Goal: Task Accomplishment & Management: Use online tool/utility

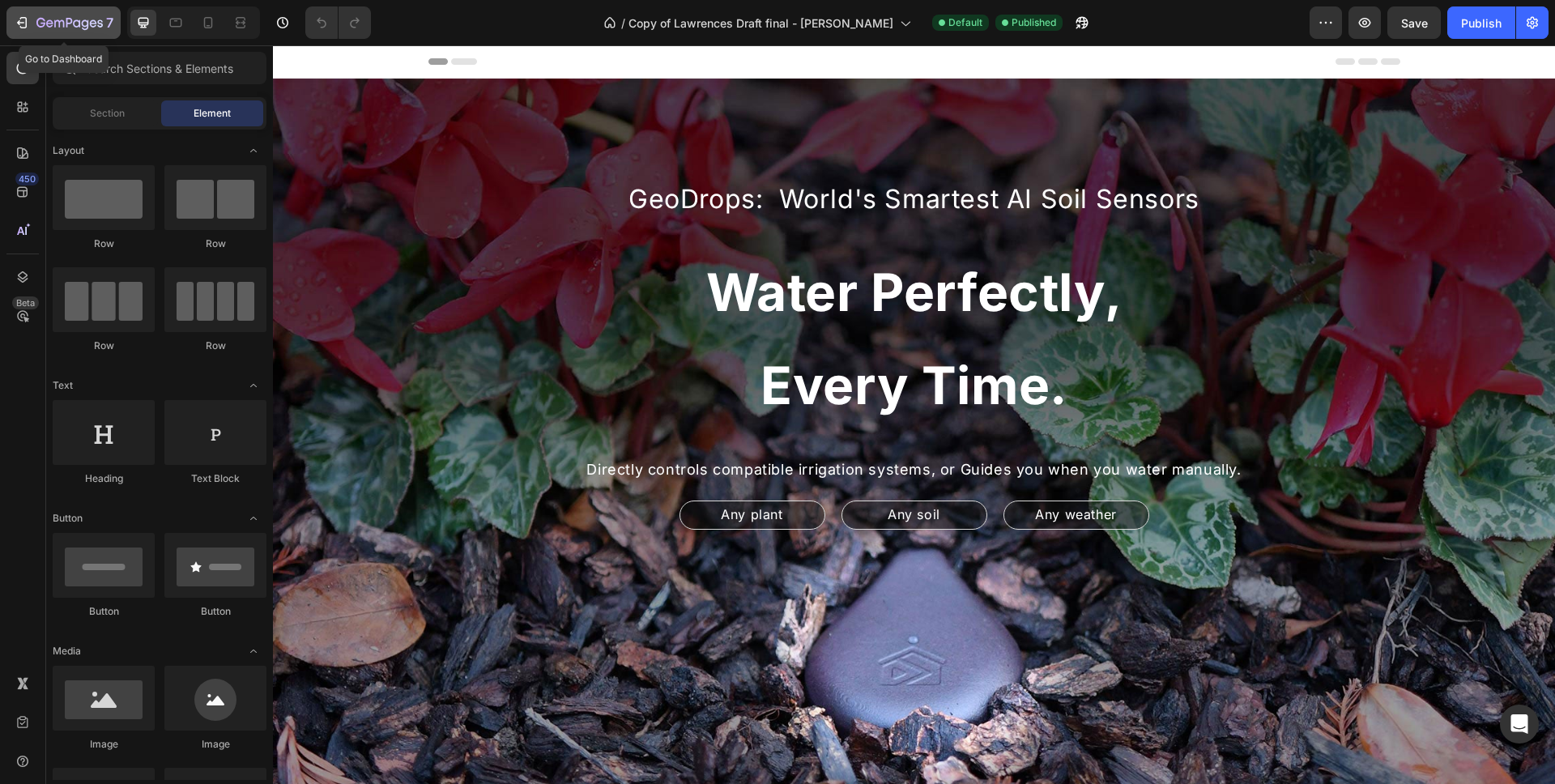
click at [41, 23] on icon "button" at bounding box center [41, 22] width 9 height 10
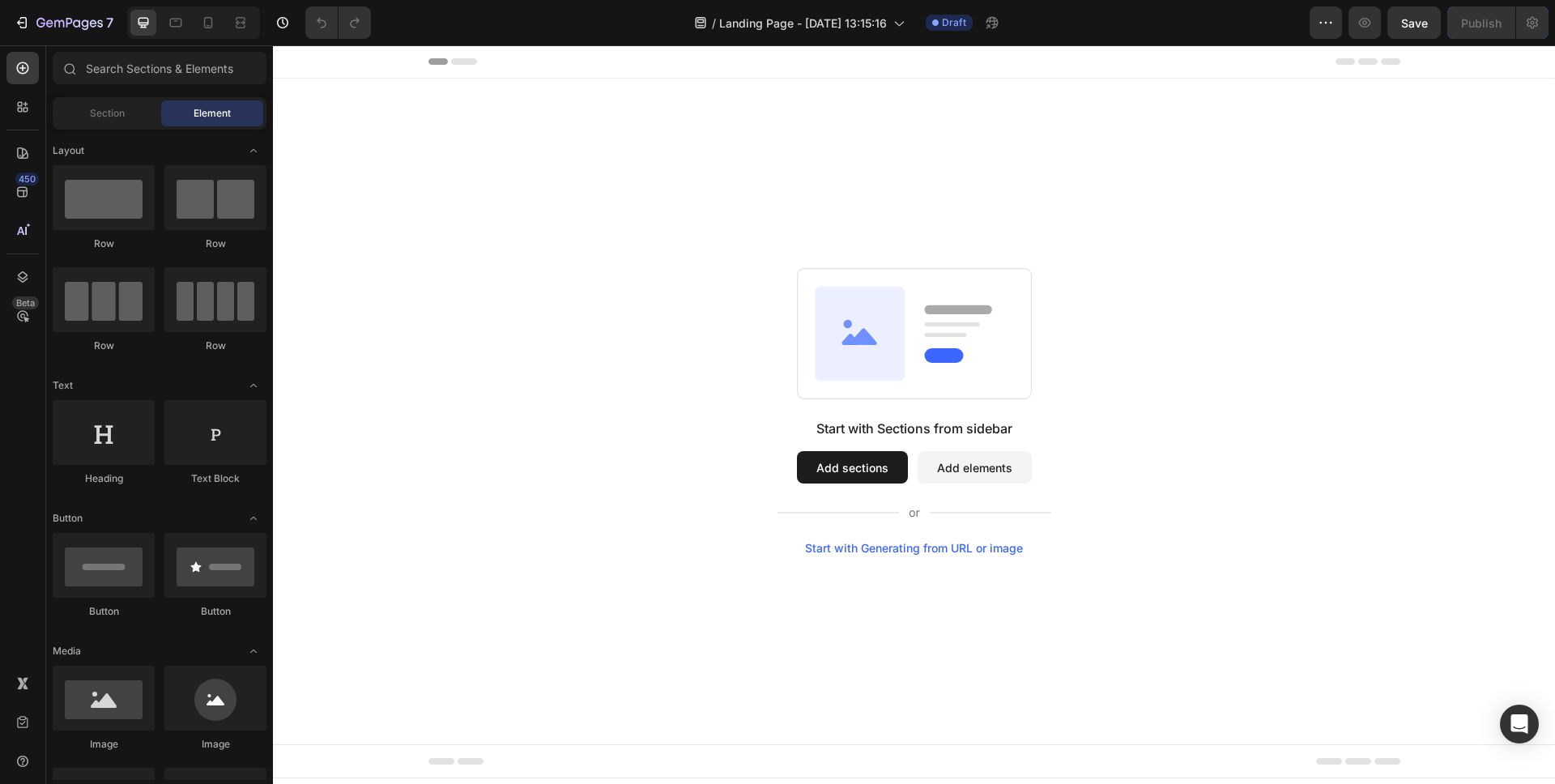
click at [881, 467] on button "Add sections" at bounding box center [852, 466] width 111 height 32
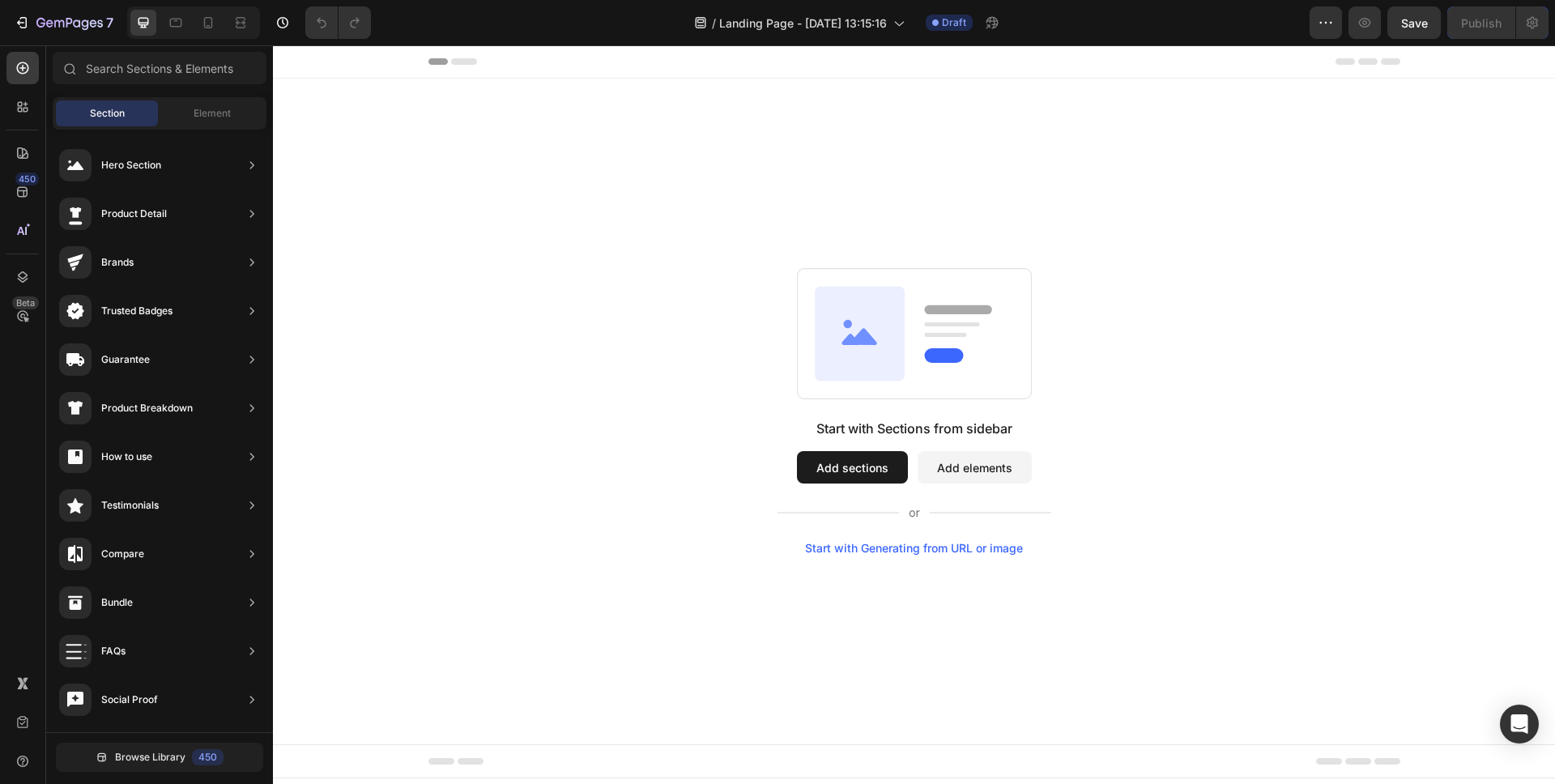
click at [924, 115] on div "Start with Sections from sidebar Add sections Add elements Start with Generatin…" at bounding box center [914, 411] width 1283 height 666
click at [873, 33] on div "/ Landing Page - Aug 26, 13:15:16" at bounding box center [800, 22] width 227 height 32
click at [1375, 186] on div "Start with Sections from sidebar Add sections Add elements Start with Generatin…" at bounding box center [914, 411] width 1283 height 666
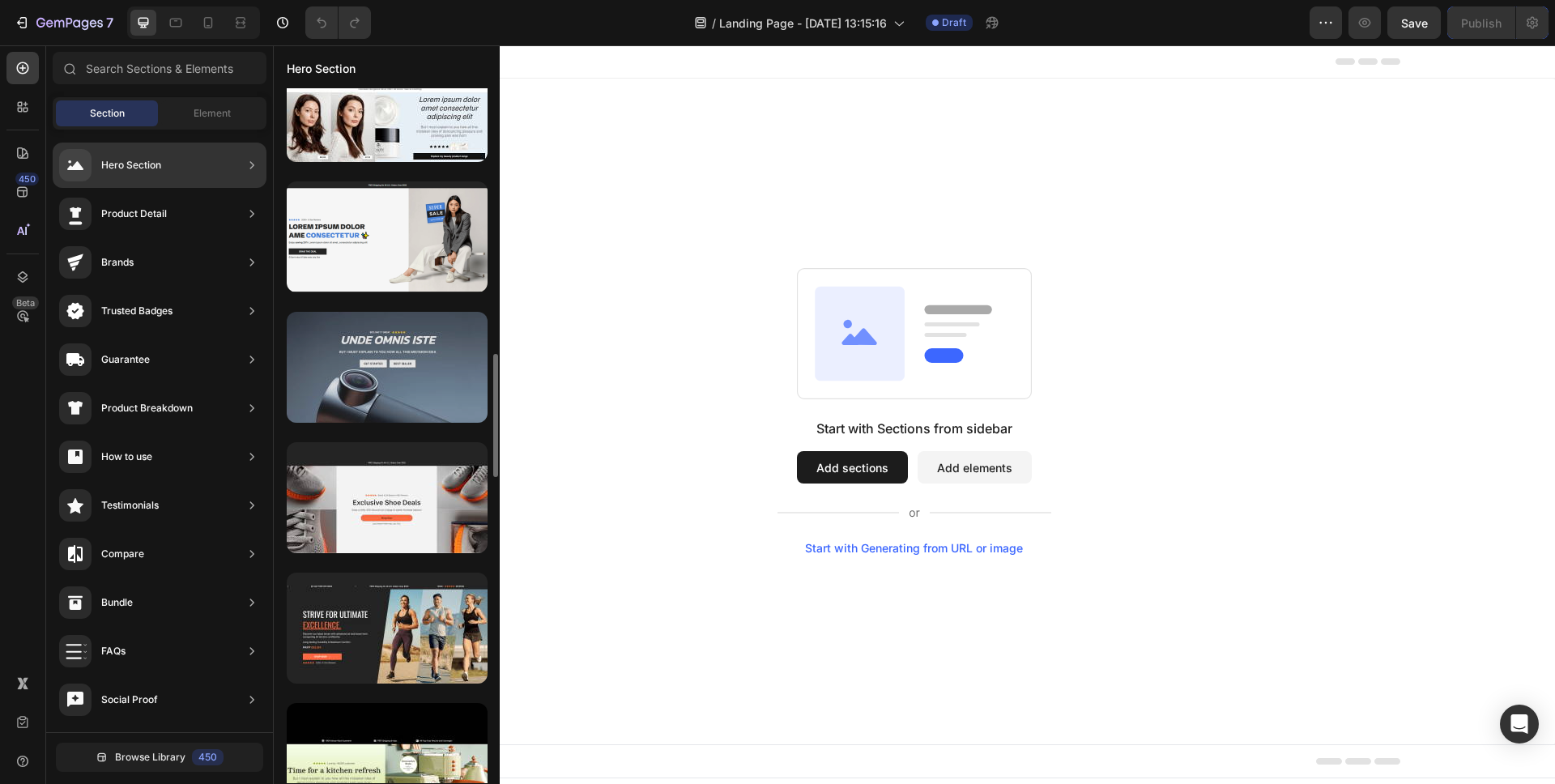
scroll to position [1700, 0]
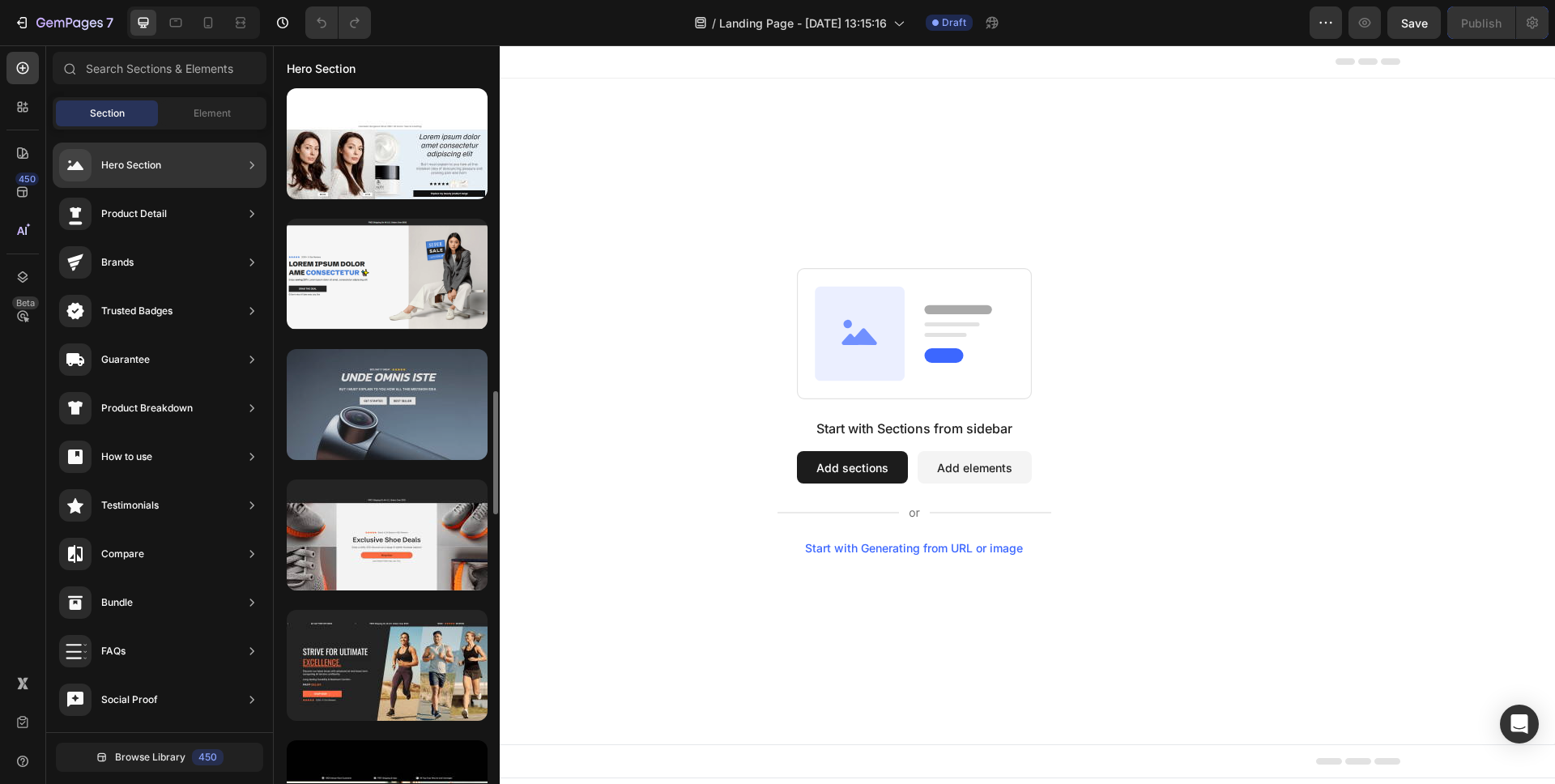
click at [466, 379] on div at bounding box center [387, 404] width 201 height 110
click at [422, 431] on div at bounding box center [387, 404] width 201 height 110
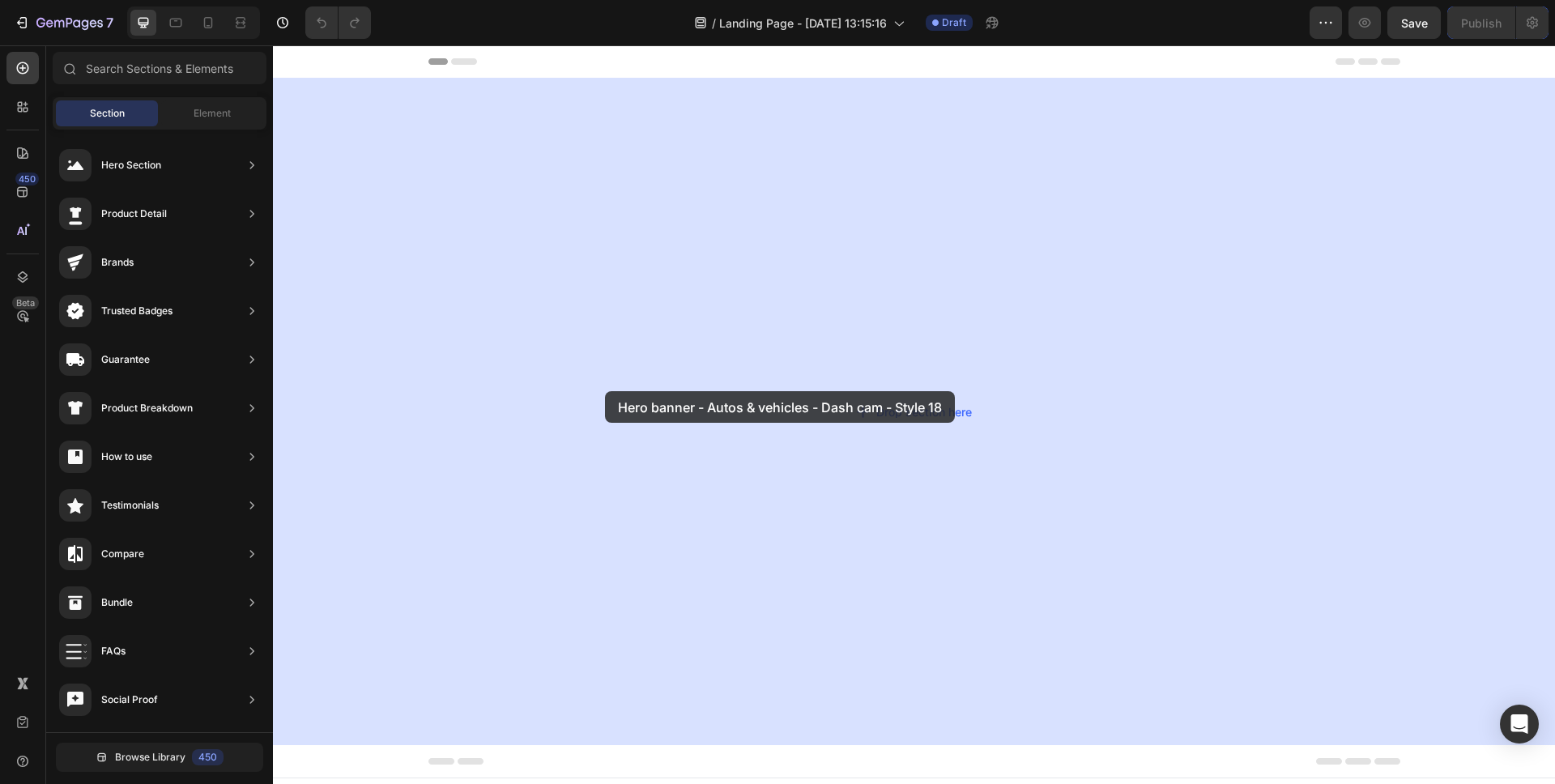
drag, startPoint x: 663, startPoint y: 441, endPoint x: 604, endPoint y: 392, distance: 76.7
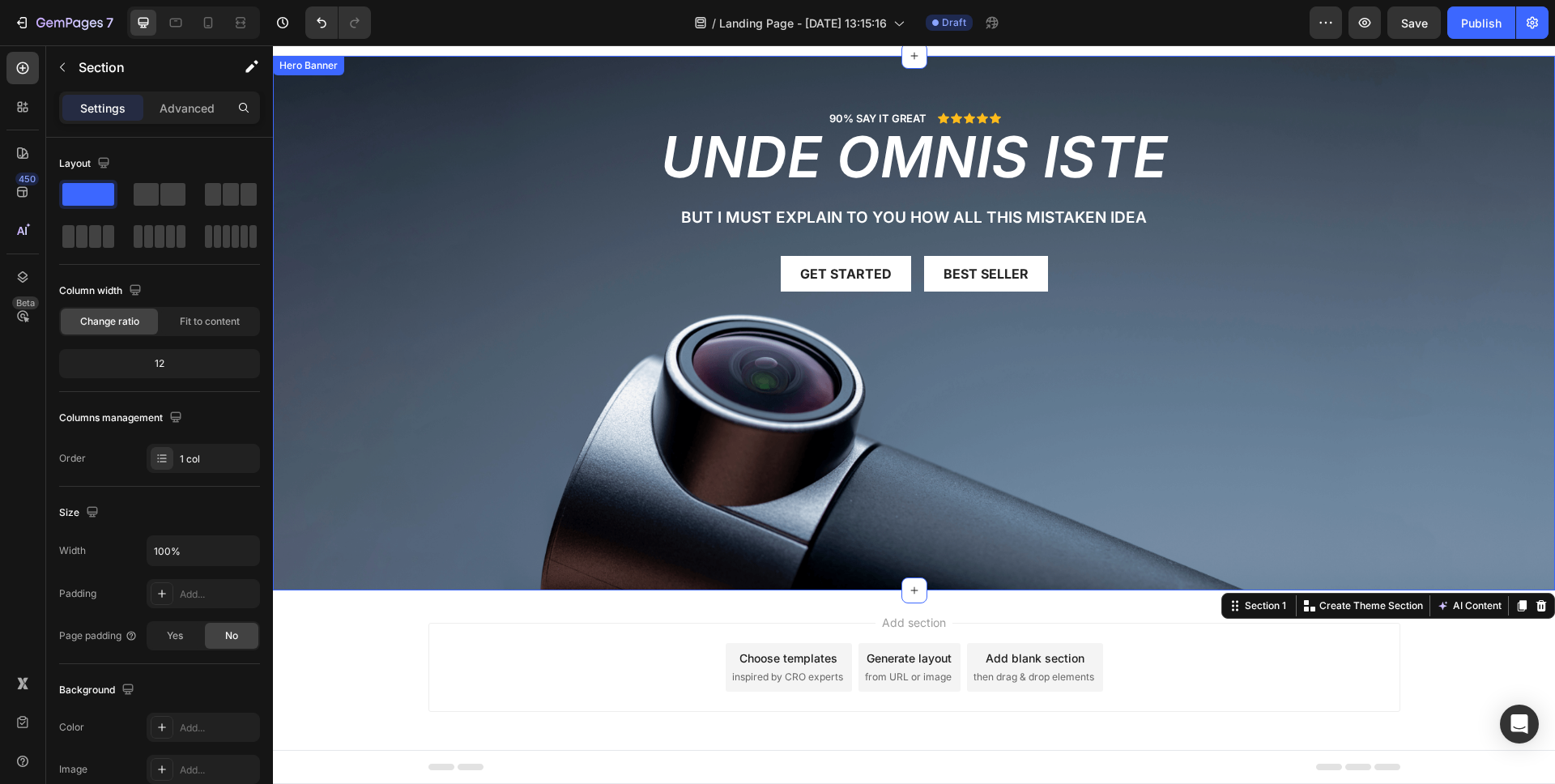
scroll to position [0, 0]
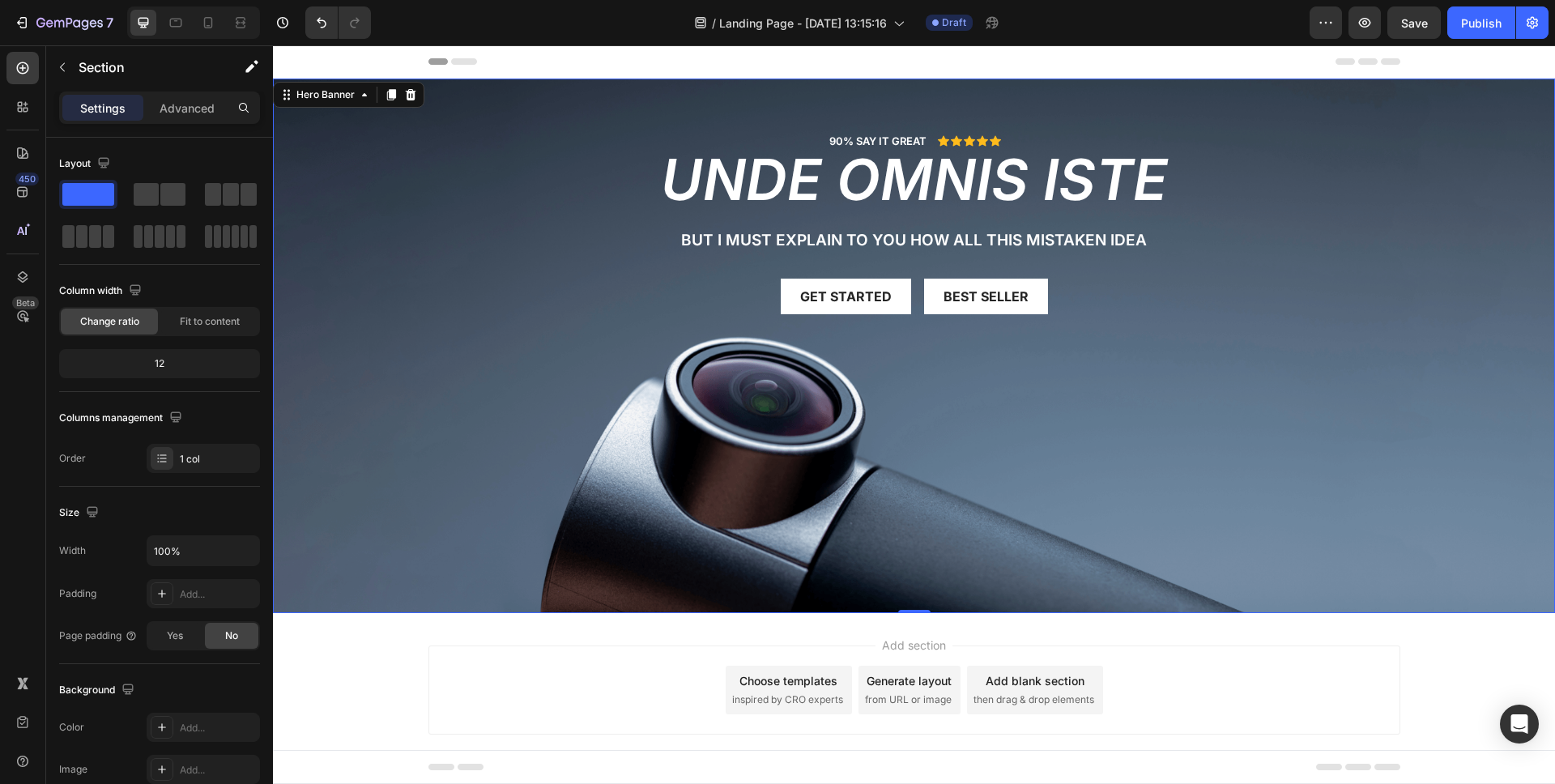
click at [1077, 518] on div "Background Image" at bounding box center [914, 346] width 1283 height 535
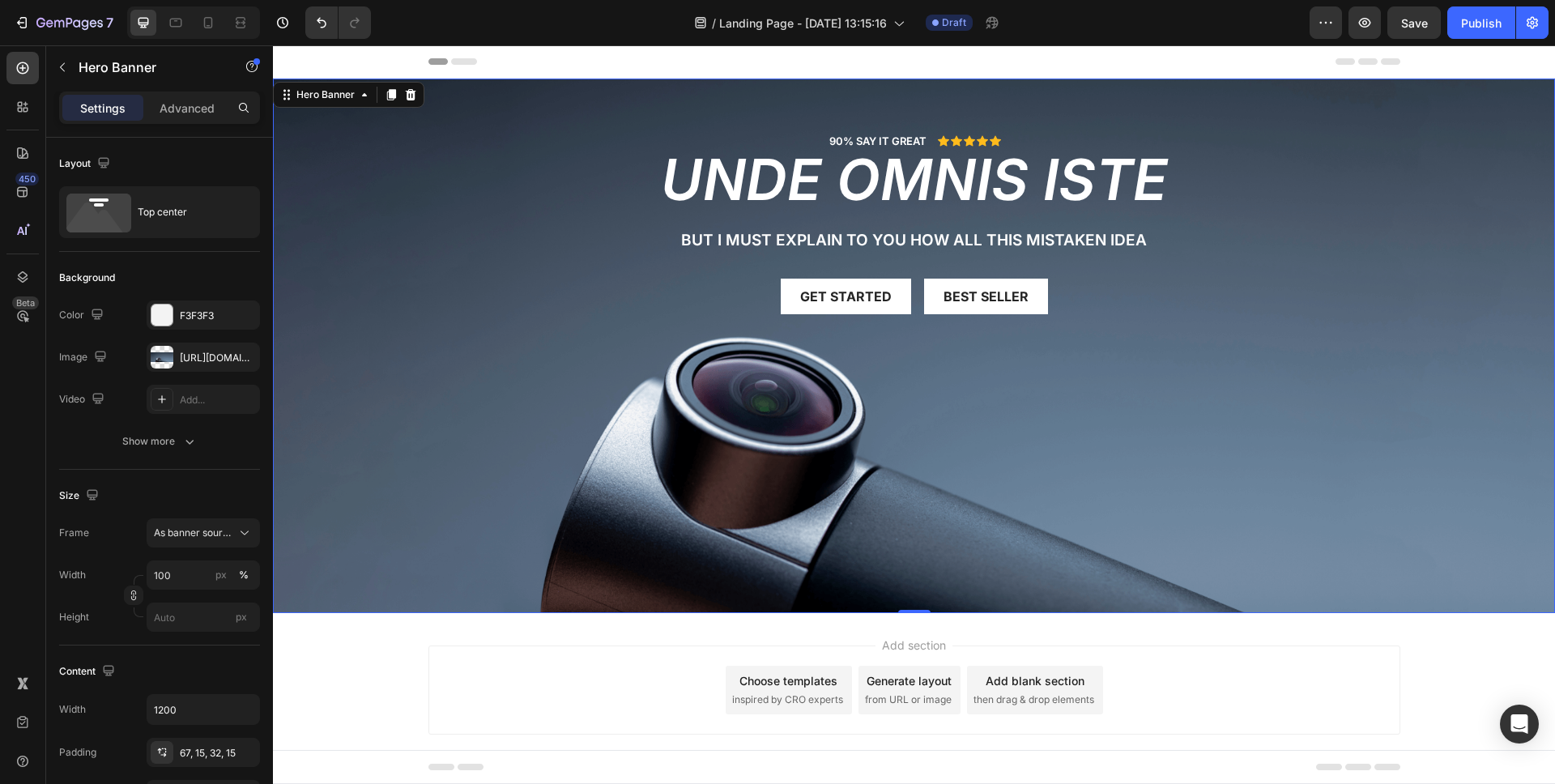
click at [462, 410] on div "Background Image" at bounding box center [914, 346] width 1283 height 535
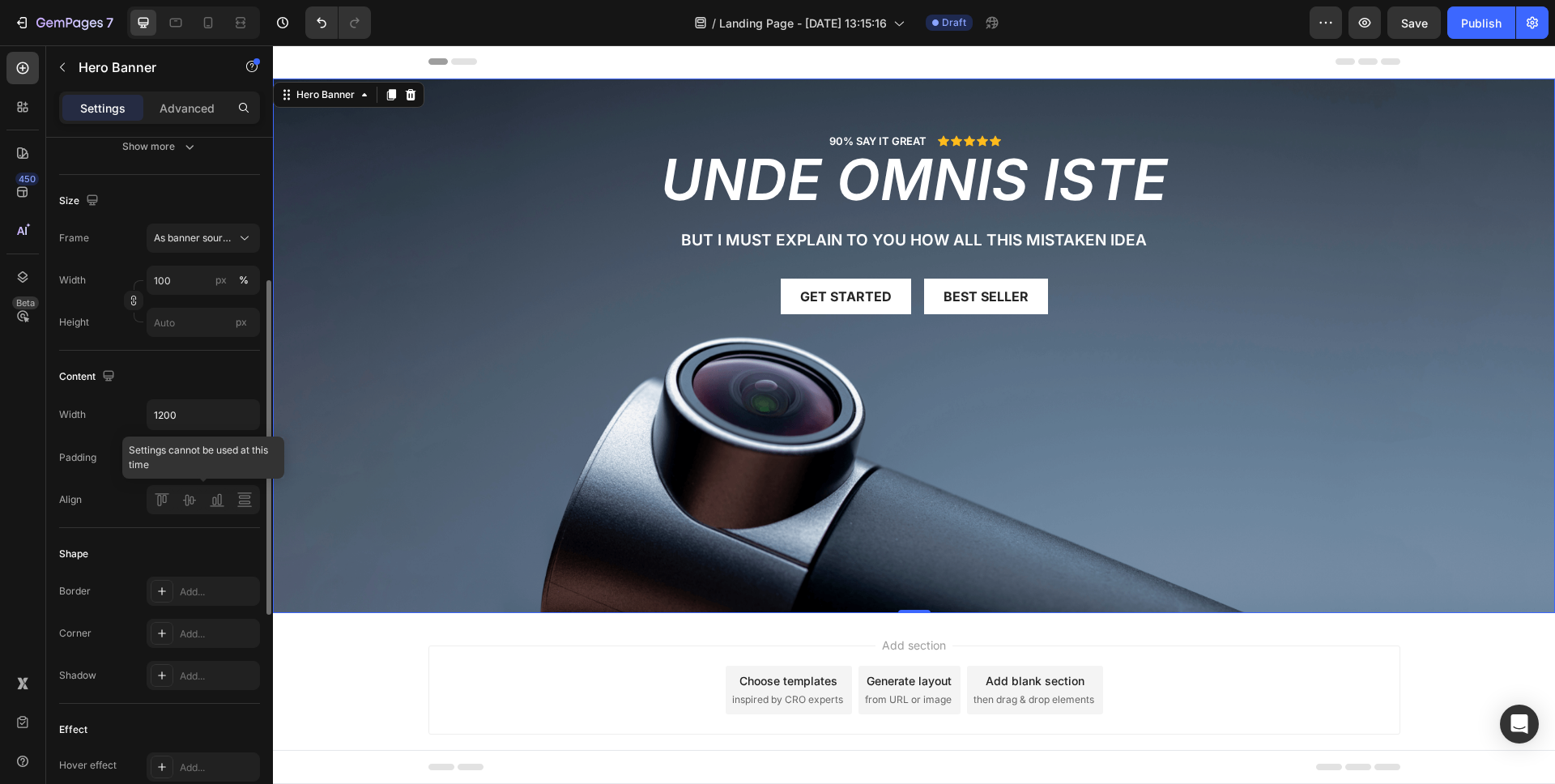
scroll to position [201, 0]
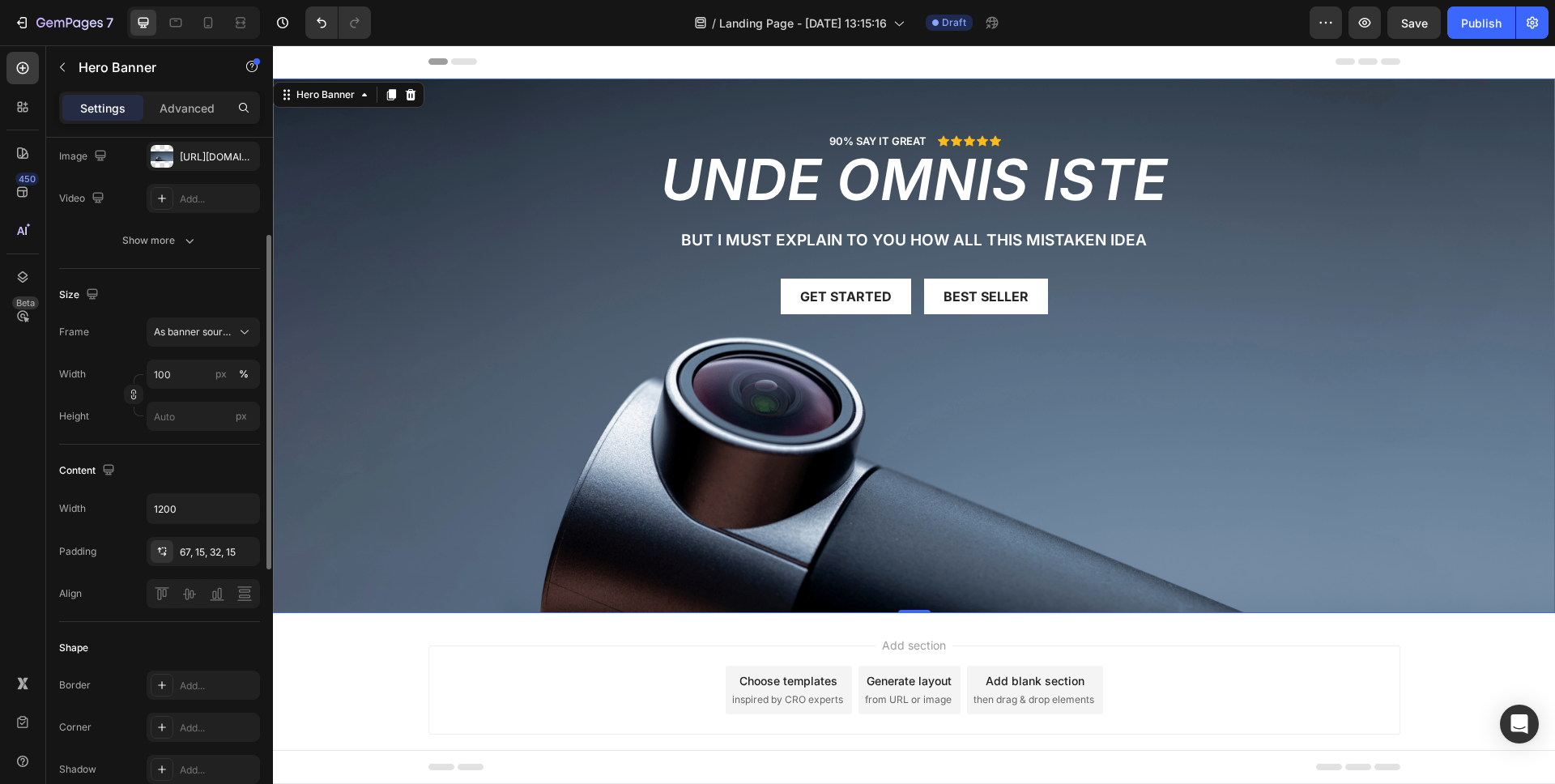
click at [530, 275] on div "90% SAY IT GREAT Text Block Icon Icon Icon Icon Icon Icon List Row unde omnis i…" at bounding box center [915, 236] width 948 height 207
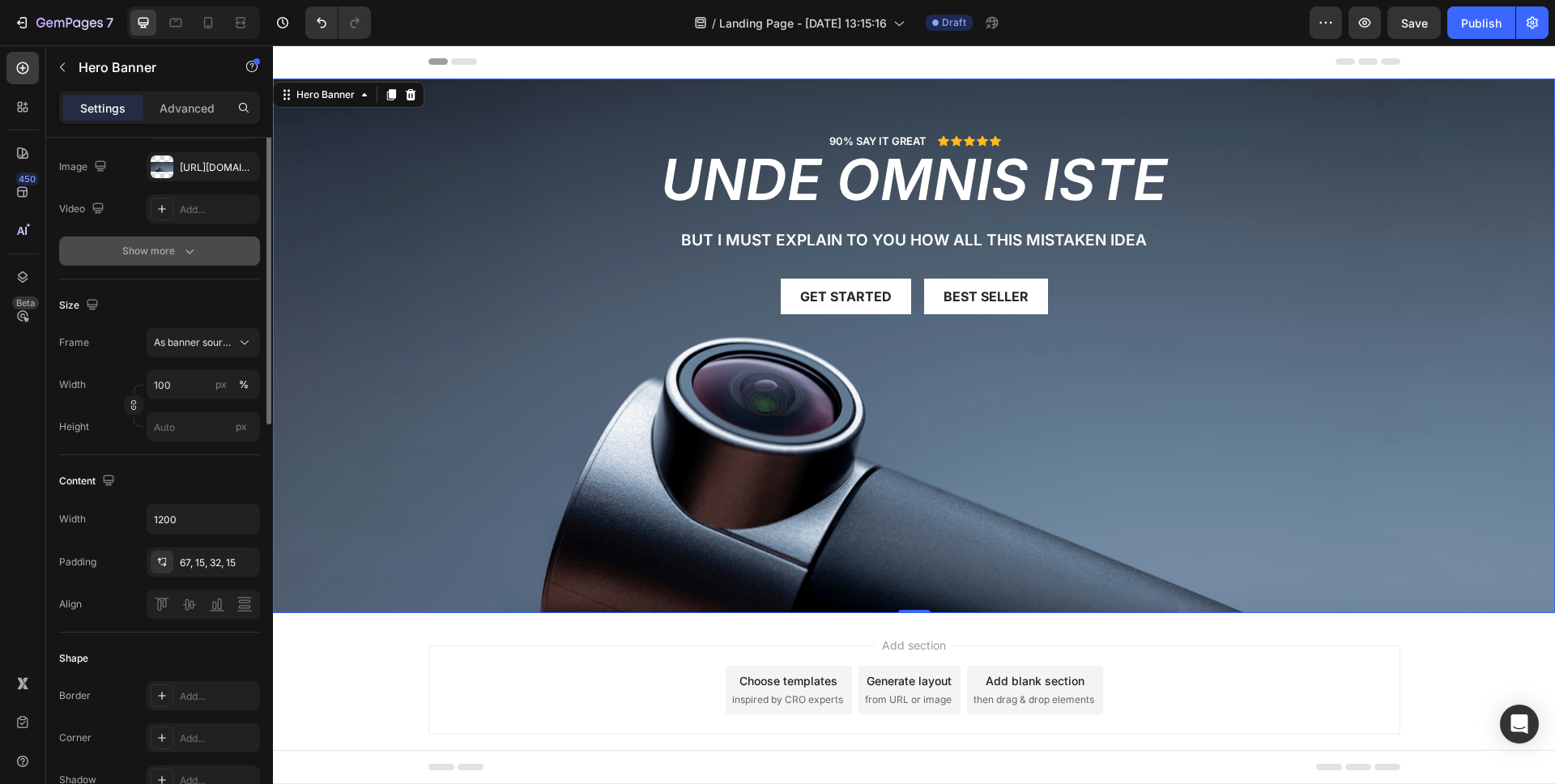
scroll to position [0, 0]
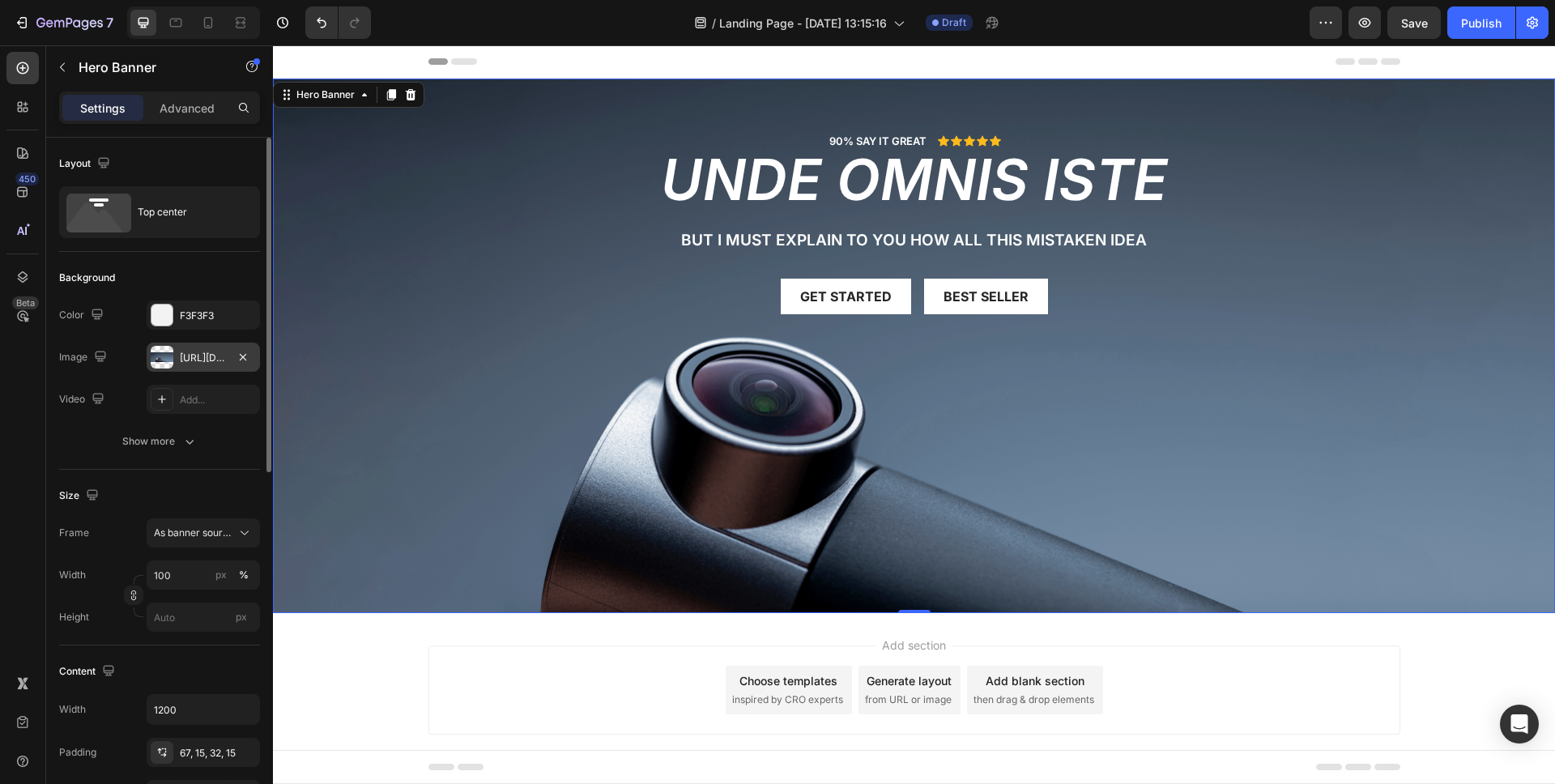
click at [200, 364] on div "https://cdn.shopify.com/s/files/1/0930/9578/8909/files/gempages_578046552409375…" at bounding box center [204, 358] width 47 height 15
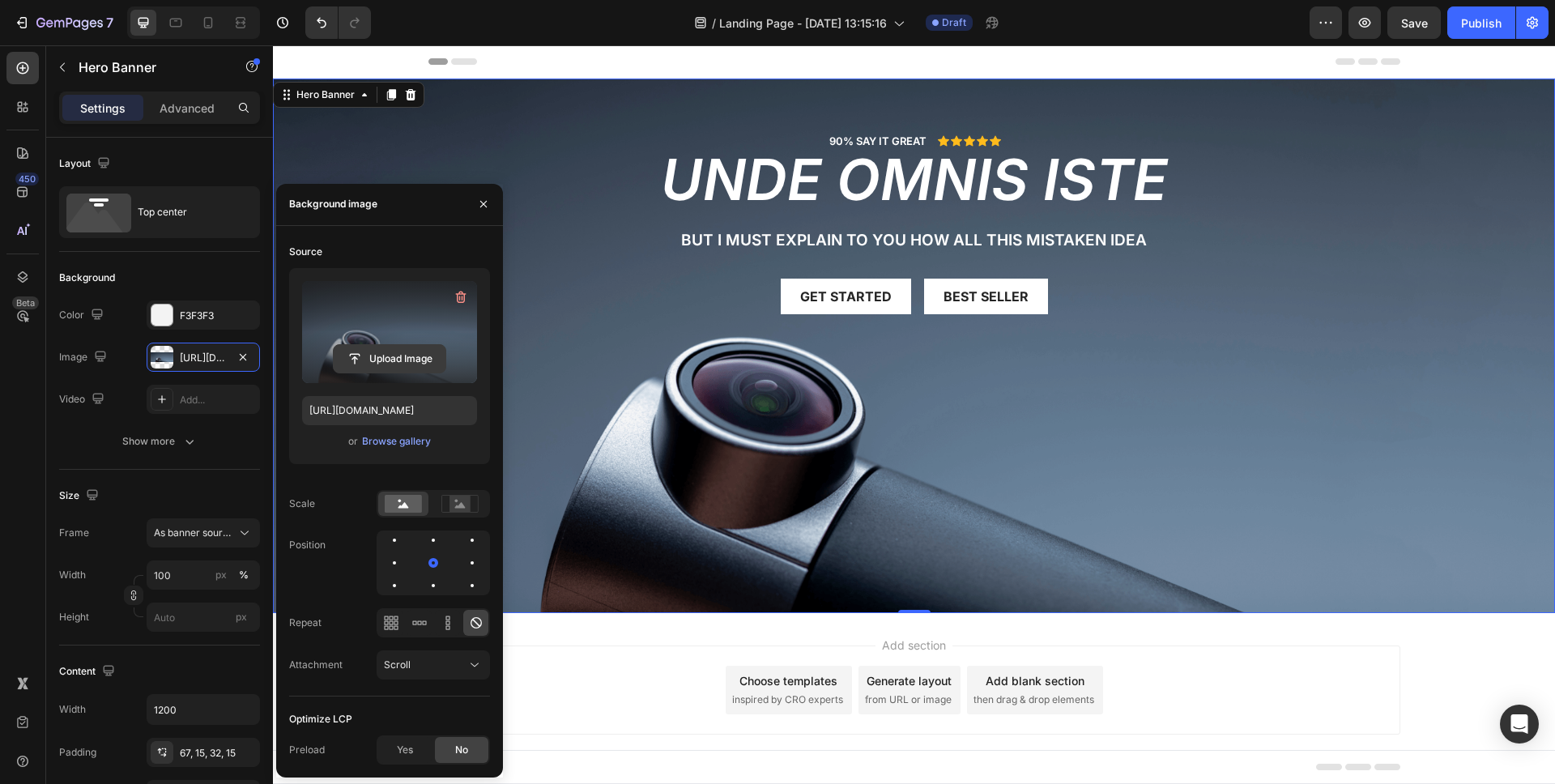
click at [408, 362] on input "file" at bounding box center [389, 359] width 111 height 27
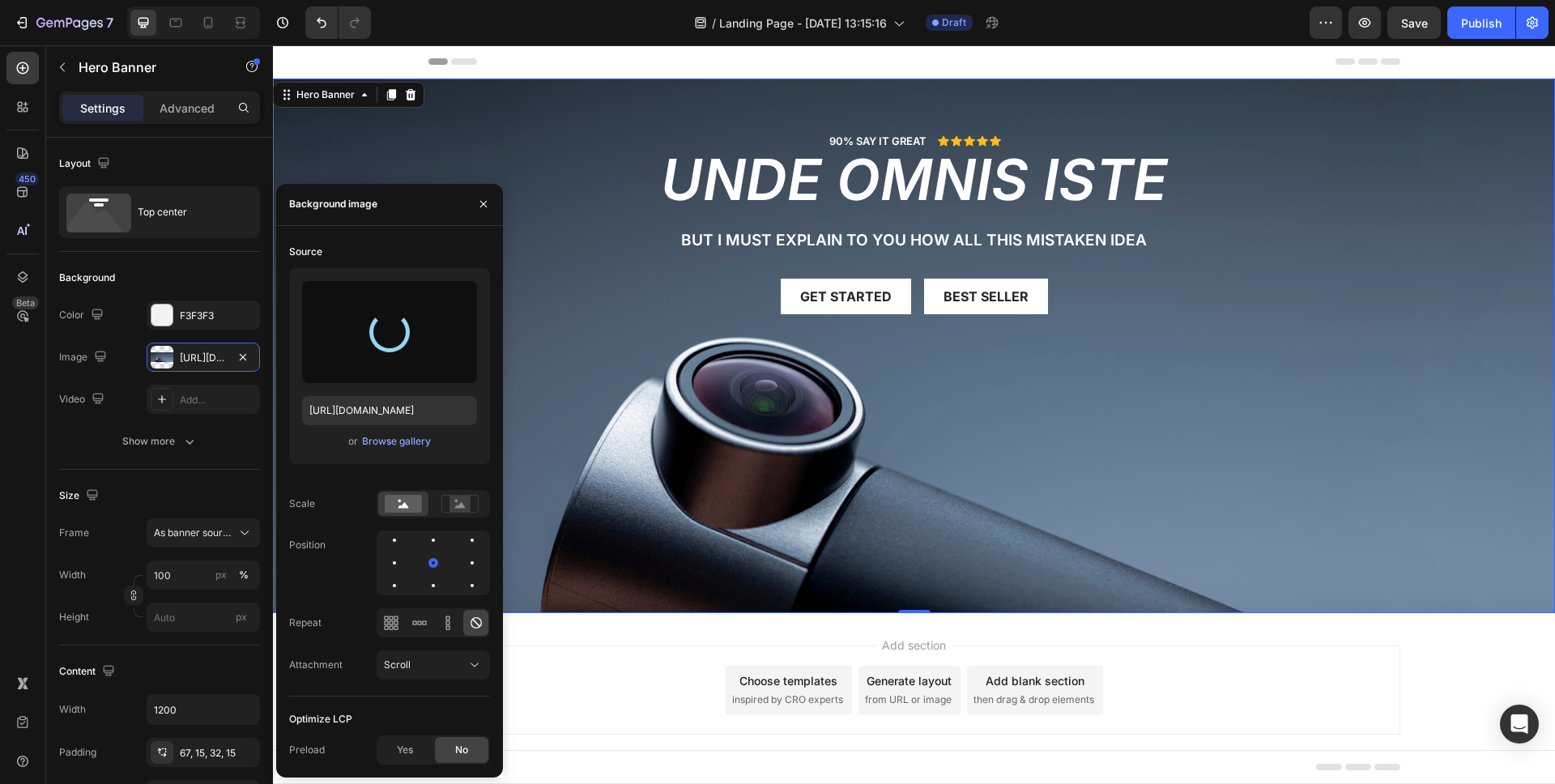
type input "[URL][DOMAIN_NAME]"
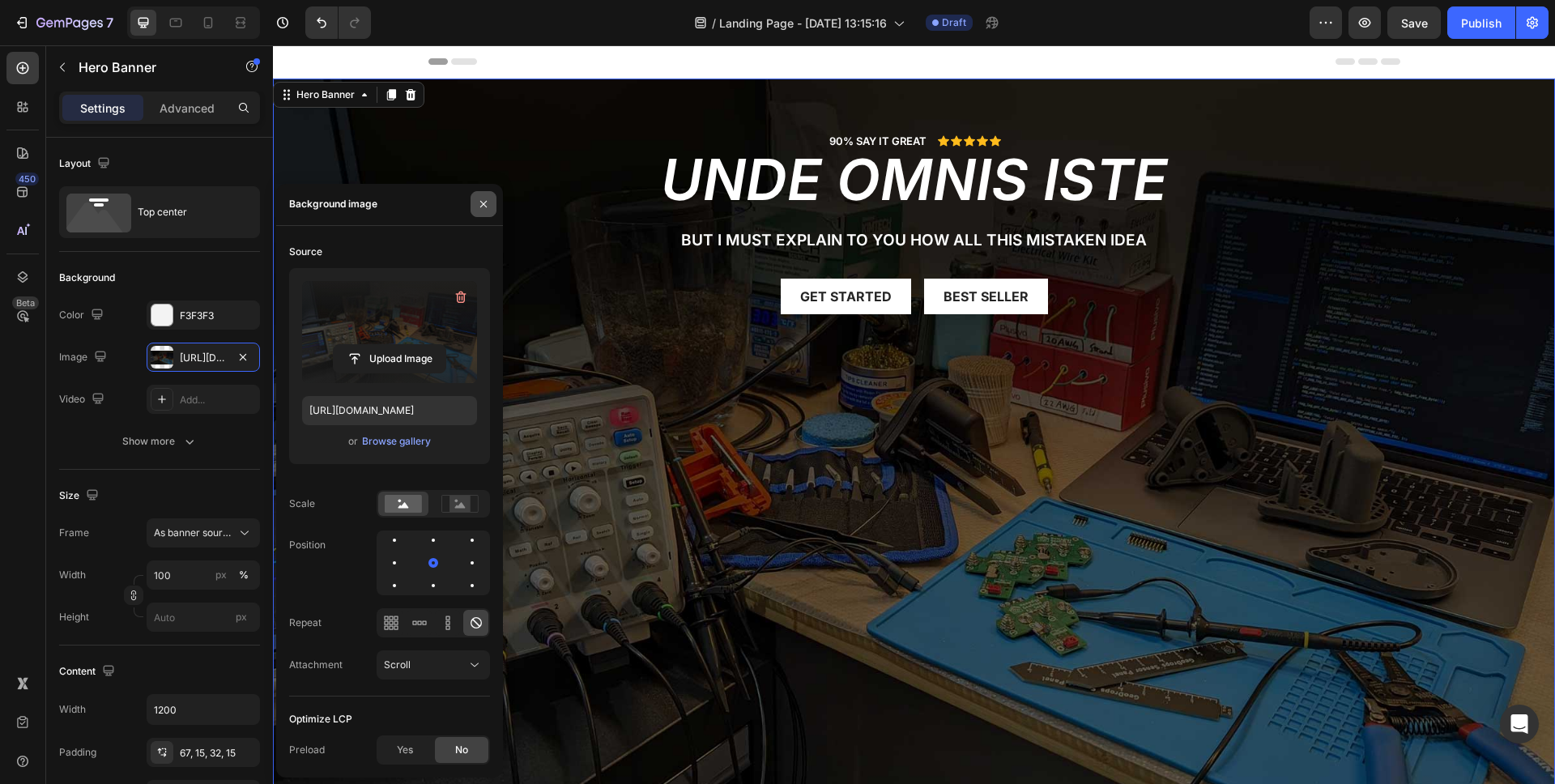
click at [484, 209] on icon "button" at bounding box center [483, 204] width 13 height 13
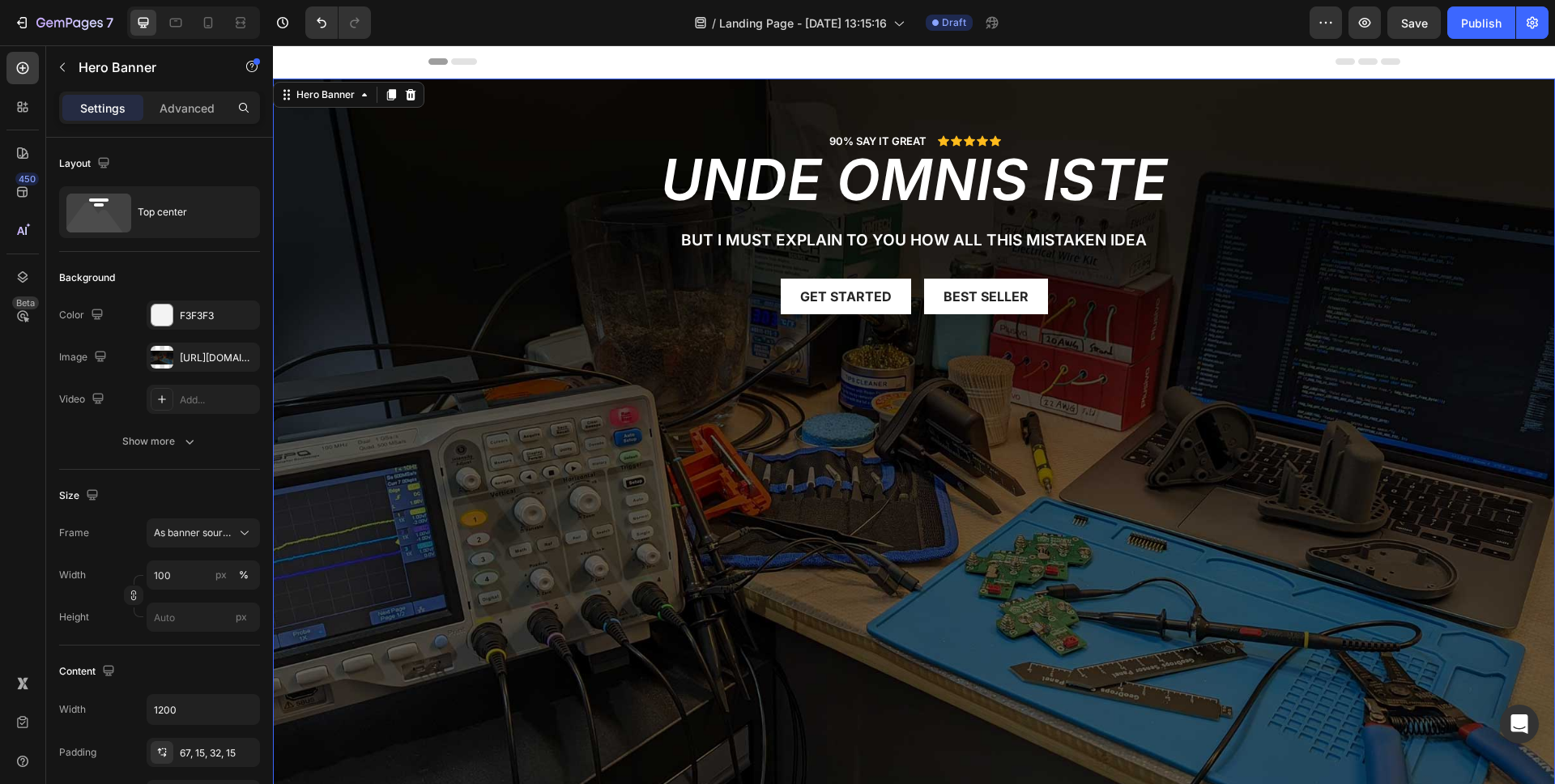
click at [872, 468] on div "Background Image" at bounding box center [914, 463] width 1283 height 769
click at [865, 382] on div "Background Image" at bounding box center [914, 463] width 1283 height 769
click at [896, 345] on div "90% SAY IT GREAT Text Block Icon Icon Icon Icon Icon Icon List Row unde omnis i…" at bounding box center [914, 222] width 972 height 288
click at [968, 470] on div "Background Image" at bounding box center [914, 463] width 1283 height 769
click at [879, 564] on div "Background Image" at bounding box center [914, 463] width 1283 height 769
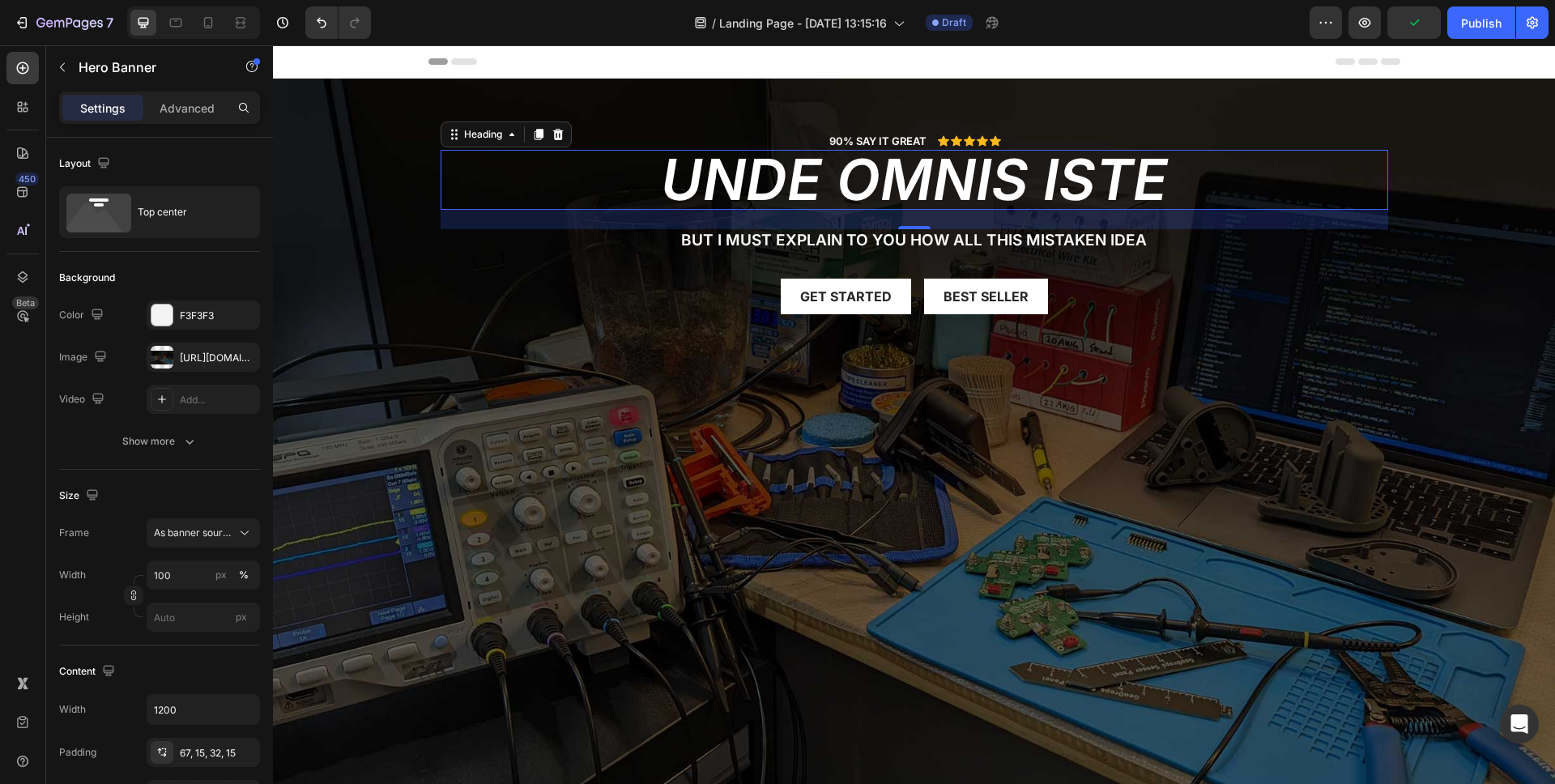
click at [815, 190] on h2 "unde omnis iste" at bounding box center [915, 180] width 948 height 60
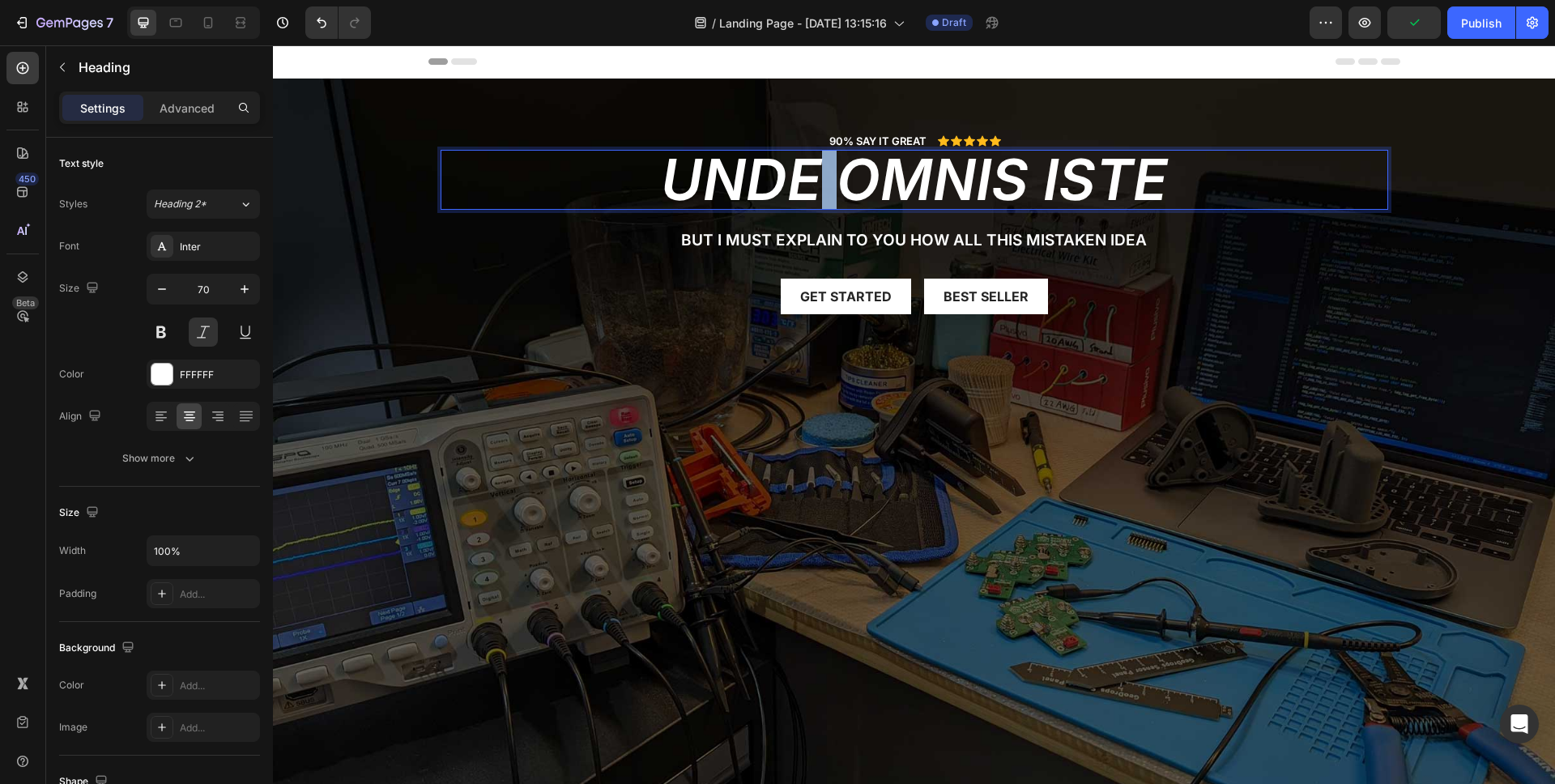
click at [815, 190] on h2 "unde omnis iste" at bounding box center [915, 180] width 948 height 60
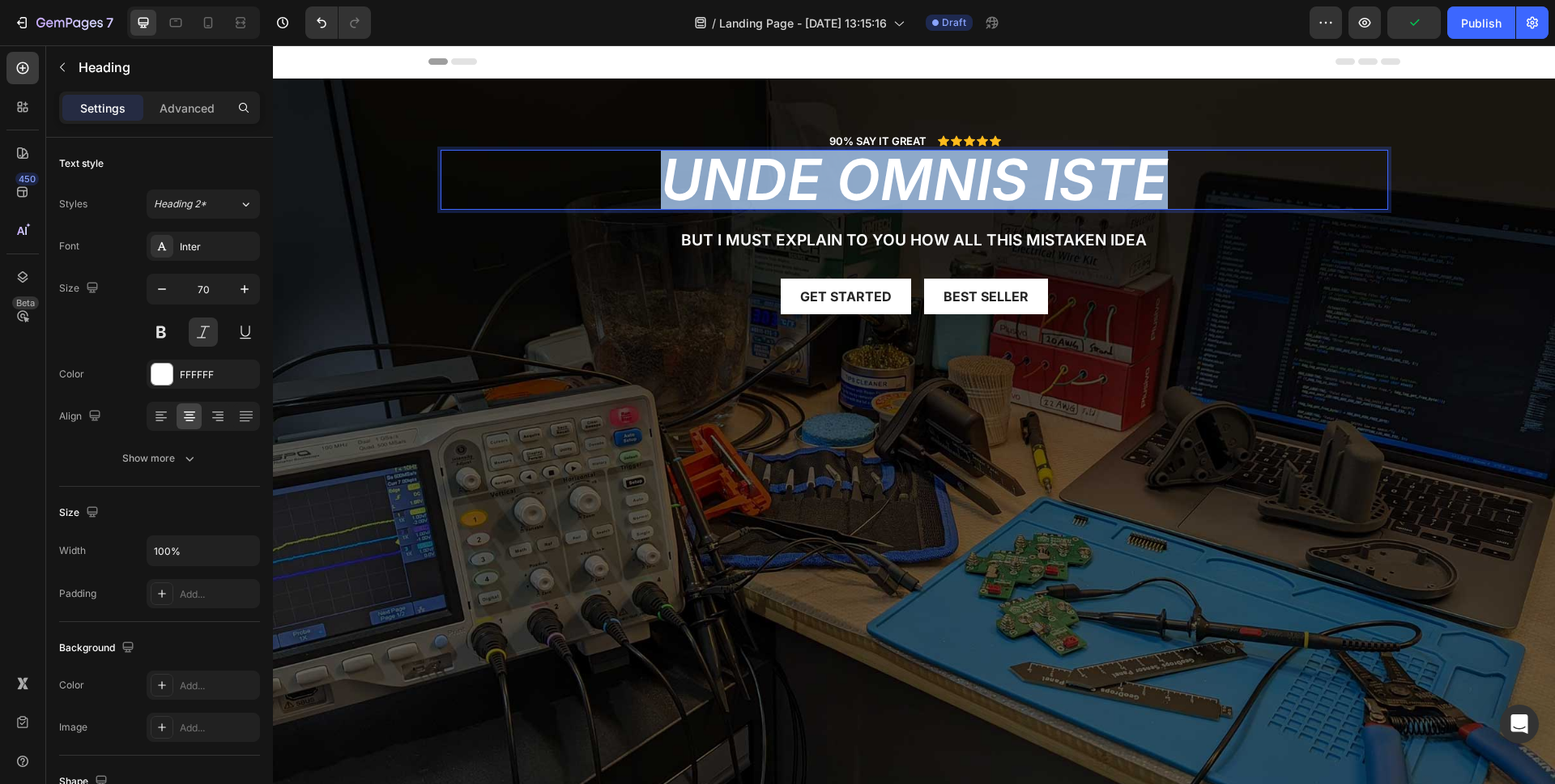
click at [815, 190] on p "unde omnis iste" at bounding box center [914, 179] width 944 height 56
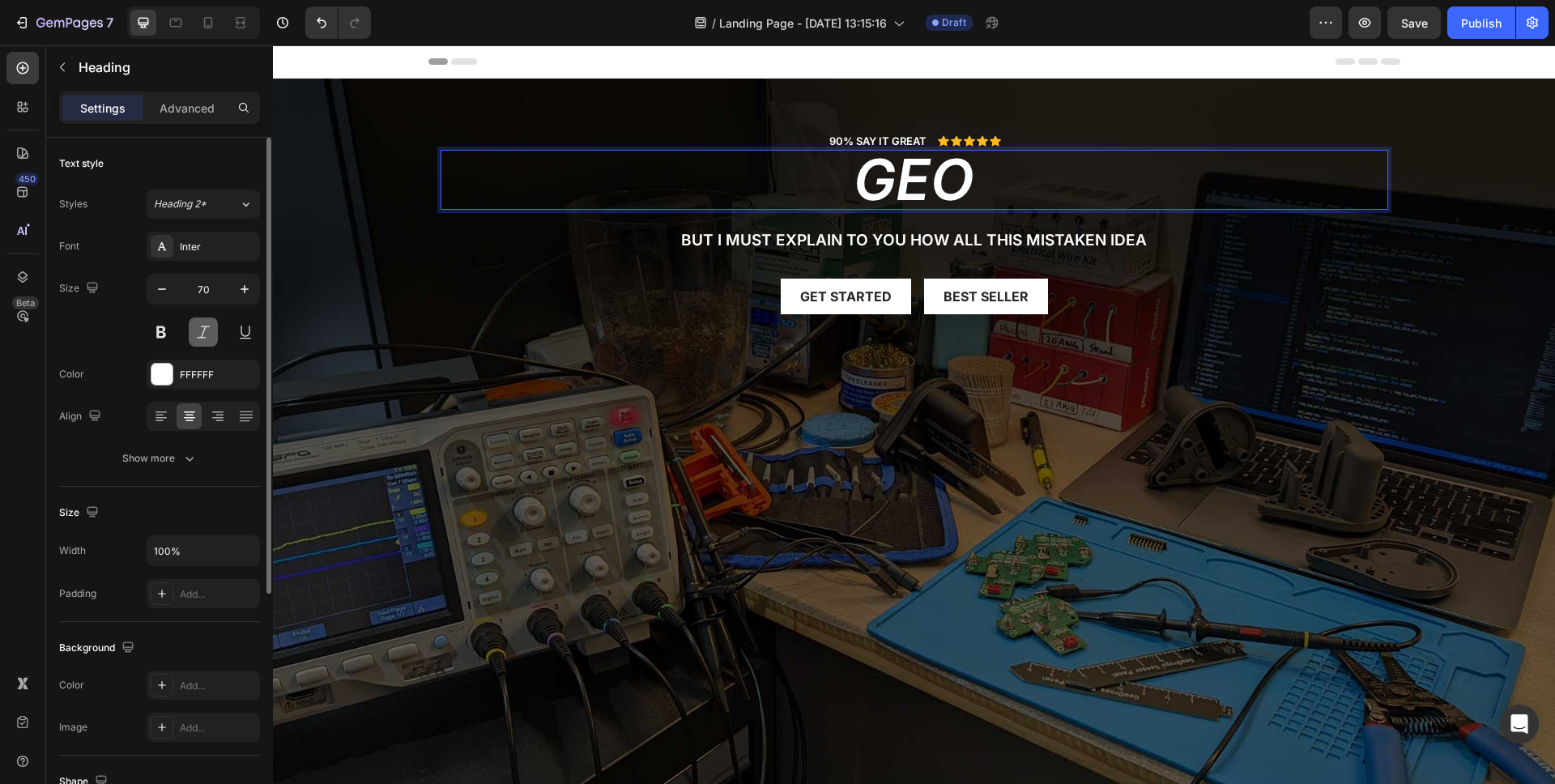
click at [213, 331] on button at bounding box center [204, 332] width 29 height 29
click at [995, 184] on p "Geo" at bounding box center [914, 179] width 944 height 56
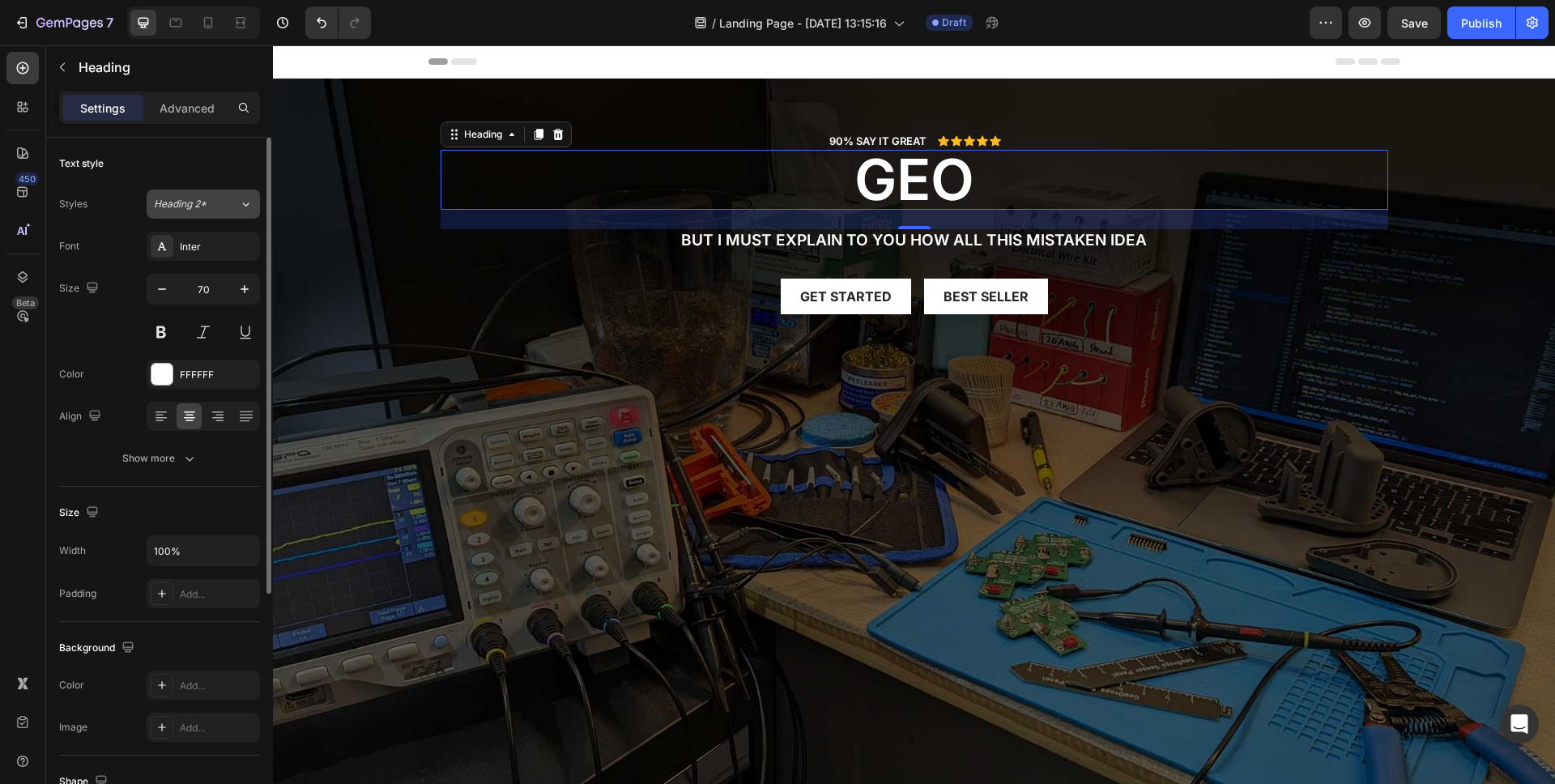
click at [237, 213] on button "Heading 2*" at bounding box center [203, 204] width 113 height 29
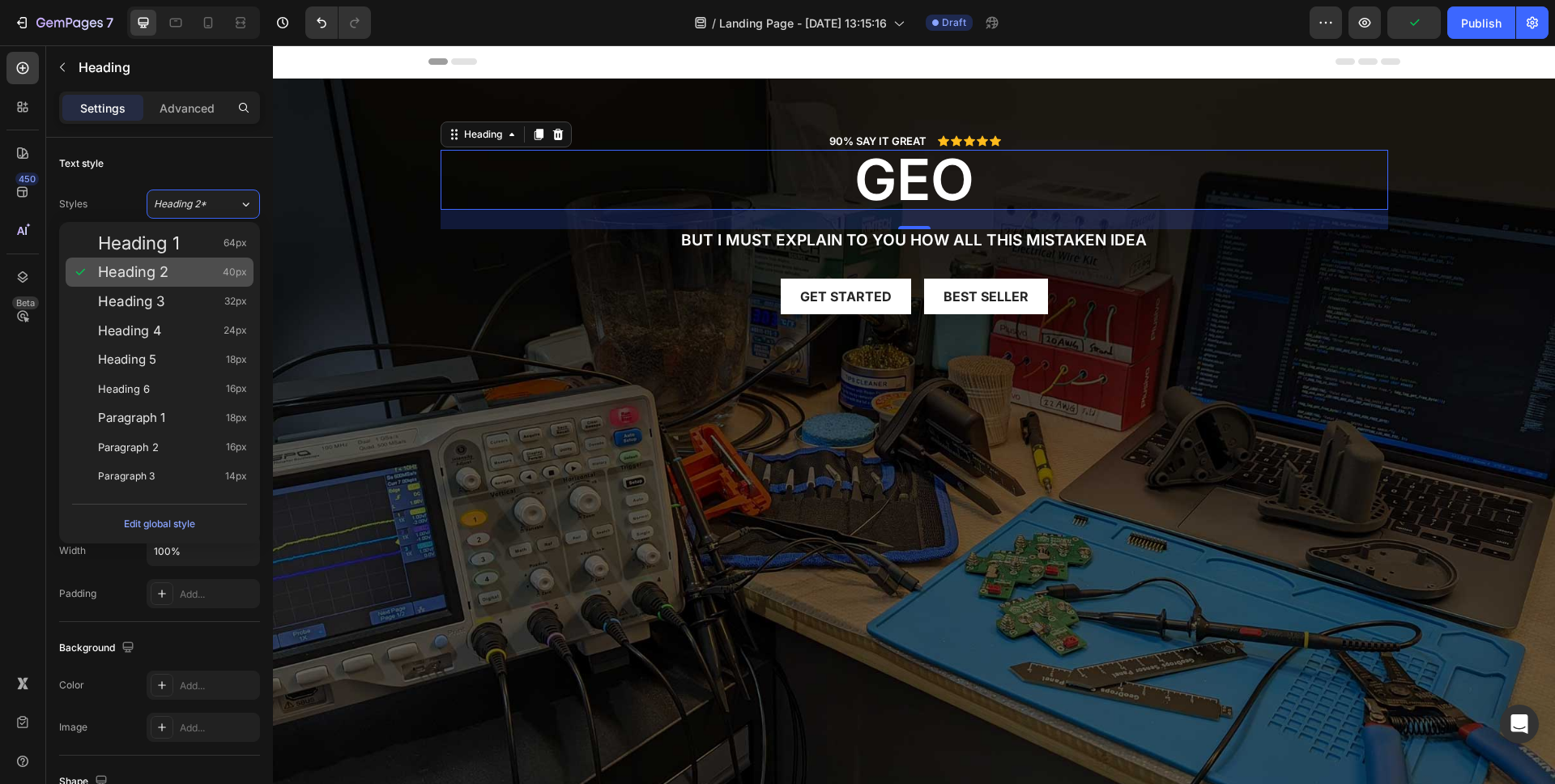
click at [186, 269] on div "Heading 2 40px" at bounding box center [173, 271] width 149 height 16
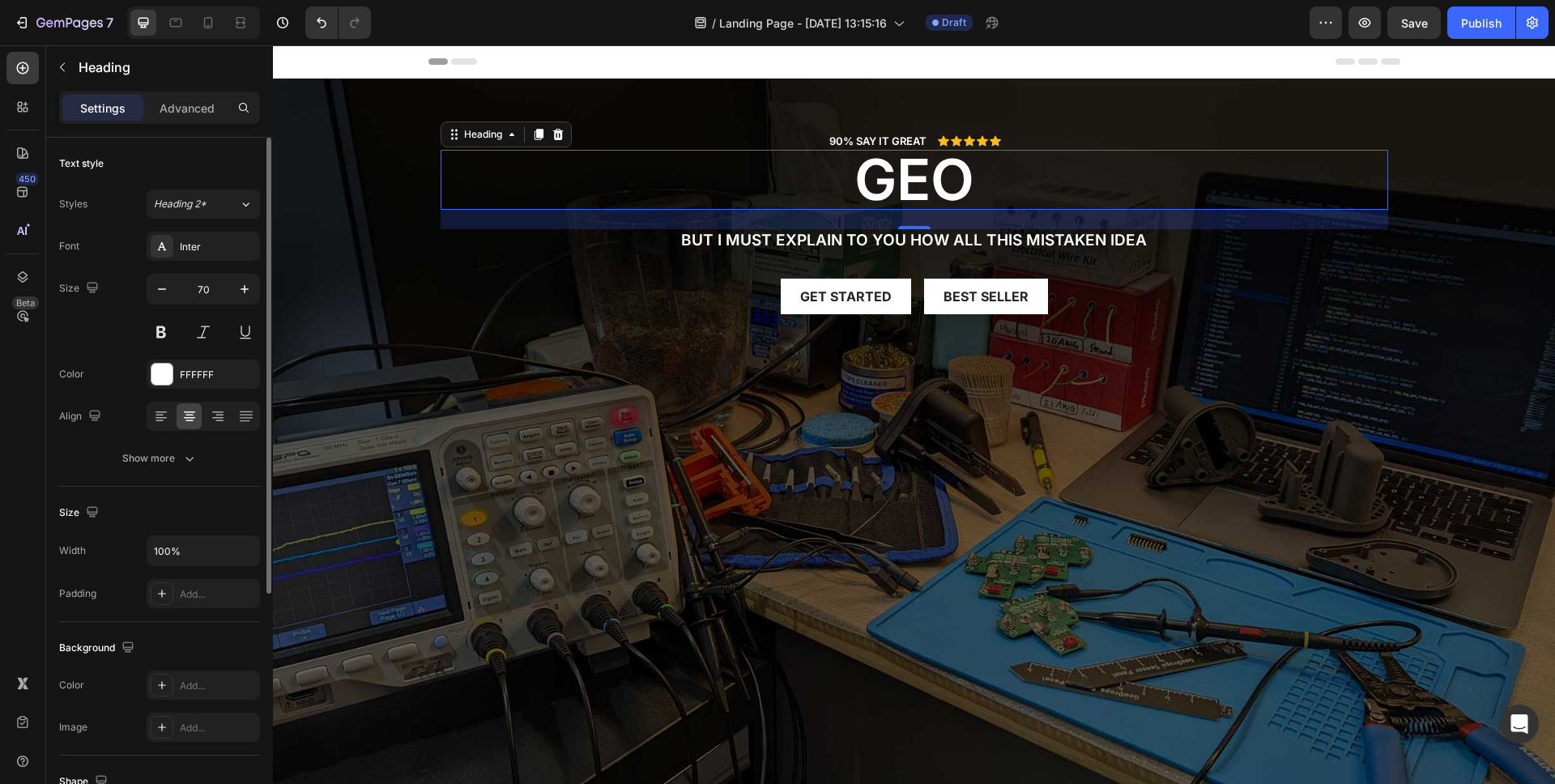
click at [194, 622] on div "Text style Styles Heading 2* Font Inter Size 70 Color FFFFFF Align Show more" at bounding box center [159, 689] width 201 height 134
click at [200, 462] on button "Show more" at bounding box center [159, 458] width 201 height 29
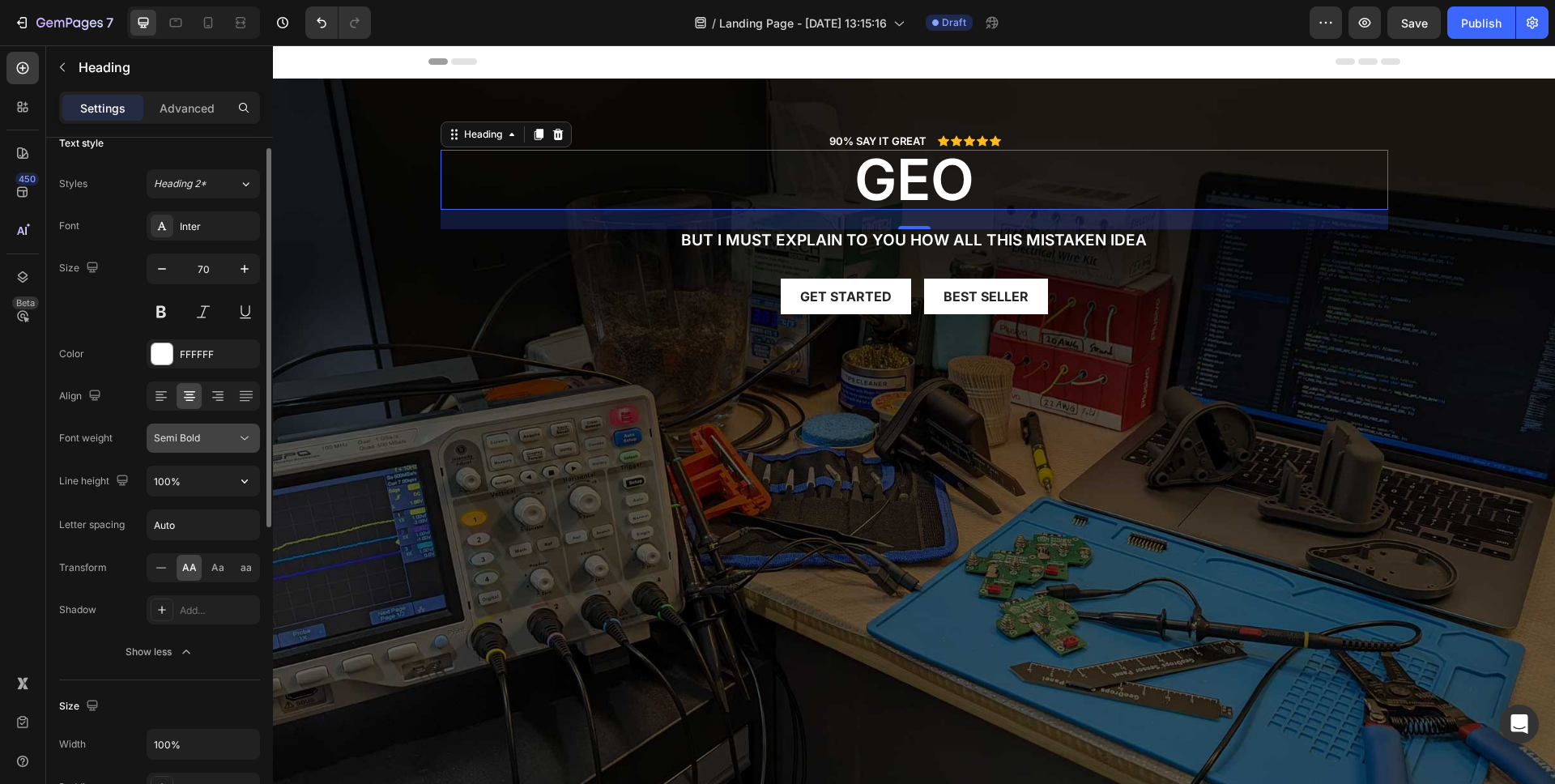
scroll to position [51, 0]
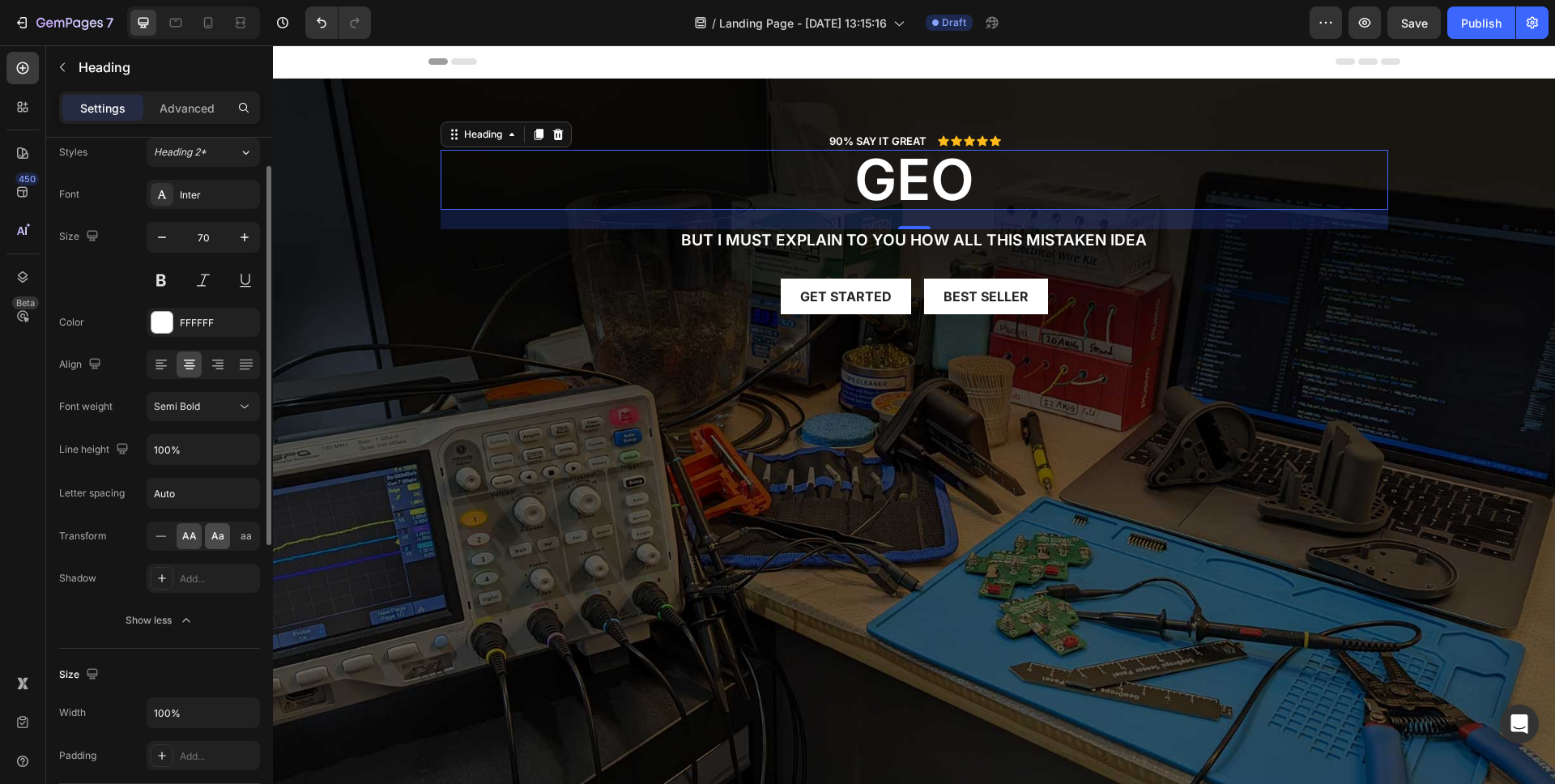
click at [223, 539] on span "Aa" at bounding box center [217, 536] width 13 height 15
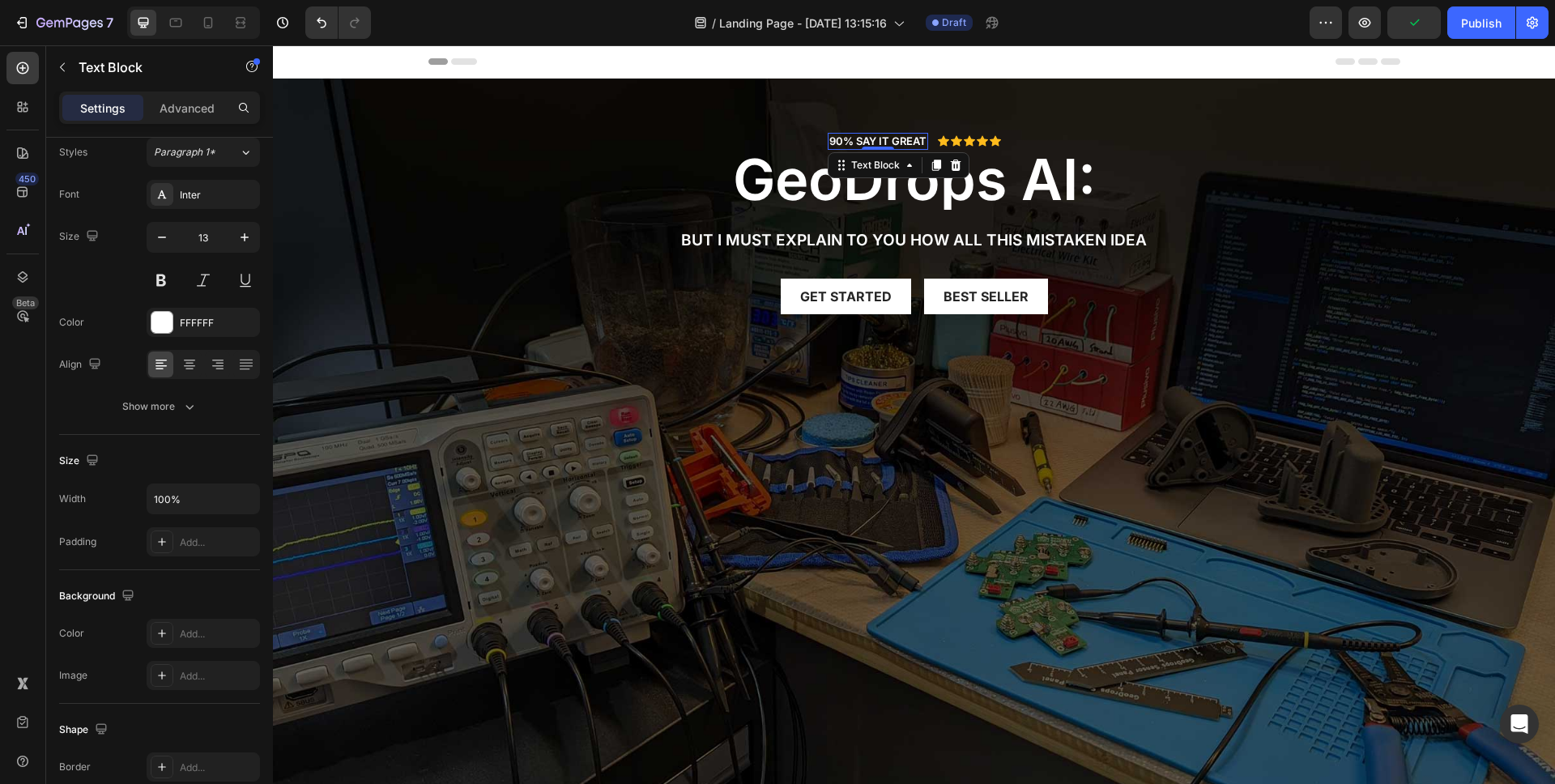
click at [904, 144] on p "90% SAY IT GREAT" at bounding box center [878, 141] width 97 height 14
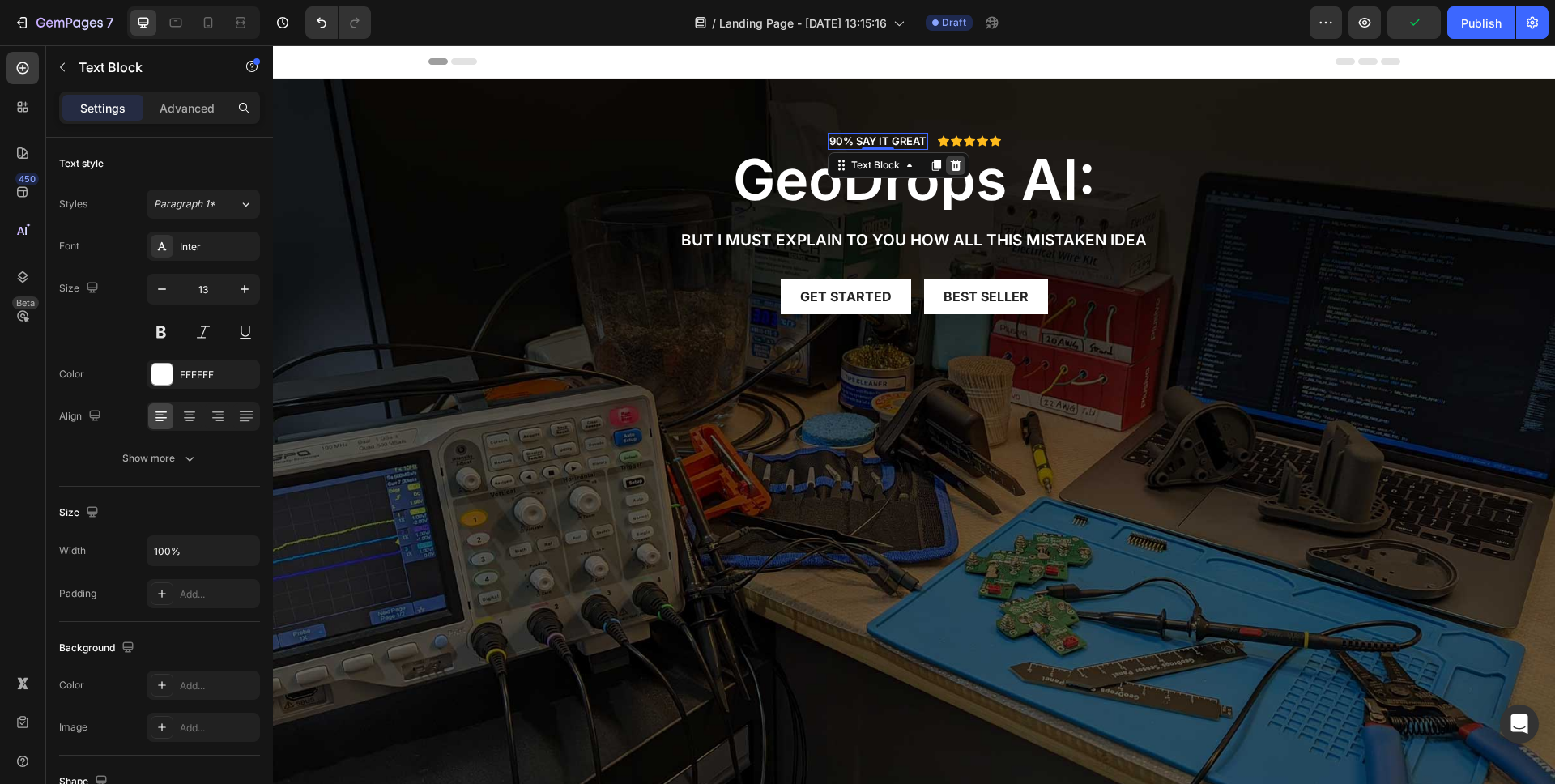
click at [950, 162] on icon at bounding box center [955, 166] width 11 height 12
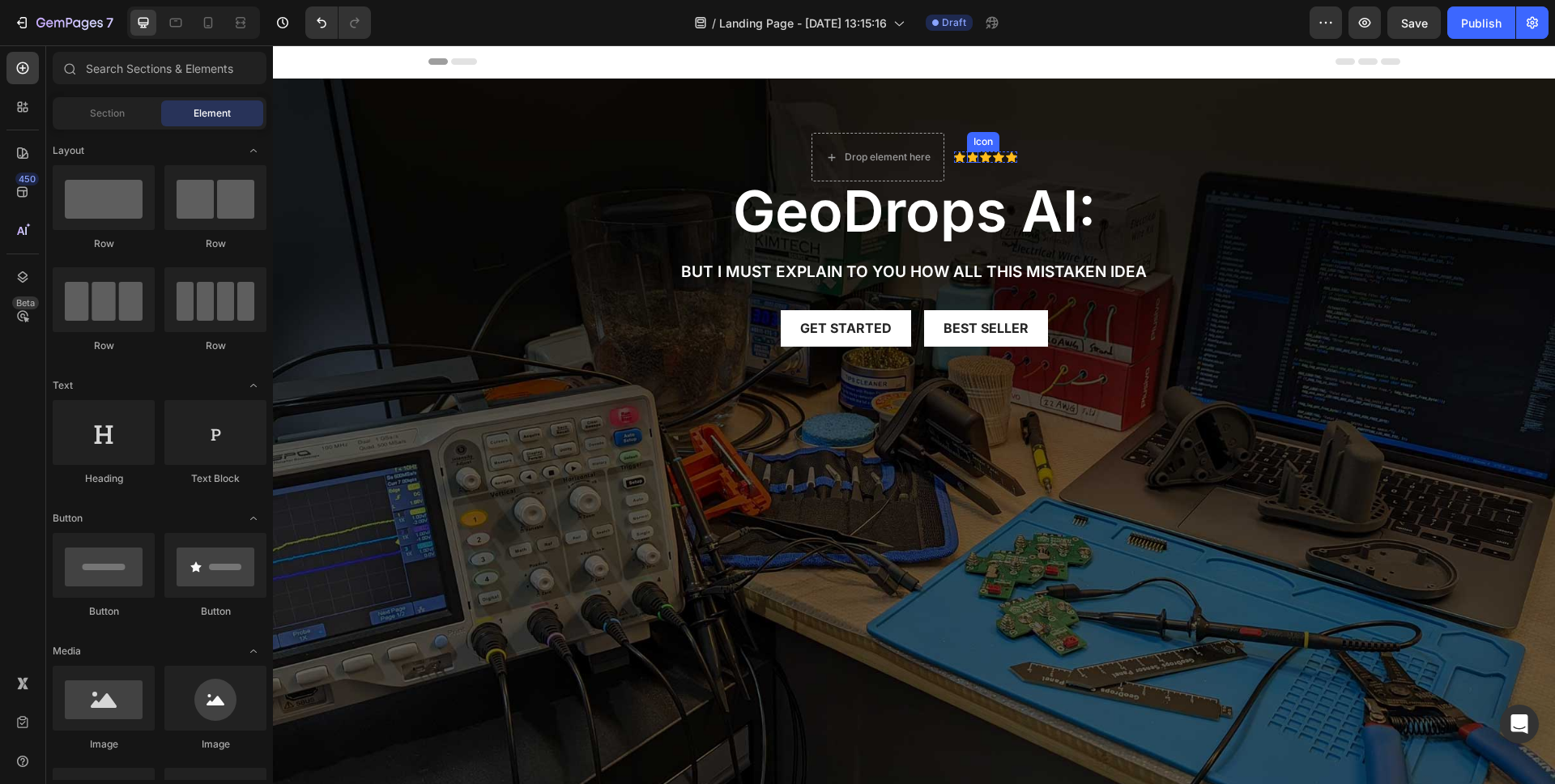
click at [969, 158] on div "Icon" at bounding box center [973, 157] width 12 height 12
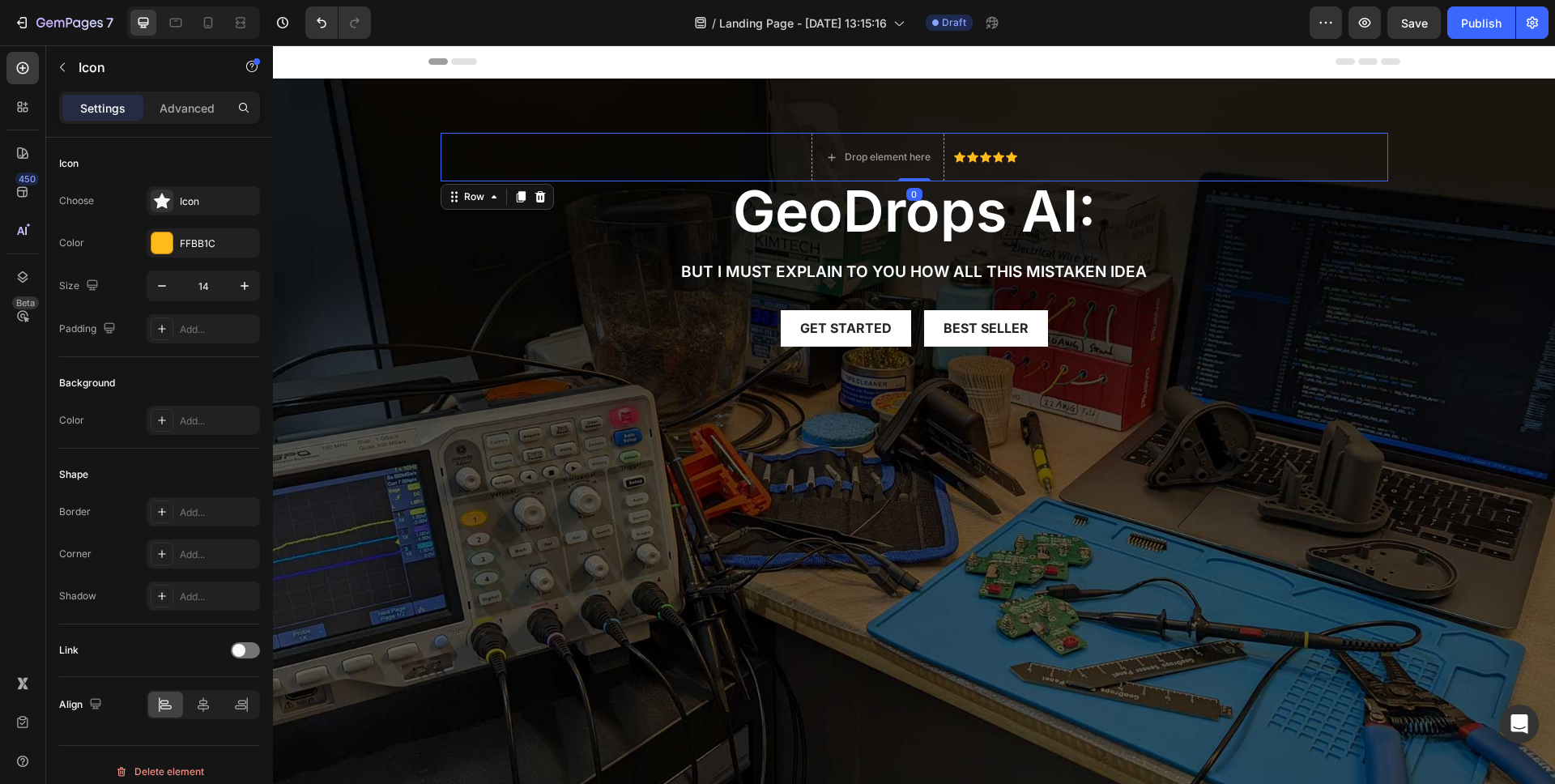
click at [1010, 174] on div "Icon Icon Icon Icon Icon Icon List" at bounding box center [985, 157] width 63 height 48
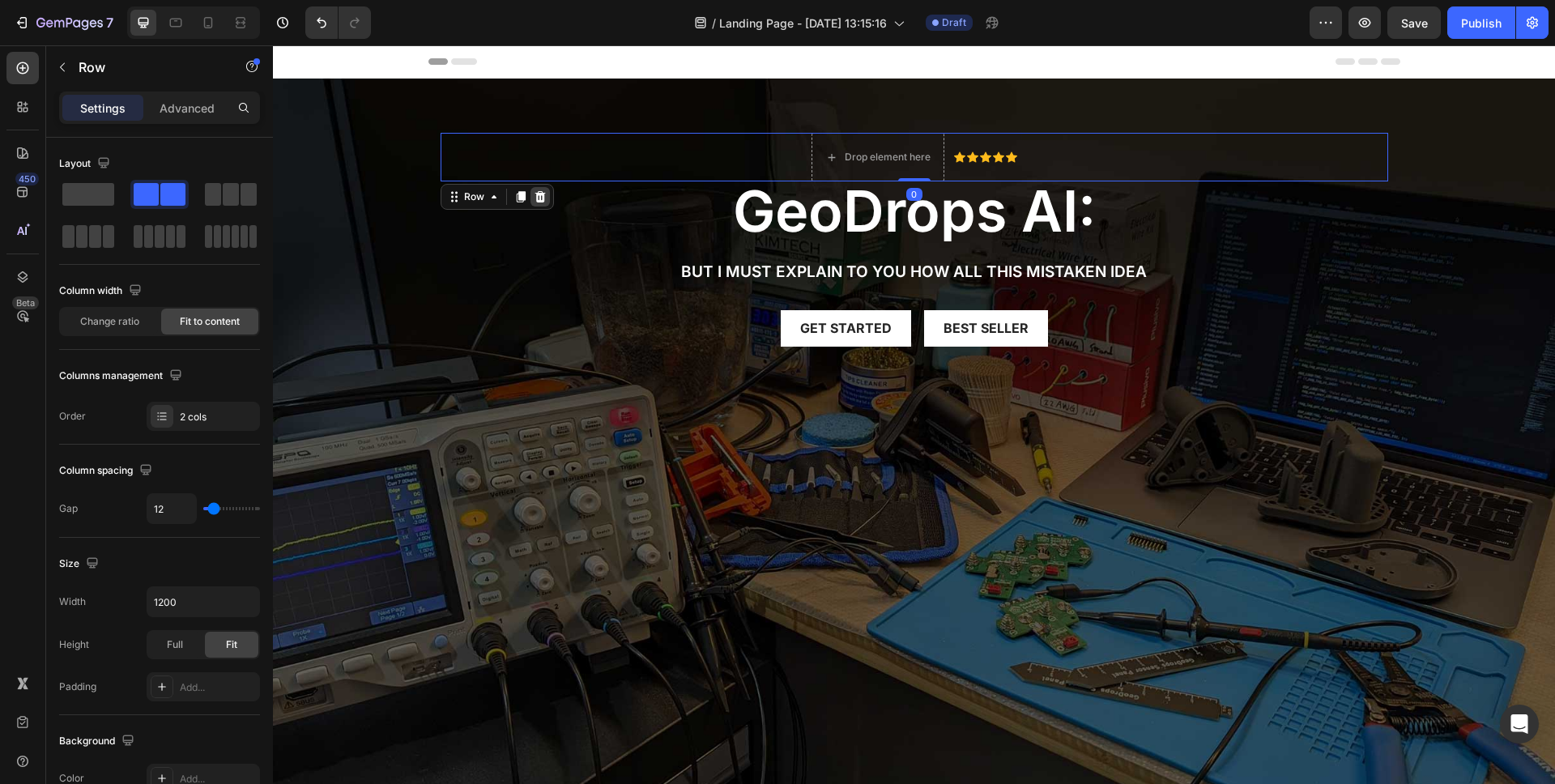
click at [542, 201] on div at bounding box center [540, 197] width 19 height 19
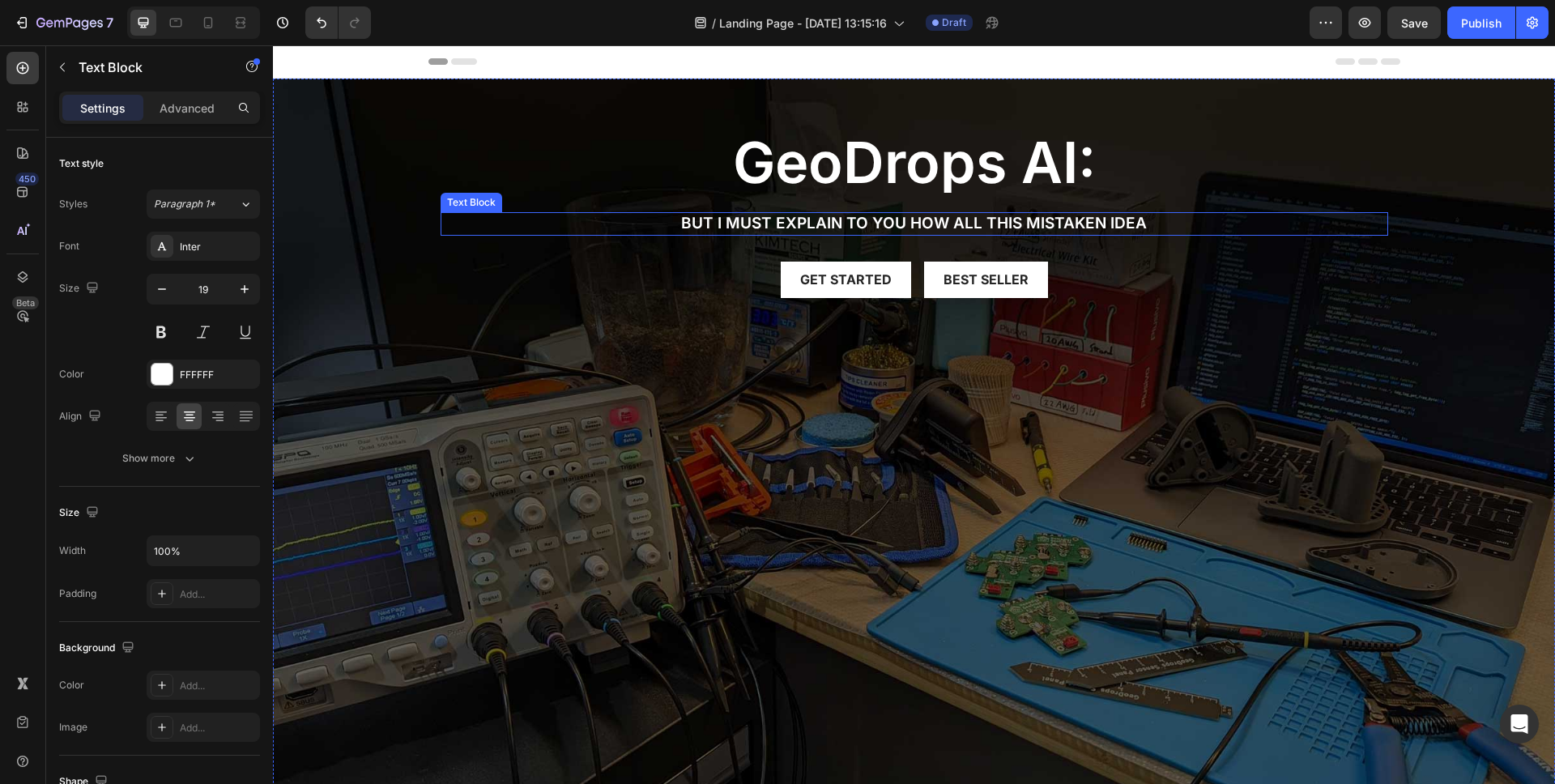
click at [831, 224] on p "But I must explain to you how all this mistaken idea" at bounding box center [914, 224] width 944 height 20
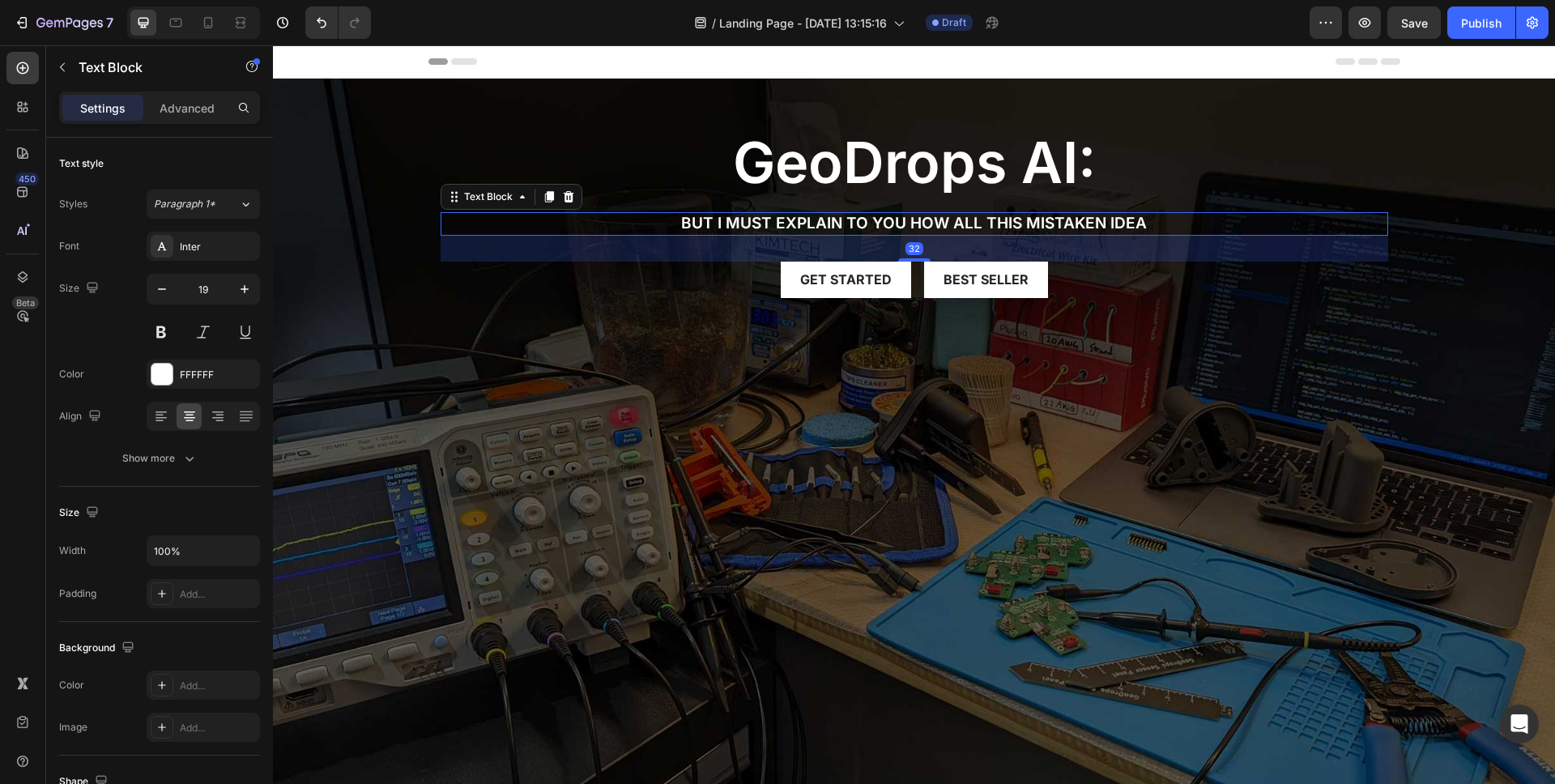
click at [831, 224] on p "But I must explain to you how all this mistaken idea" at bounding box center [914, 224] width 944 height 20
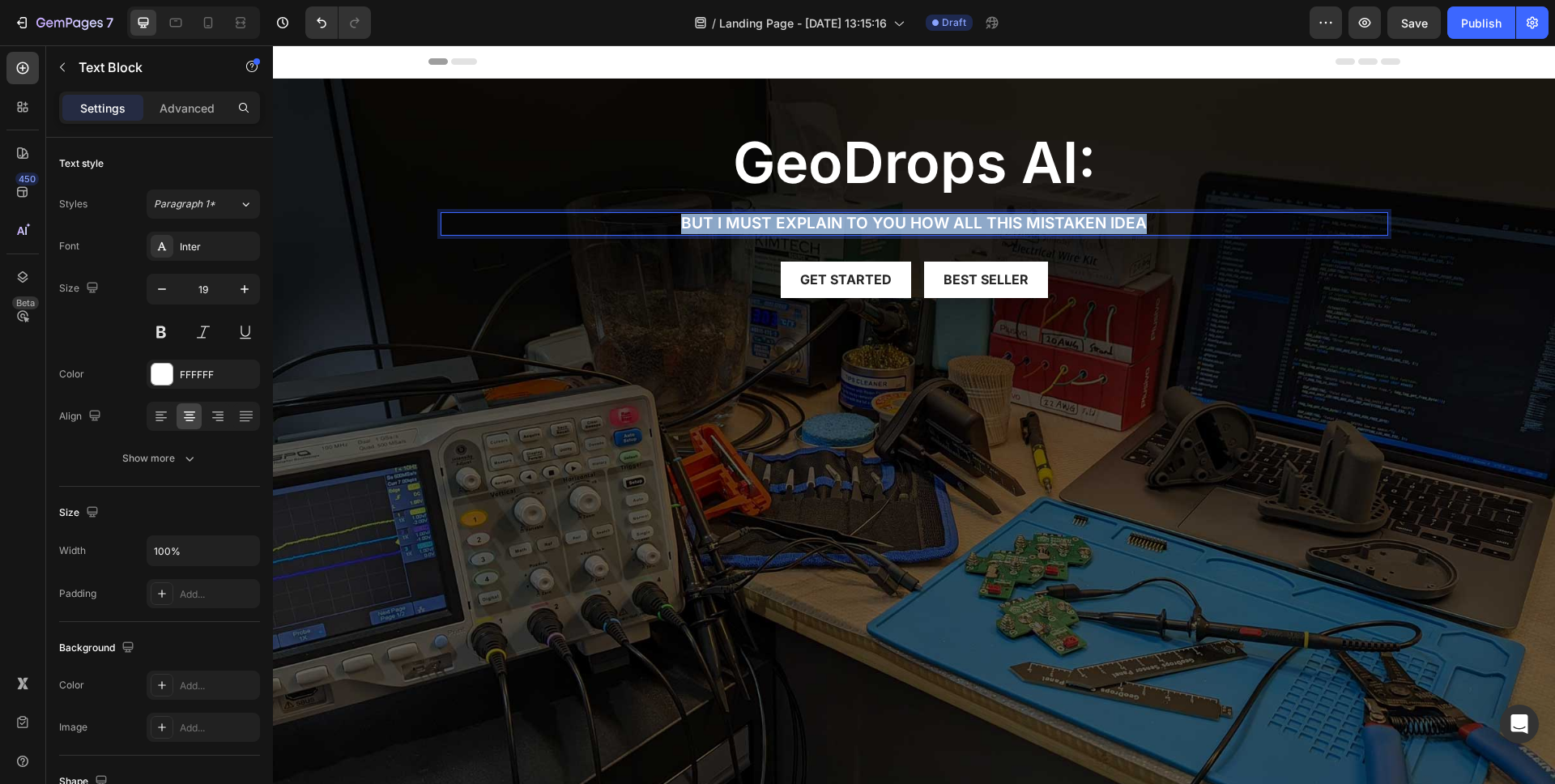
click at [831, 224] on p "But I must explain to you how all this mistaken idea" at bounding box center [914, 224] width 944 height 20
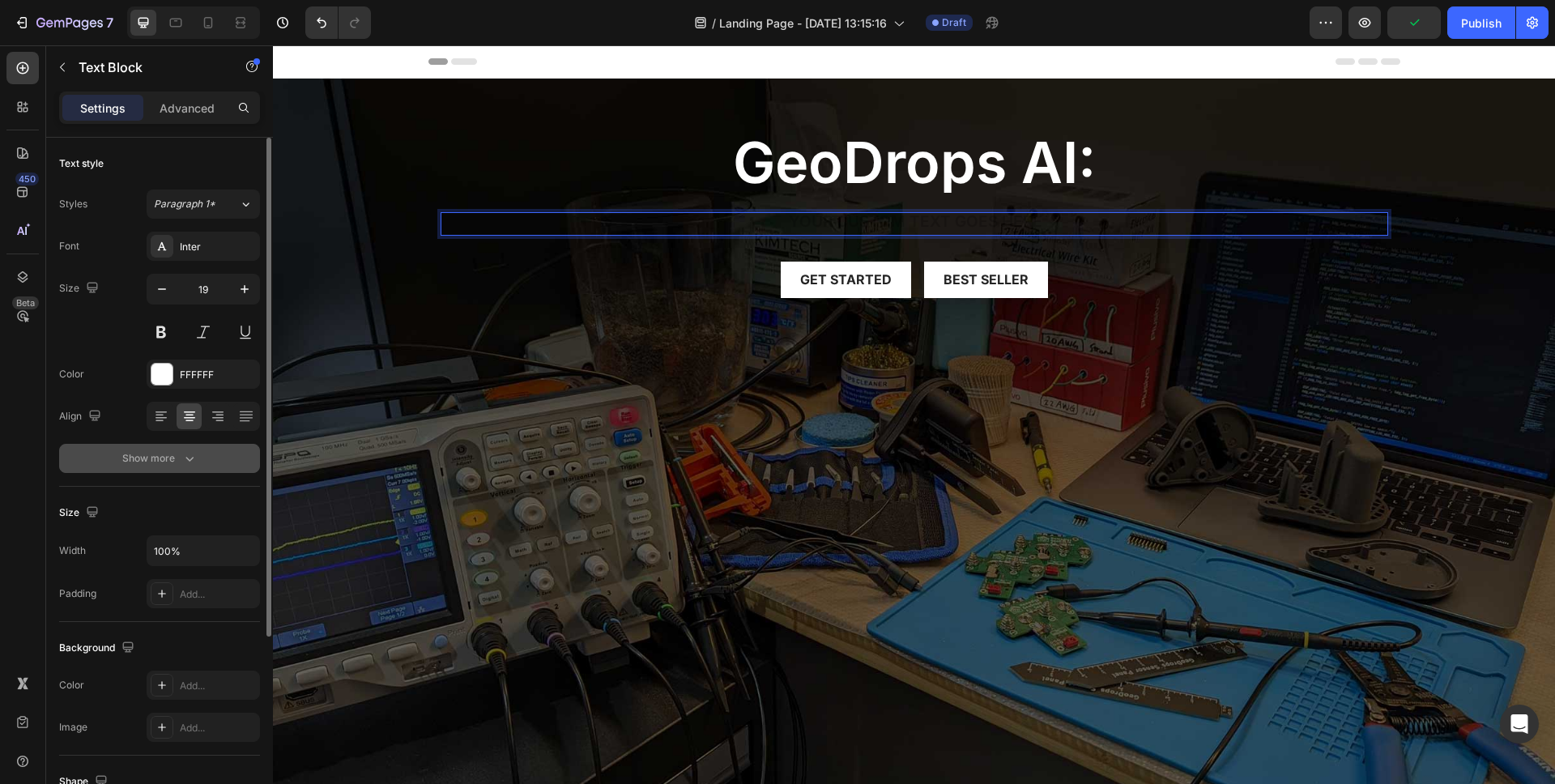
click at [202, 462] on button "Show more" at bounding box center [159, 458] width 201 height 29
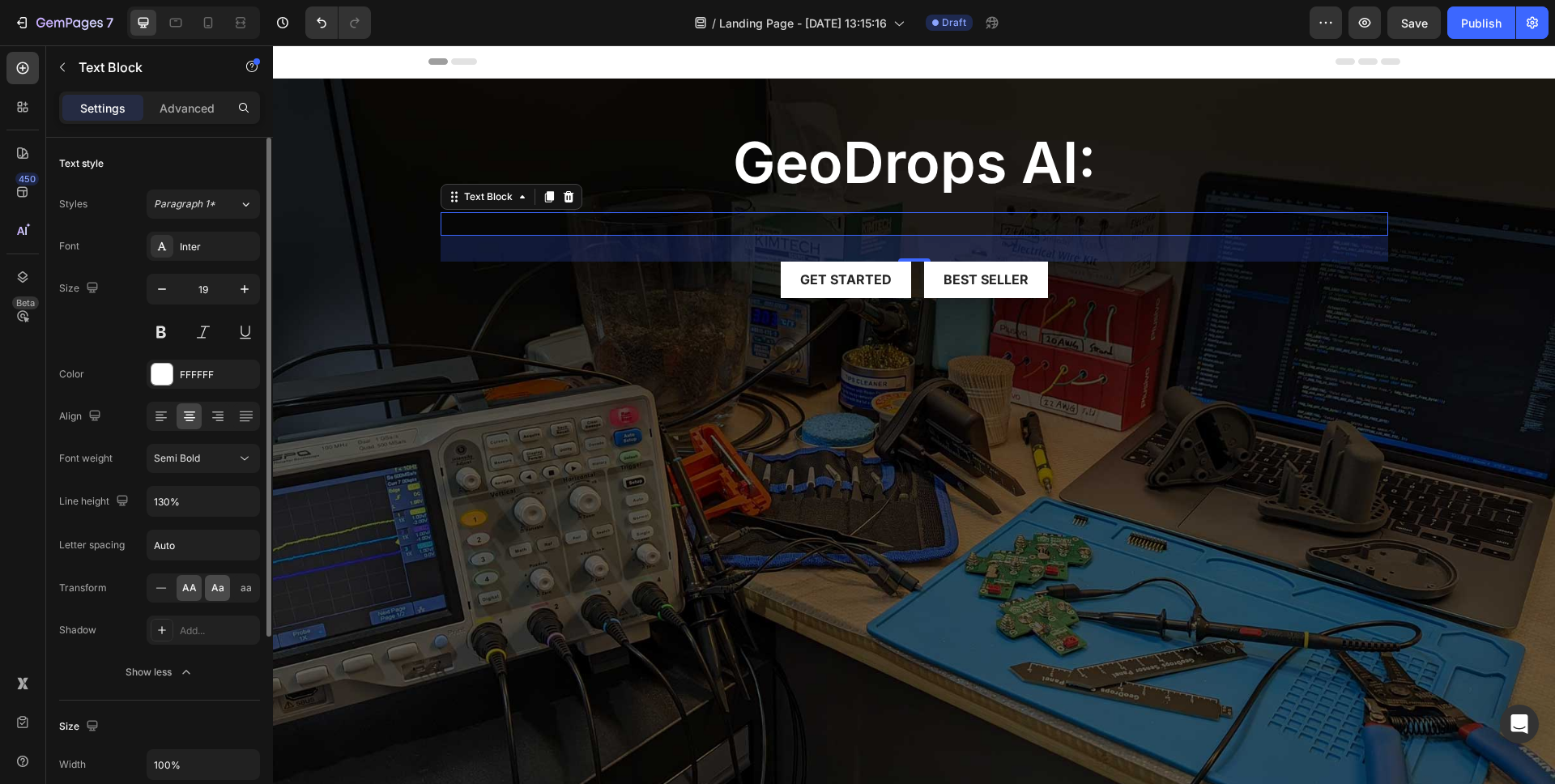
click at [213, 594] on span "Aa" at bounding box center [217, 587] width 13 height 15
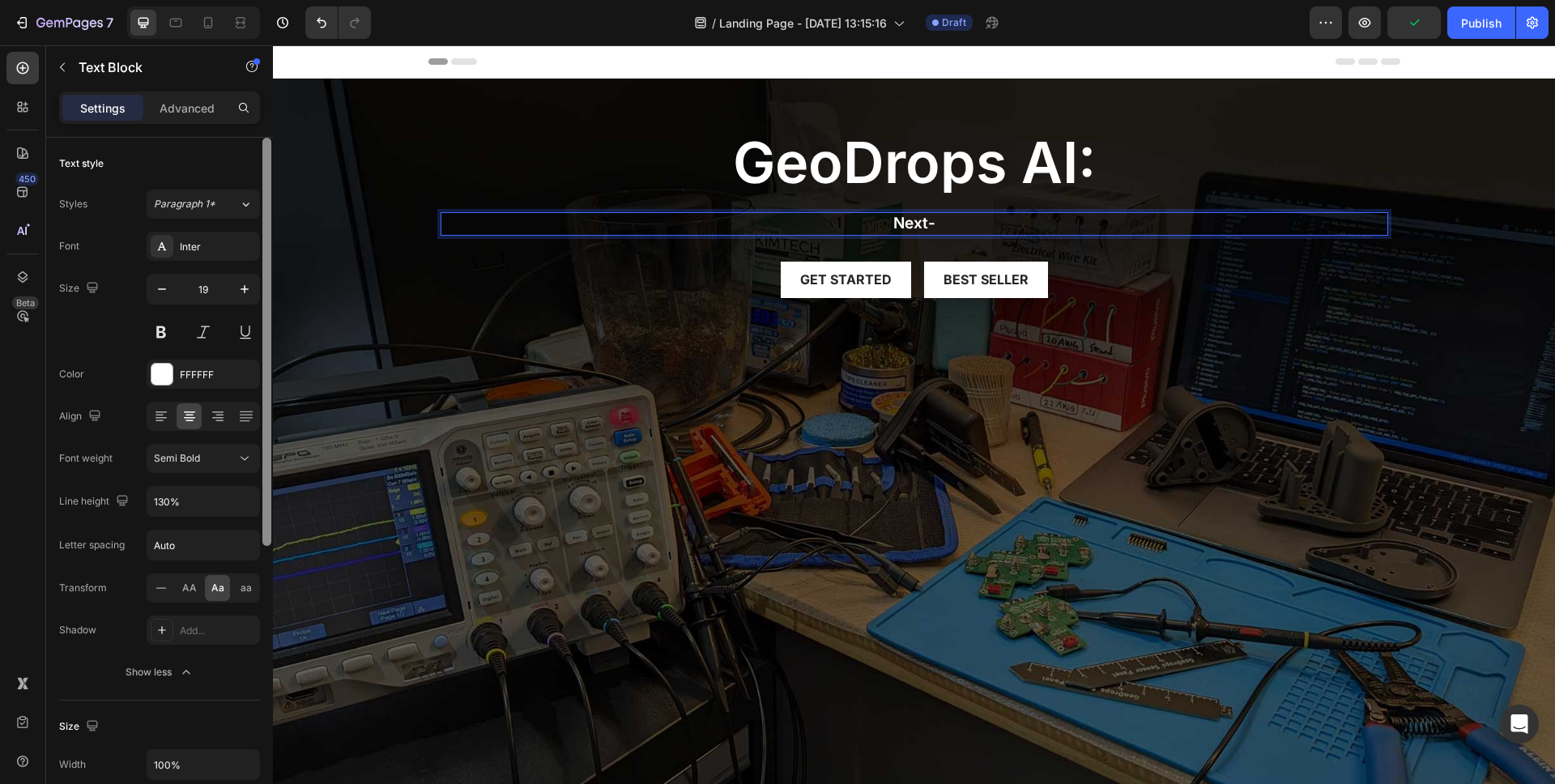
drag, startPoint x: 241, startPoint y: 593, endPoint x: 269, endPoint y: 576, distance: 32.8
click at [242, 593] on span "aa" at bounding box center [246, 587] width 12 height 15
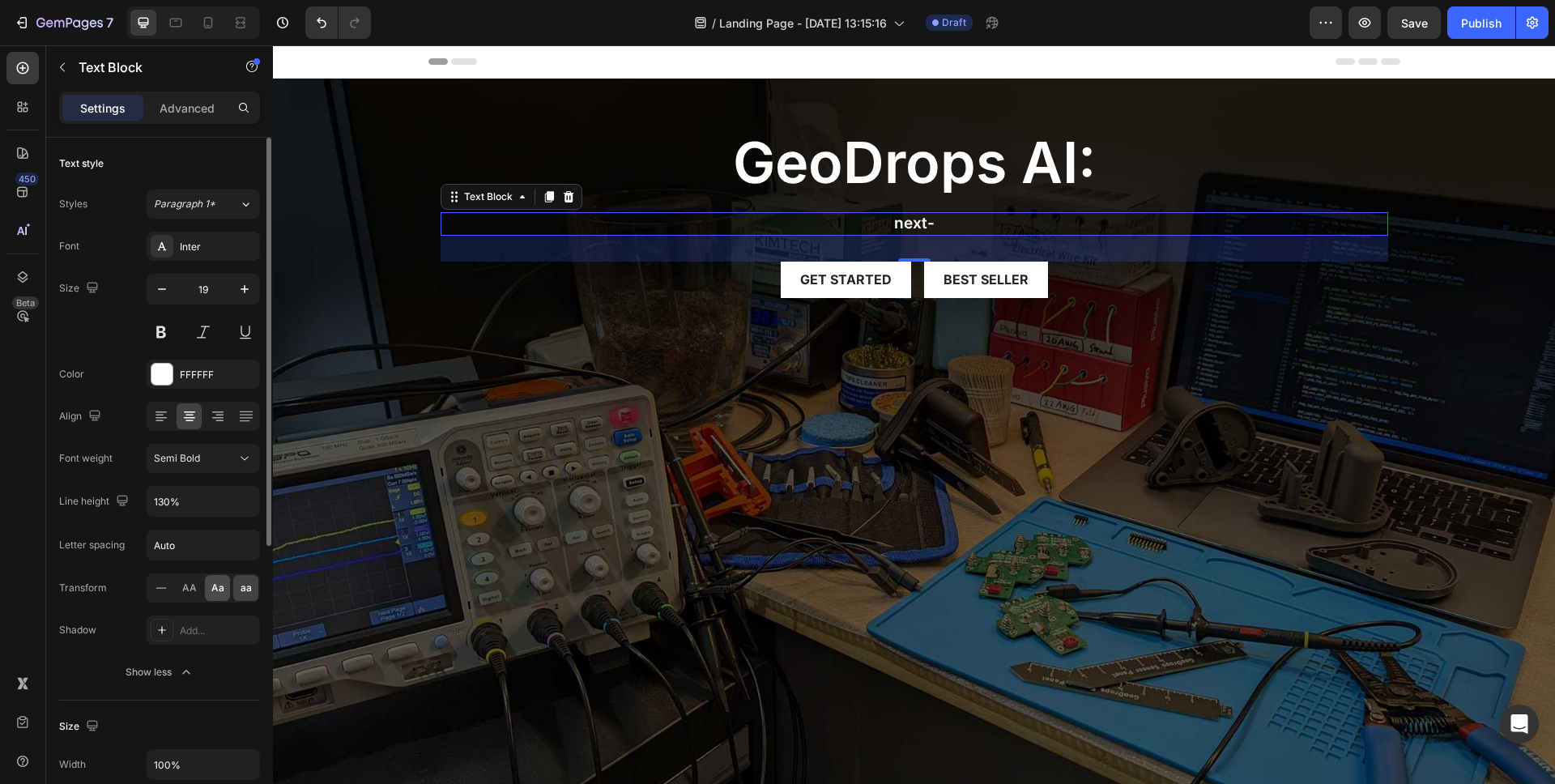
click at [216, 582] on span "Aa" at bounding box center [217, 587] width 13 height 15
click at [216, 583] on span "Aa" at bounding box center [217, 587] width 13 height 15
click at [158, 592] on icon at bounding box center [161, 587] width 16 height 16
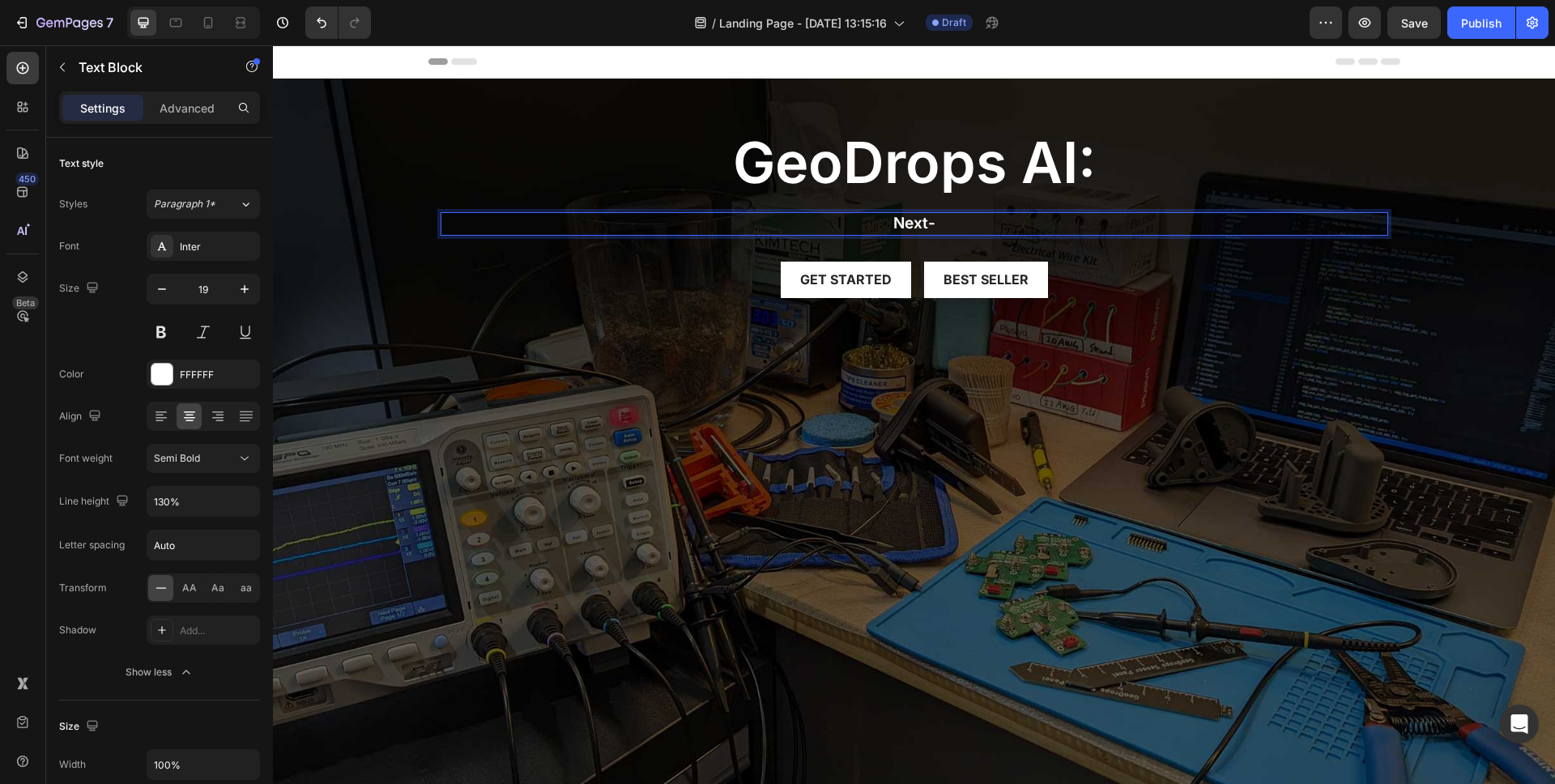
click at [947, 224] on p "Next-" at bounding box center [914, 224] width 944 height 20
click at [904, 212] on div "Next-gen Sensor Intelligence" at bounding box center [915, 224] width 948 height 23
click at [904, 214] on p "Next-gen Sensor Intelligence" at bounding box center [914, 224] width 944 height 20
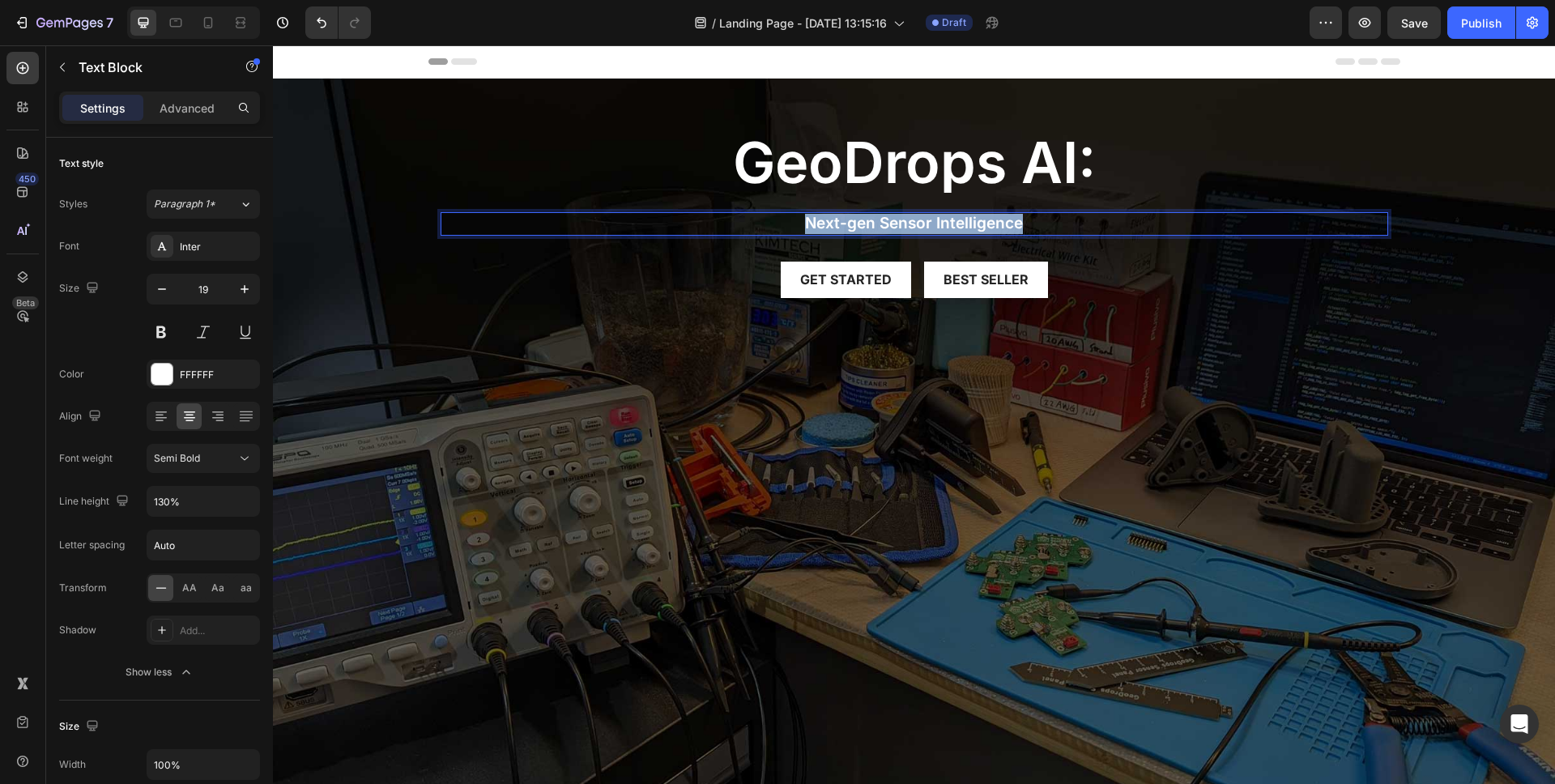
click at [904, 214] on p "Next-gen Sensor Intelligence" at bounding box center [914, 224] width 944 height 20
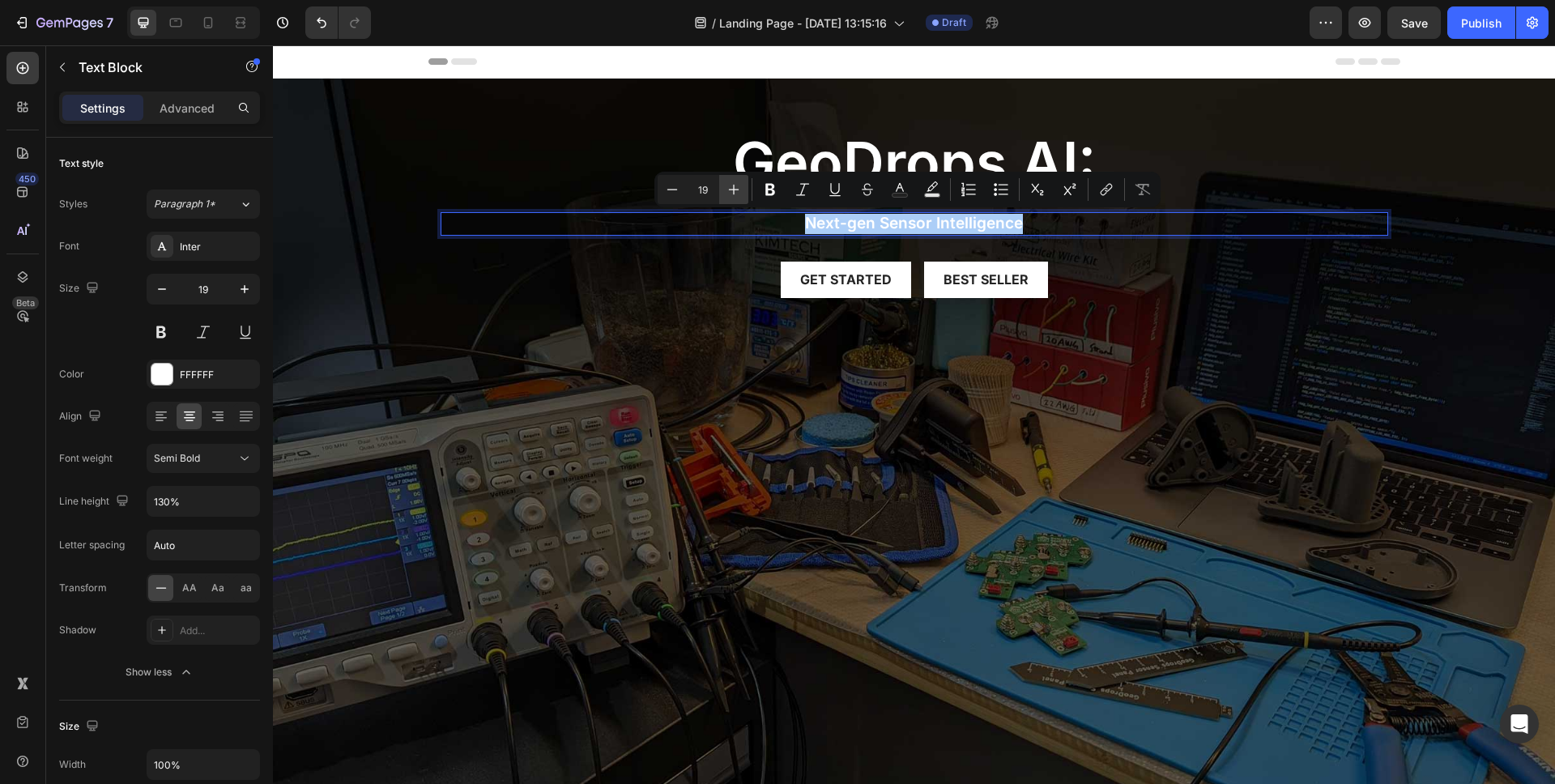
click at [727, 186] on icon "Editor contextual toolbar" at bounding box center [734, 189] width 16 height 16
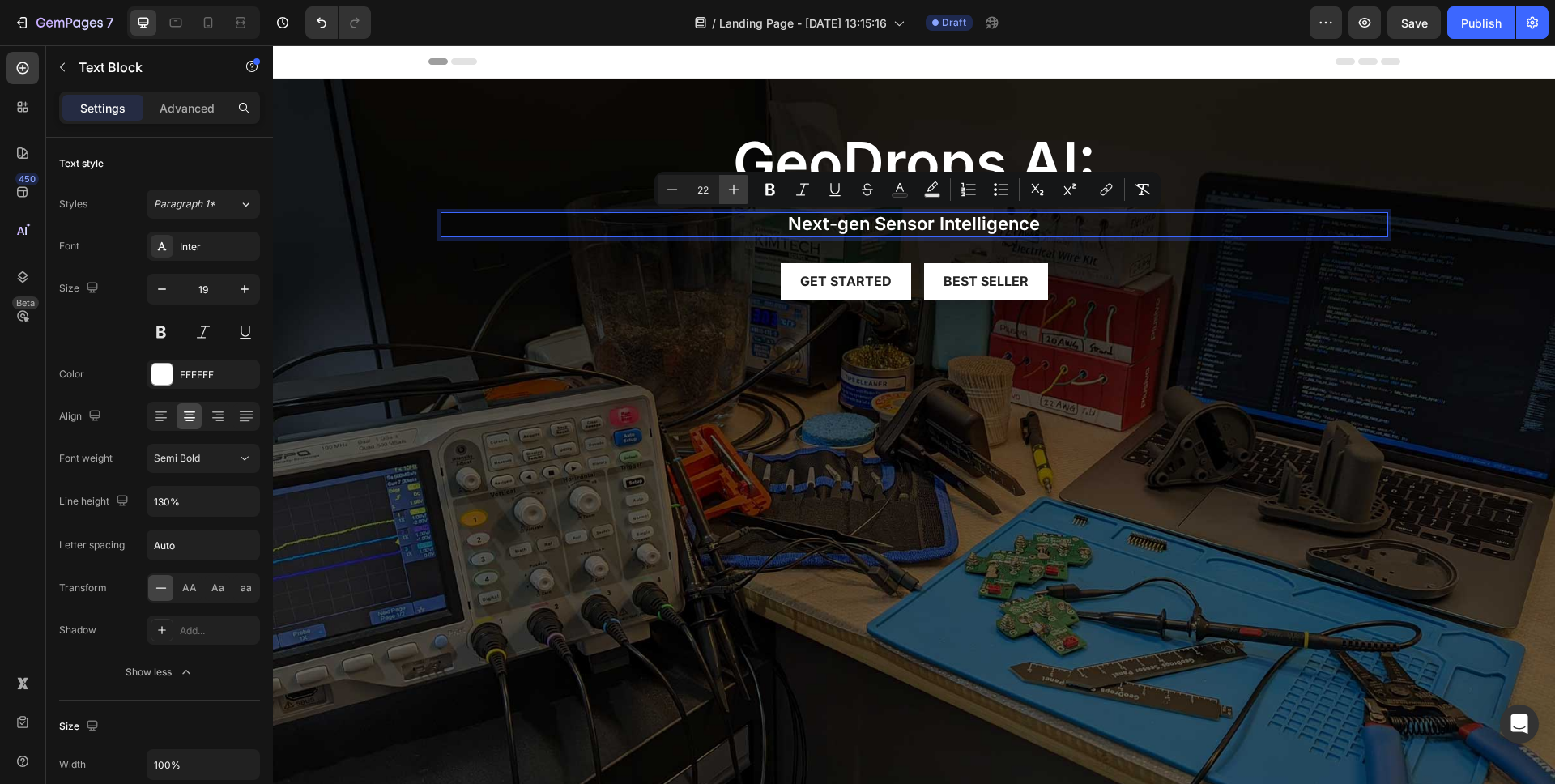
click at [727, 186] on icon "Editor contextual toolbar" at bounding box center [734, 189] width 16 height 16
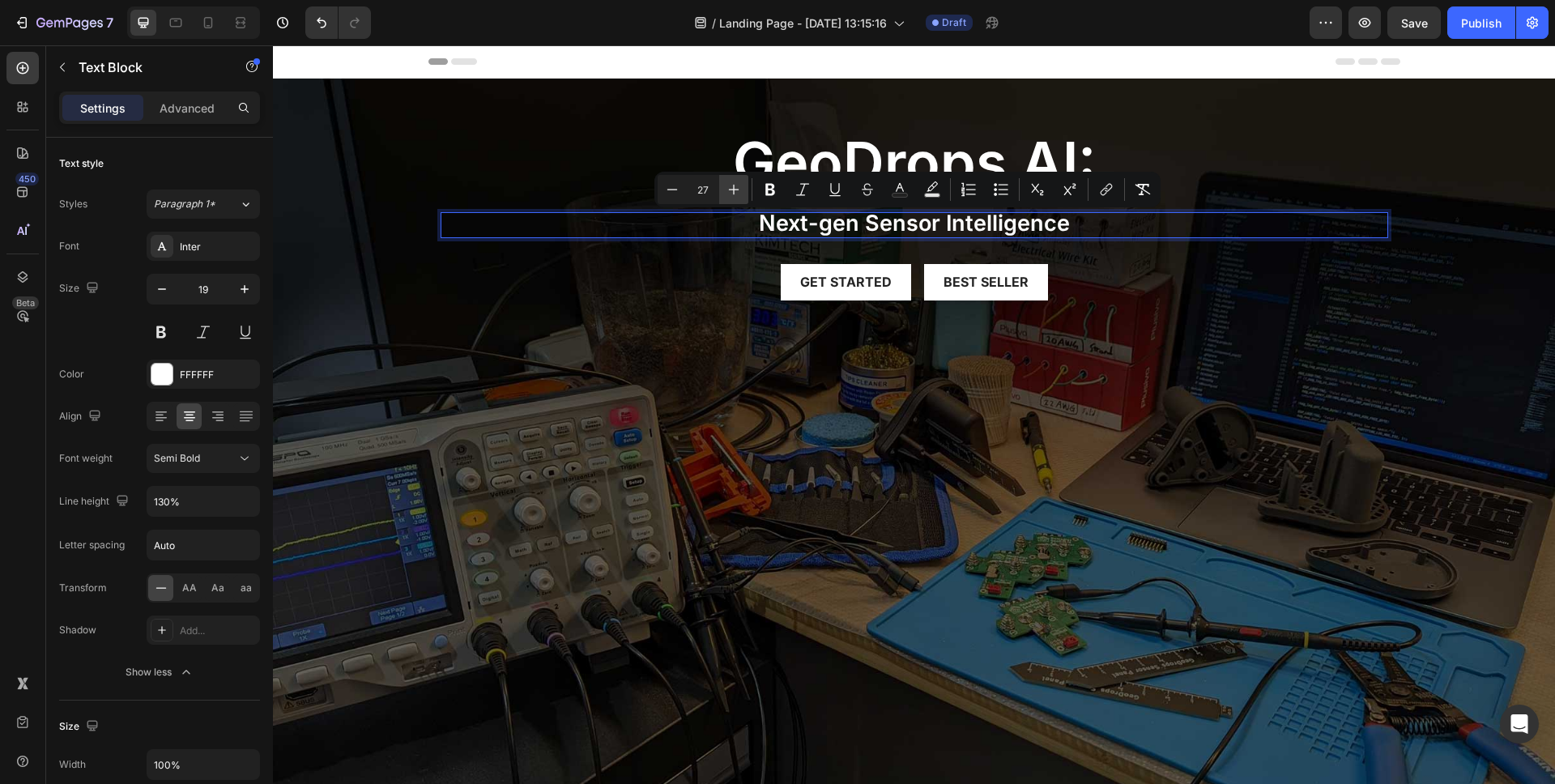
click at [727, 186] on icon "Editor contextual toolbar" at bounding box center [734, 189] width 16 height 16
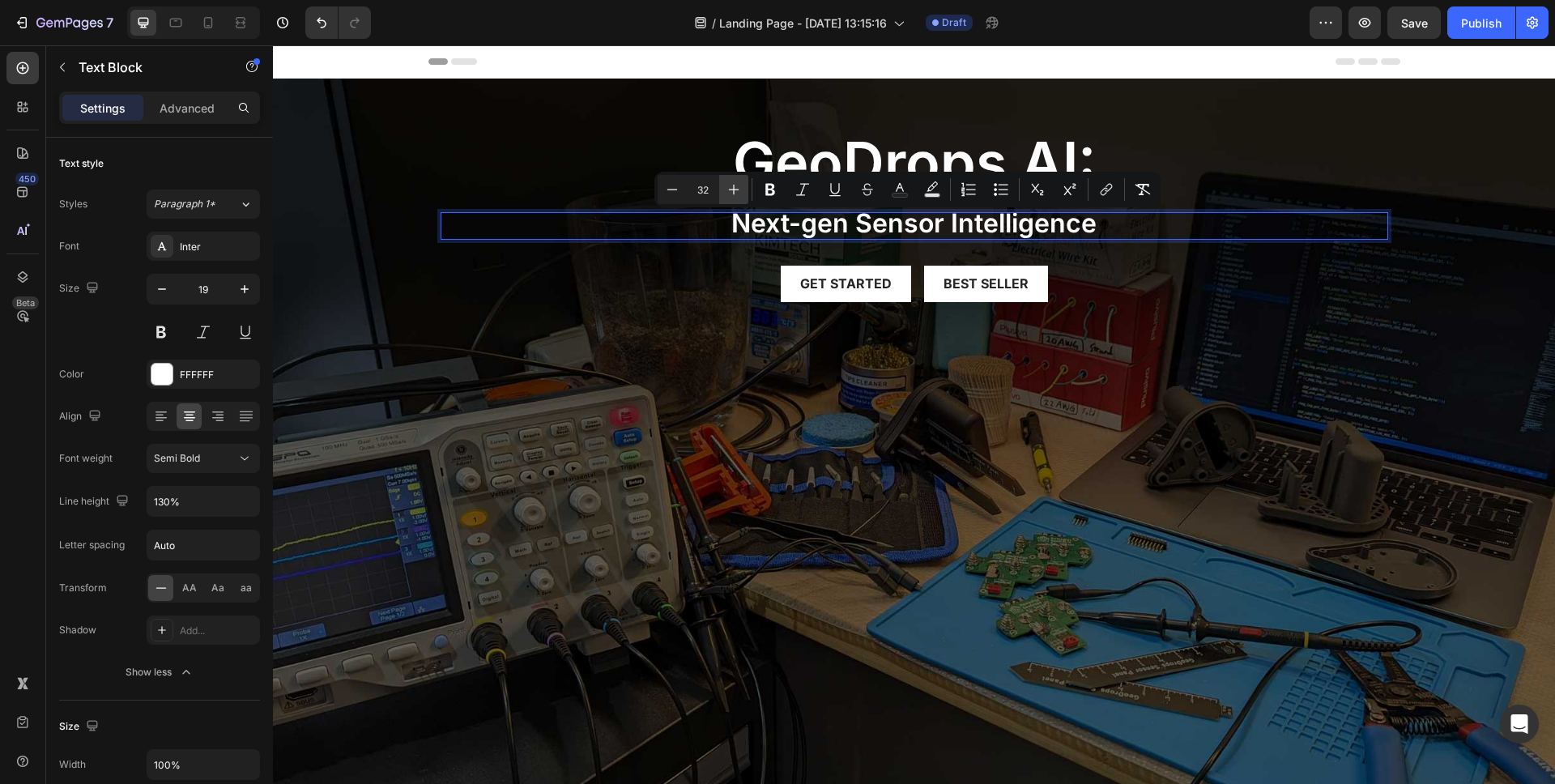
click at [727, 186] on icon "Editor contextual toolbar" at bounding box center [734, 189] width 16 height 16
click at [661, 190] on button "Minus" at bounding box center [673, 189] width 29 height 29
type input "32"
click at [831, 151] on p "geoDrops AI:" at bounding box center [914, 163] width 944 height 56
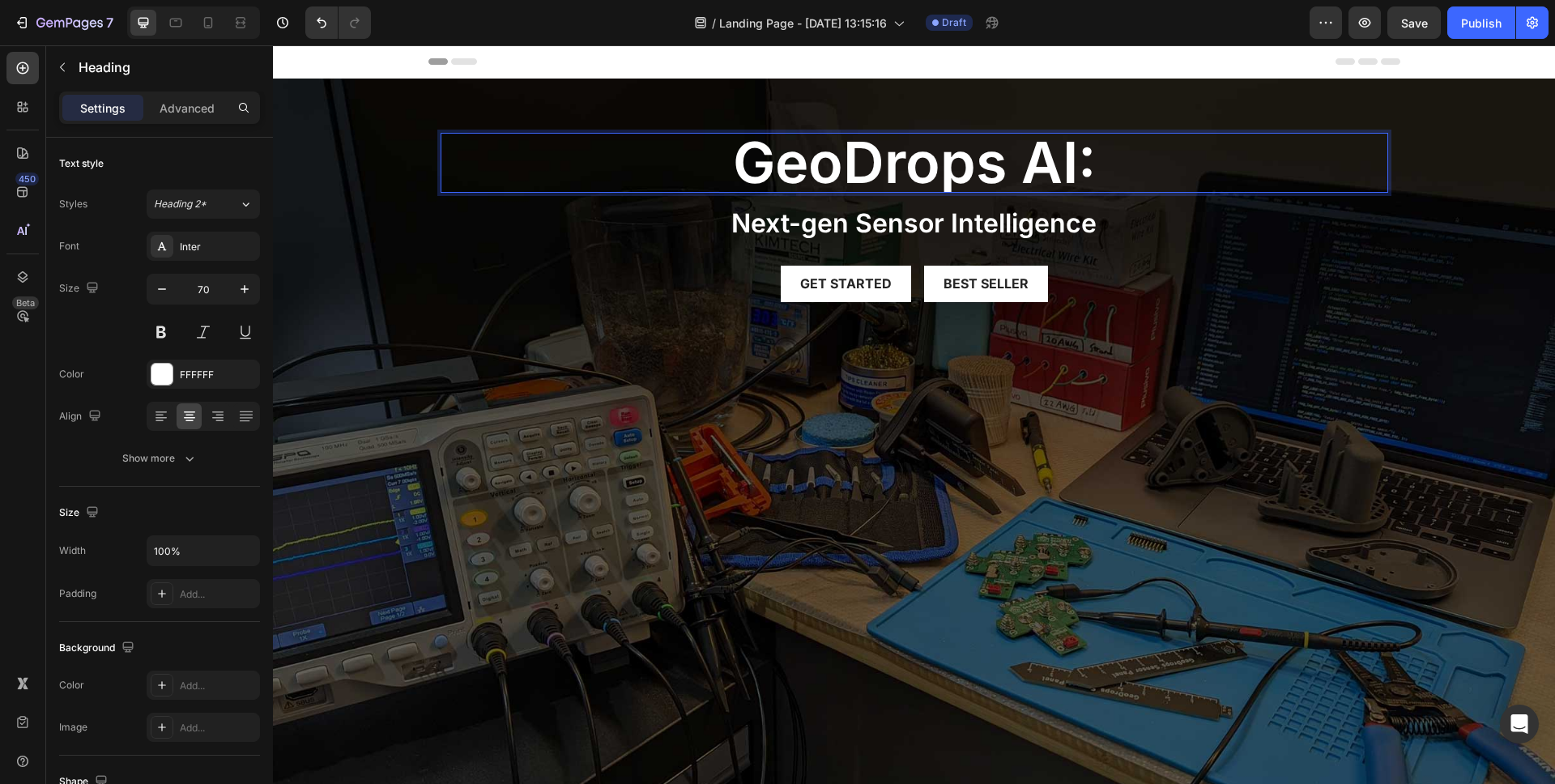
click at [831, 151] on p "geoDrops AI:" at bounding box center [914, 163] width 944 height 56
click at [737, 110] on icon "Editor contextual toolbar" at bounding box center [734, 104] width 16 height 16
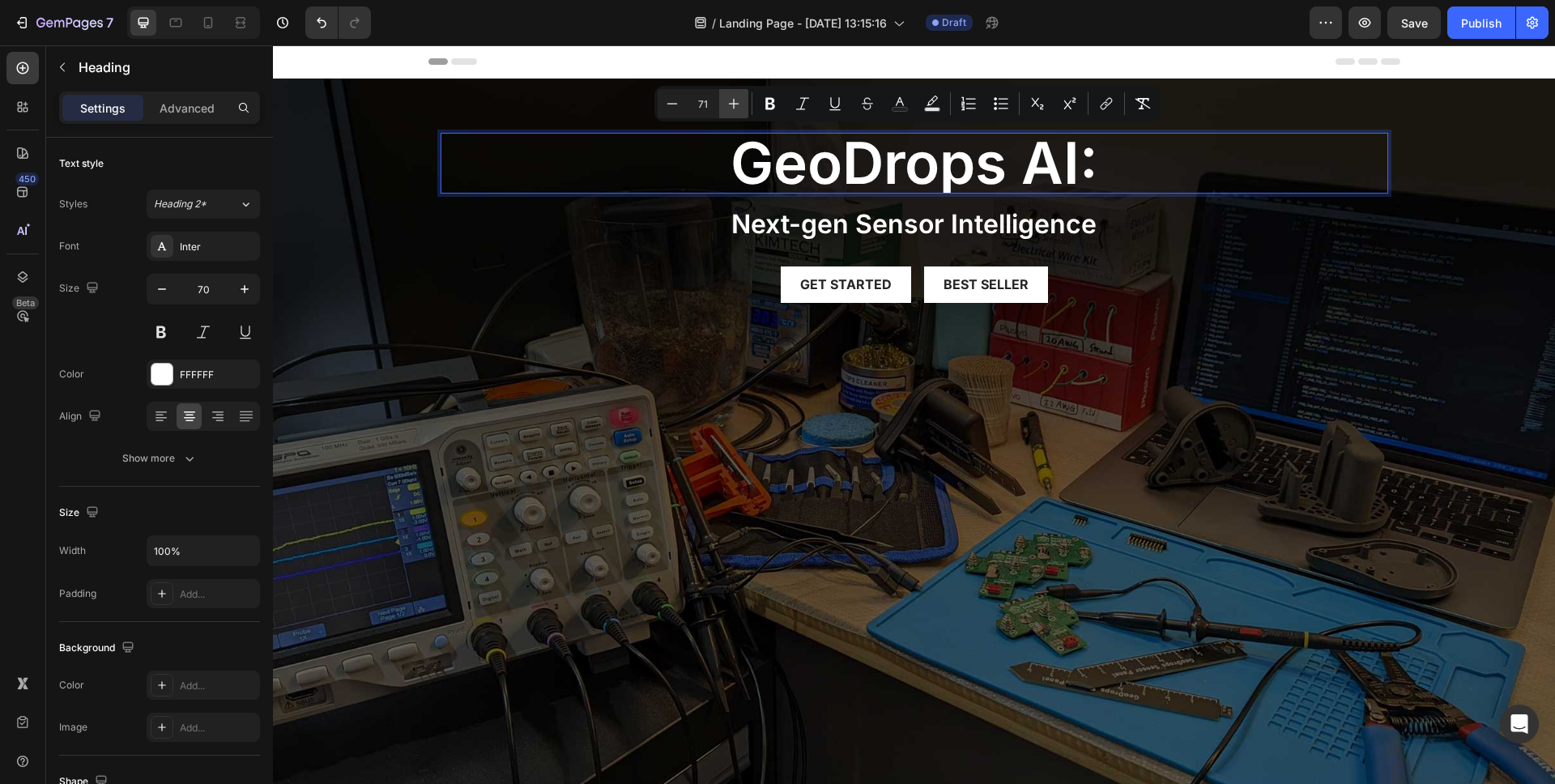
click at [737, 110] on icon "Editor contextual toolbar" at bounding box center [734, 104] width 16 height 16
type input "74"
click at [781, 115] on button "Bold" at bounding box center [771, 104] width 29 height 29
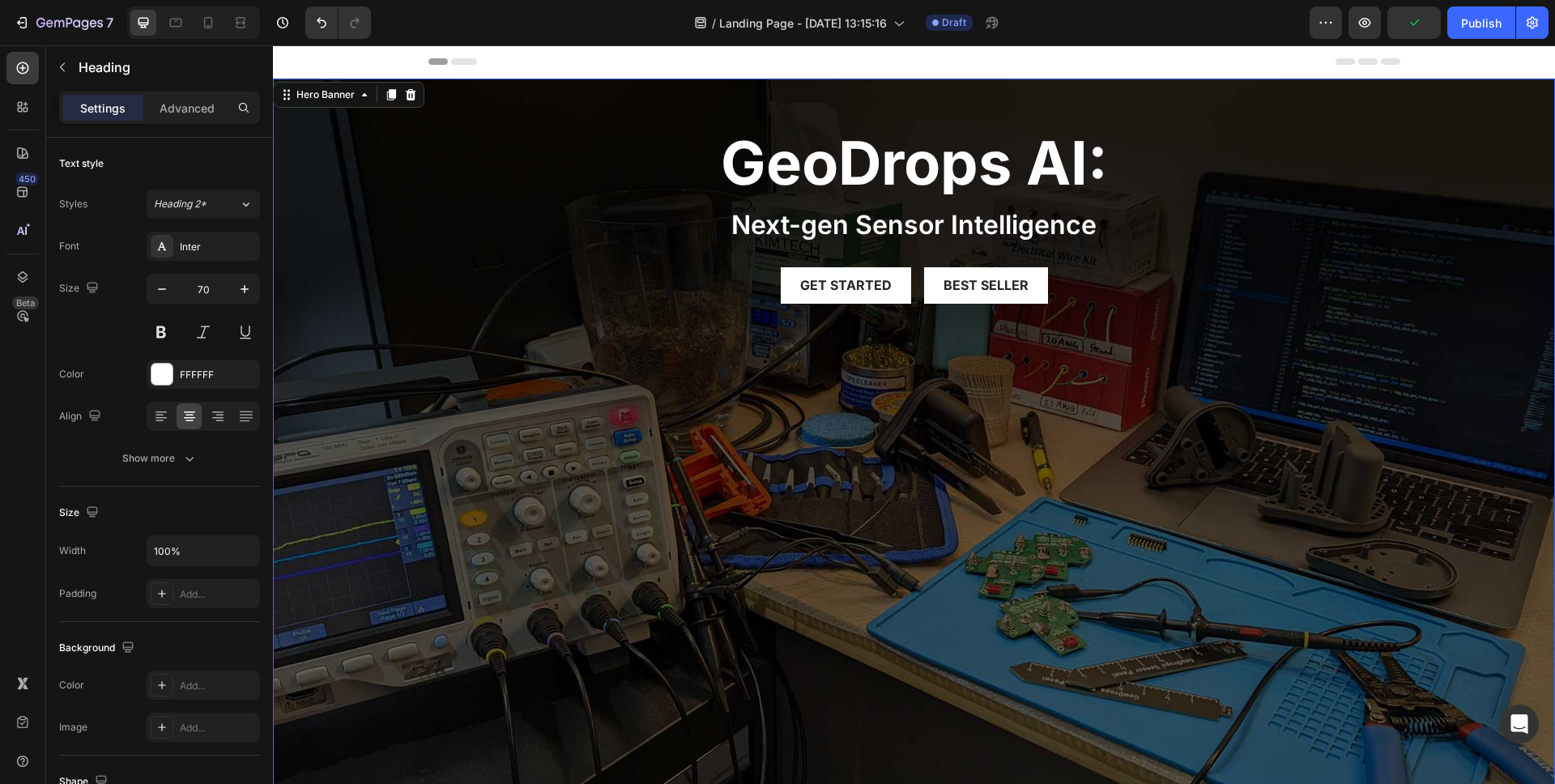
click at [781, 115] on div "⁠⁠⁠⁠⁠⁠⁠ geoDrops AI: Heading Next-gen Sensor Intelligence Text Block Get starte…" at bounding box center [914, 217] width 972 height 277
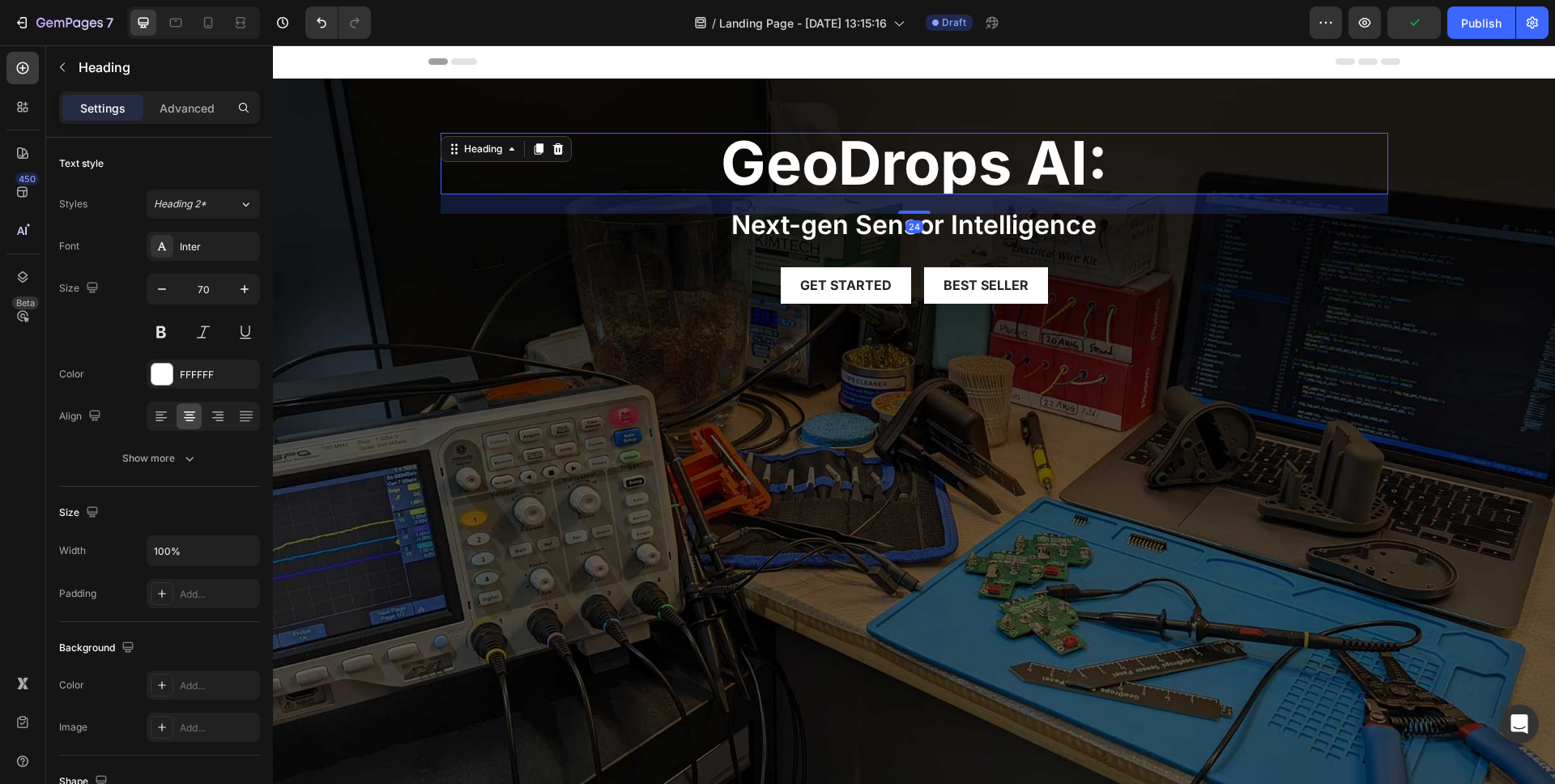
click at [758, 174] on strong "geoDrops AI:" at bounding box center [914, 162] width 387 height 73
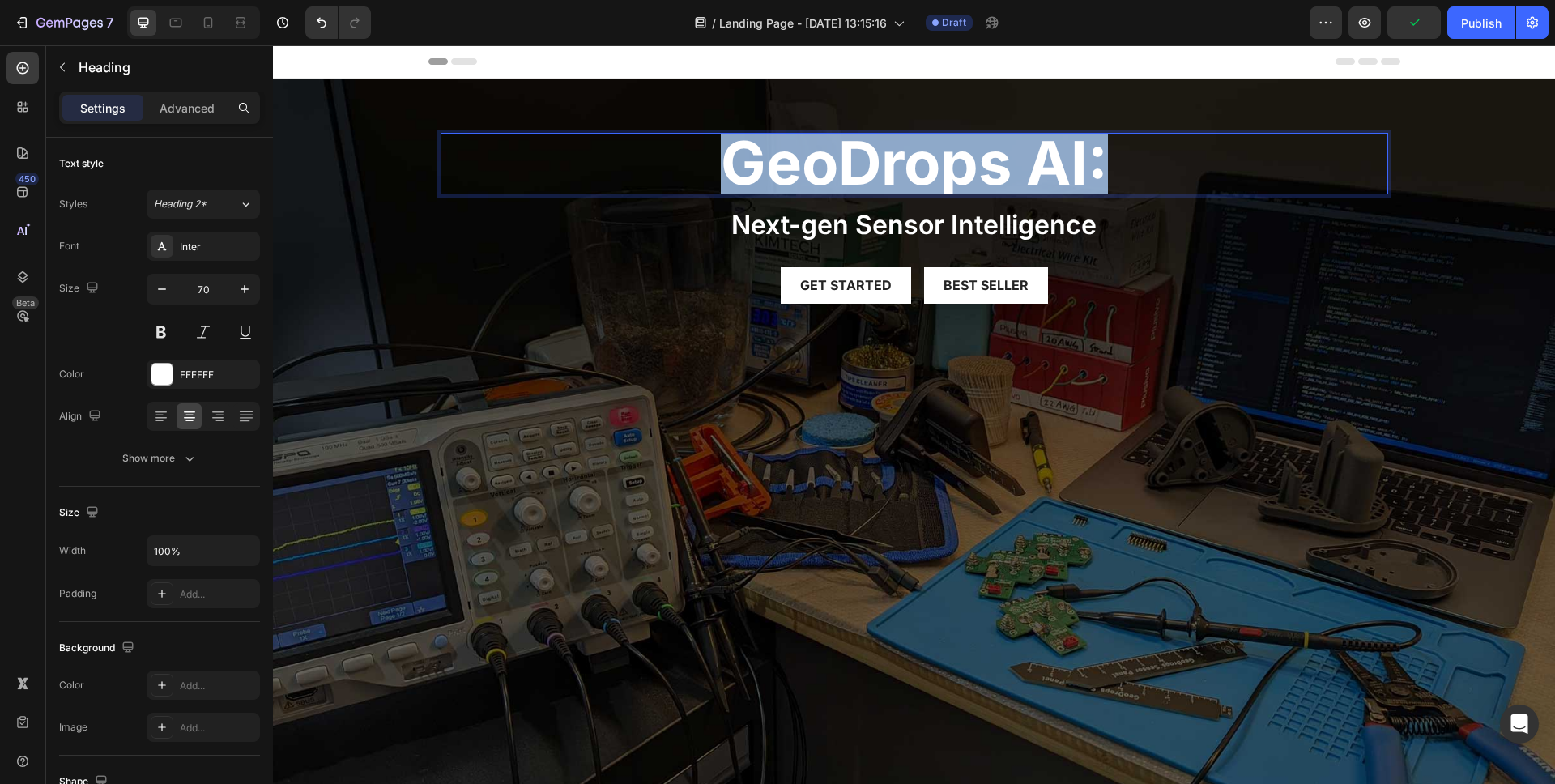
click at [758, 174] on strong "geoDrops AI:" at bounding box center [914, 162] width 387 height 73
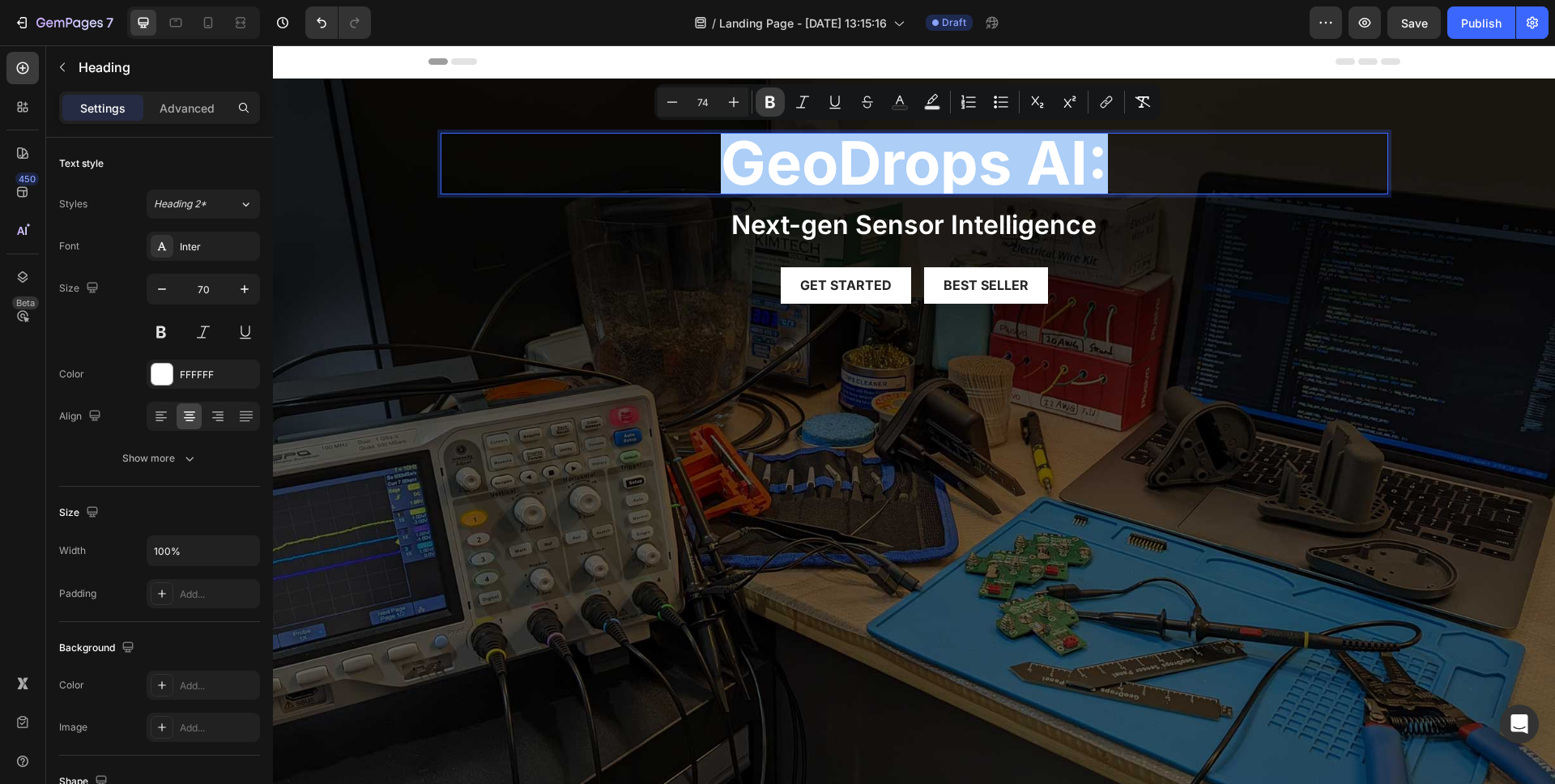
click at [775, 107] on icon "Editor contextual toolbar" at bounding box center [770, 102] width 16 height 16
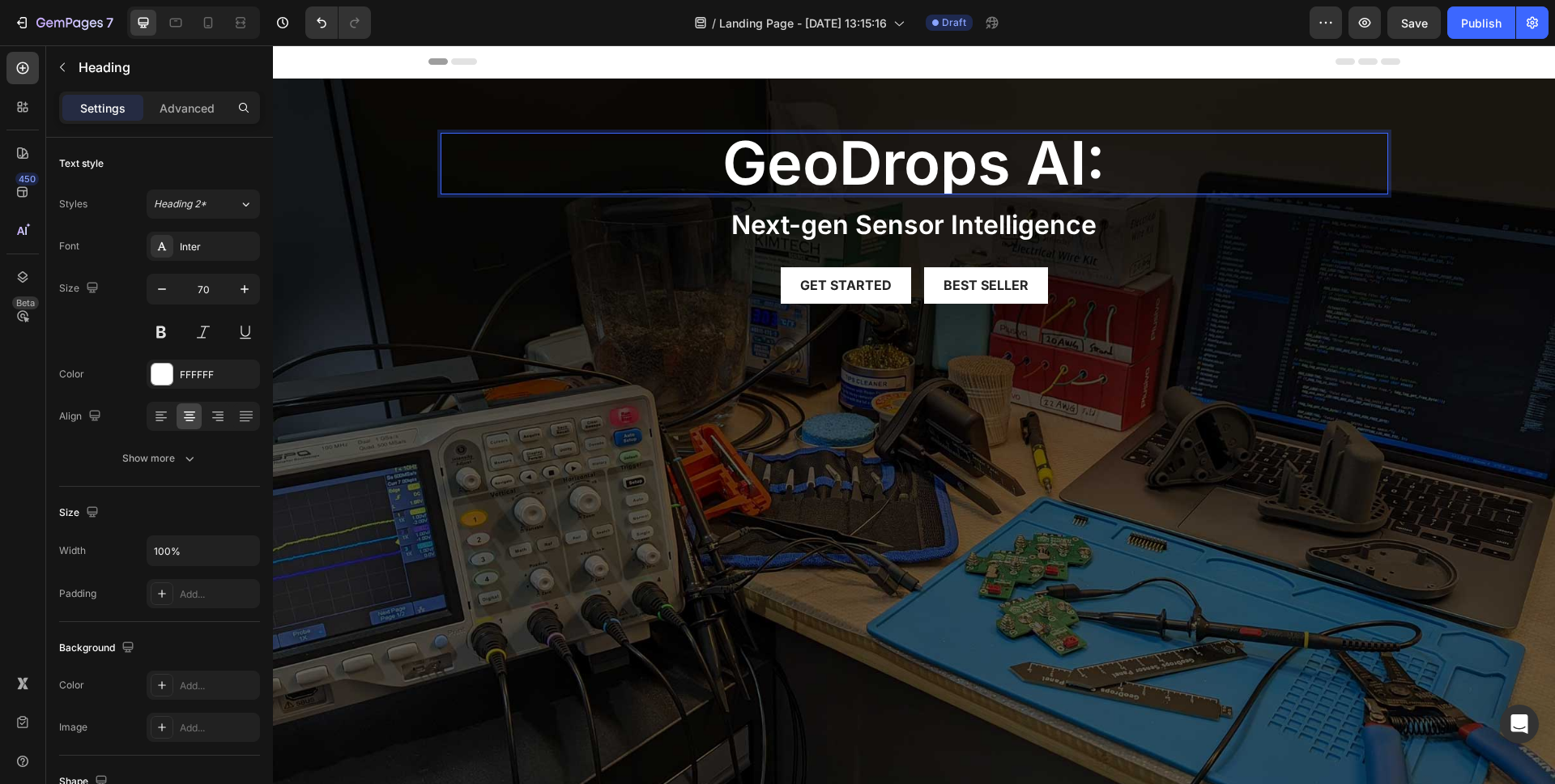
click at [1029, 172] on span "geoDrops AI:" at bounding box center [913, 162] width 383 height 73
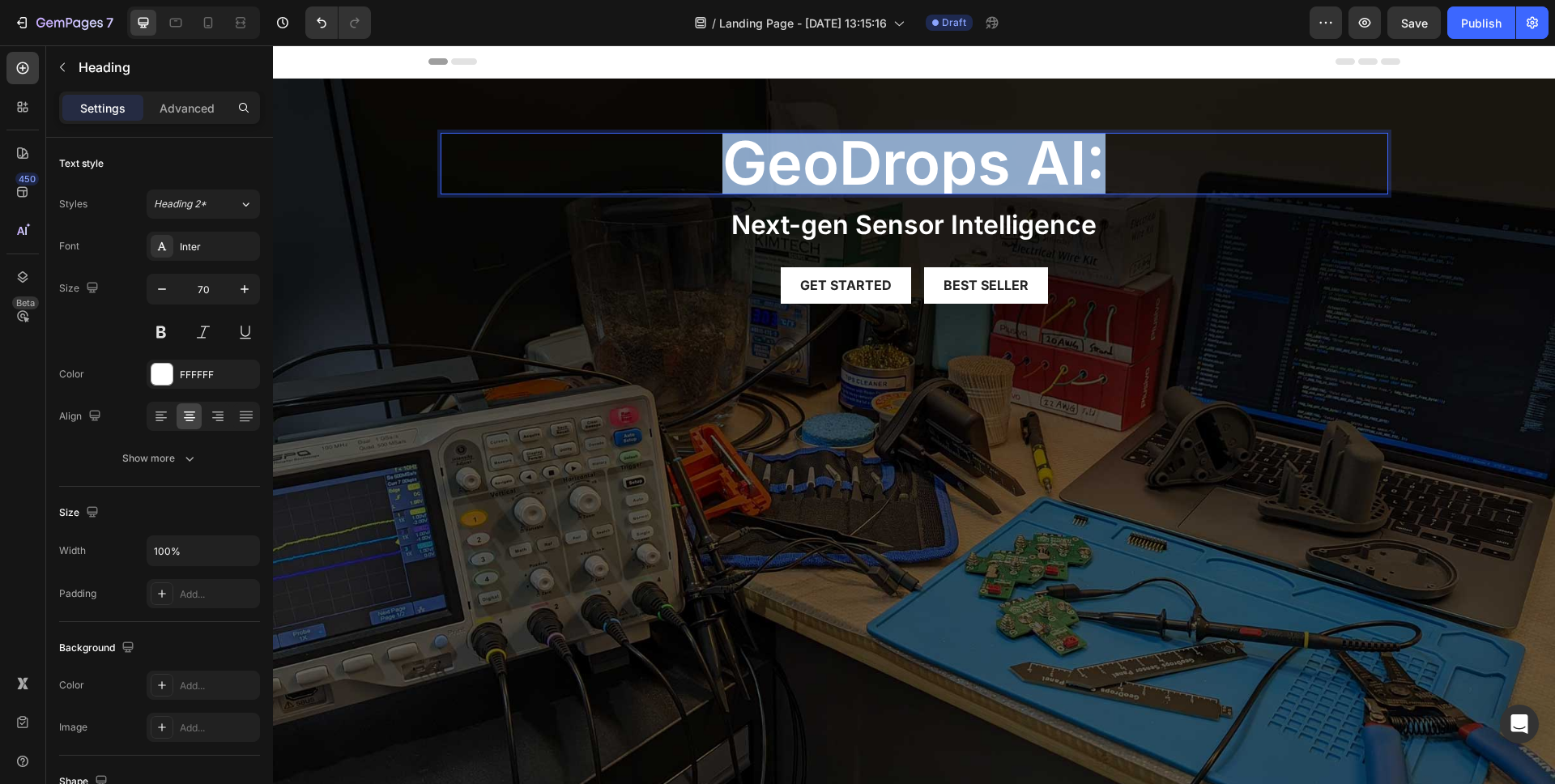
click at [1029, 172] on span "geoDrops AI:" at bounding box center [913, 162] width 383 height 73
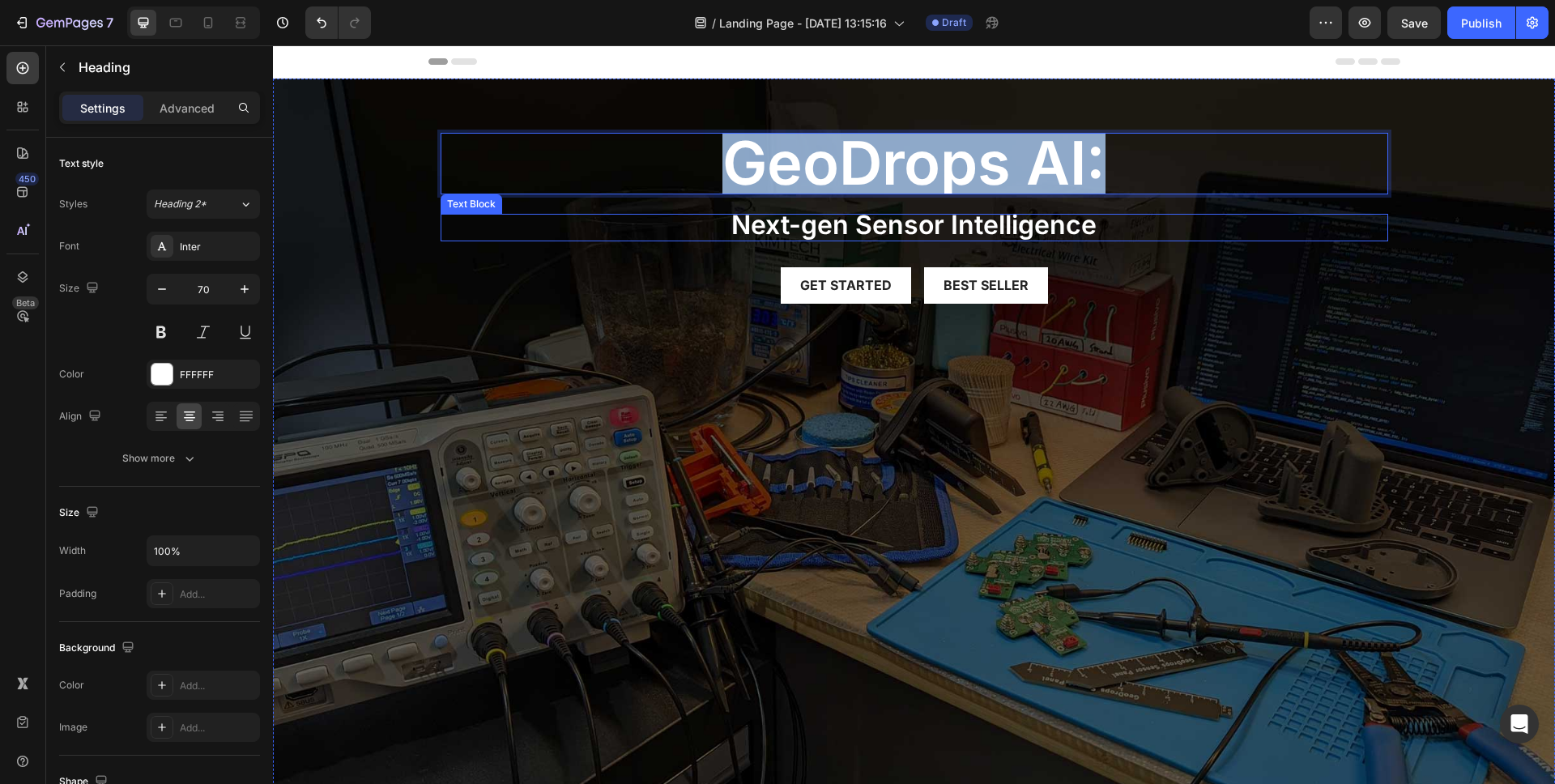
click at [1000, 222] on span "Next-gen Sensor Intelligence" at bounding box center [914, 225] width 365 height 32
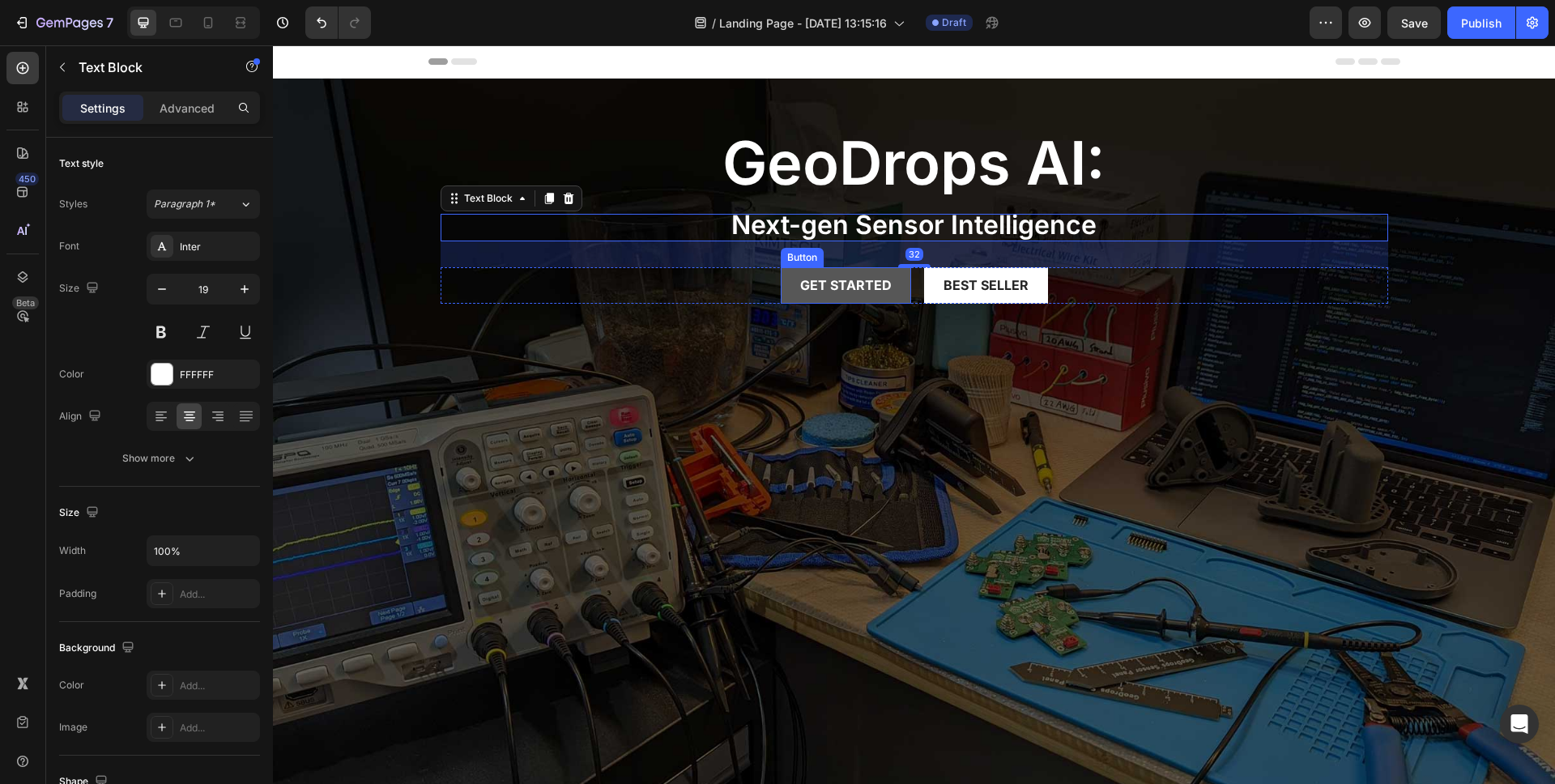
click at [887, 298] on button "Get started" at bounding box center [846, 286] width 131 height 37
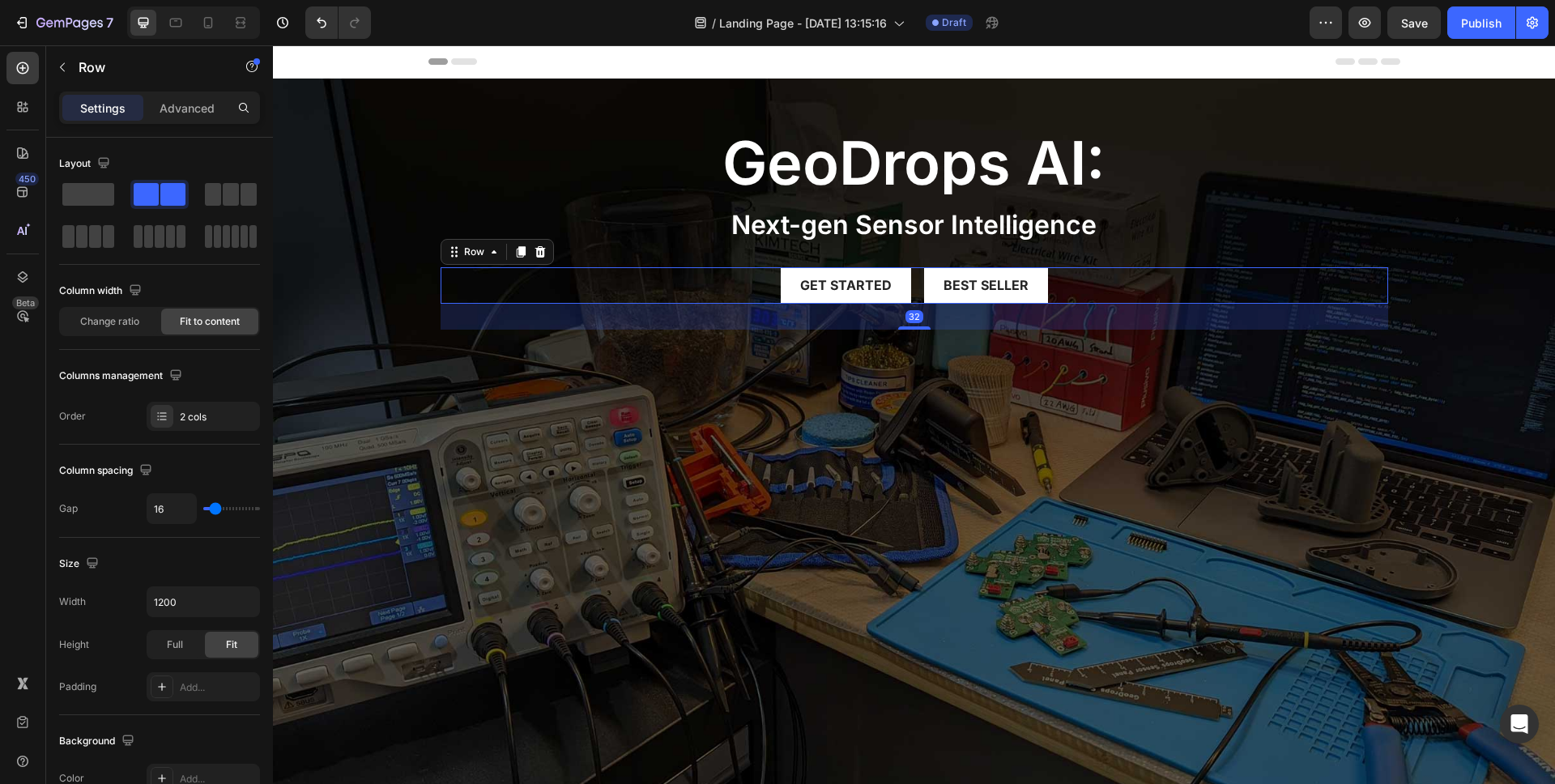
click at [1096, 301] on div "Get started Button Best Seller Button Row 32" at bounding box center [915, 286] width 948 height 37
click at [534, 260] on div at bounding box center [540, 252] width 19 height 19
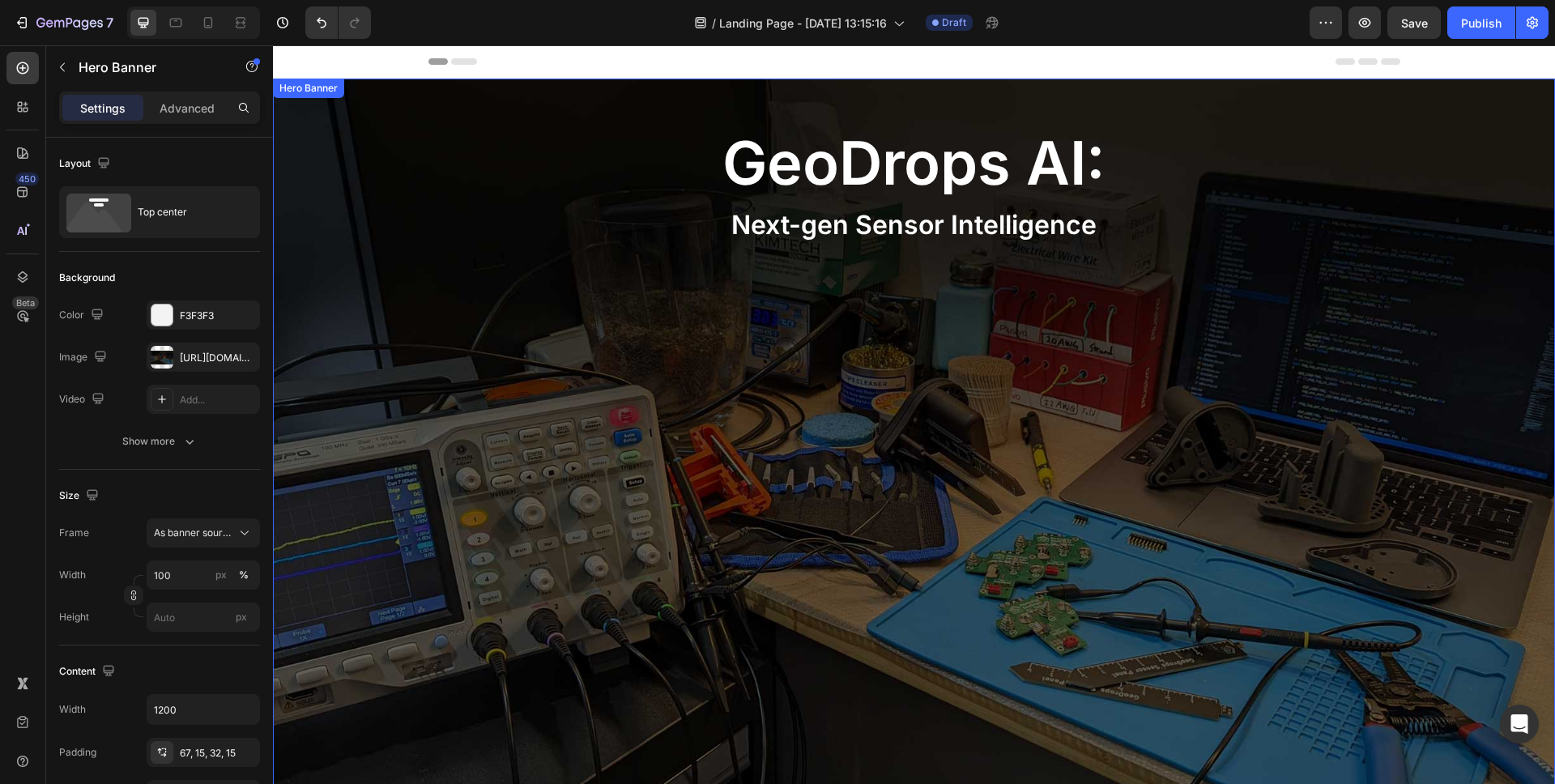
click at [934, 252] on div "⁠⁠⁠⁠⁠⁠⁠ geoDrops AI: Heading Next-gen Sensor Intelligence Text Block" at bounding box center [915, 200] width 948 height 135
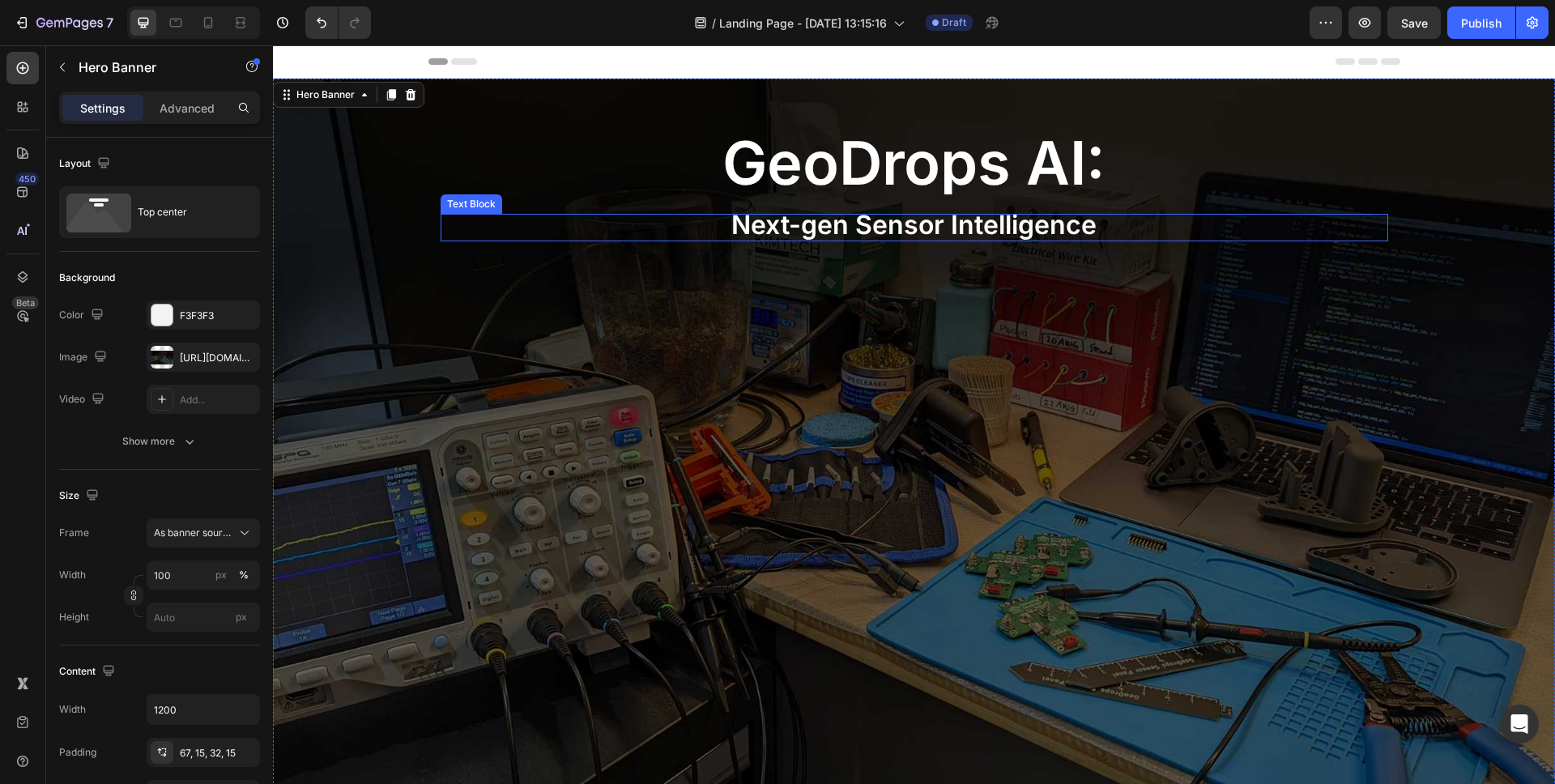
click at [943, 240] on div "Next-gen Sensor Intelligence Text Block" at bounding box center [915, 228] width 948 height 27
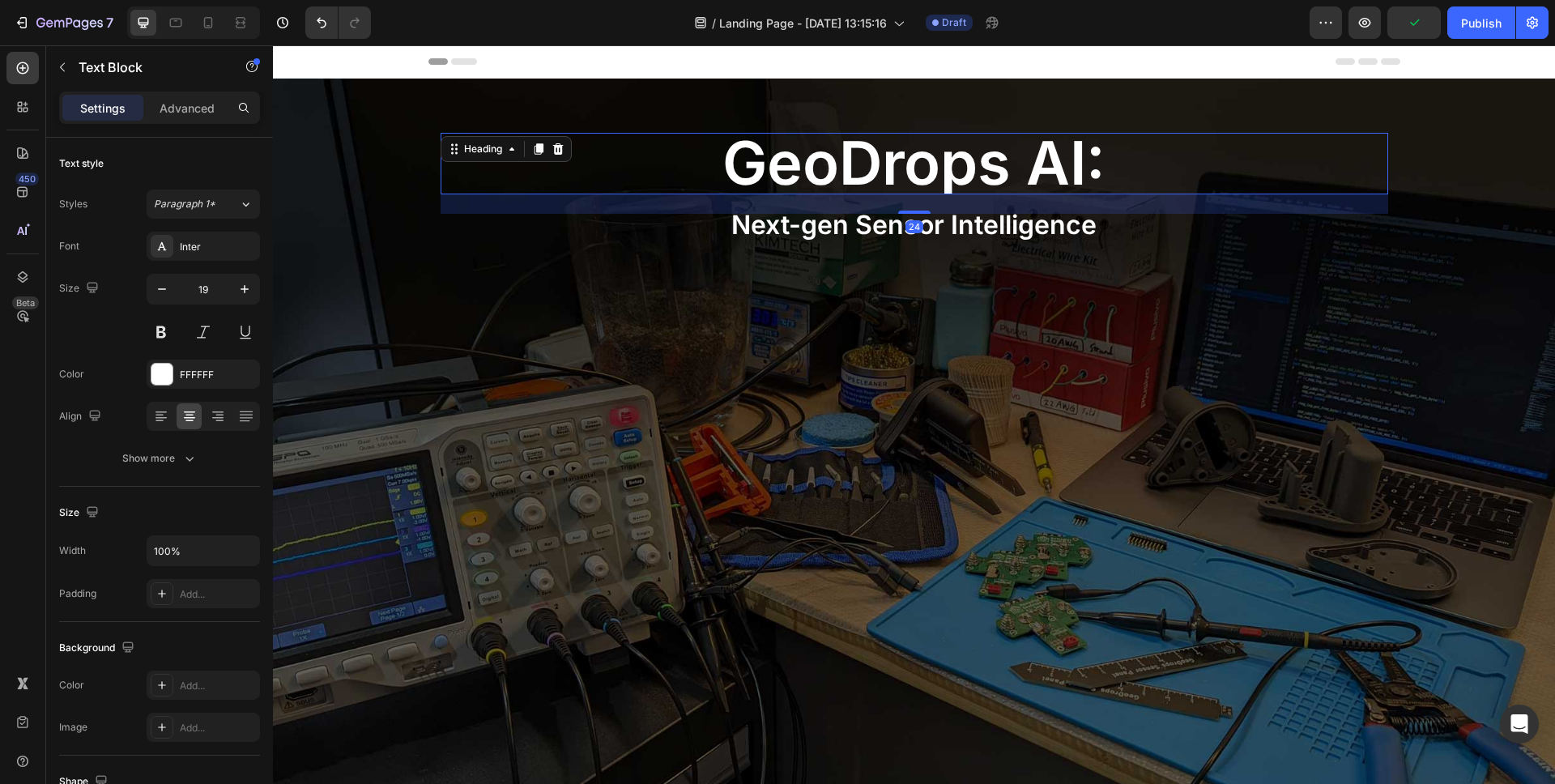
click at [985, 171] on span "geoDrops AI:" at bounding box center [913, 162] width 383 height 73
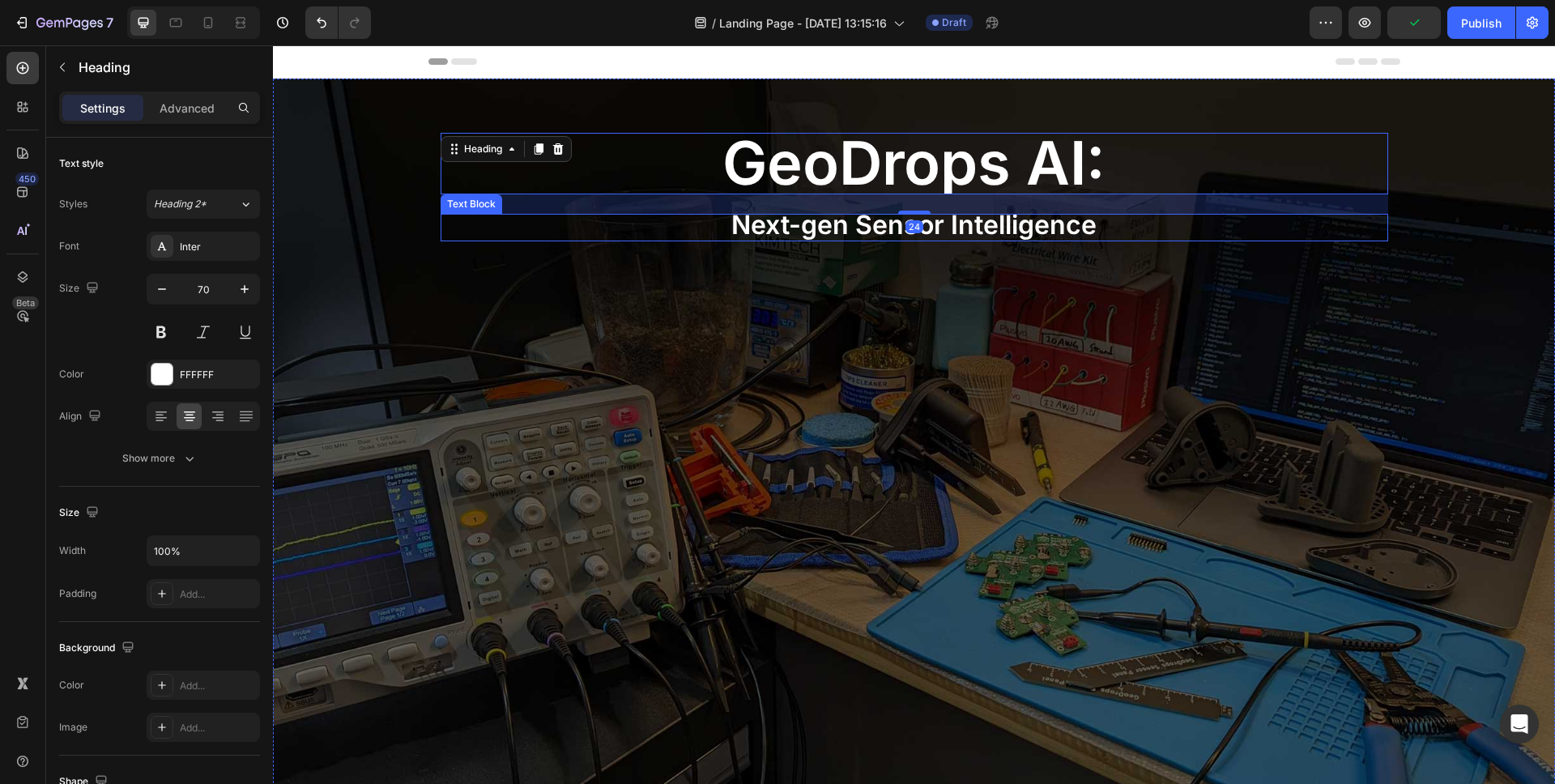
click at [983, 224] on span "Next-gen Sensor Intelligence" at bounding box center [914, 225] width 365 height 32
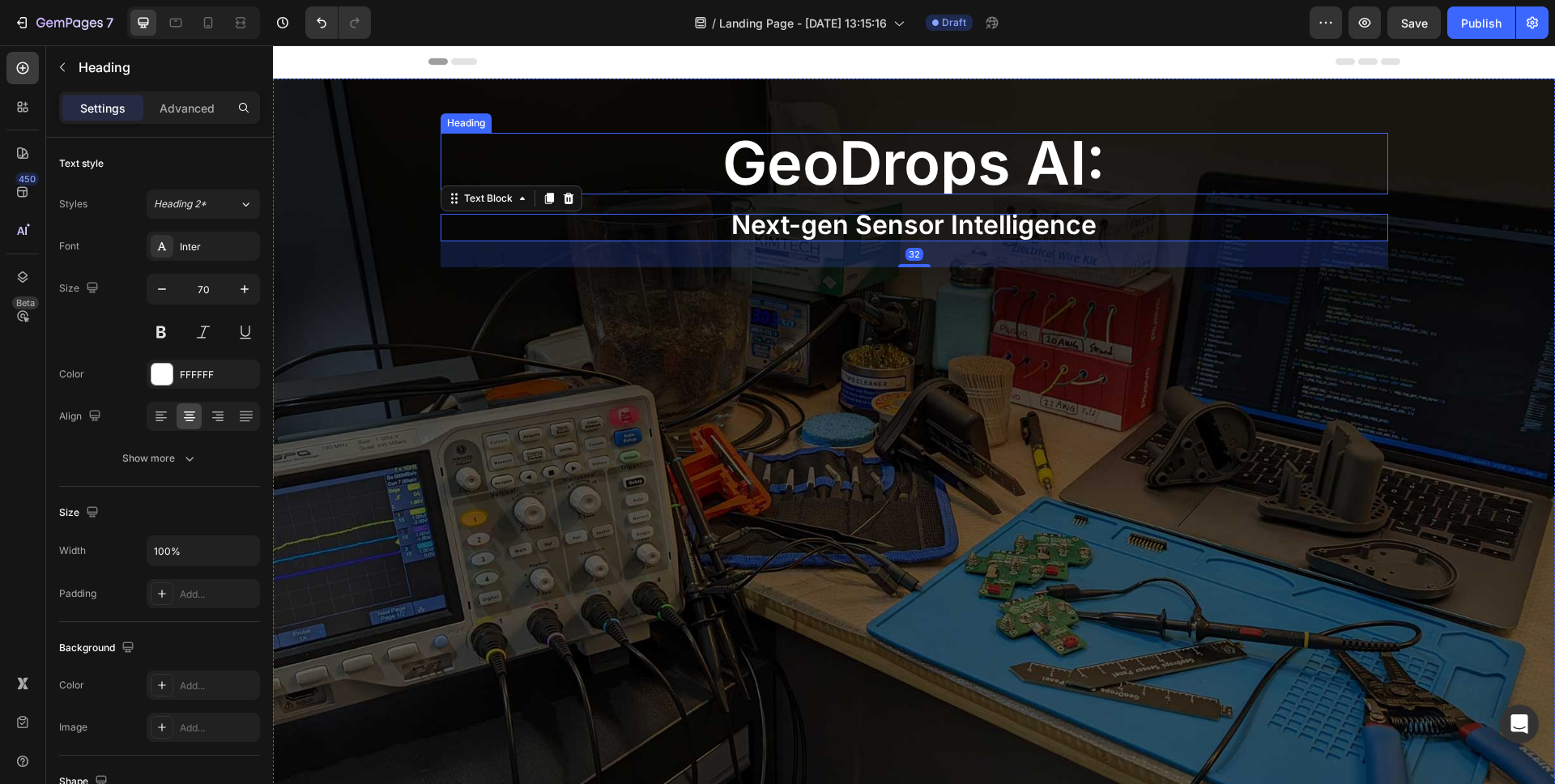
click at [962, 174] on span "geoDrops AI:" at bounding box center [913, 162] width 383 height 73
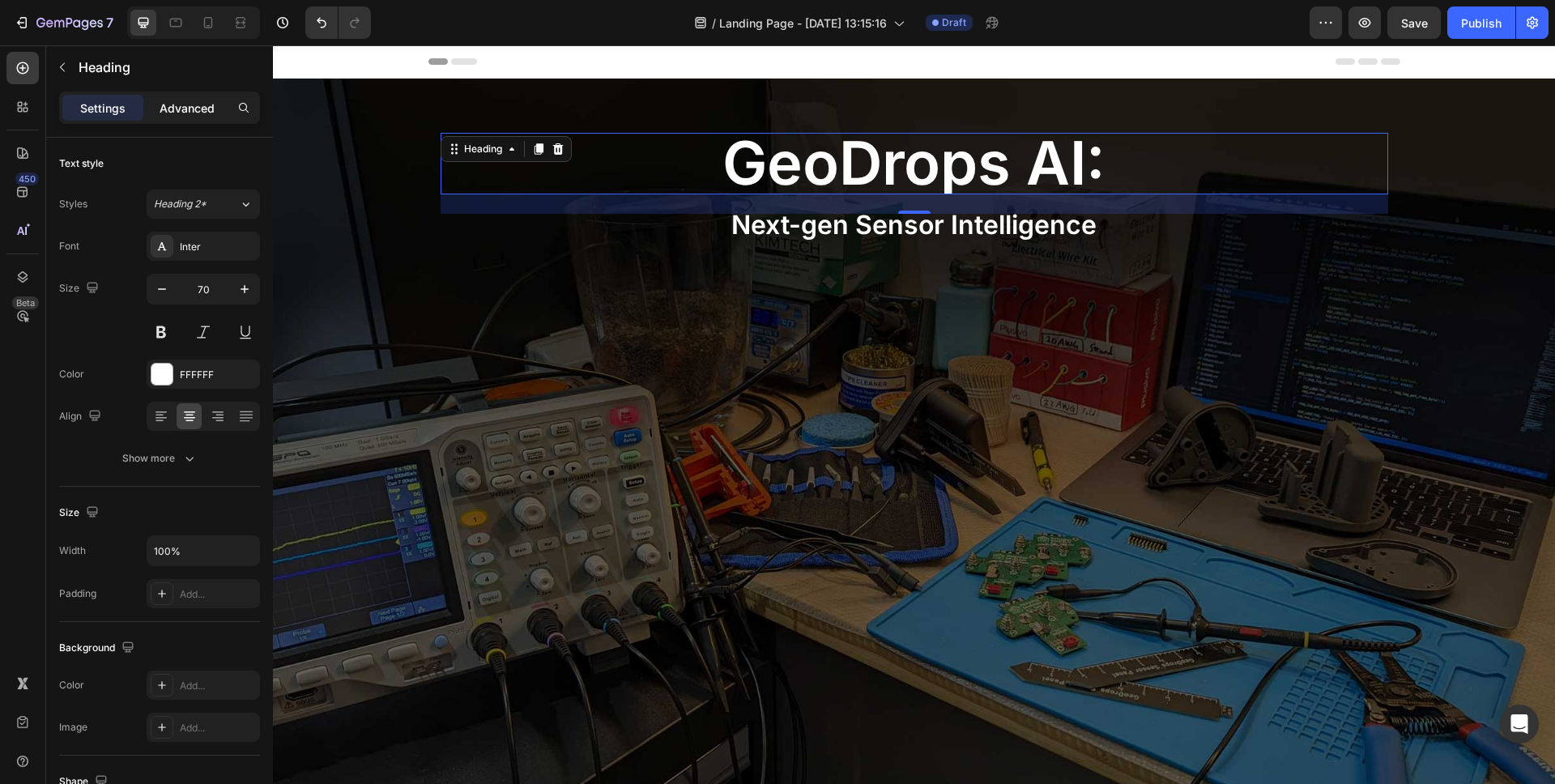
click at [206, 106] on p "Advanced" at bounding box center [187, 109] width 55 height 17
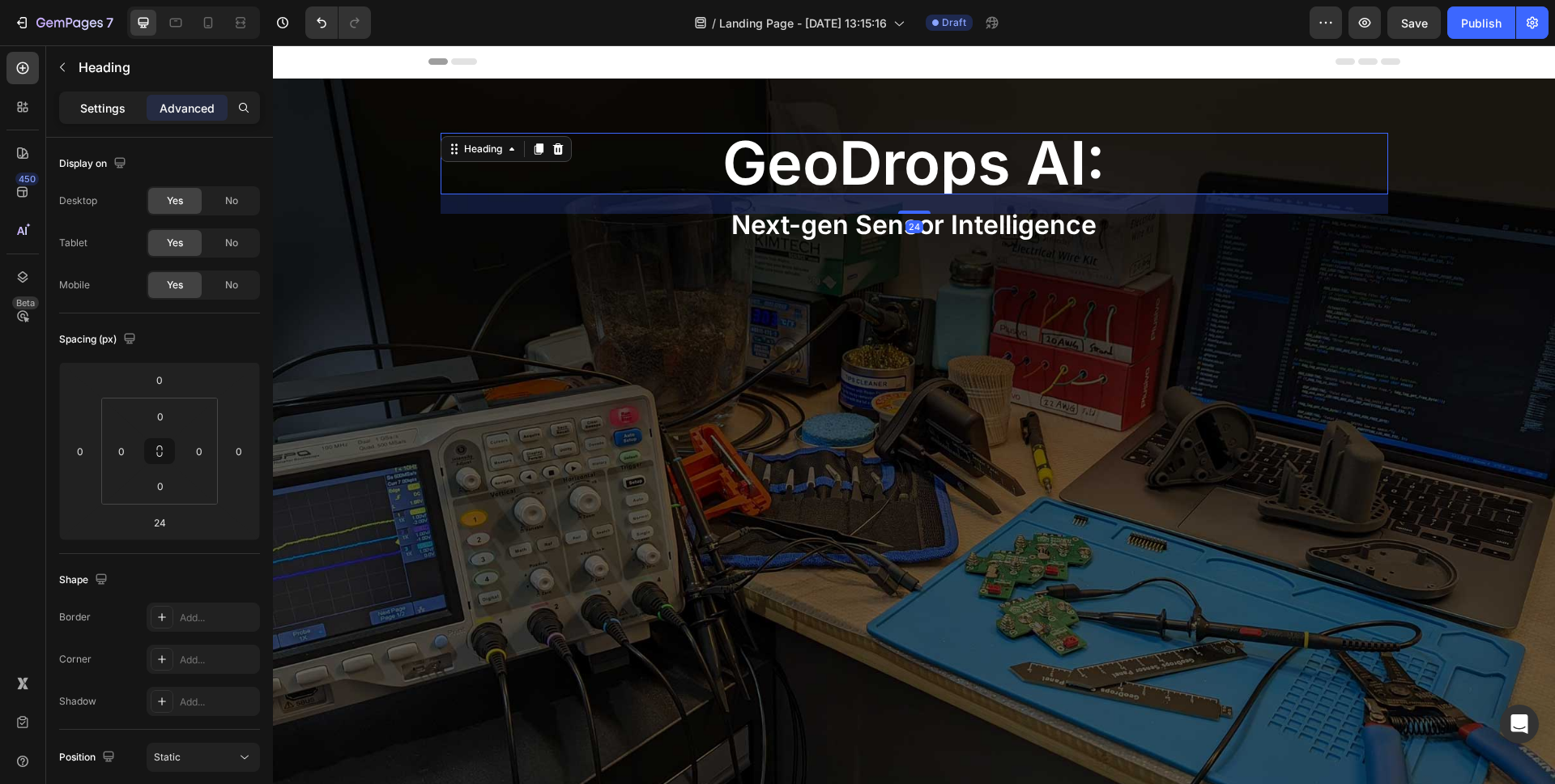
click at [95, 107] on p "Settings" at bounding box center [103, 109] width 46 height 17
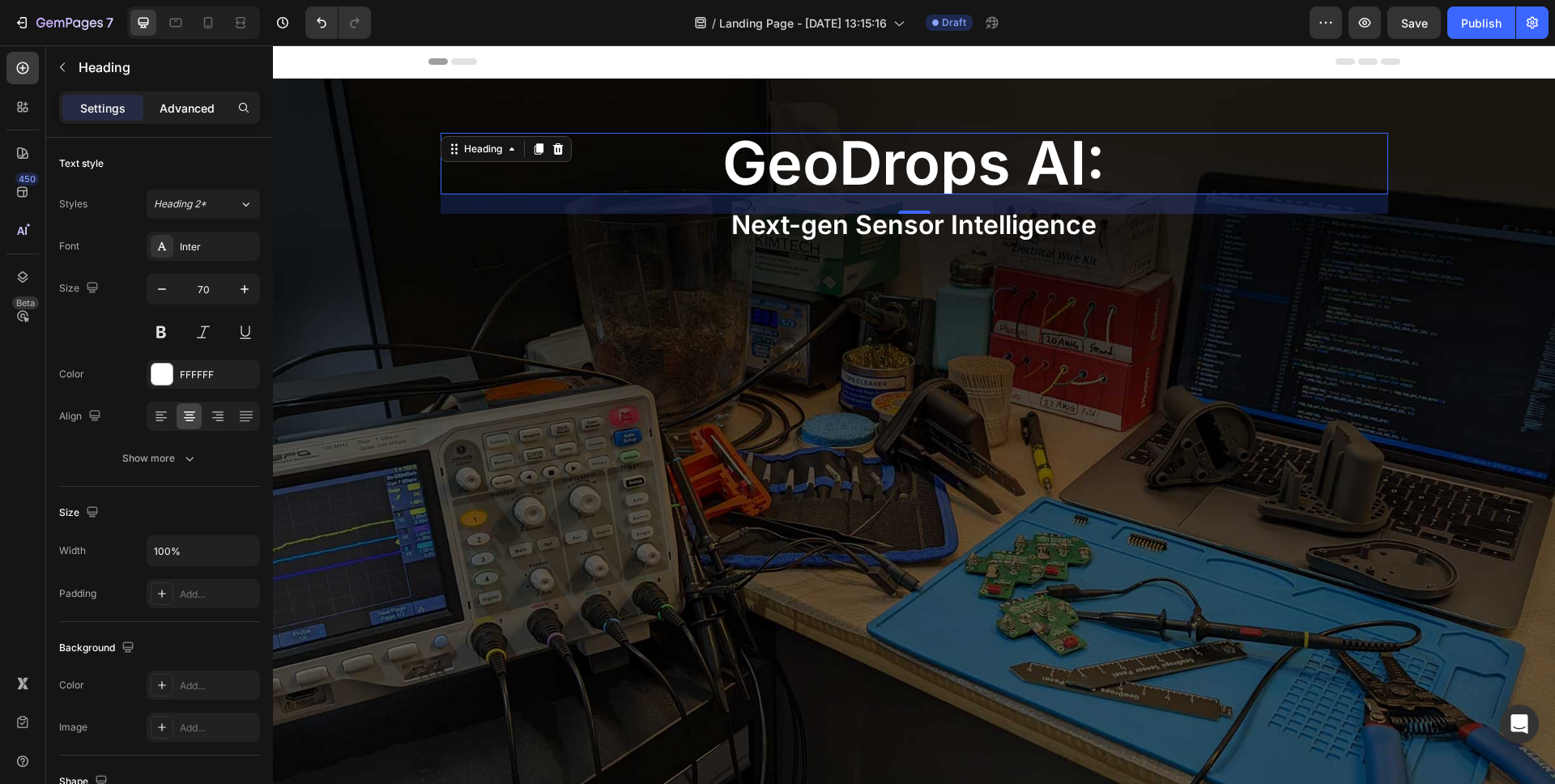
click at [189, 110] on p "Advanced" at bounding box center [187, 109] width 55 height 17
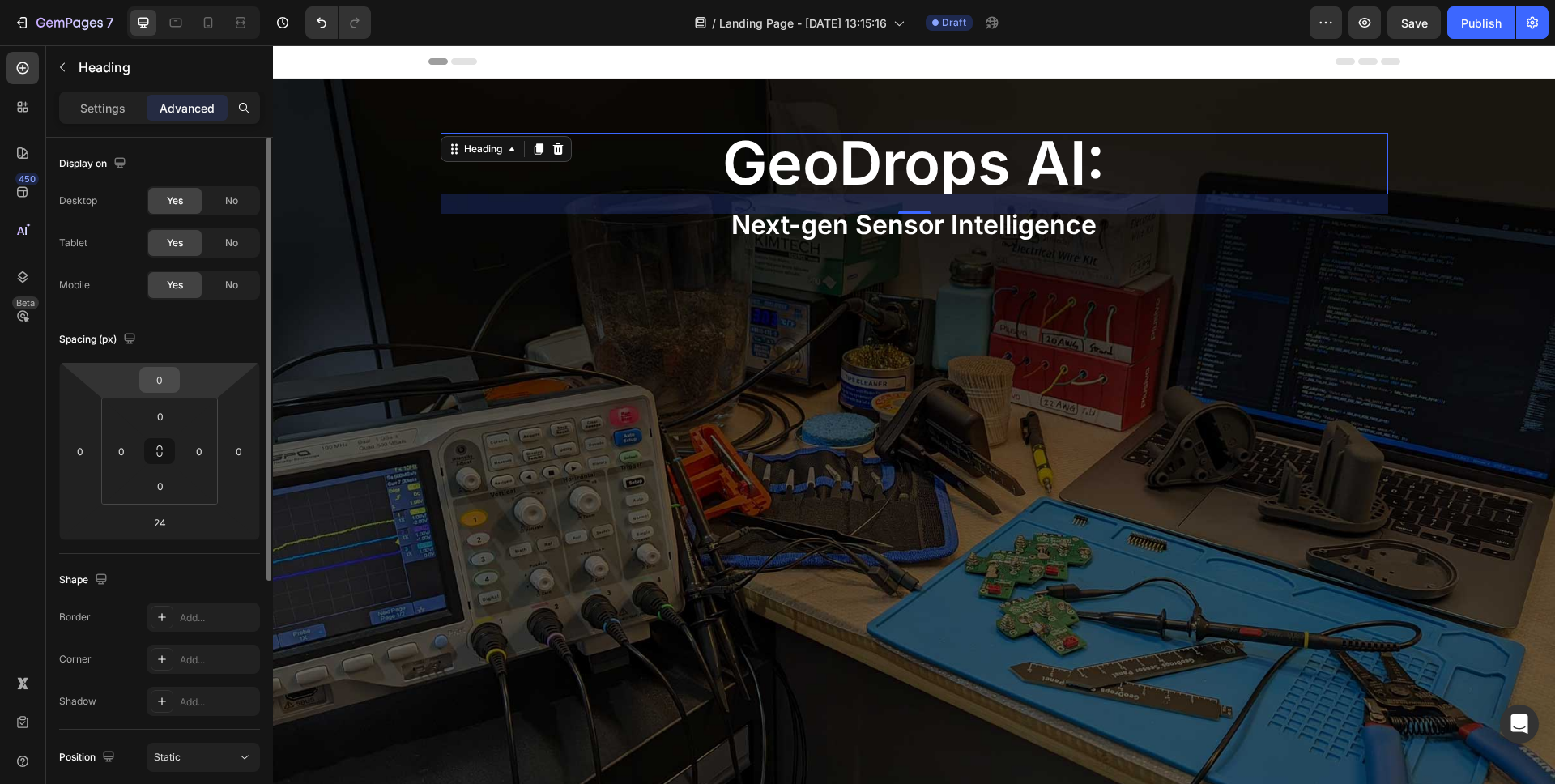
click at [161, 388] on input "0" at bounding box center [159, 379] width 32 height 24
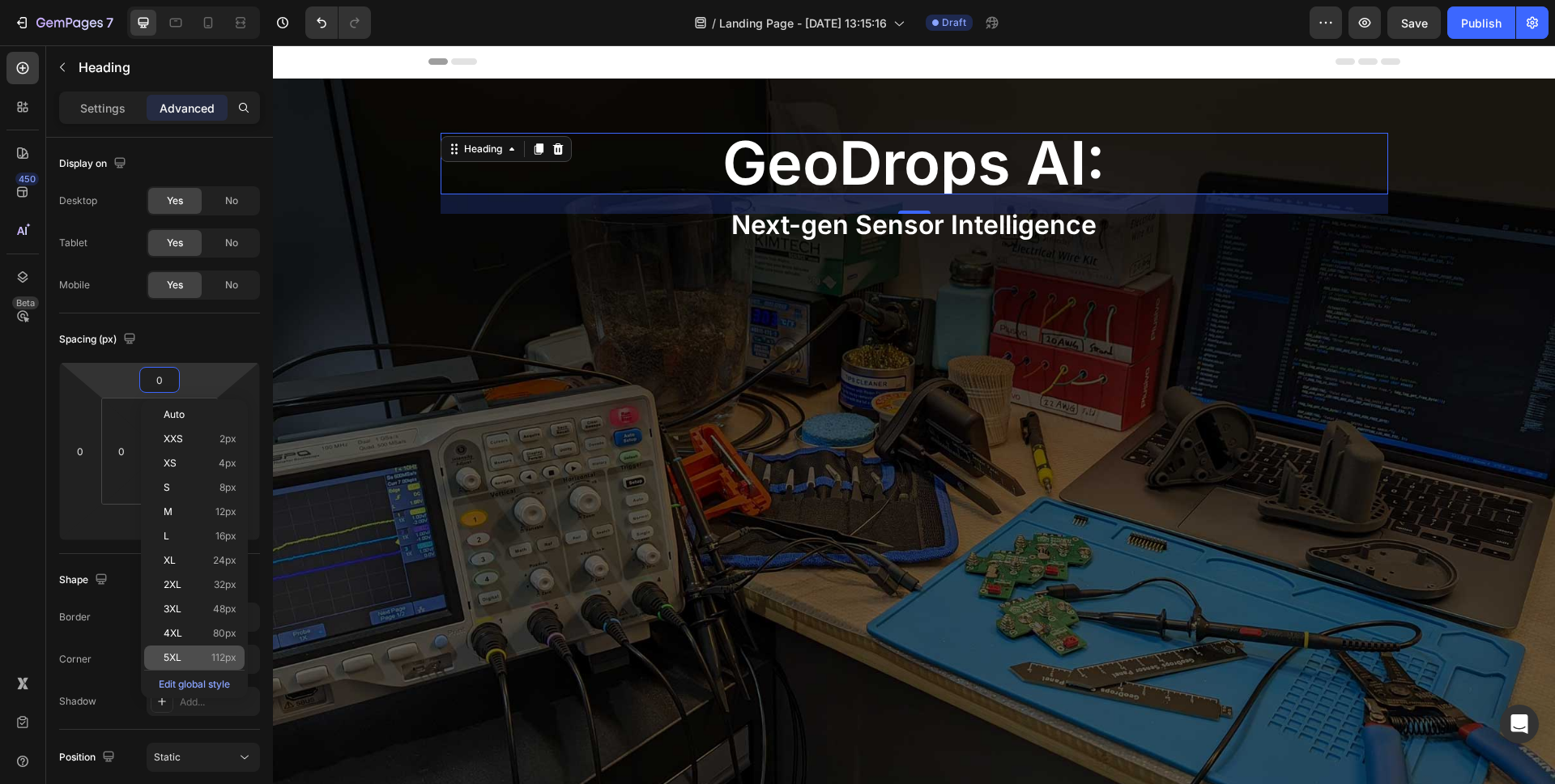
click at [200, 650] on div "5XL 112px" at bounding box center [195, 657] width 101 height 24
type input "112"
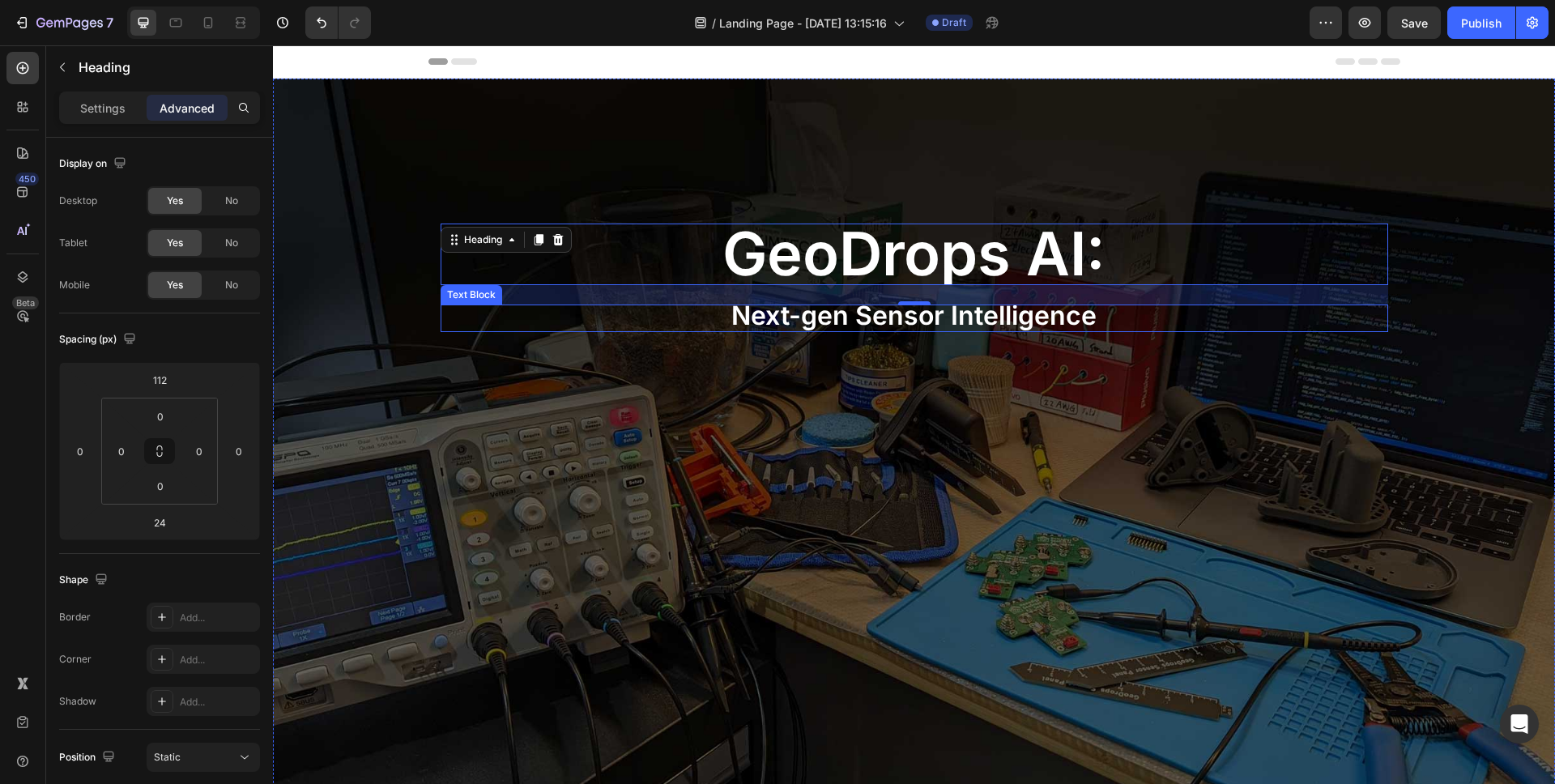
click at [897, 324] on span "Next-gen Sensor Intelligence" at bounding box center [914, 315] width 365 height 32
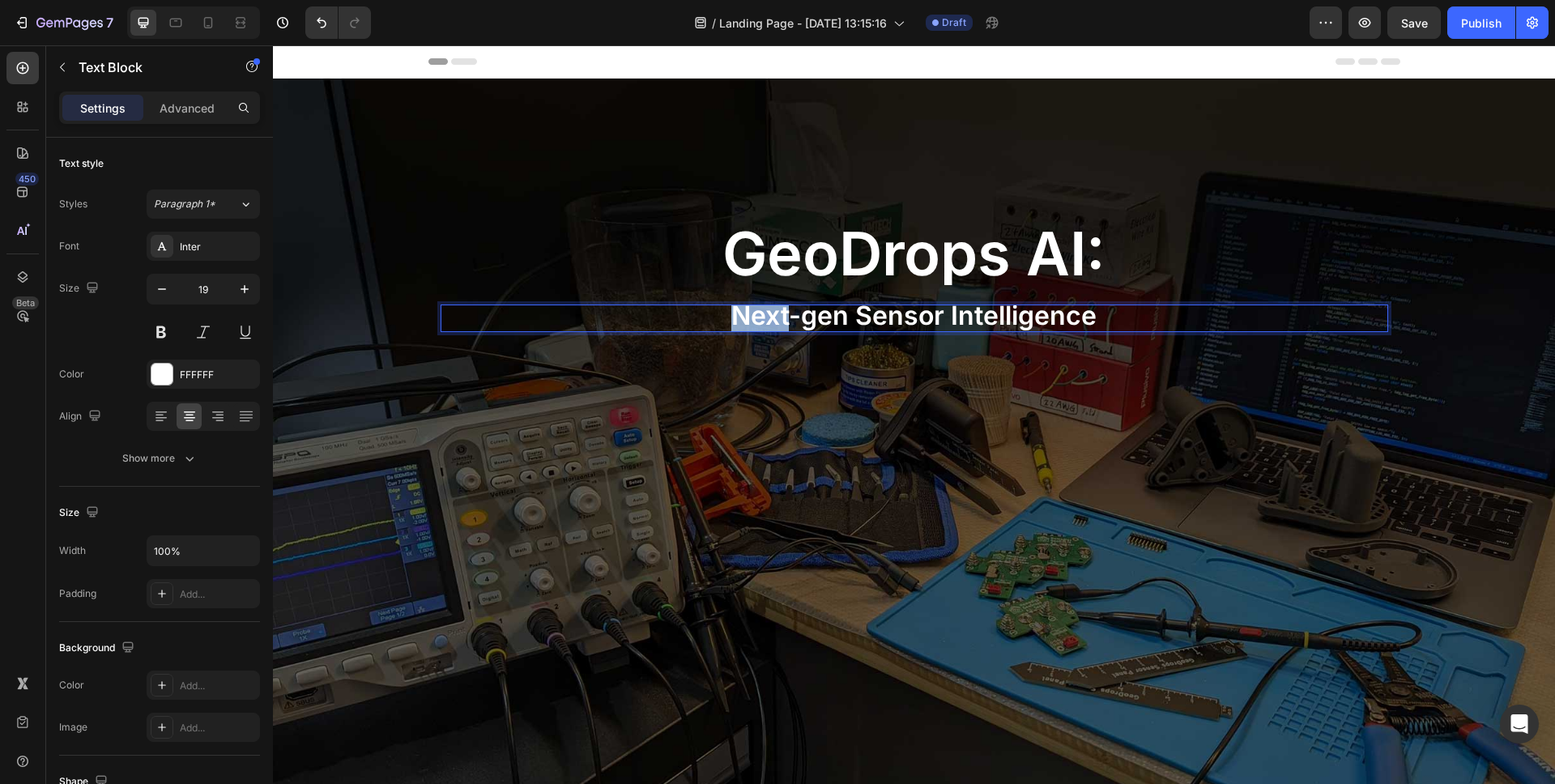
click at [740, 319] on span "Next-gen Sensor Intelligence" at bounding box center [914, 315] width 365 height 32
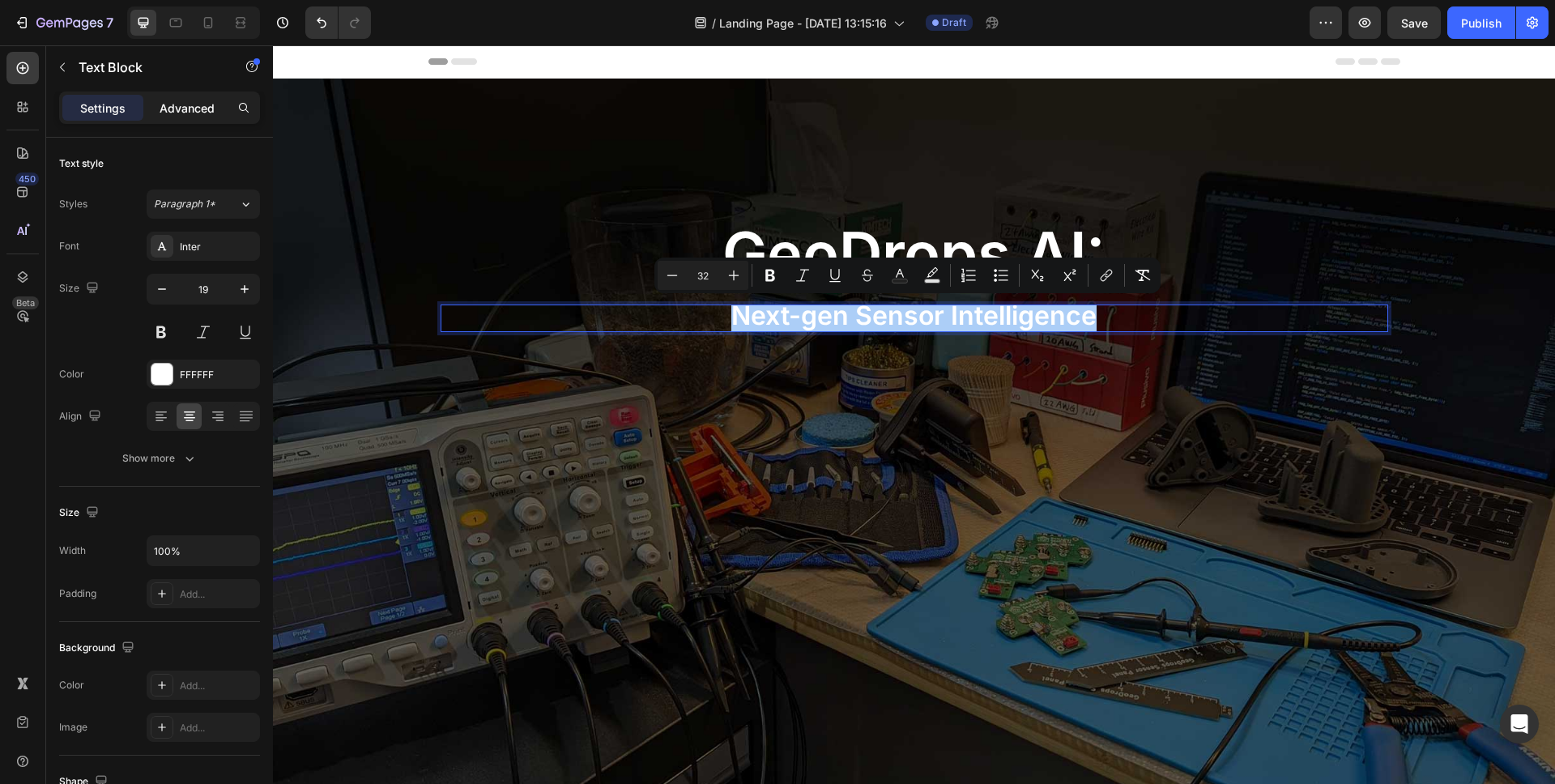
click at [198, 112] on p "Advanced" at bounding box center [187, 109] width 55 height 17
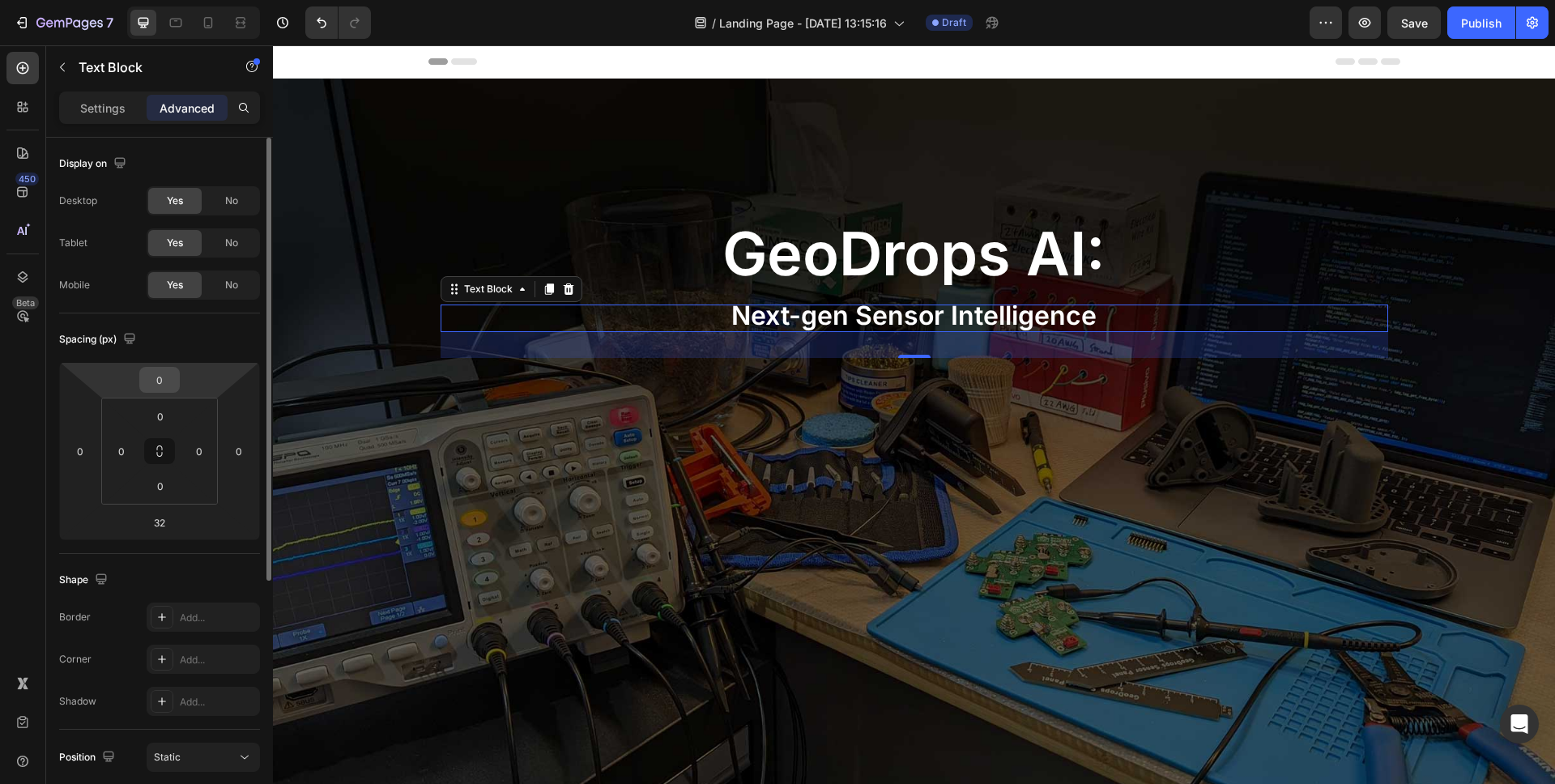
click at [165, 377] on input "0" at bounding box center [159, 379] width 32 height 24
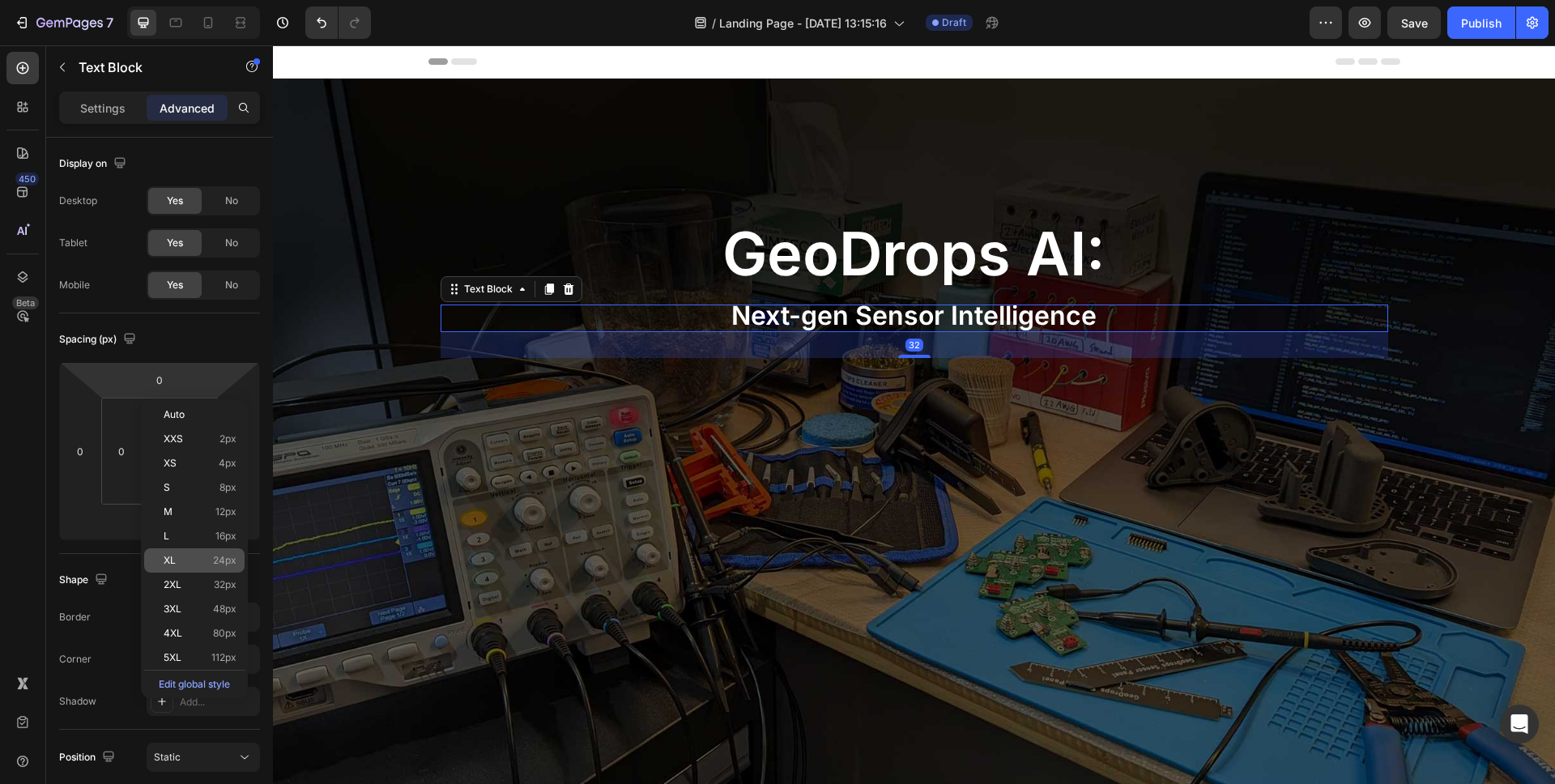
click at [217, 565] on span "24px" at bounding box center [225, 560] width 23 height 12
type input "24"
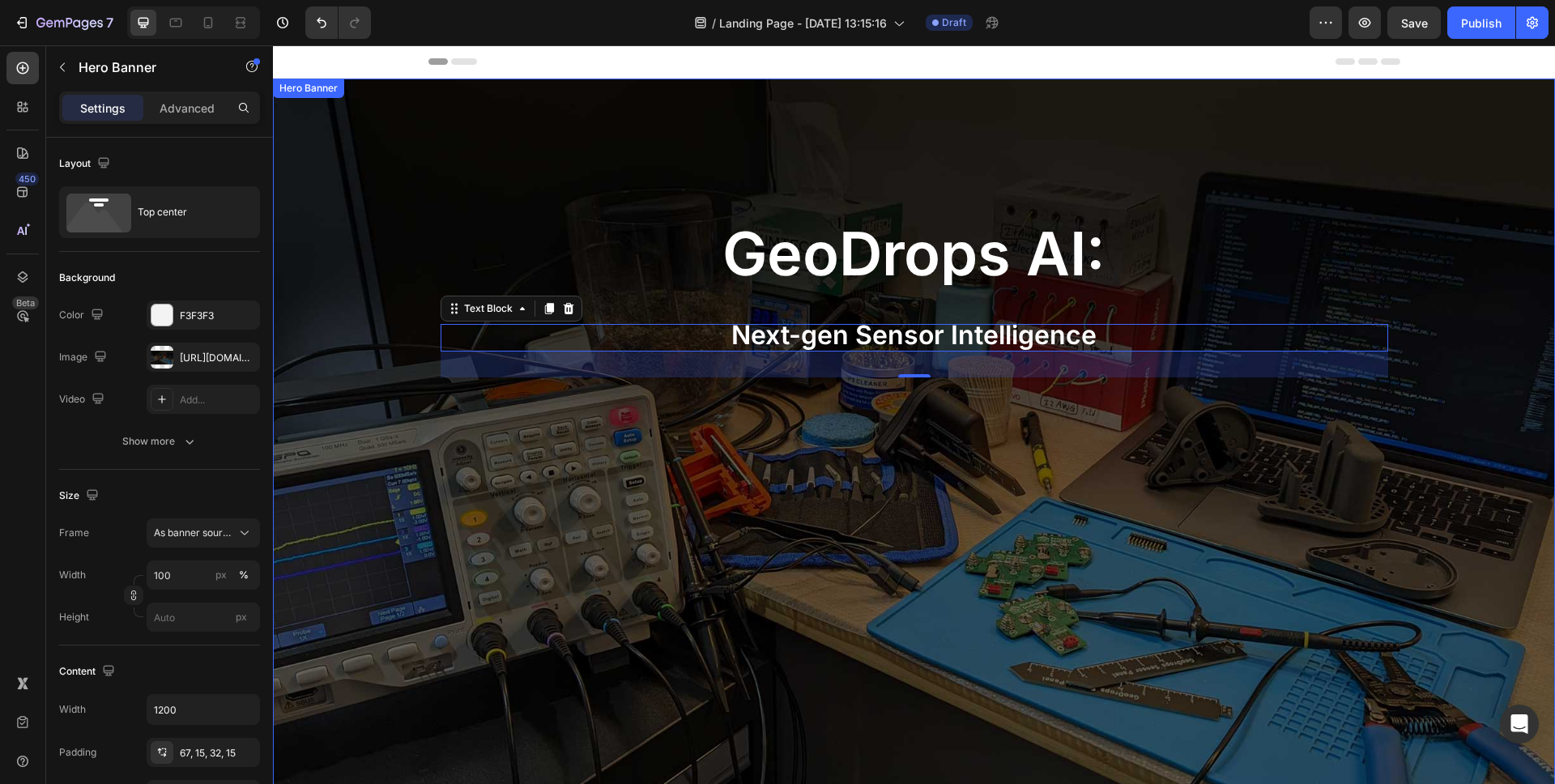
click at [713, 532] on div "Background Image" at bounding box center [914, 463] width 1283 height 769
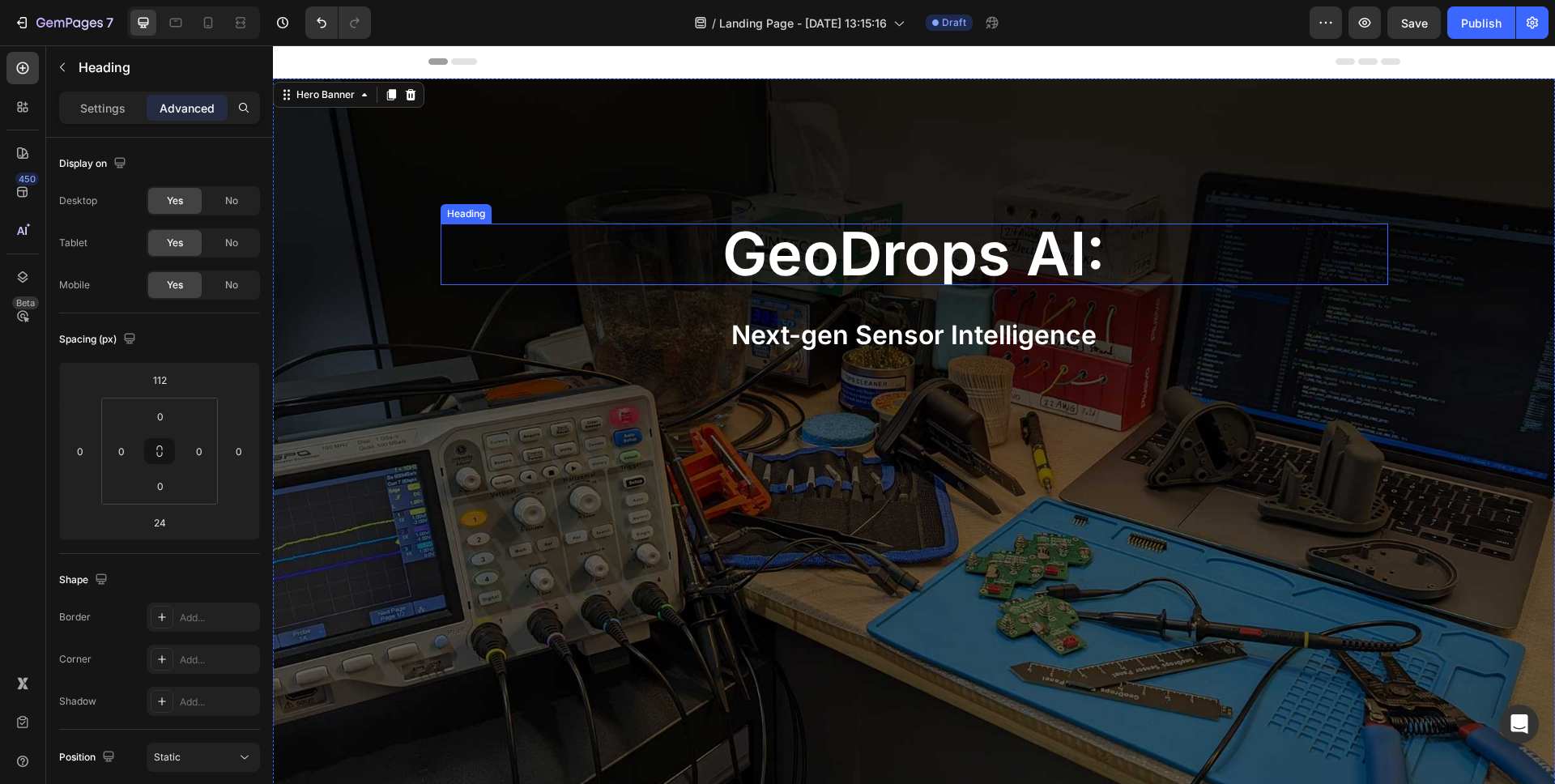
click at [911, 260] on span "geoDrops AI:" at bounding box center [913, 253] width 383 height 73
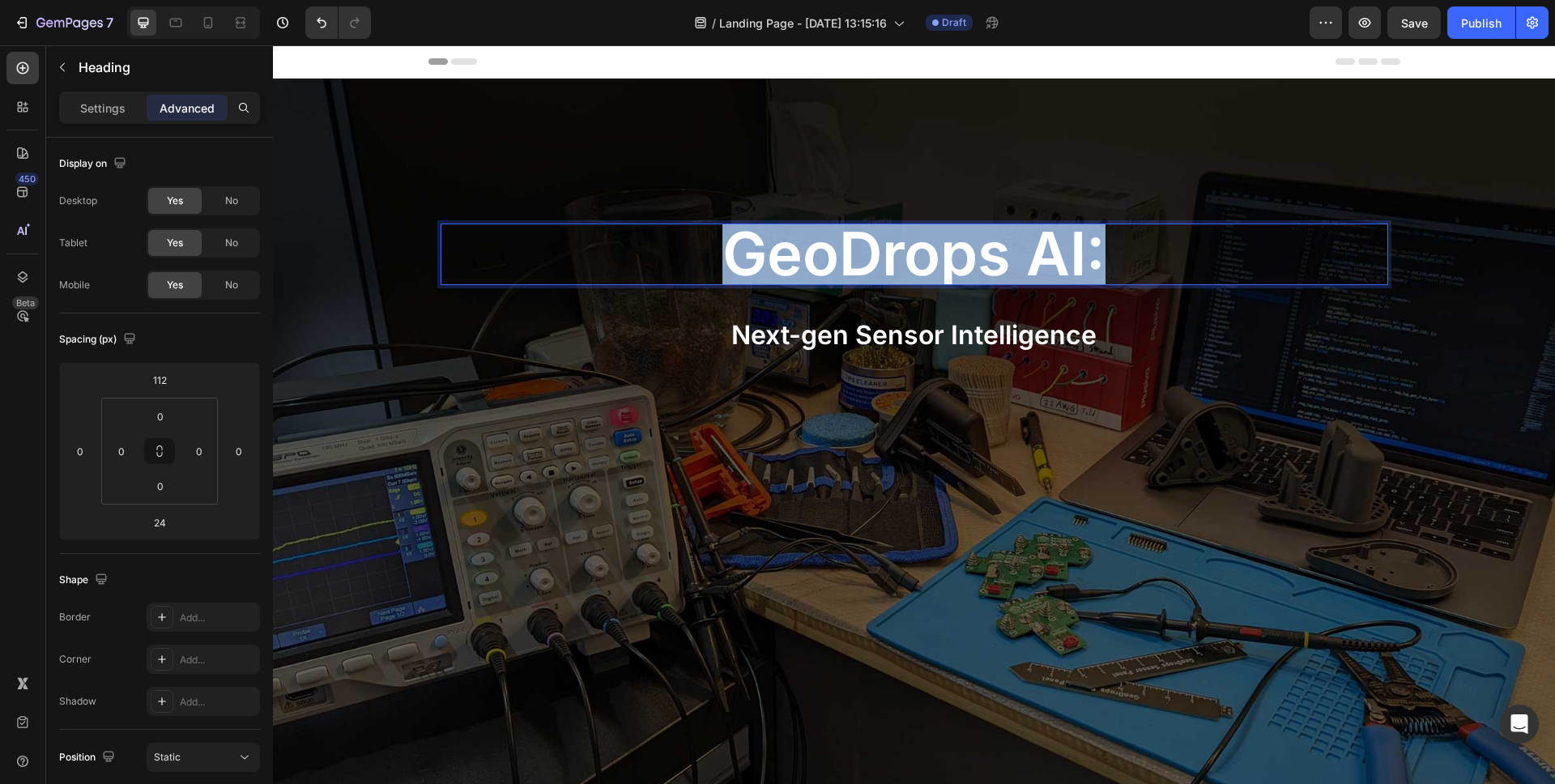
click at [911, 260] on span "geoDrops AI:" at bounding box center [913, 253] width 383 height 73
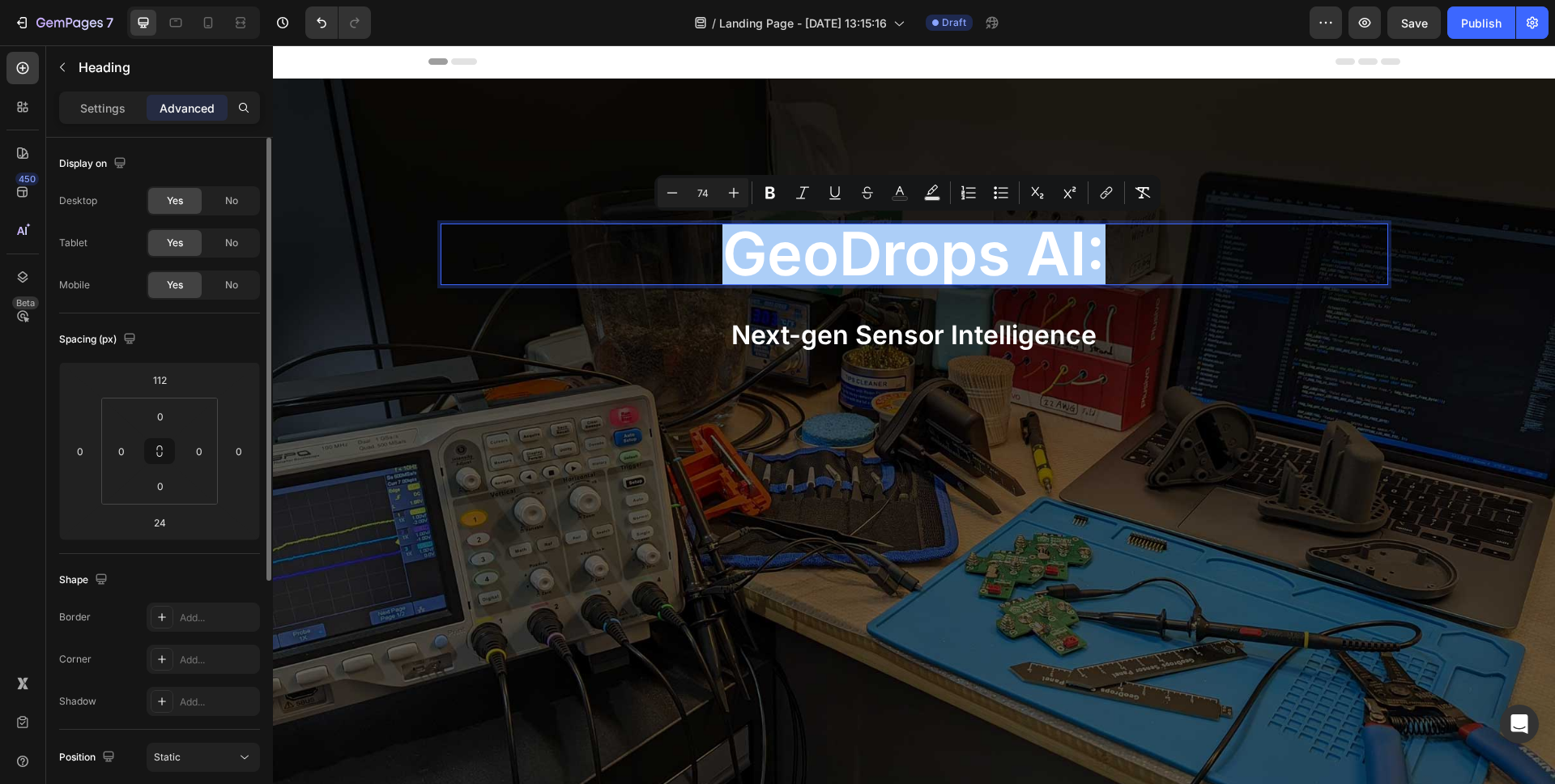
click at [206, 171] on div "Display on" at bounding box center [159, 163] width 201 height 26
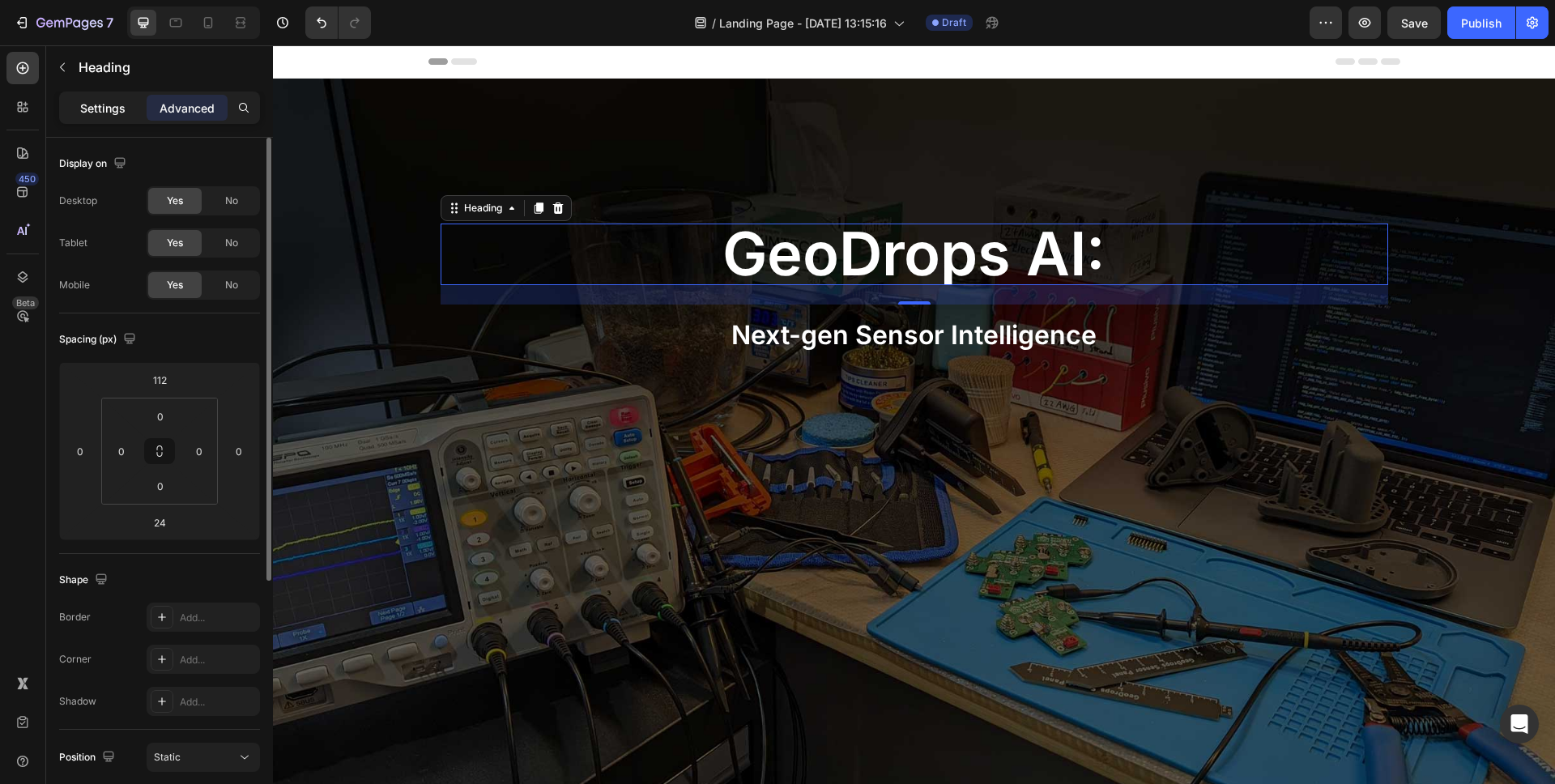
click at [90, 107] on p "Settings" at bounding box center [103, 109] width 46 height 17
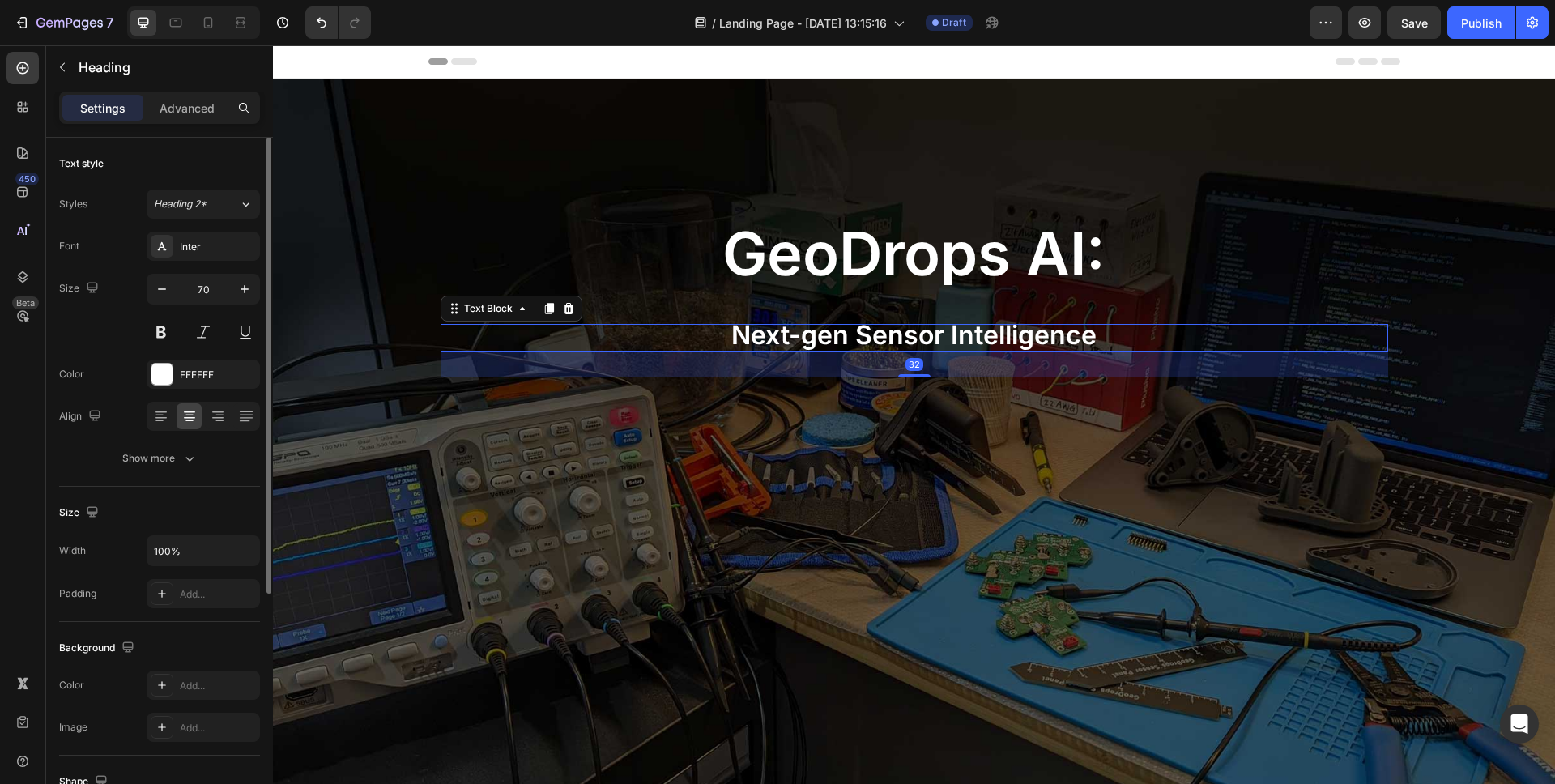
click at [794, 325] on span "Next-gen Sensor Intelligence" at bounding box center [914, 334] width 365 height 32
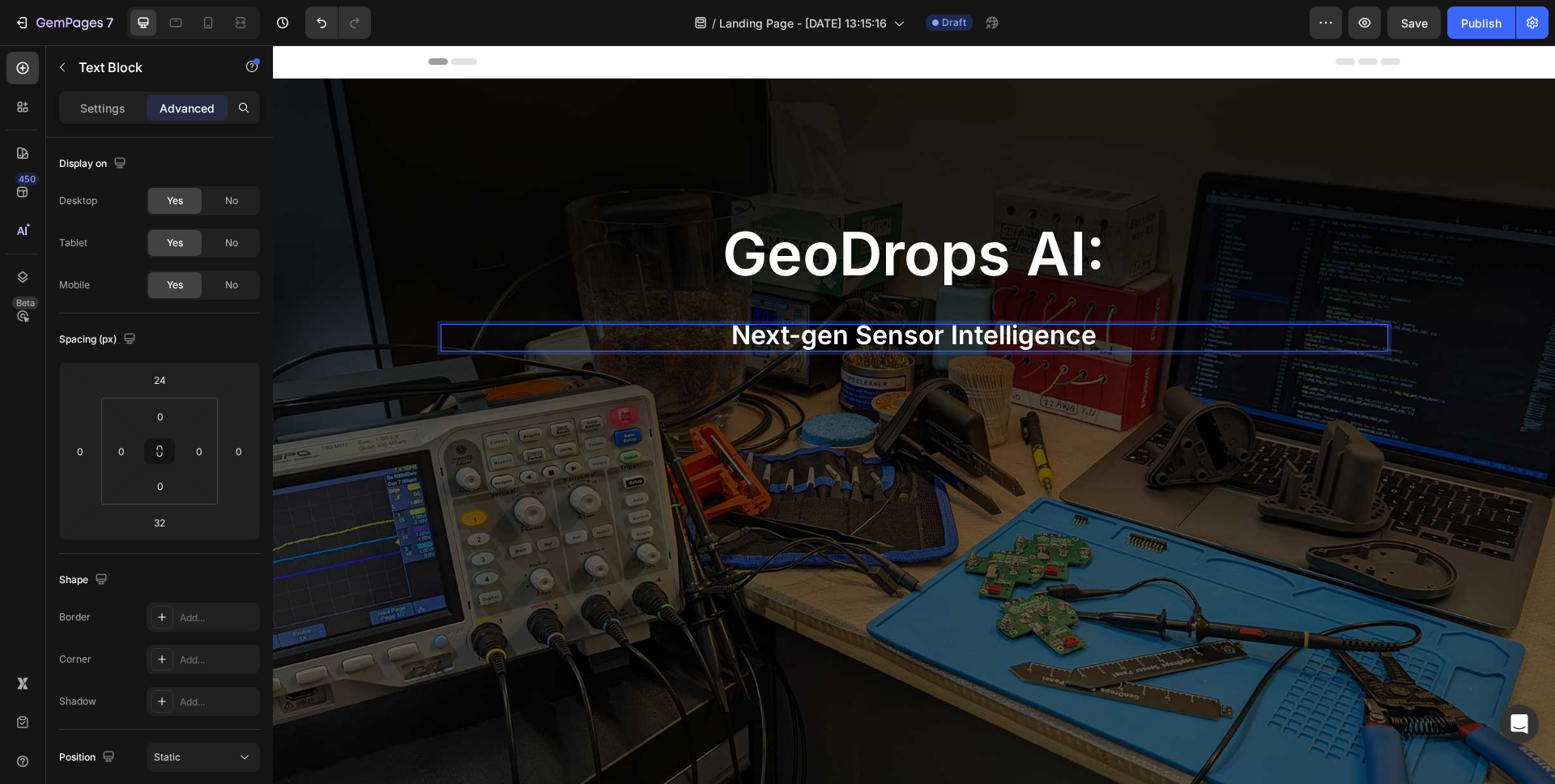
click at [775, 344] on span "Next-gen Sensor Intelligence" at bounding box center [914, 334] width 365 height 32
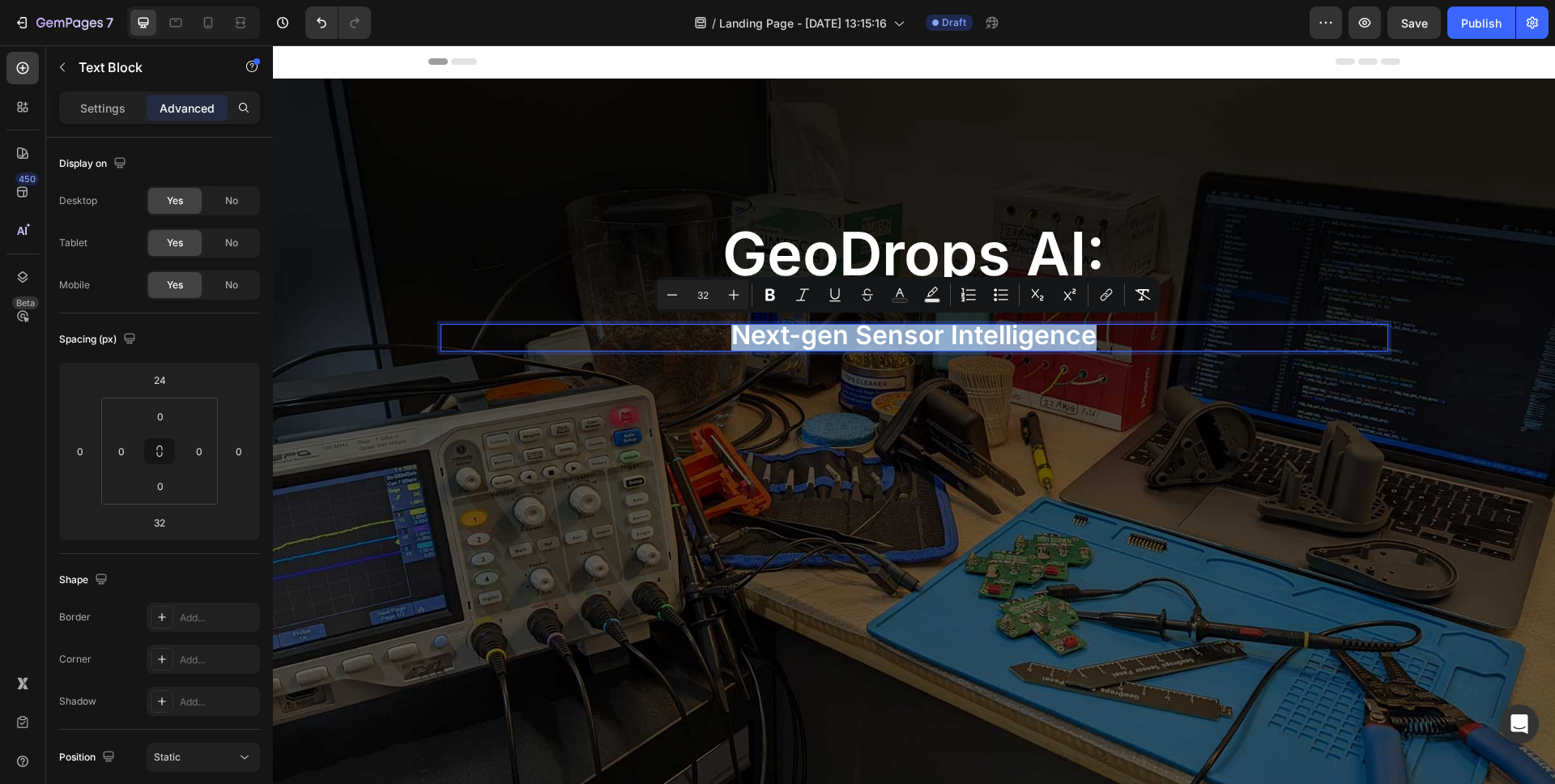
copy span "Next-gen Sensor Intelligence"
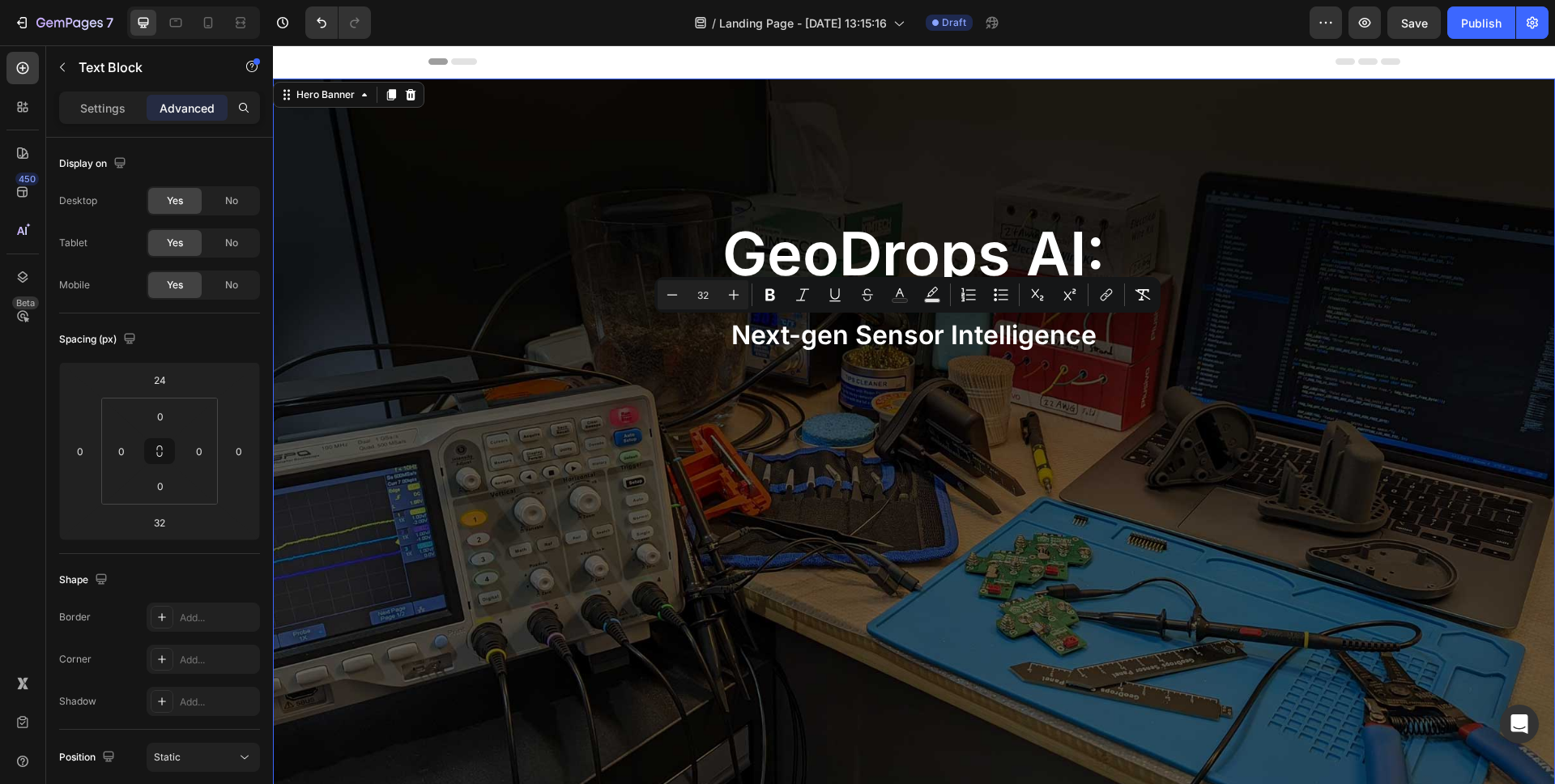
click at [776, 390] on div "⁠⁠⁠⁠⁠⁠⁠ geoDrops AI: Heading Next-gen Sensor Intelligence Text Block" at bounding box center [914, 240] width 972 height 325
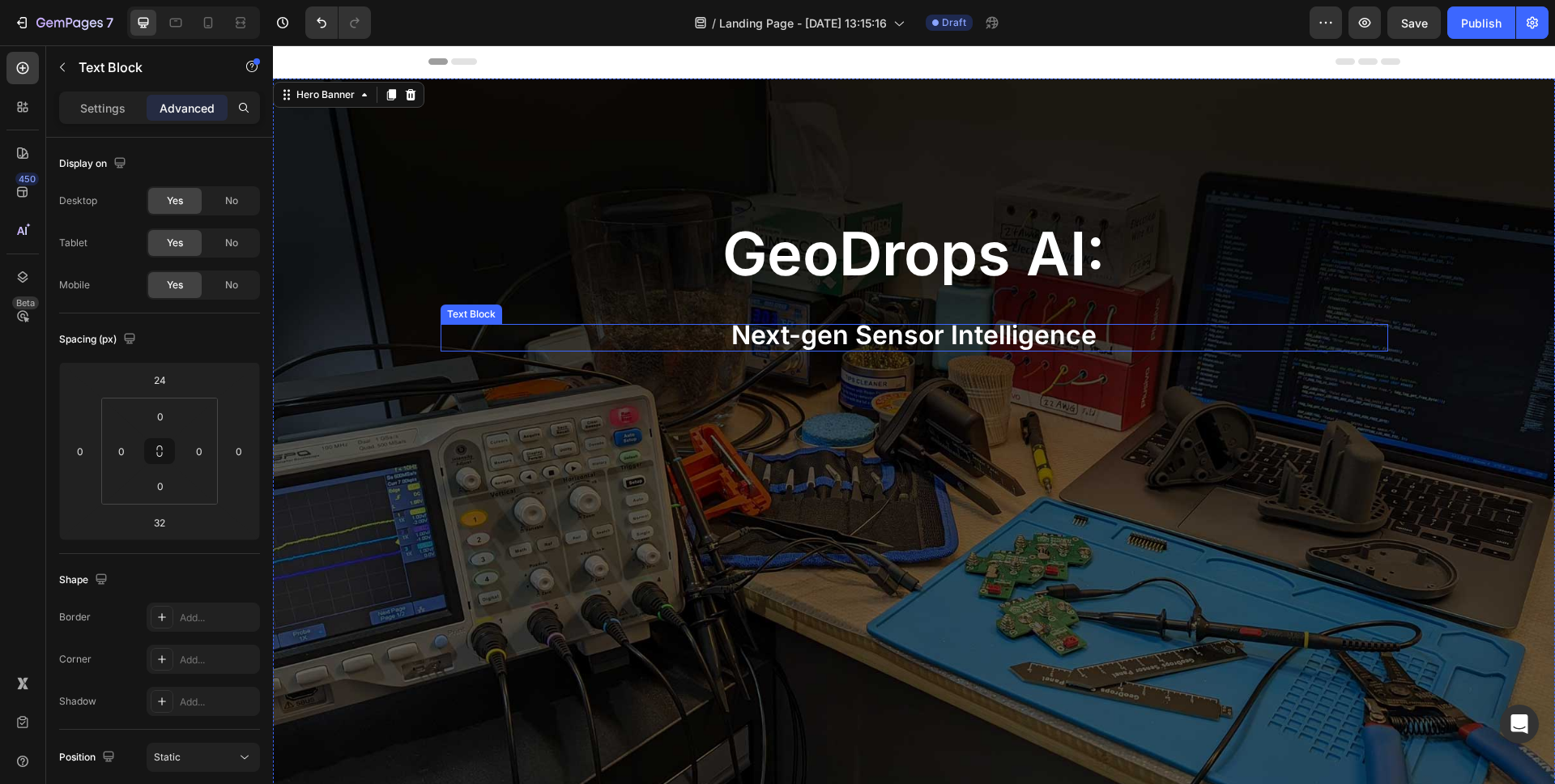
click at [807, 342] on span "Next-gen Sensor Intelligence" at bounding box center [914, 334] width 365 height 32
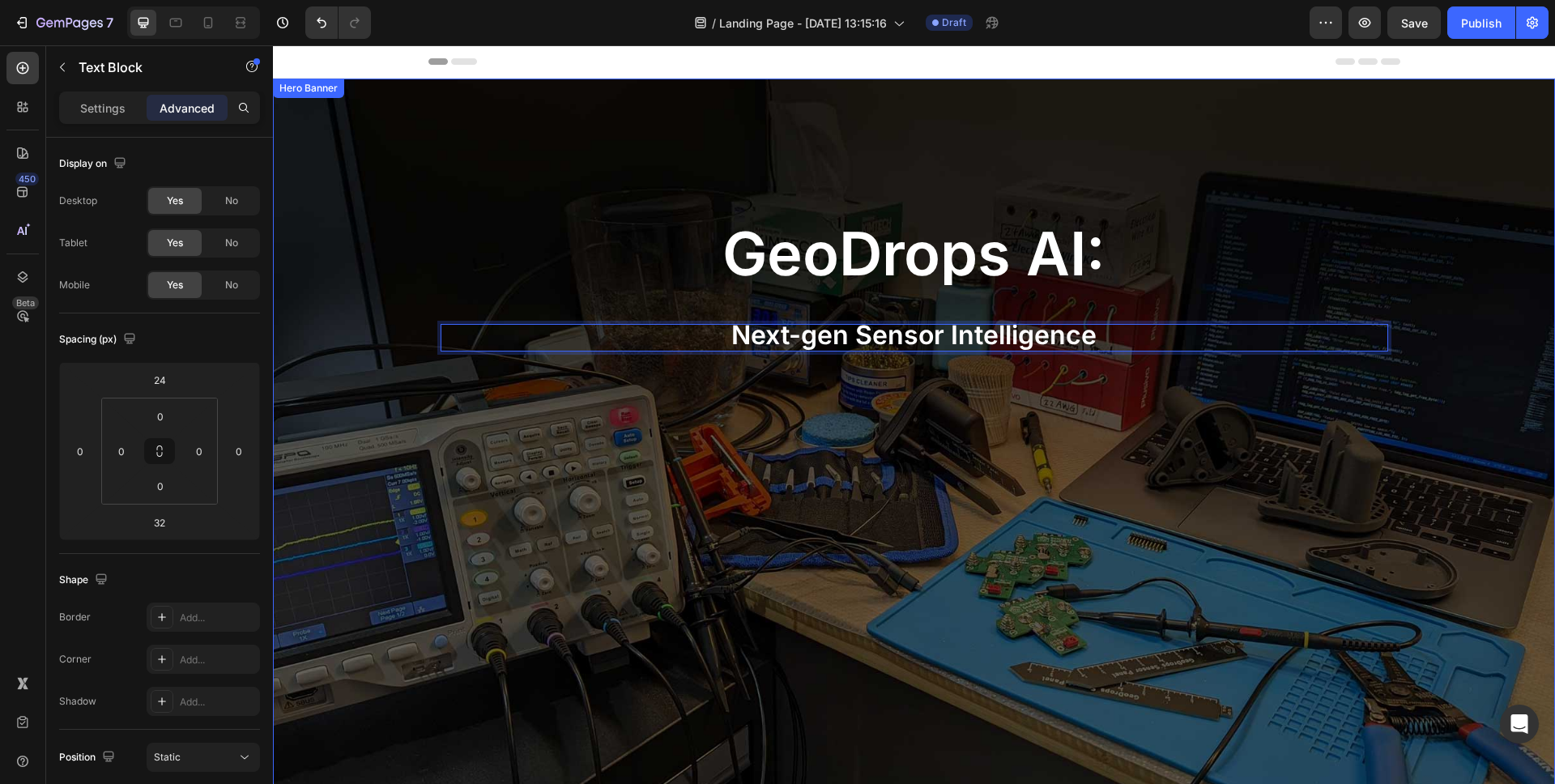
click at [712, 392] on div "⁠⁠⁠⁠⁠⁠⁠ geoDrops AI: Heading Next-gen Sensor Intelligence Text Block 32" at bounding box center [914, 240] width 972 height 325
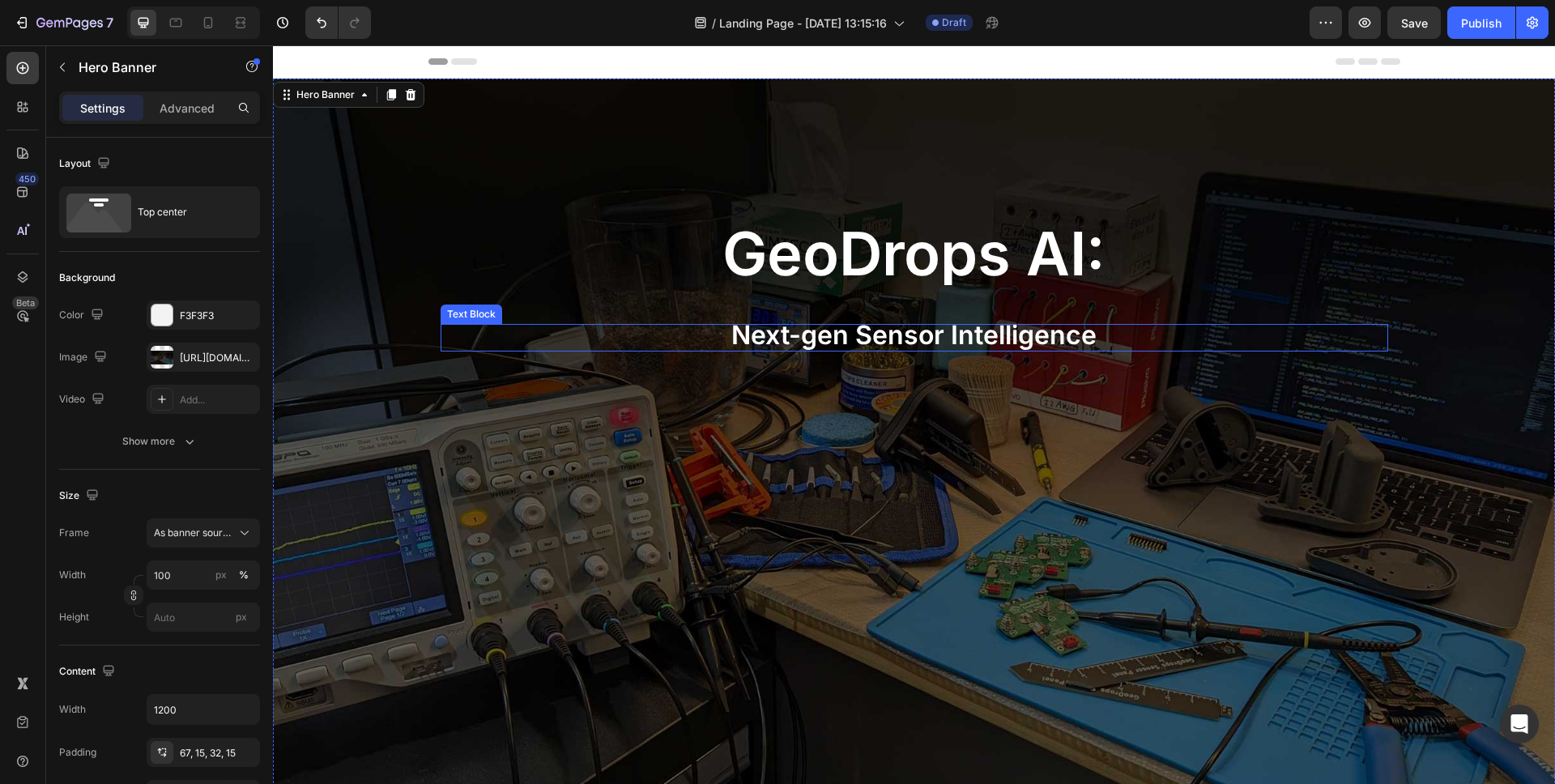
click at [741, 337] on span "Next-gen Sensor Intelligence" at bounding box center [914, 334] width 365 height 32
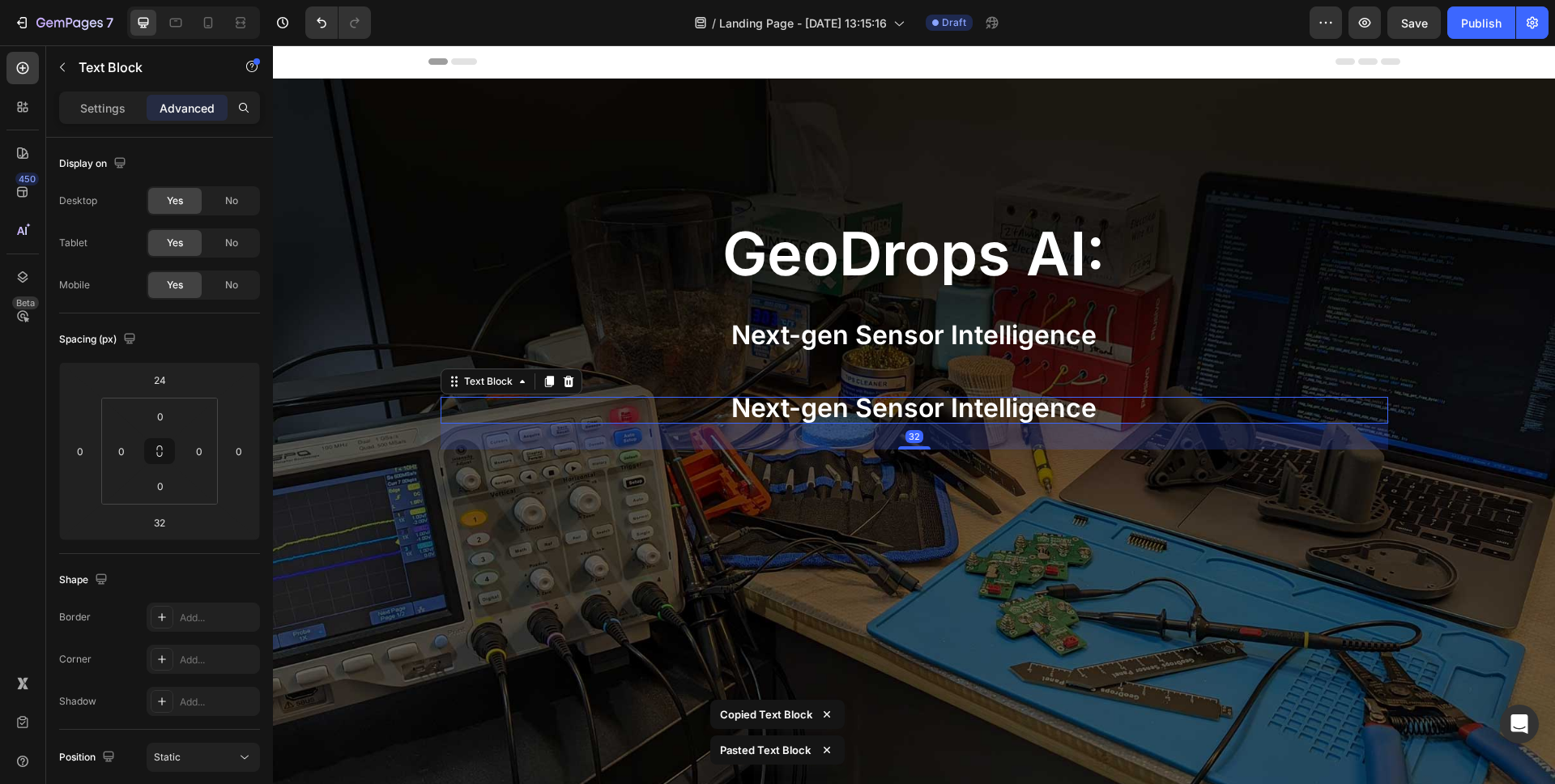
click at [761, 409] on span "Next-gen Sensor Intelligence" at bounding box center [914, 407] width 365 height 32
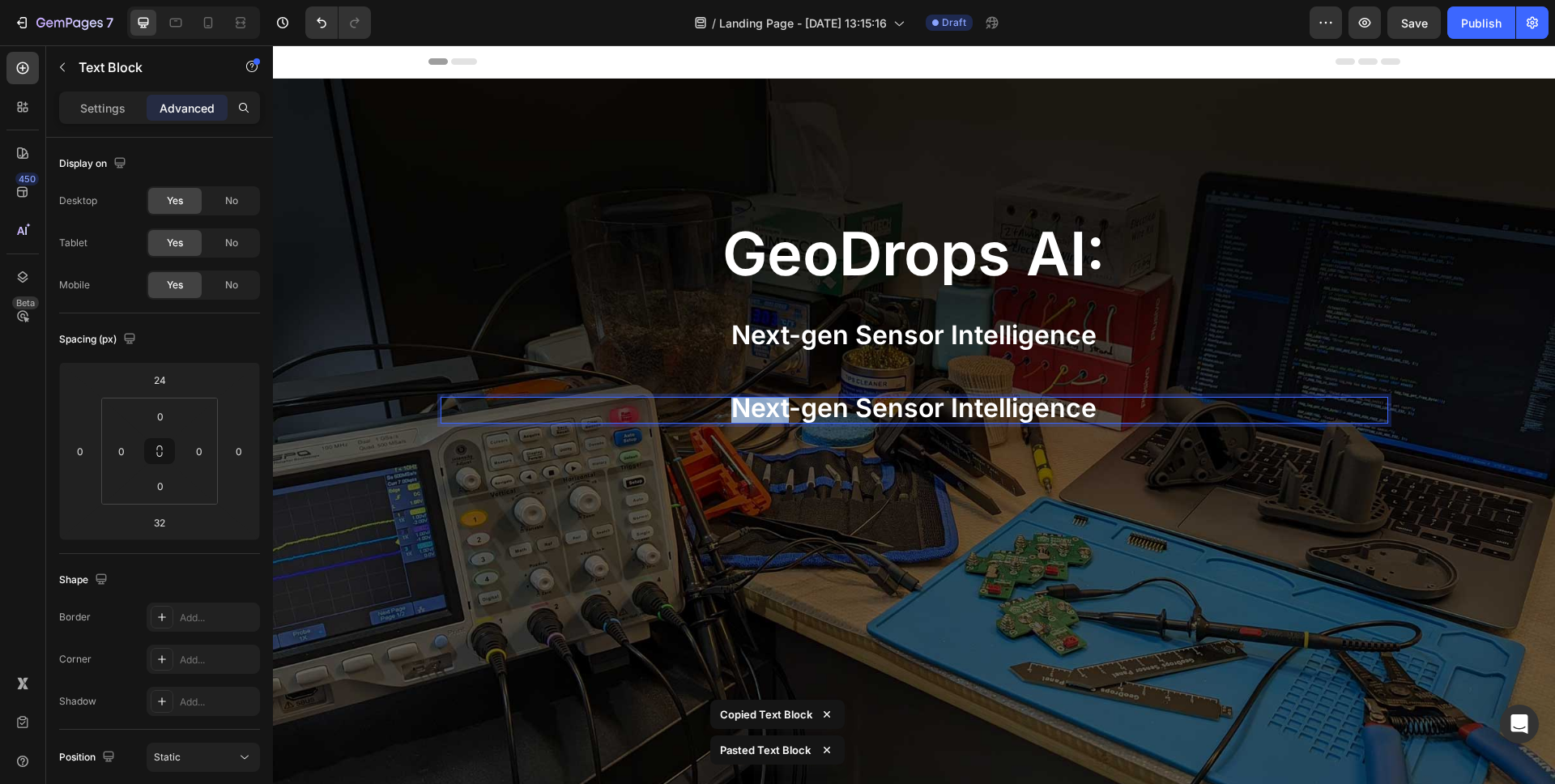
click at [761, 409] on span "Next-gen Sensor Intelligence" at bounding box center [914, 407] width 365 height 32
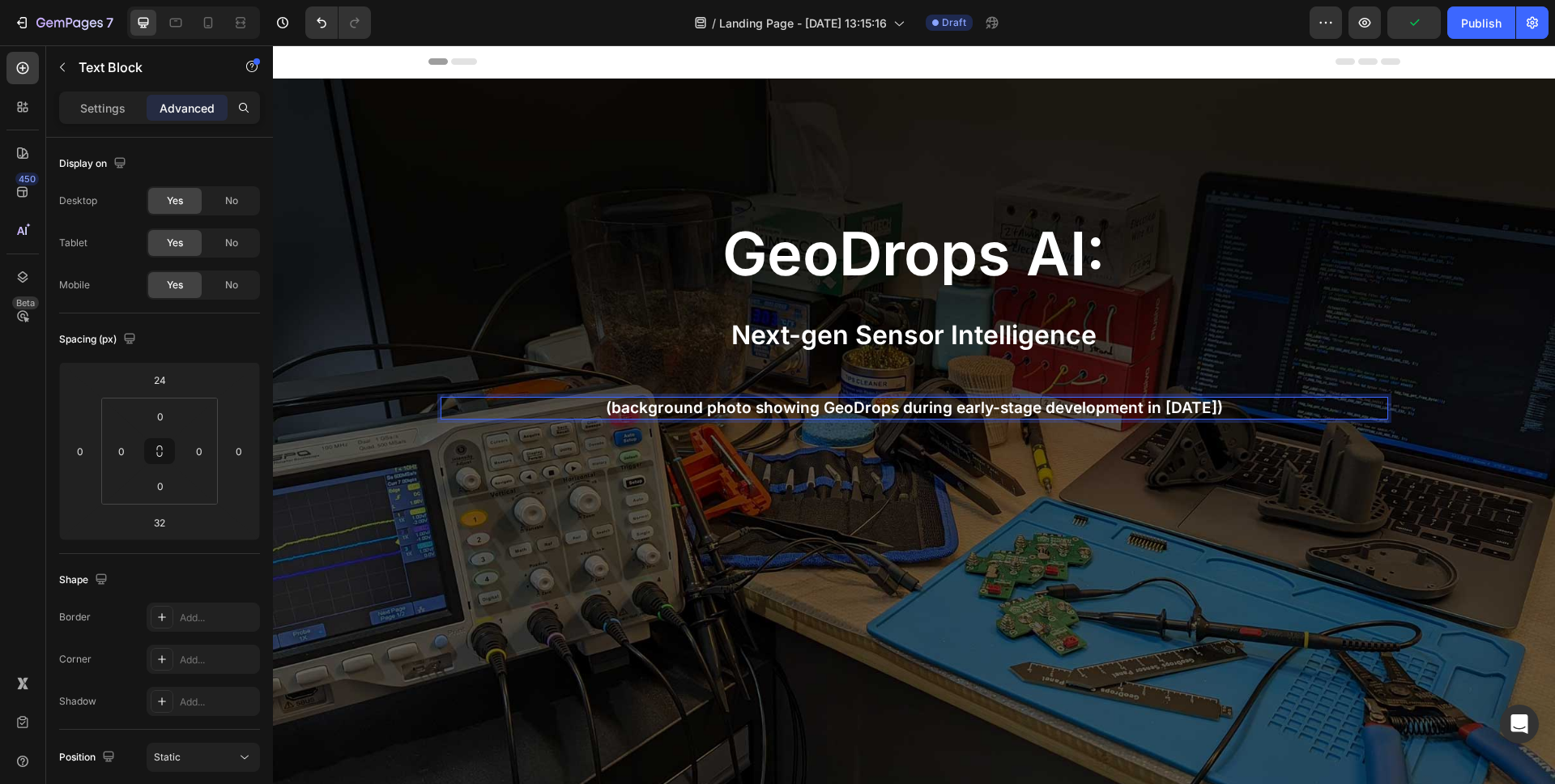
click at [761, 409] on p "(background photo showing GeoDrops during early-stage development in 2022)" at bounding box center [914, 408] width 944 height 20
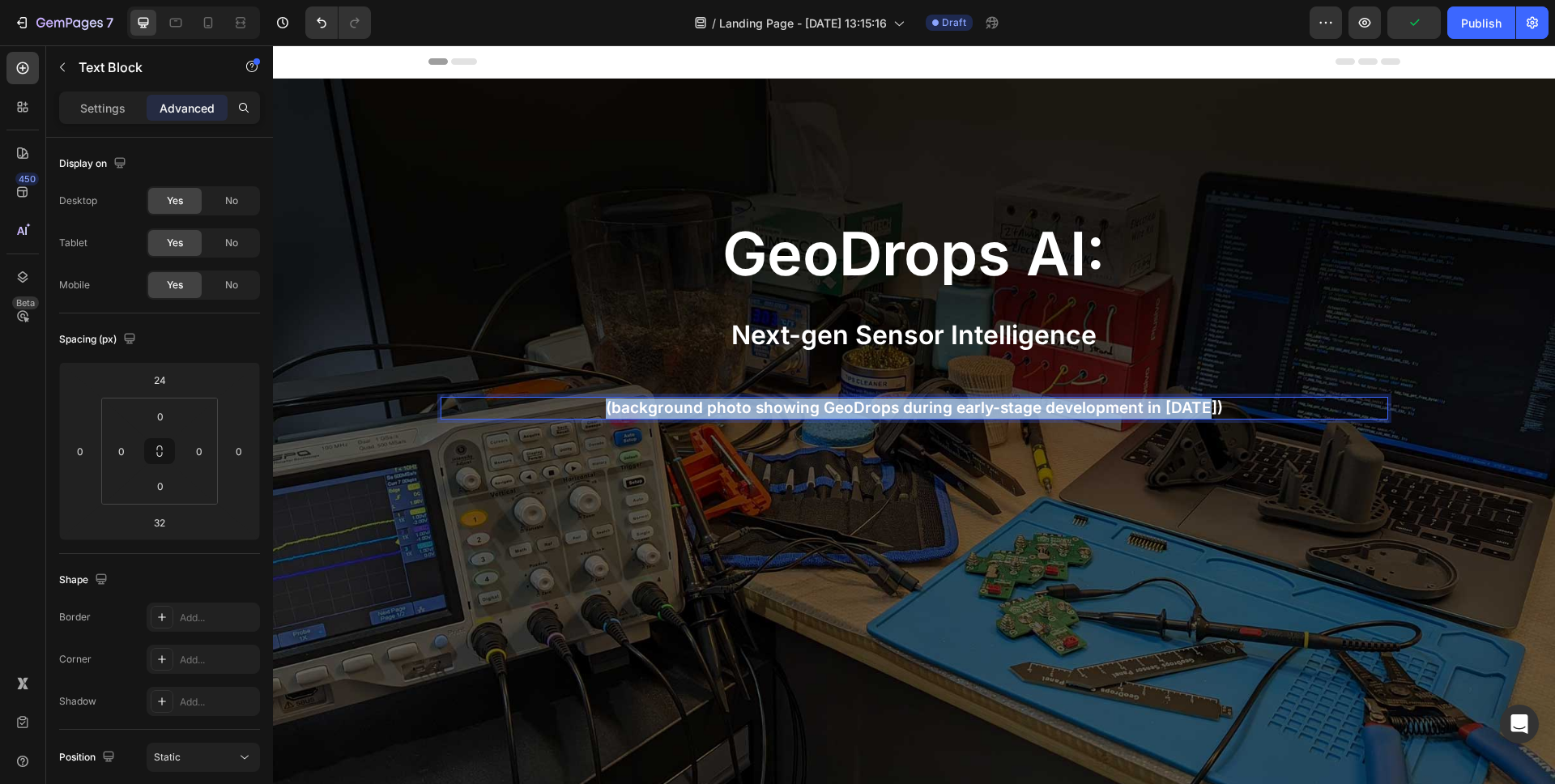
click at [761, 409] on p "(background photo showing GeoDrops during early-stage development in 2022)" at bounding box center [914, 408] width 944 height 20
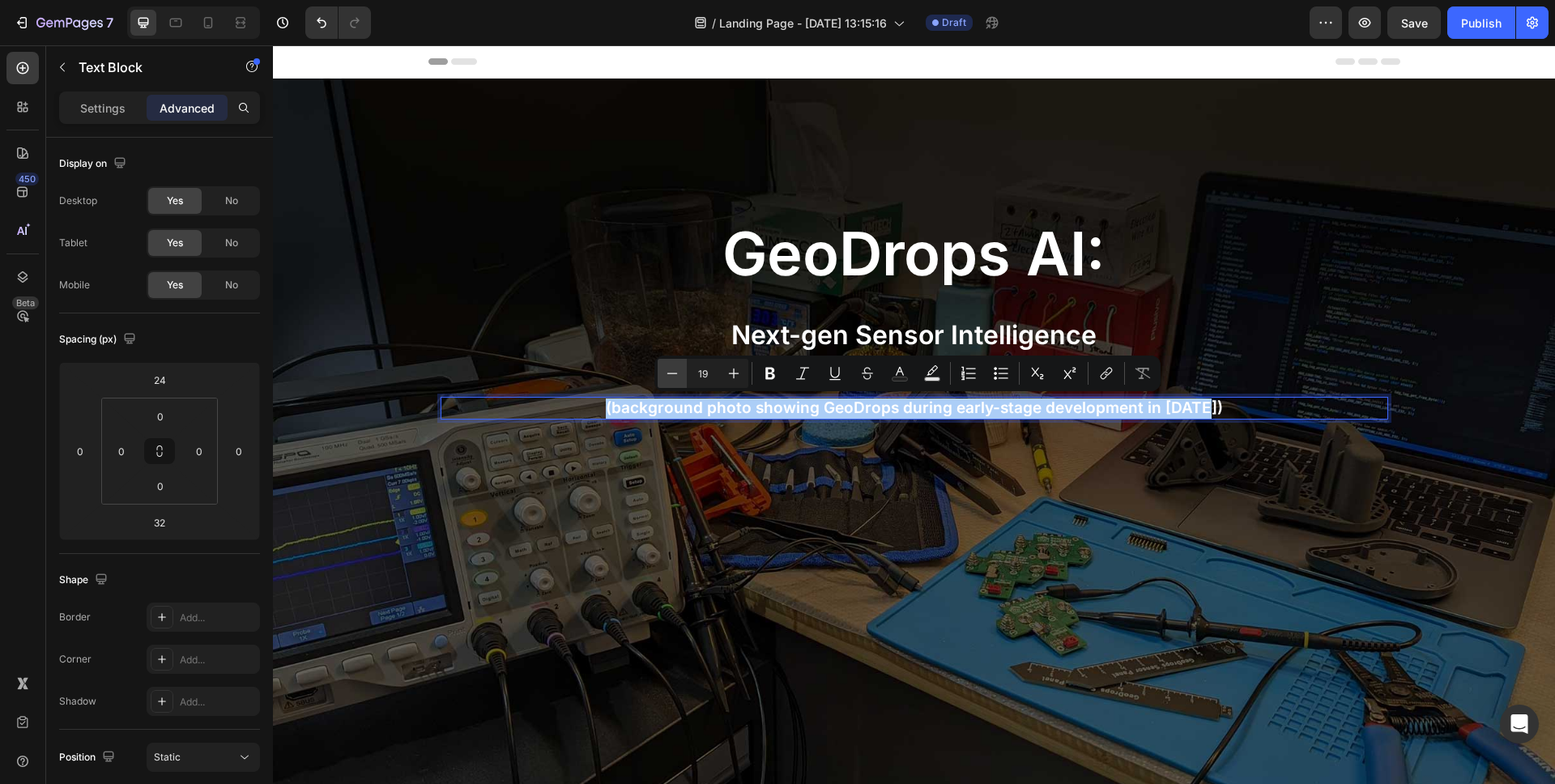
click at [682, 374] on button "Minus" at bounding box center [673, 373] width 29 height 29
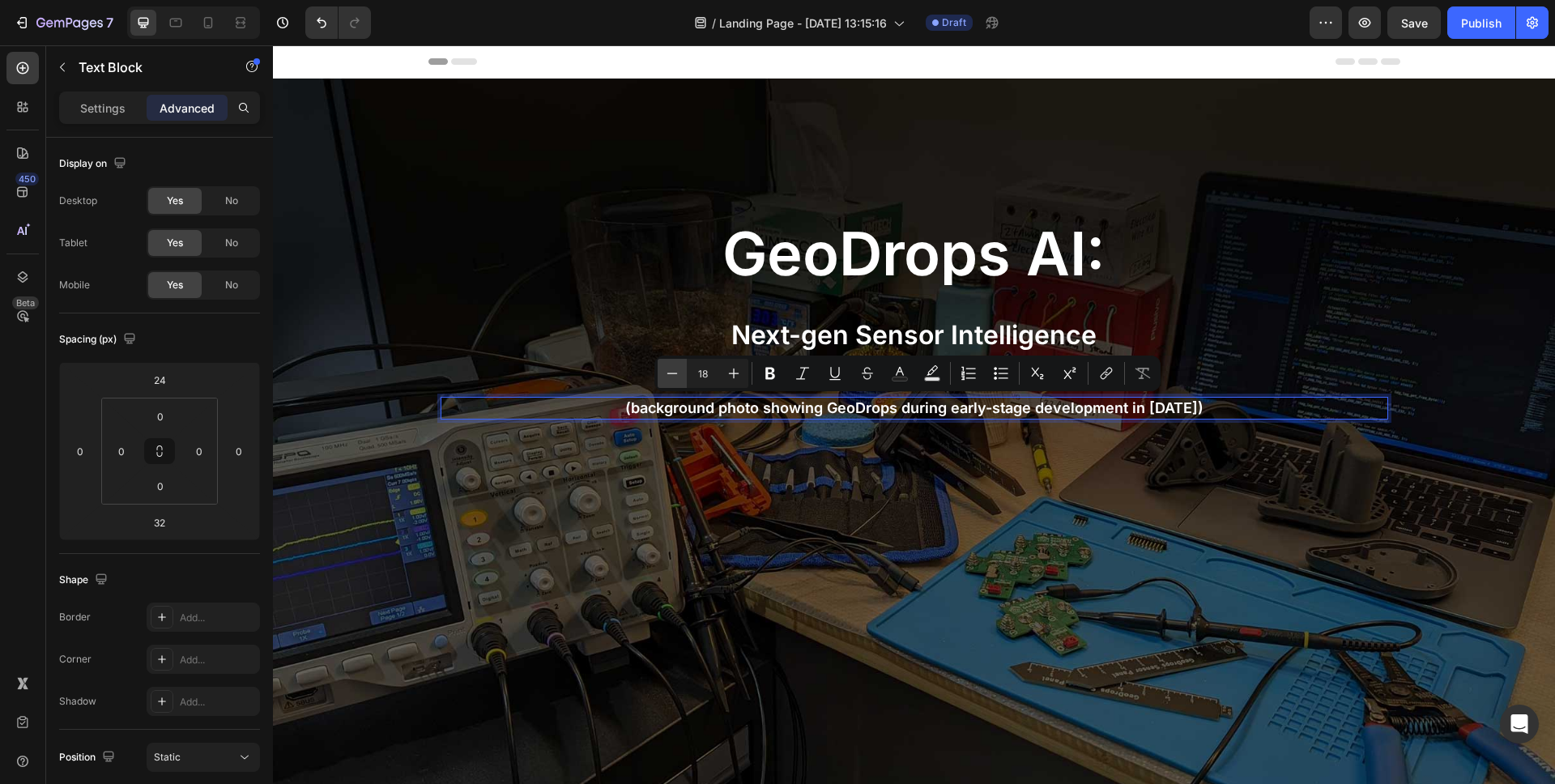
click at [682, 374] on button "Minus" at bounding box center [673, 373] width 29 height 29
type input "16"
click at [101, 111] on p "Settings" at bounding box center [103, 109] width 46 height 17
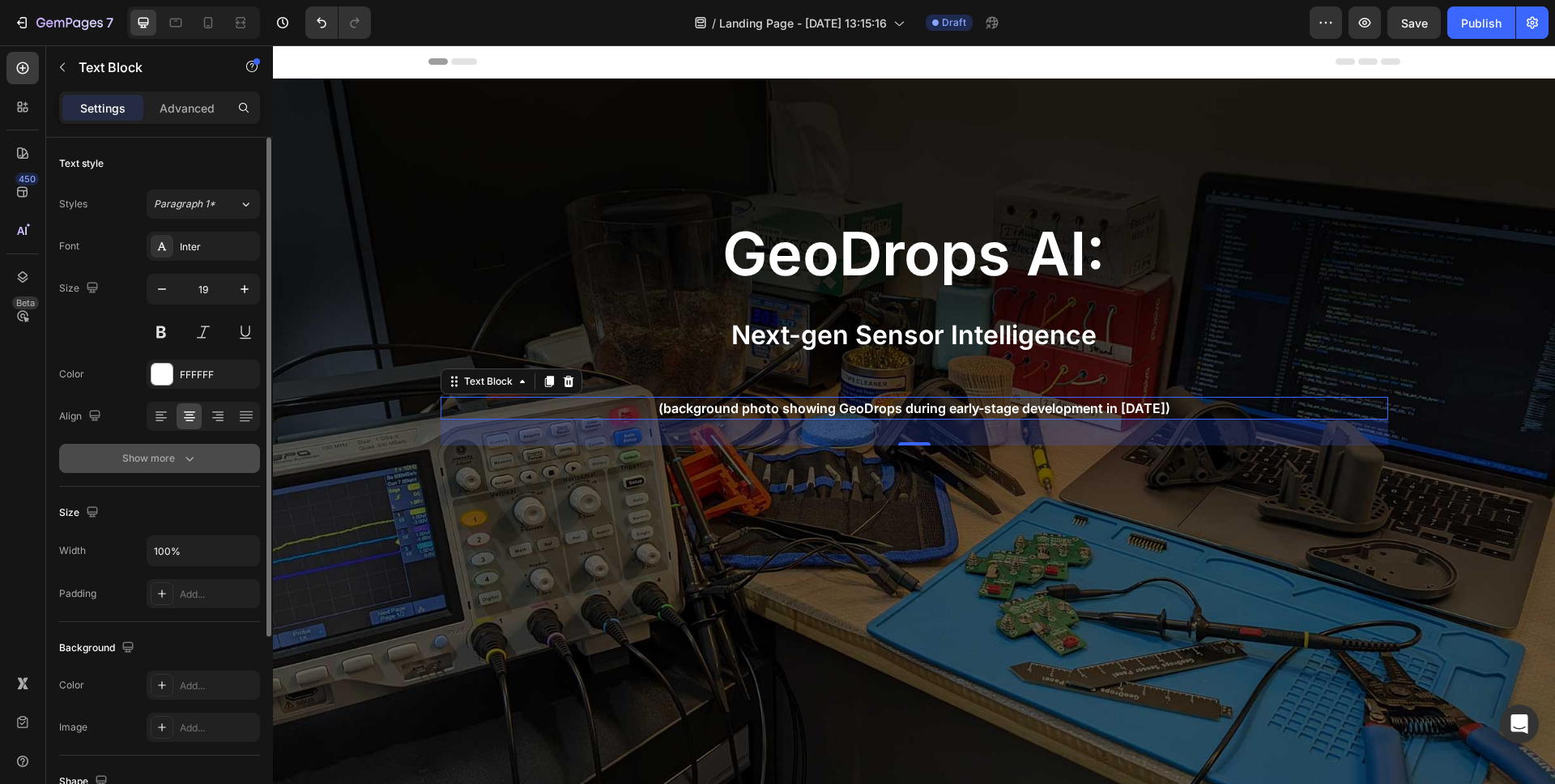
click at [145, 455] on div "Show more" at bounding box center [160, 458] width 76 height 16
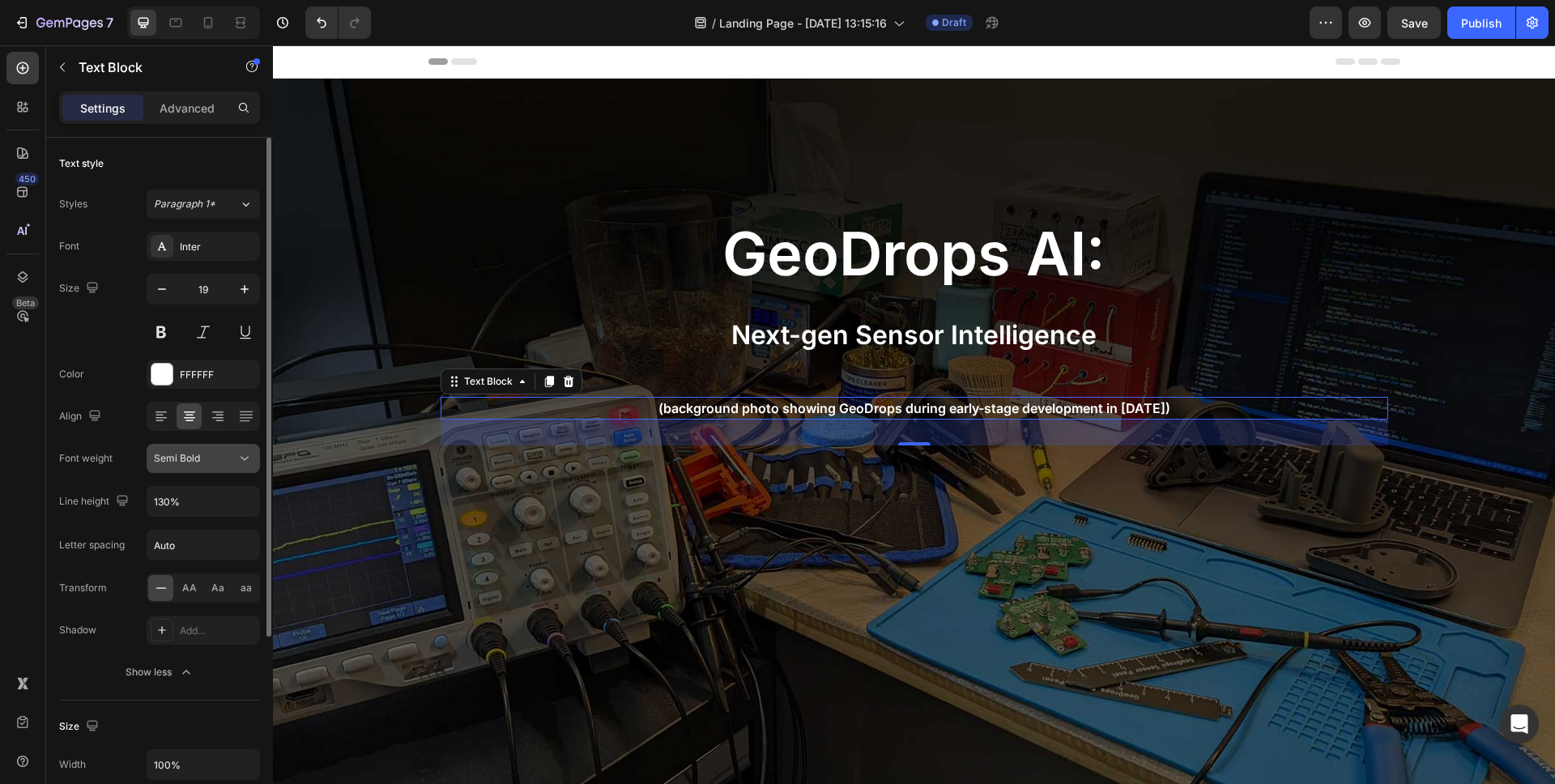
click at [184, 463] on span "Semi Bold" at bounding box center [177, 457] width 47 height 13
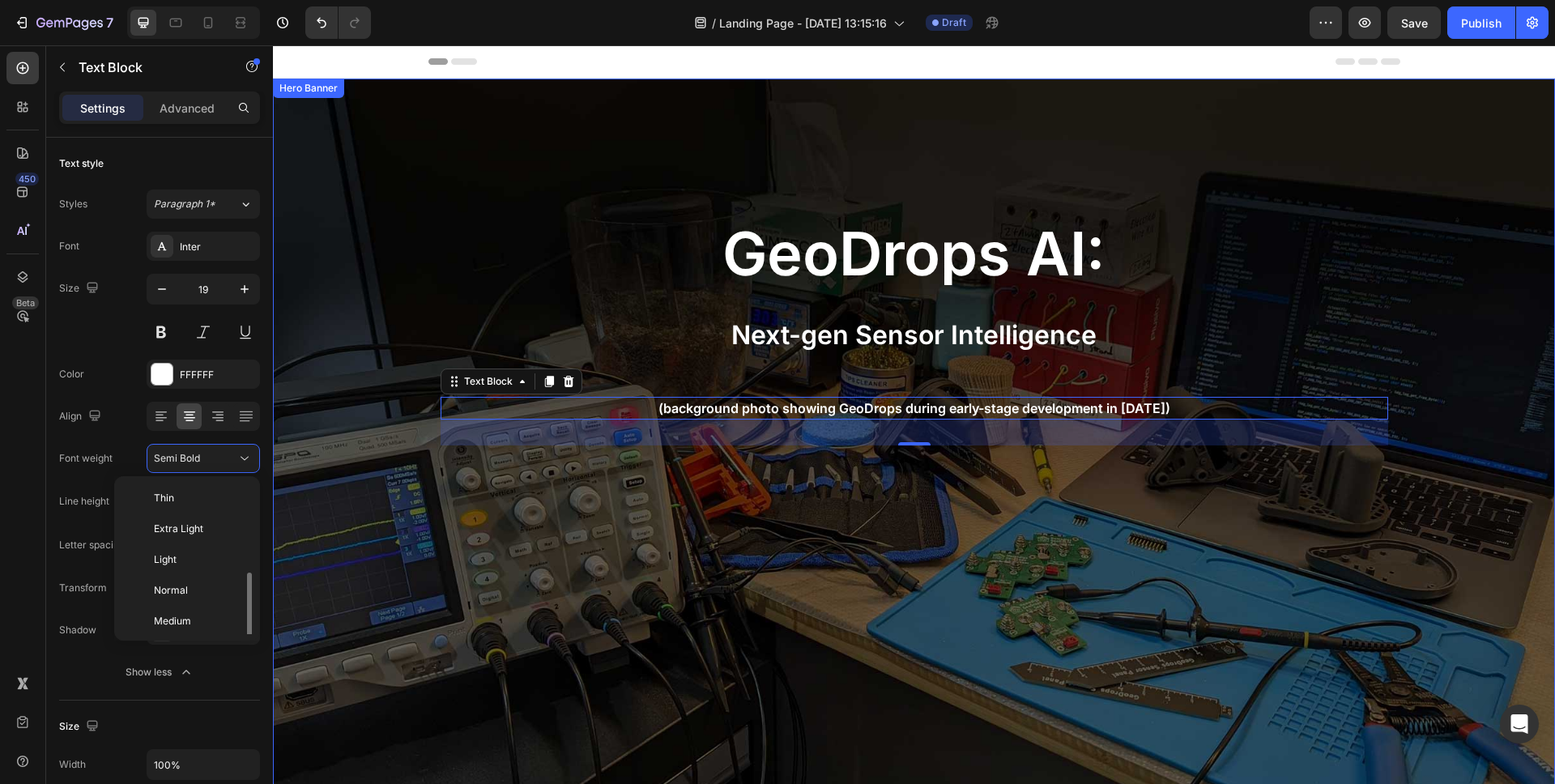
scroll to position [58, 0]
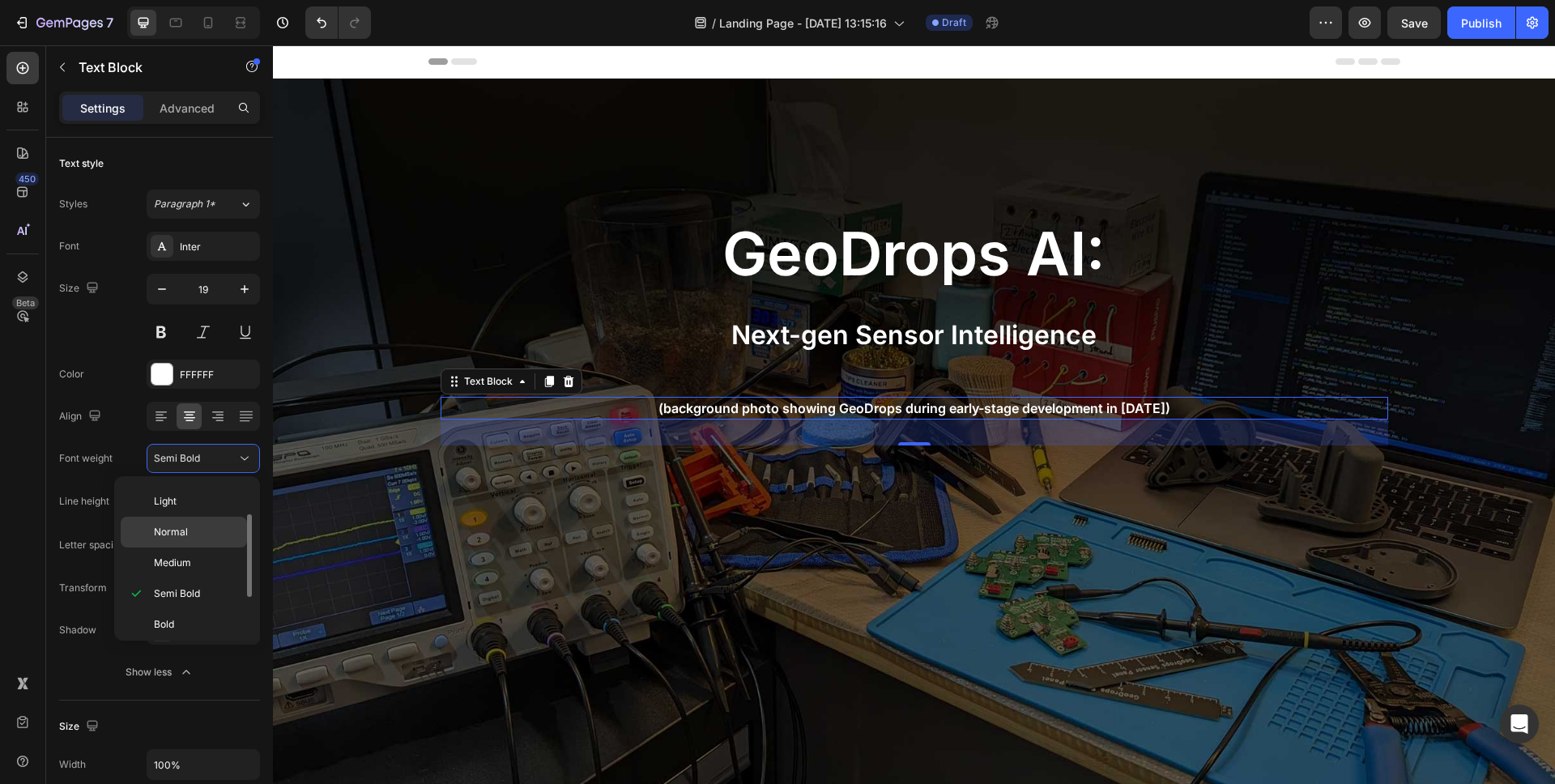
click at [224, 548] on div "Normal" at bounding box center [184, 563] width 126 height 31
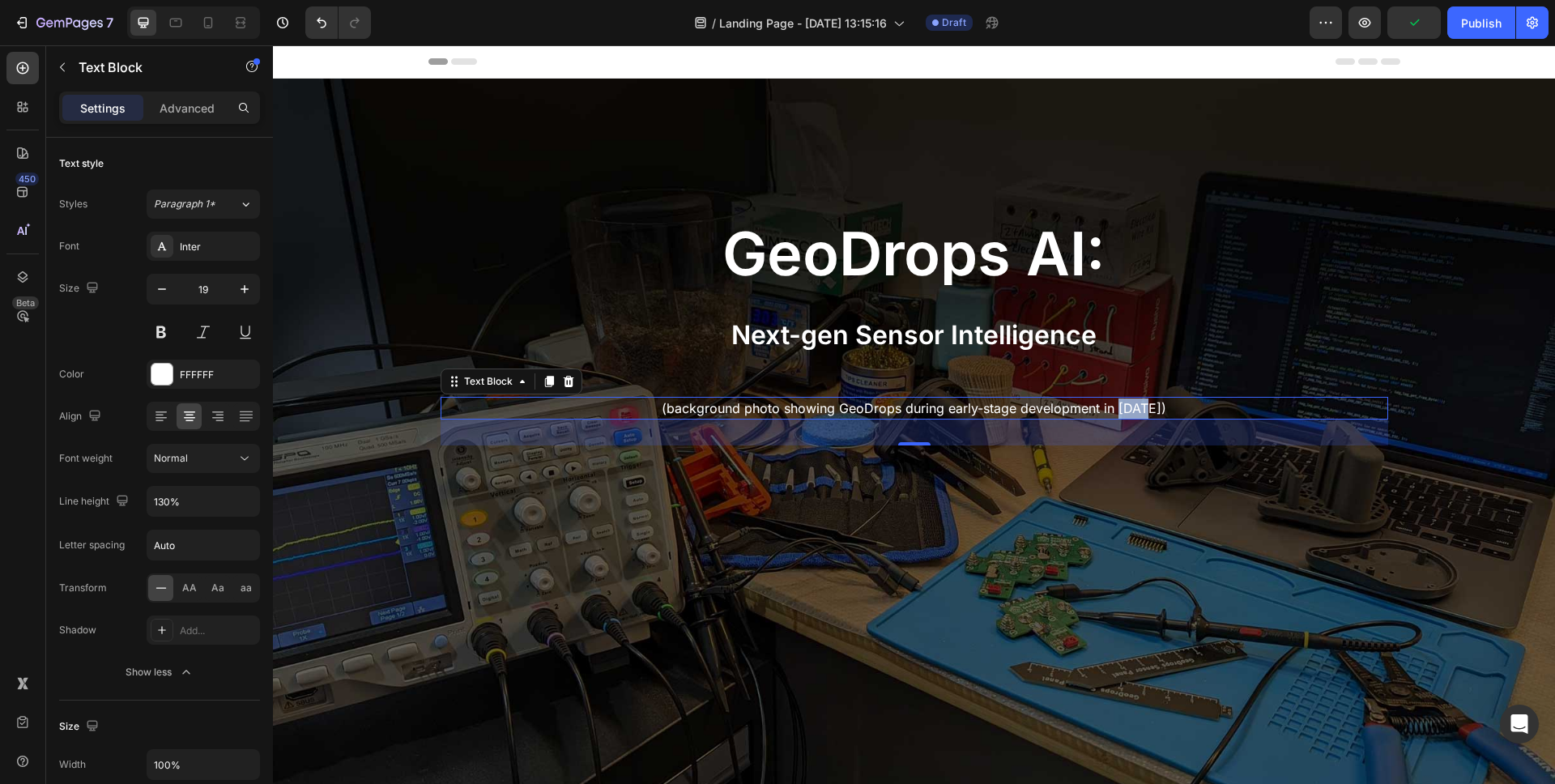
click at [1130, 406] on span "(background photo showing GeoDrops during early-stage development in 2022)" at bounding box center [914, 408] width 505 height 16
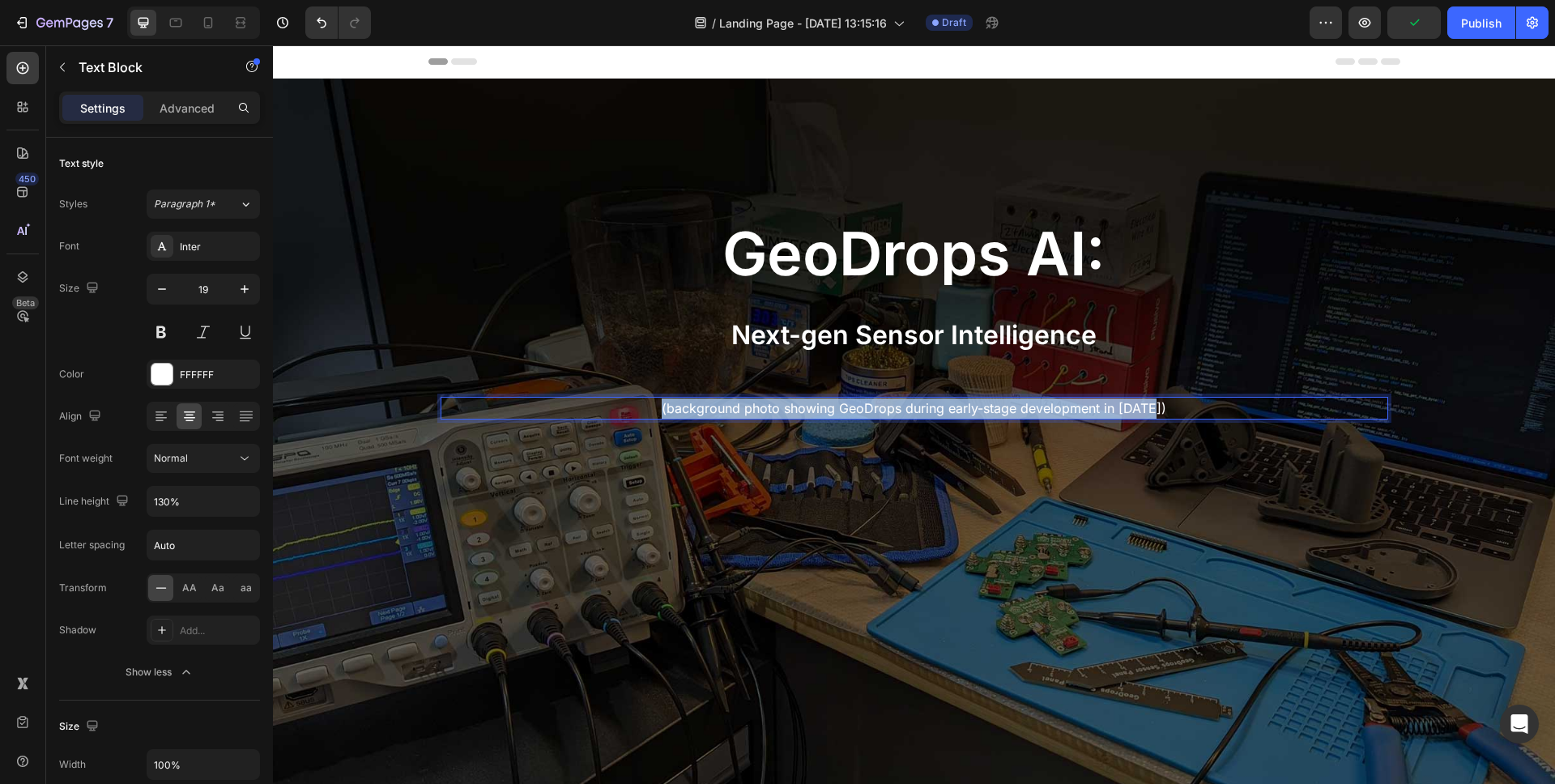
click at [1130, 406] on span "(background photo showing GeoDrops during early-stage development in 2022)" at bounding box center [914, 408] width 505 height 16
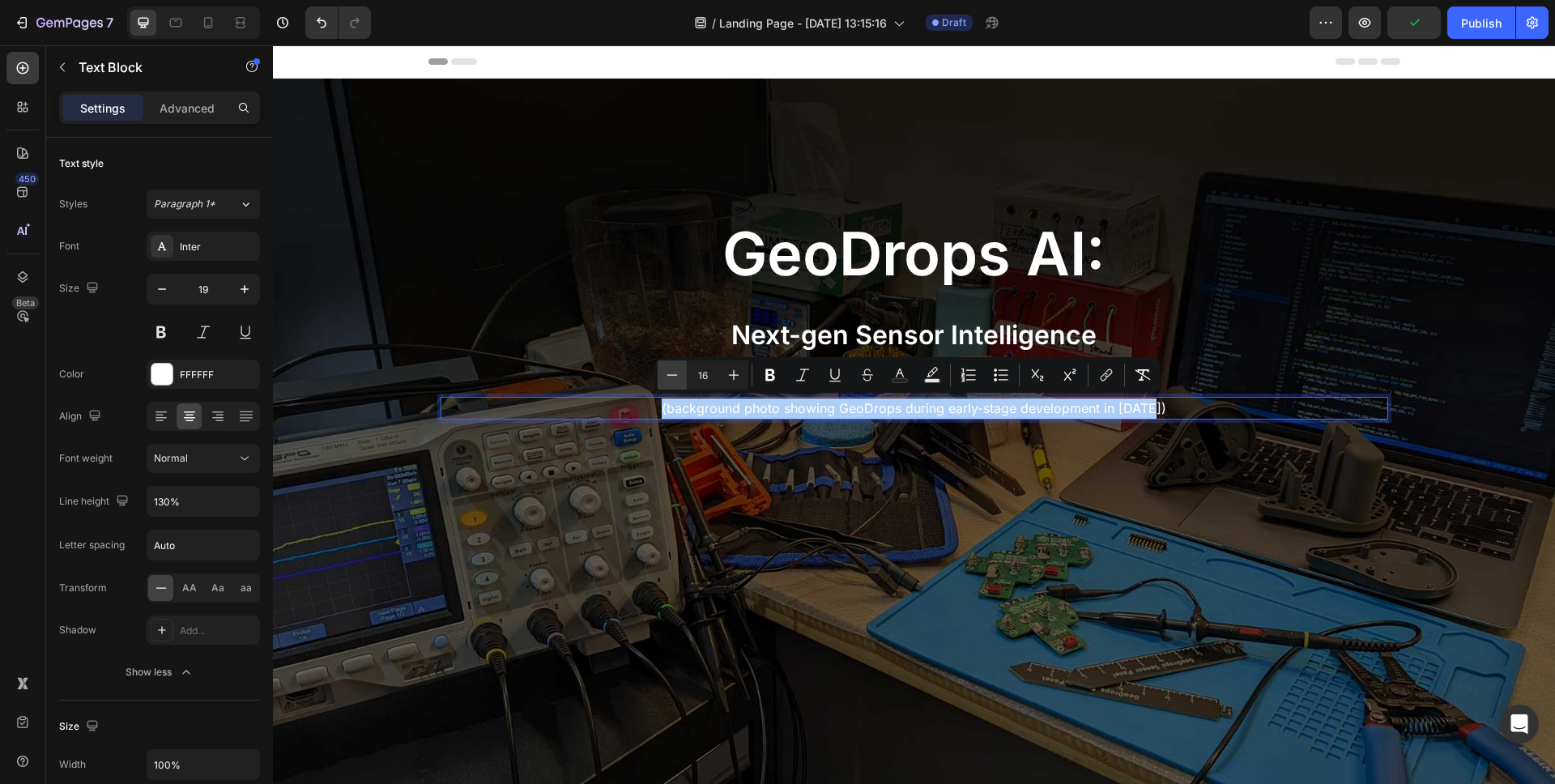
click at [674, 373] on icon "Editor contextual toolbar" at bounding box center [672, 375] width 16 height 16
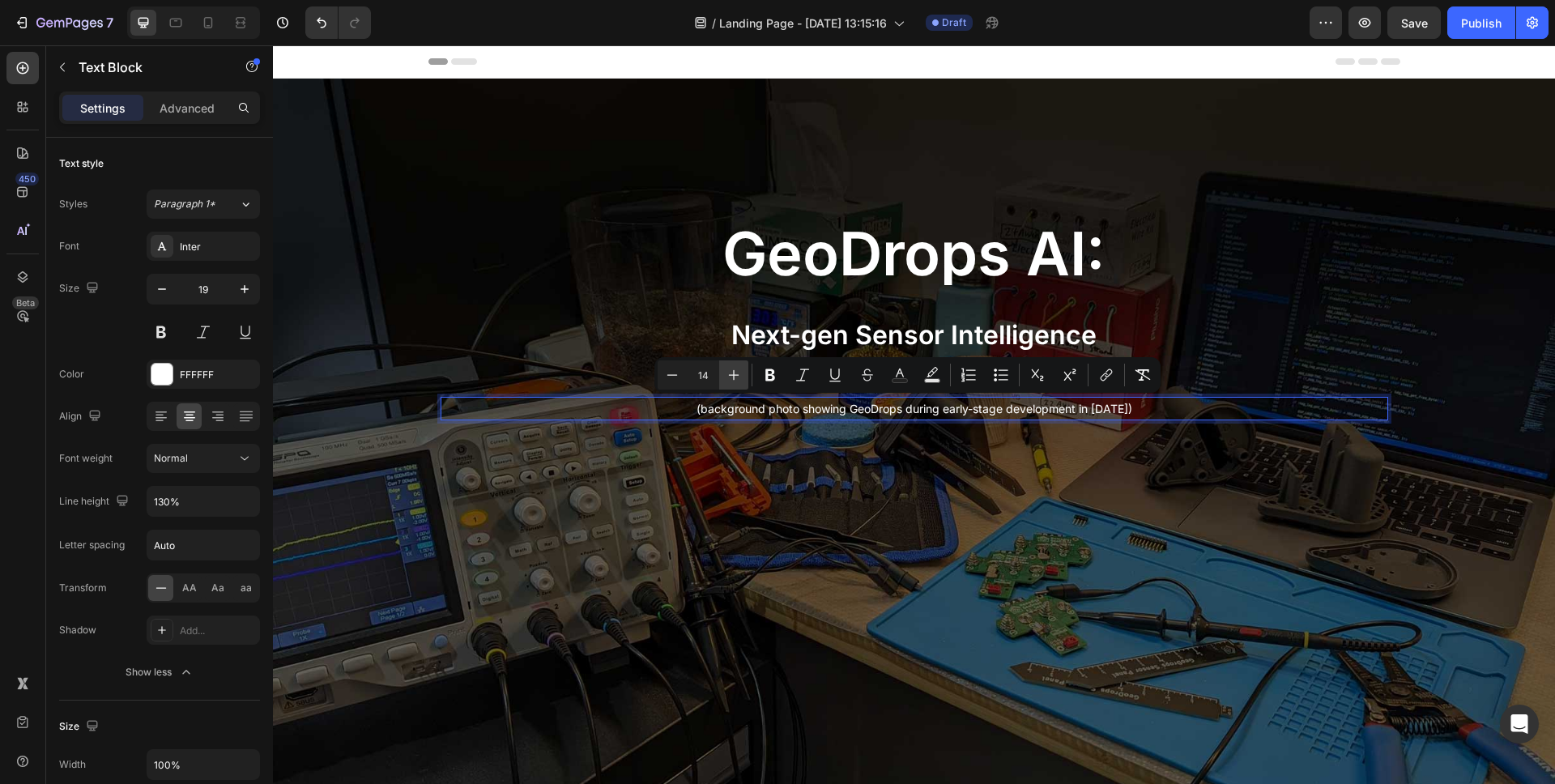
click at [728, 370] on icon "Editor contextual toolbar" at bounding box center [734, 375] width 16 height 16
type input "15"
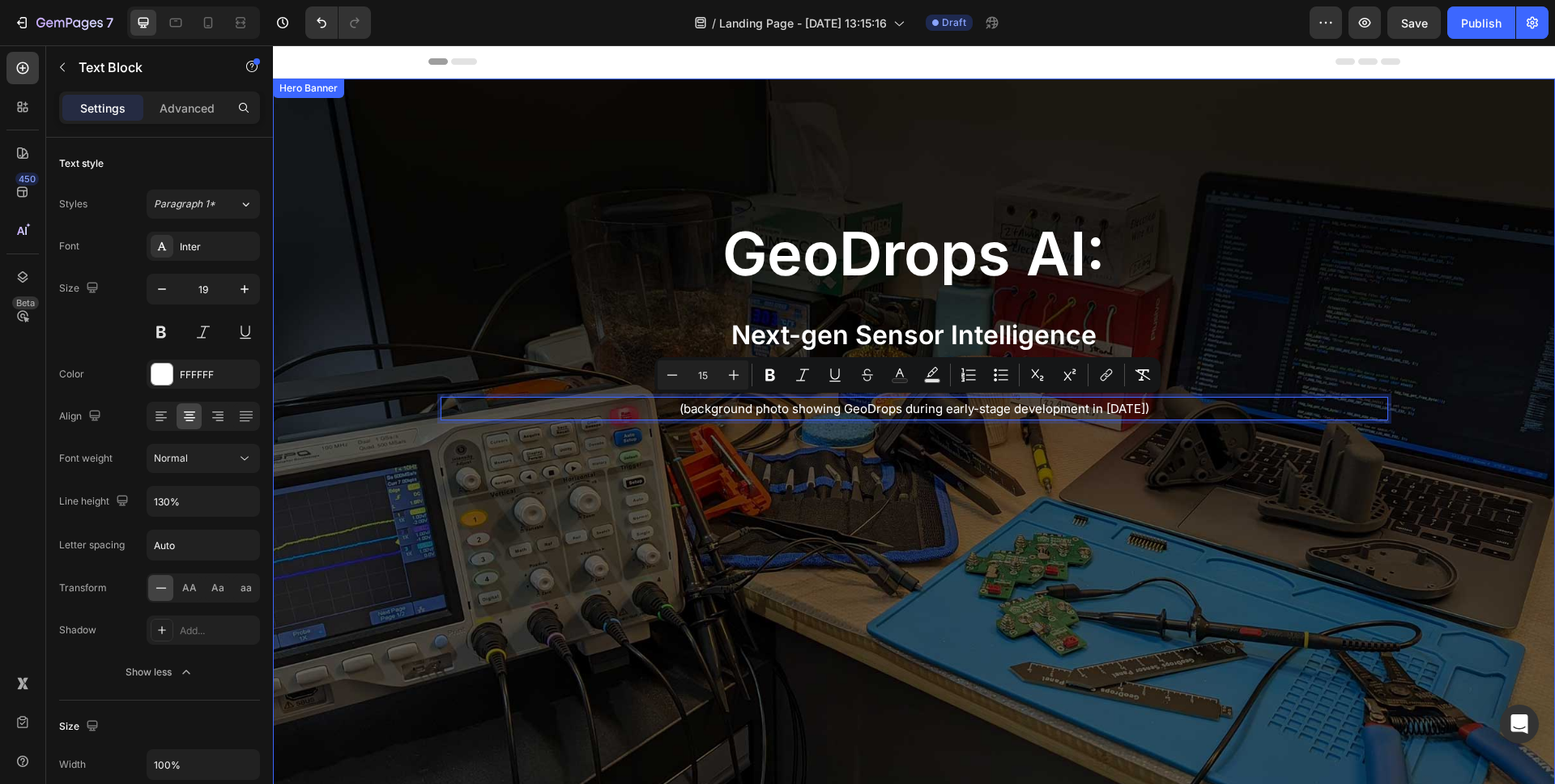
click at [709, 460] on div "⁠⁠⁠⁠⁠⁠⁠ geoDrops AI: Heading Next-gen Sensor Intelligence Text Block (backgroun…" at bounding box center [914, 275] width 972 height 393
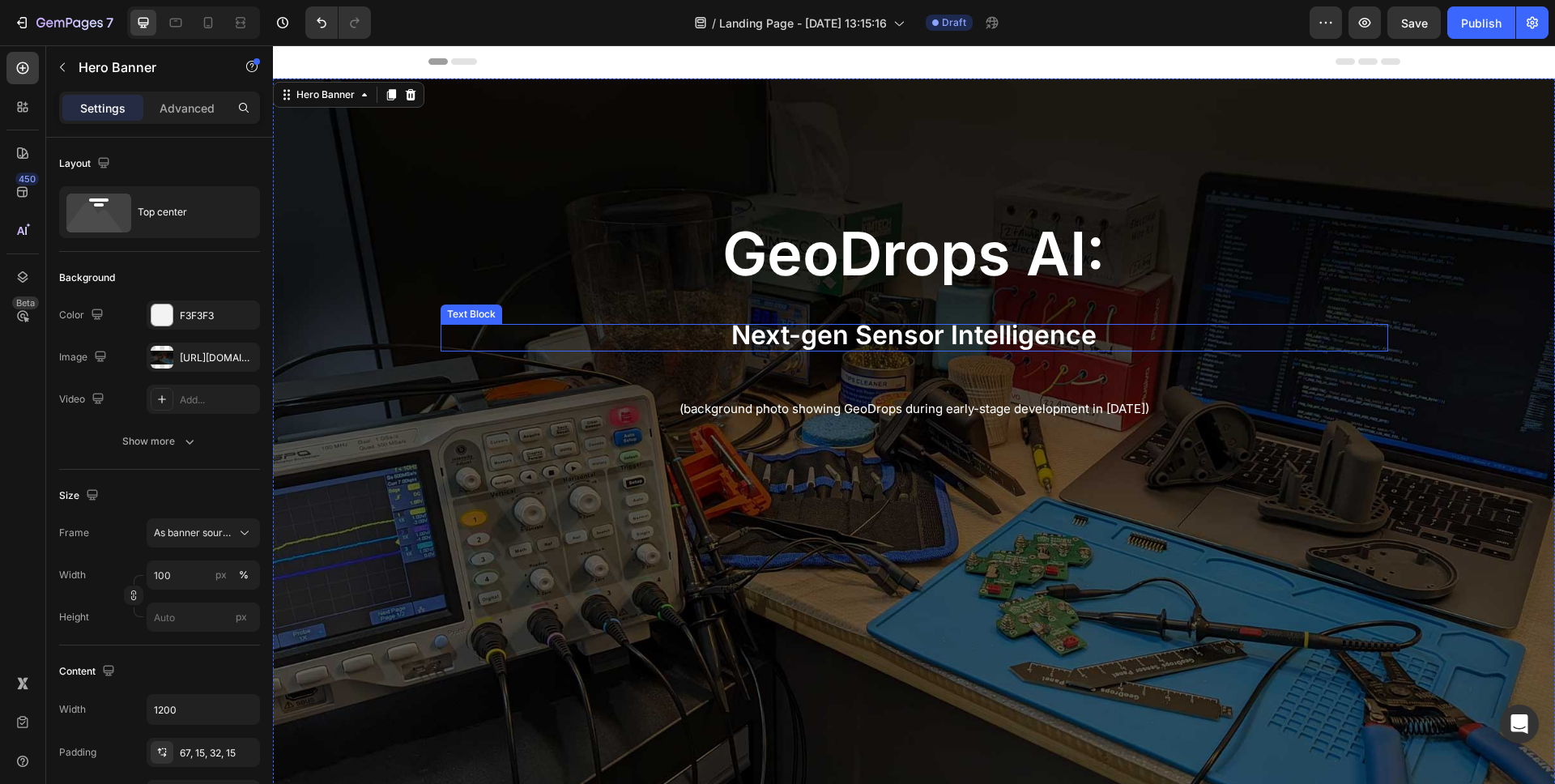
click at [732, 324] on span "Next-gen Sensor Intelligence" at bounding box center [914, 334] width 365 height 32
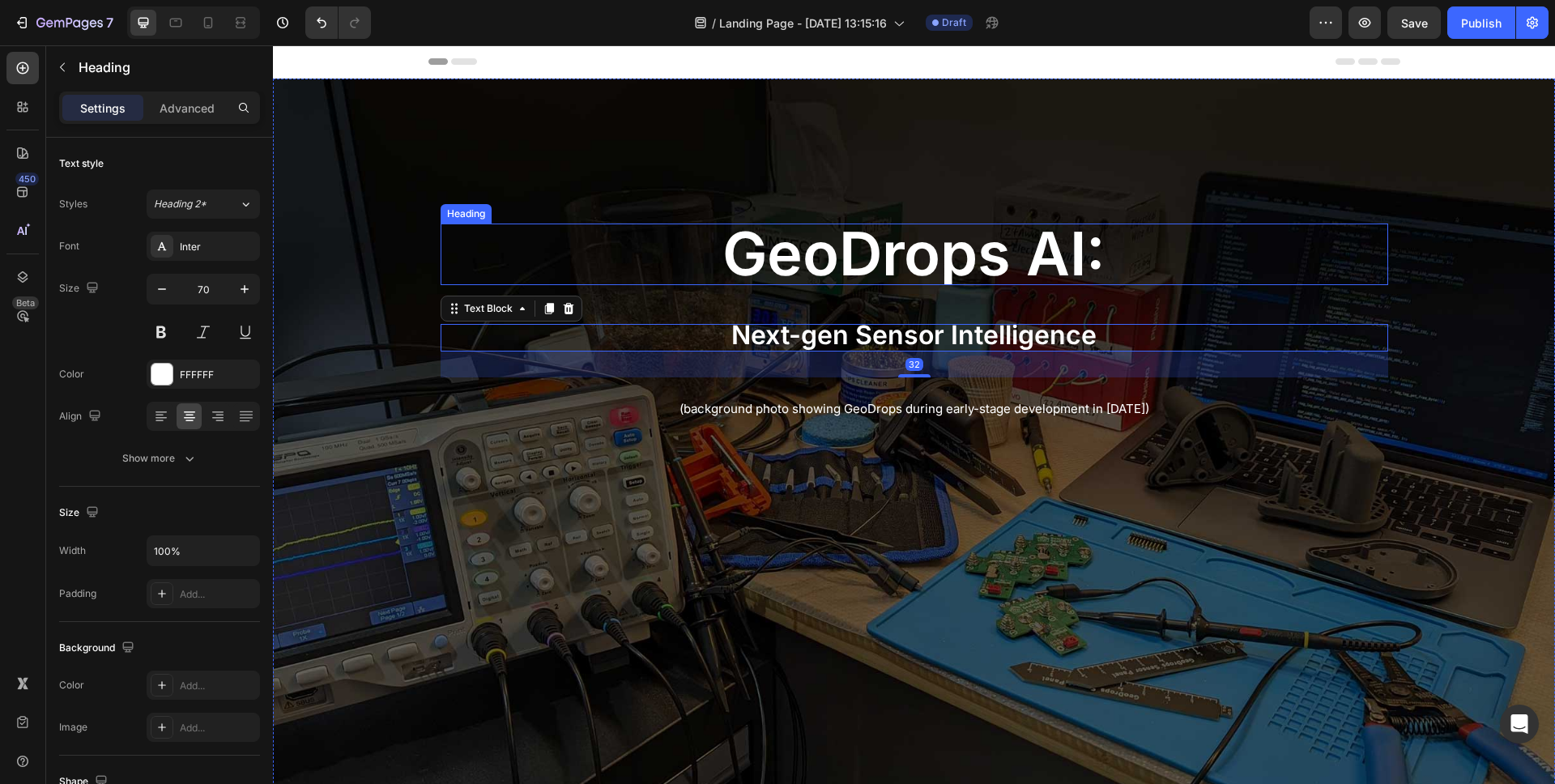
click at [807, 279] on span "geoDrops AI:" at bounding box center [913, 253] width 383 height 73
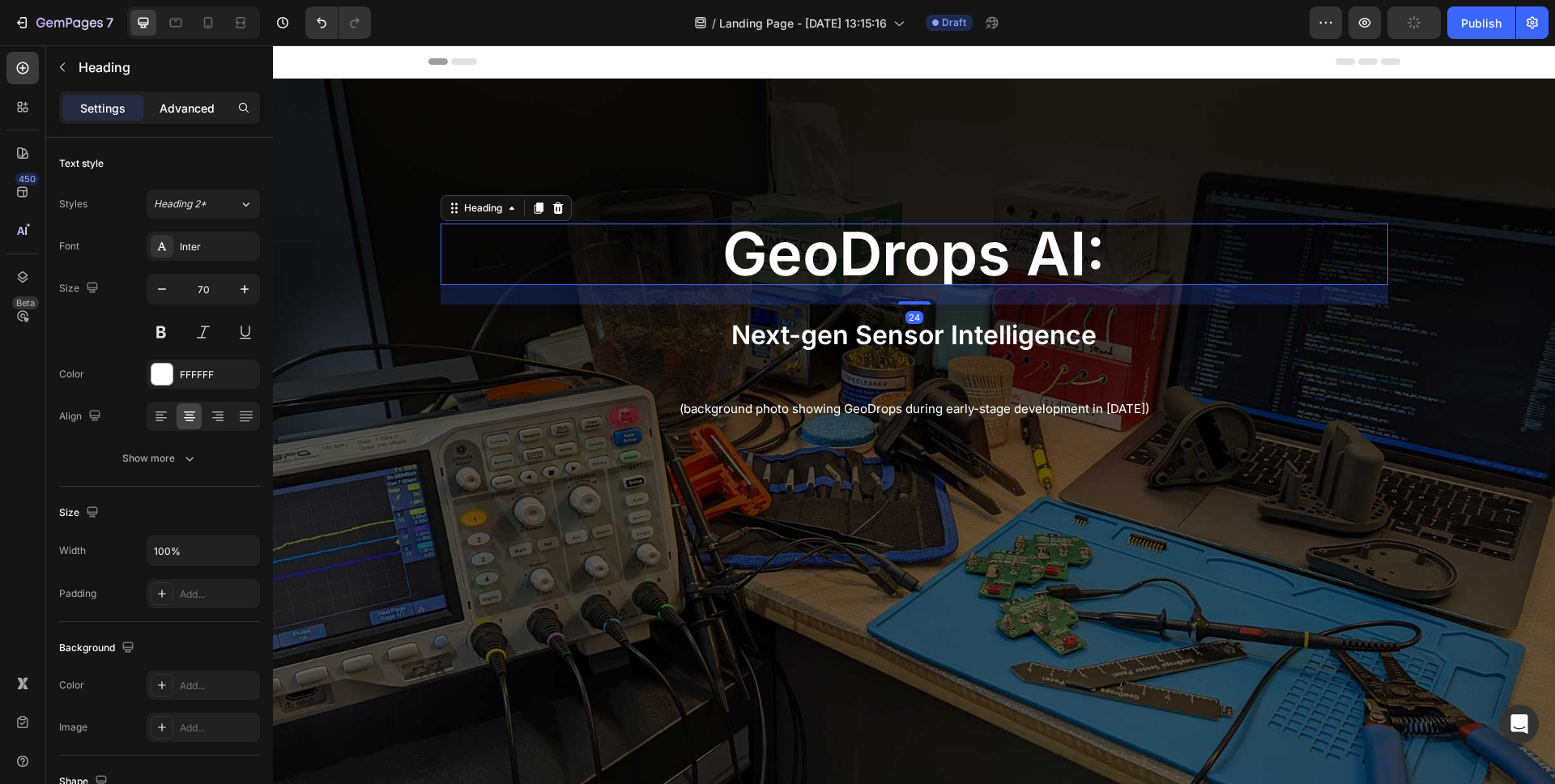
click at [196, 112] on p "Advanced" at bounding box center [187, 109] width 55 height 17
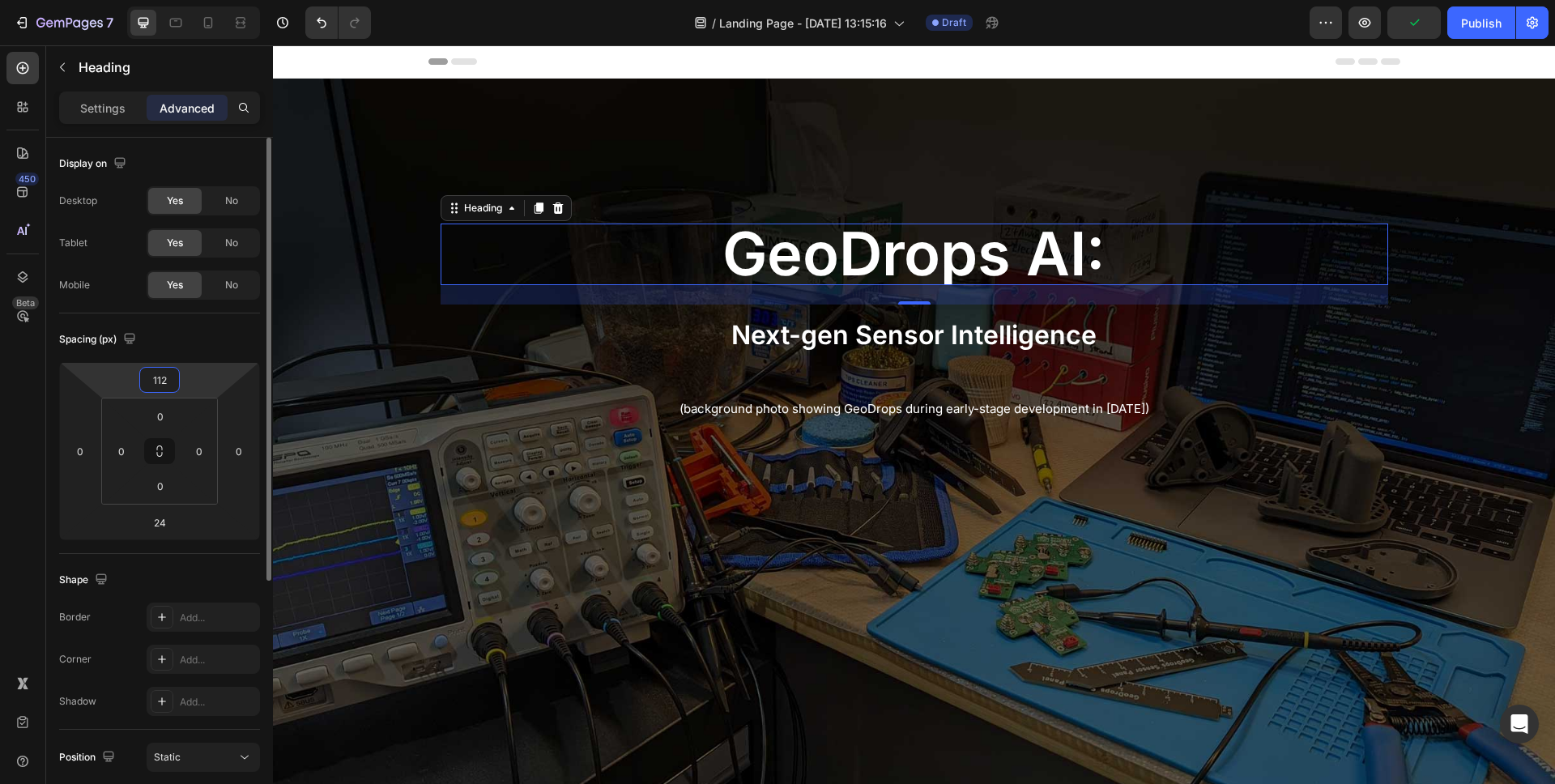
click at [148, 372] on input "112" at bounding box center [159, 379] width 32 height 24
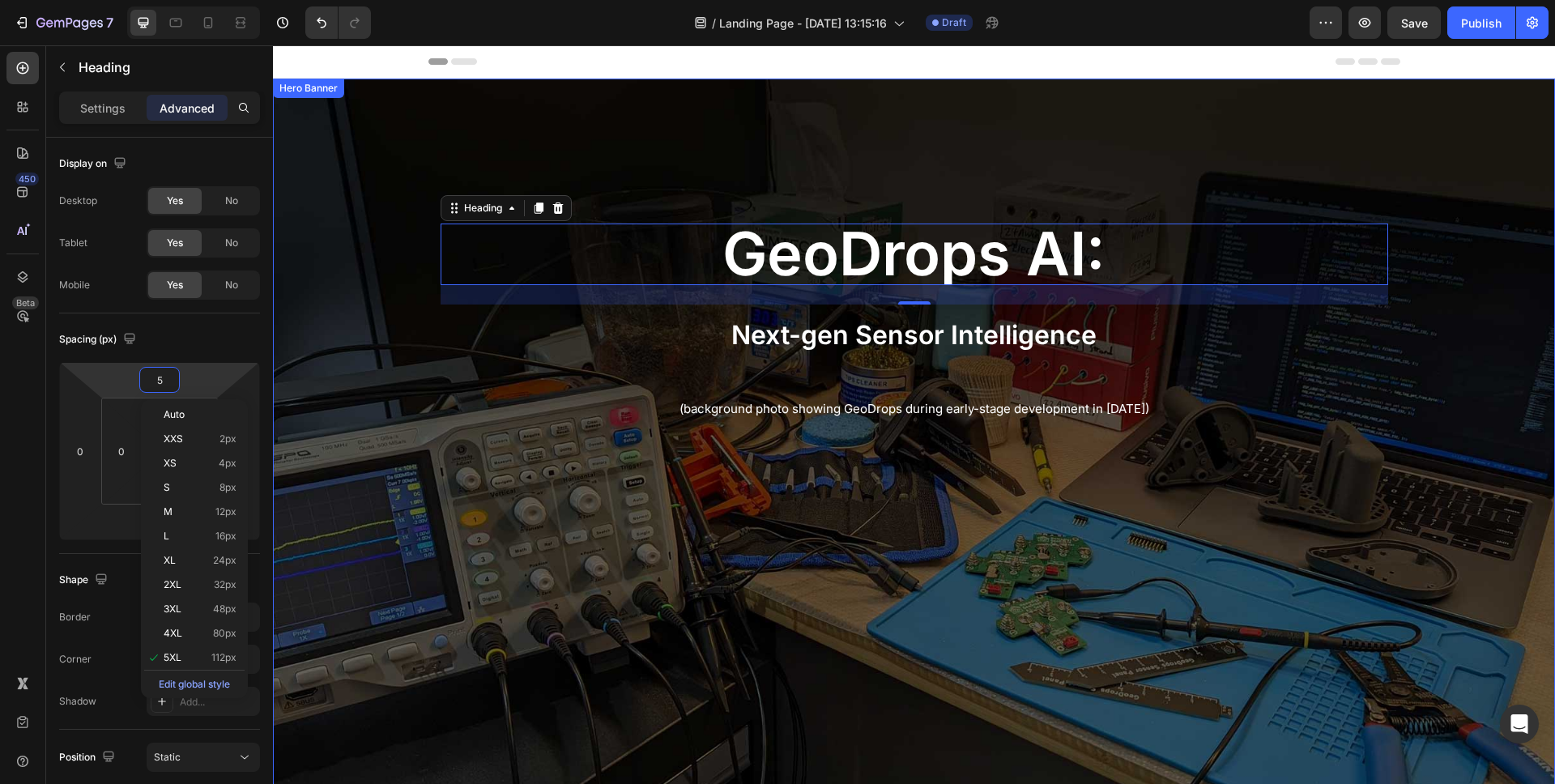
click at [377, 583] on div "Background Image" at bounding box center [914, 463] width 1283 height 769
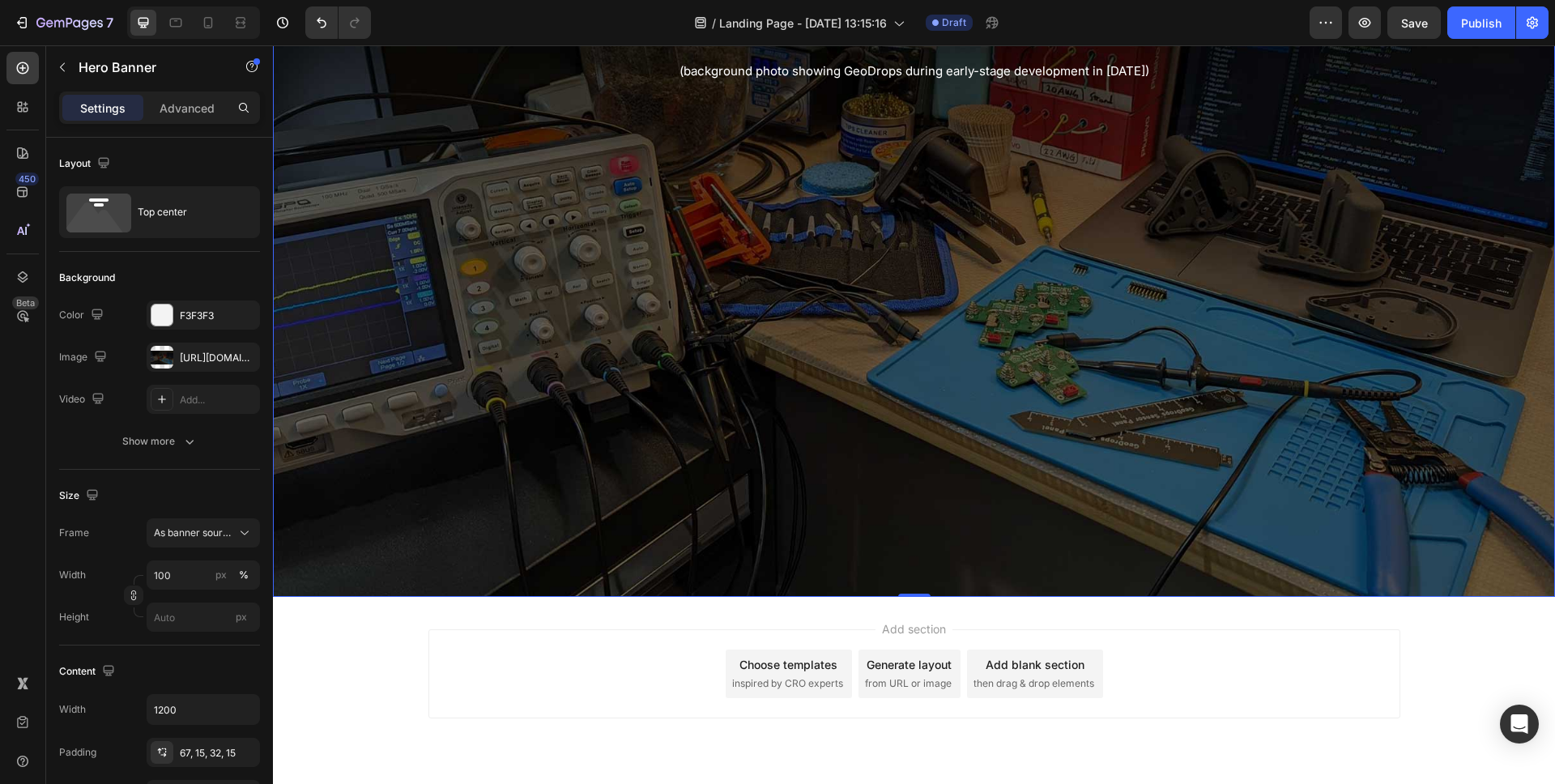
scroll to position [0, 0]
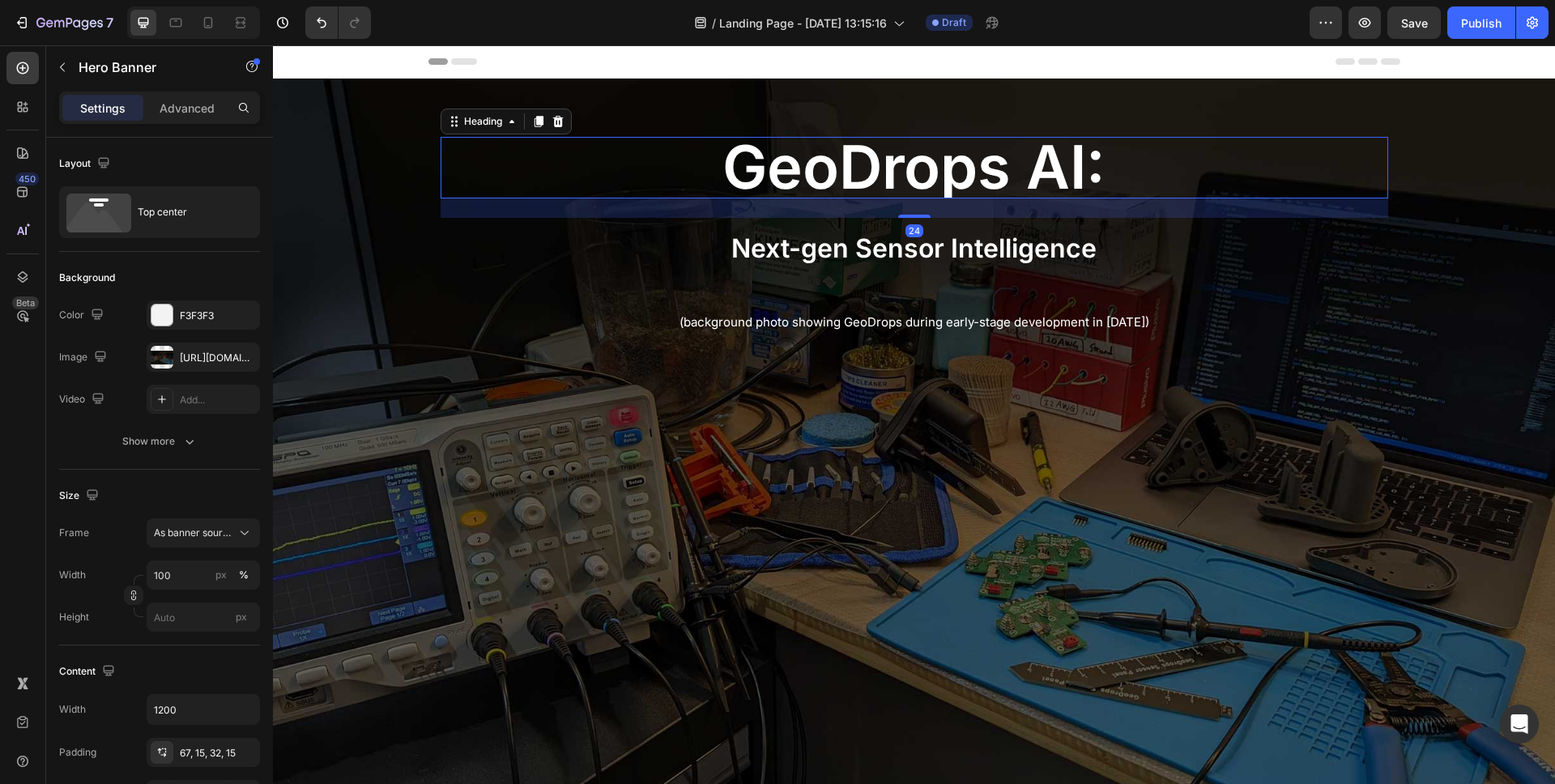
click at [874, 183] on span "geoDrops AI:" at bounding box center [913, 167] width 383 height 73
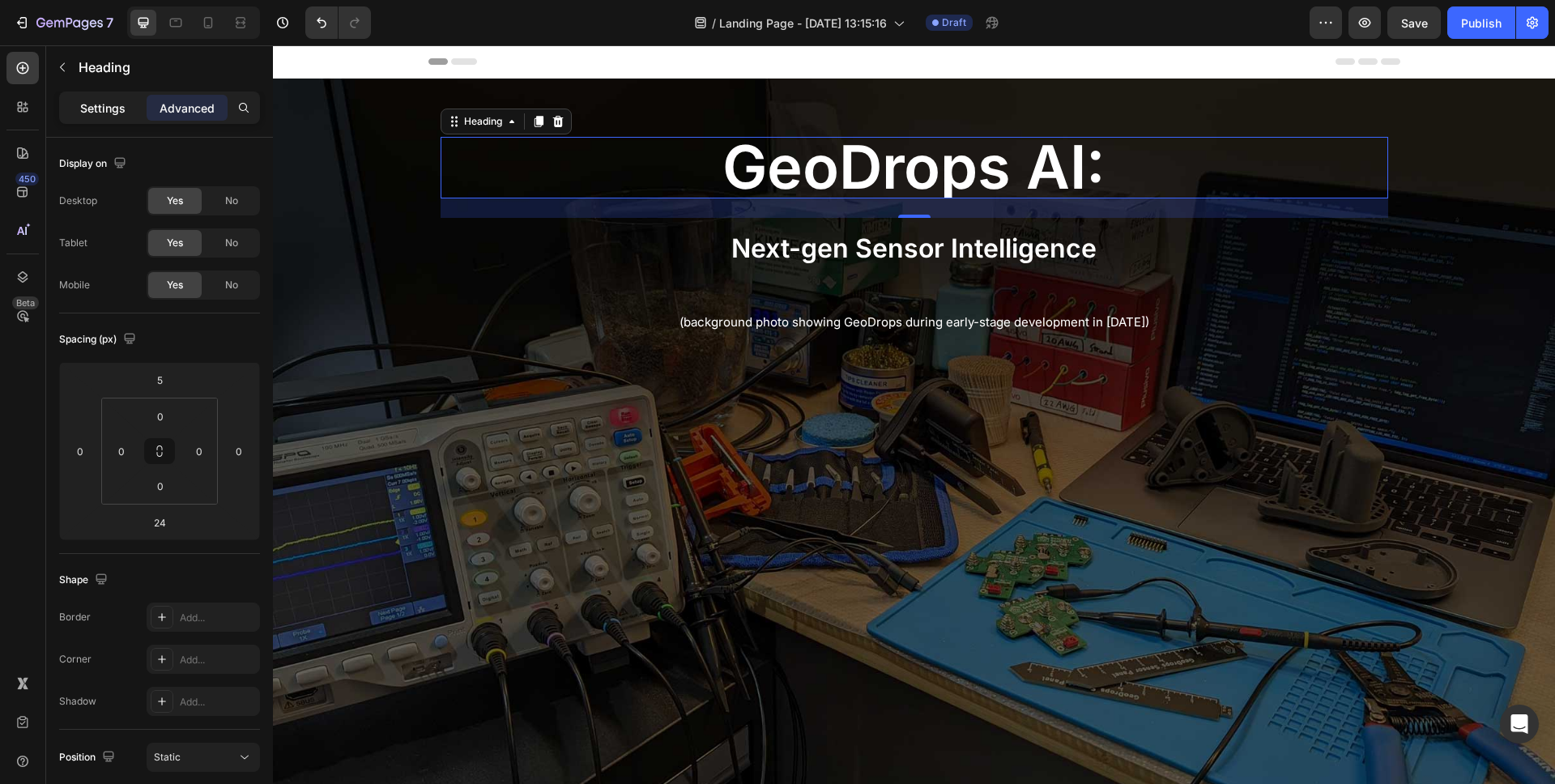
click at [100, 102] on p "Settings" at bounding box center [103, 109] width 46 height 17
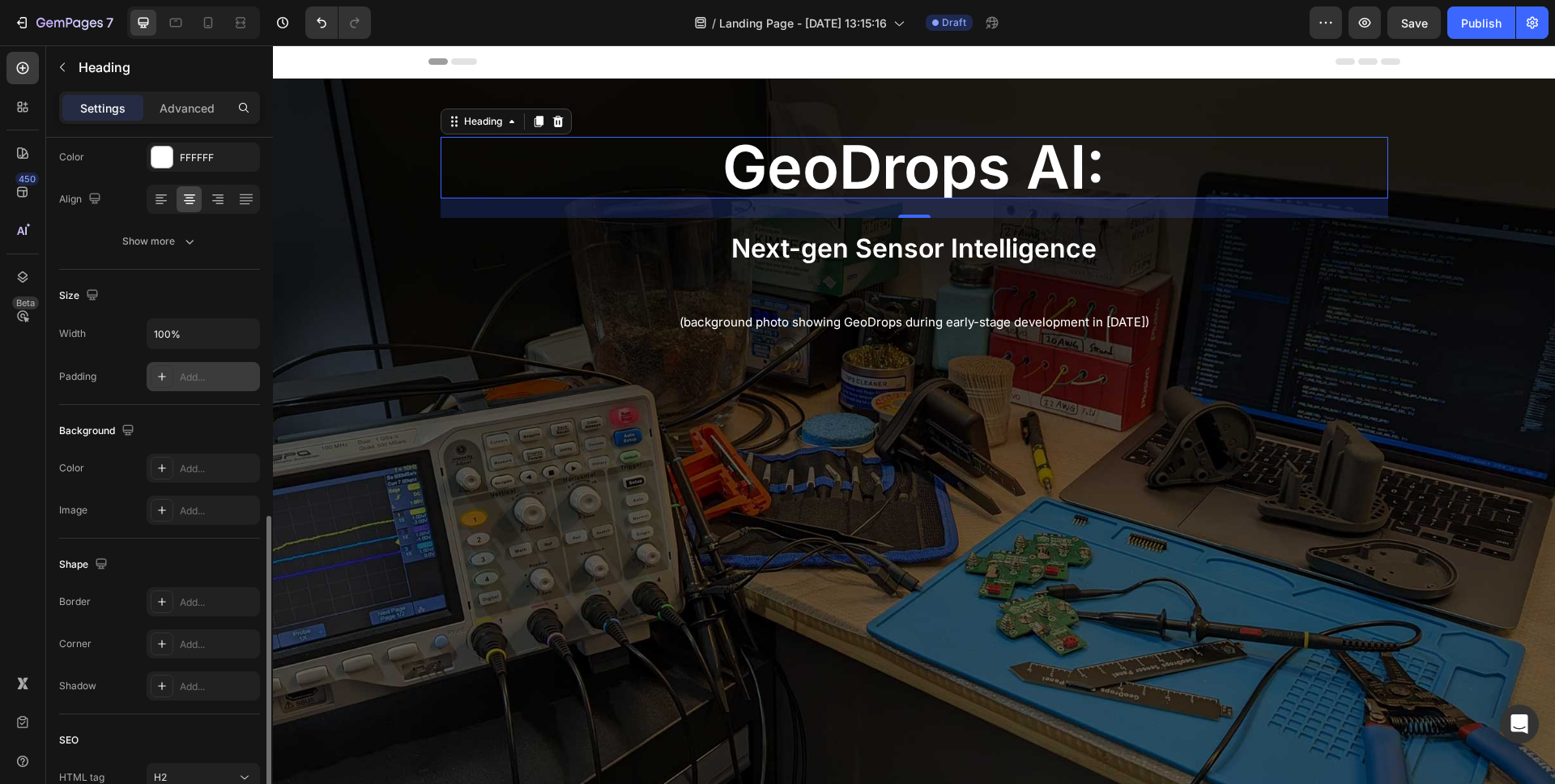
scroll to position [134, 0]
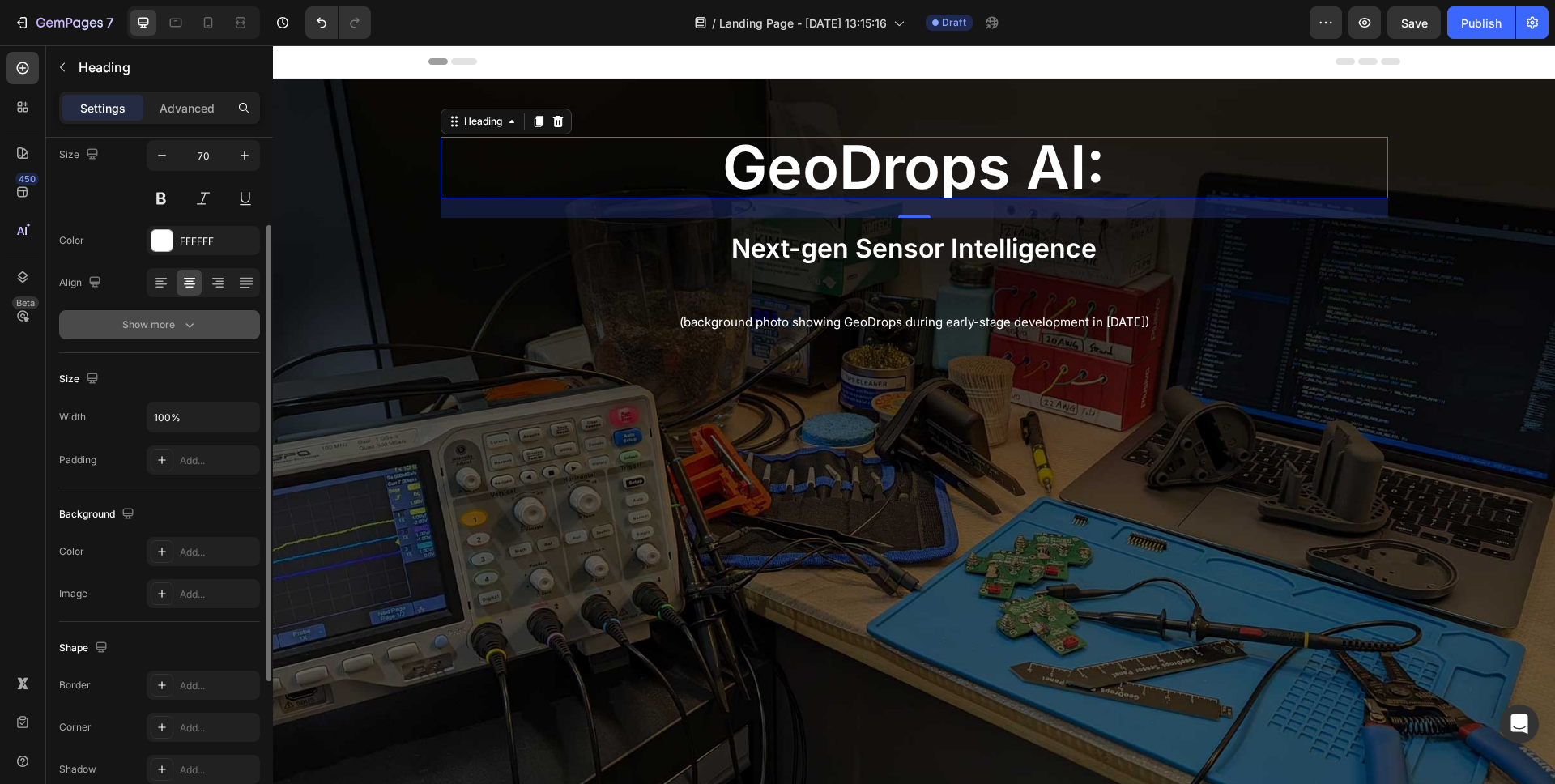
click at [183, 332] on icon "button" at bounding box center [189, 325] width 16 height 16
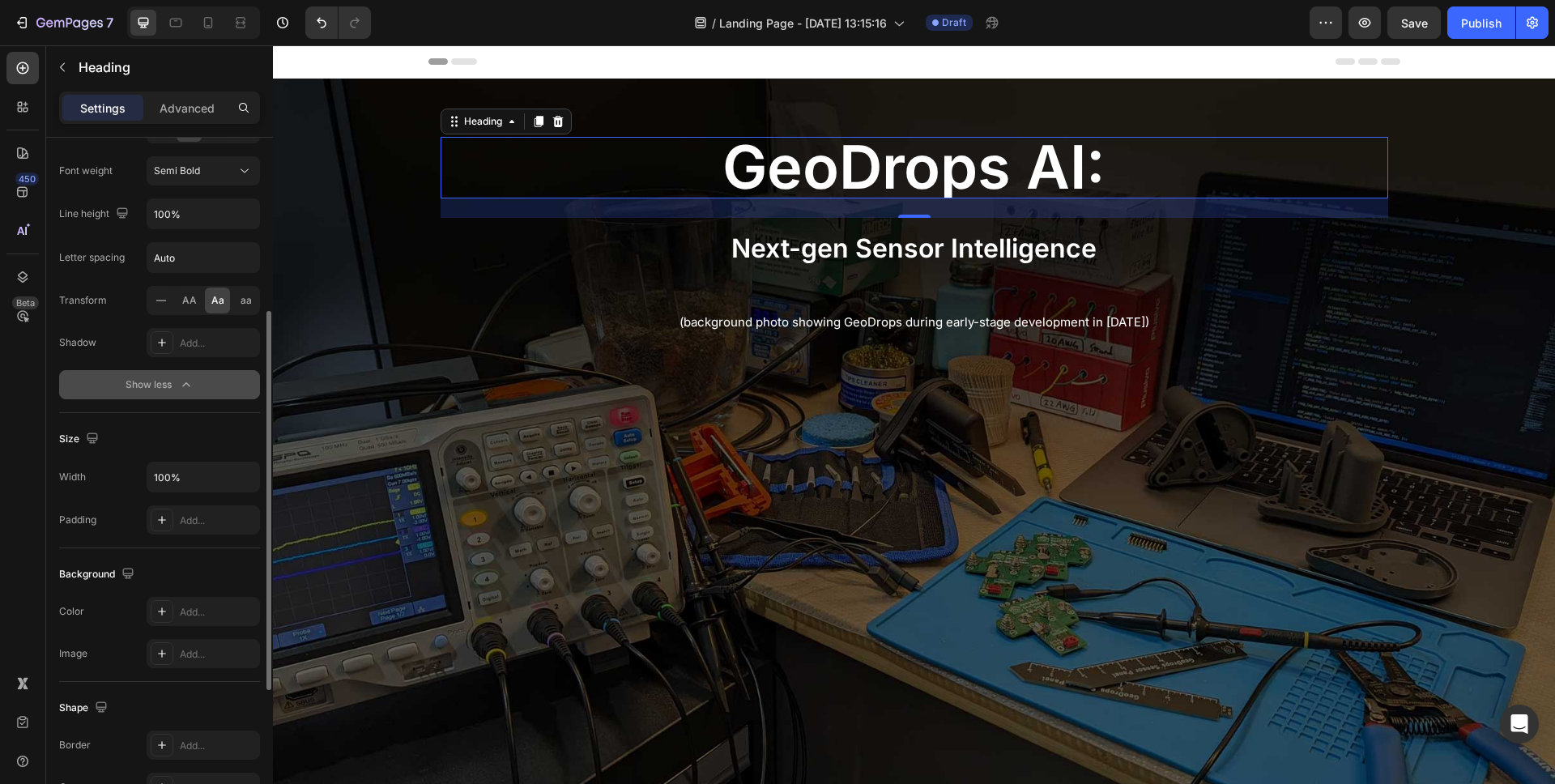
scroll to position [298, 0]
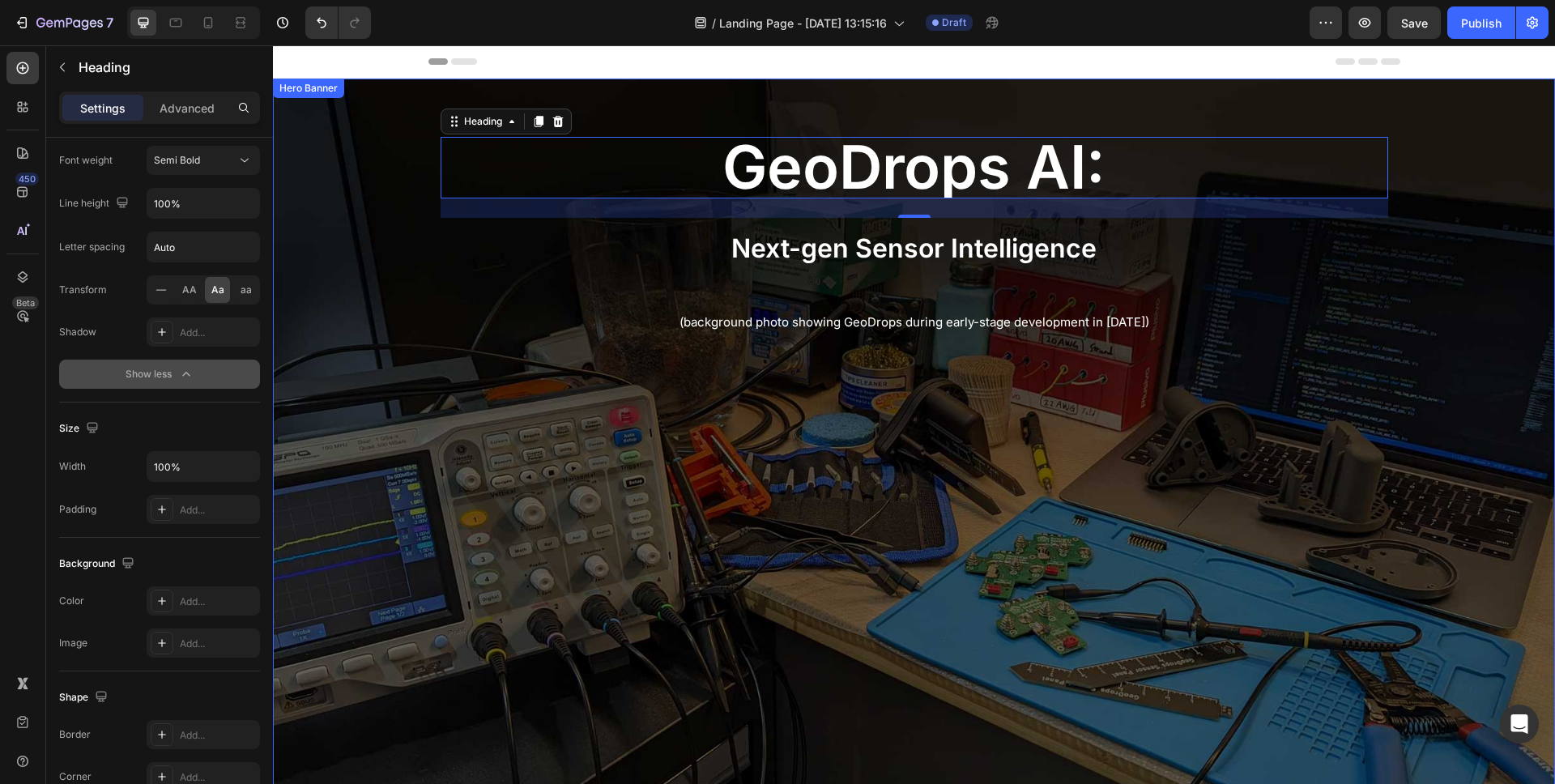
click at [399, 202] on div "Background Image" at bounding box center [914, 463] width 1283 height 769
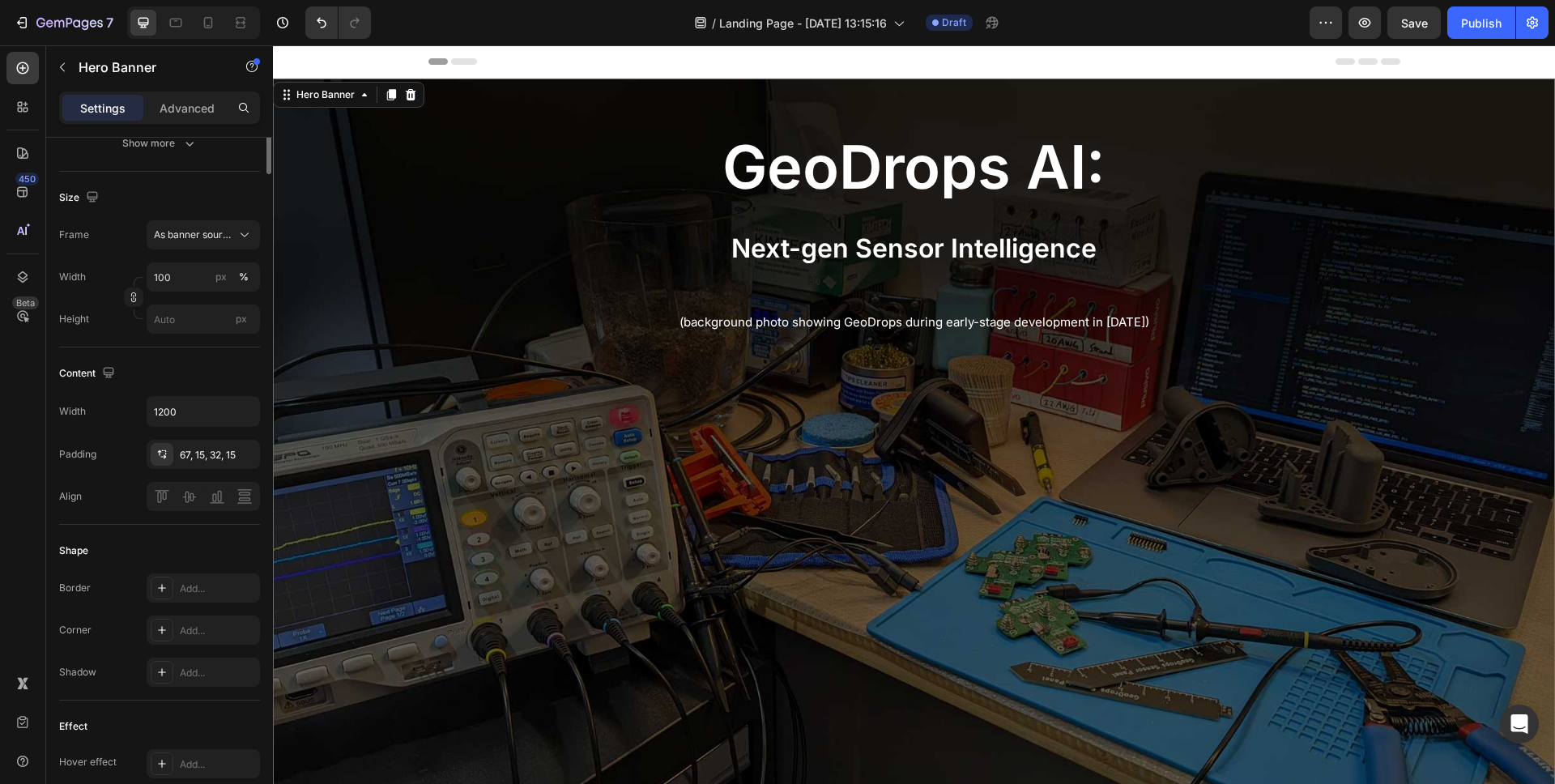
scroll to position [0, 0]
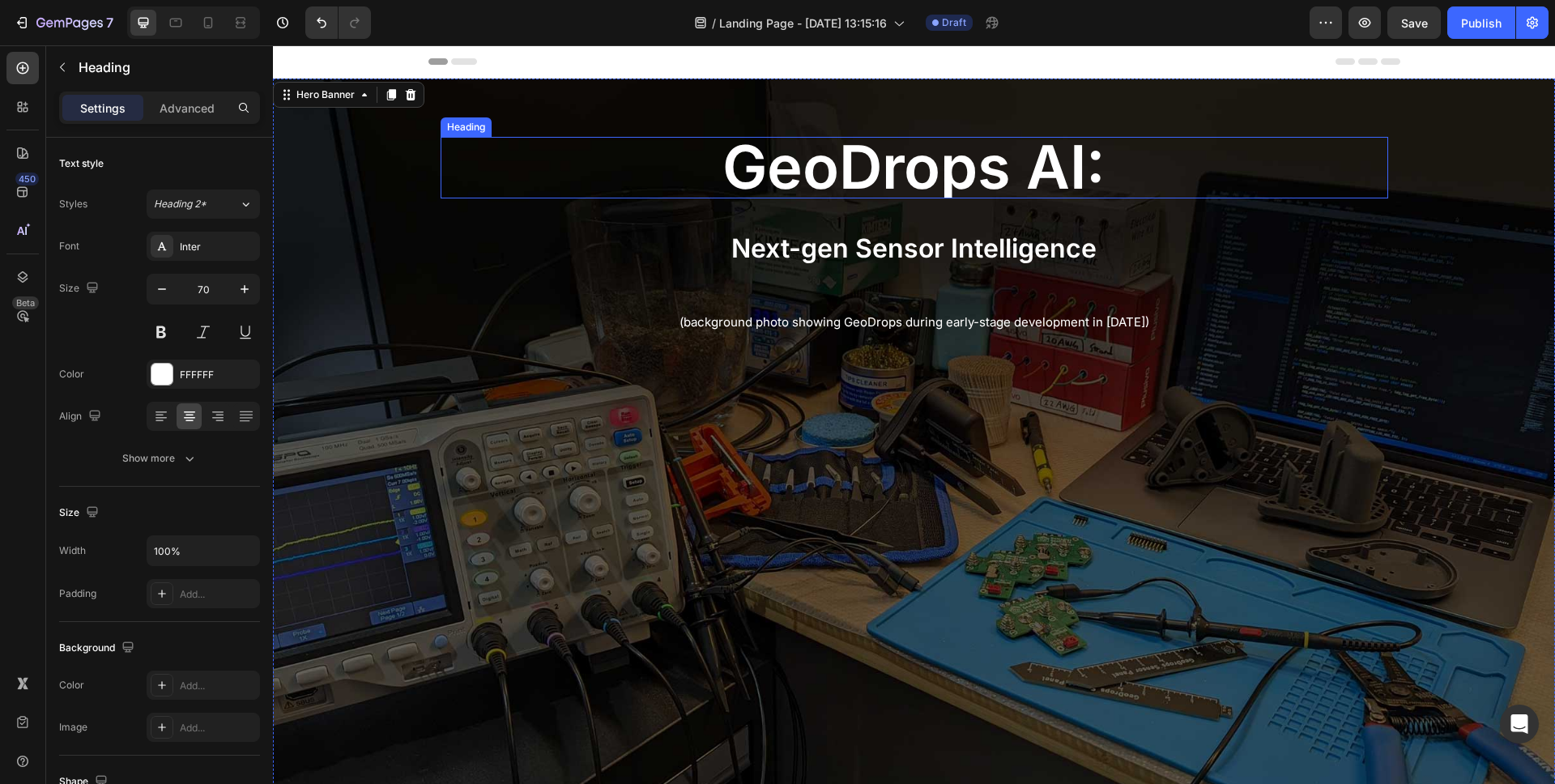
click at [441, 197] on h2 "⁠⁠⁠⁠⁠⁠⁠ geoDrops AI:" at bounding box center [915, 168] width 948 height 62
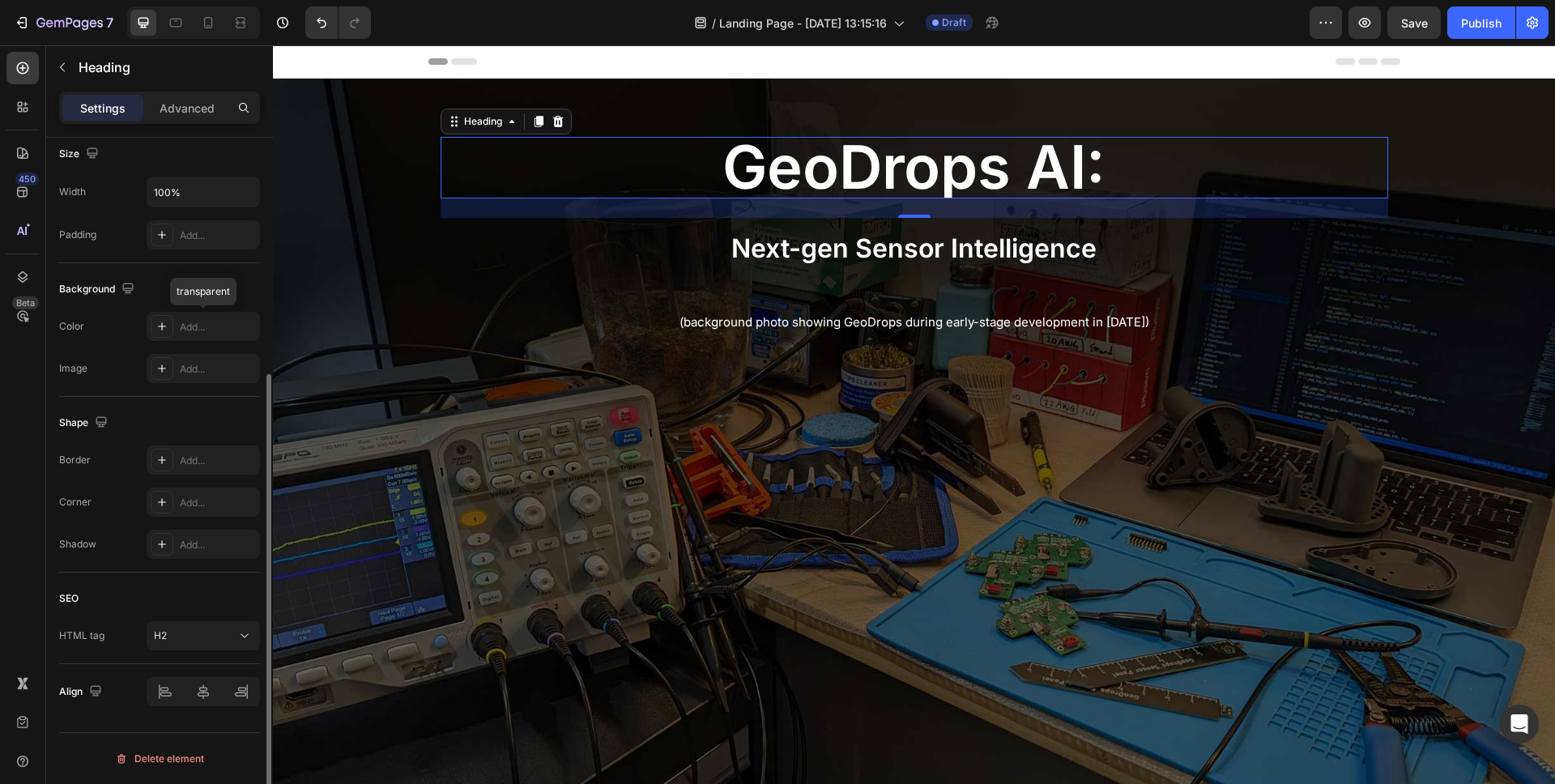
scroll to position [16, 0]
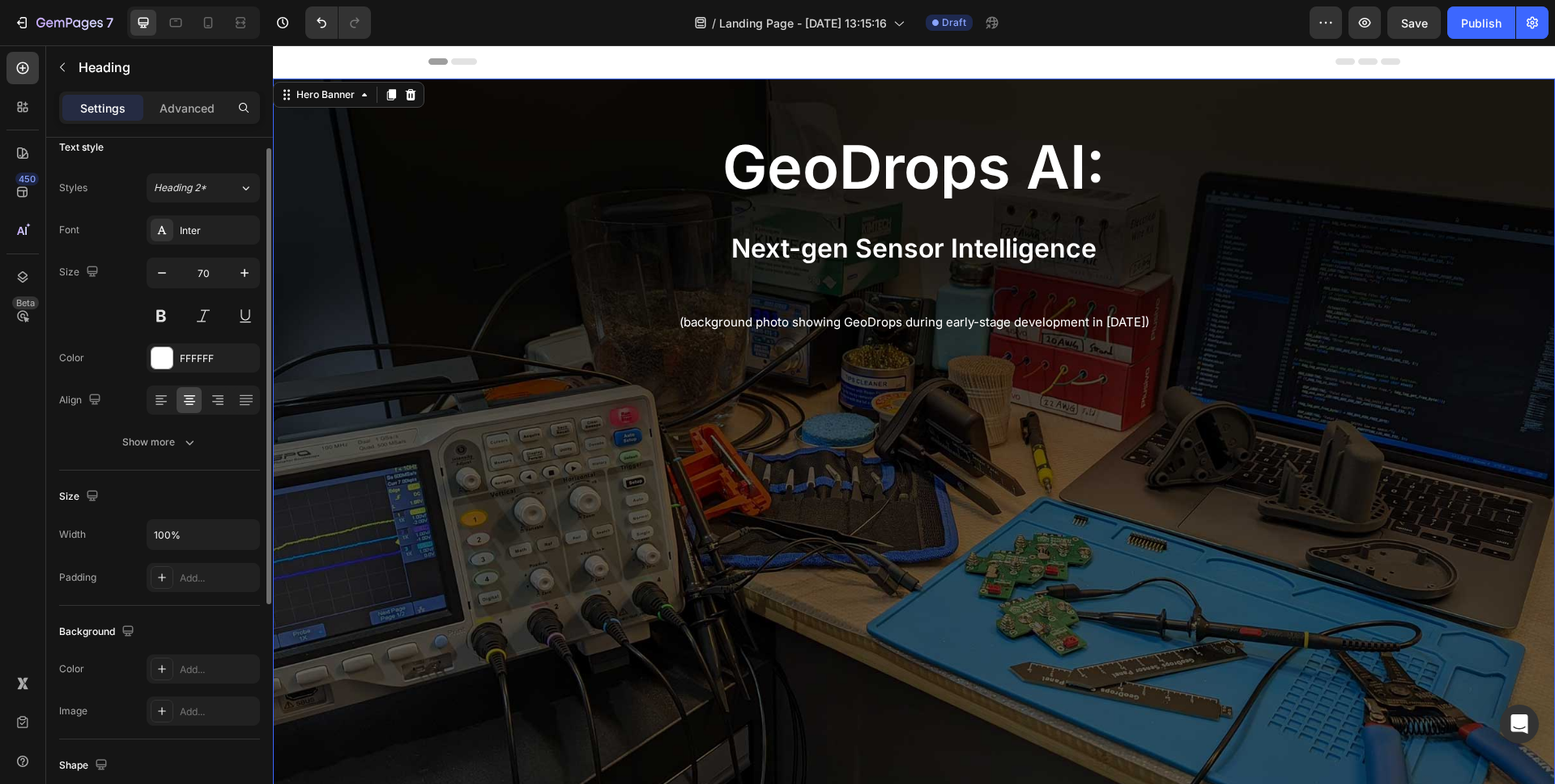
click at [392, 162] on div "Background Image" at bounding box center [914, 463] width 1283 height 769
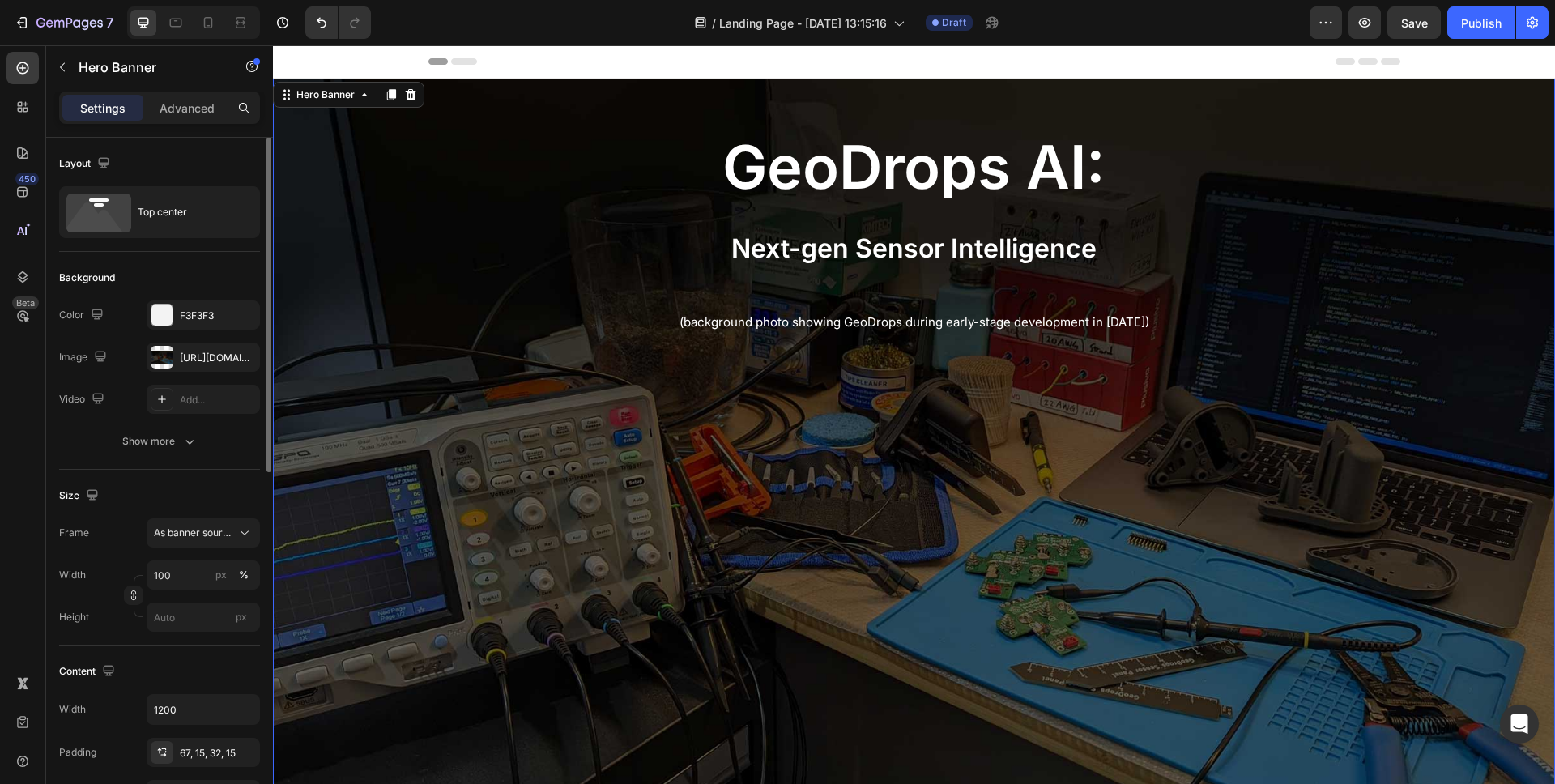
click at [389, 172] on div "Background Image" at bounding box center [914, 463] width 1283 height 769
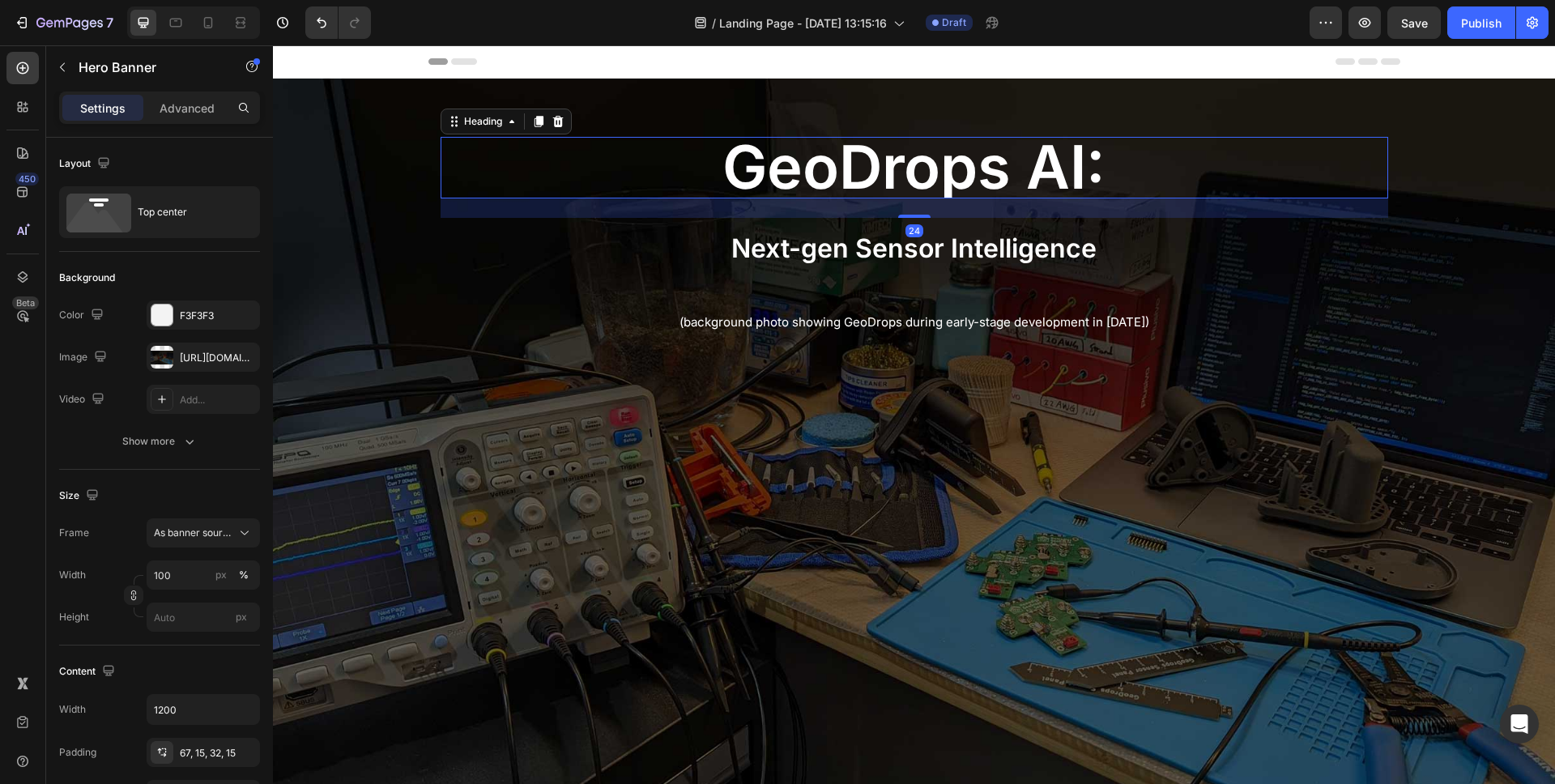
click at [441, 192] on h2 "⁠⁠⁠⁠⁠⁠⁠ geoDrops AI:" at bounding box center [915, 168] width 948 height 62
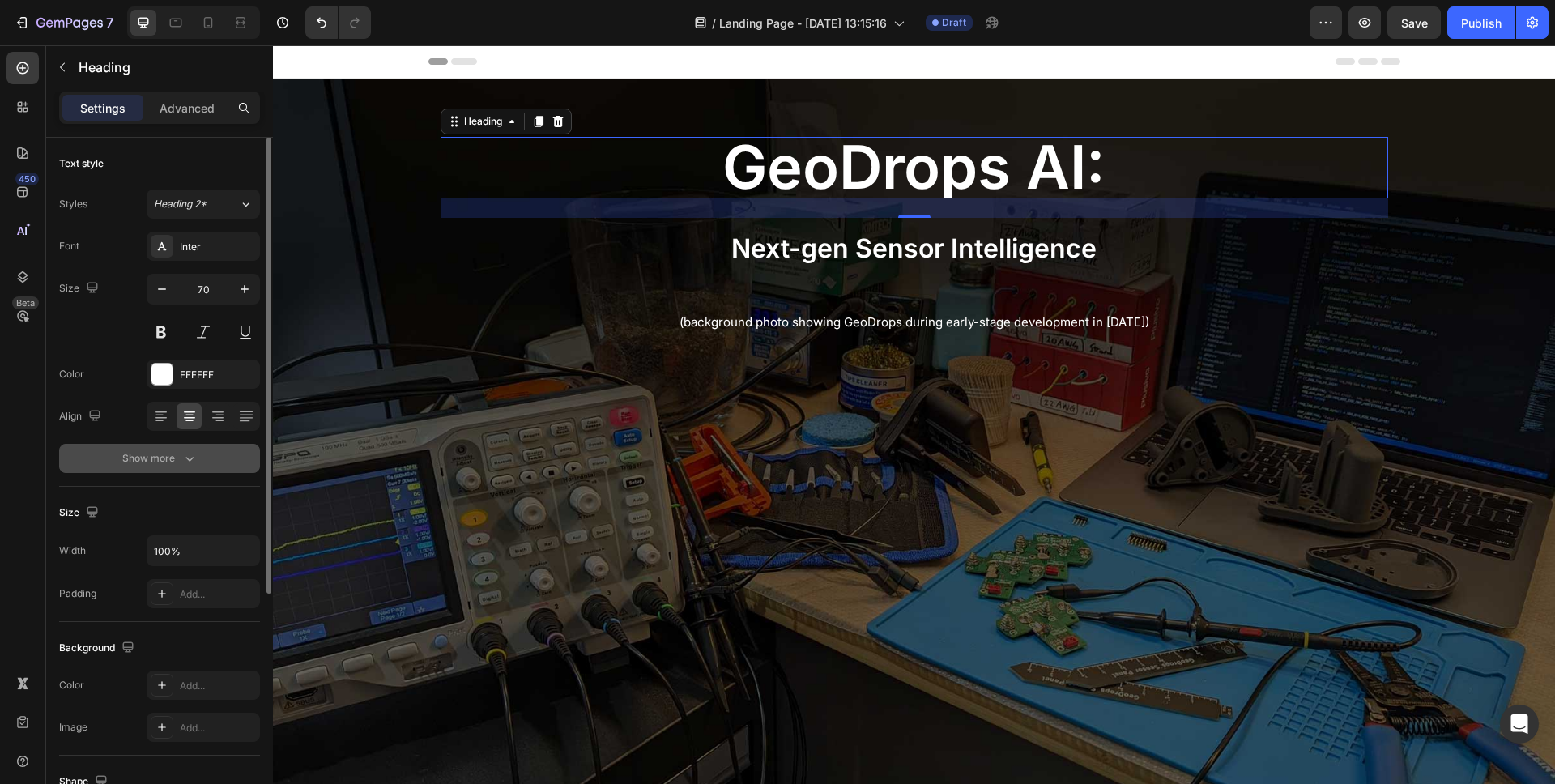
click at [206, 449] on button "Show more" at bounding box center [159, 458] width 201 height 29
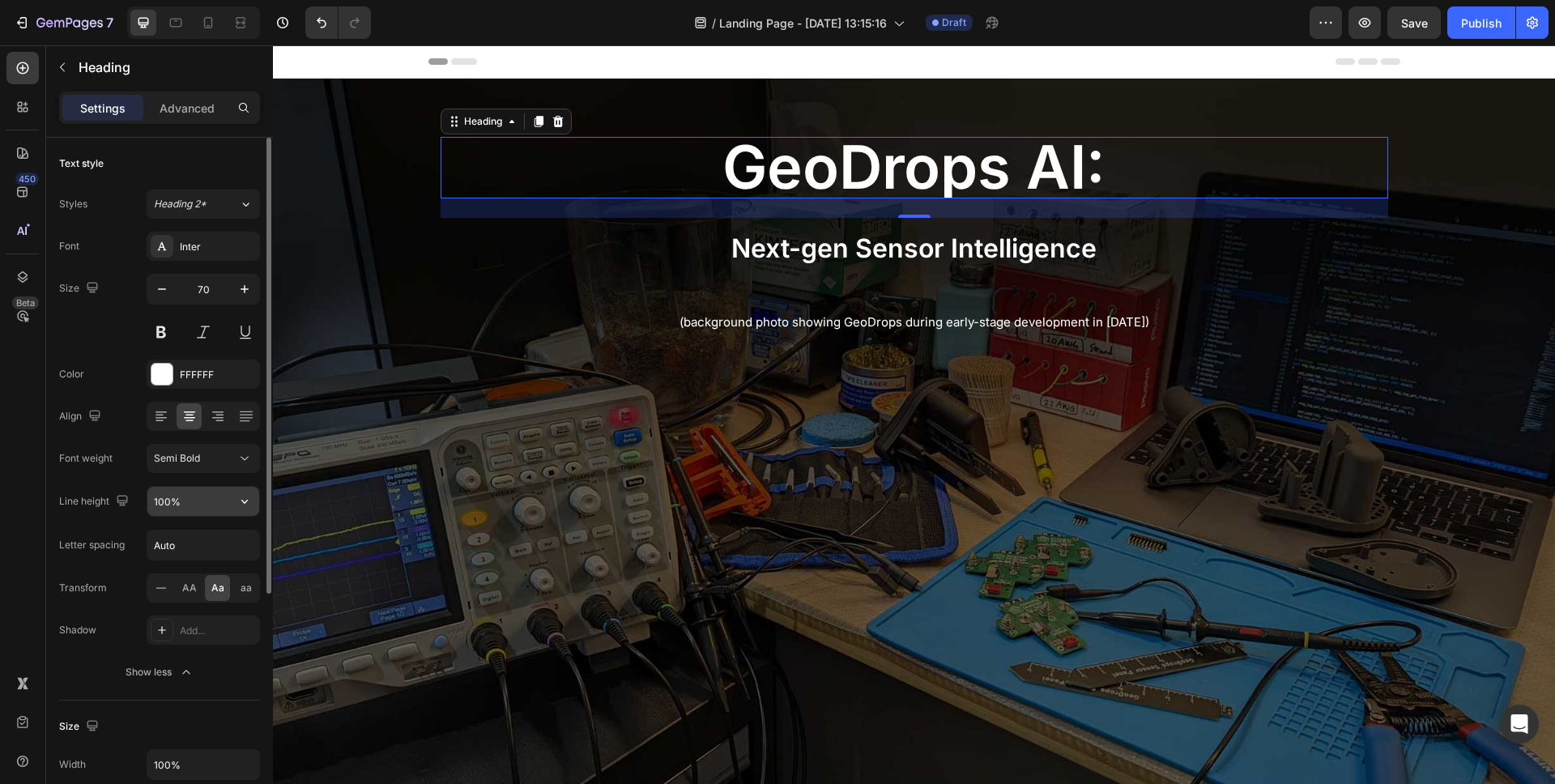
click at [251, 505] on icon "button" at bounding box center [244, 501] width 16 height 16
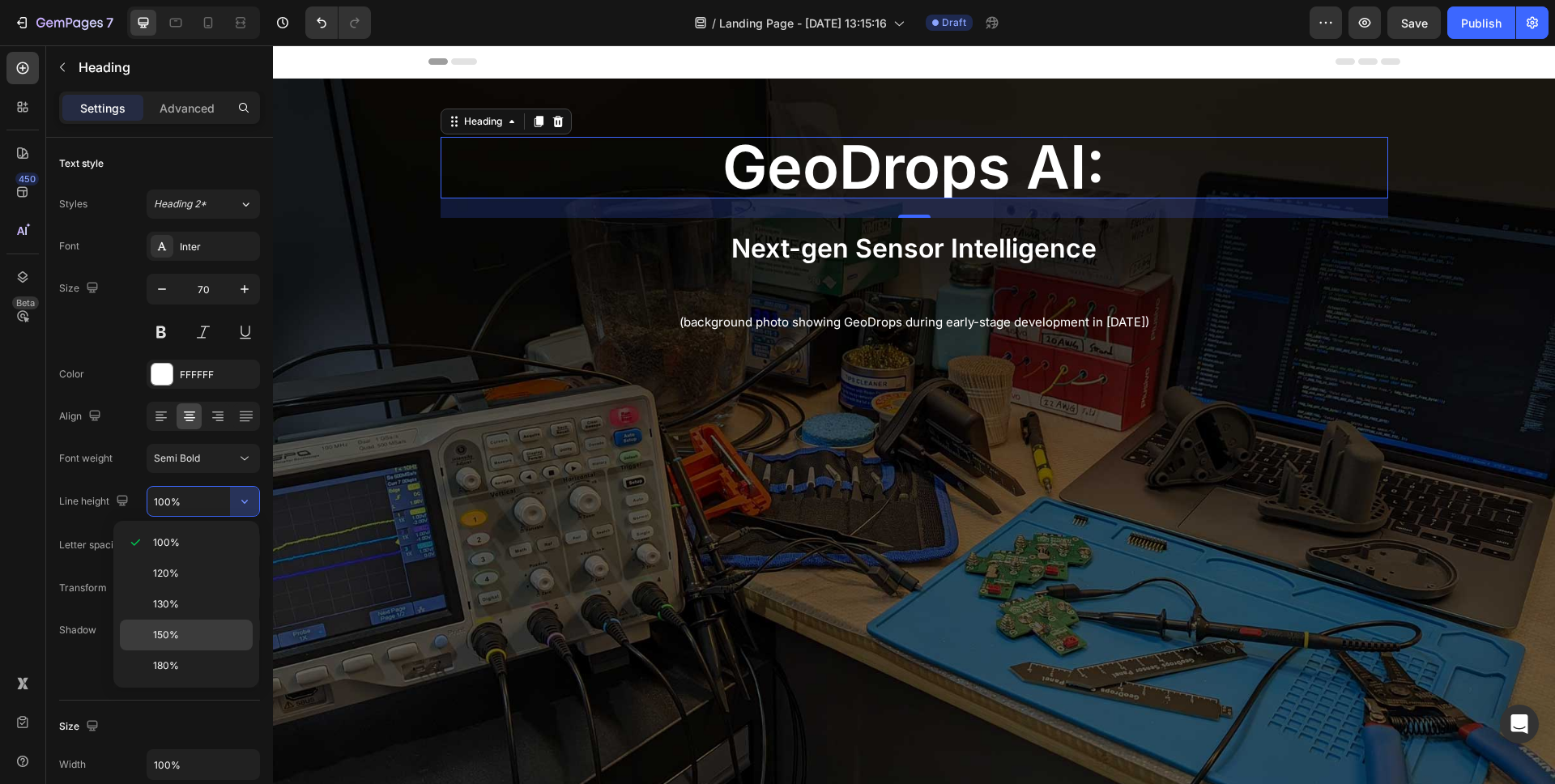
click at [211, 650] on div "150%" at bounding box center [186, 666] width 133 height 31
type input "150%"
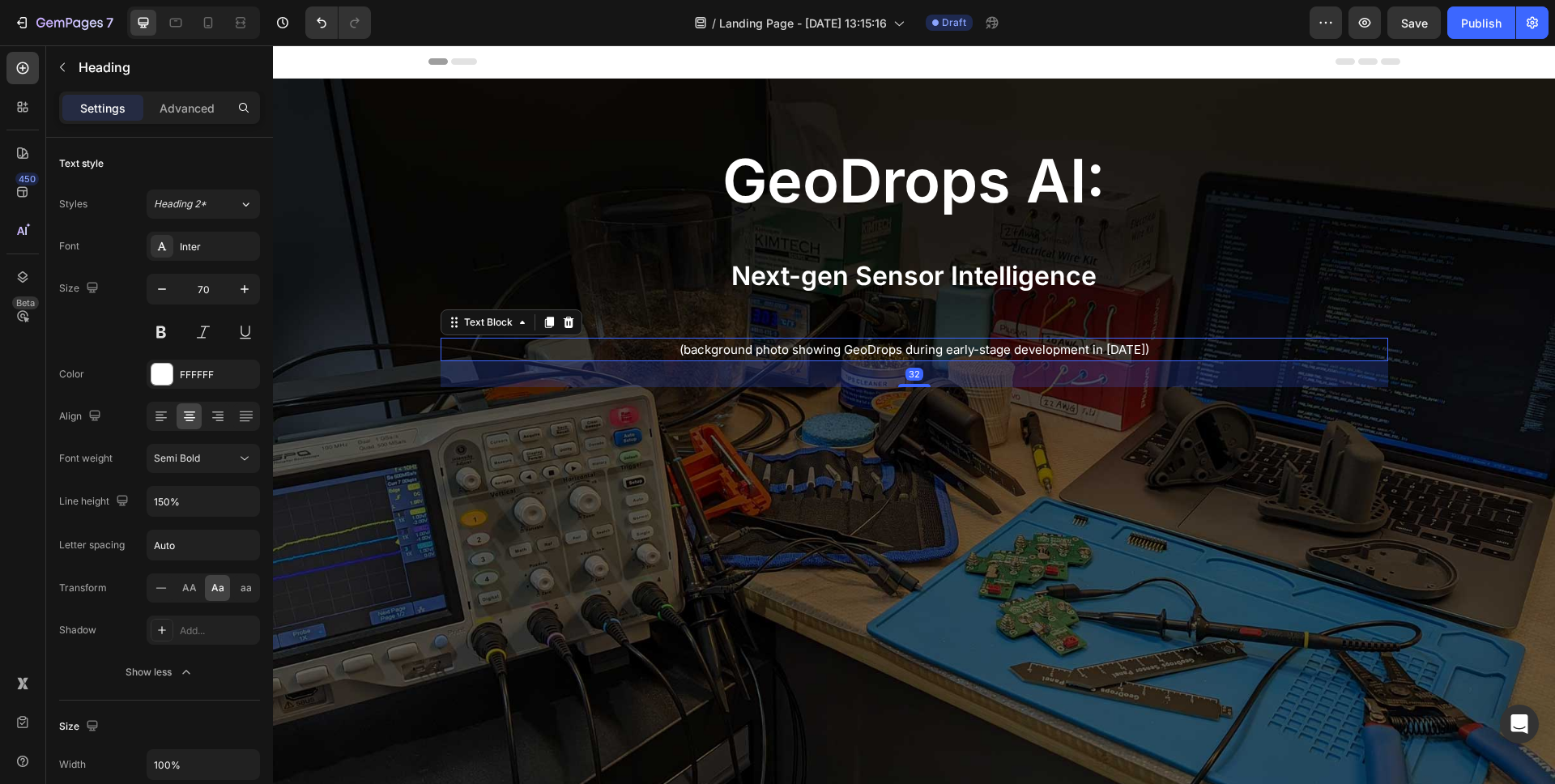
click at [454, 358] on p "(background photo showing GeoDrops during early-stage development in 2022)" at bounding box center [914, 350] width 944 height 21
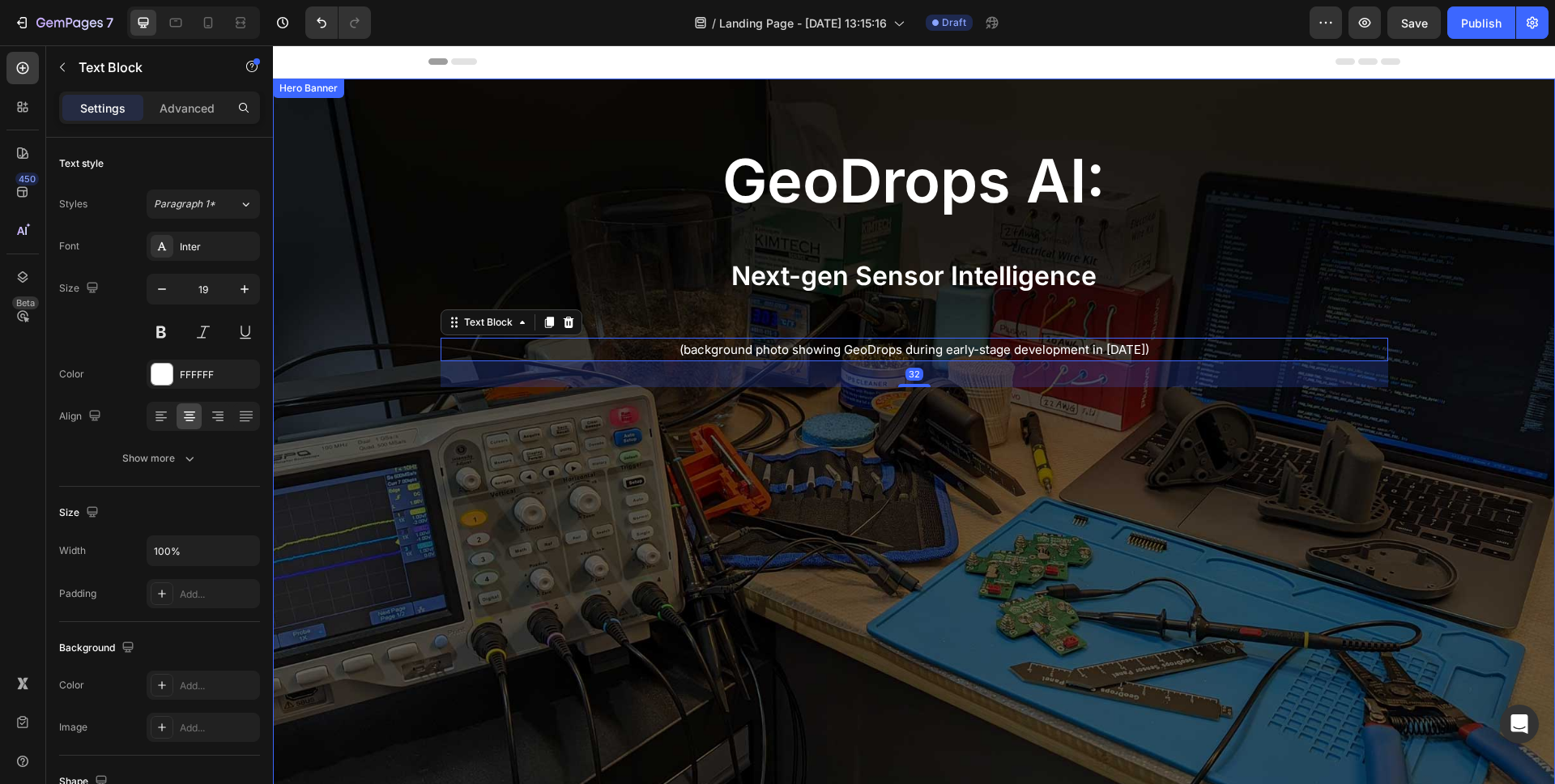
click at [544, 509] on div "Background Image" at bounding box center [914, 463] width 1283 height 769
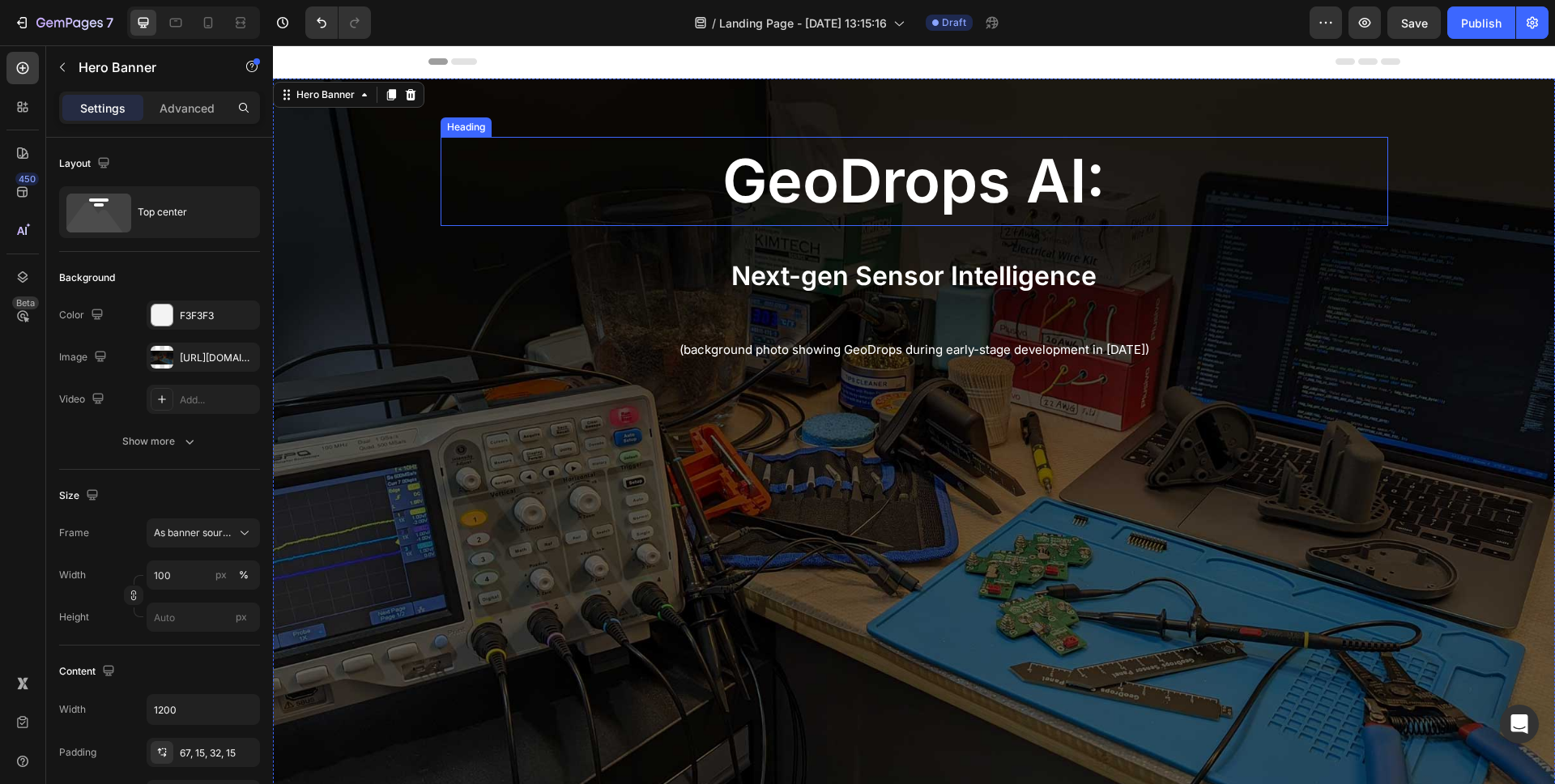
click at [993, 158] on span "geoDrops AI:" at bounding box center [913, 180] width 383 height 73
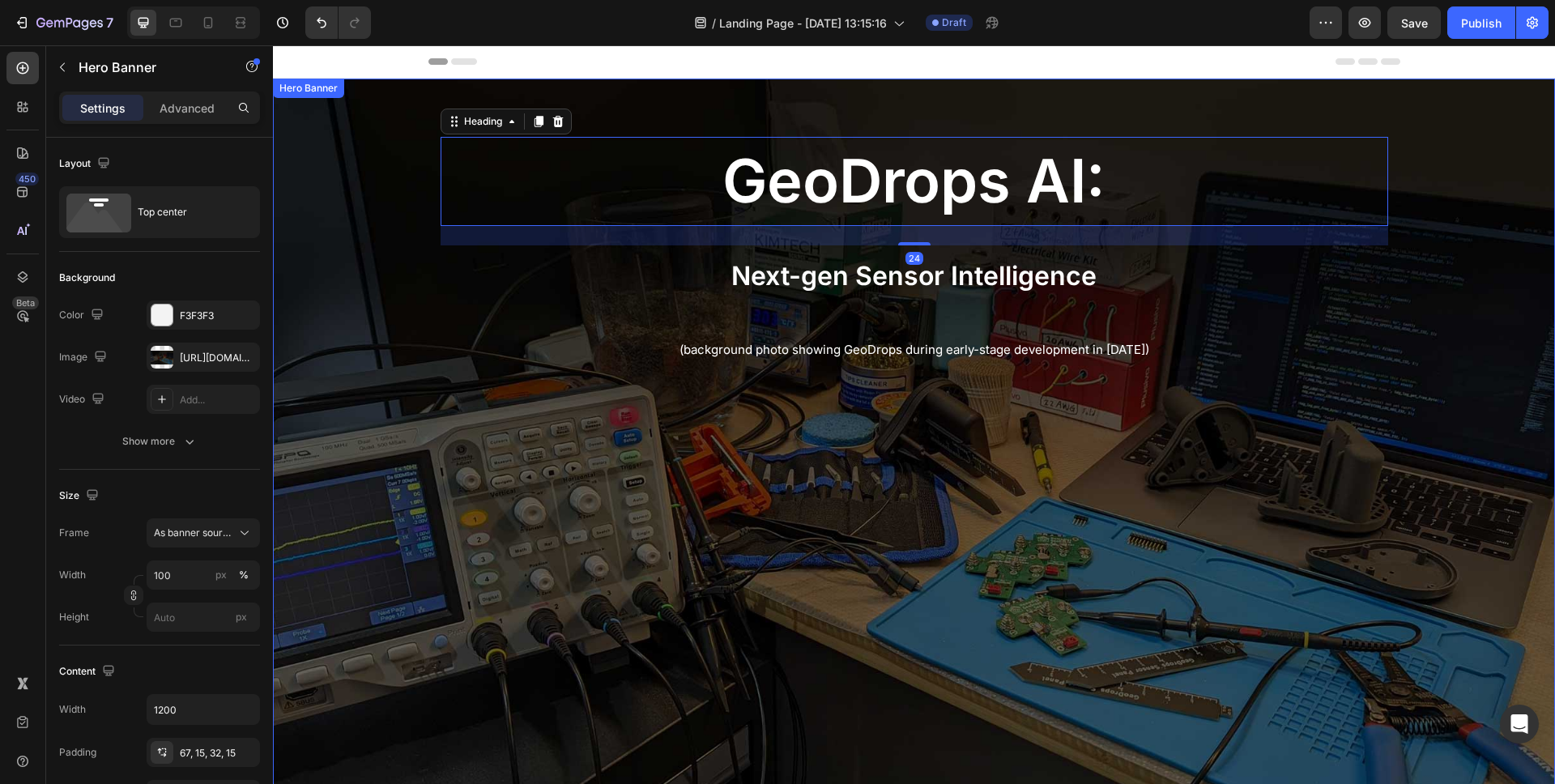
click at [655, 616] on div "Background Image" at bounding box center [914, 463] width 1283 height 769
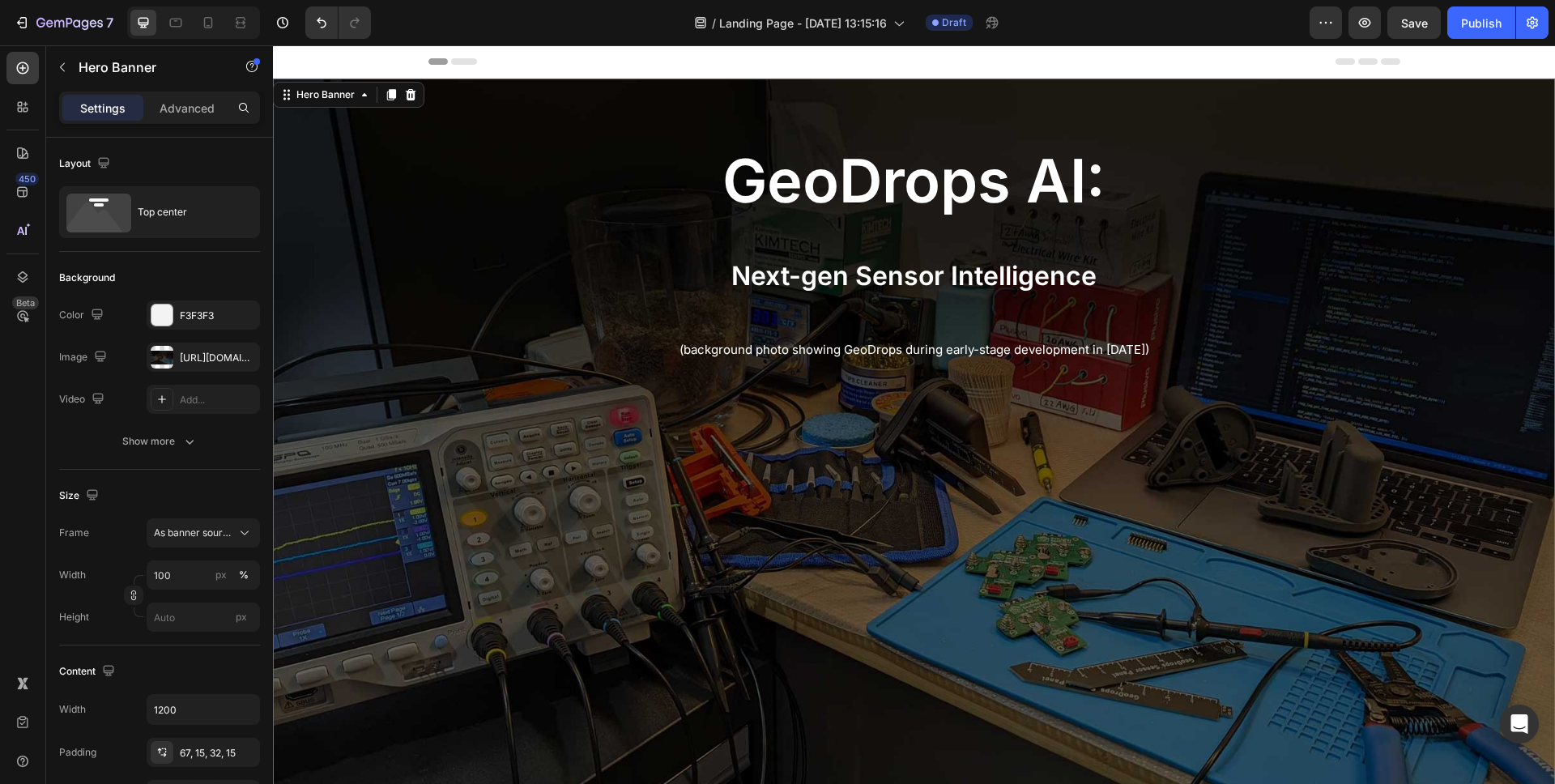
click at [368, 224] on div "Background Image" at bounding box center [914, 463] width 1283 height 769
click at [25, 238] on icon at bounding box center [22, 231] width 16 height 16
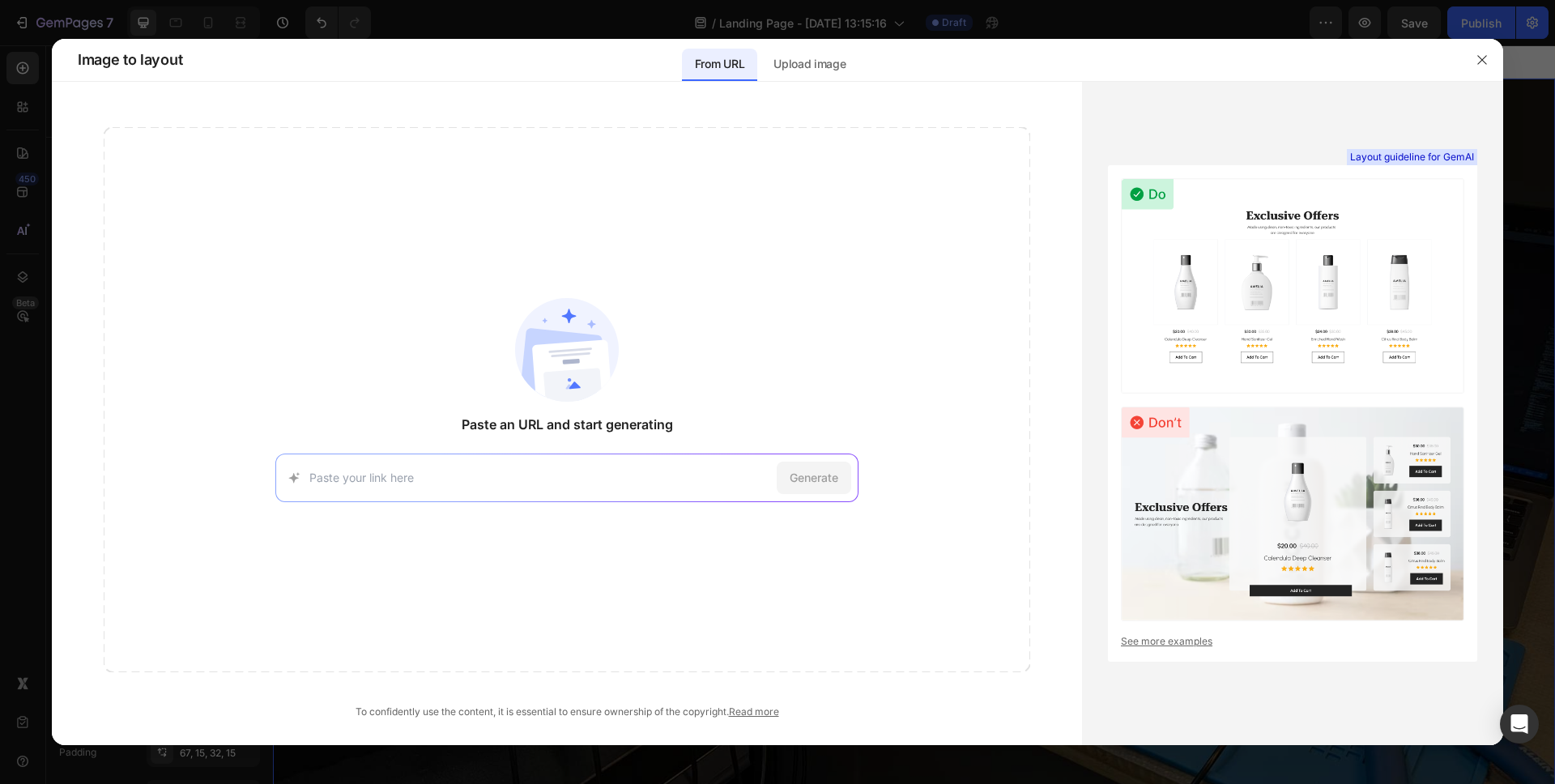
click at [624, 482] on input at bounding box center [539, 478] width 460 height 17
paste input "https://sites.google.com/view/geodrops/geodrops-ai"
type input "https://sites.google.com/view/geodrops/geodrops-ai"
click at [820, 469] on span "Generate" at bounding box center [814, 478] width 48 height 17
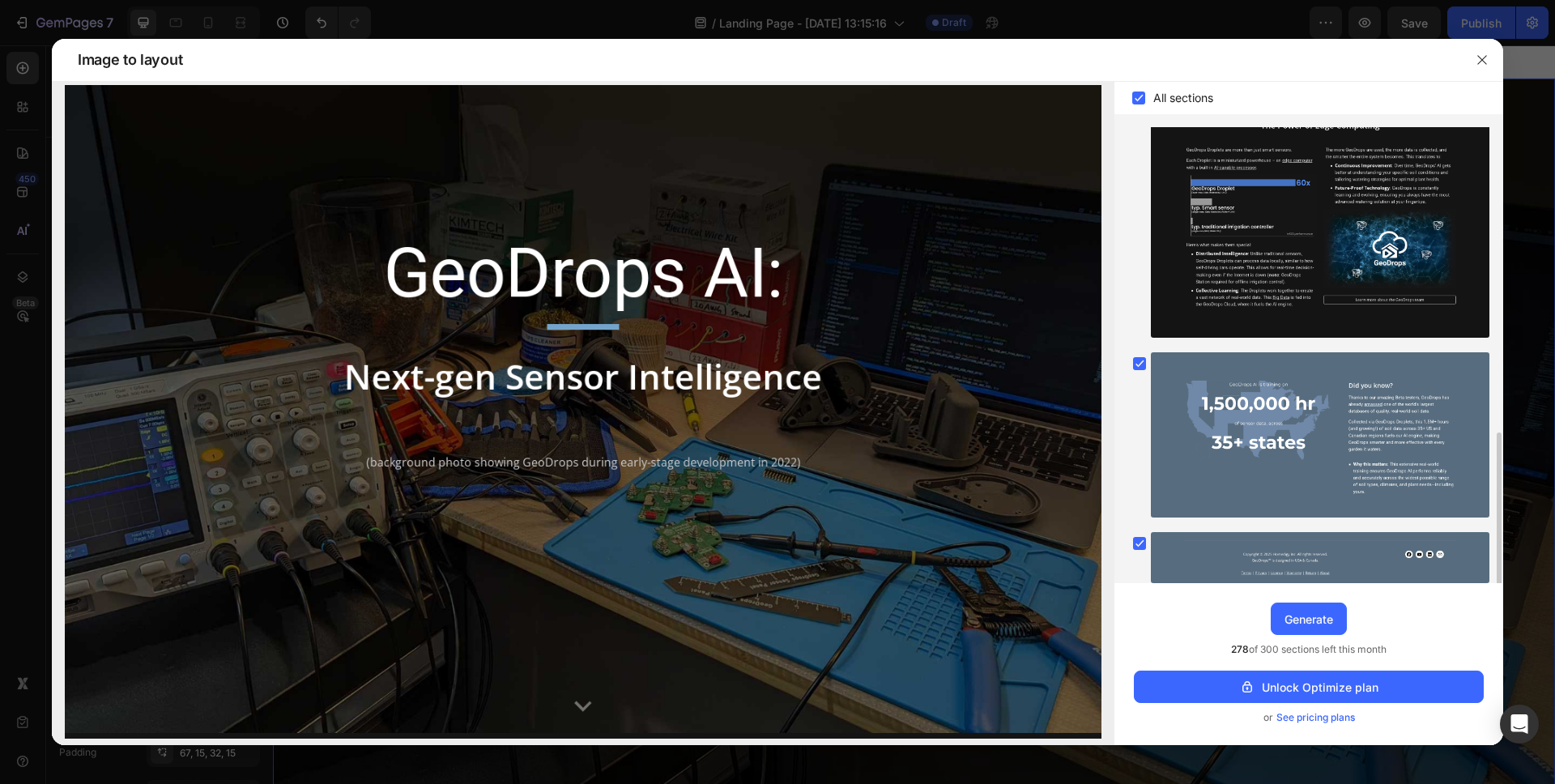
scroll to position [804, 0]
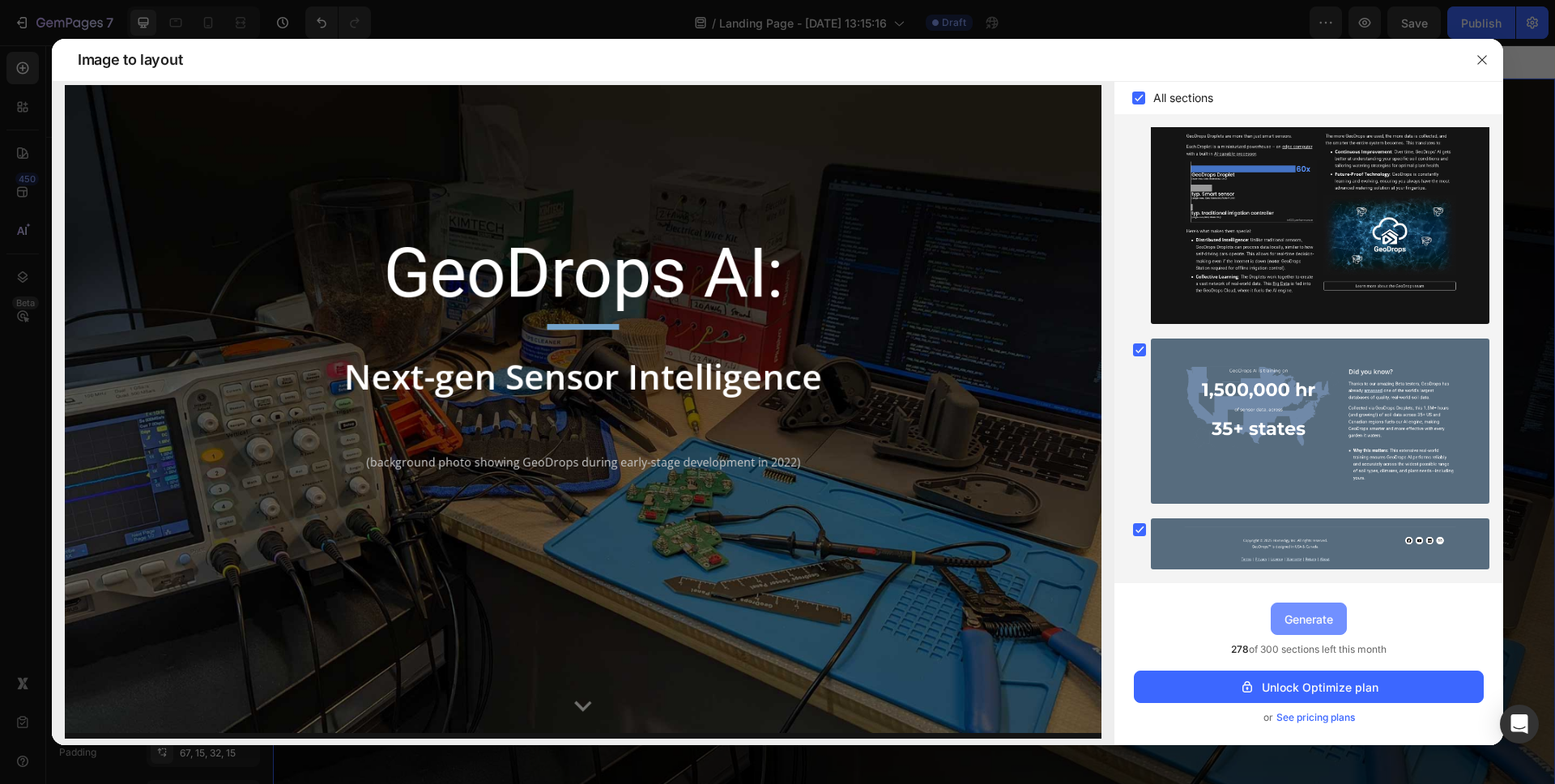
click at [1293, 613] on div "Generate" at bounding box center [1309, 619] width 48 height 17
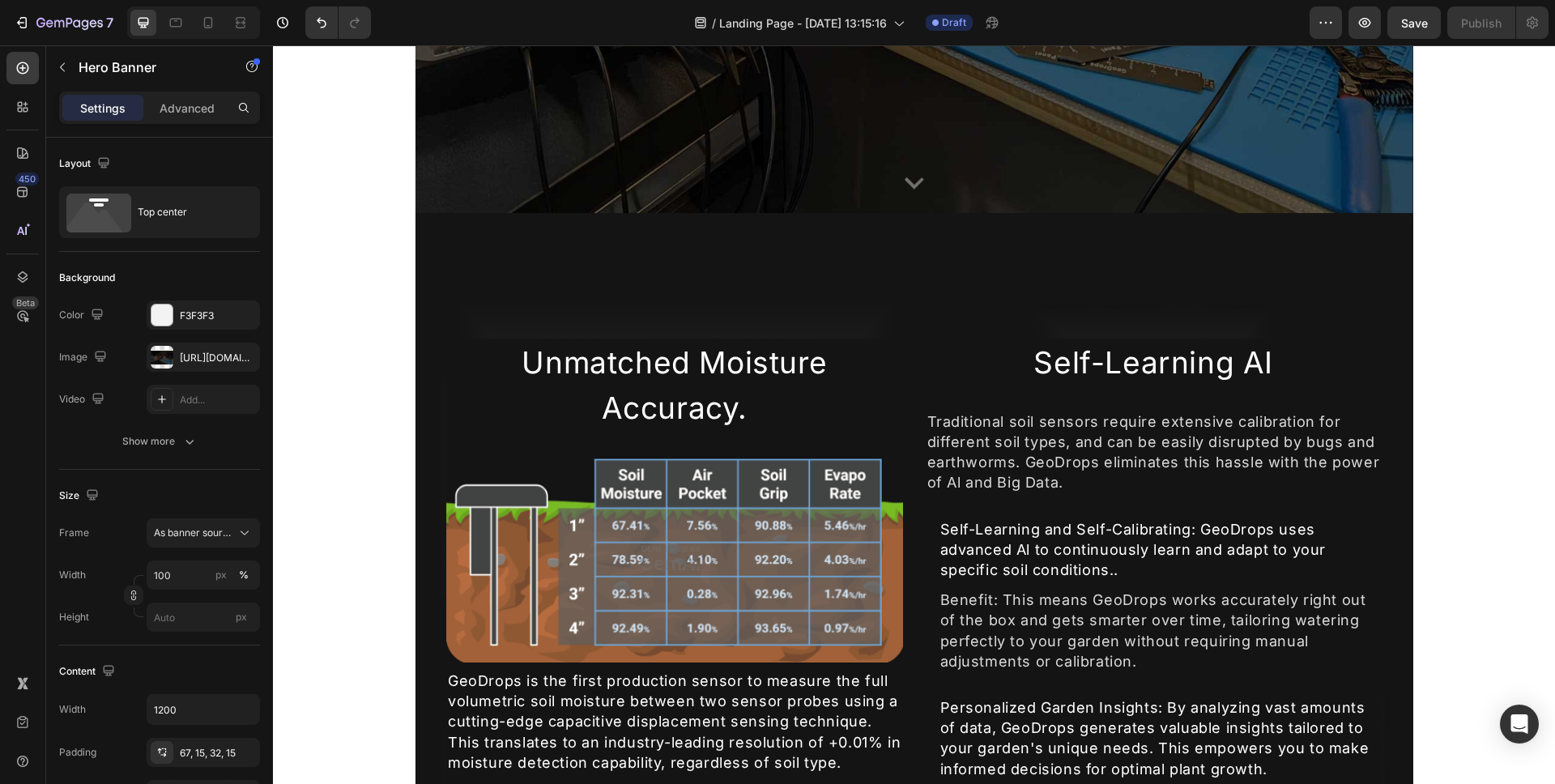
scroll to position [1547, 0]
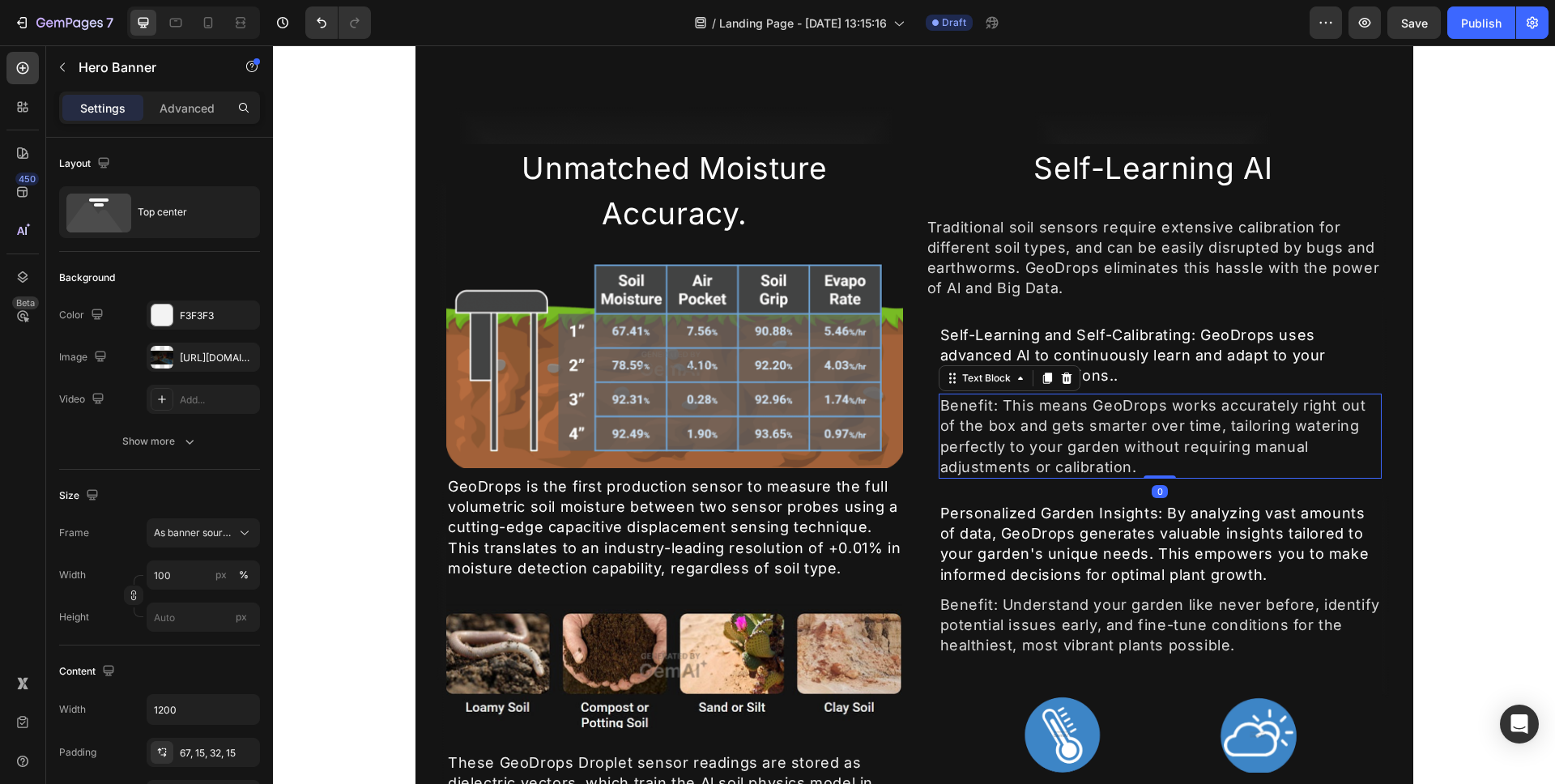
click at [1044, 446] on div "Benefit: This means GeoDrops works accurately right out of the box and gets sma…" at bounding box center [1160, 436] width 444 height 85
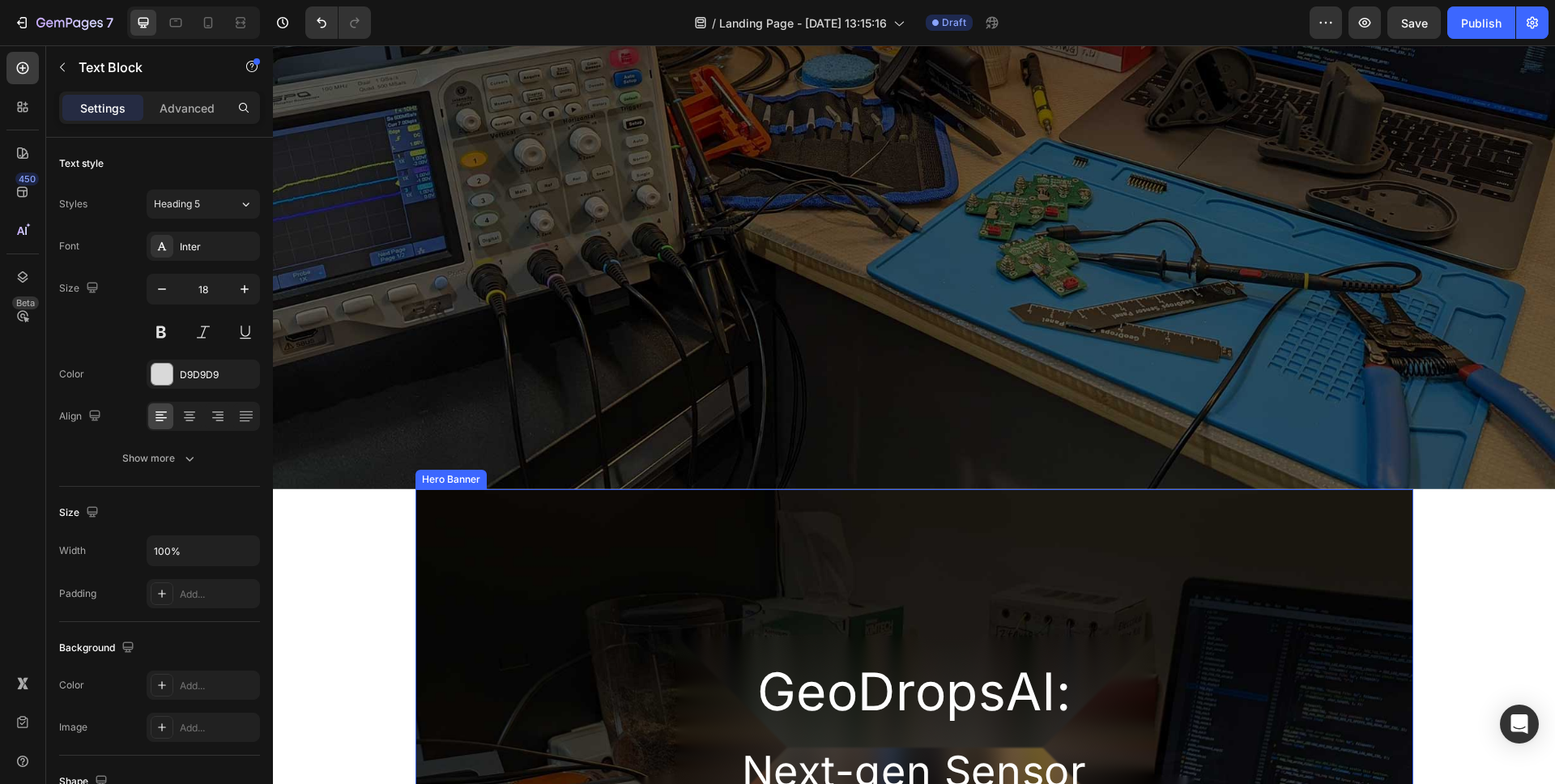
scroll to position [0, 0]
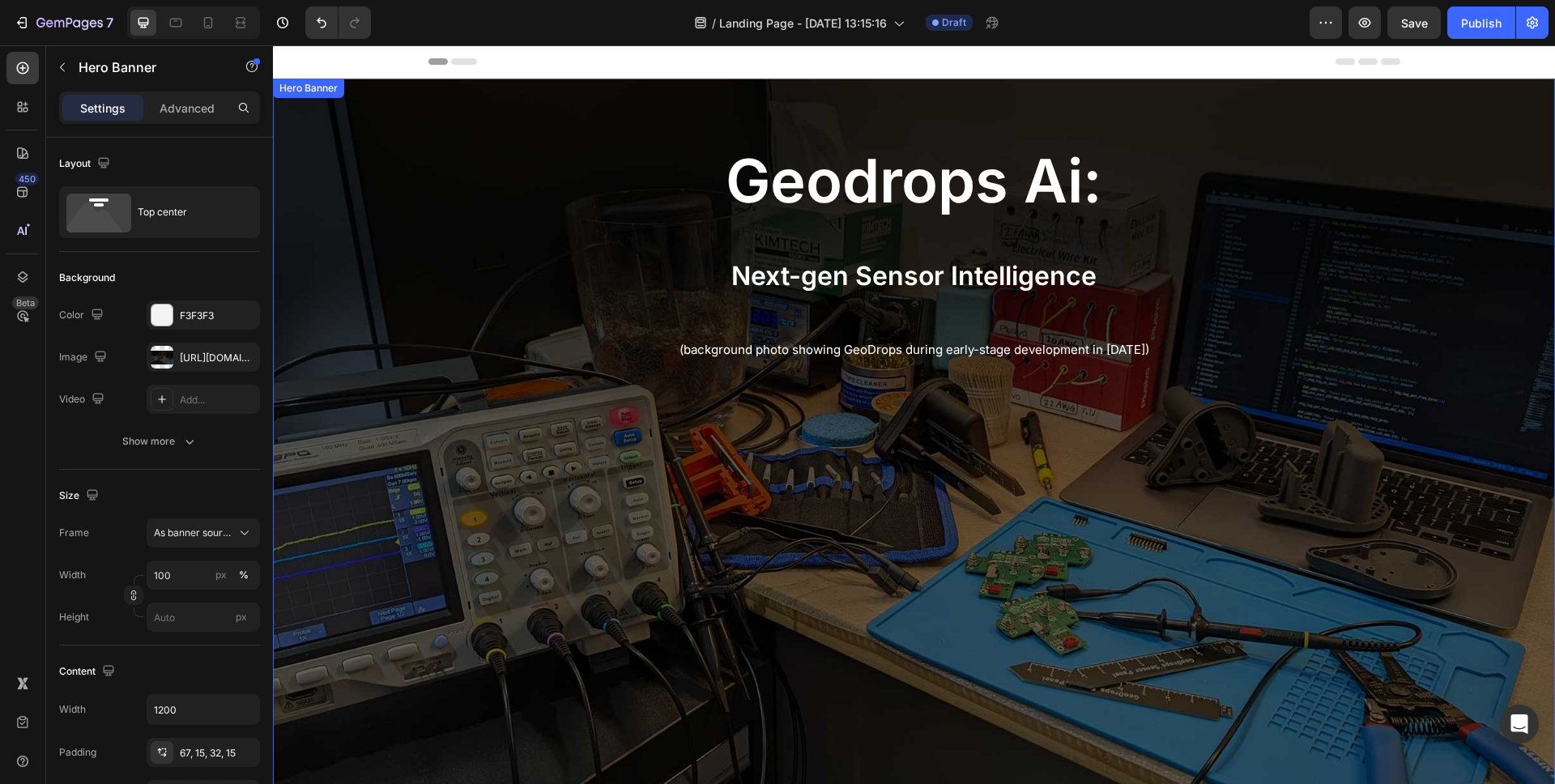
click at [1115, 470] on div "Background Image" at bounding box center [914, 463] width 1283 height 769
click at [412, 96] on icon at bounding box center [411, 95] width 11 height 12
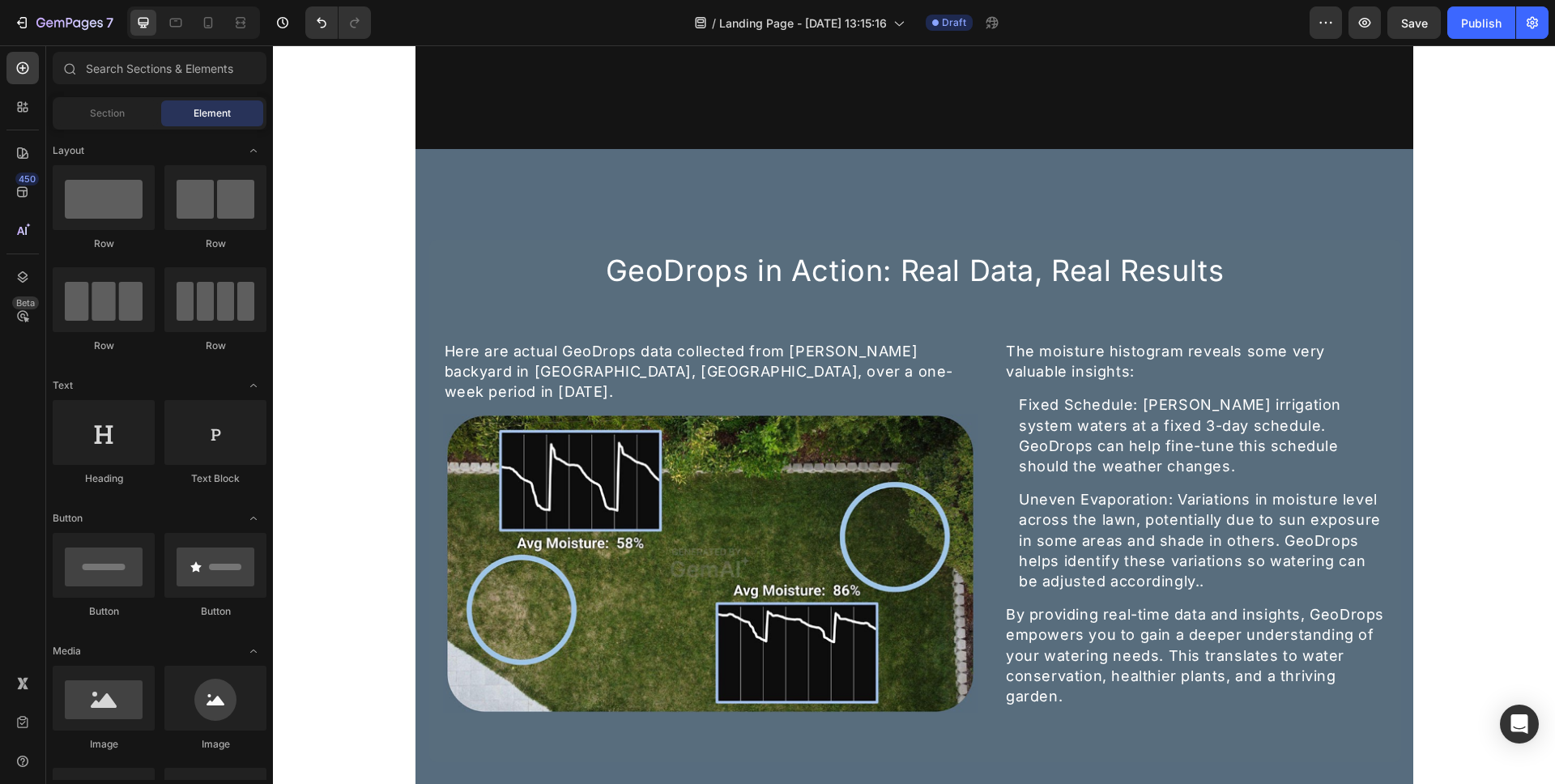
scroll to position [2031, 0]
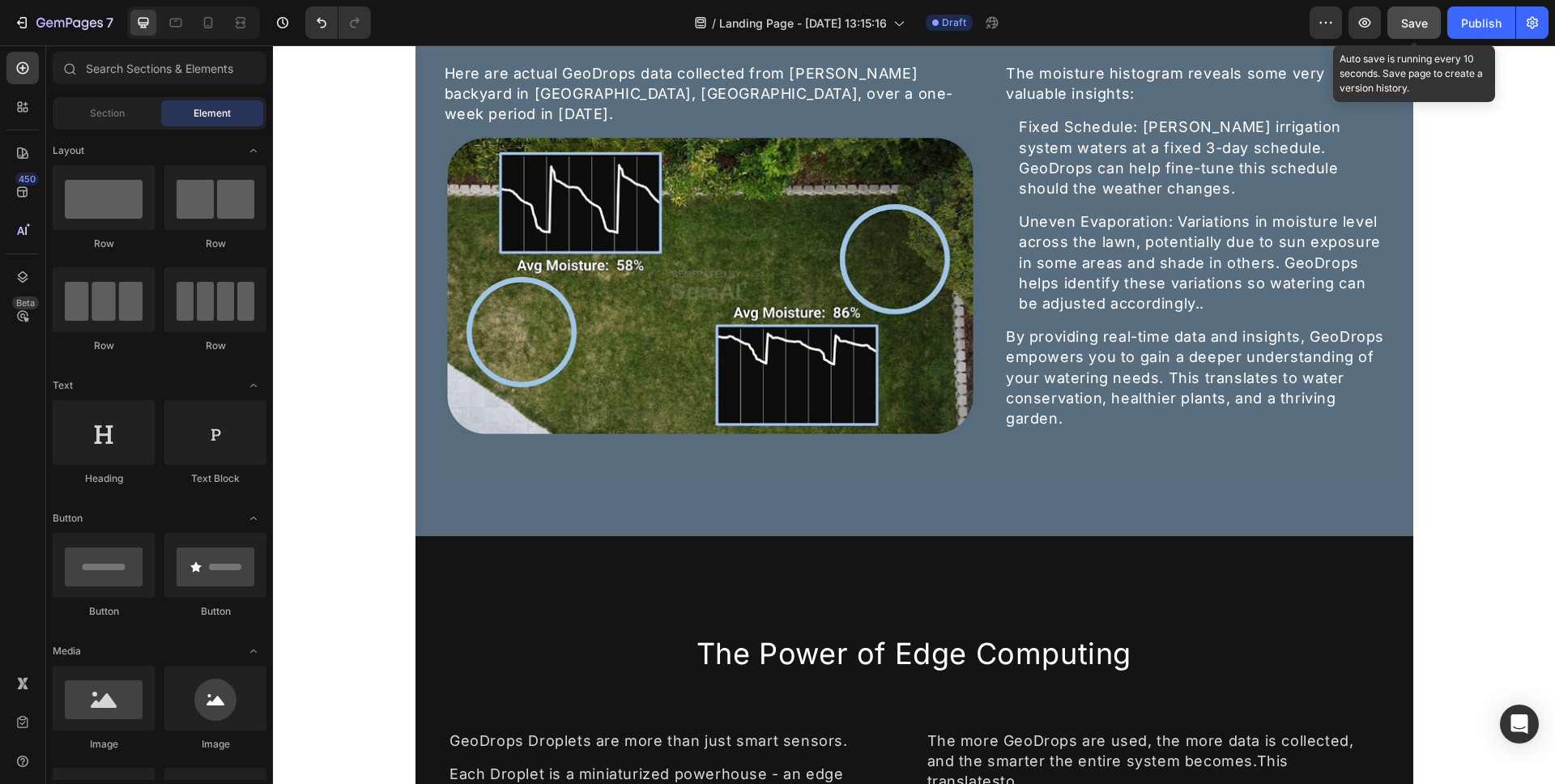
click at [1411, 33] on button "Save" at bounding box center [1413, 22] width 53 height 32
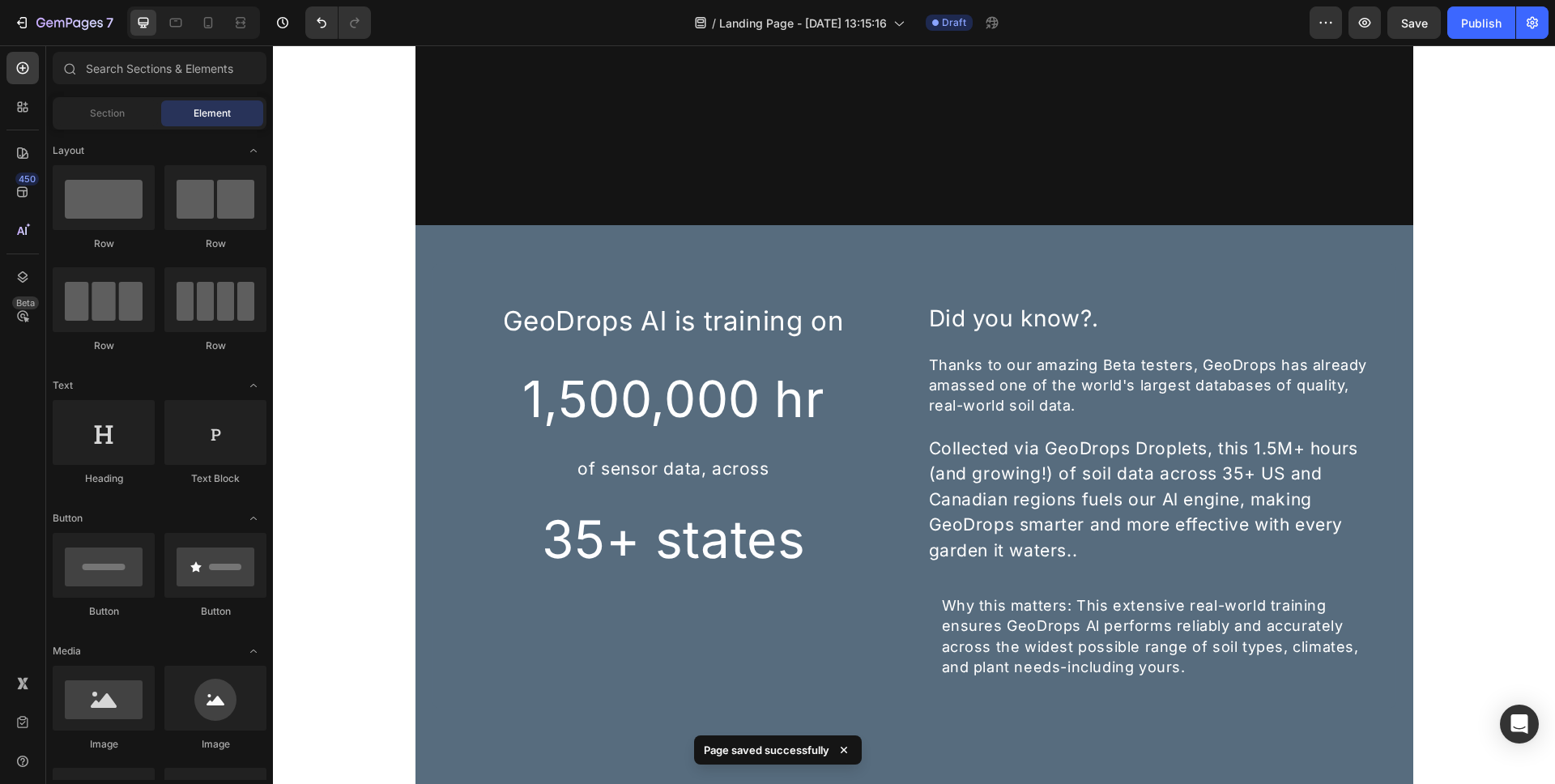
scroll to position [3539, 0]
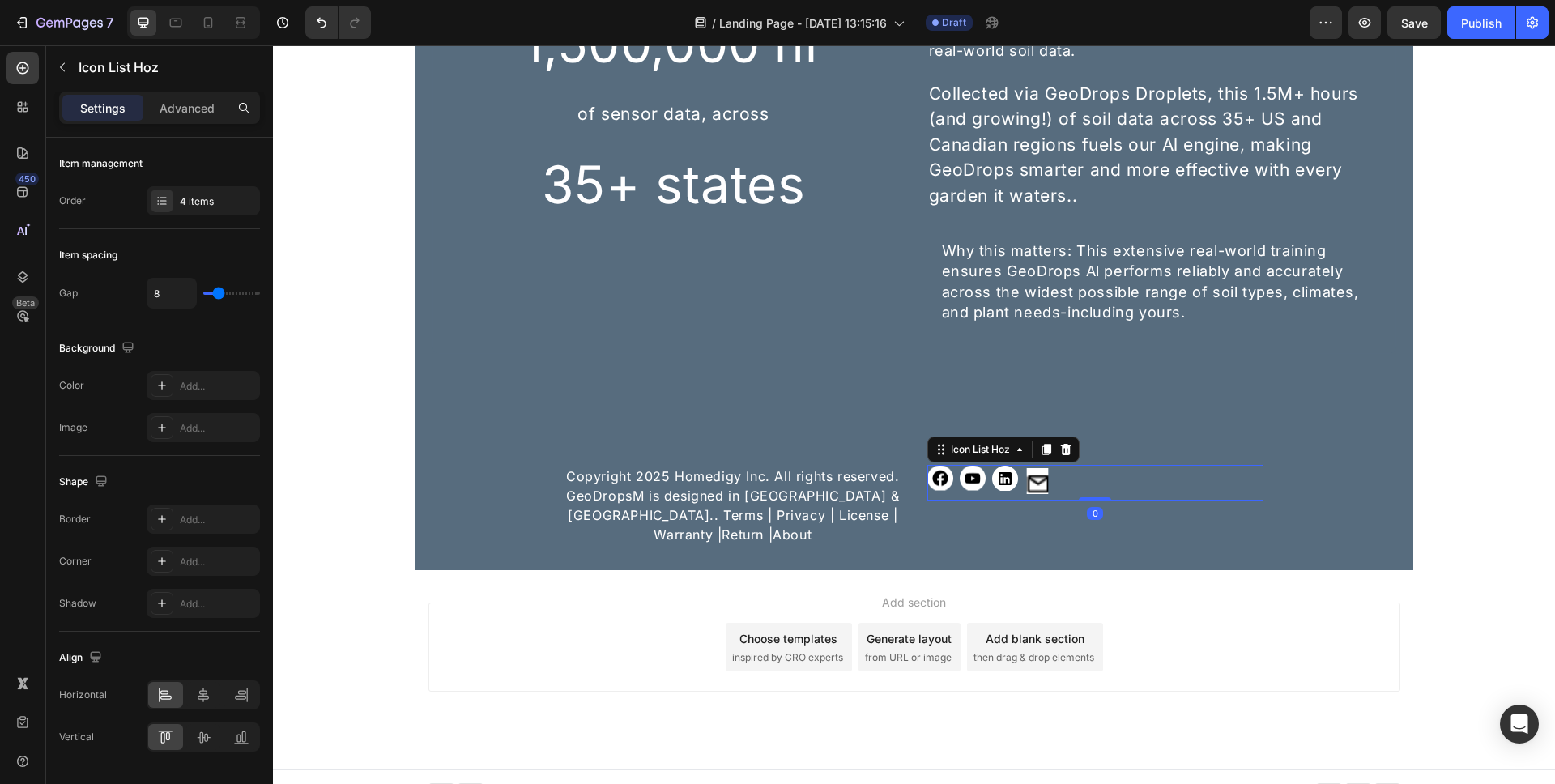
click at [1061, 478] on div "Icon Icon Icon Icon" at bounding box center [1096, 483] width 337 height 36
click at [1062, 443] on icon at bounding box center [1065, 449] width 13 height 13
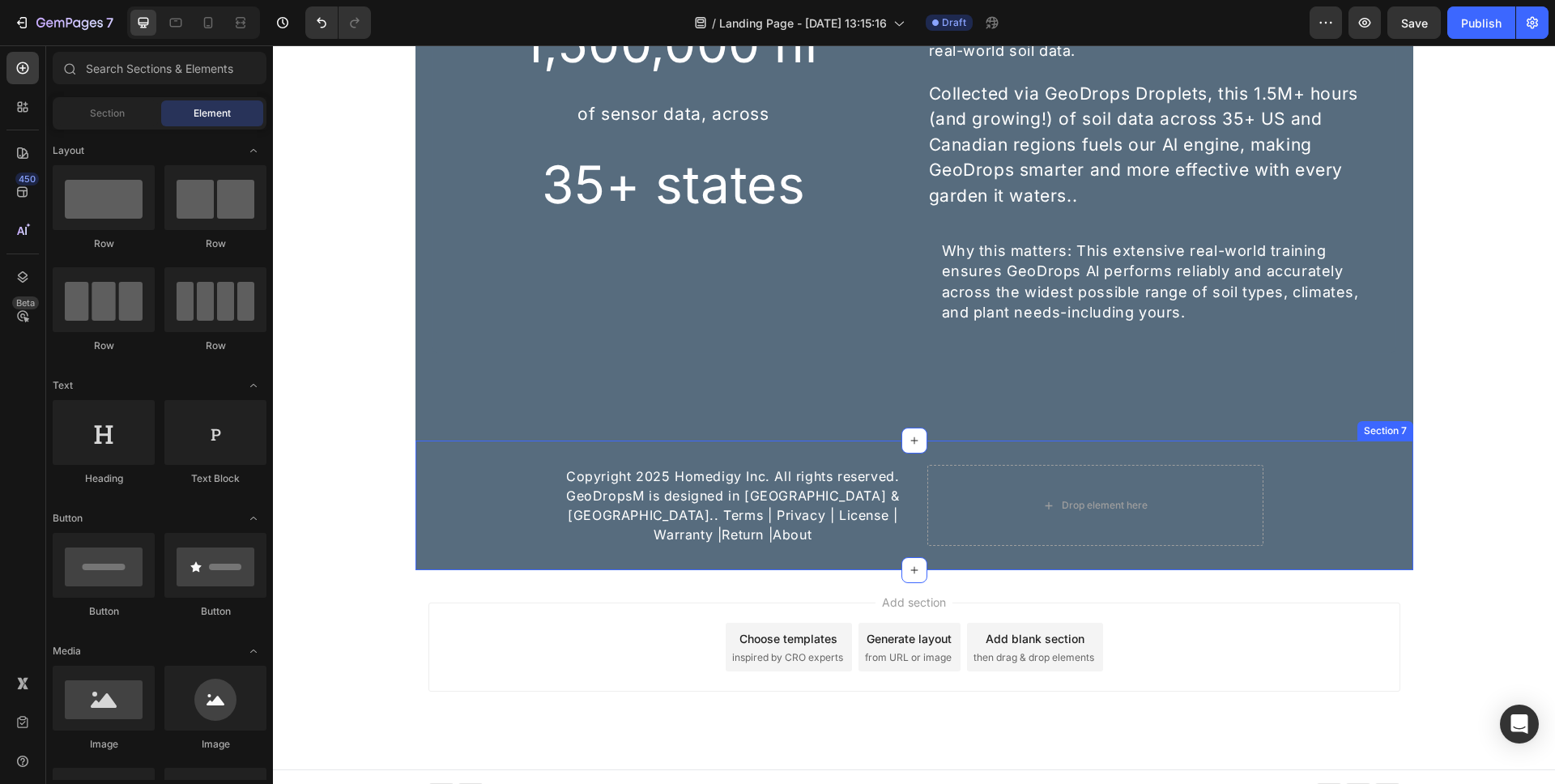
click at [1317, 483] on div "Copyright 2025 Homedigy Inc. All rights reserved. GeoDropsM is designed in USA …" at bounding box center [914, 506] width 998 height 81
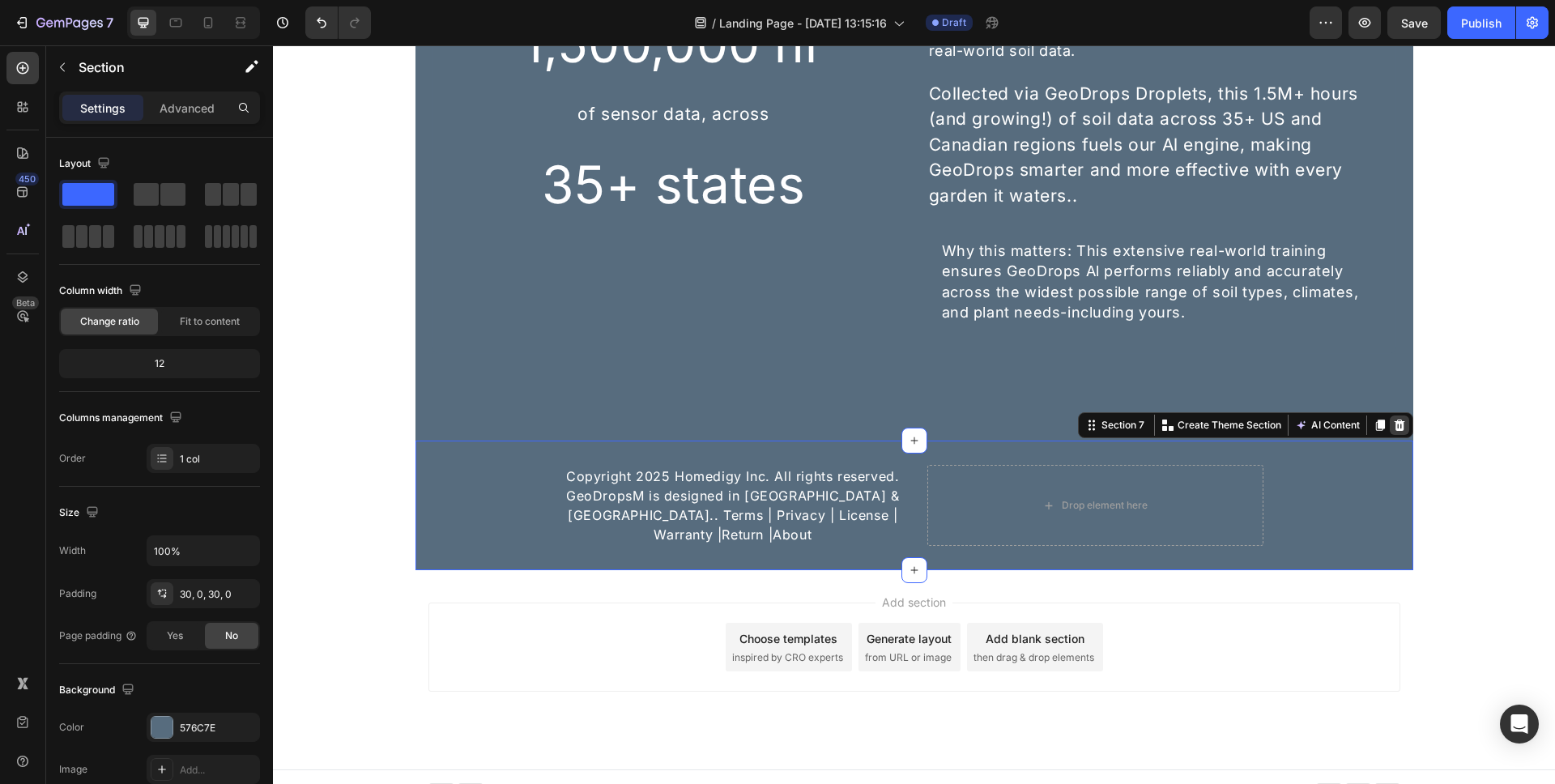
click at [1394, 426] on icon at bounding box center [1399, 425] width 11 height 12
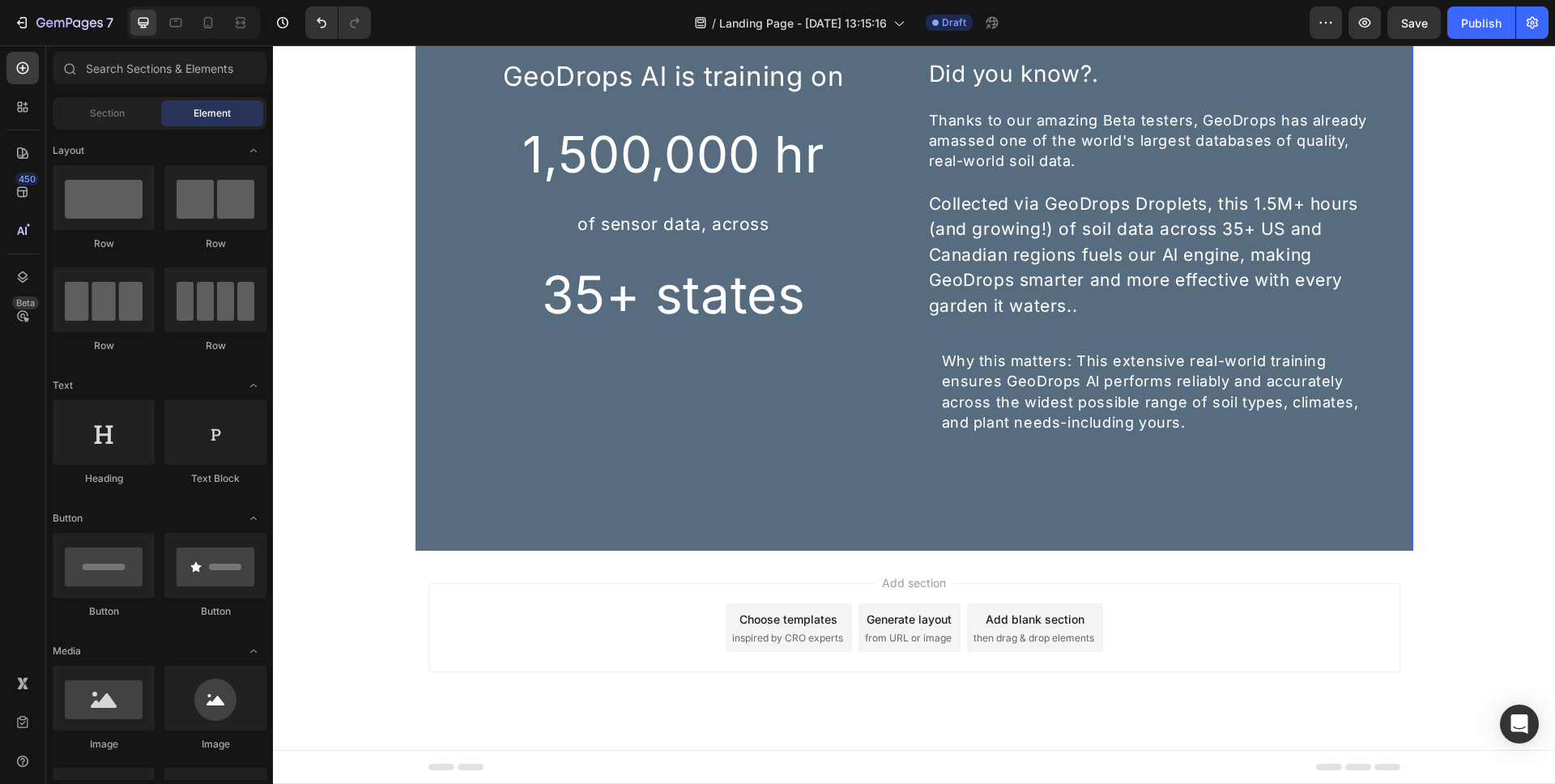
click at [983, 473] on div "GeoDrops Al is training on Heading 1,500,000 hr Heading of sensor data, across …" at bounding box center [914, 266] width 972 height 494
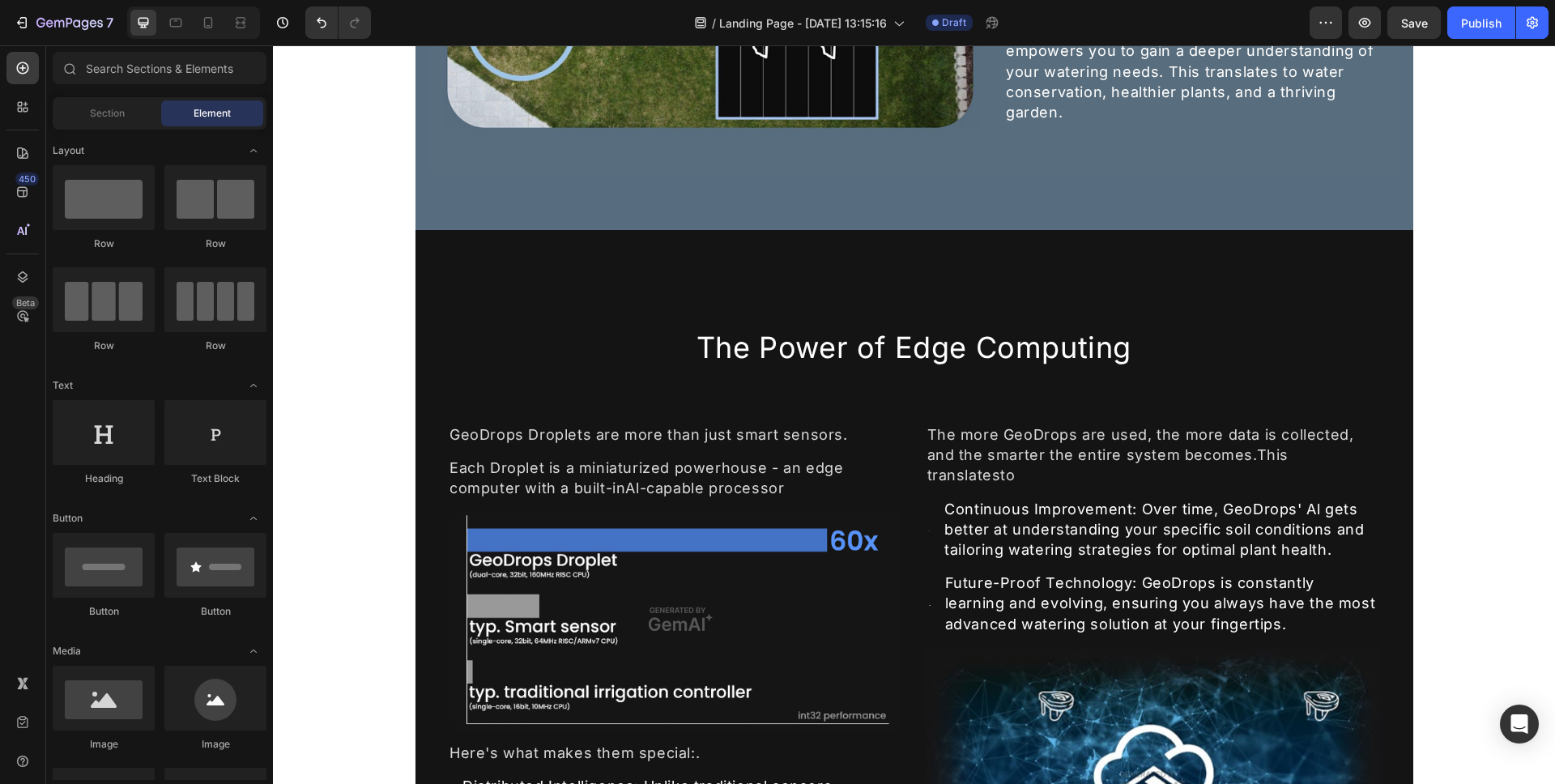
scroll to position [0, 0]
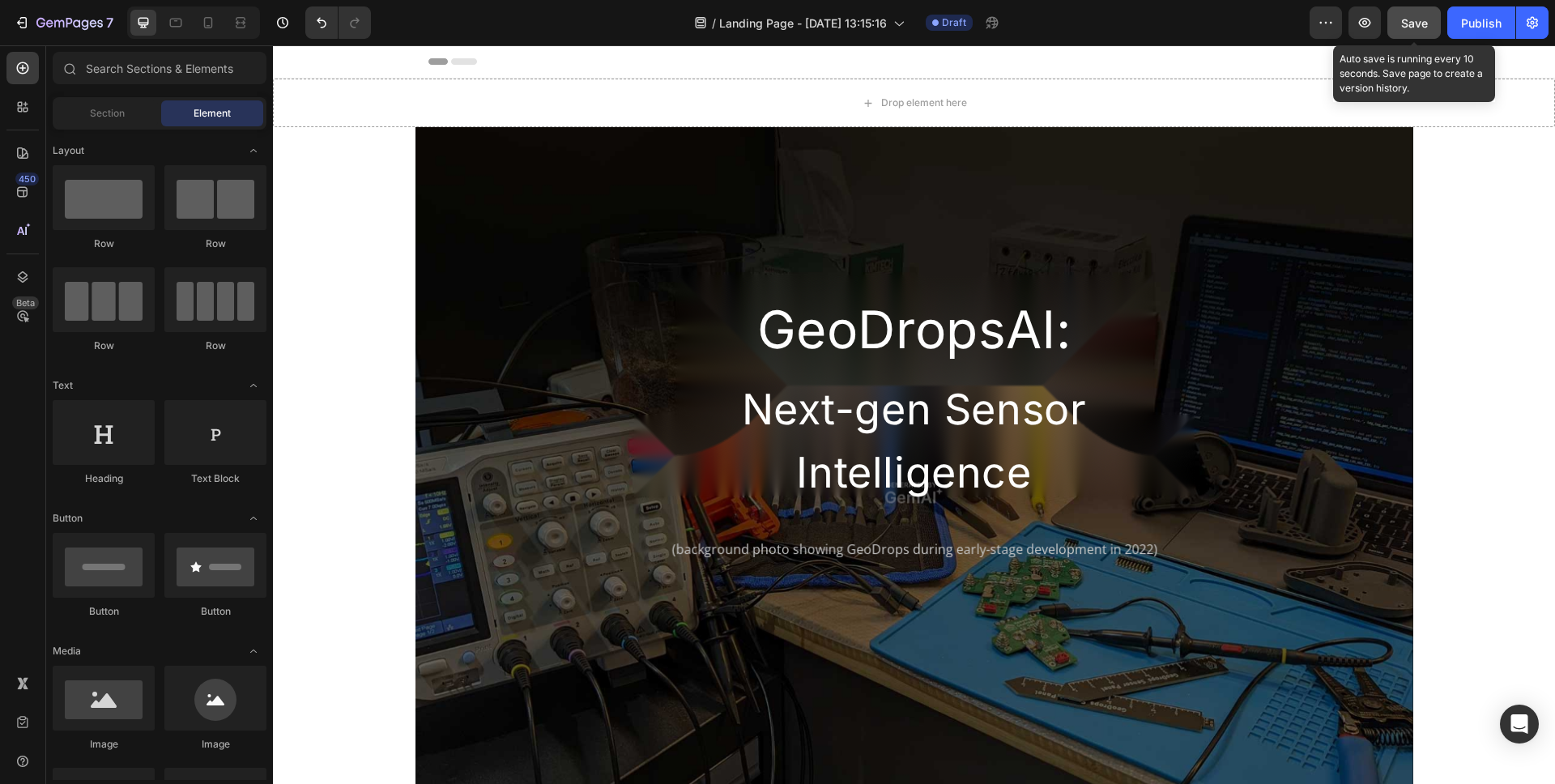
click at [1427, 27] on span "Save" at bounding box center [1415, 23] width 27 height 14
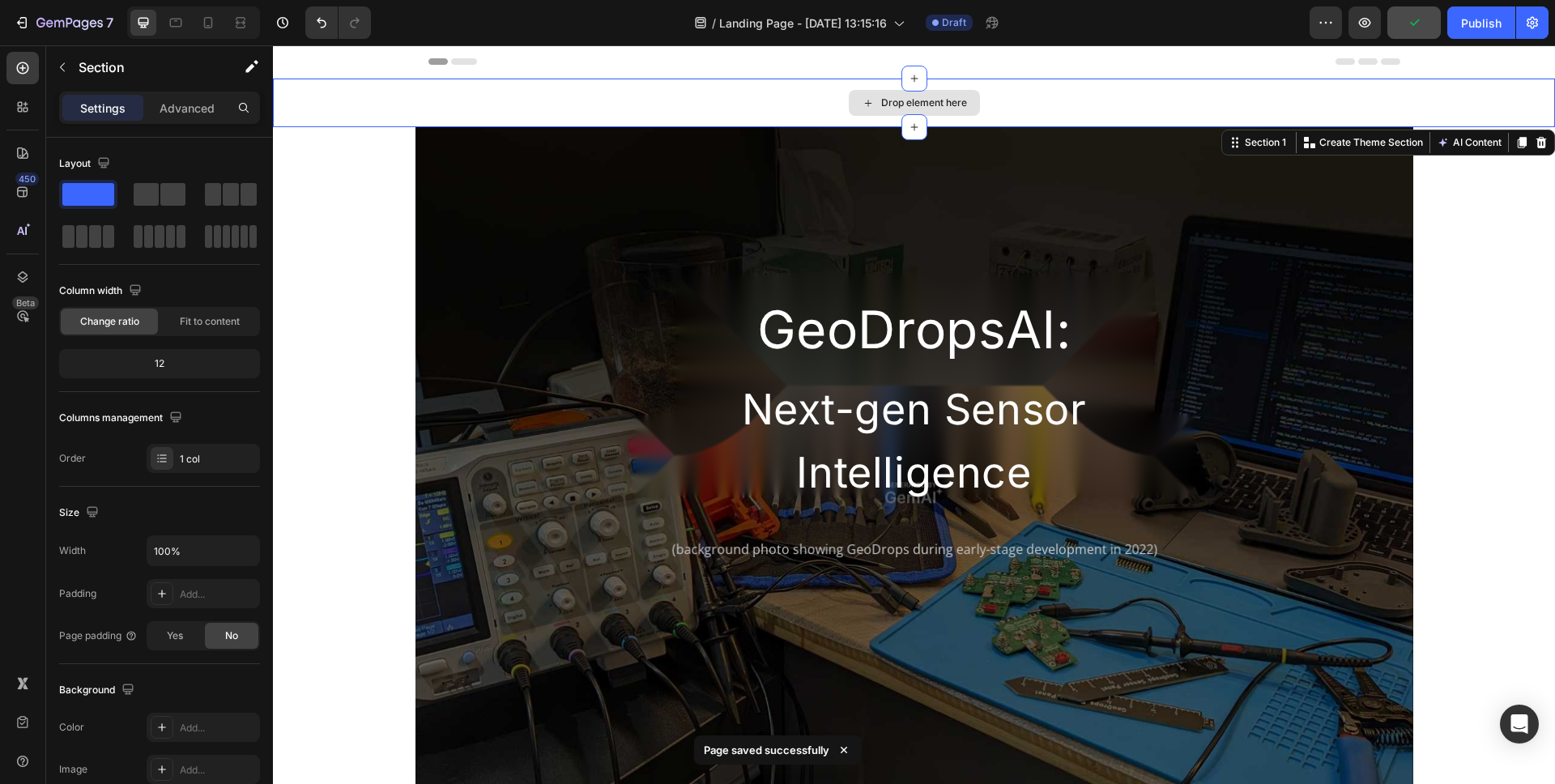
click at [1451, 126] on div "Drop element here" at bounding box center [914, 103] width 1283 height 48
click at [1374, 28] on button "button" at bounding box center [1364, 22] width 32 height 32
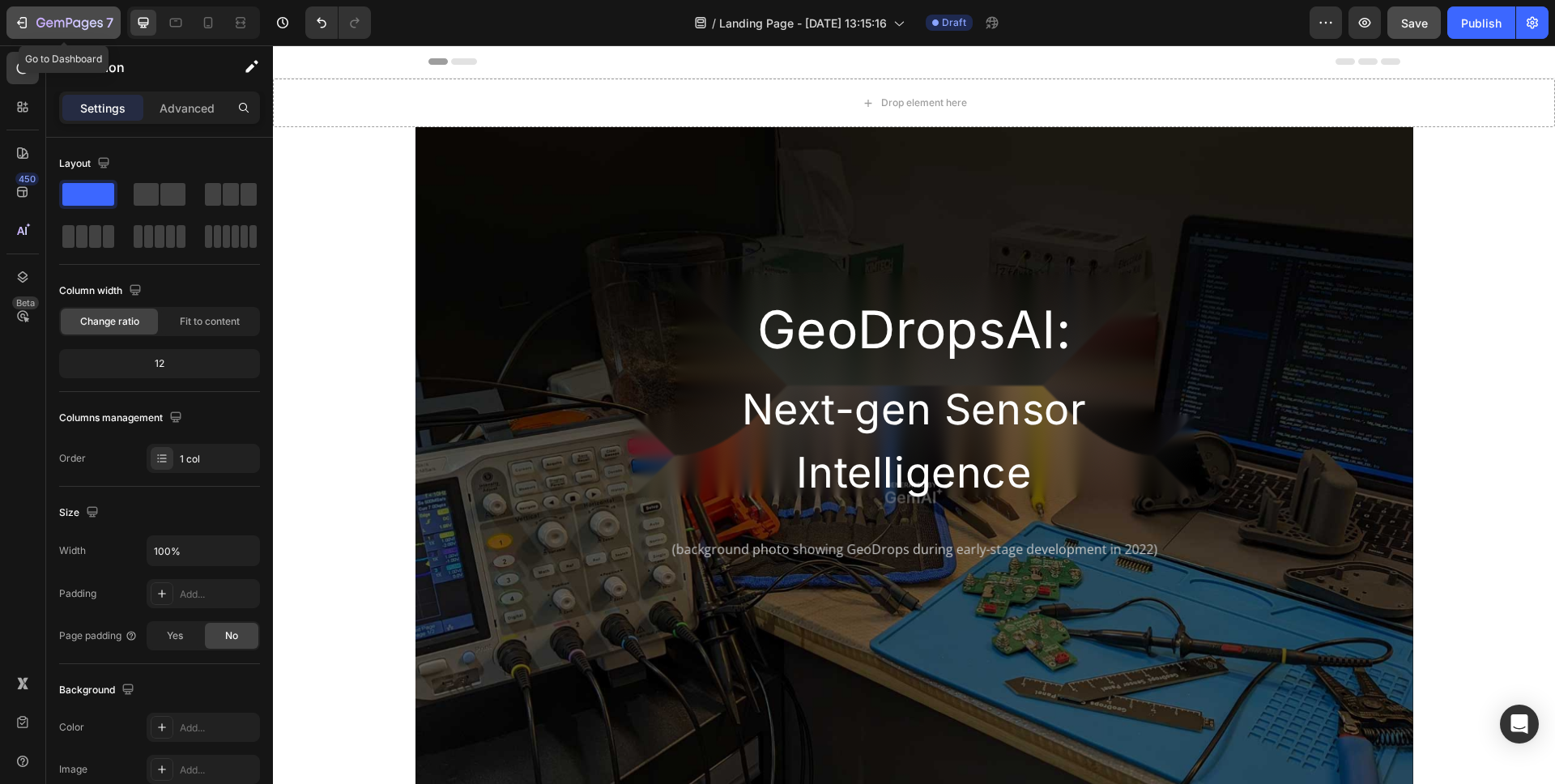
click at [77, 16] on div "7" at bounding box center [75, 22] width 77 height 19
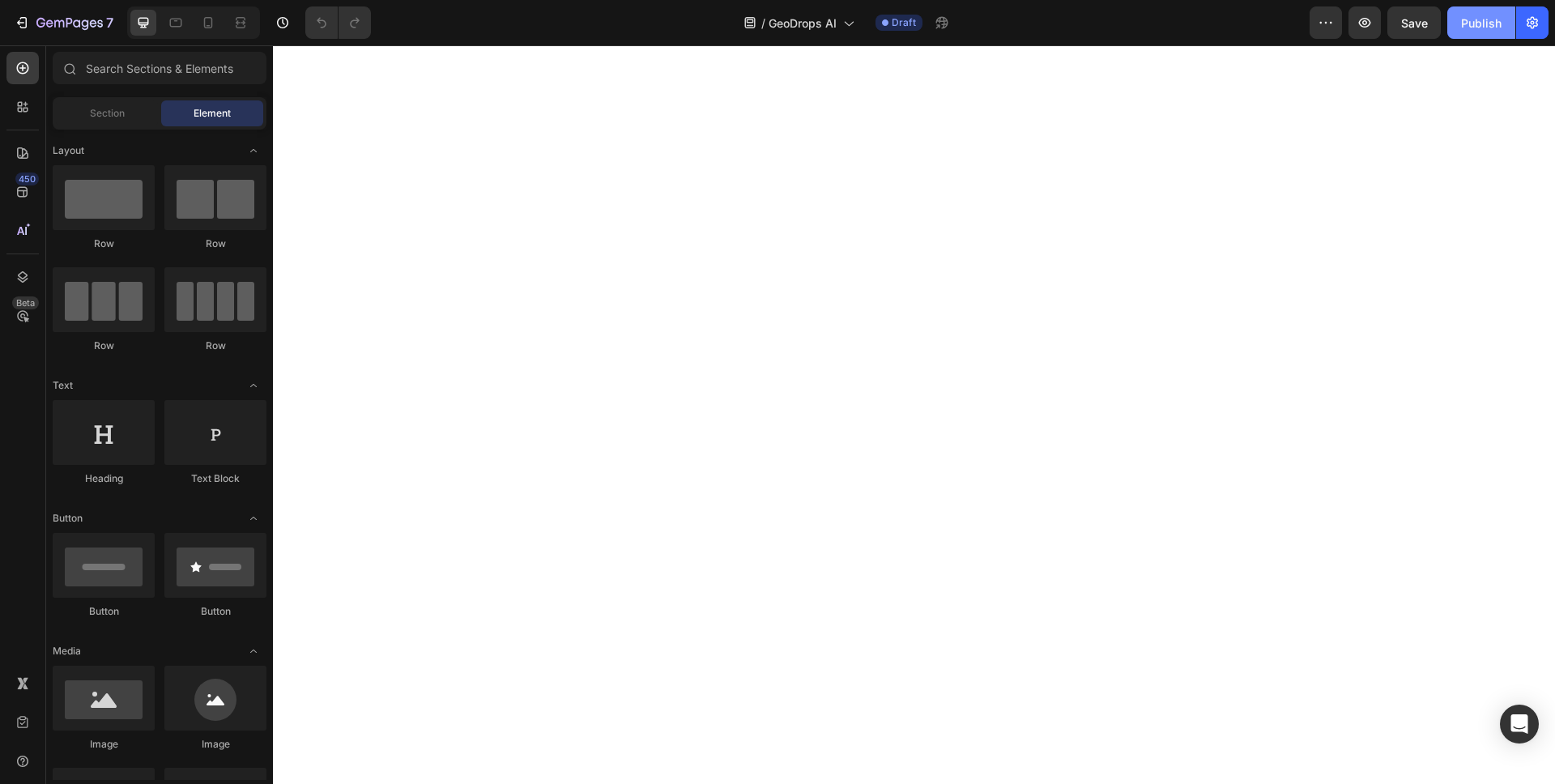
click at [1492, 27] on div "Publish" at bounding box center [1481, 23] width 41 height 17
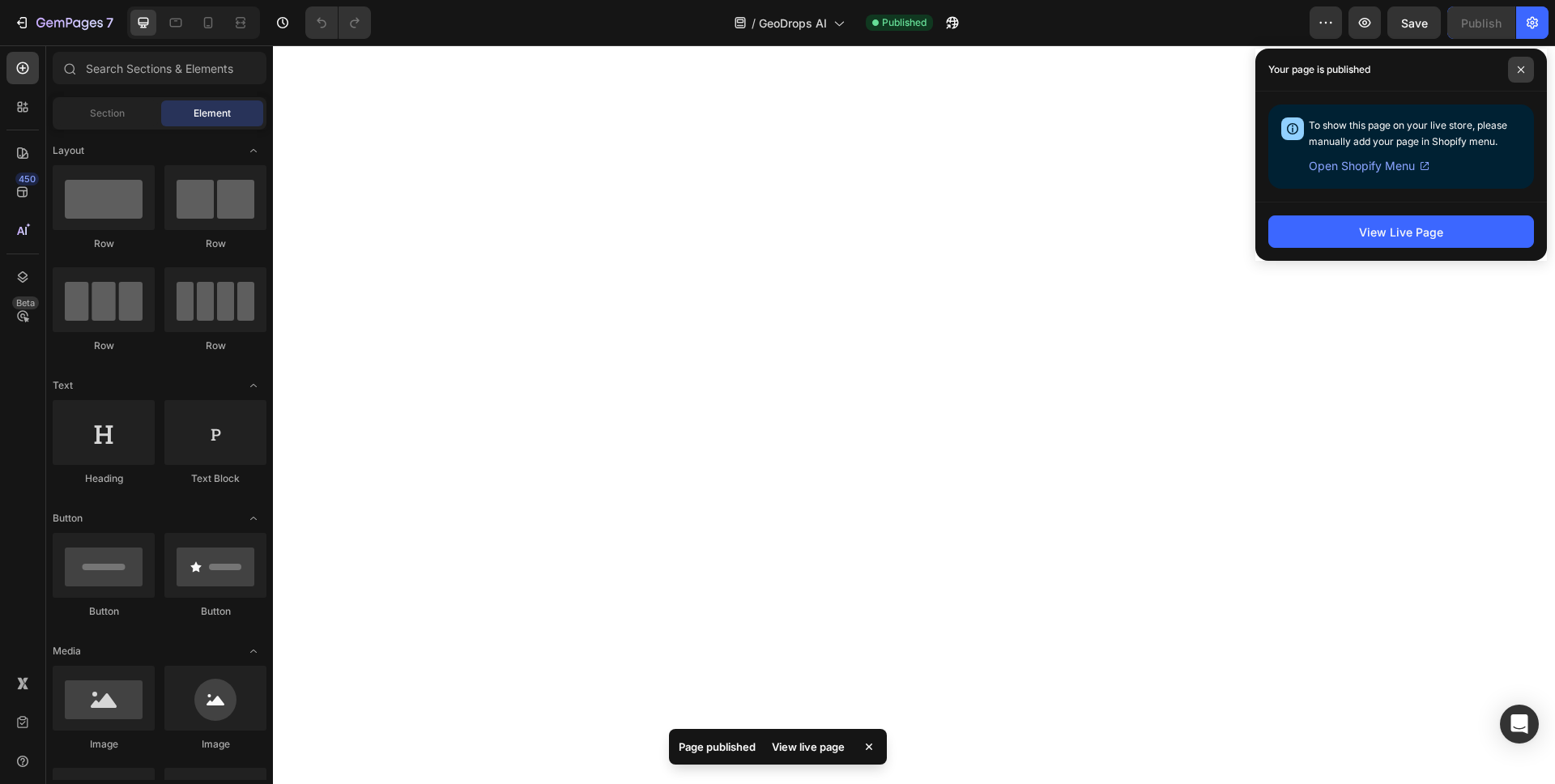
click at [1519, 79] on span at bounding box center [1521, 69] width 26 height 26
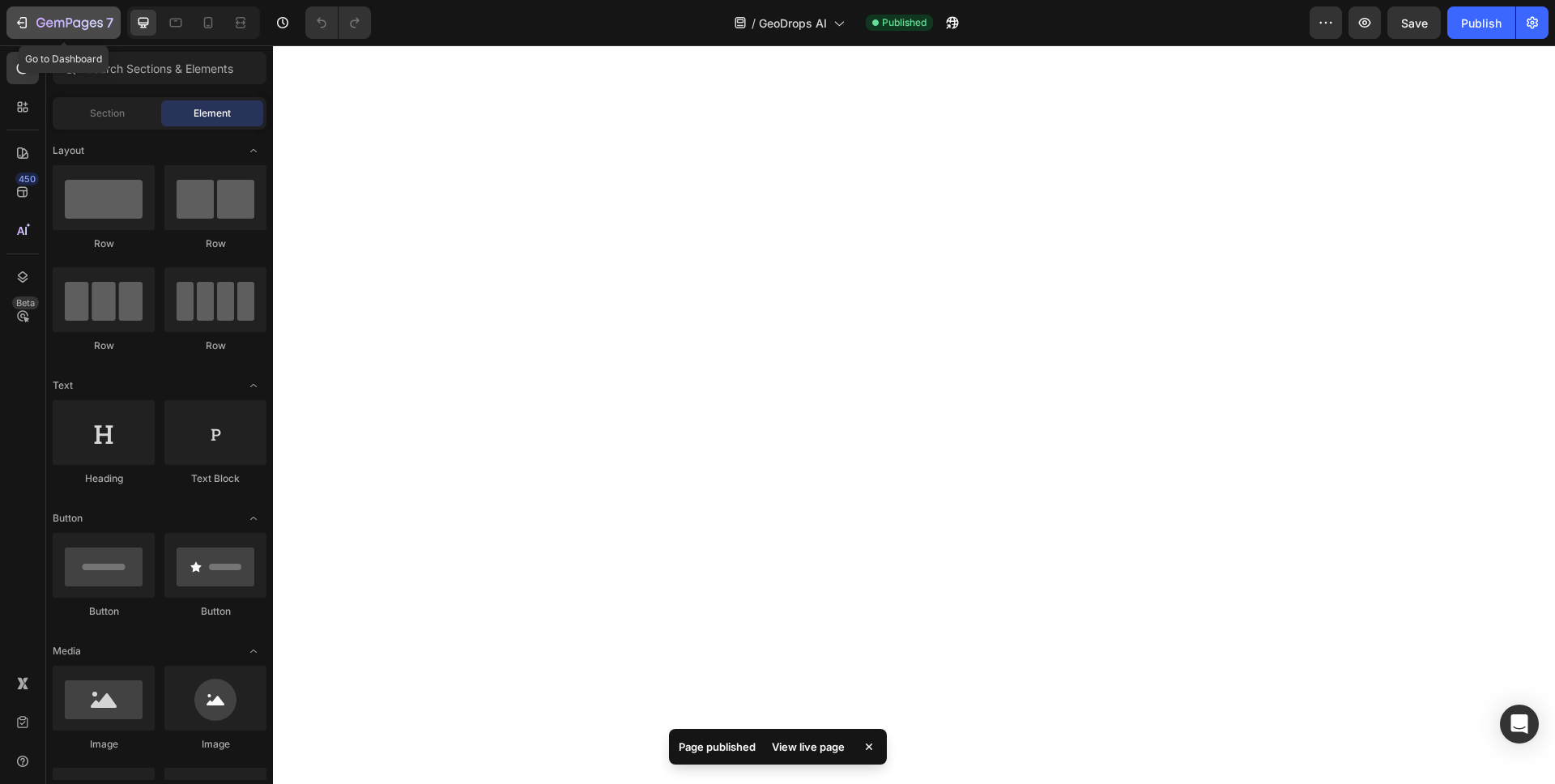
click at [43, 19] on icon "button" at bounding box center [41, 22] width 9 height 10
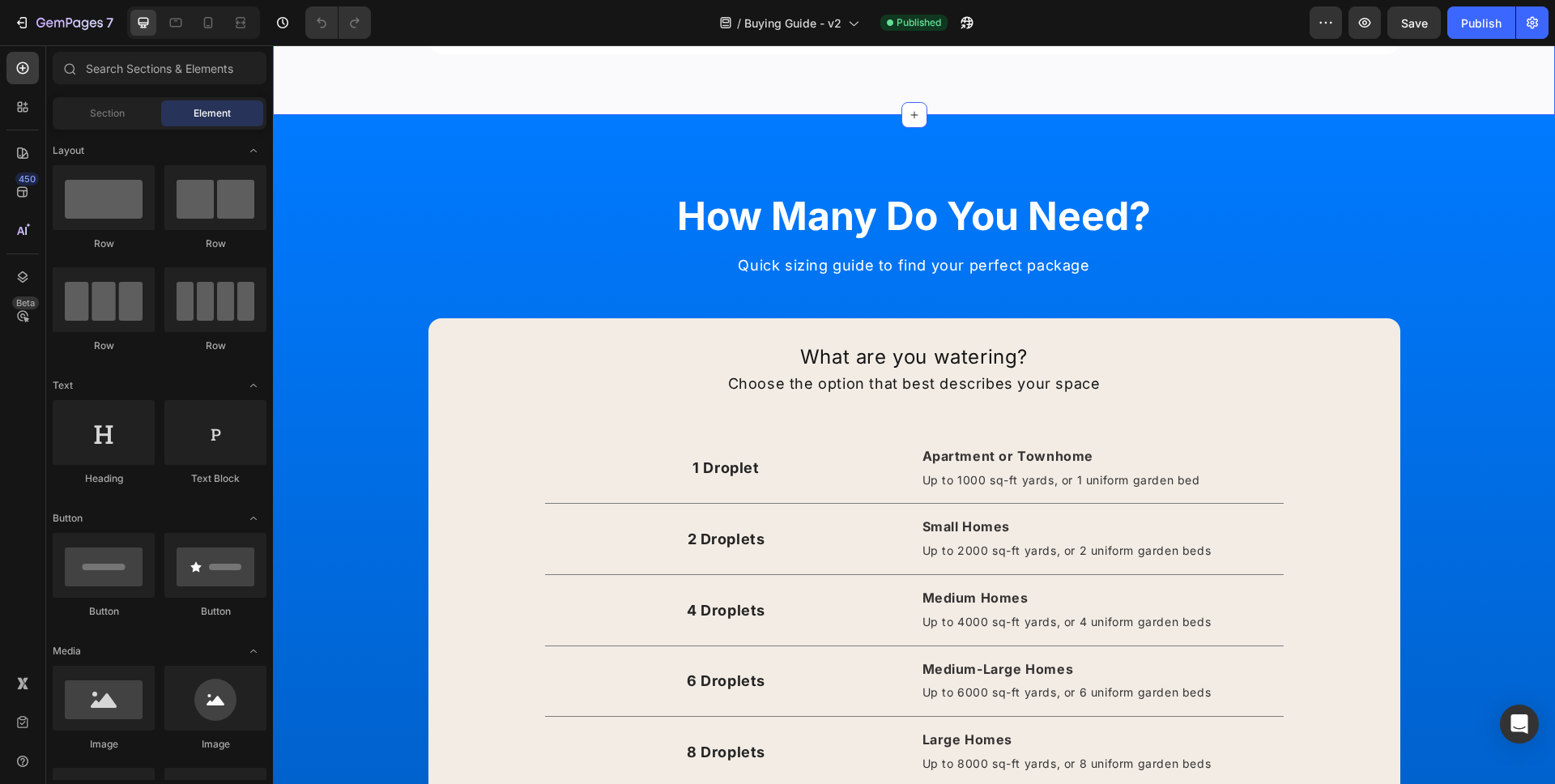
scroll to position [486, 0]
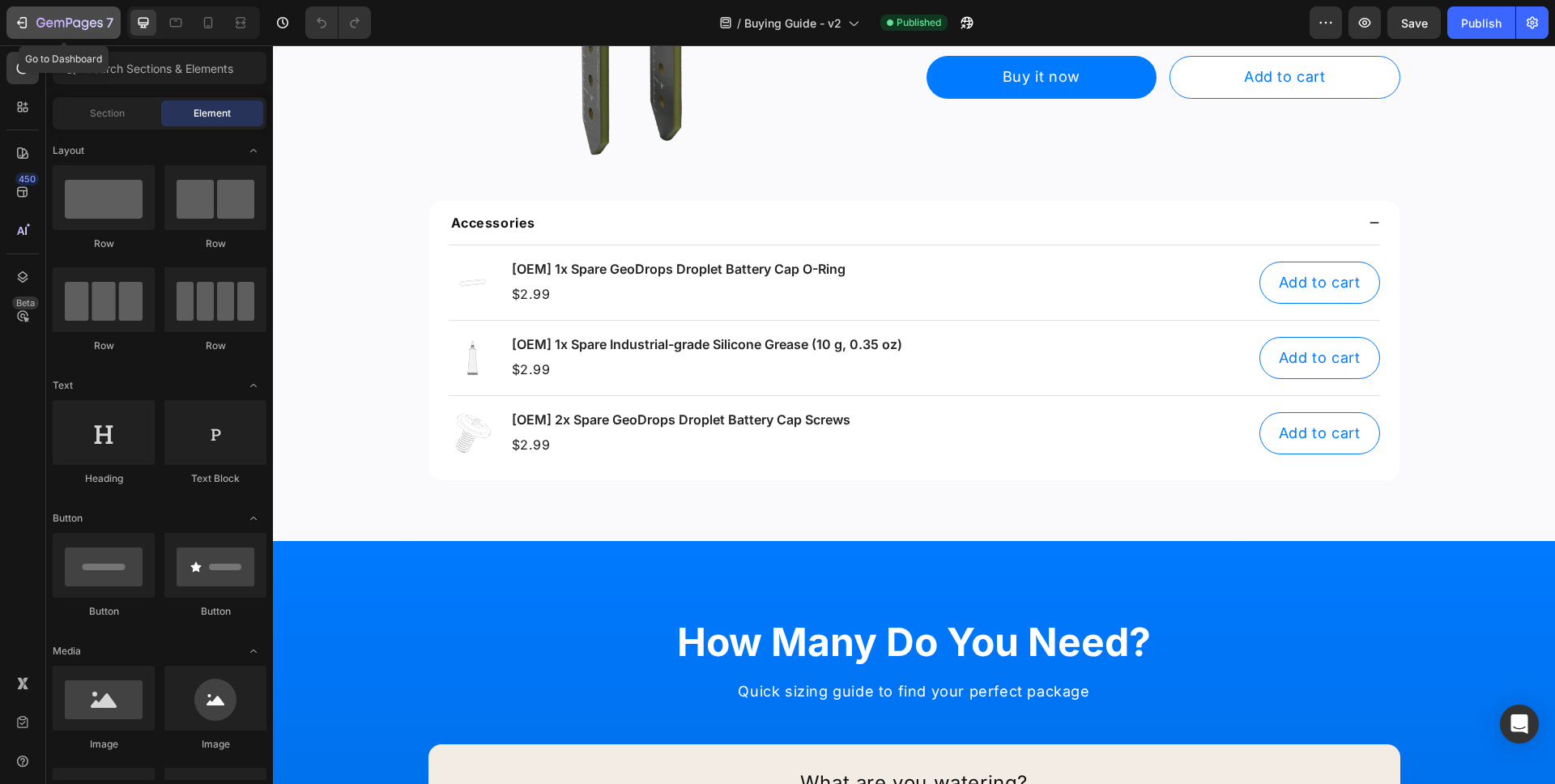
click at [44, 37] on button "7" at bounding box center [64, 22] width 114 height 32
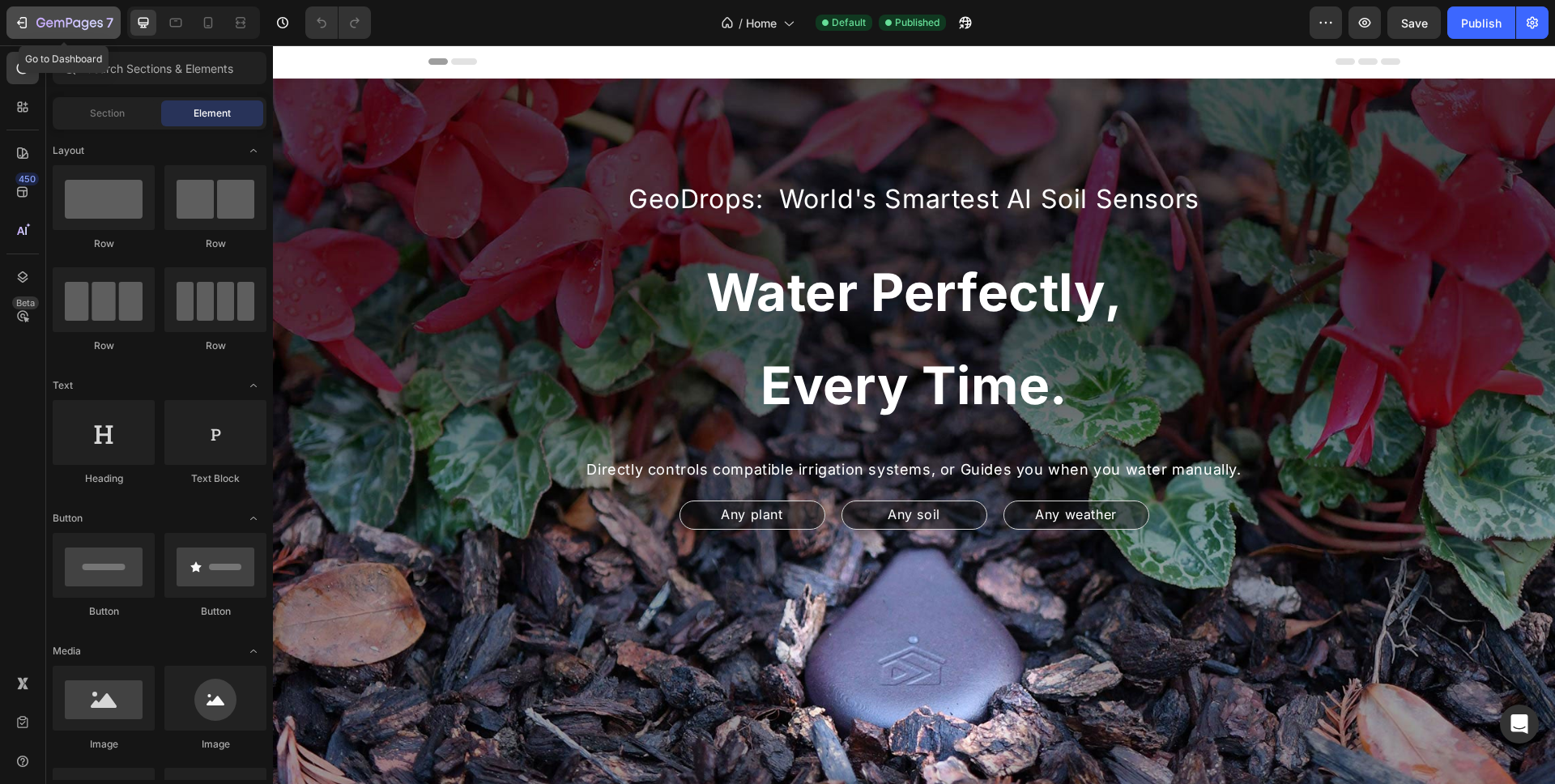
click at [78, 32] on button "7" at bounding box center [64, 22] width 114 height 32
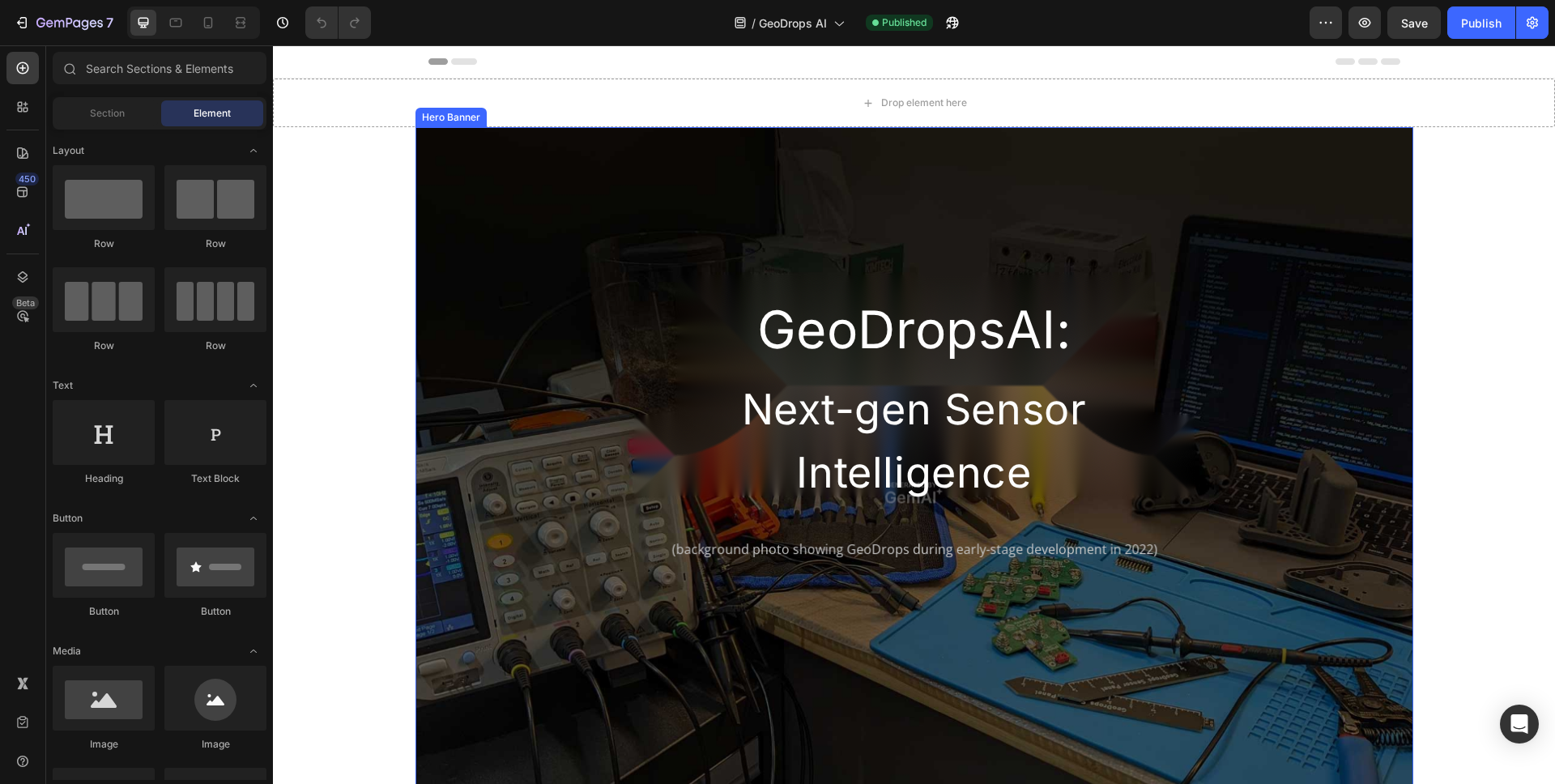
click at [527, 165] on div "GeoDropsAl: Heading Next-gen Sensor Intelligence Heading Row" at bounding box center [914, 316] width 972 height 379
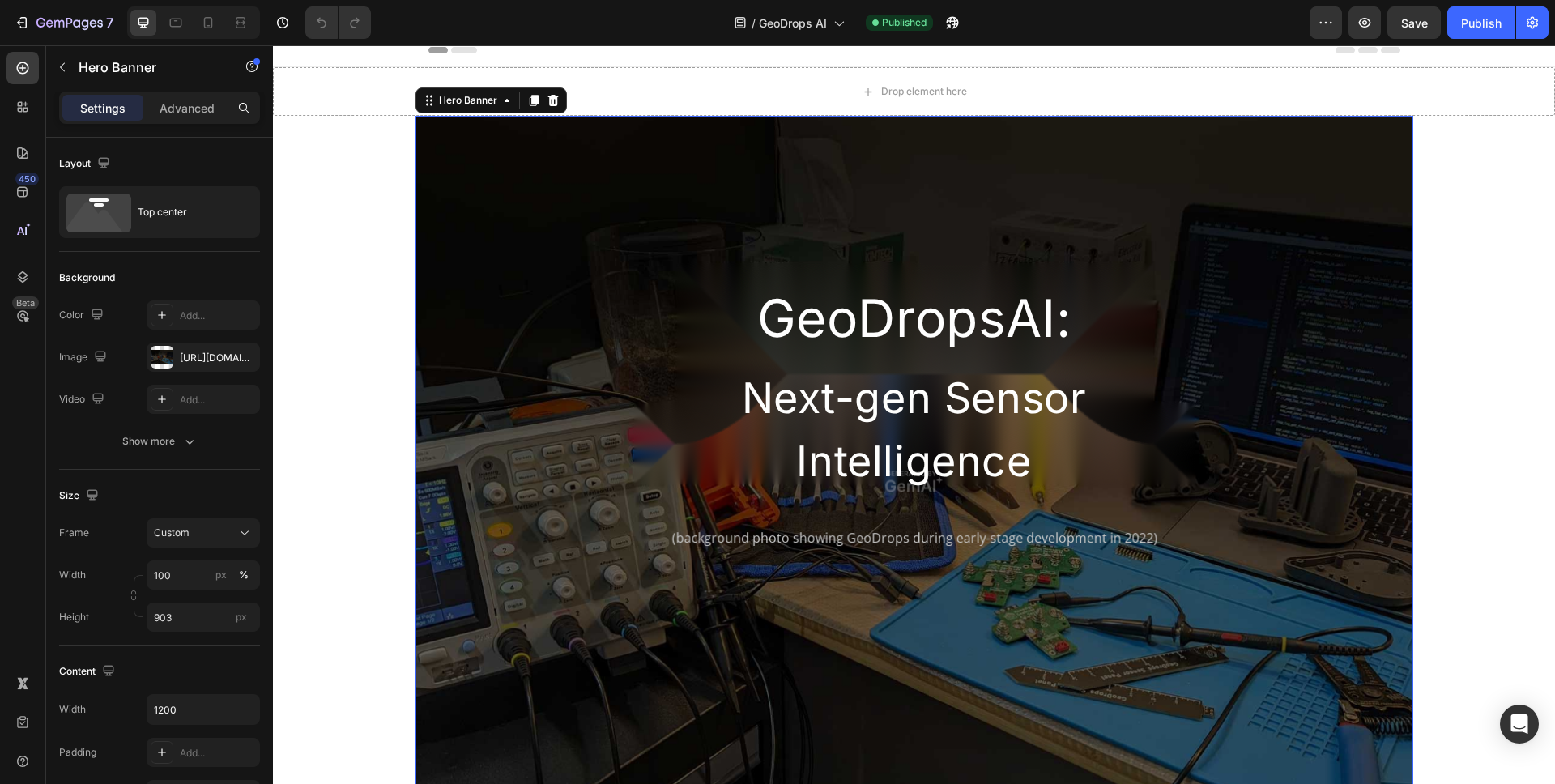
scroll to position [1, 0]
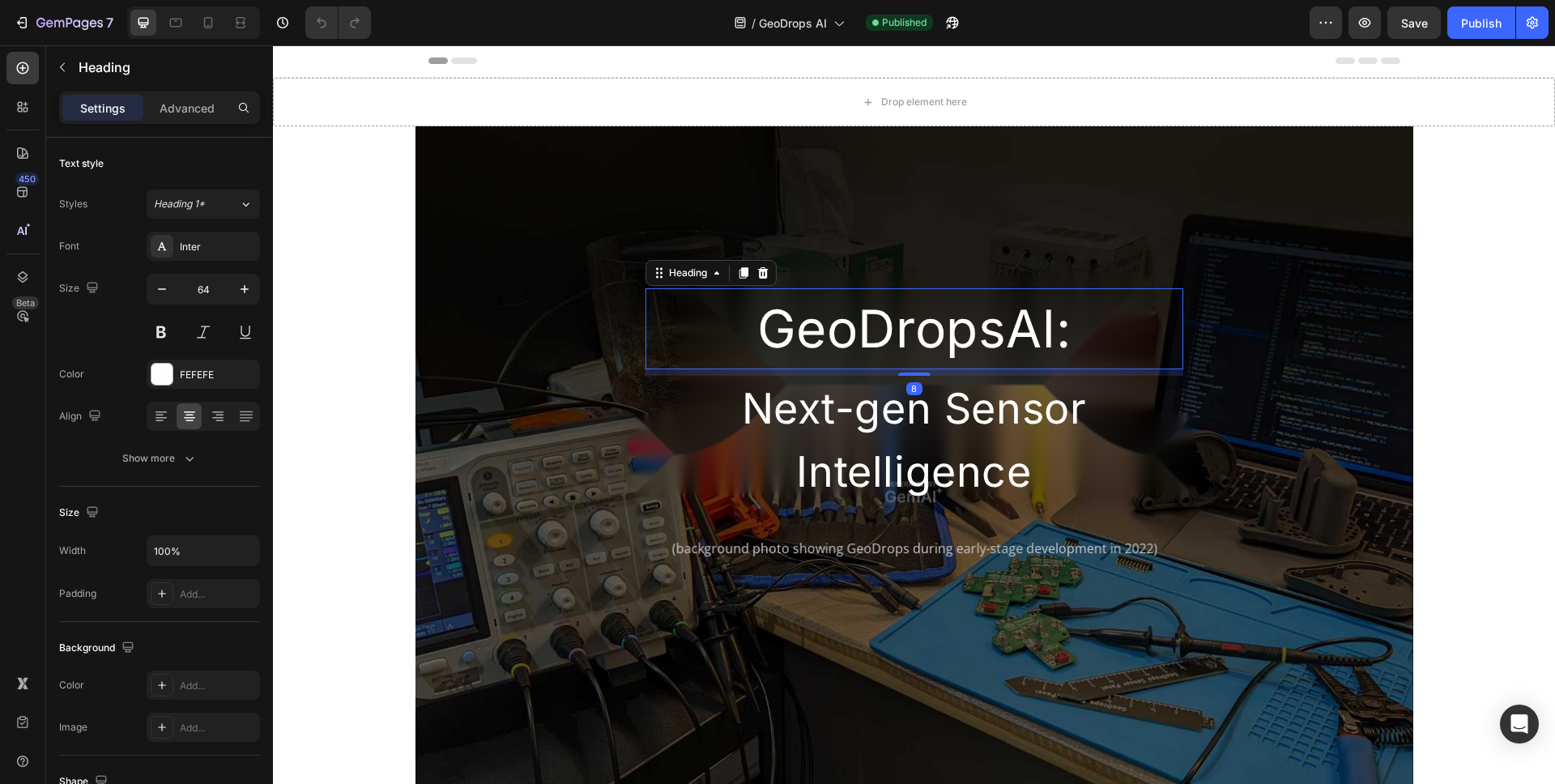
click at [837, 324] on h2 "GeoDropsAl:" at bounding box center [914, 329] width 538 height 81
click at [156, 106] on div "Advanced" at bounding box center [187, 108] width 81 height 26
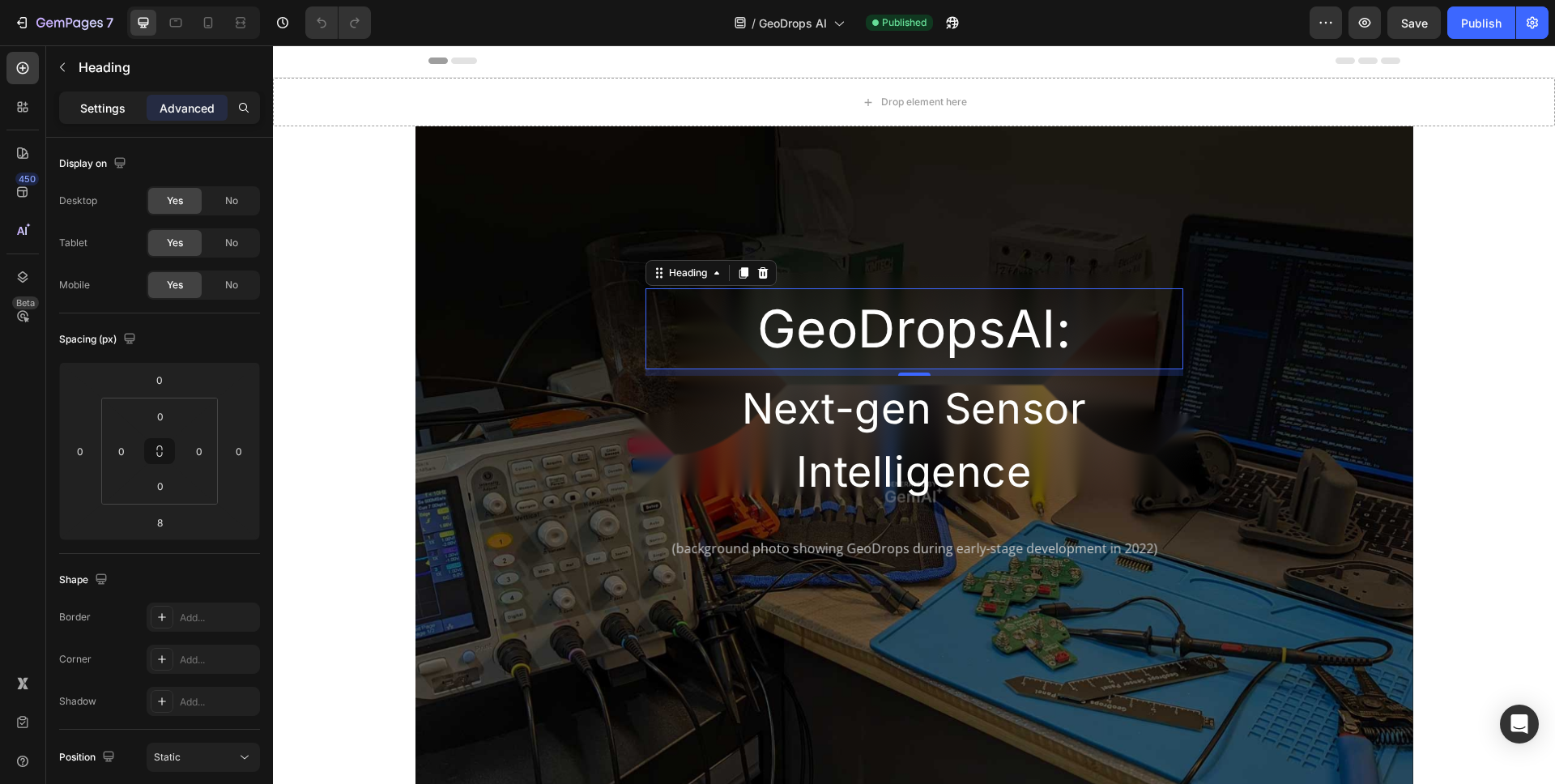
click at [91, 110] on p "Settings" at bounding box center [103, 109] width 46 height 17
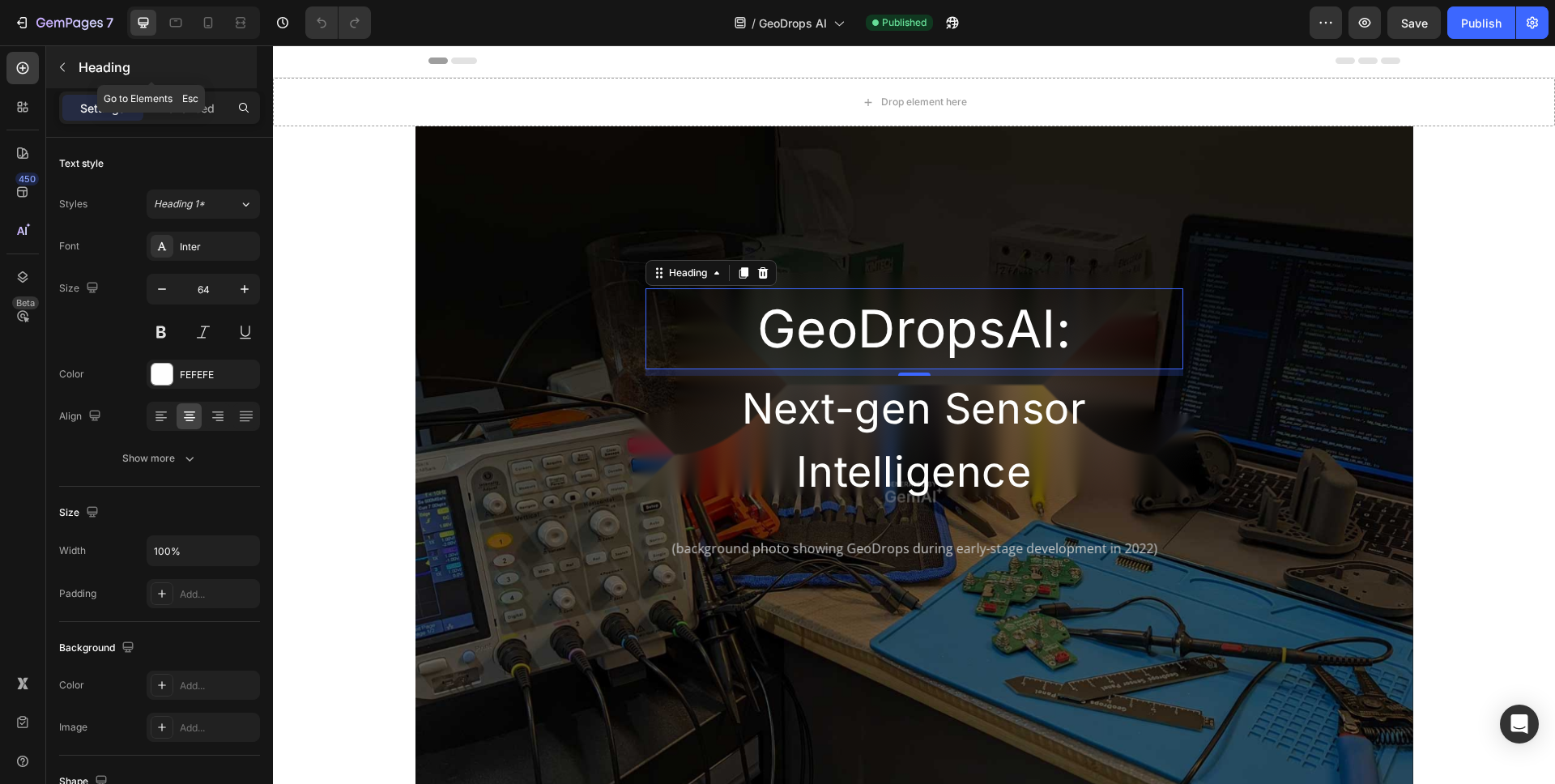
click at [72, 54] on div at bounding box center [62, 67] width 26 height 26
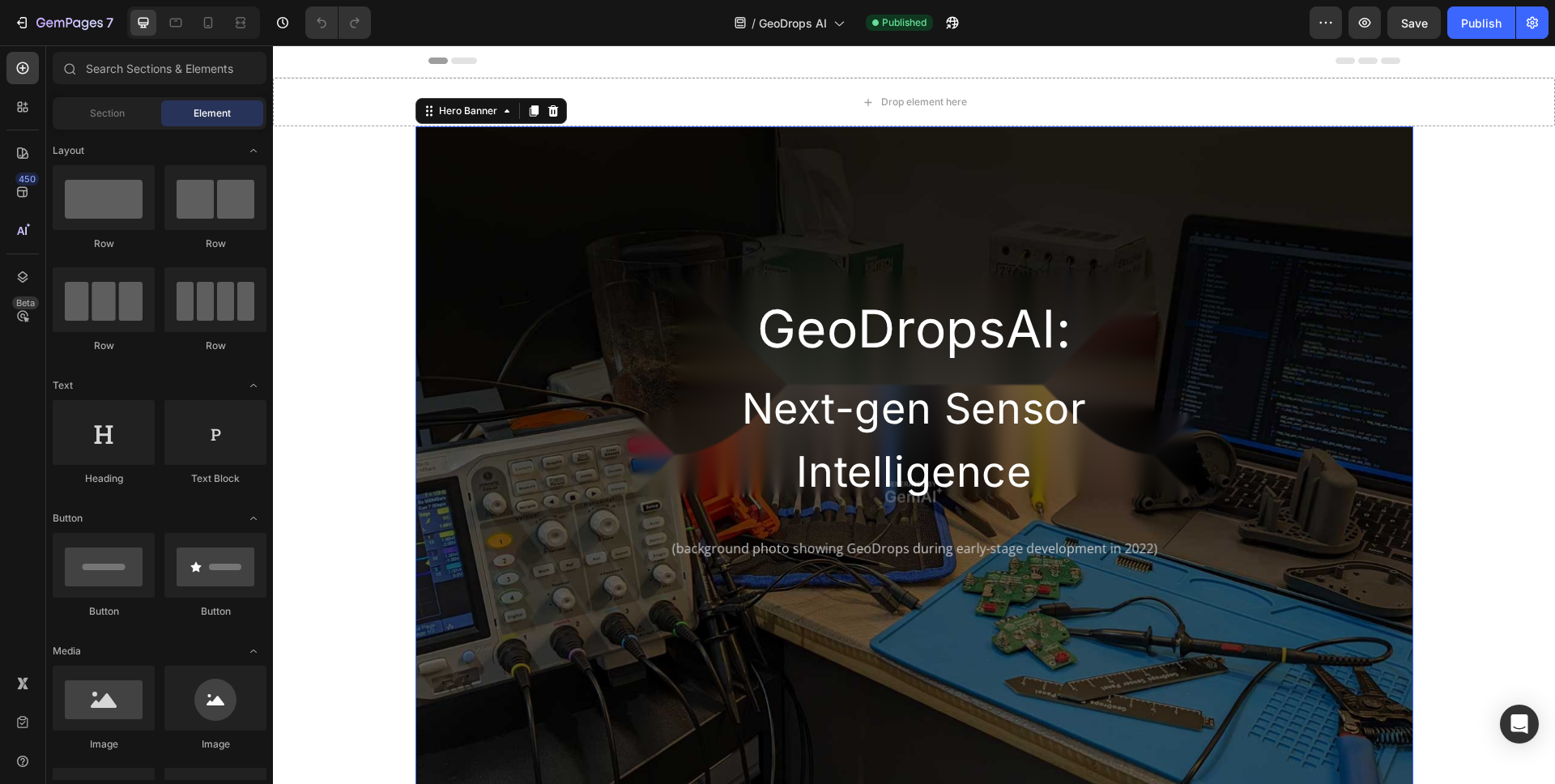
click at [663, 242] on div "GeoDropsAl: Heading Next-gen Sensor Intelligence Heading Row" at bounding box center [914, 315] width 972 height 379
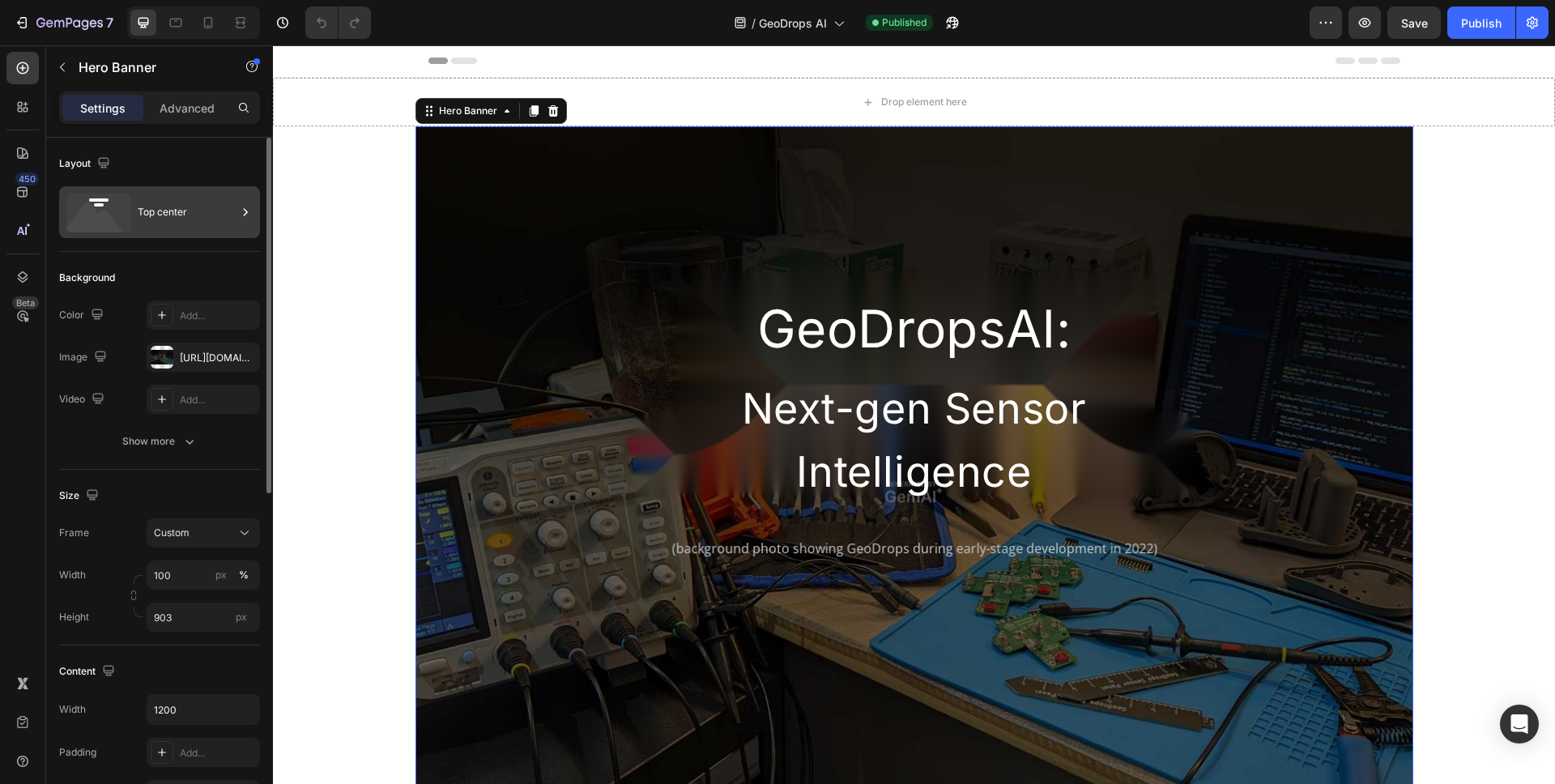
click at [219, 218] on div "Top center" at bounding box center [187, 212] width 99 height 37
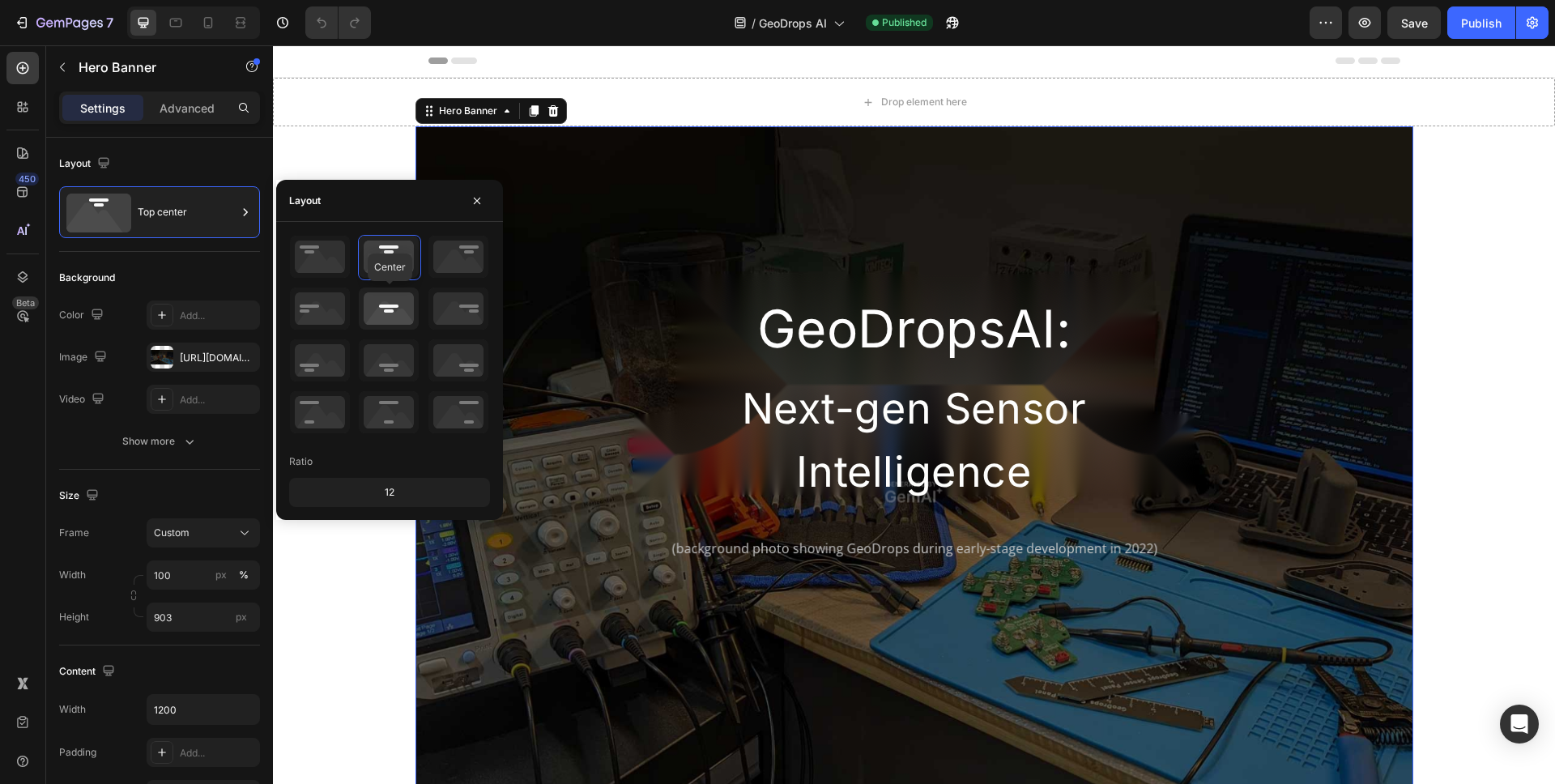
click at [406, 319] on icon at bounding box center [389, 308] width 60 height 42
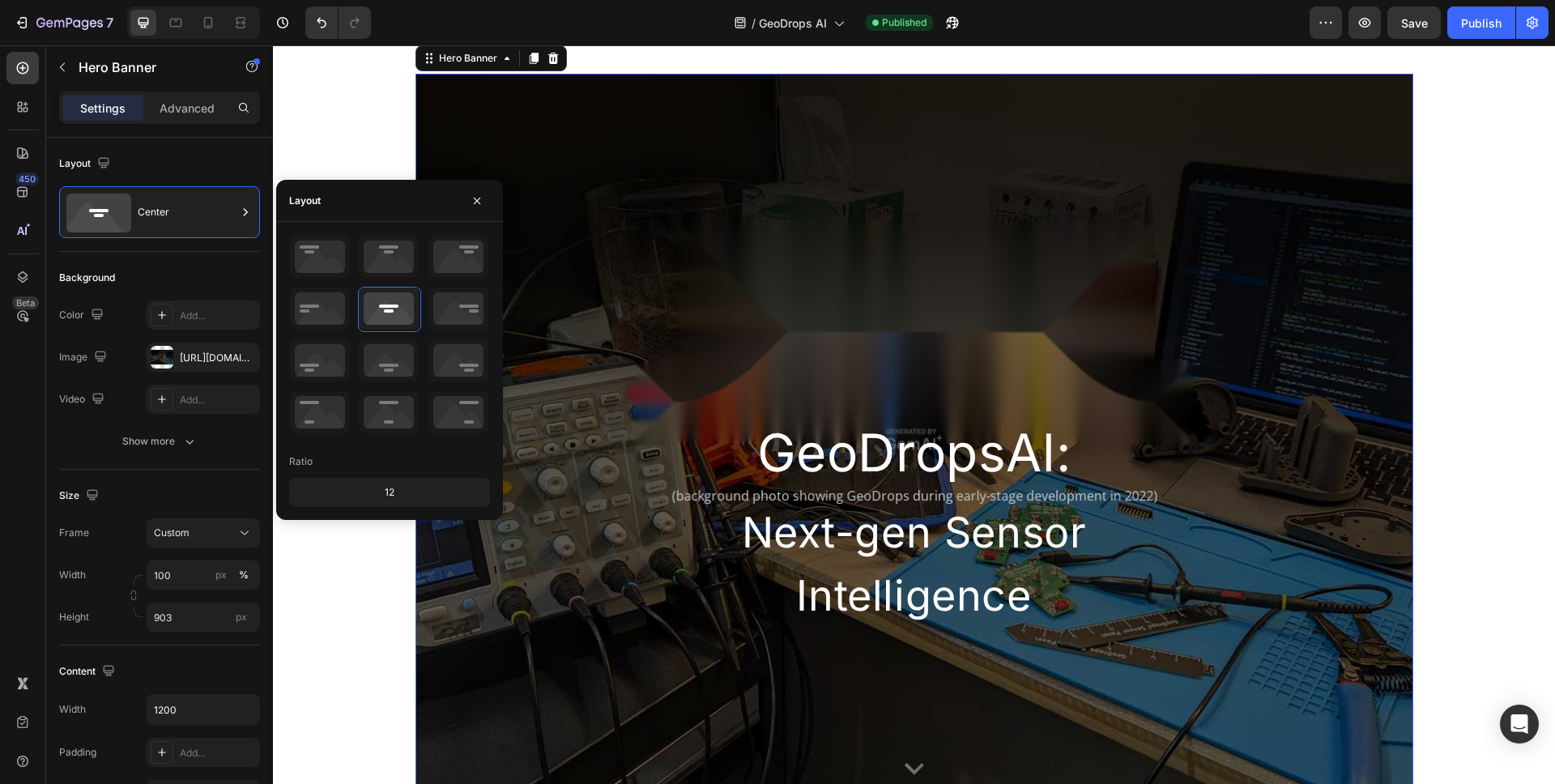
scroll to position [101, 0]
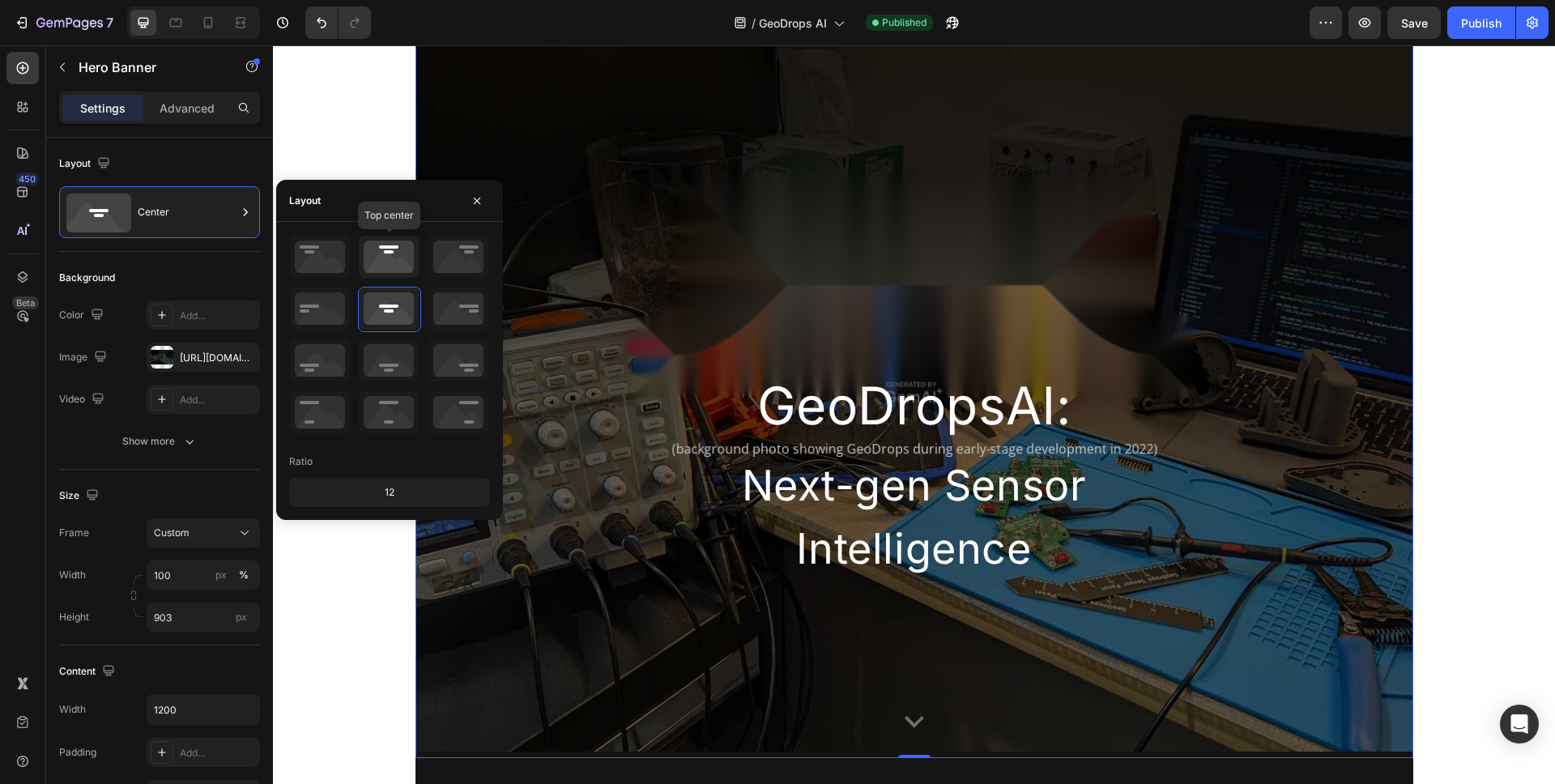
click at [371, 261] on icon at bounding box center [389, 256] width 60 height 42
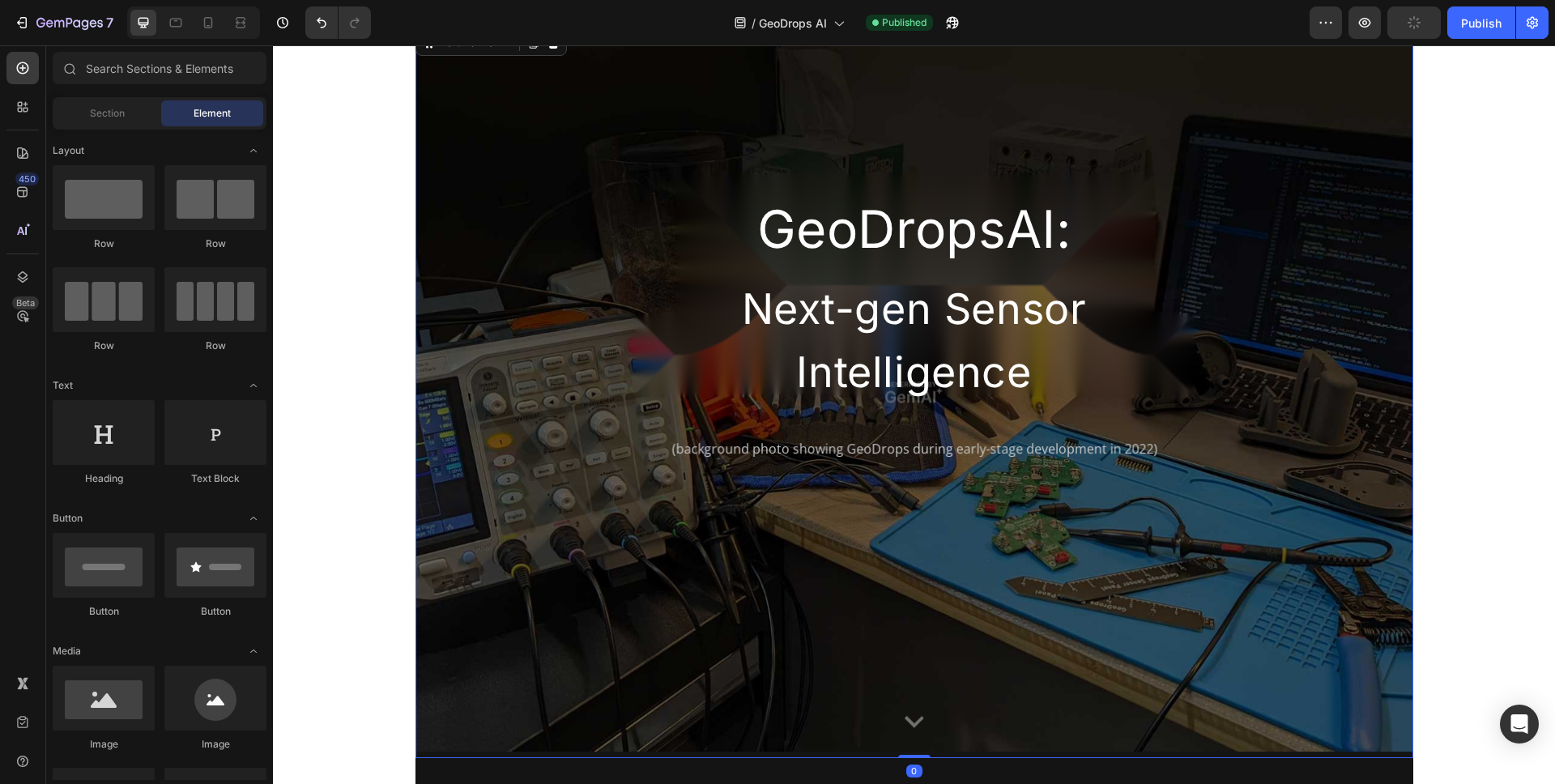
click at [517, 188] on div "GeoDropsAl: Heading Next-gen Sensor Intelligence Heading Row" at bounding box center [914, 216] width 972 height 379
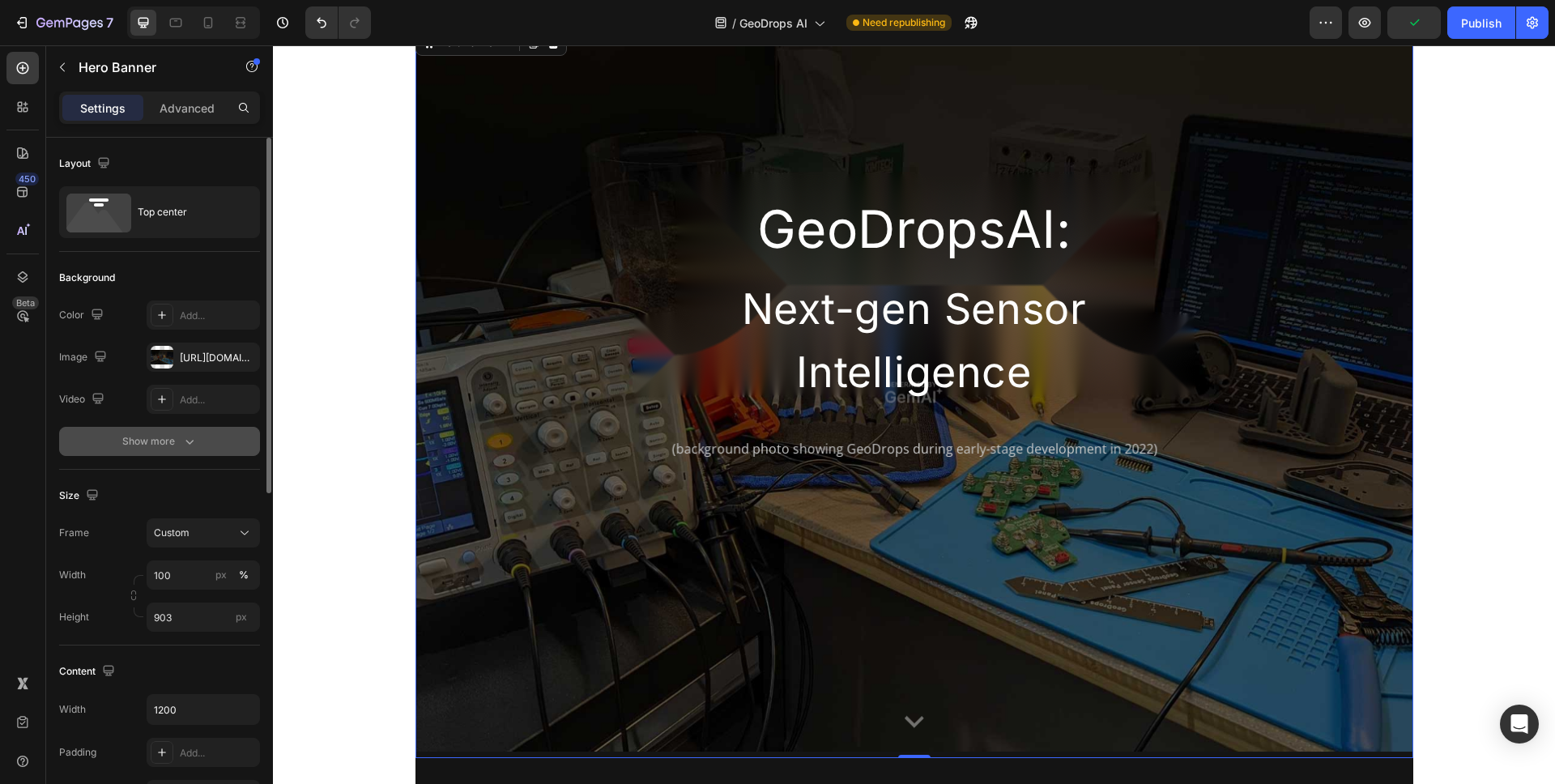
click at [198, 445] on button "Show more" at bounding box center [159, 441] width 201 height 29
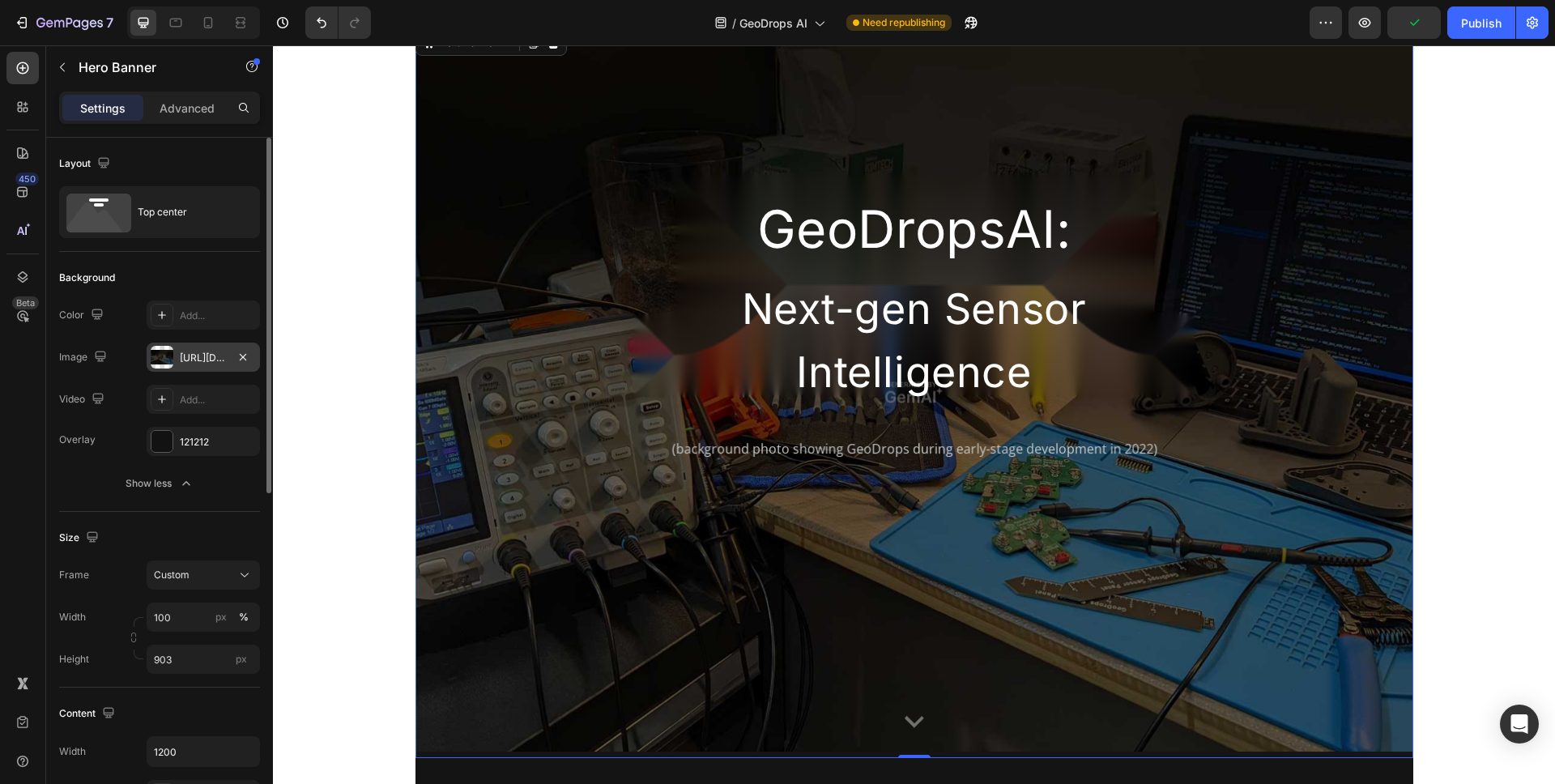
click at [206, 351] on div "[URL][DOMAIN_NAME]" at bounding box center [204, 358] width 47 height 15
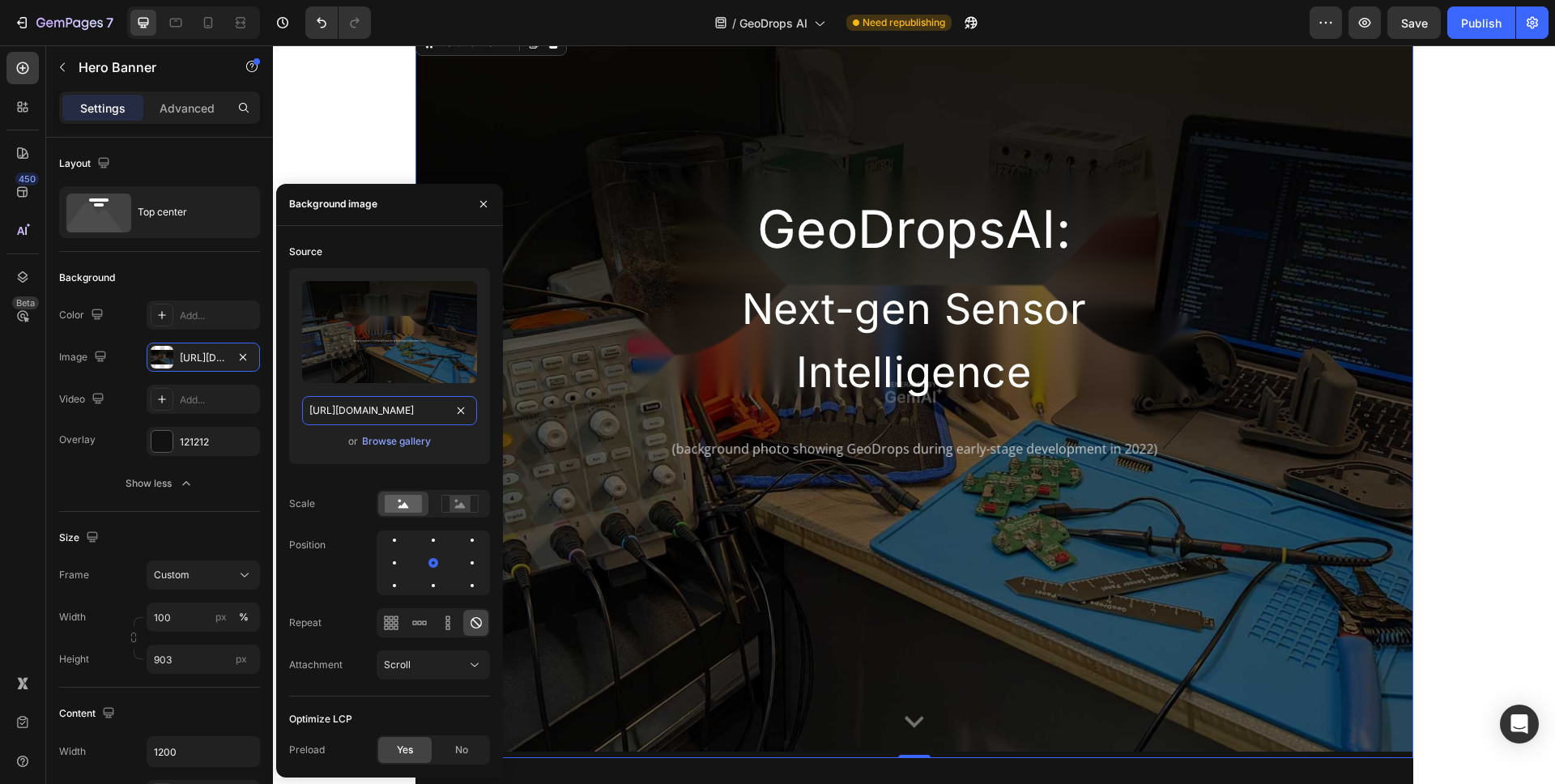
click at [435, 414] on input "[URL][DOMAIN_NAME]" at bounding box center [390, 411] width 175 height 29
click at [473, 450] on div "or Browse gallery" at bounding box center [390, 441] width 175 height 19
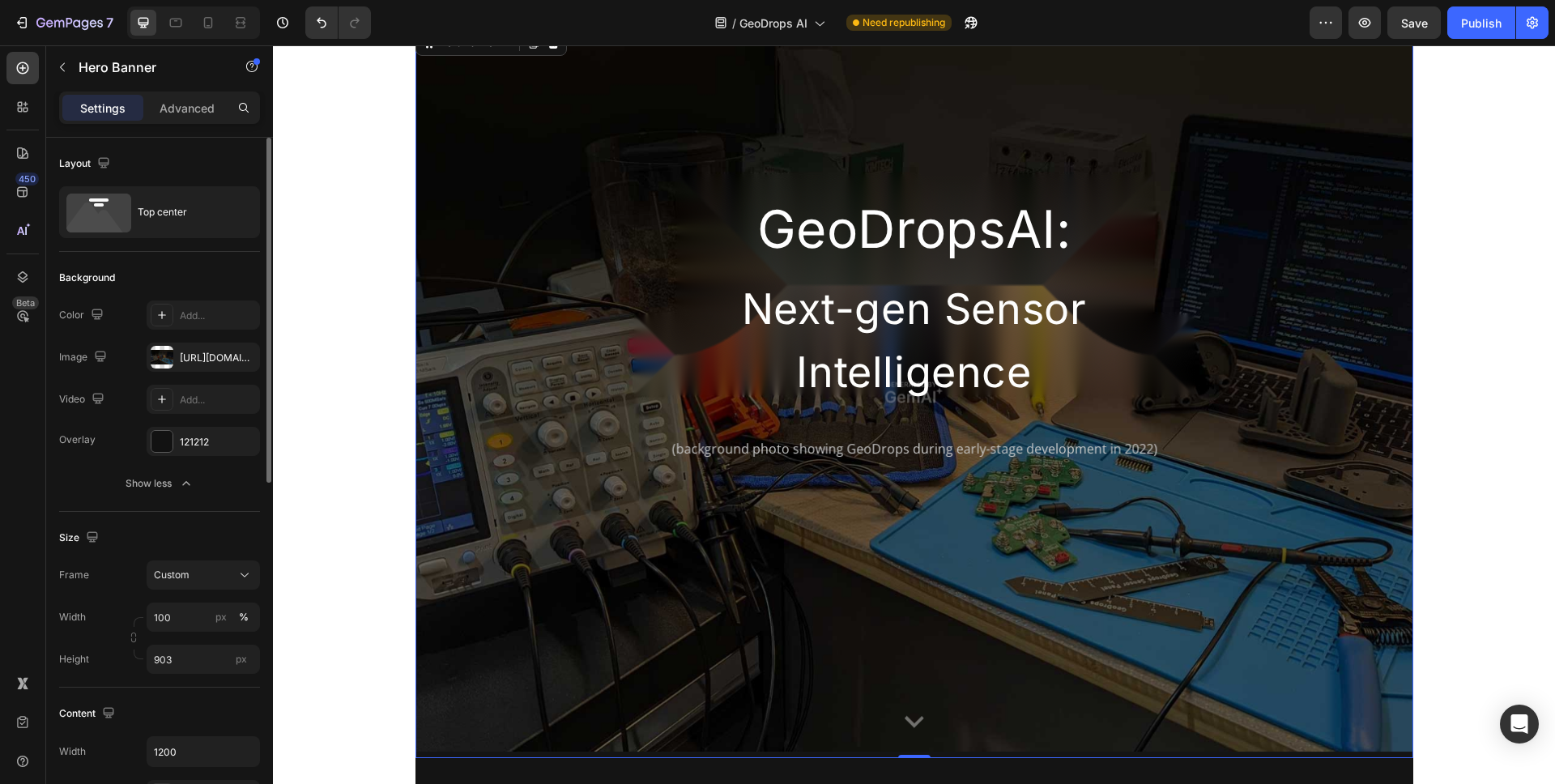
click at [220, 279] on div "Background" at bounding box center [159, 277] width 201 height 26
click at [202, 367] on div "[URL][DOMAIN_NAME]" at bounding box center [203, 357] width 113 height 29
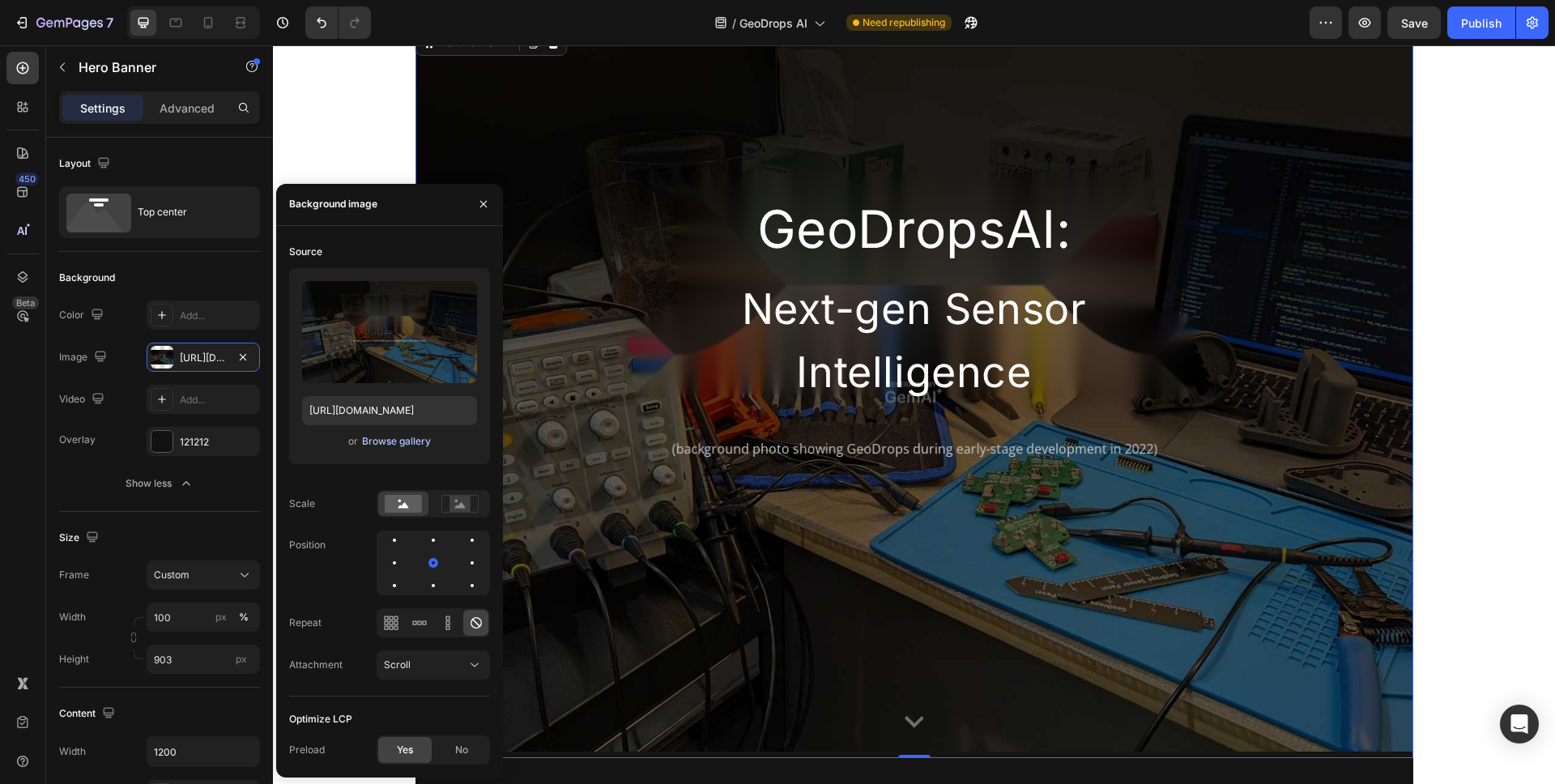
click at [417, 440] on div "Browse gallery" at bounding box center [397, 441] width 69 height 15
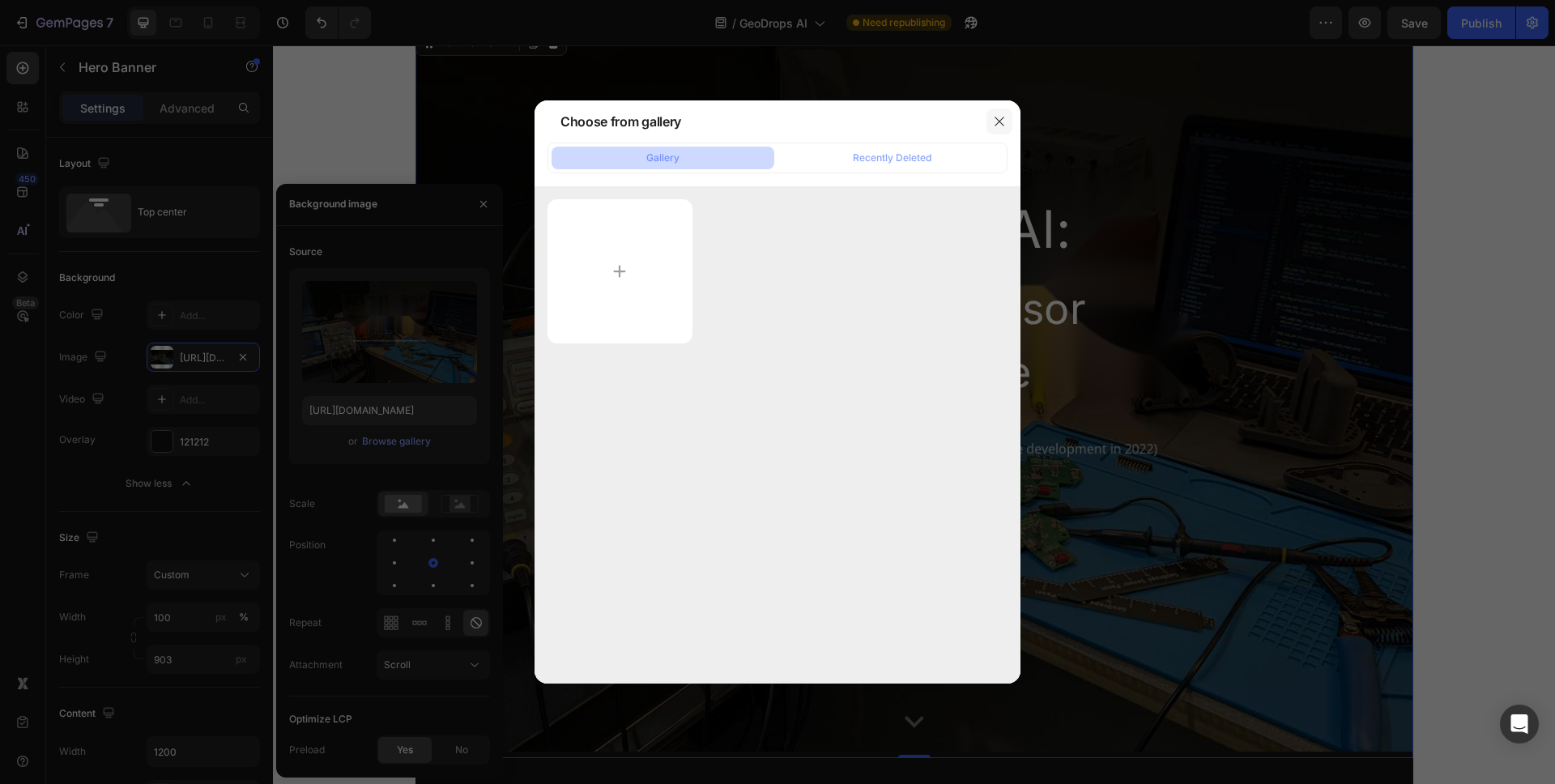
click at [1001, 131] on button "button" at bounding box center [1000, 121] width 26 height 26
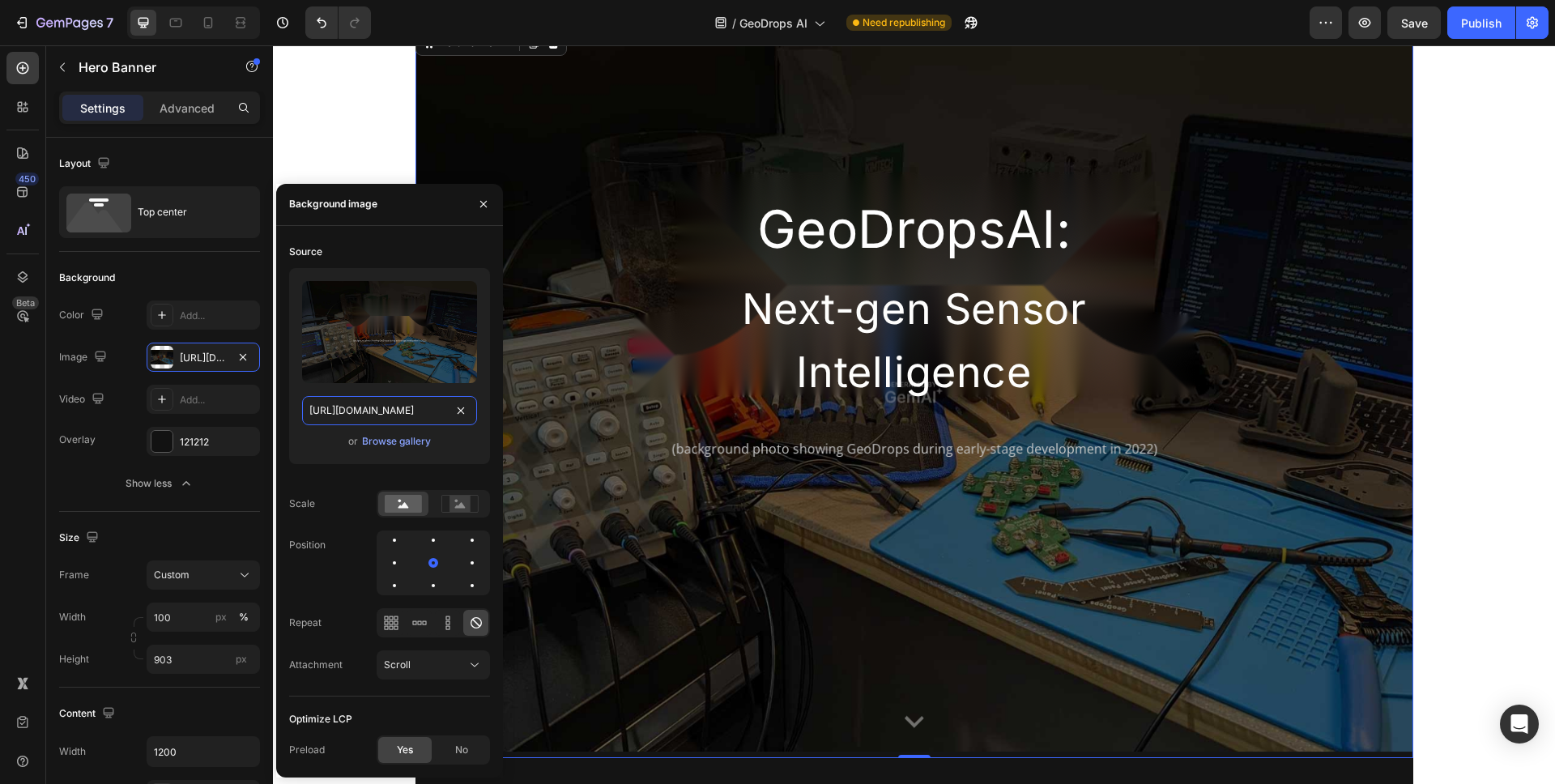
click at [395, 413] on input "[URL][DOMAIN_NAME]" at bounding box center [390, 411] width 175 height 29
click at [412, 327] on label at bounding box center [390, 331] width 175 height 102
click at [412, 345] on input "file" at bounding box center [389, 359] width 111 height 27
type input "[URL][DOMAIN_NAME]"
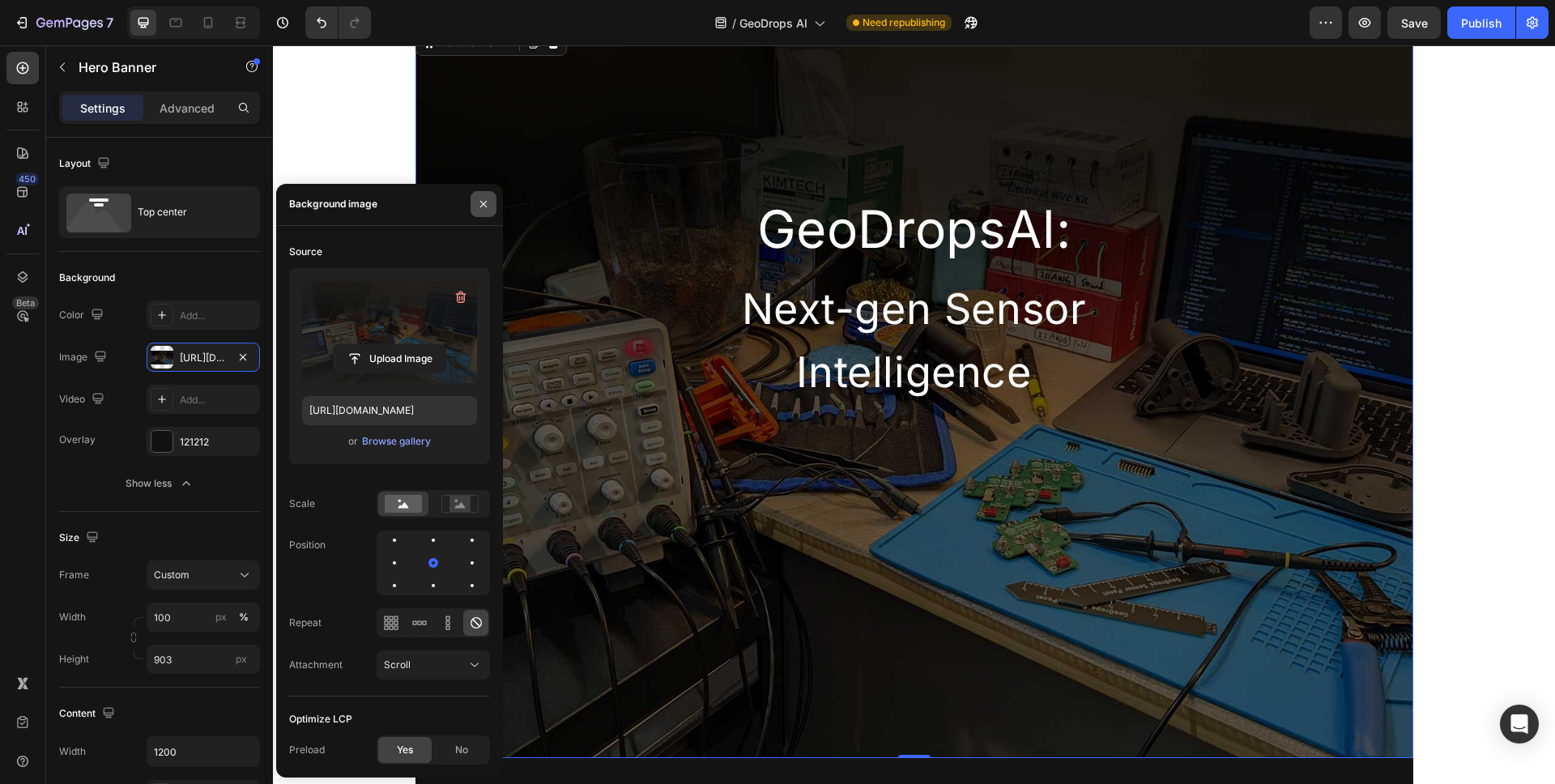
click at [491, 204] on button "button" at bounding box center [483, 204] width 26 height 26
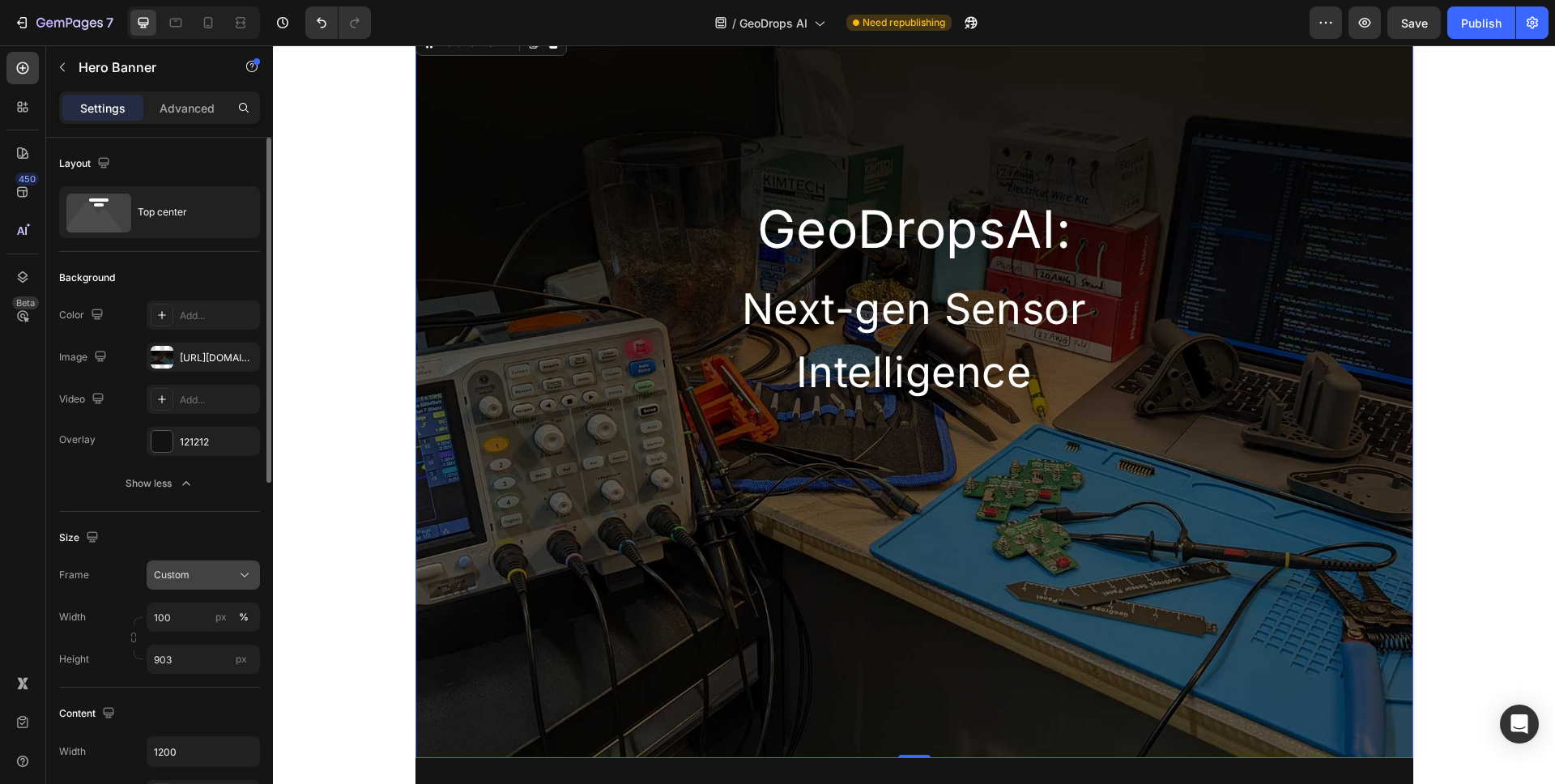
scroll to position [190, 0]
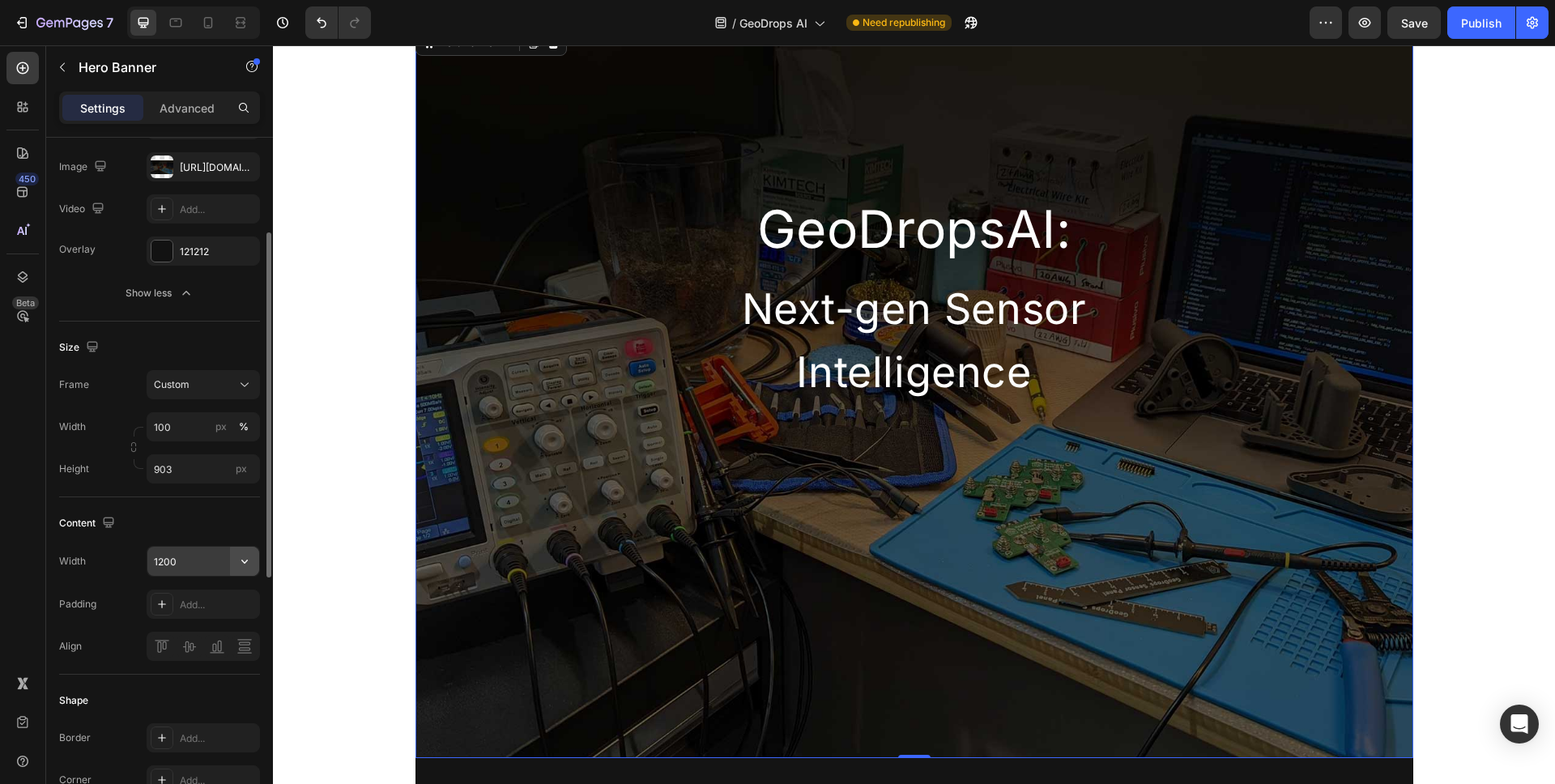
click at [239, 561] on icon "button" at bounding box center [244, 561] width 16 height 16
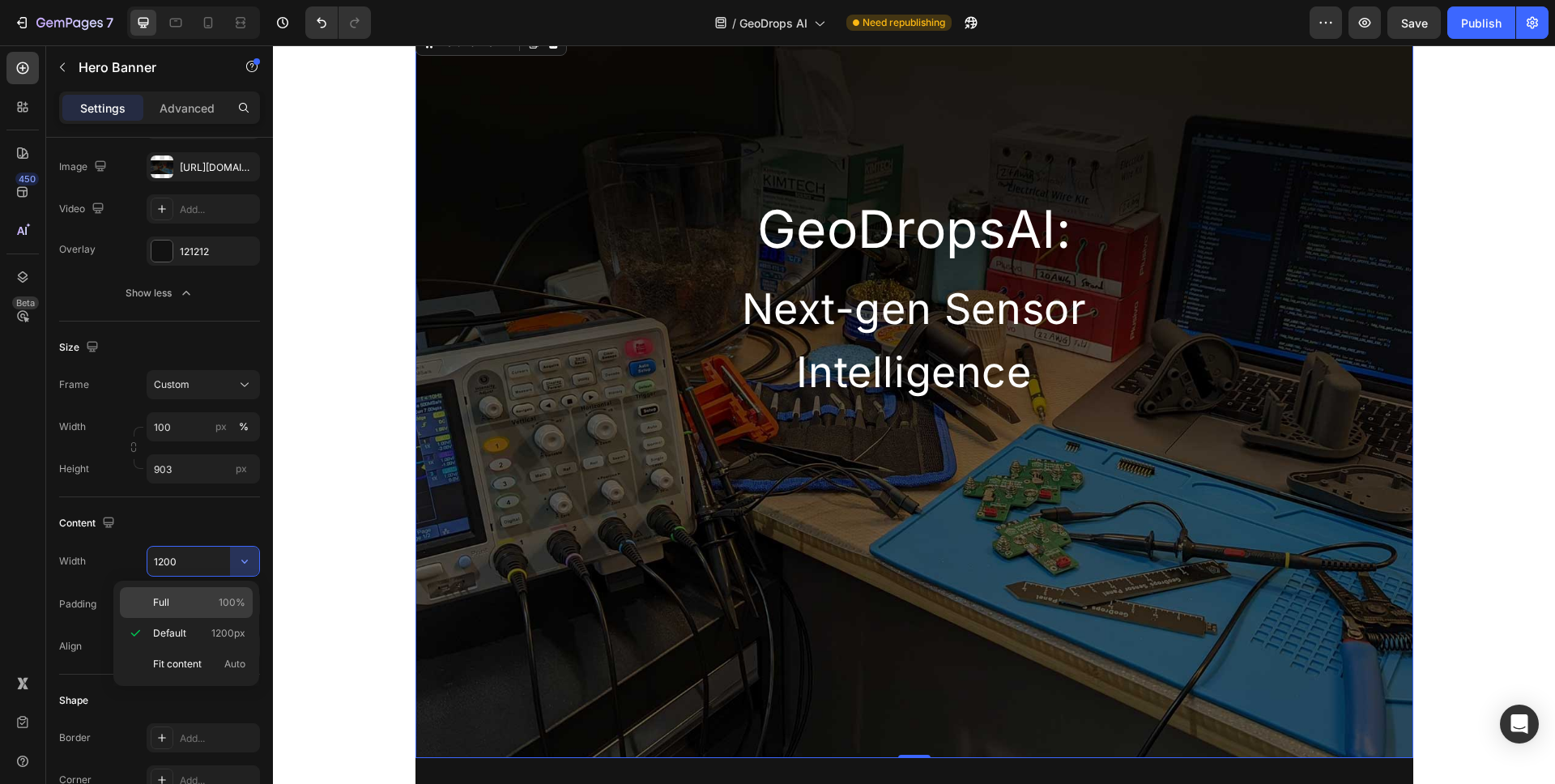
click at [226, 609] on span "100%" at bounding box center [233, 602] width 27 height 15
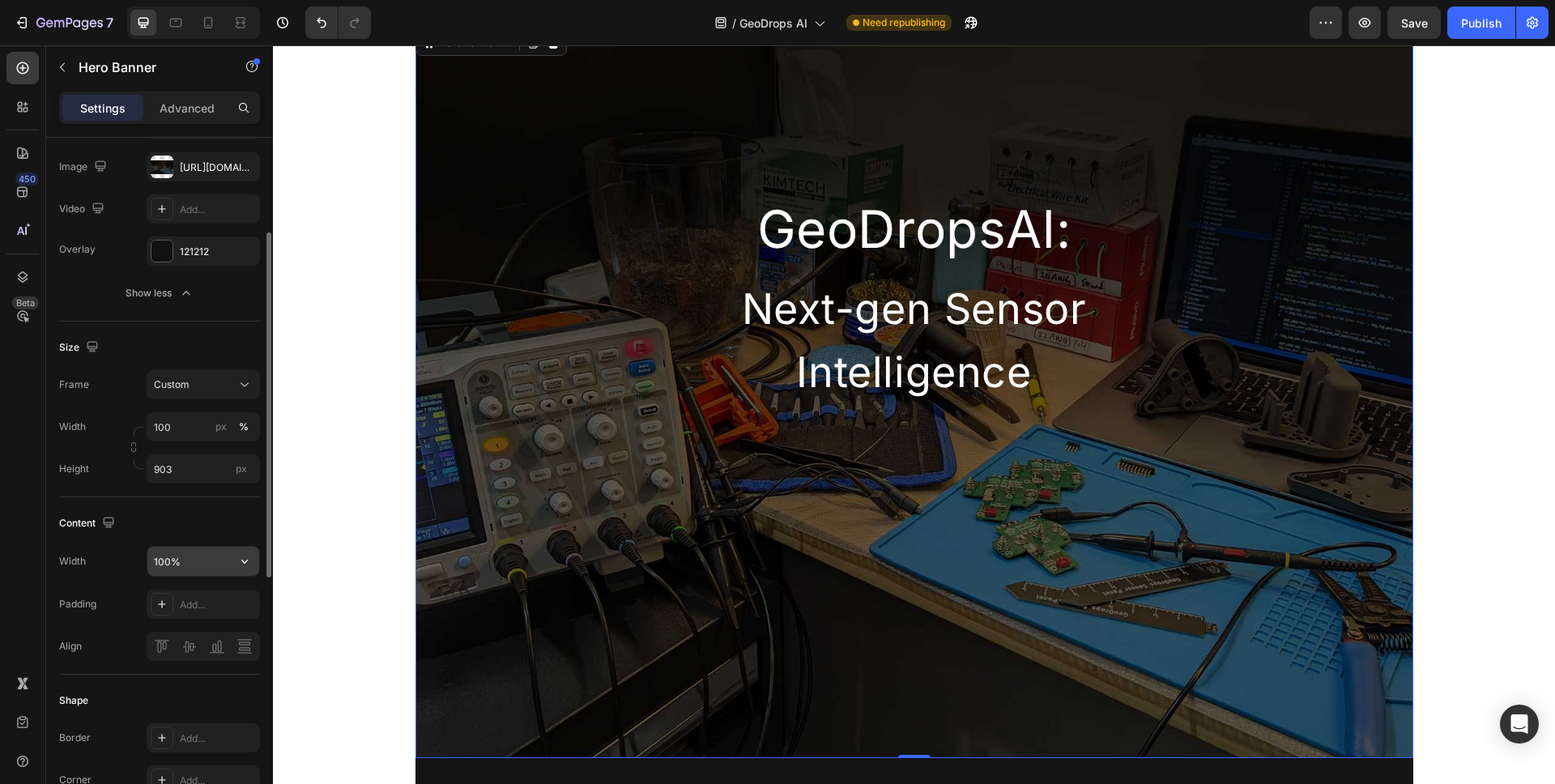
click at [243, 565] on icon "button" at bounding box center [244, 561] width 16 height 16
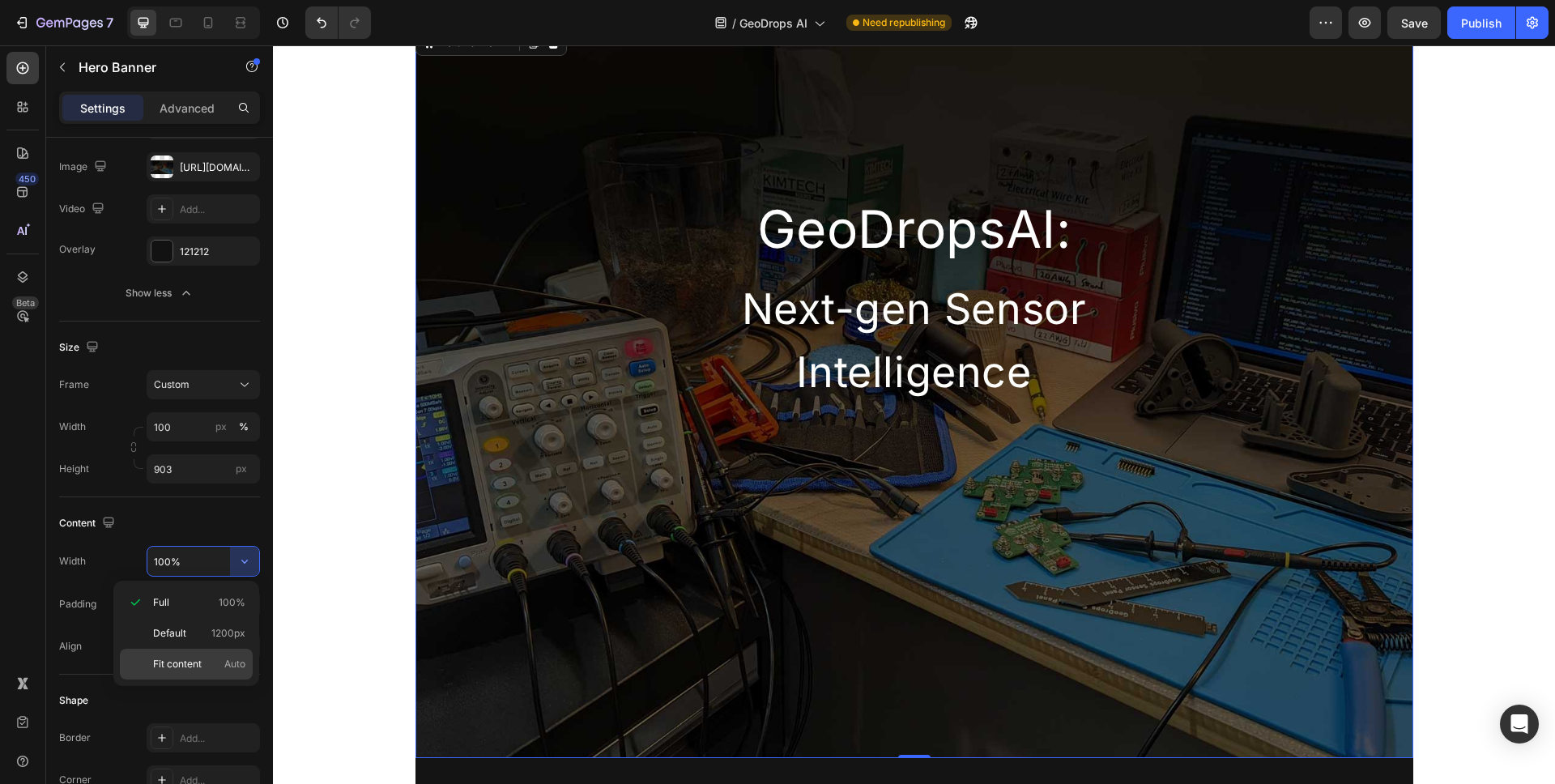
click at [231, 663] on span "Auto" at bounding box center [235, 664] width 21 height 15
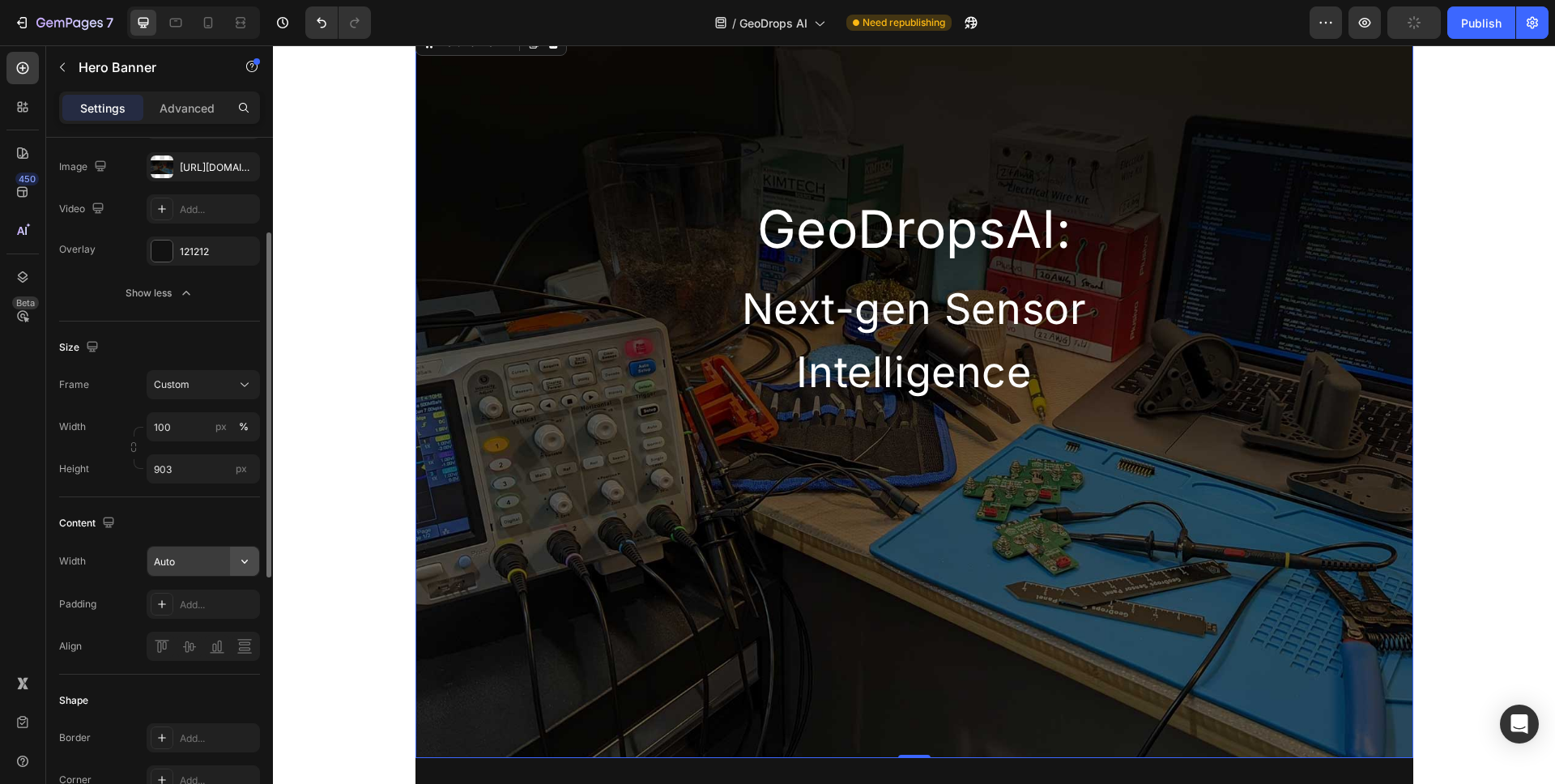
click at [242, 554] on icon "button" at bounding box center [244, 561] width 16 height 16
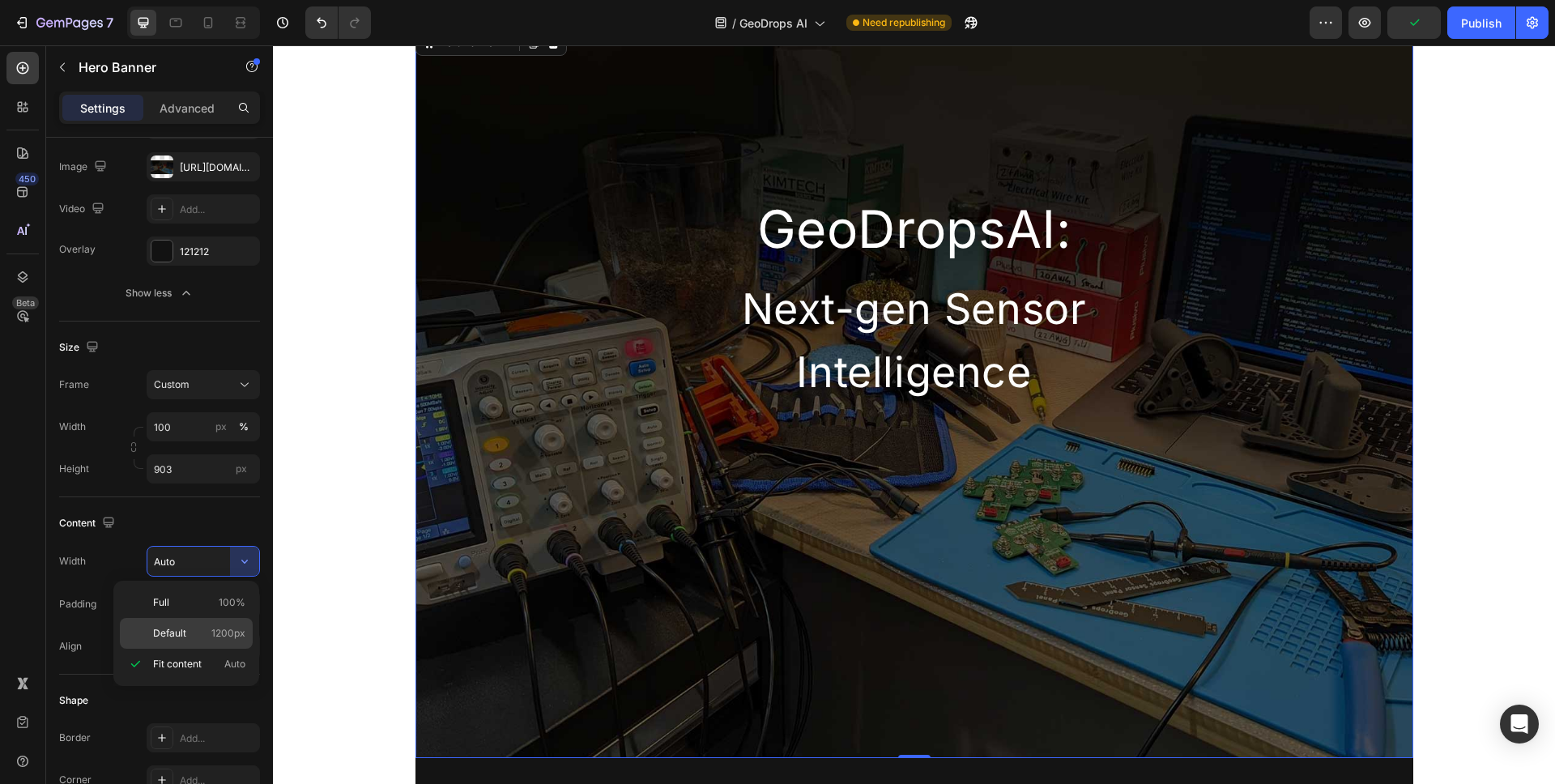
click at [244, 626] on span "1200px" at bounding box center [228, 633] width 34 height 15
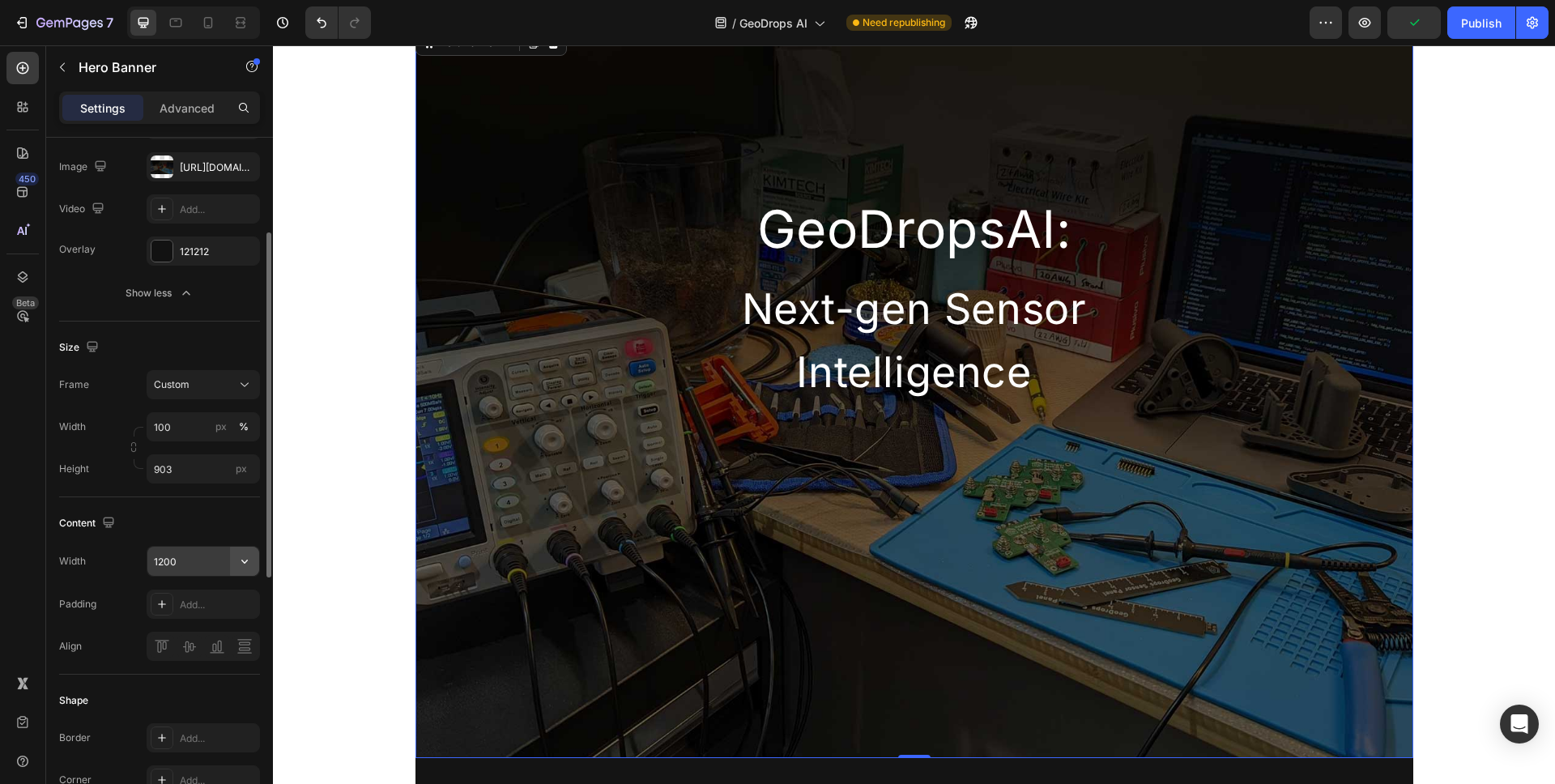
click at [244, 558] on icon "button" at bounding box center [244, 561] width 16 height 16
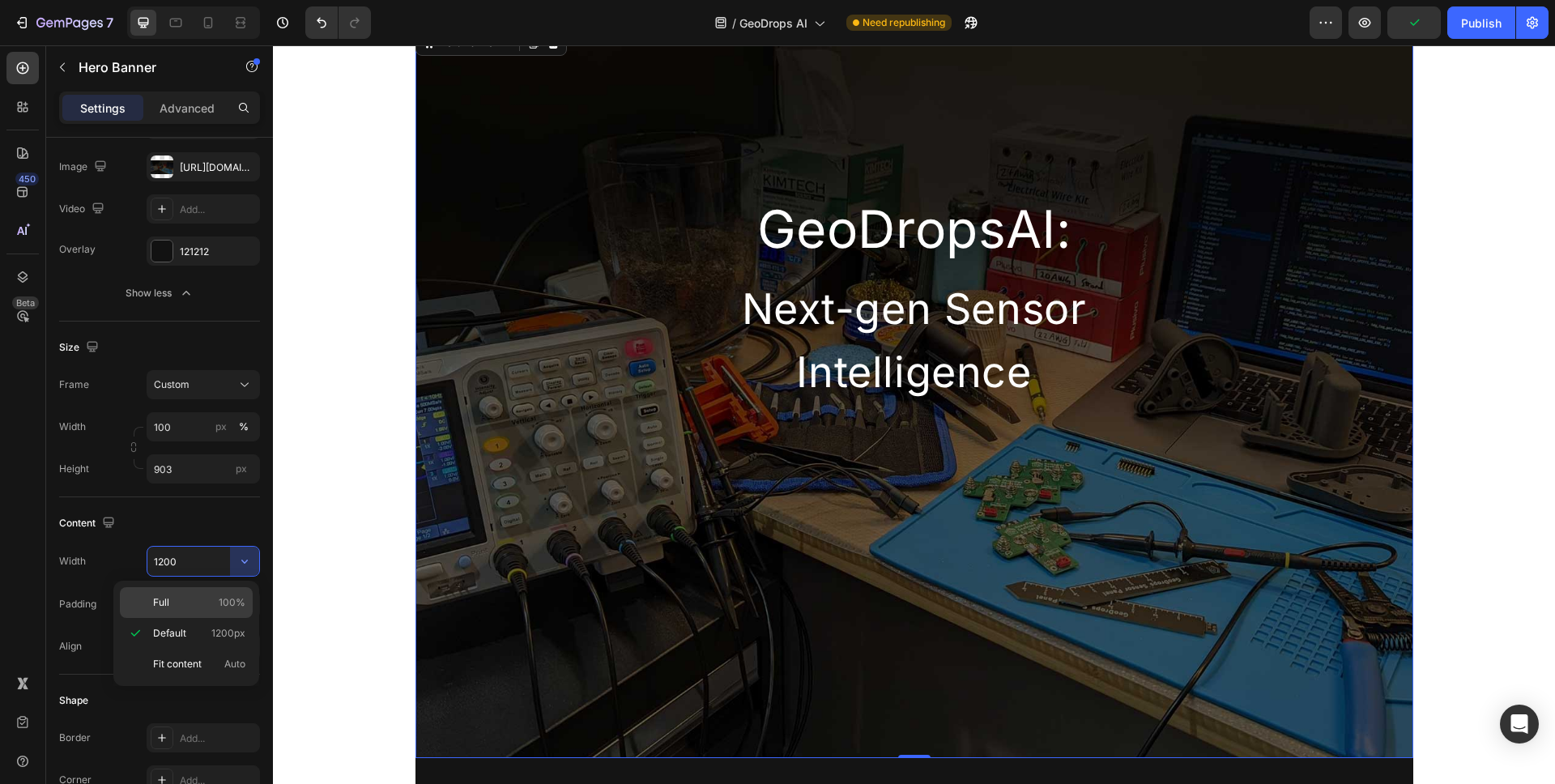
click at [239, 596] on span "100%" at bounding box center [233, 602] width 27 height 15
type input "100%"
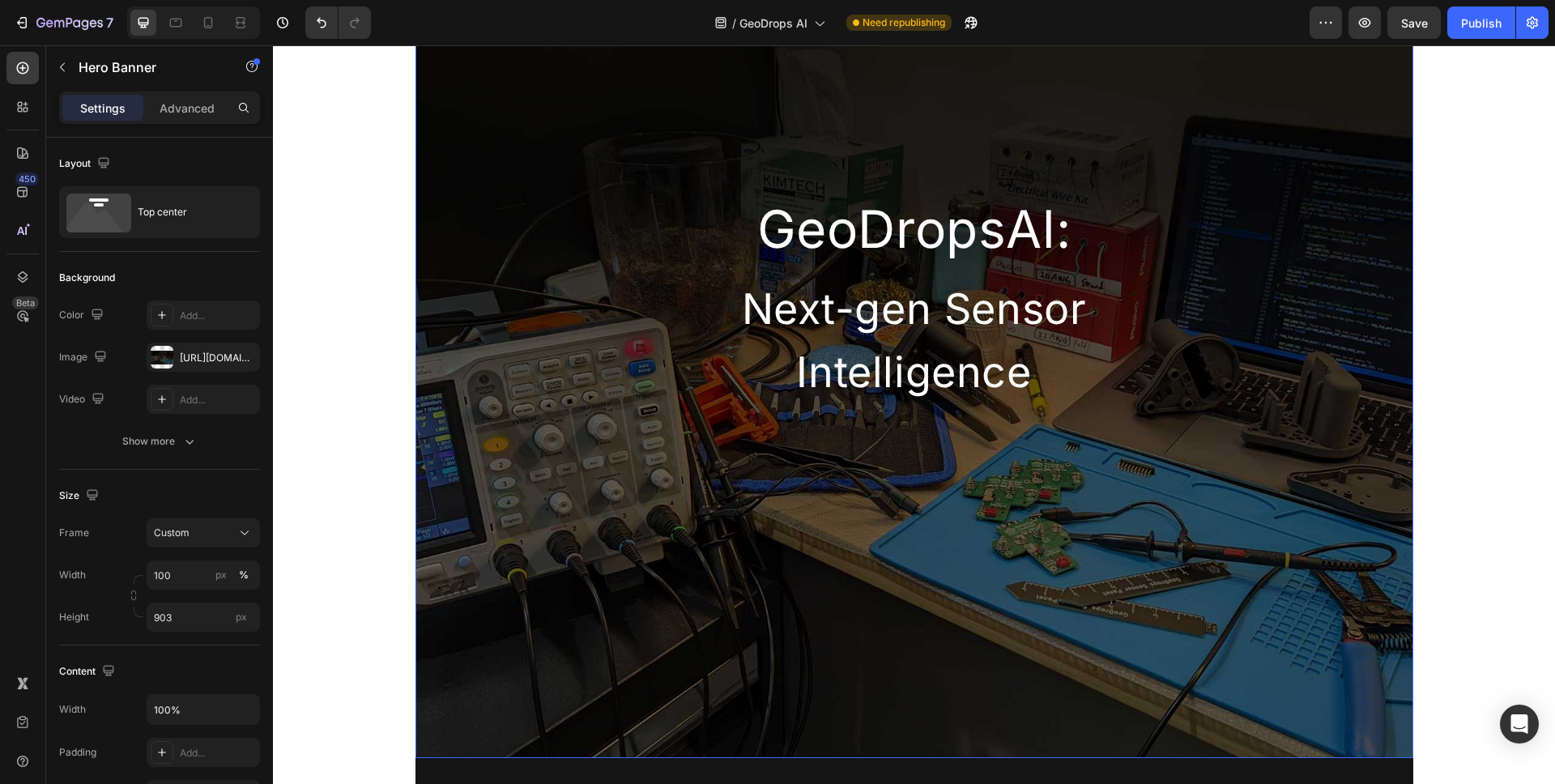
click at [504, 501] on div "Overlay" at bounding box center [914, 392] width 998 height 732
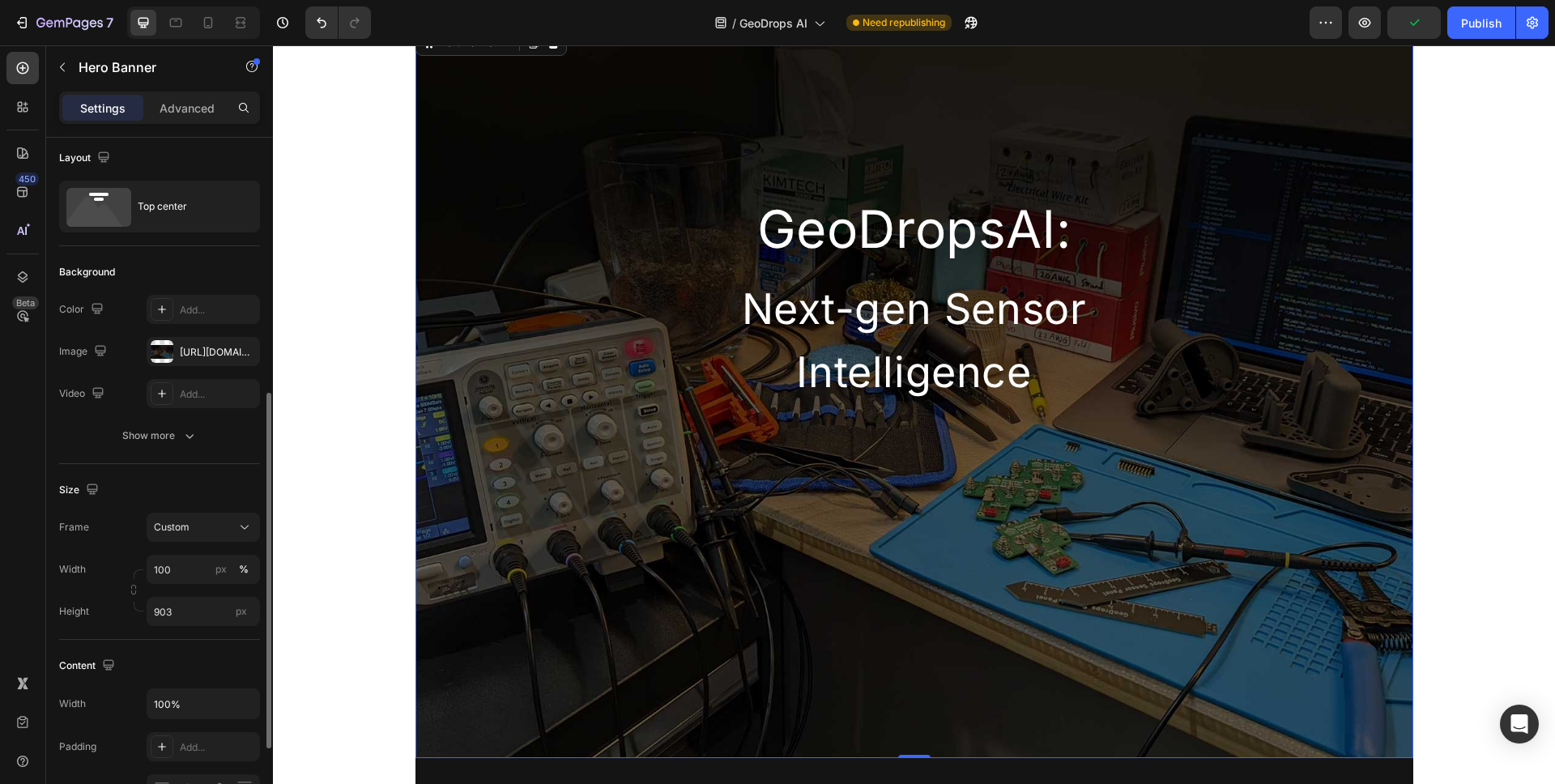
scroll to position [0, 0]
click at [192, 107] on p "Advanced" at bounding box center [187, 109] width 55 height 17
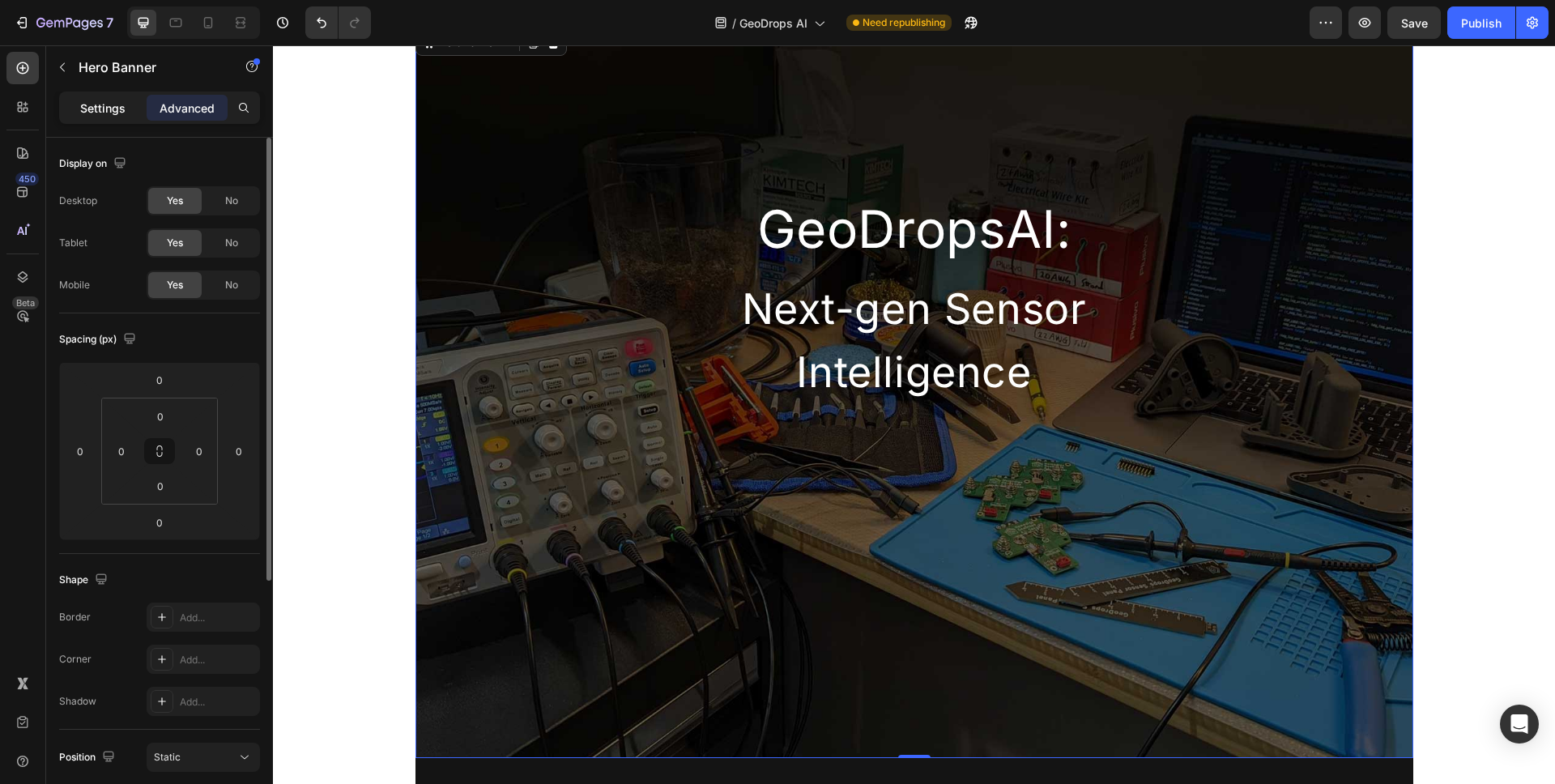
click at [111, 113] on p "Settings" at bounding box center [103, 109] width 46 height 17
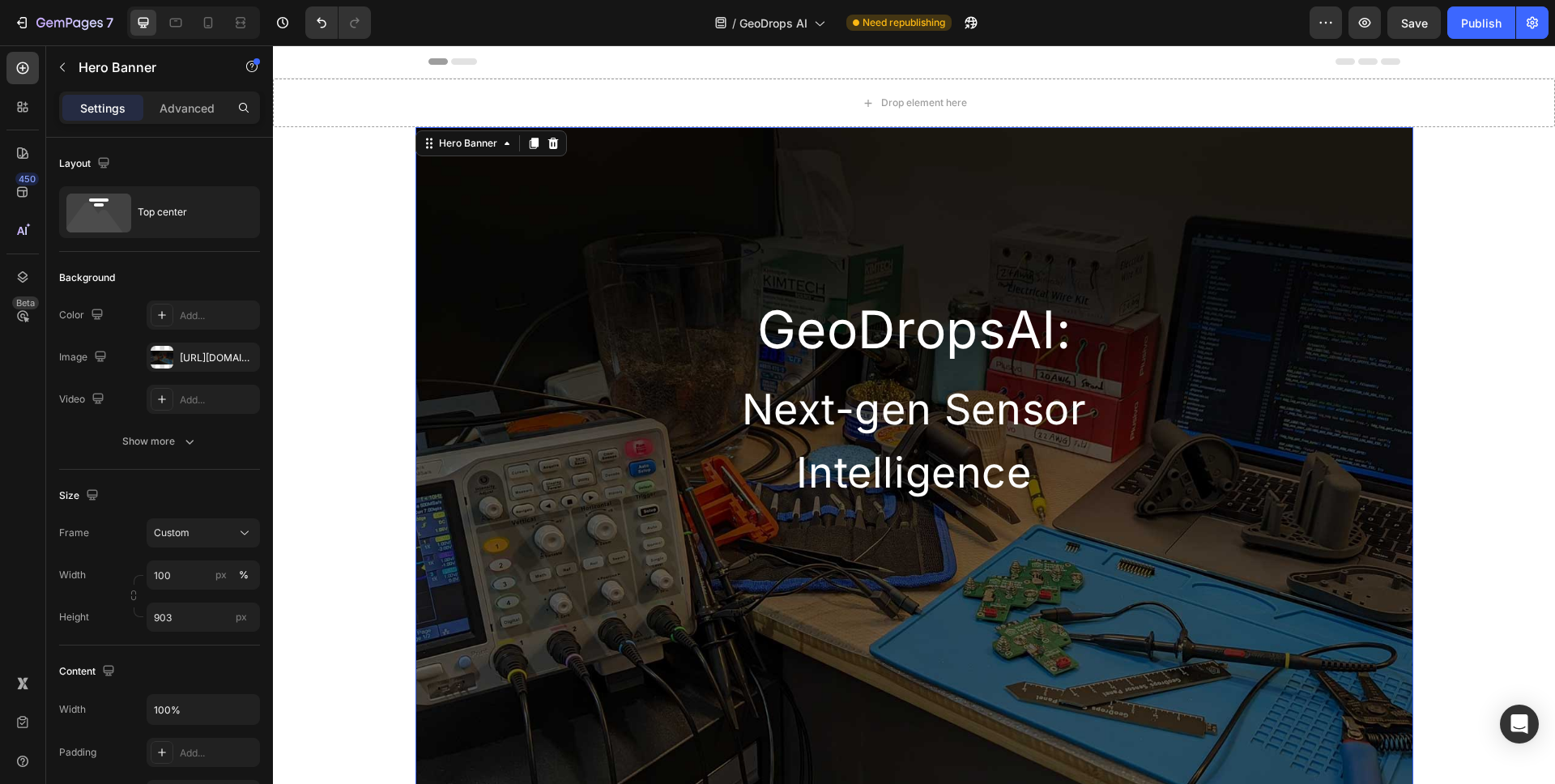
click at [488, 268] on div "GeoDropsAl: Heading Next-gen Sensor Intelligence Heading Row" at bounding box center [914, 316] width 998 height 379
click at [200, 212] on div "Top center" at bounding box center [187, 212] width 99 height 37
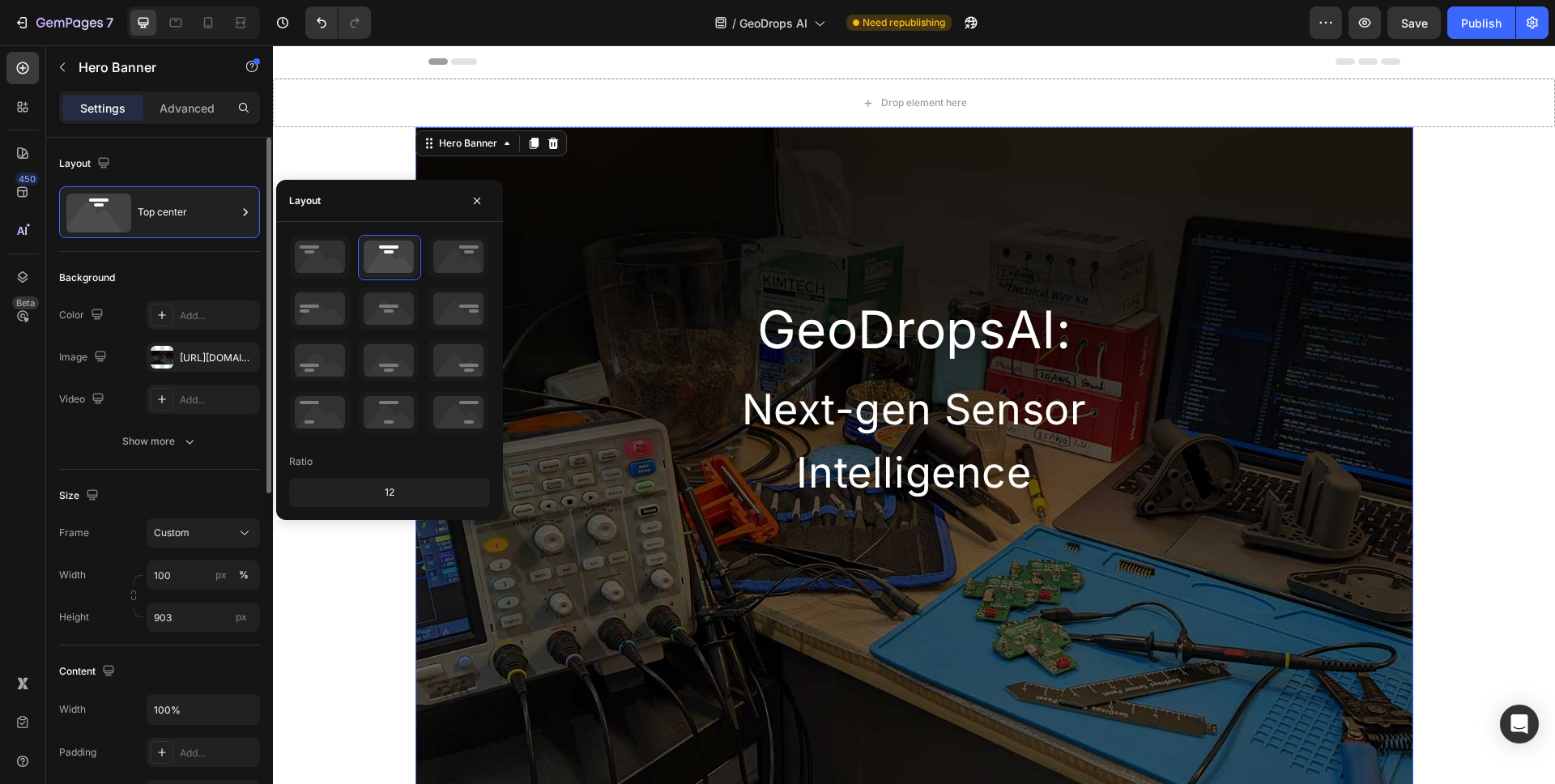
click at [212, 167] on div "Layout" at bounding box center [159, 163] width 201 height 26
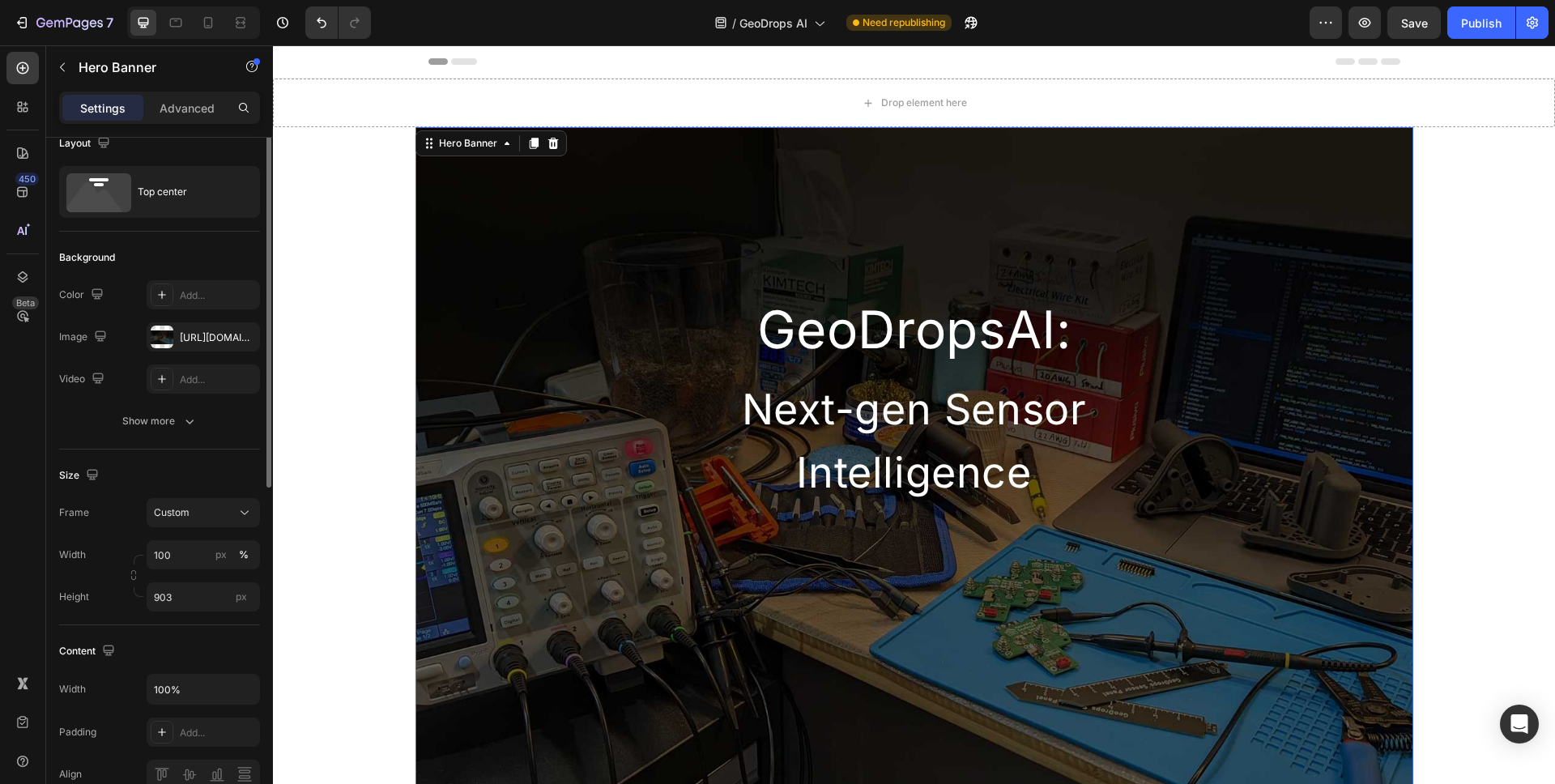
scroll to position [31, 0]
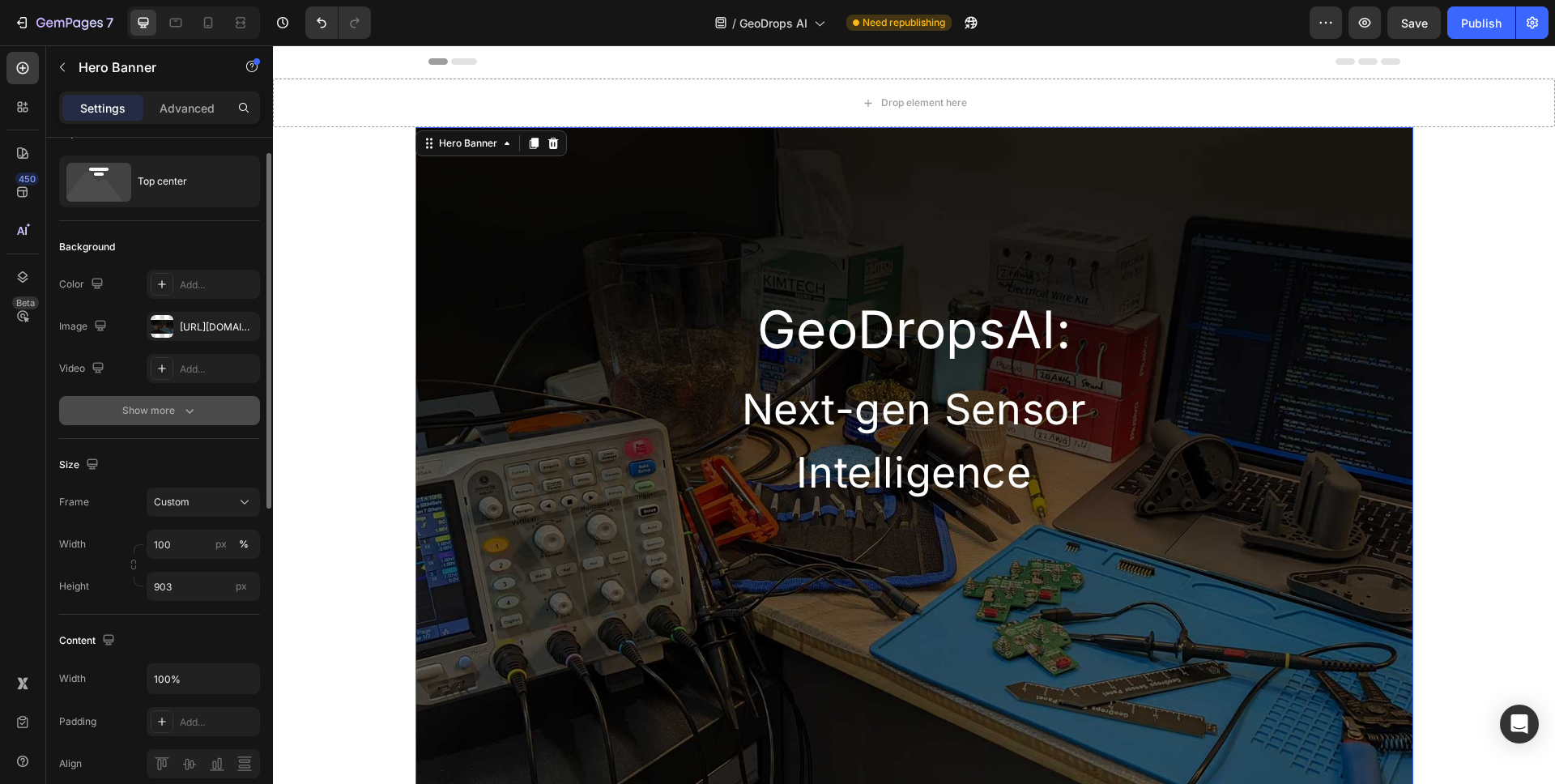
click at [169, 401] on button "Show more" at bounding box center [159, 411] width 201 height 29
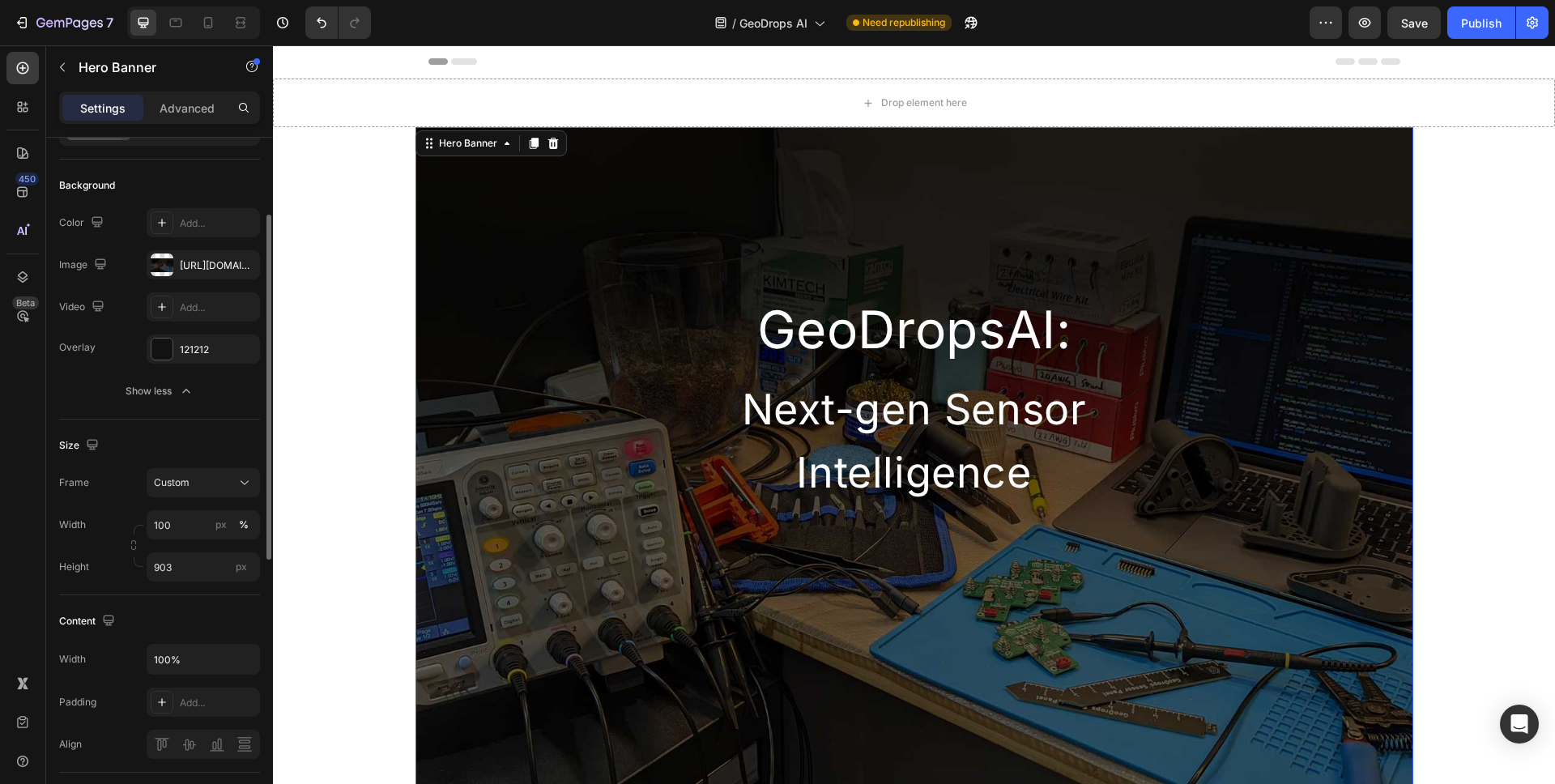
scroll to position [192, 0]
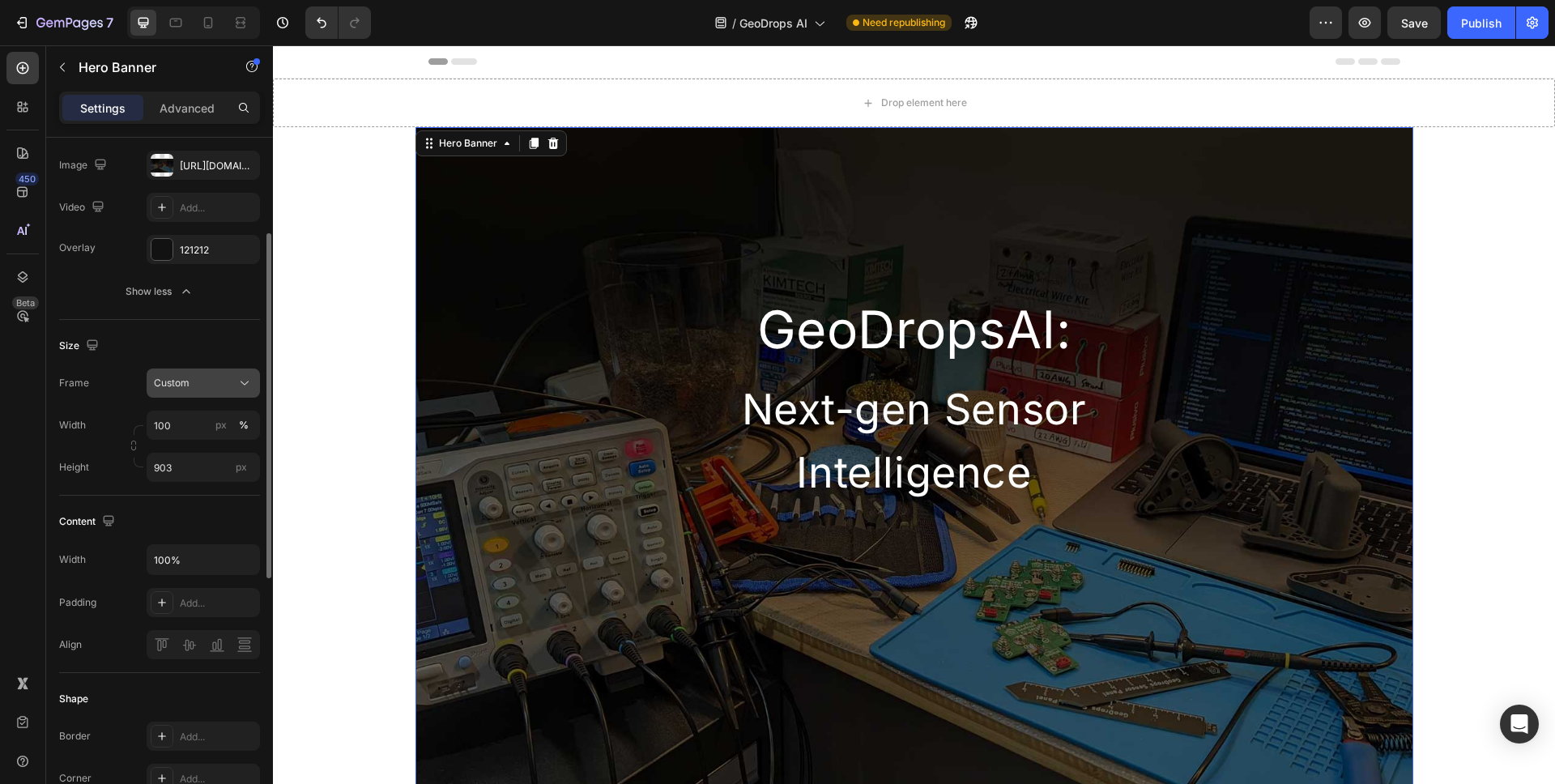
click at [251, 384] on icon at bounding box center [244, 383] width 16 height 16
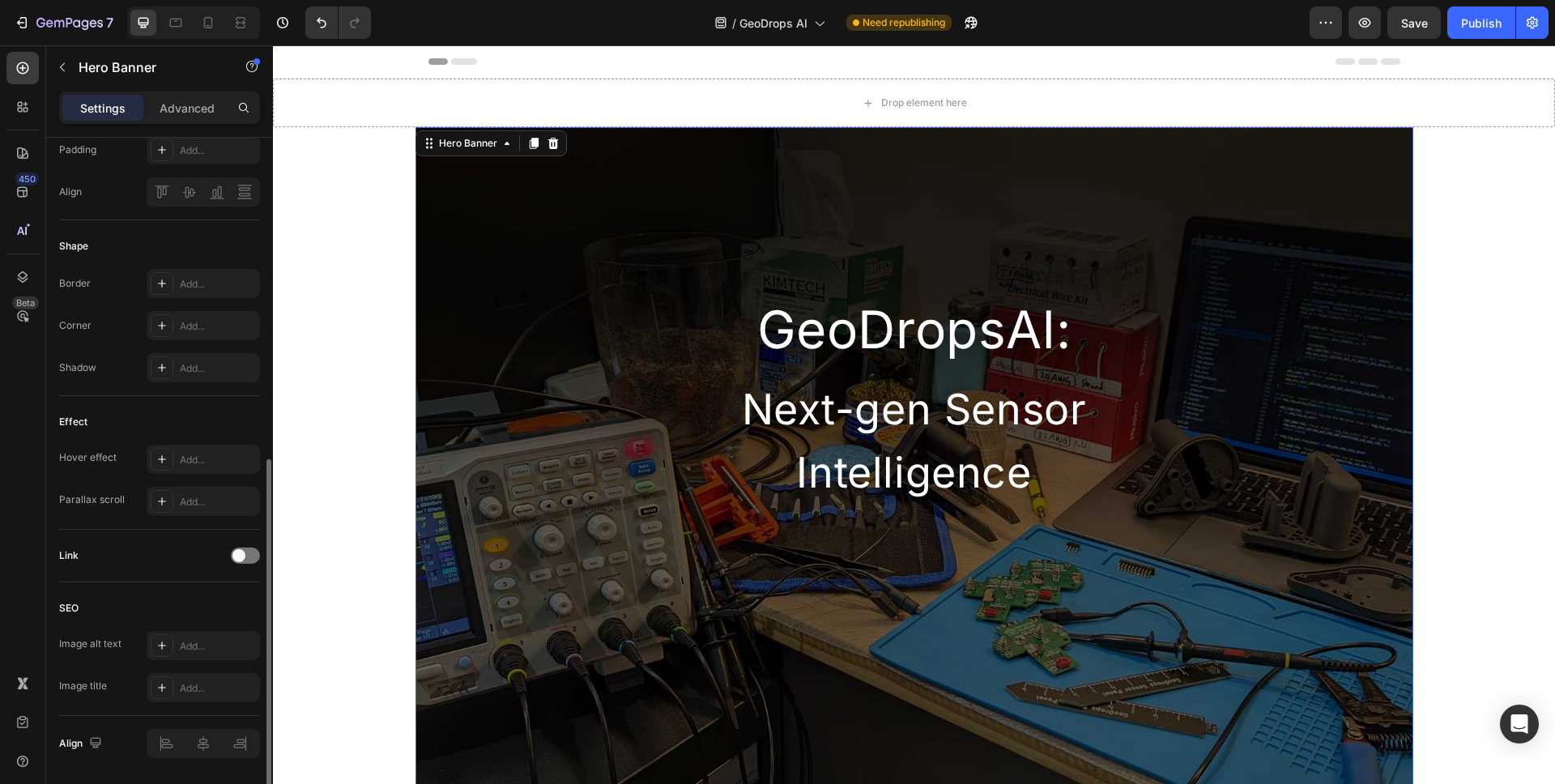
scroll to position [697, 0]
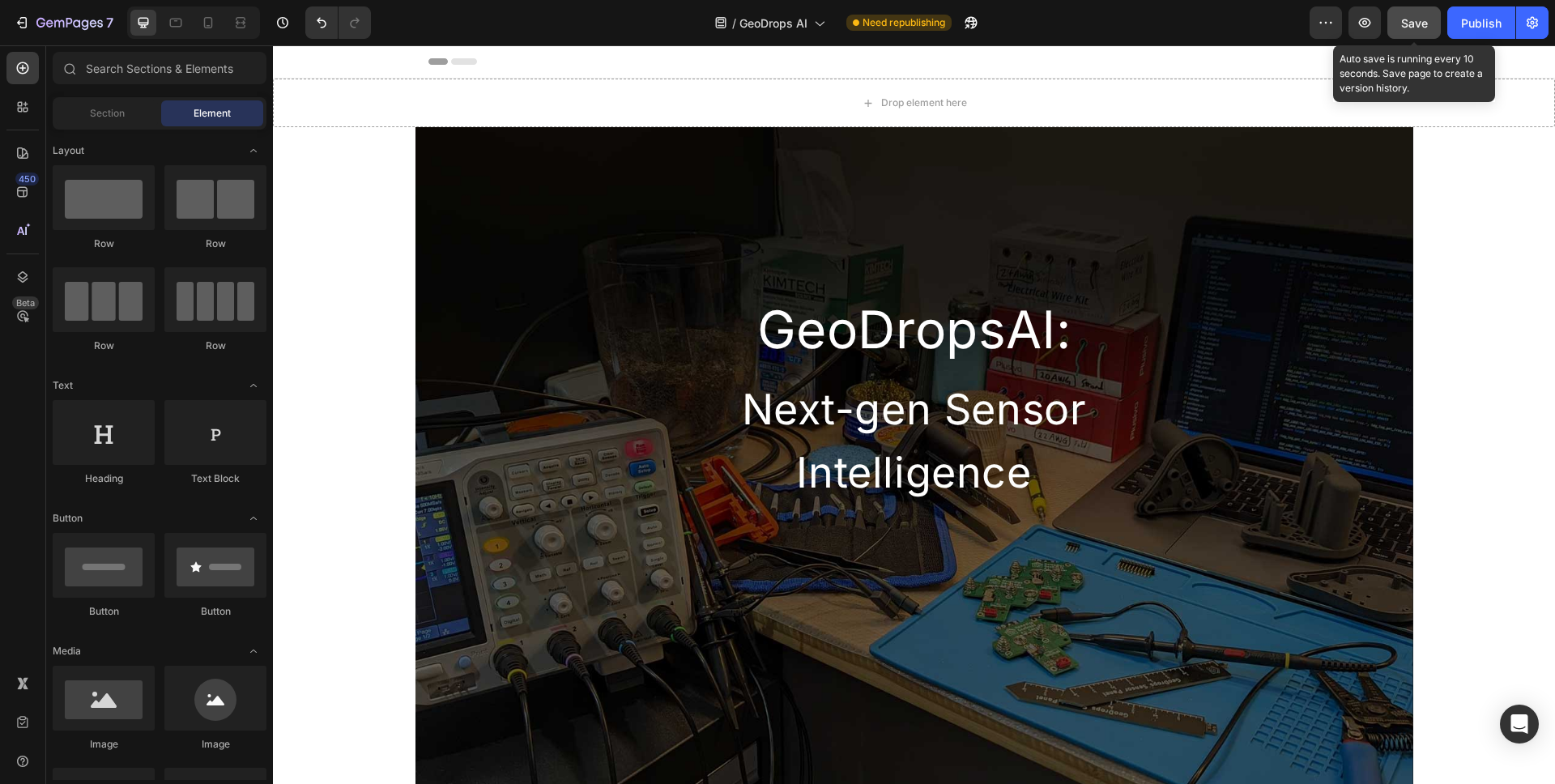
click at [1422, 21] on span "Save" at bounding box center [1415, 23] width 27 height 14
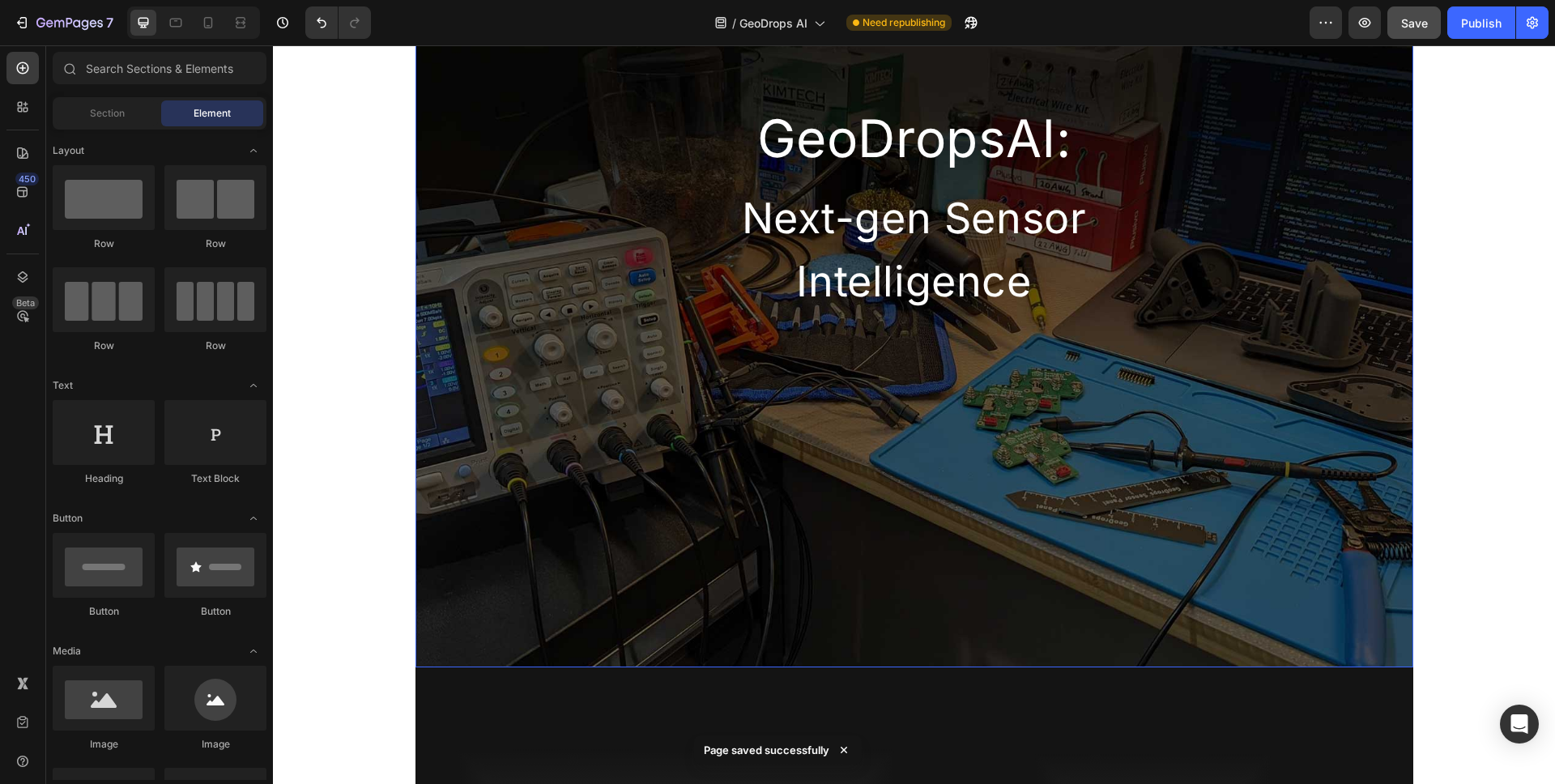
scroll to position [470, 0]
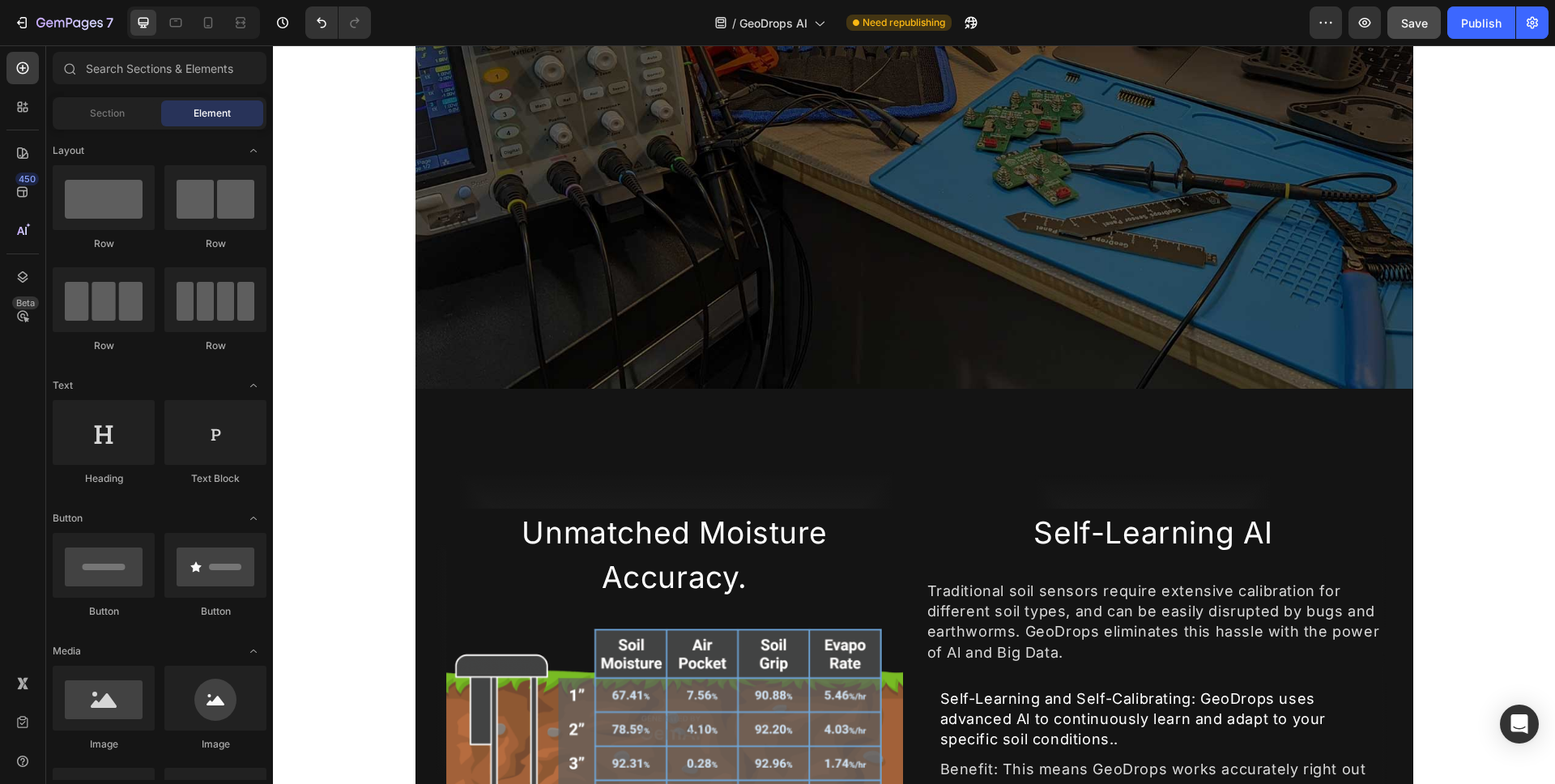
scroll to position [0, 0]
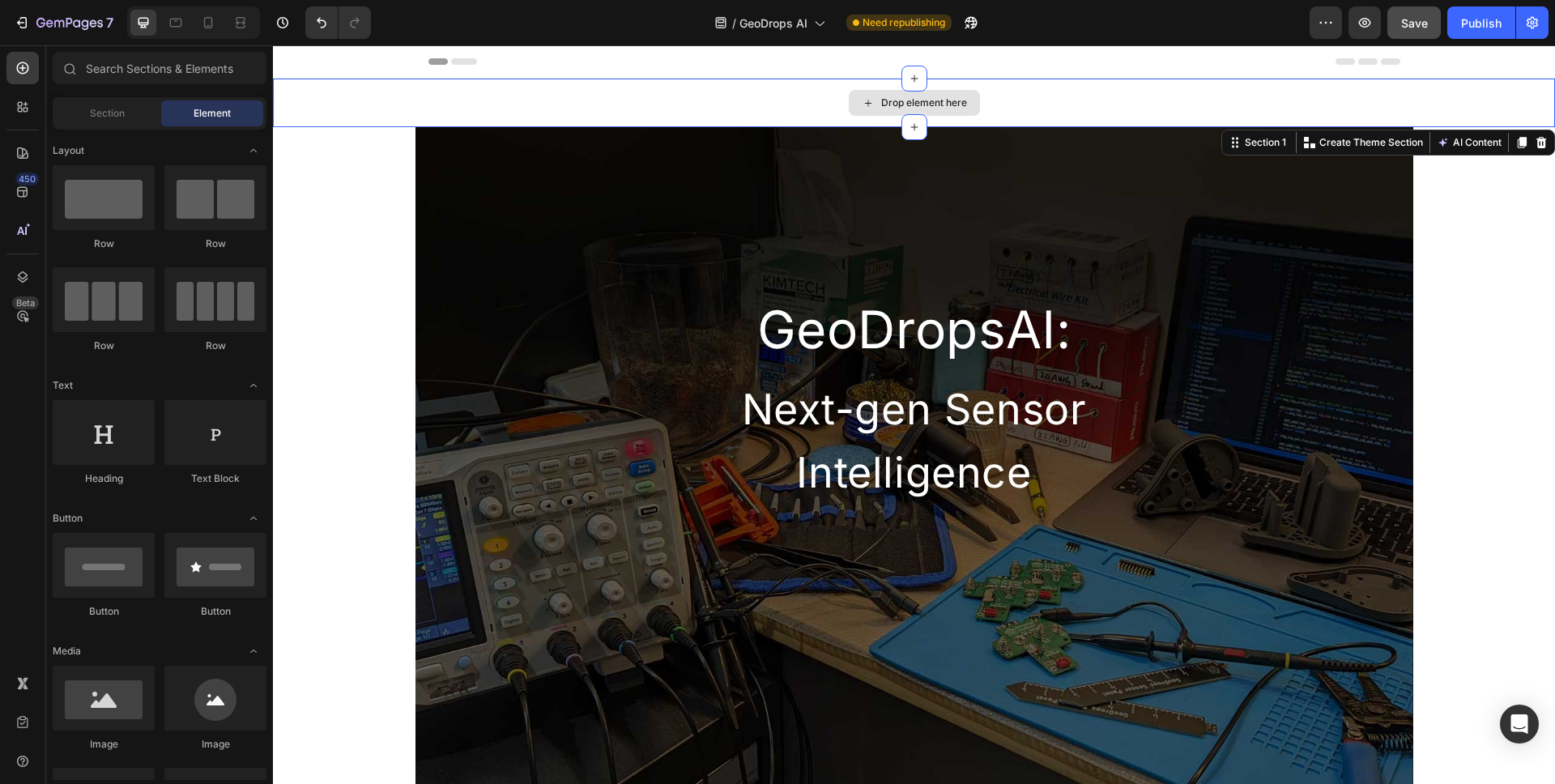
click at [396, 109] on div "Drop element here" at bounding box center [914, 103] width 1283 height 48
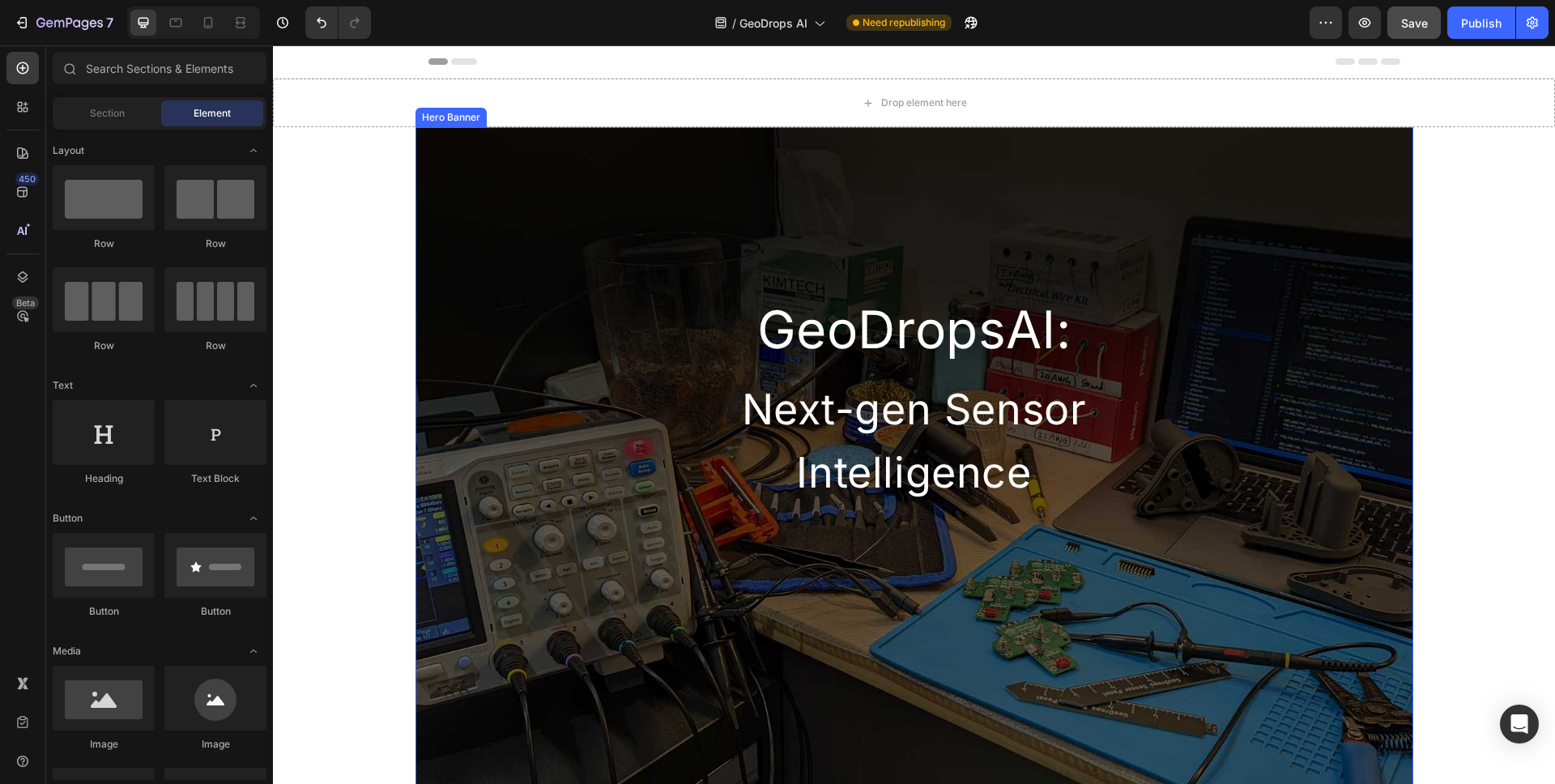
click at [428, 140] on div "GeoDropsAl: Heading Next-gen Sensor Intelligence Heading Row" at bounding box center [914, 316] width 998 height 379
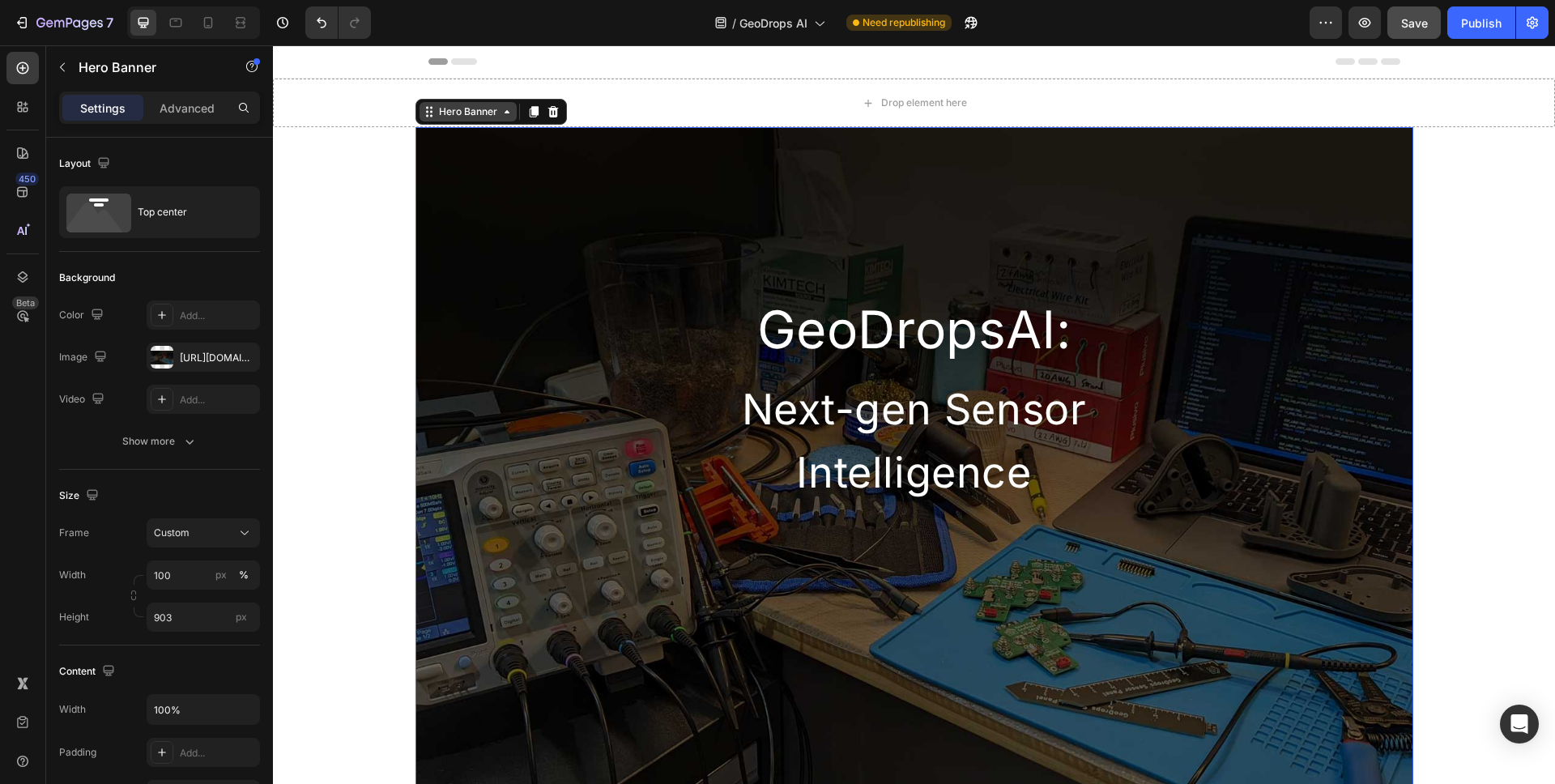
click at [444, 112] on div "Hero Banner" at bounding box center [468, 111] width 65 height 15
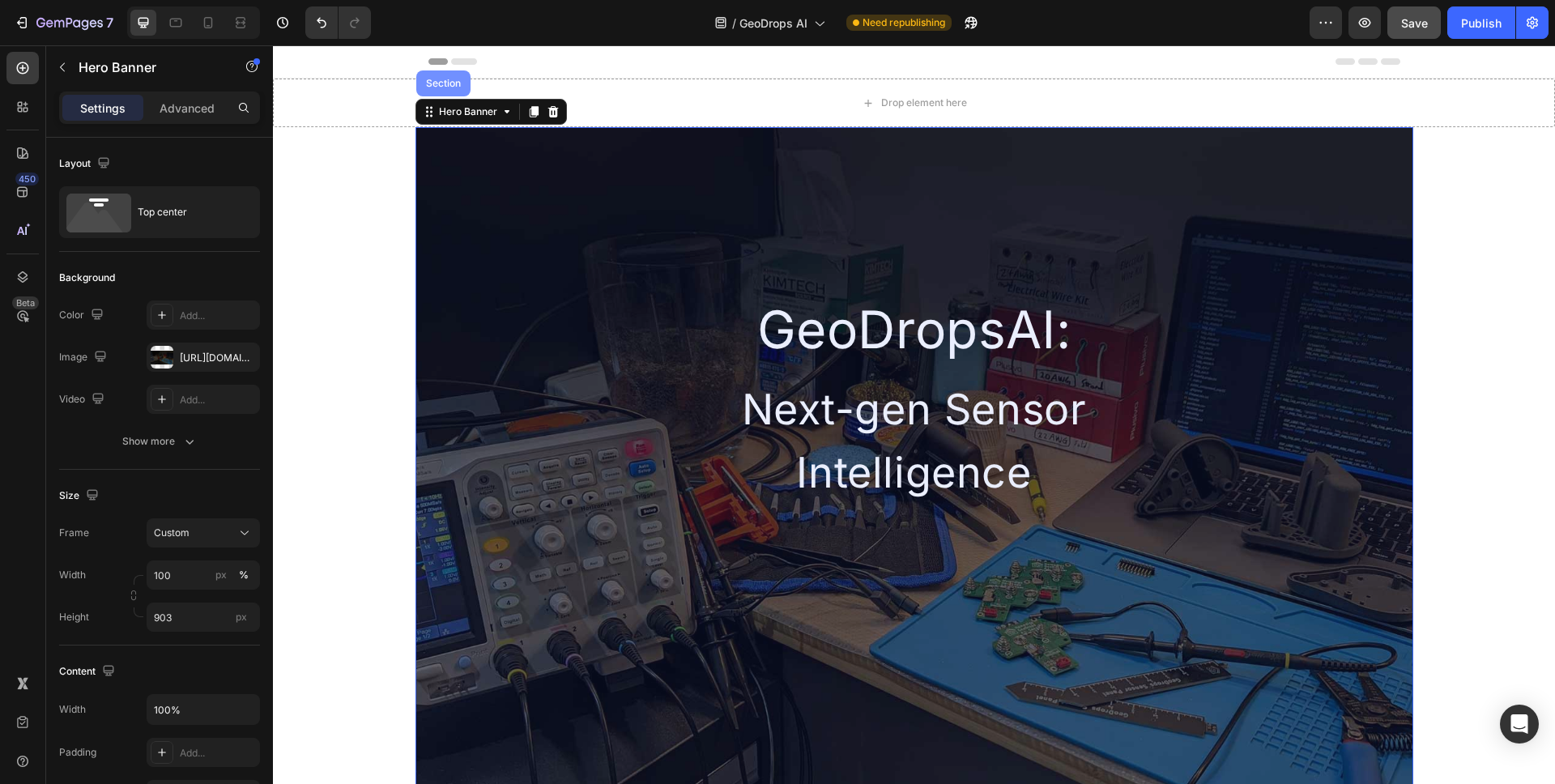
click at [451, 90] on div "Section" at bounding box center [444, 83] width 54 height 26
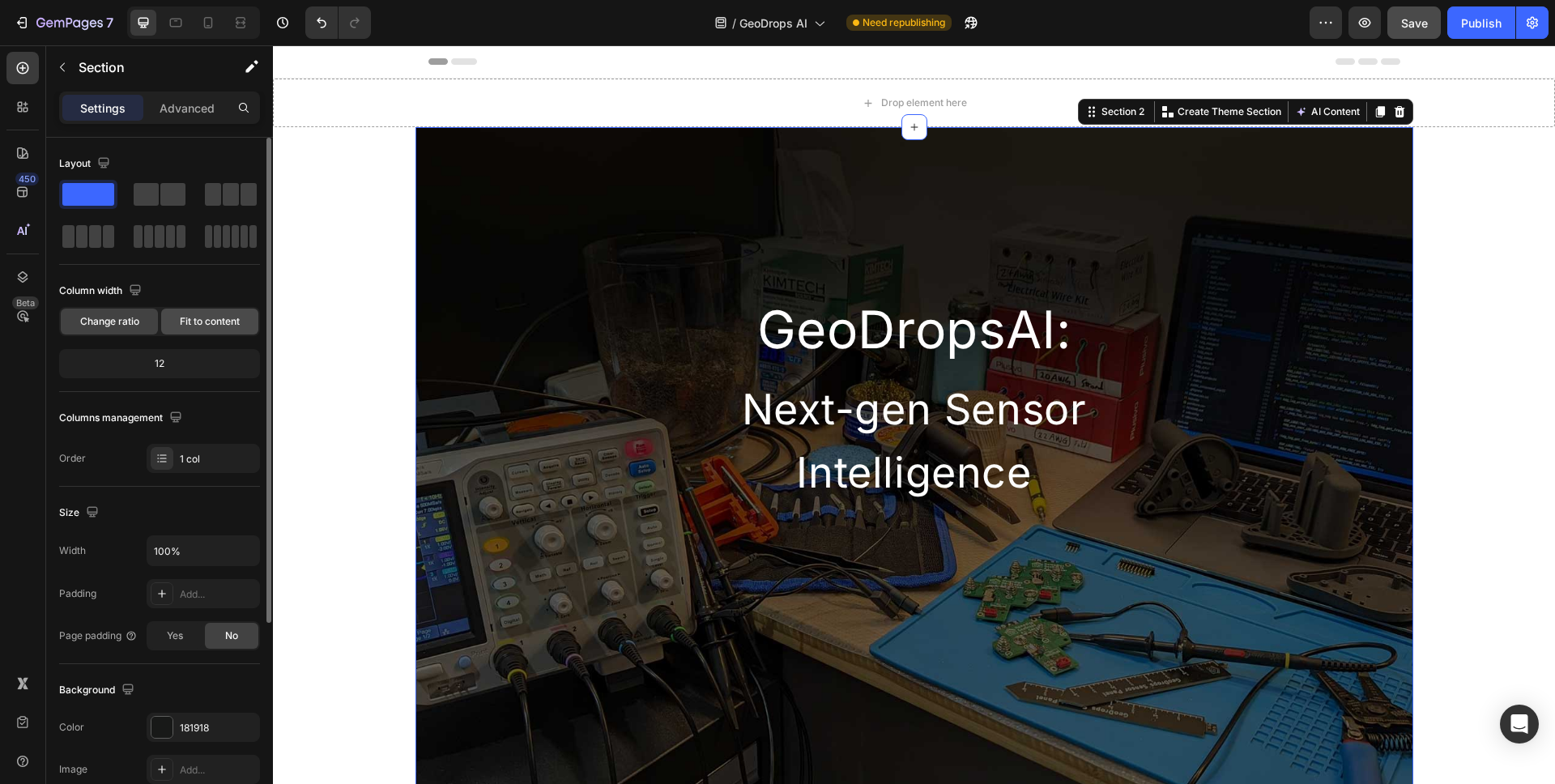
click at [246, 328] on div "Fit to content" at bounding box center [209, 321] width 97 height 26
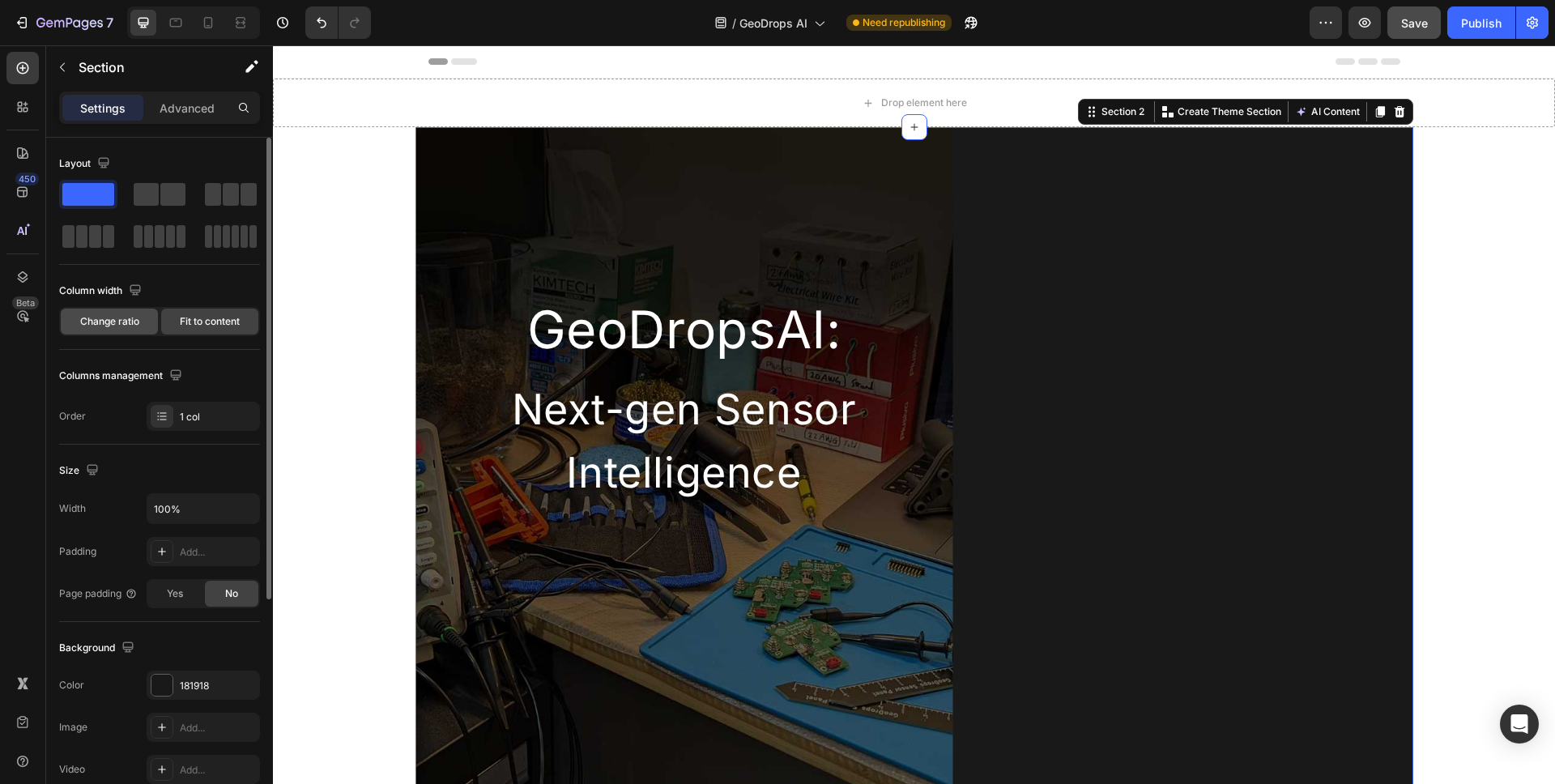
click at [138, 322] on span "Change ratio" at bounding box center [110, 321] width 59 height 15
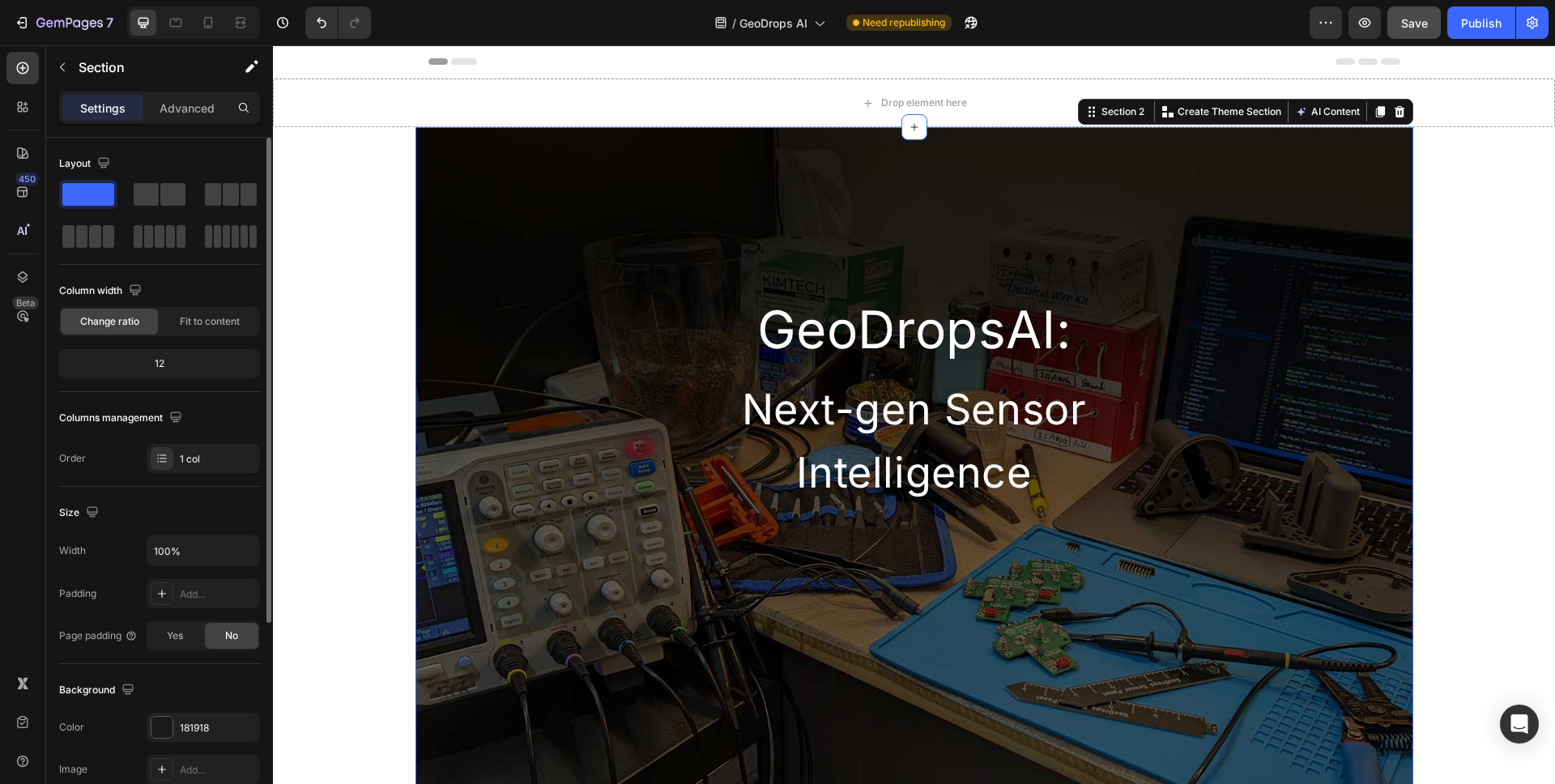
click at [170, 362] on div "12" at bounding box center [159, 362] width 195 height 22
click at [193, 114] on p "Advanced" at bounding box center [187, 109] width 55 height 17
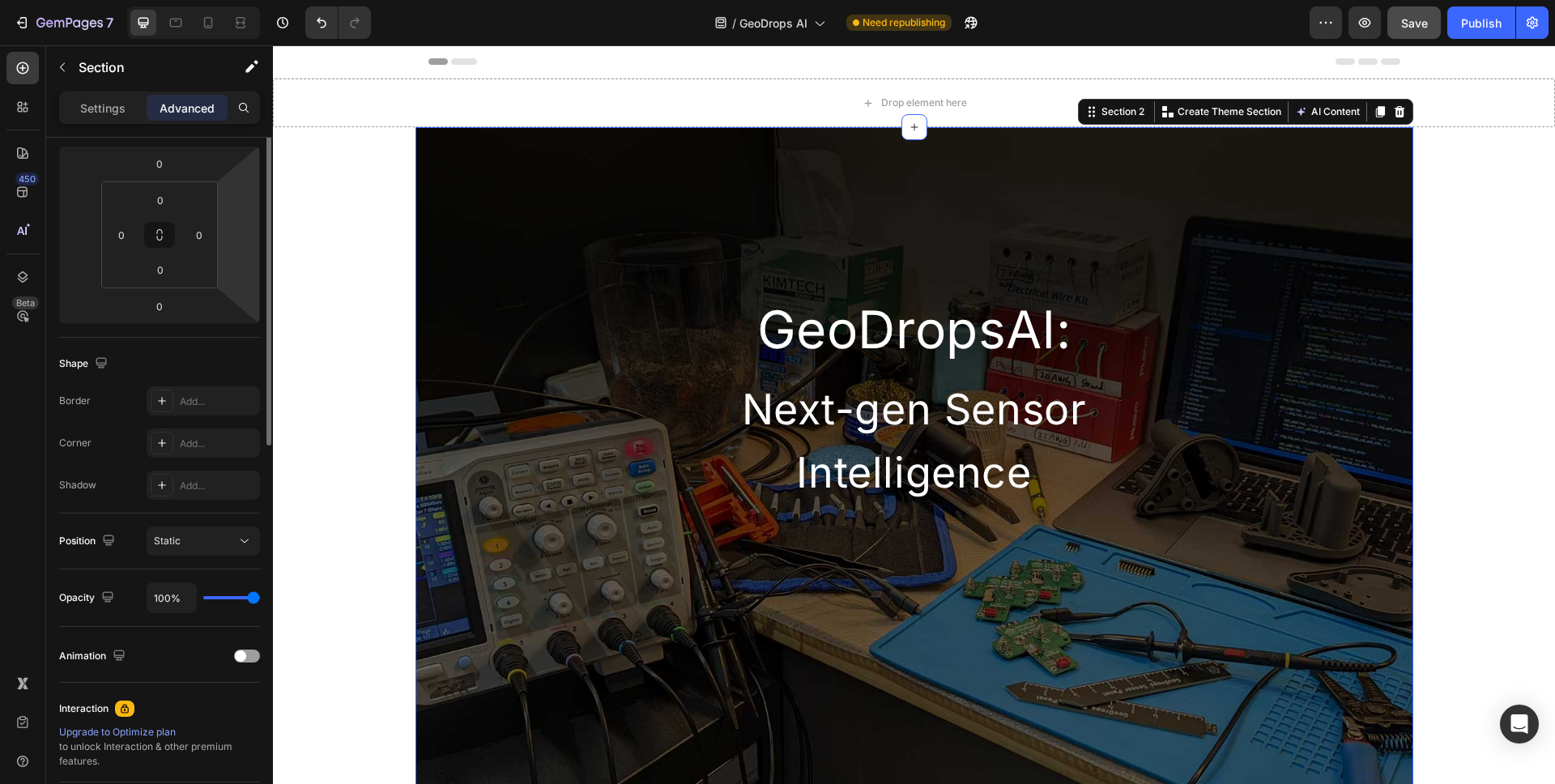
scroll to position [49, 0]
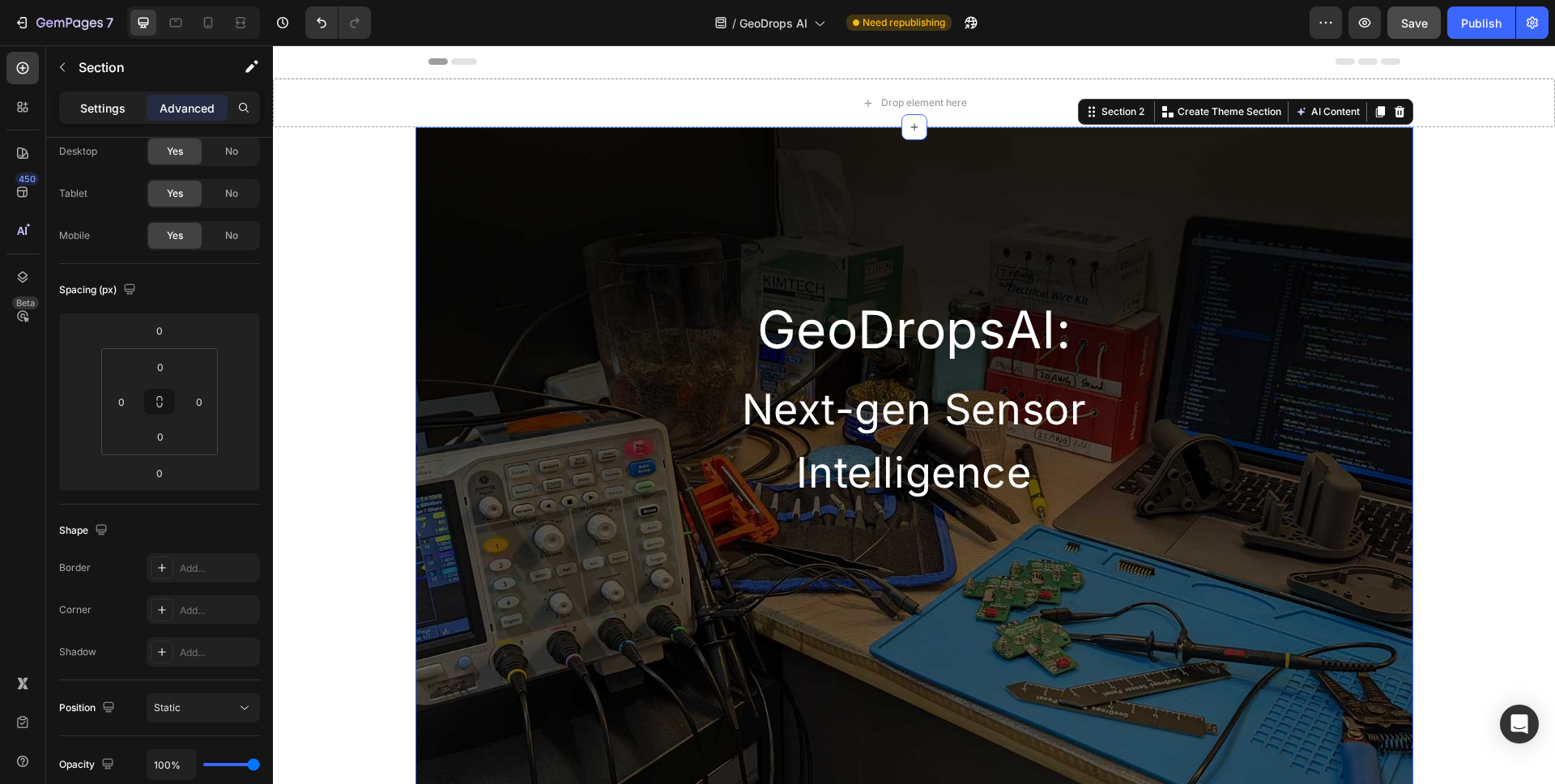
click at [119, 117] on div "Settings" at bounding box center [103, 108] width 81 height 26
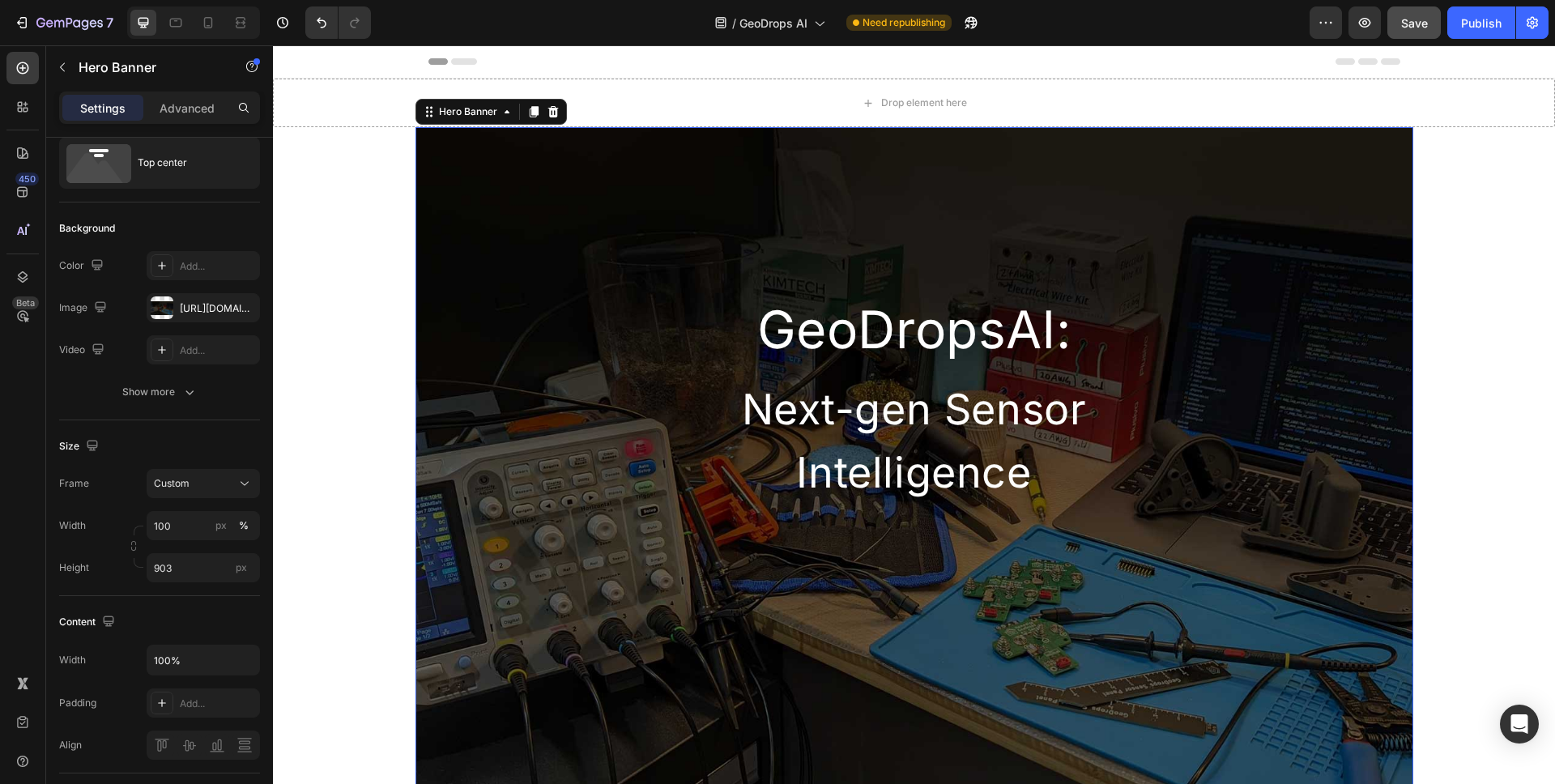
click at [578, 251] on div "GeoDropsAl: Heading Next-gen Sensor Intelligence Heading Row" at bounding box center [914, 316] width 998 height 379
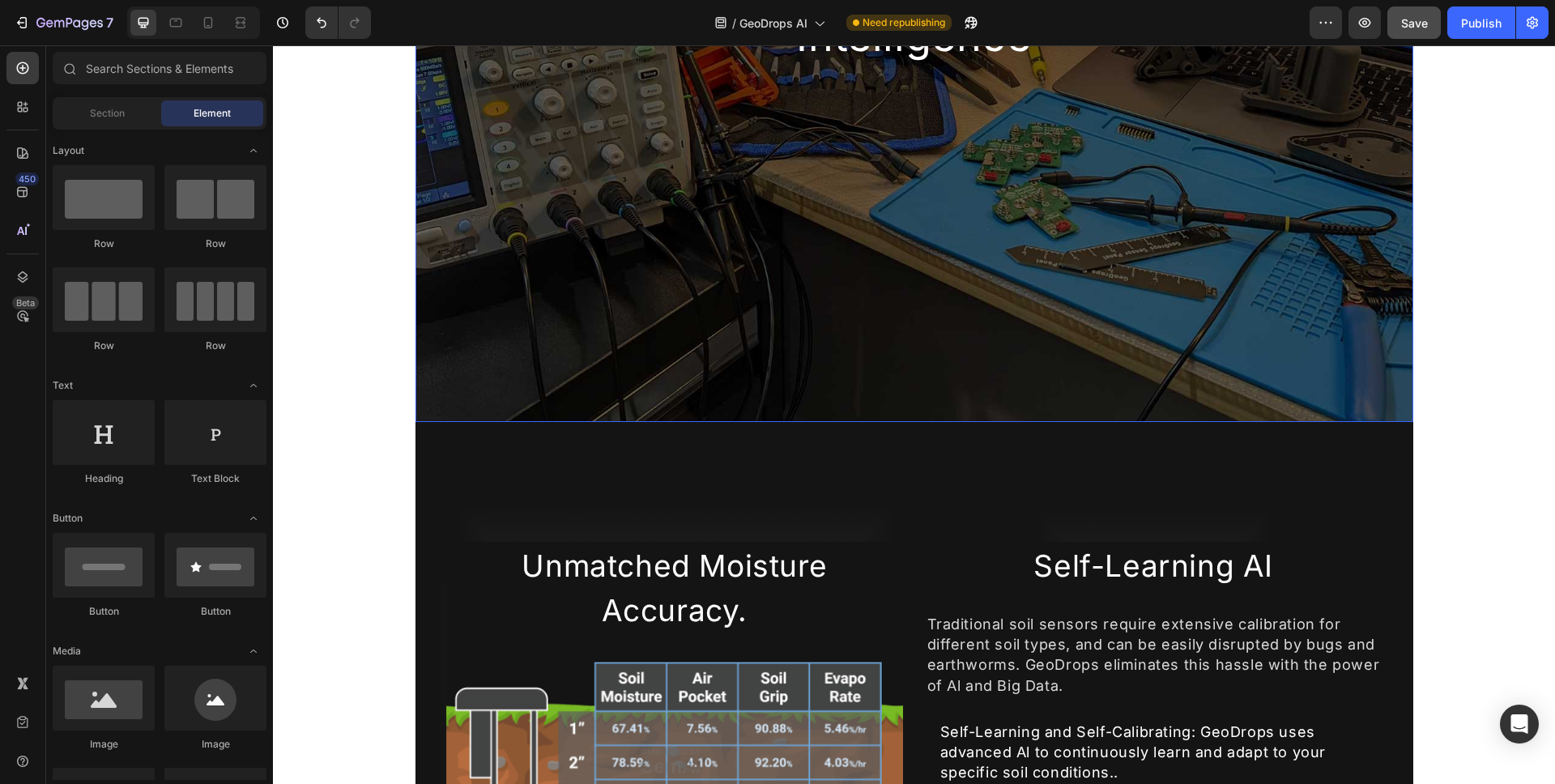
scroll to position [585, 0]
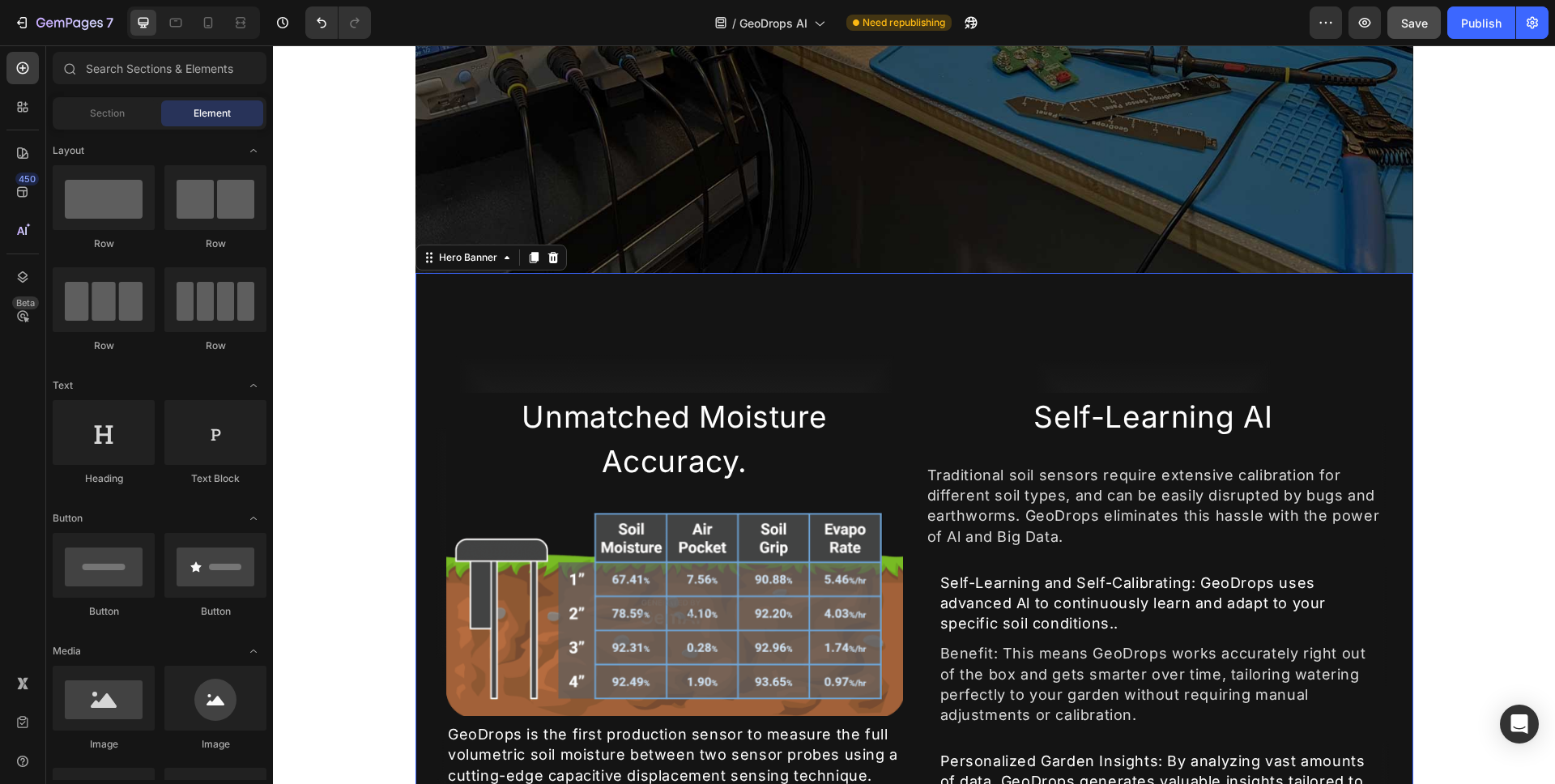
click at [649, 319] on div "Overlay" at bounding box center [914, 795] width 998 height 1044
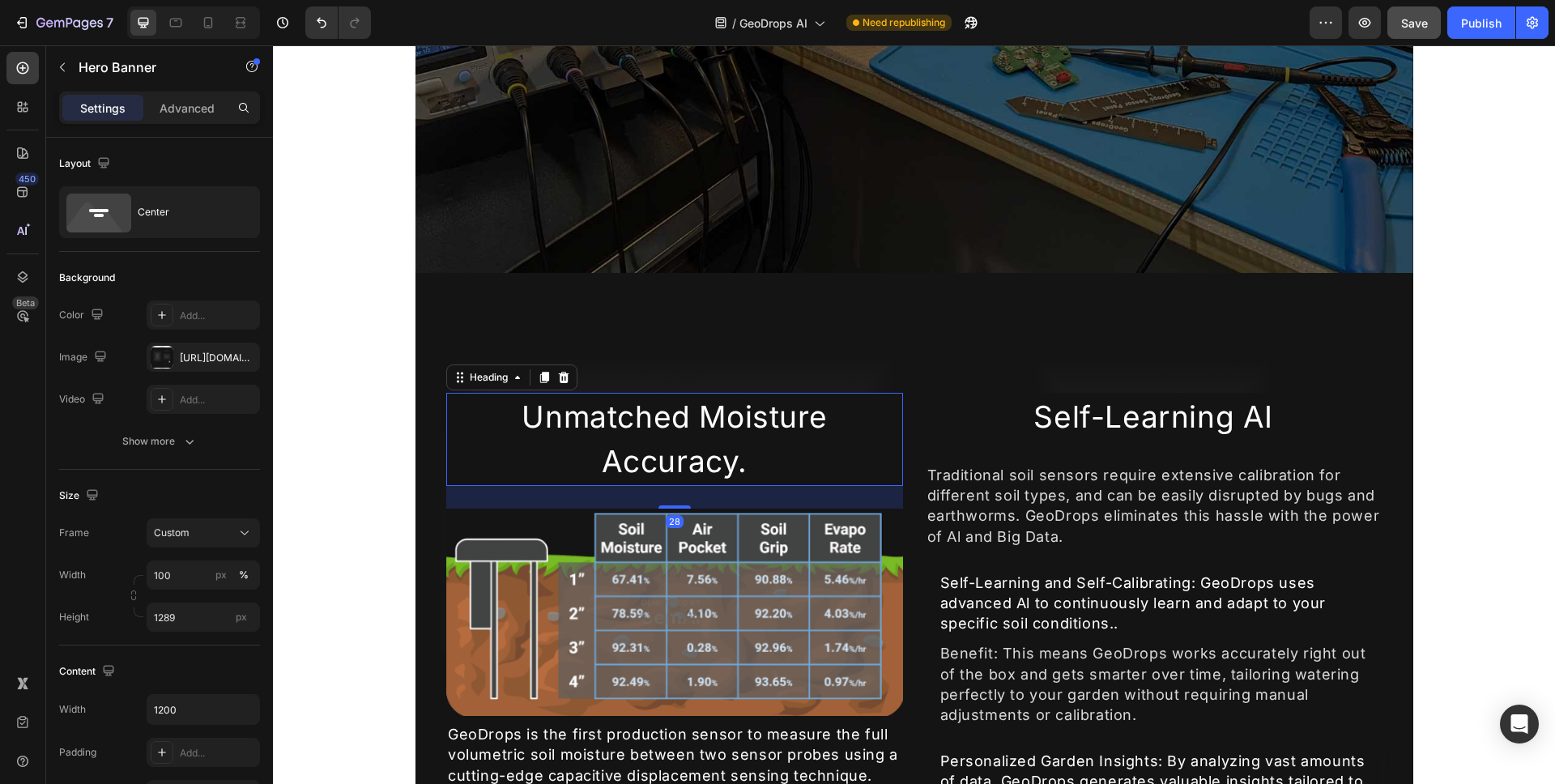
click at [452, 432] on h2 "Unmatched Moisture Accuracy." at bounding box center [674, 439] width 457 height 93
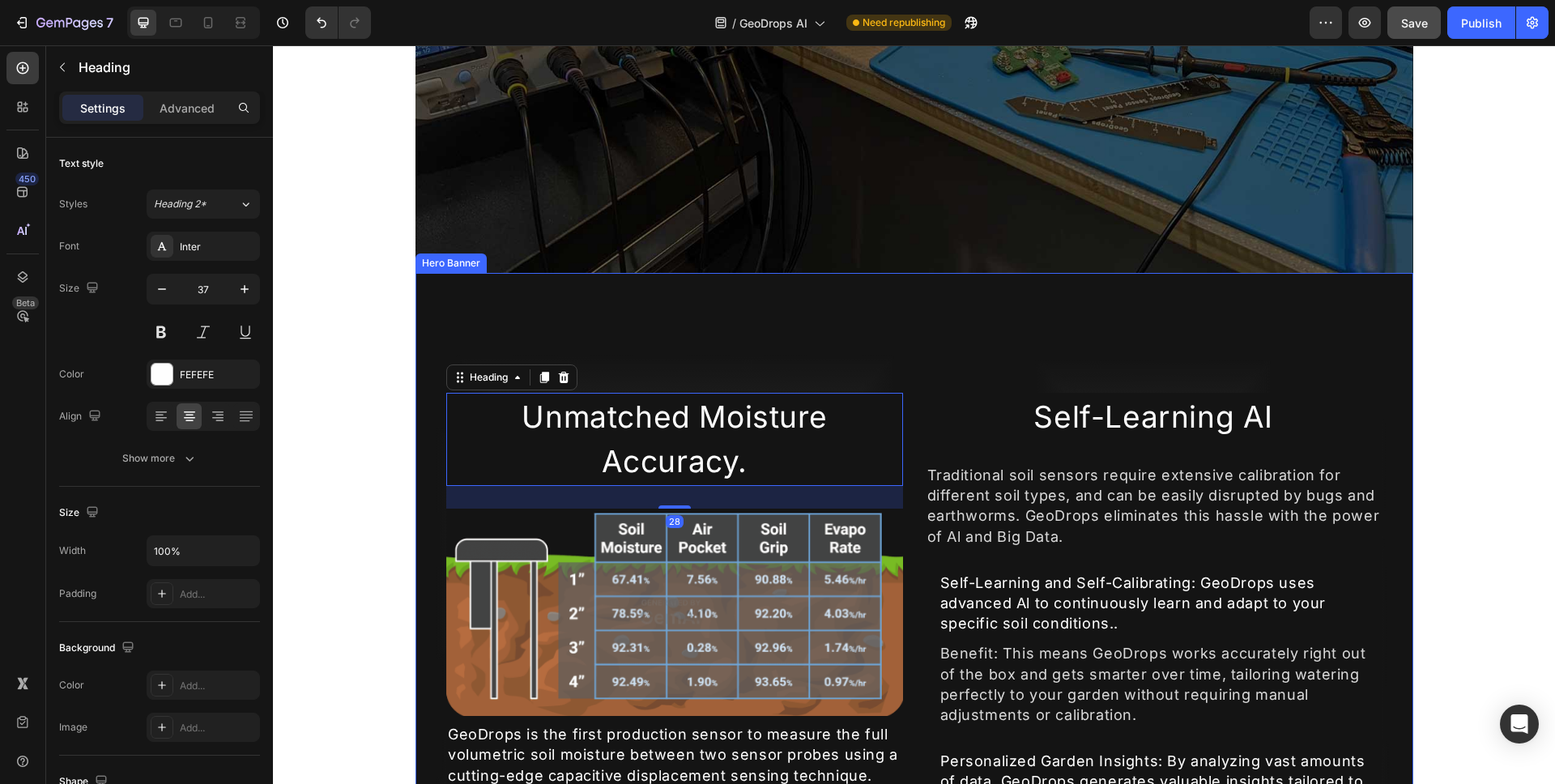
click at [417, 426] on div "Overlay" at bounding box center [914, 795] width 998 height 1044
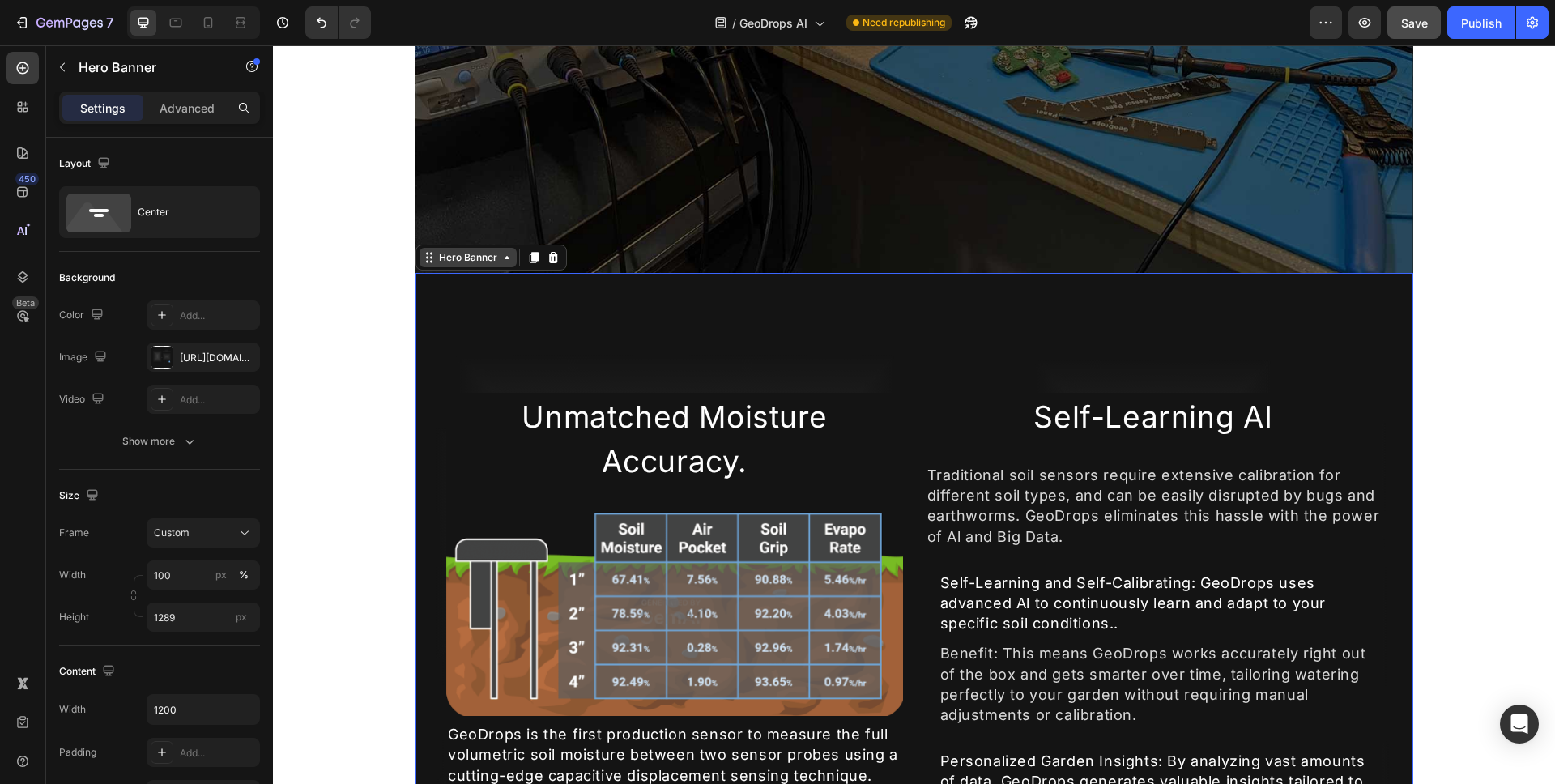
click at [472, 260] on div "Hero Banner" at bounding box center [468, 257] width 65 height 15
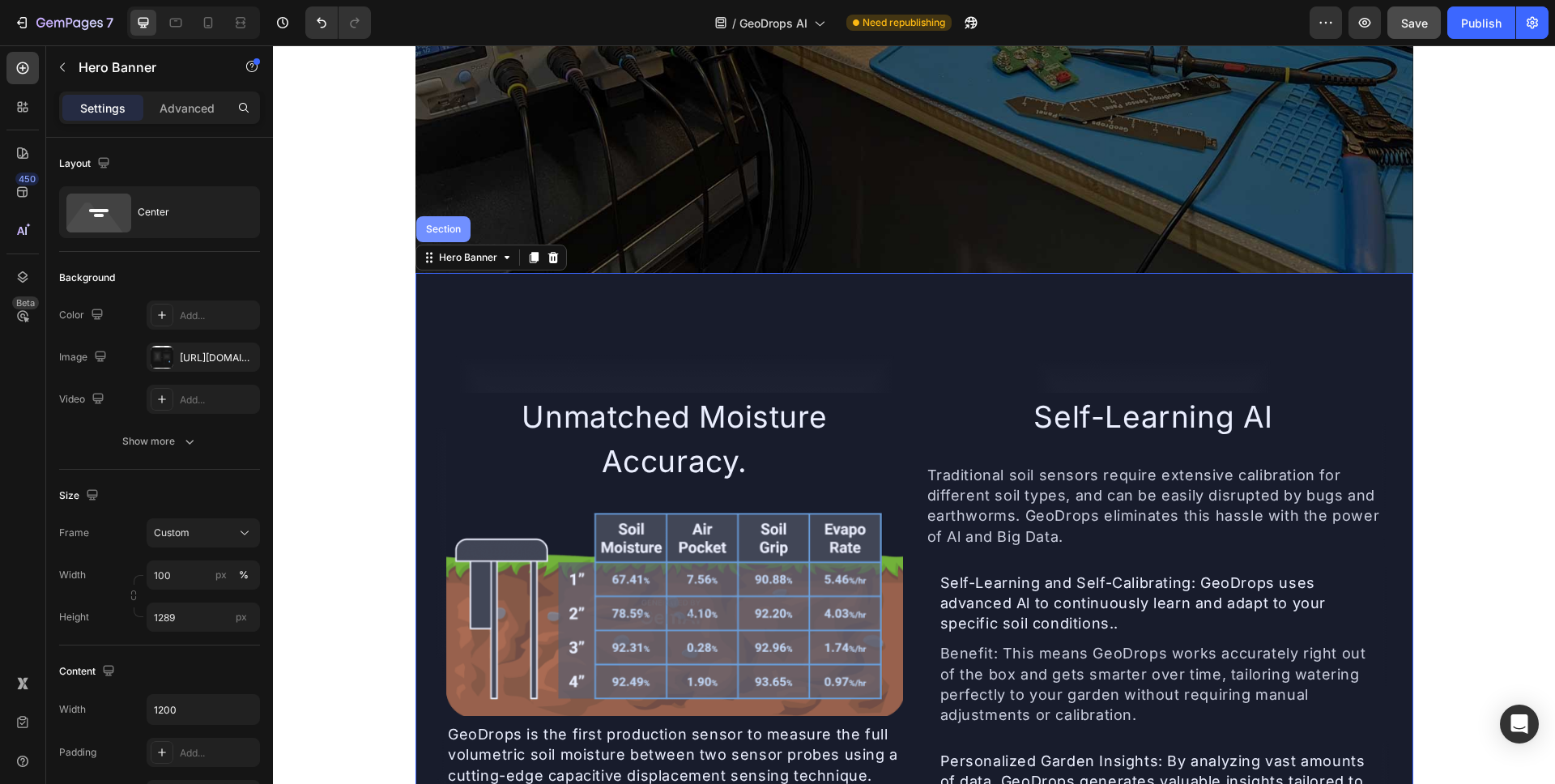
click at [450, 230] on div "Section" at bounding box center [443, 229] width 42 height 10
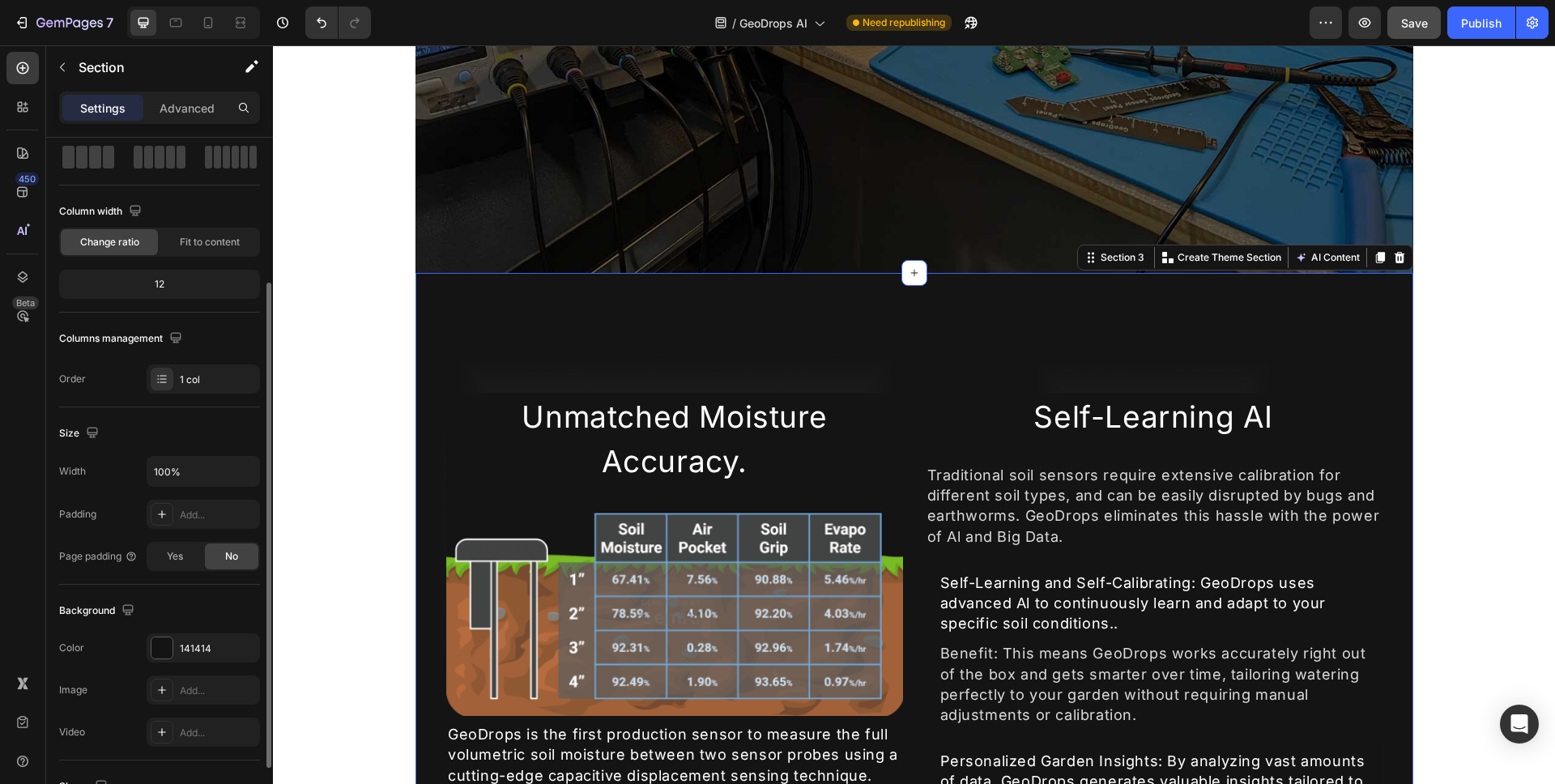
scroll to position [132, 0]
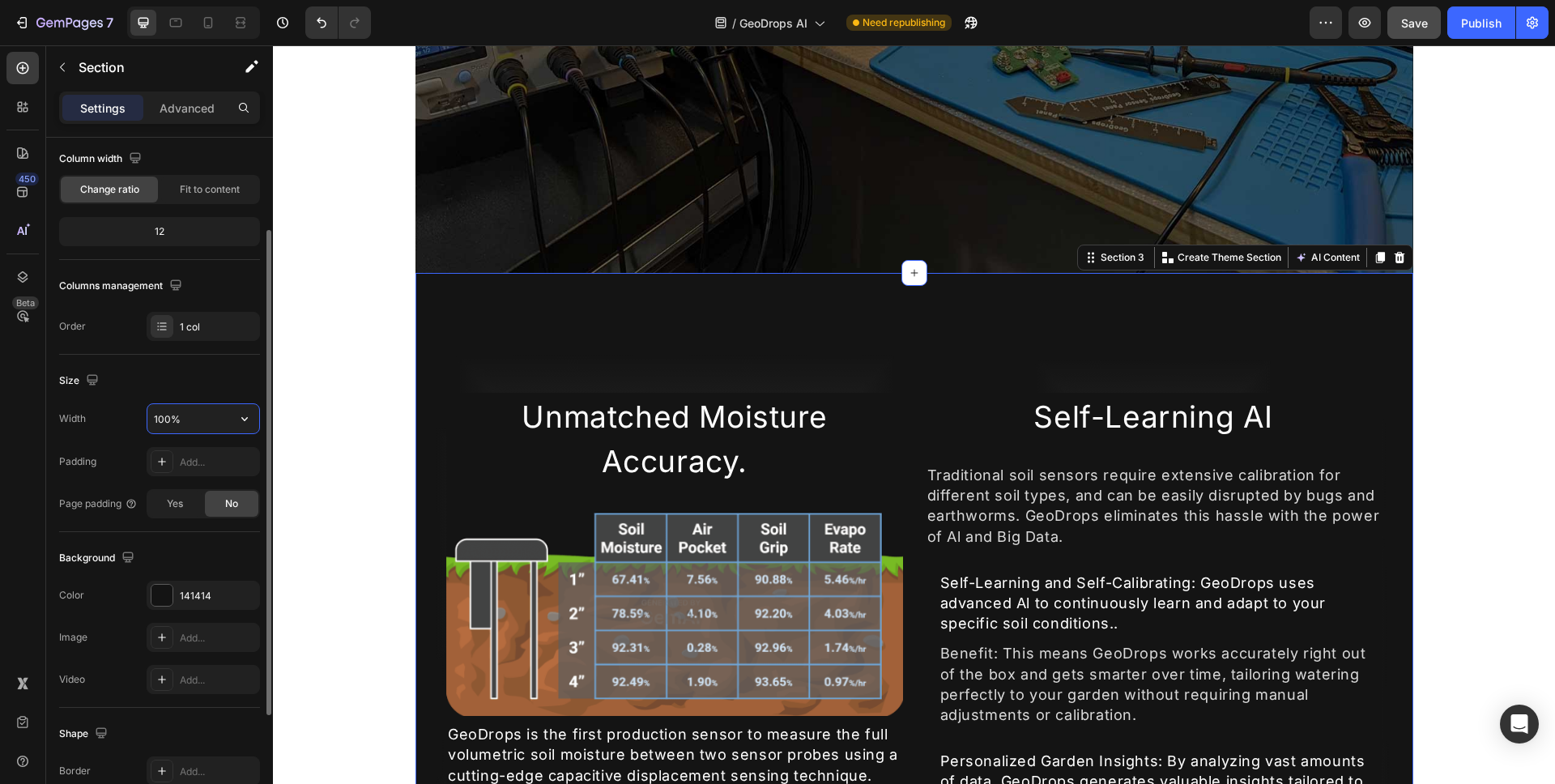
click at [221, 421] on input "100%" at bounding box center [203, 419] width 111 height 29
click at [237, 417] on icon "button" at bounding box center [244, 419] width 16 height 16
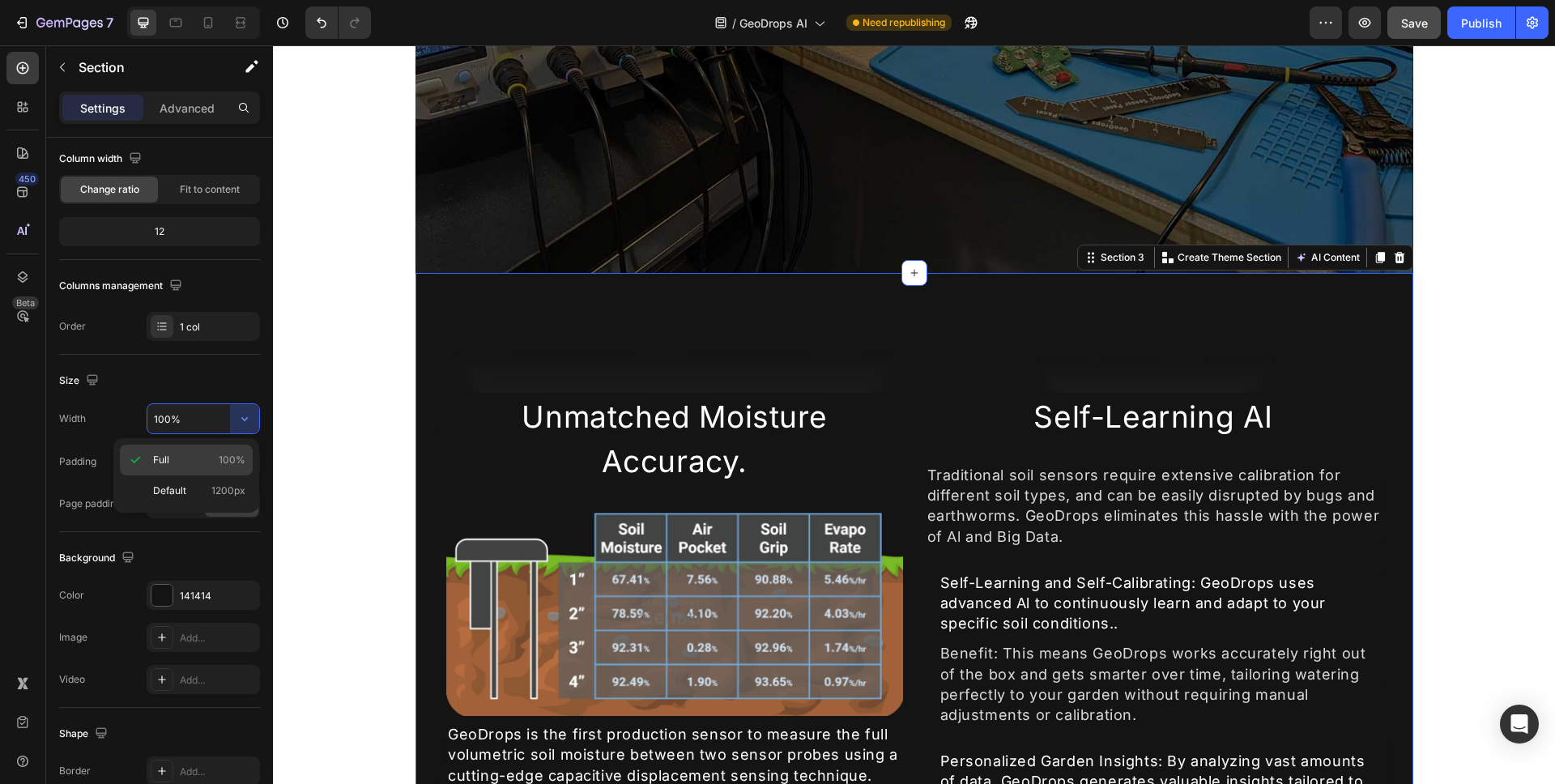
click at [237, 476] on div "Full 100%" at bounding box center [186, 491] width 133 height 31
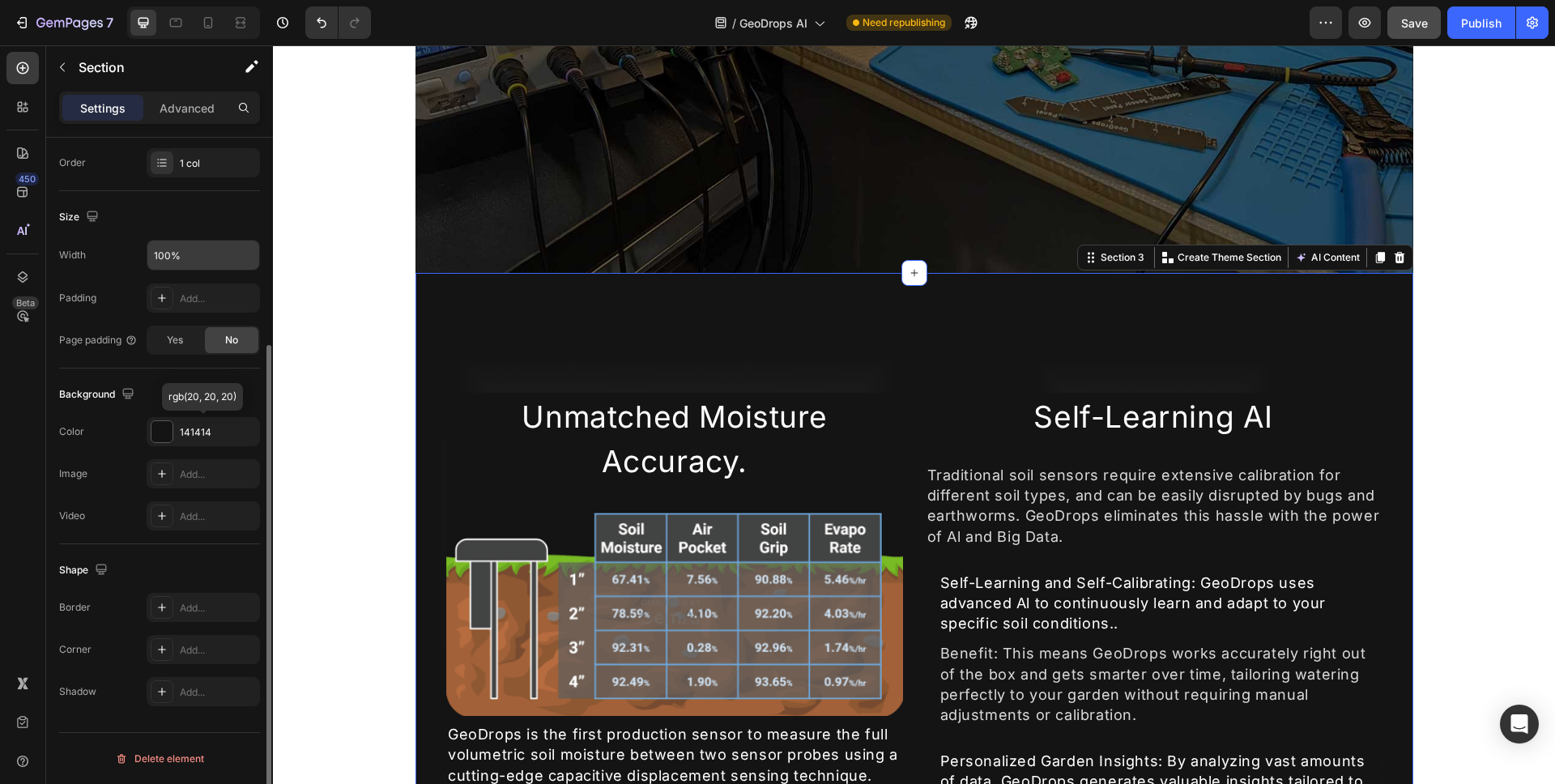
scroll to position [0, 0]
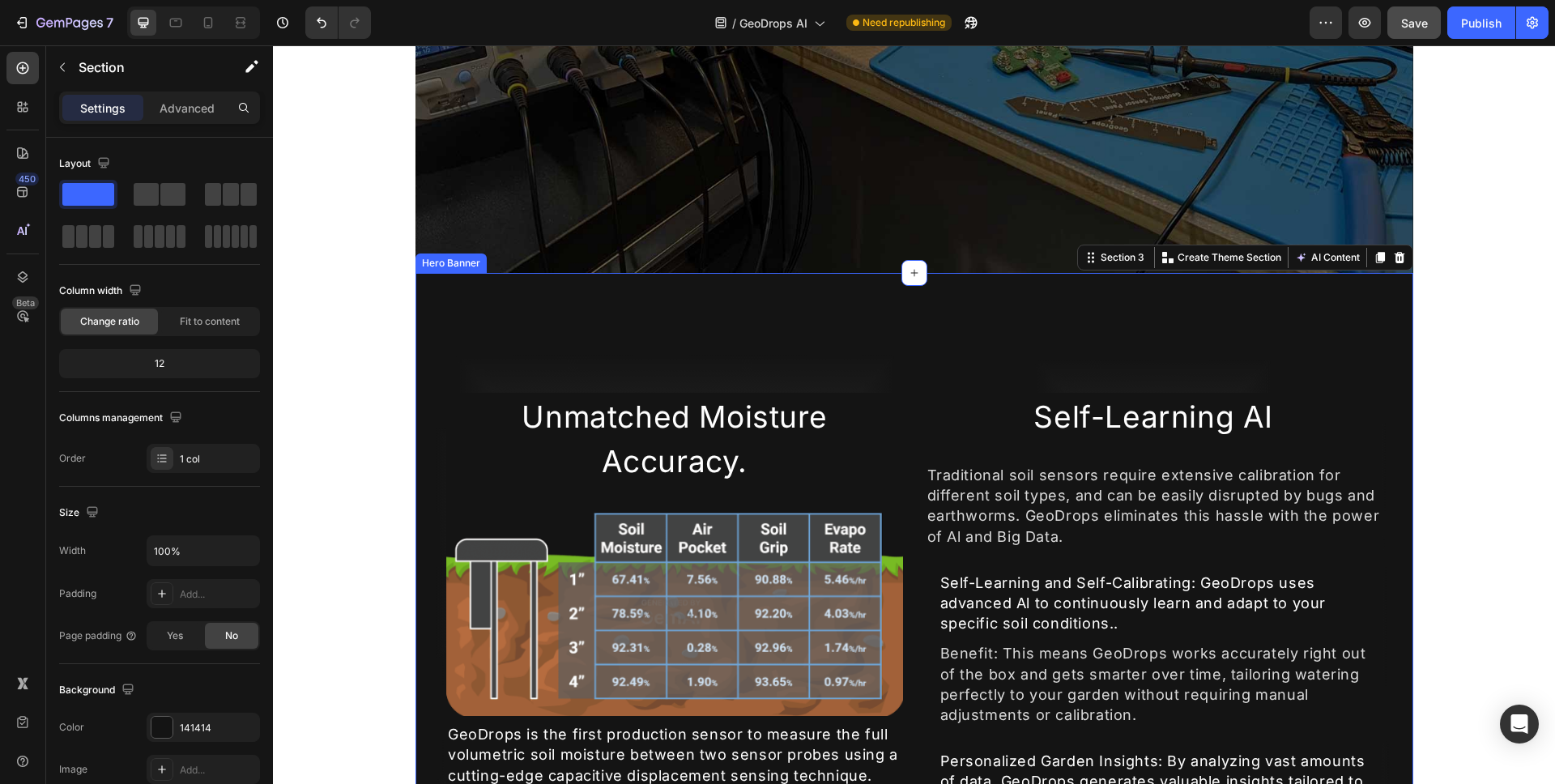
click at [535, 348] on div "Overlay" at bounding box center [914, 795] width 998 height 1044
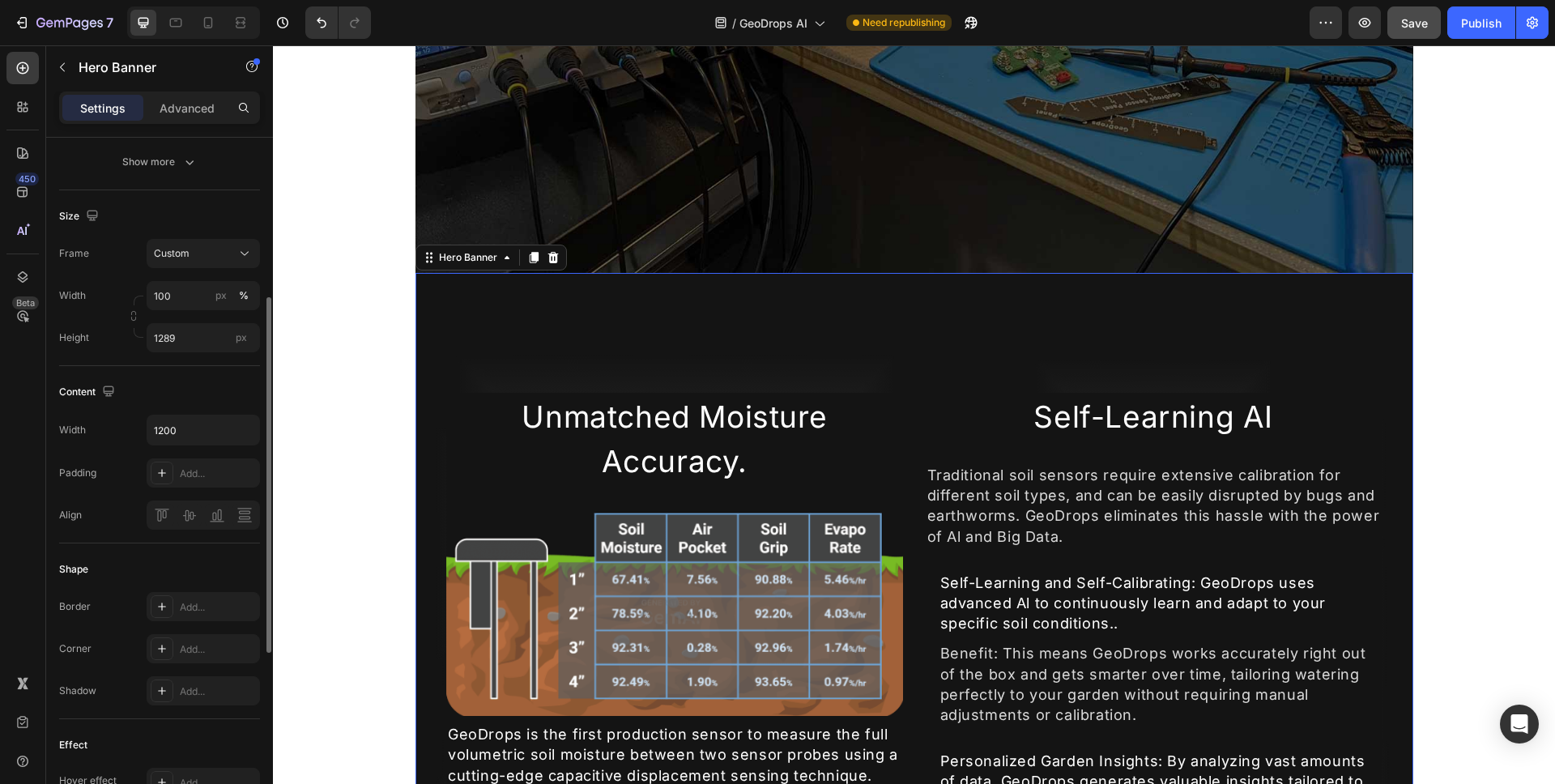
scroll to position [290, 0]
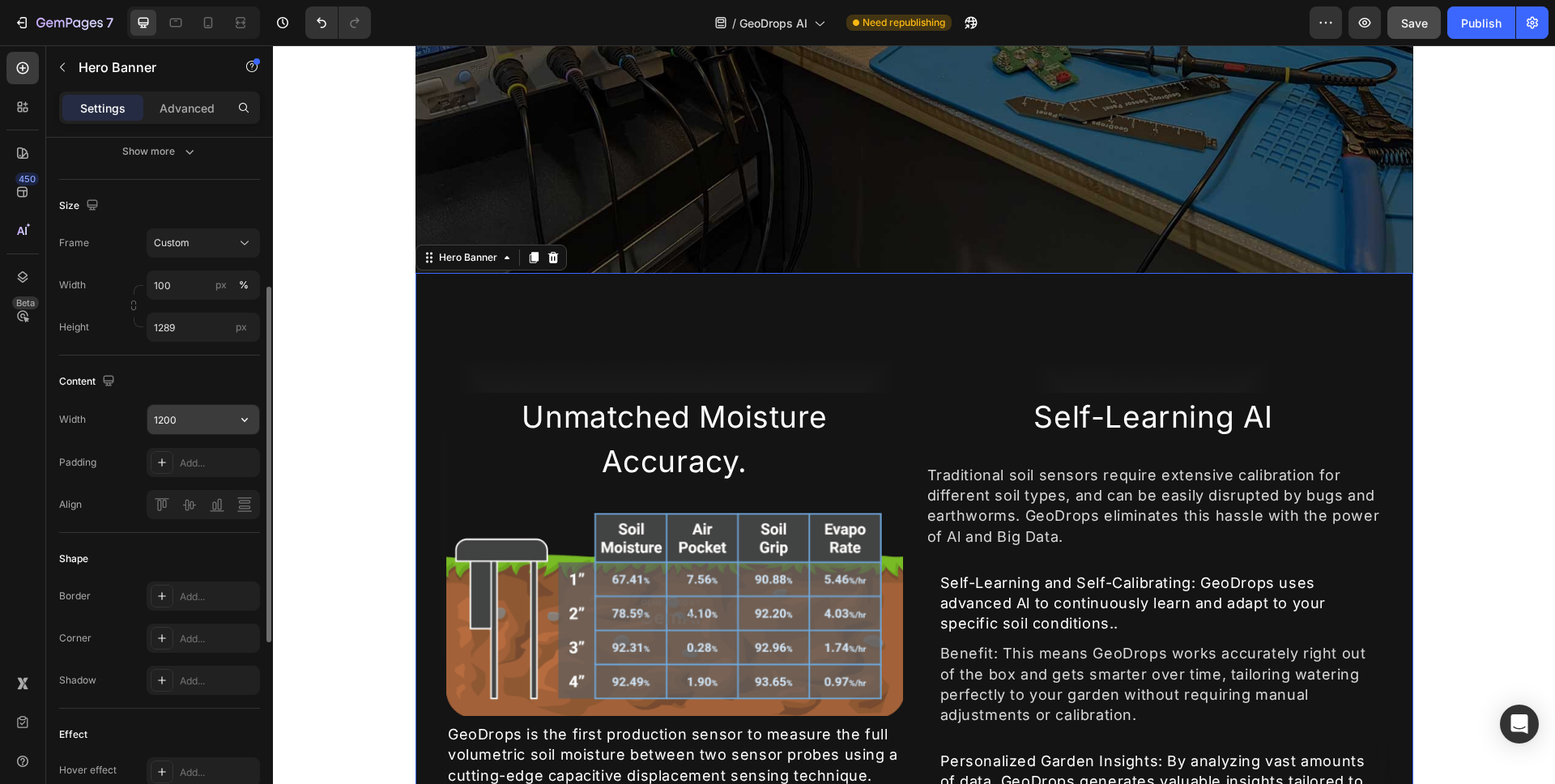
click at [242, 416] on icon "button" at bounding box center [244, 419] width 16 height 16
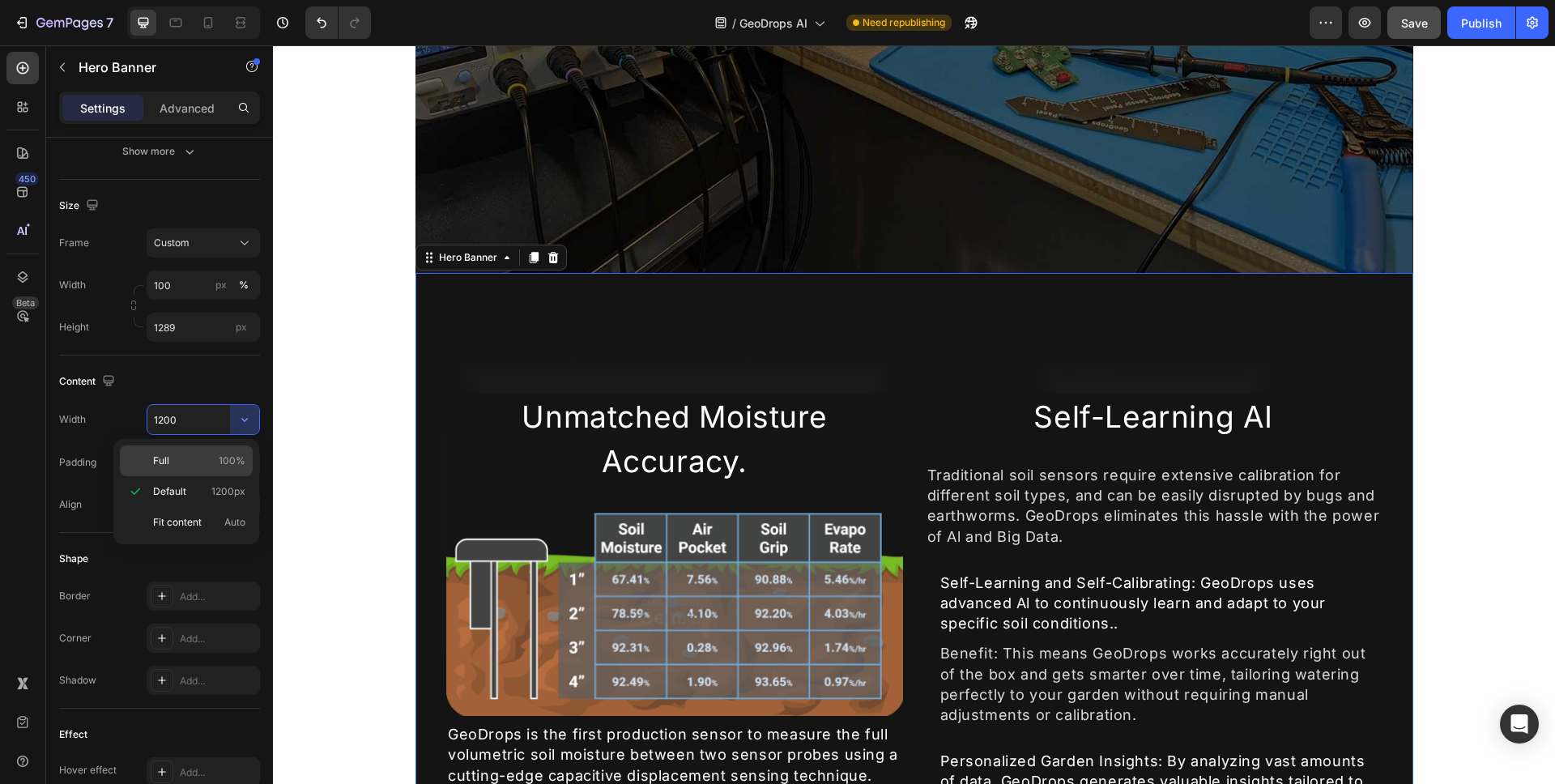
click at [231, 452] on div "Full 100%" at bounding box center [186, 461] width 133 height 31
type input "100%"
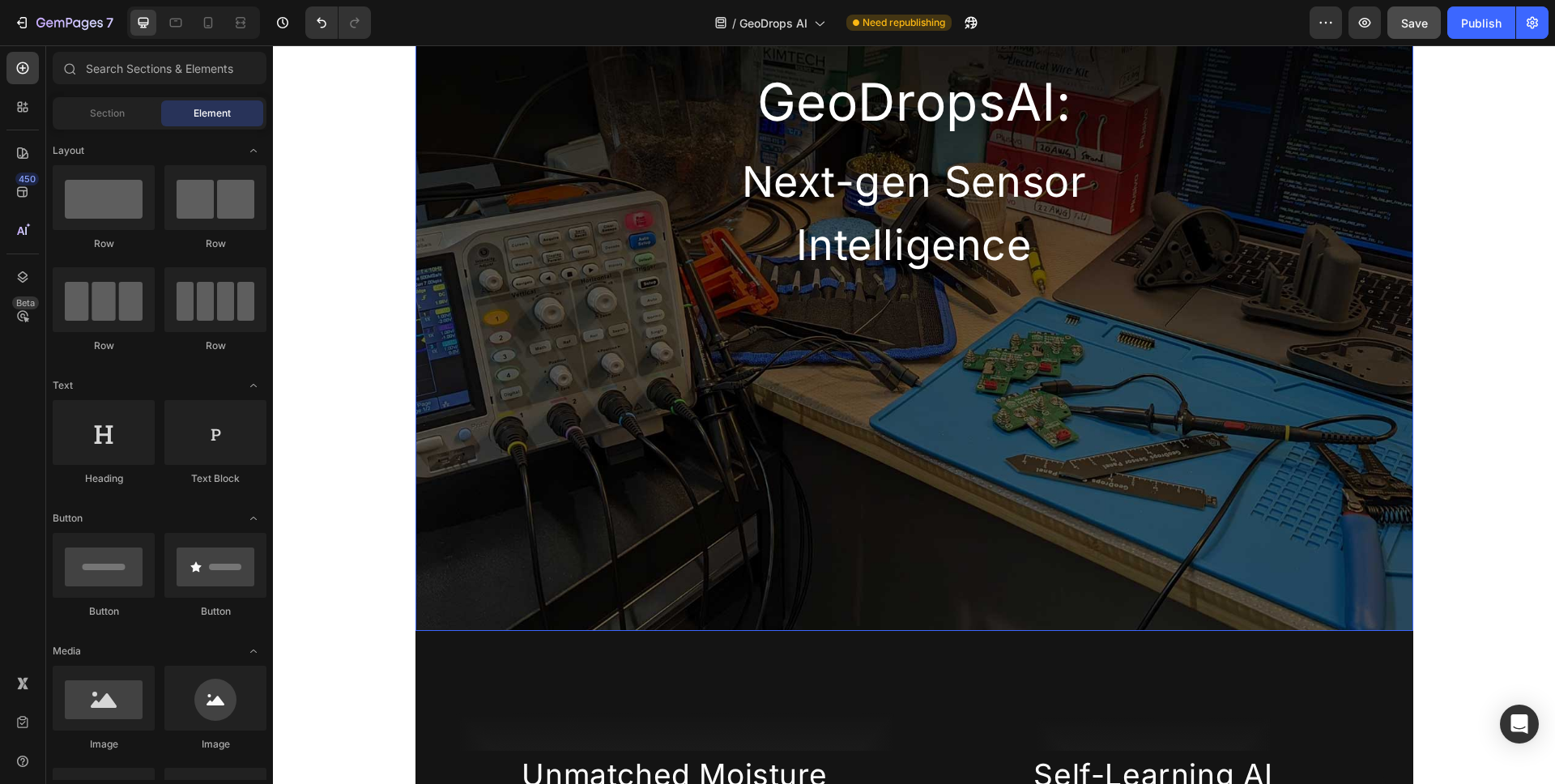
scroll to position [0, 0]
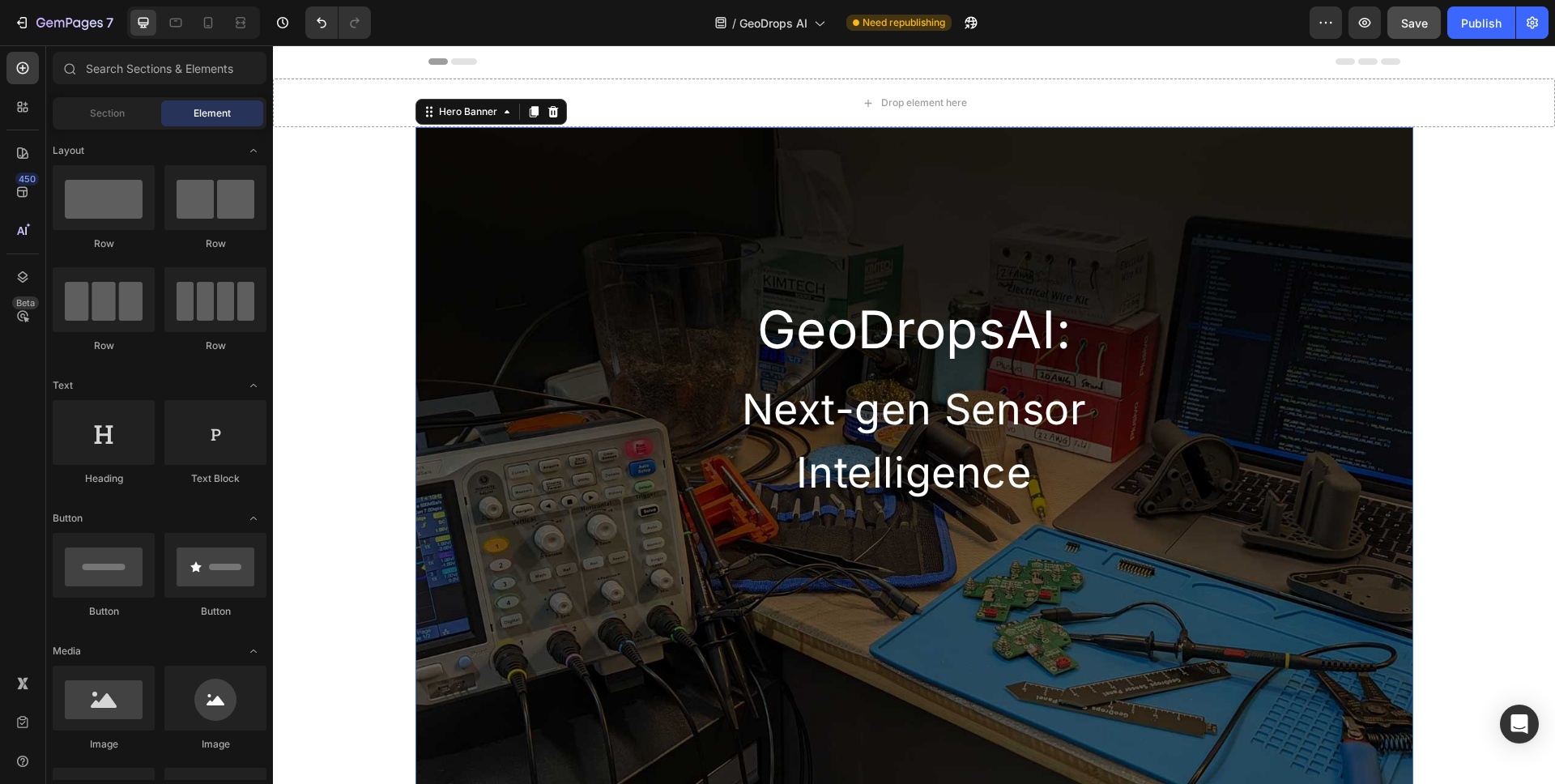
click at [504, 151] on div "GeoDropsAl: Heading Next-gen Sensor Intelligence Heading Row" at bounding box center [914, 316] width 998 height 379
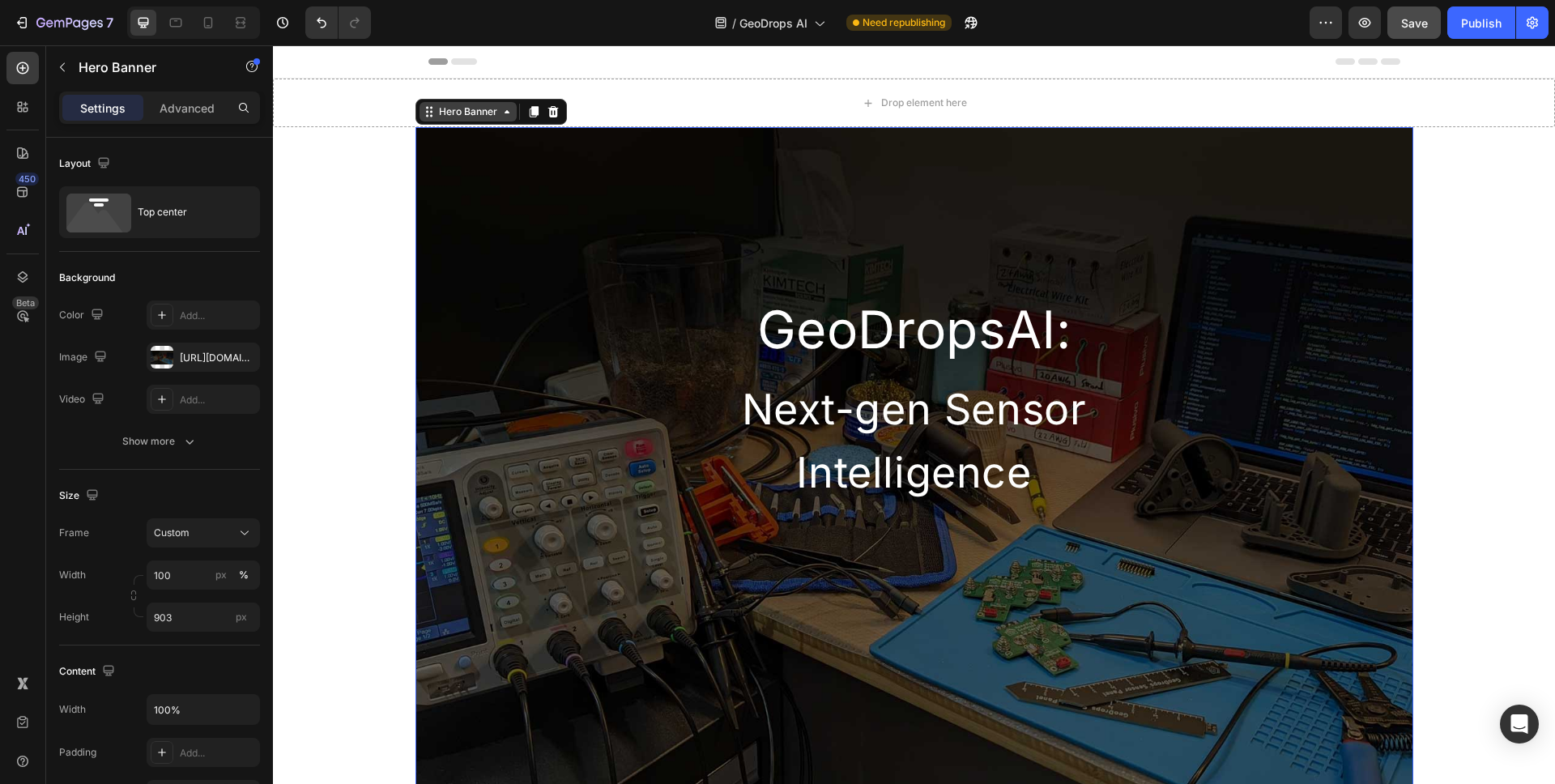
click at [505, 119] on div "Hero Banner" at bounding box center [468, 111] width 97 height 19
click at [554, 144] on div "GeoDropsAl: Heading Next-gen Sensor Intelligence Heading Row" at bounding box center [914, 316] width 998 height 379
click at [195, 448] on icon "button" at bounding box center [189, 441] width 16 height 16
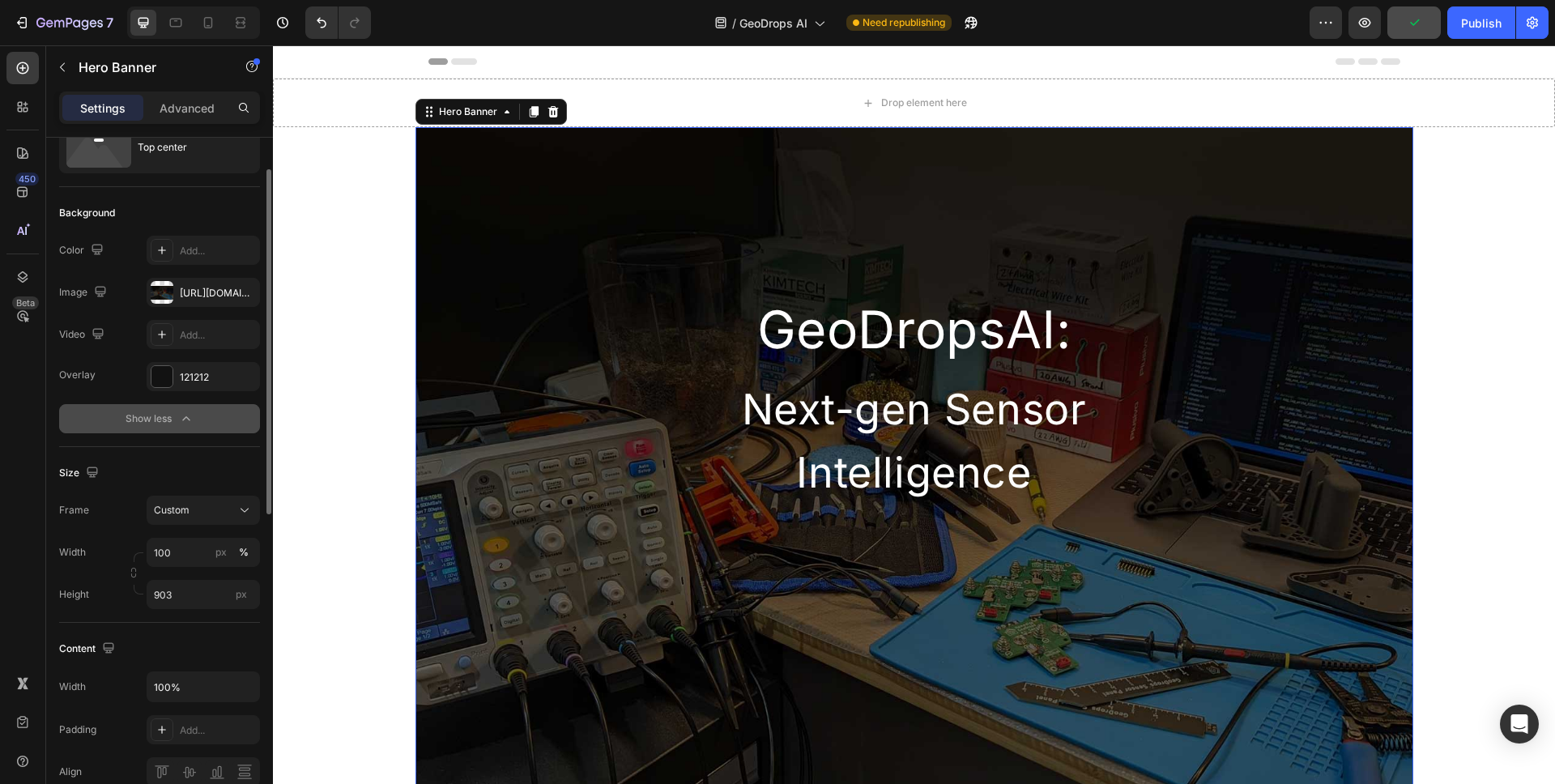
scroll to position [110, 0]
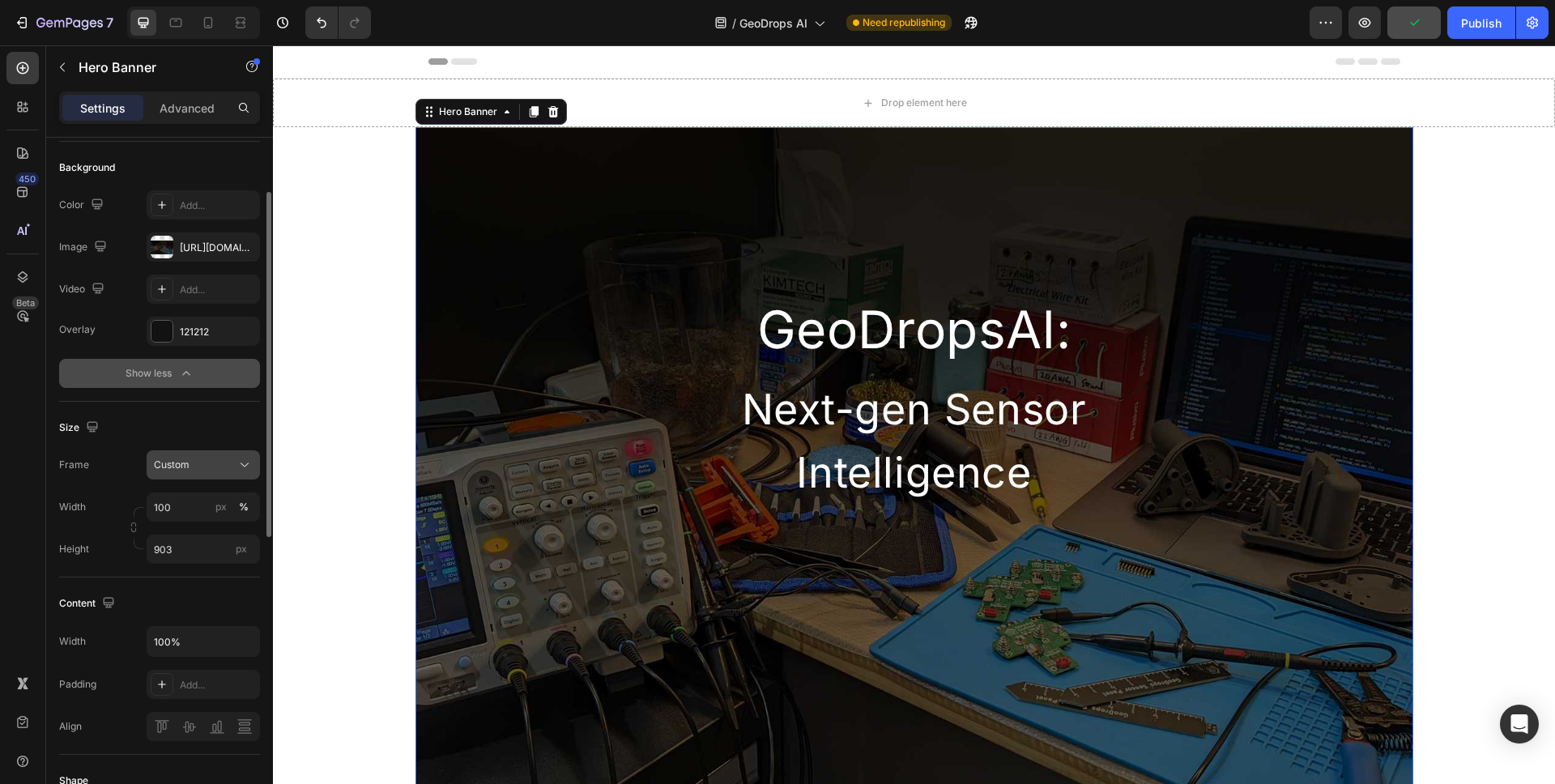
click at [196, 457] on div "Custom" at bounding box center [194, 464] width 79 height 15
click at [214, 500] on span "As banner source" at bounding box center [193, 503] width 80 height 15
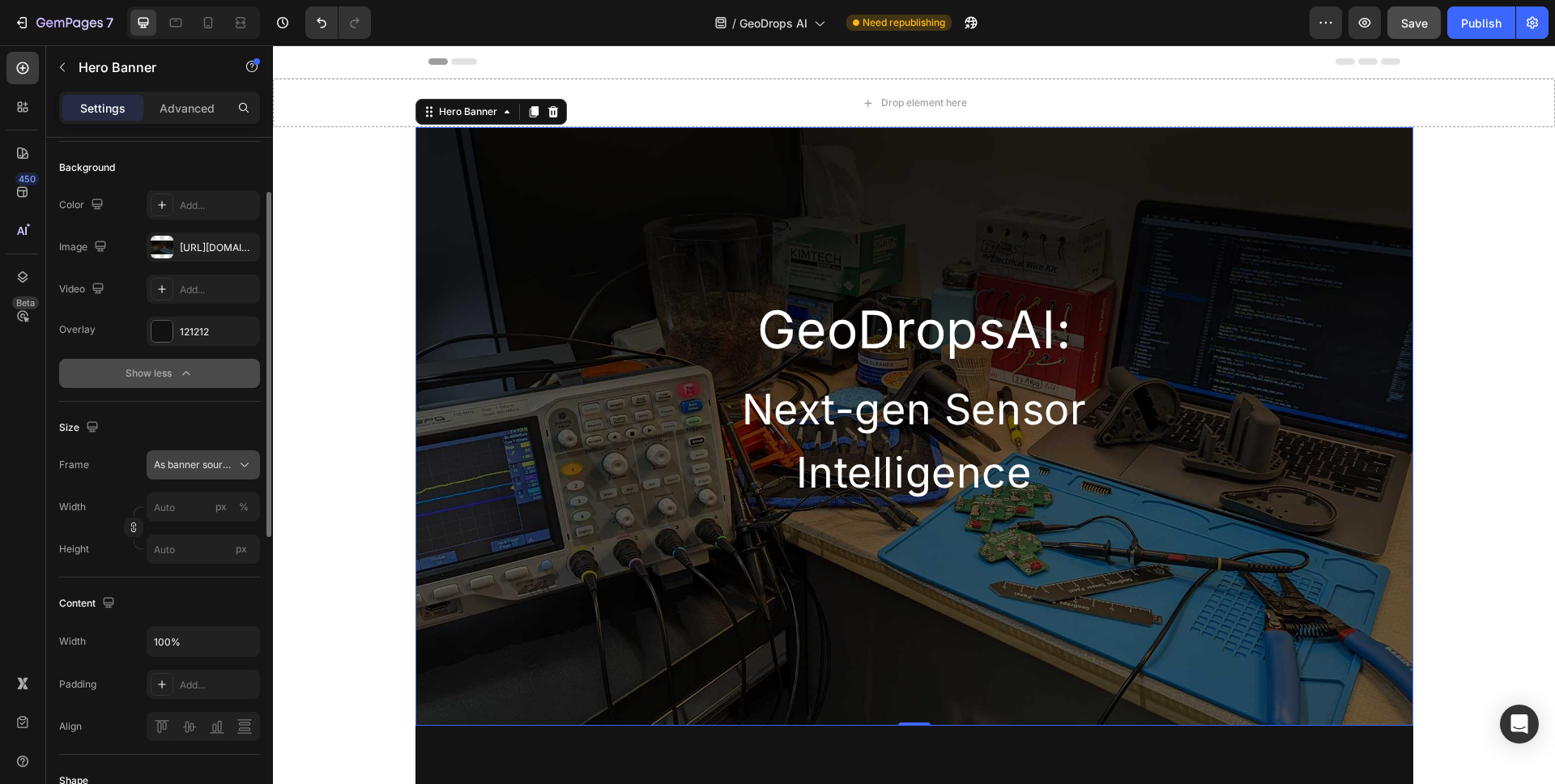
click at [223, 456] on div "As banner source" at bounding box center [204, 464] width 99 height 16
click at [214, 525] on div "Custom" at bounding box center [200, 532] width 94 height 15
type input "100"
type input "903"
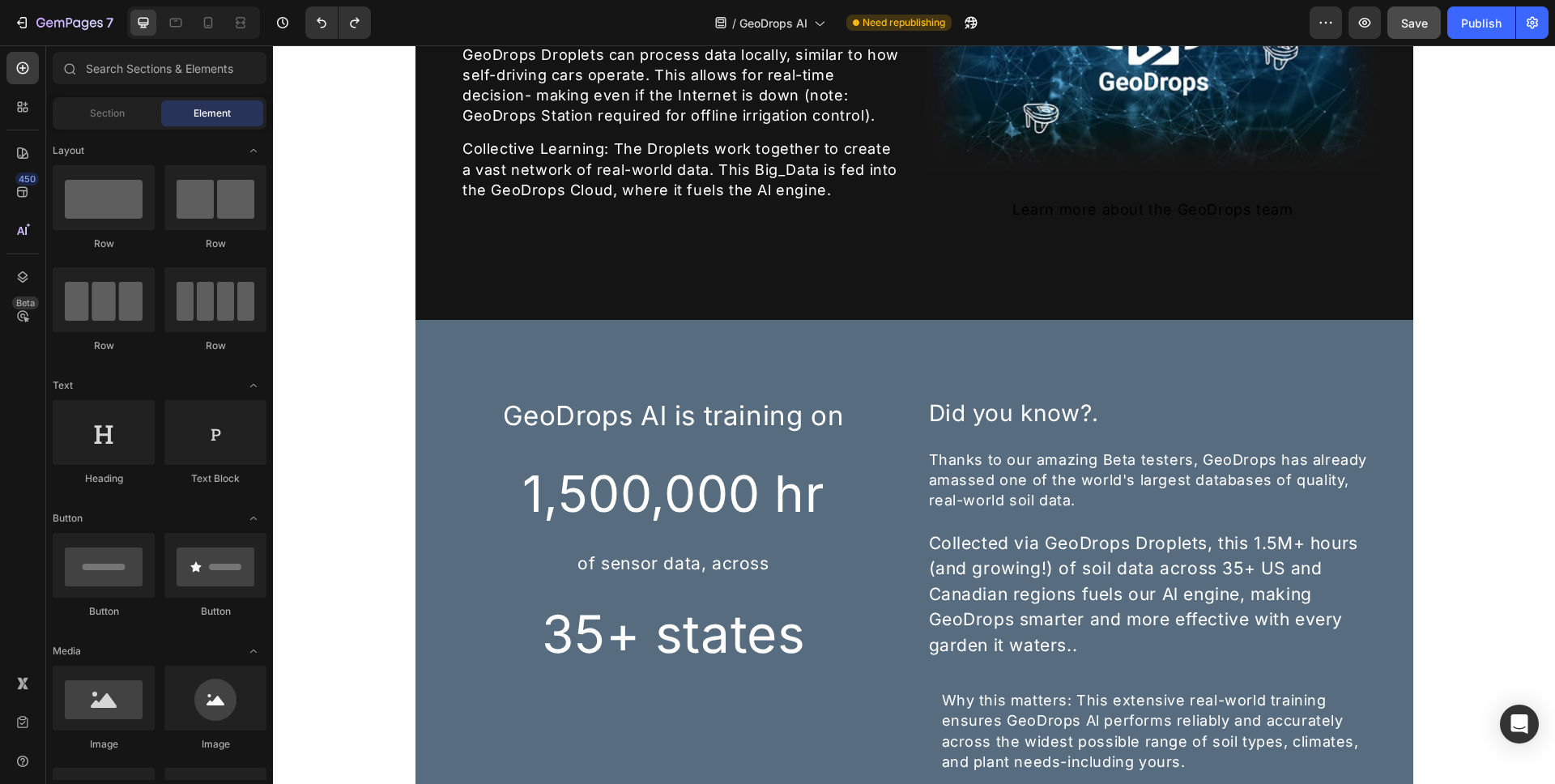
scroll to position [3429, 0]
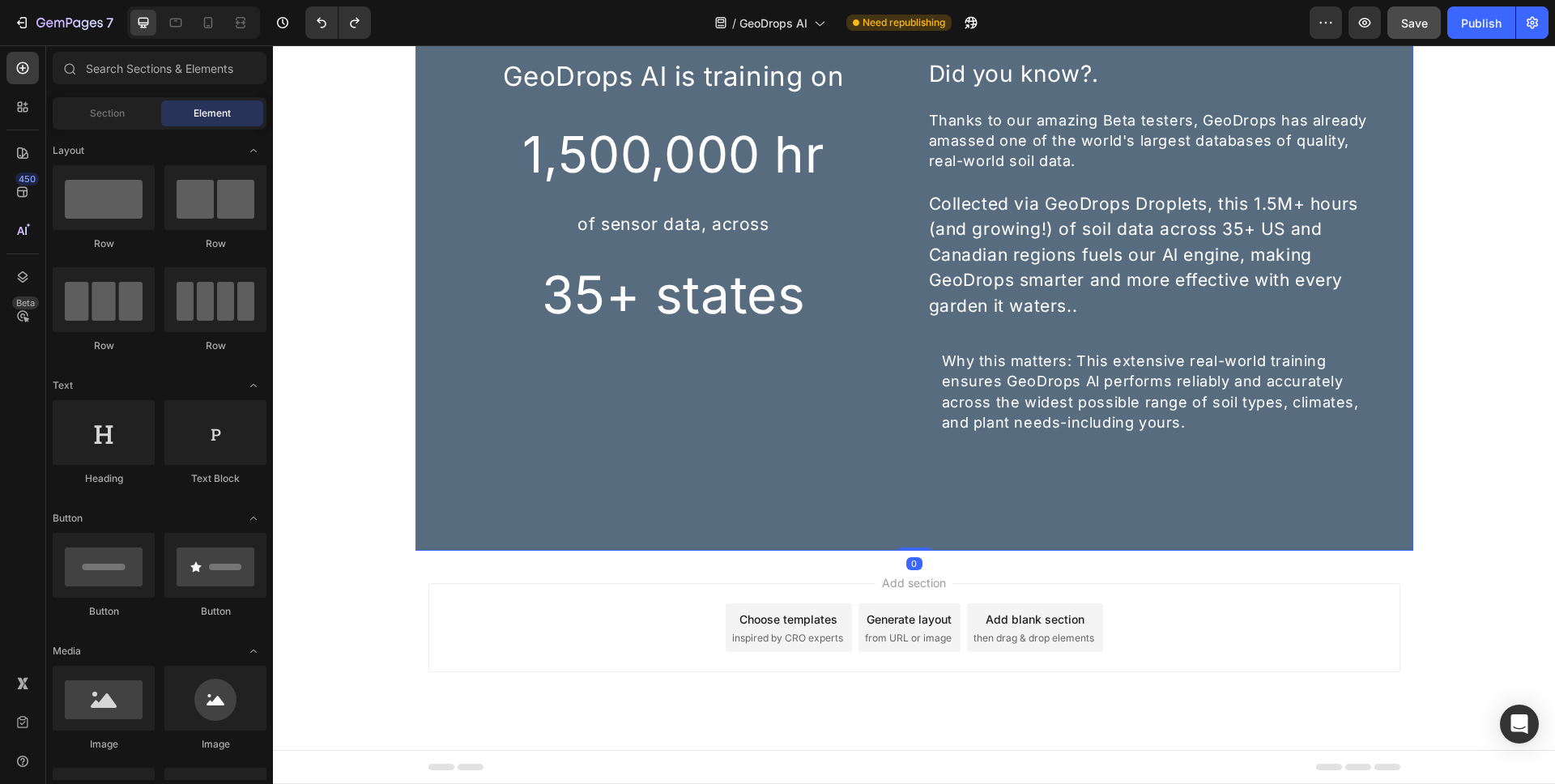
click at [428, 435] on div "GeoDrops Al is training on Heading 1,500,000 hr Heading of sensor data, across …" at bounding box center [914, 266] width 972 height 494
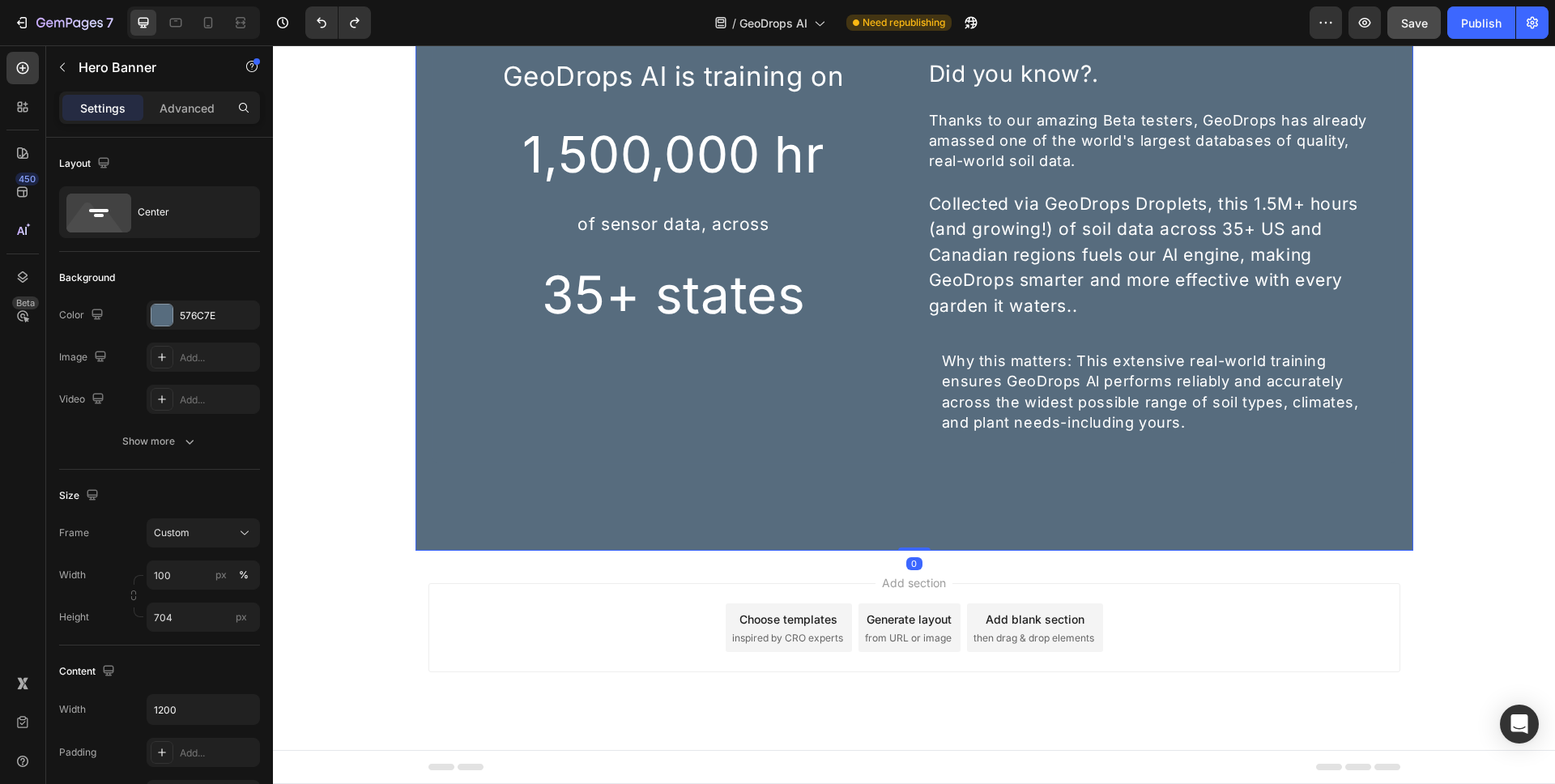
click at [428, 437] on div "GeoDrops Al is training on Heading 1,500,000 hr Heading of sensor data, across …" at bounding box center [914, 266] width 972 height 494
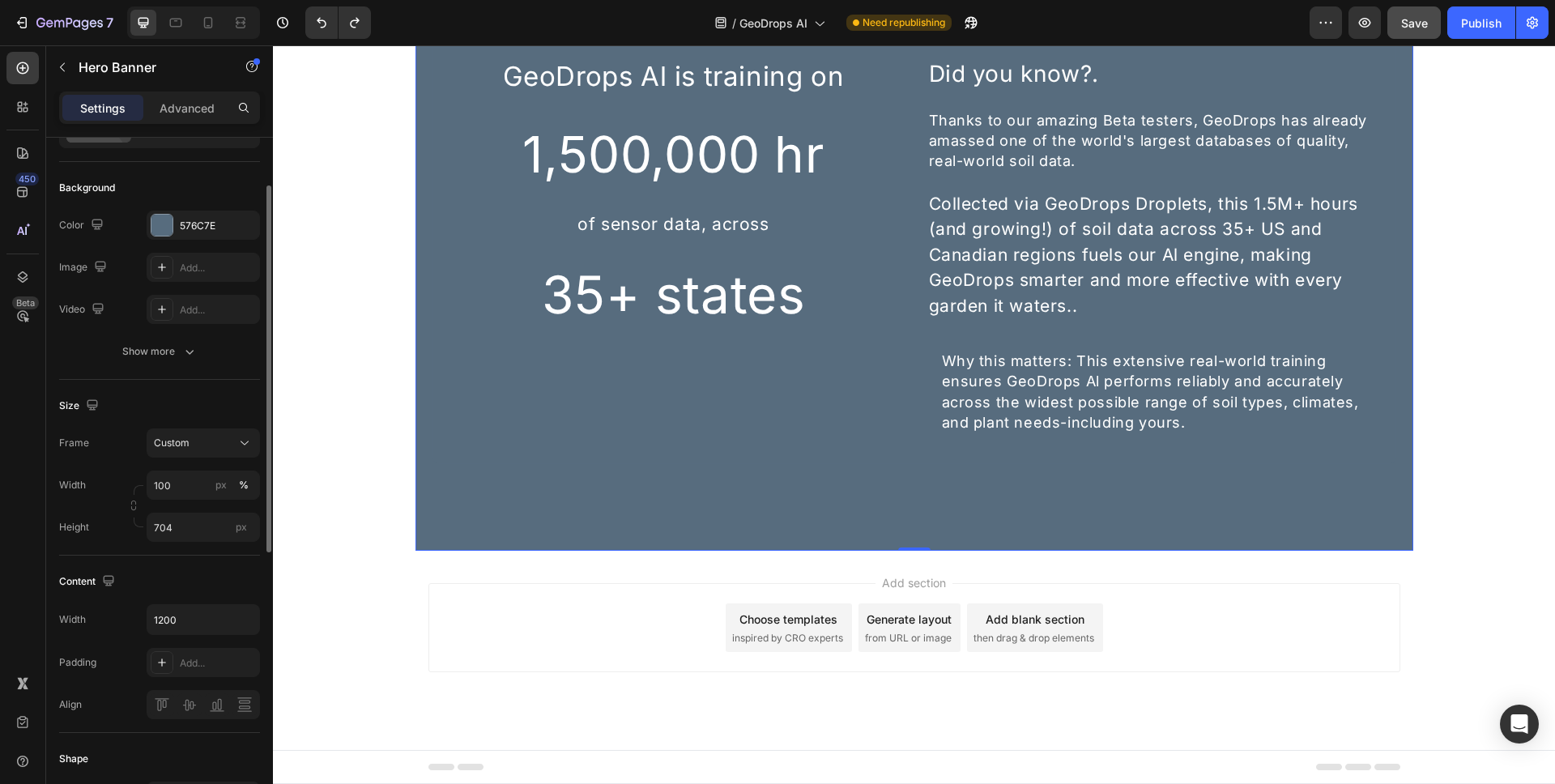
scroll to position [140, 0]
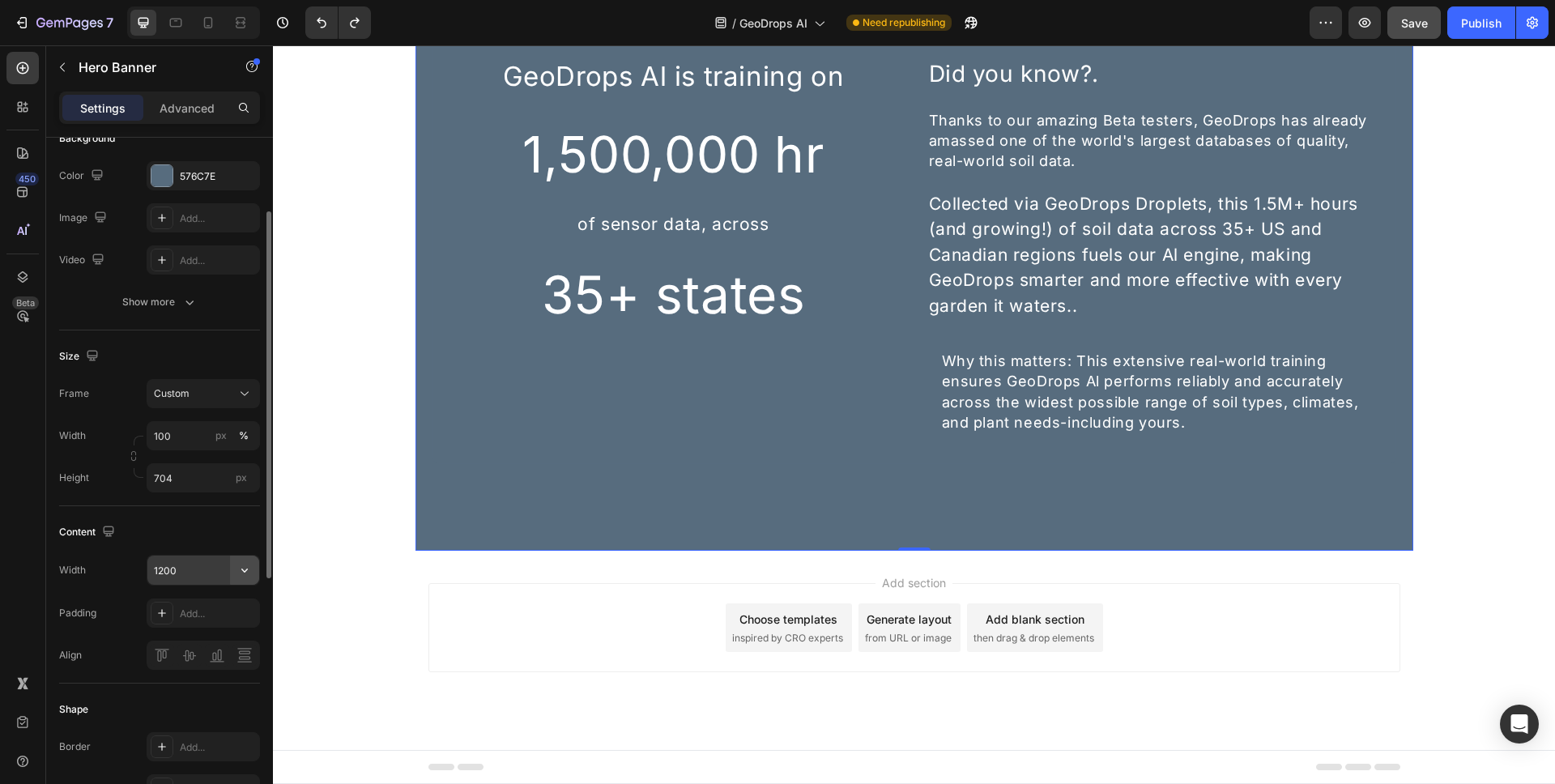
click at [249, 567] on icon "button" at bounding box center [244, 570] width 16 height 16
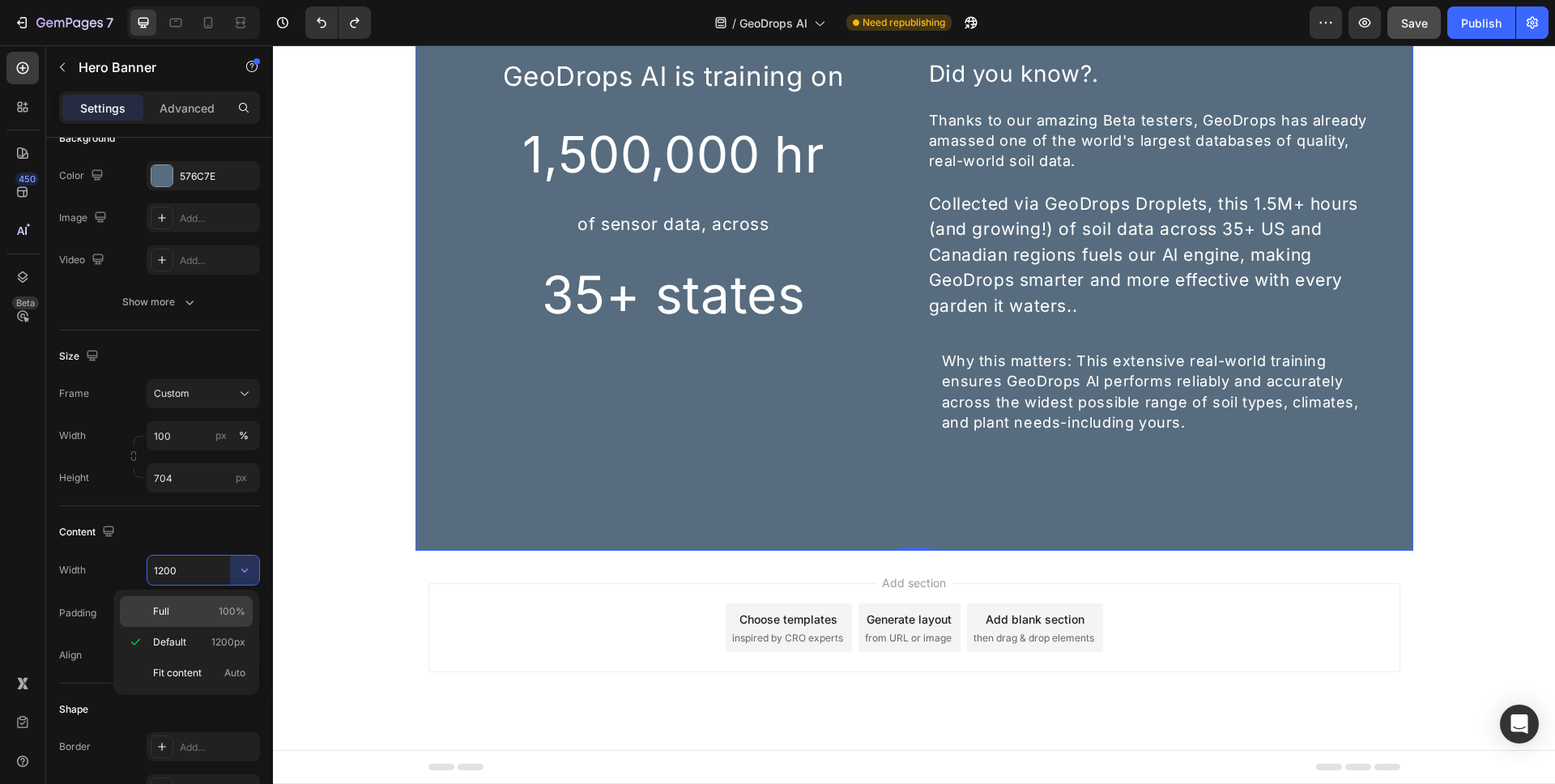
click at [211, 617] on p "Full 100%" at bounding box center [199, 611] width 92 height 15
type input "100%"
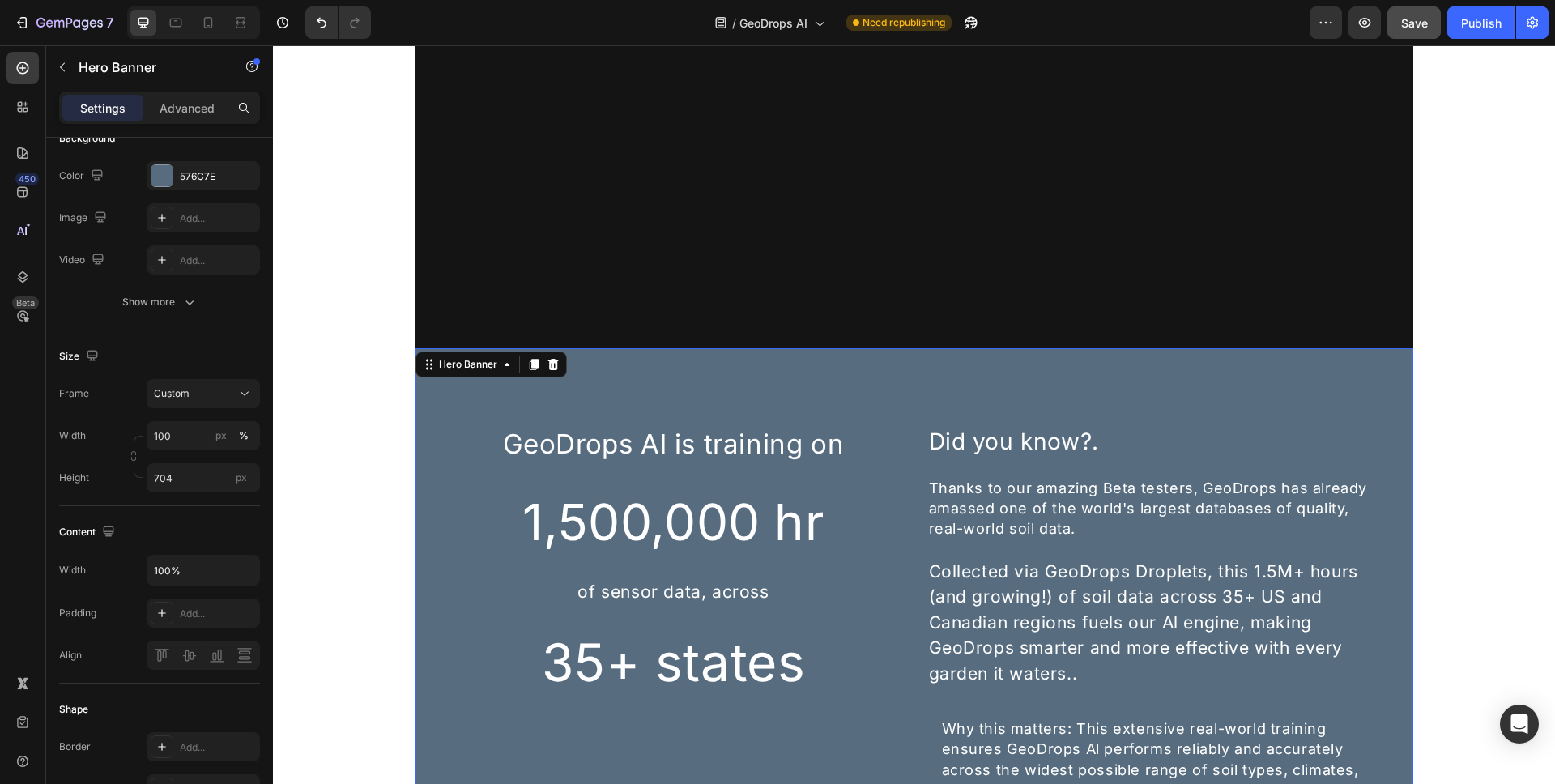
scroll to position [2894, 0]
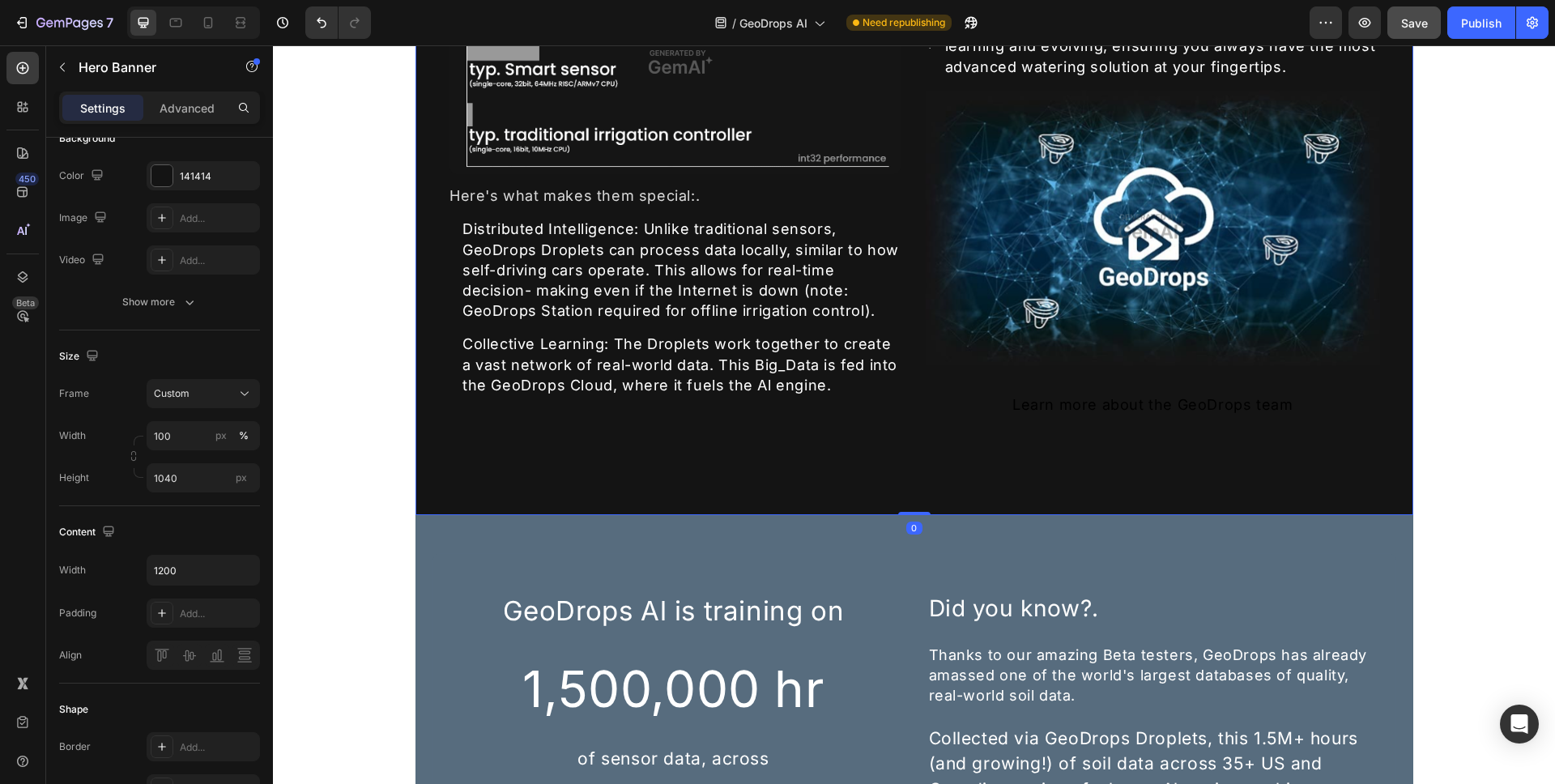
click at [419, 472] on div "Overlay" at bounding box center [914, 93] width 998 height 842
click at [214, 580] on input "1200" at bounding box center [203, 570] width 111 height 29
click at [234, 569] on button "button" at bounding box center [244, 570] width 29 height 29
click at [224, 604] on span "100%" at bounding box center [233, 611] width 27 height 15
type input "100%"
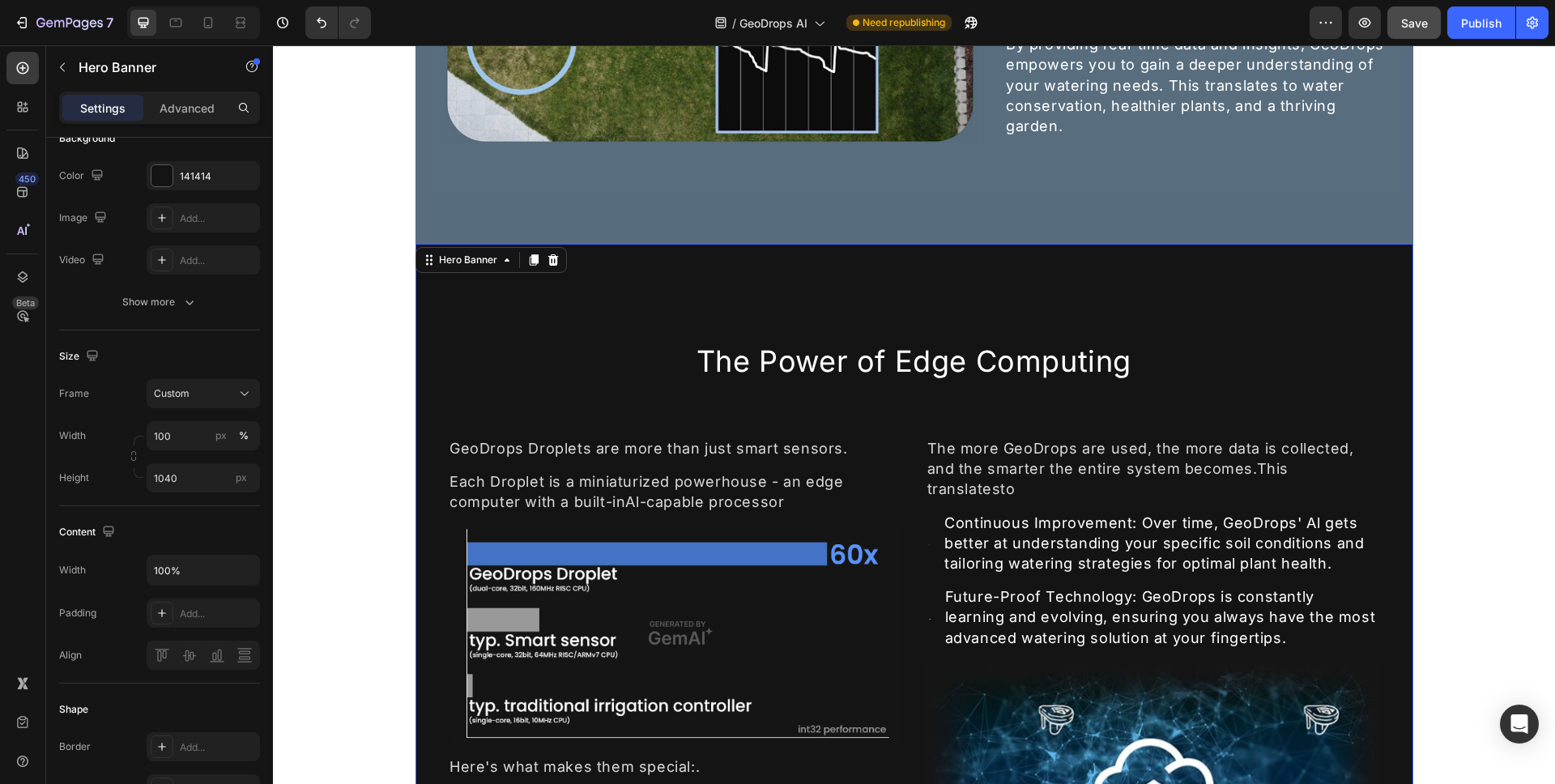
scroll to position [2303, 0]
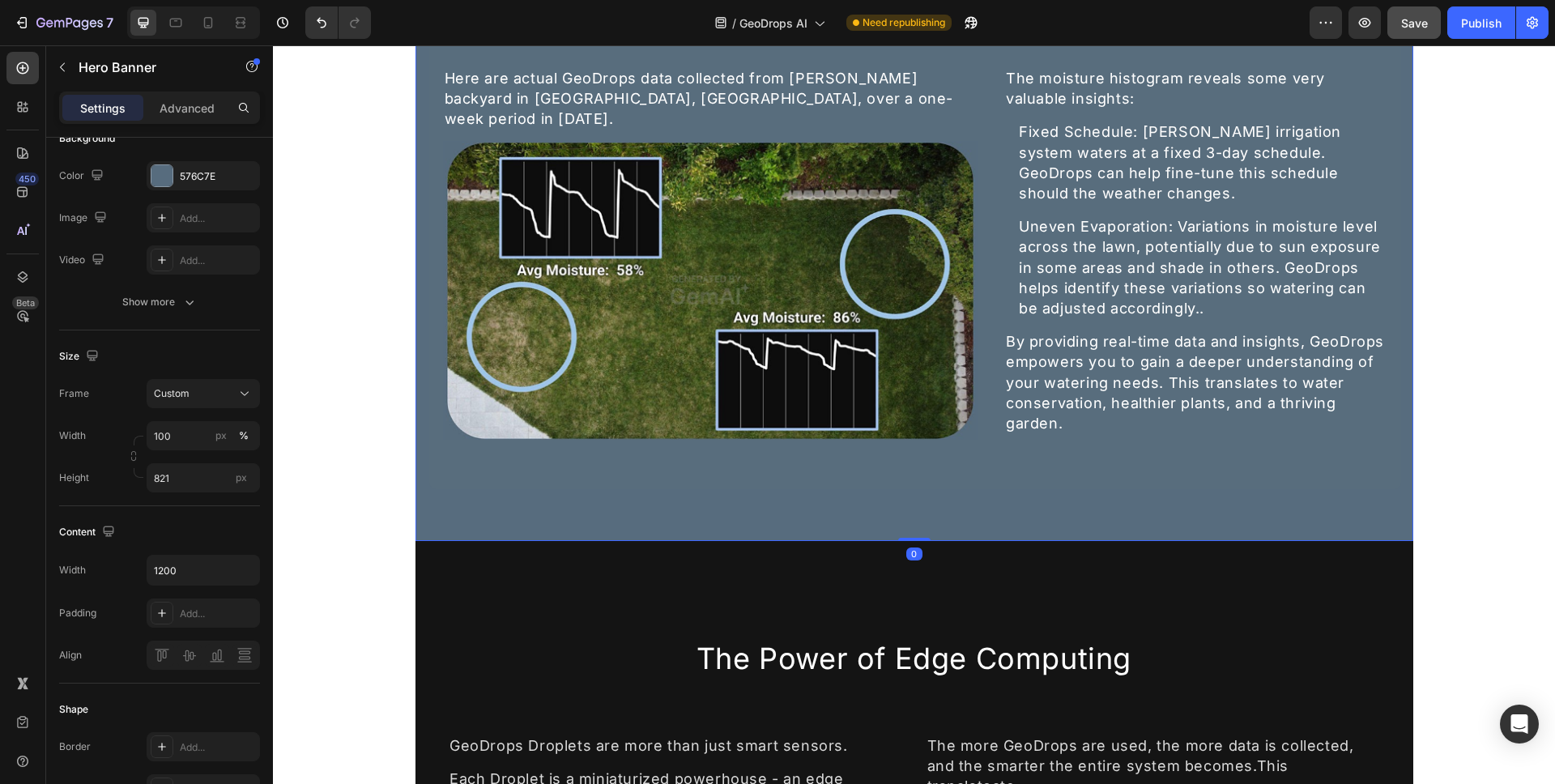
scroll to position [2016, 0]
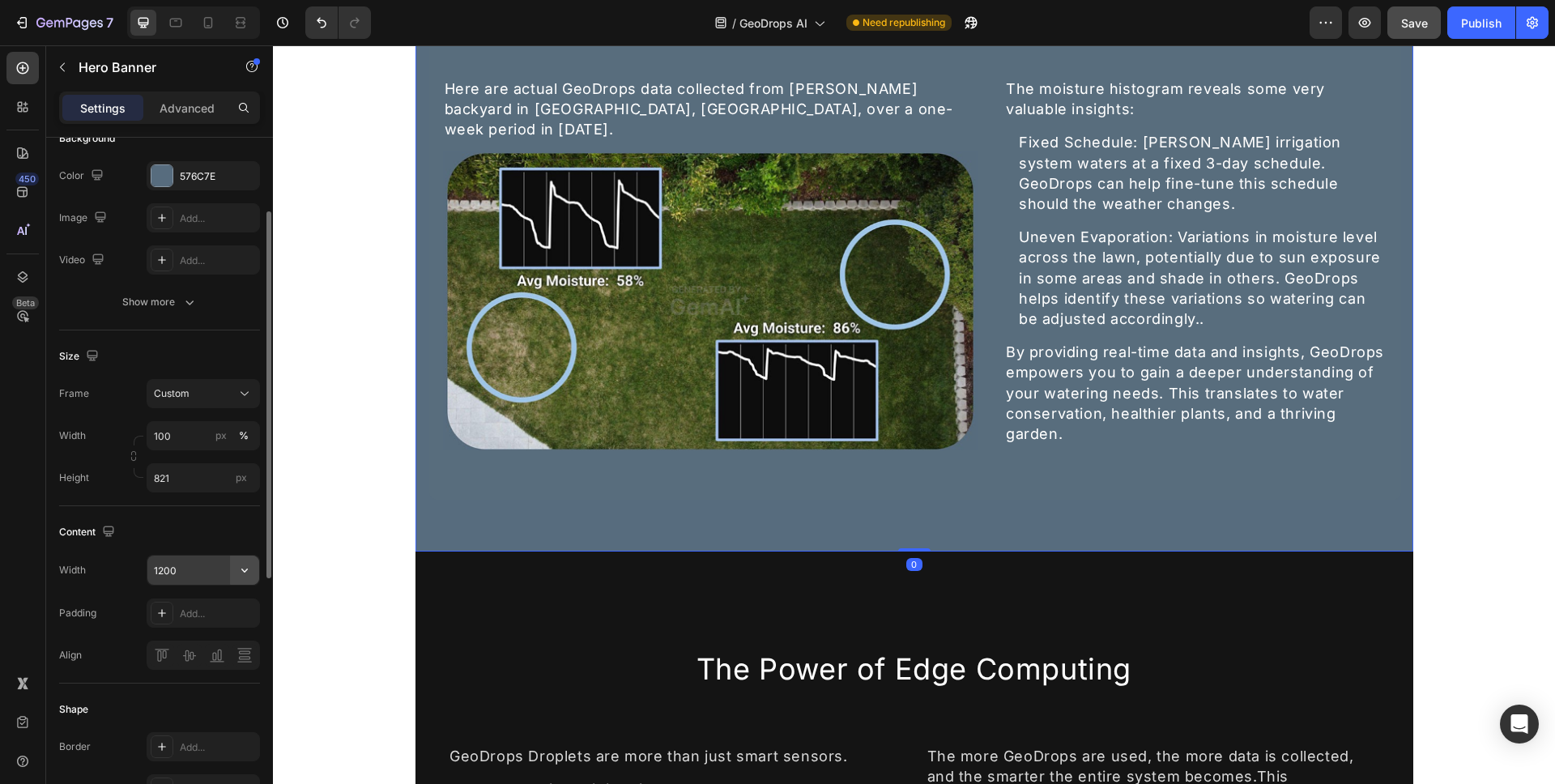
click at [251, 572] on icon "button" at bounding box center [244, 570] width 16 height 16
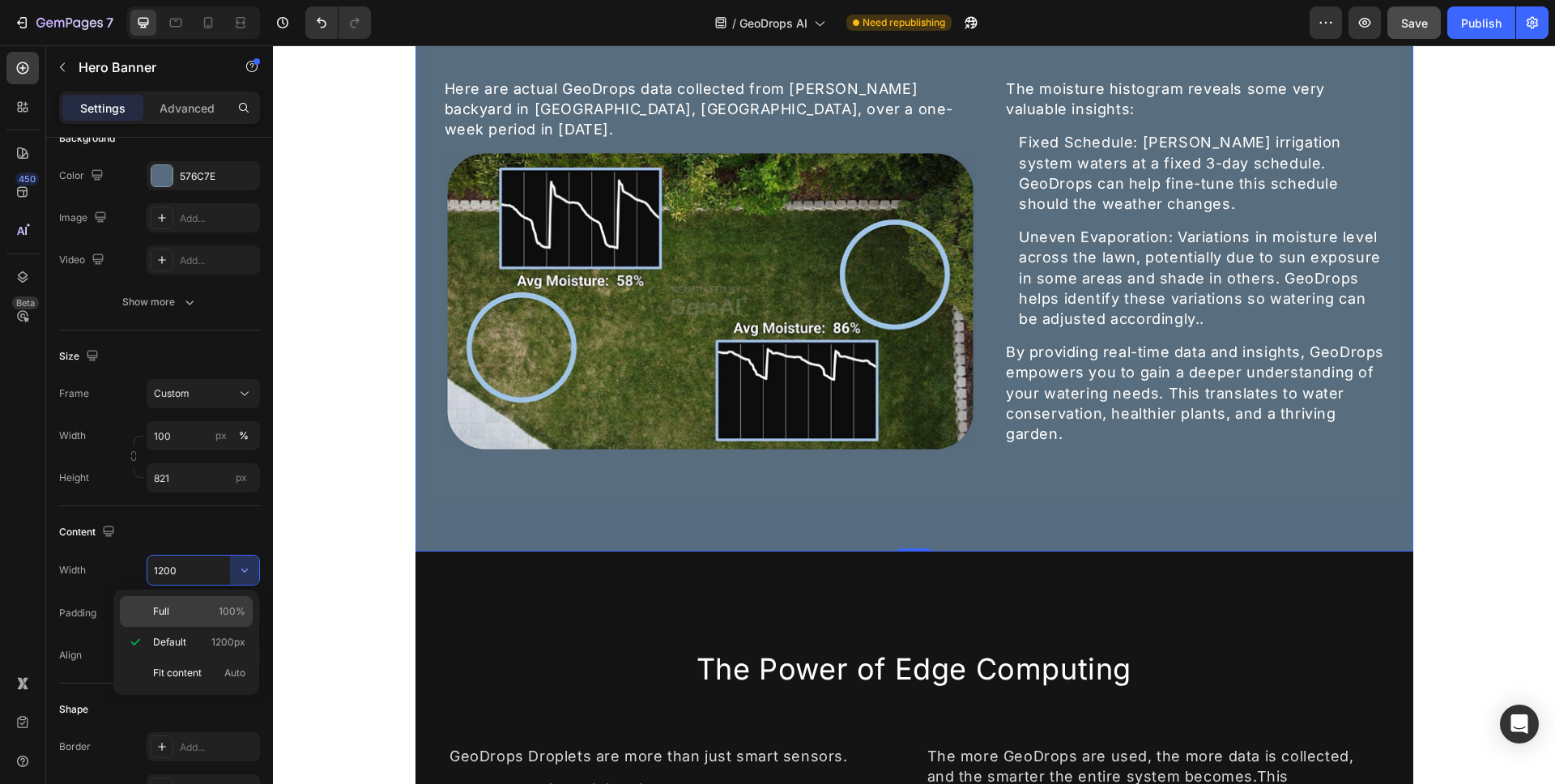
click at [224, 612] on span "100%" at bounding box center [233, 611] width 27 height 15
type input "100%"
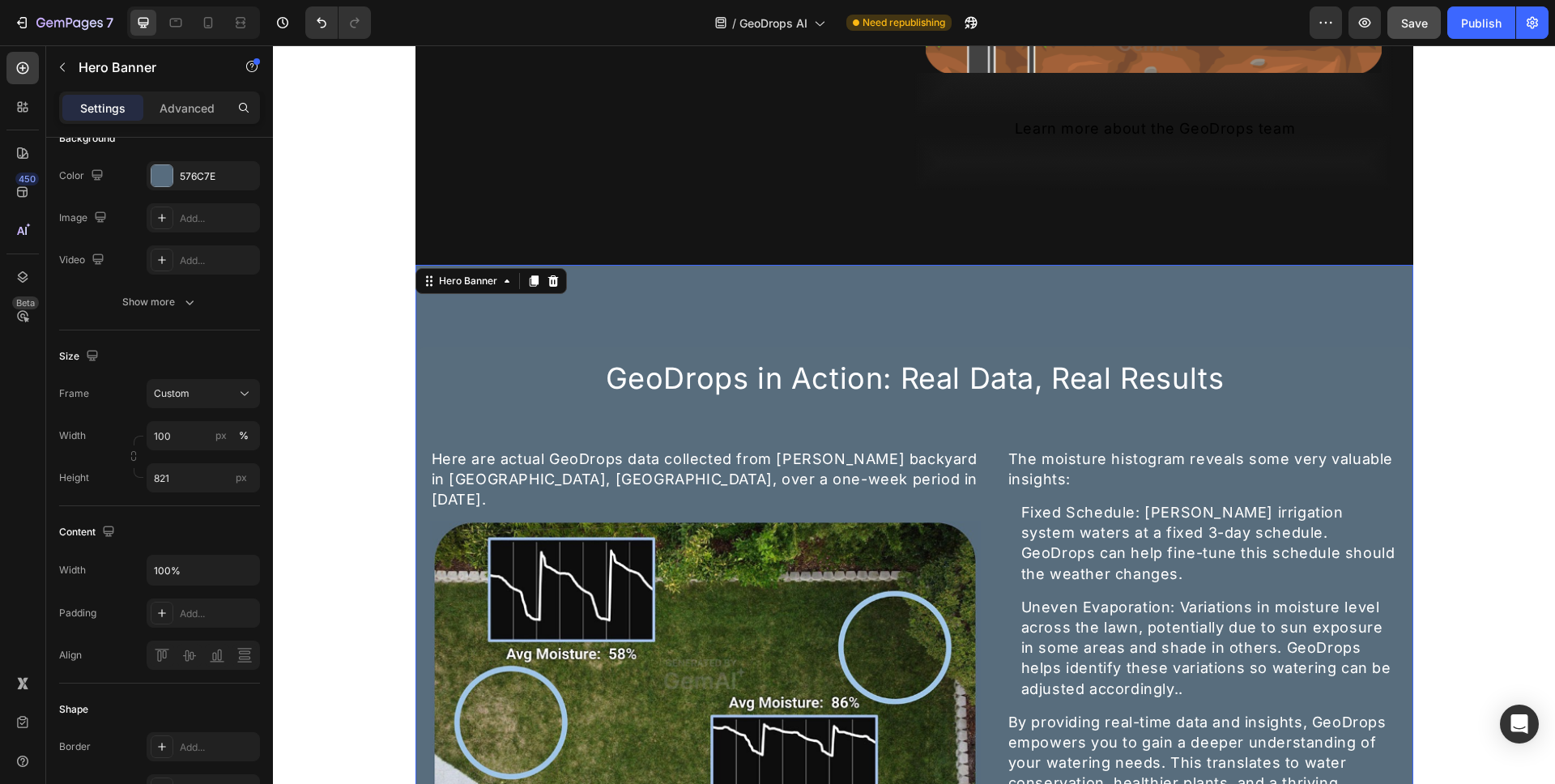
scroll to position [1276, 0]
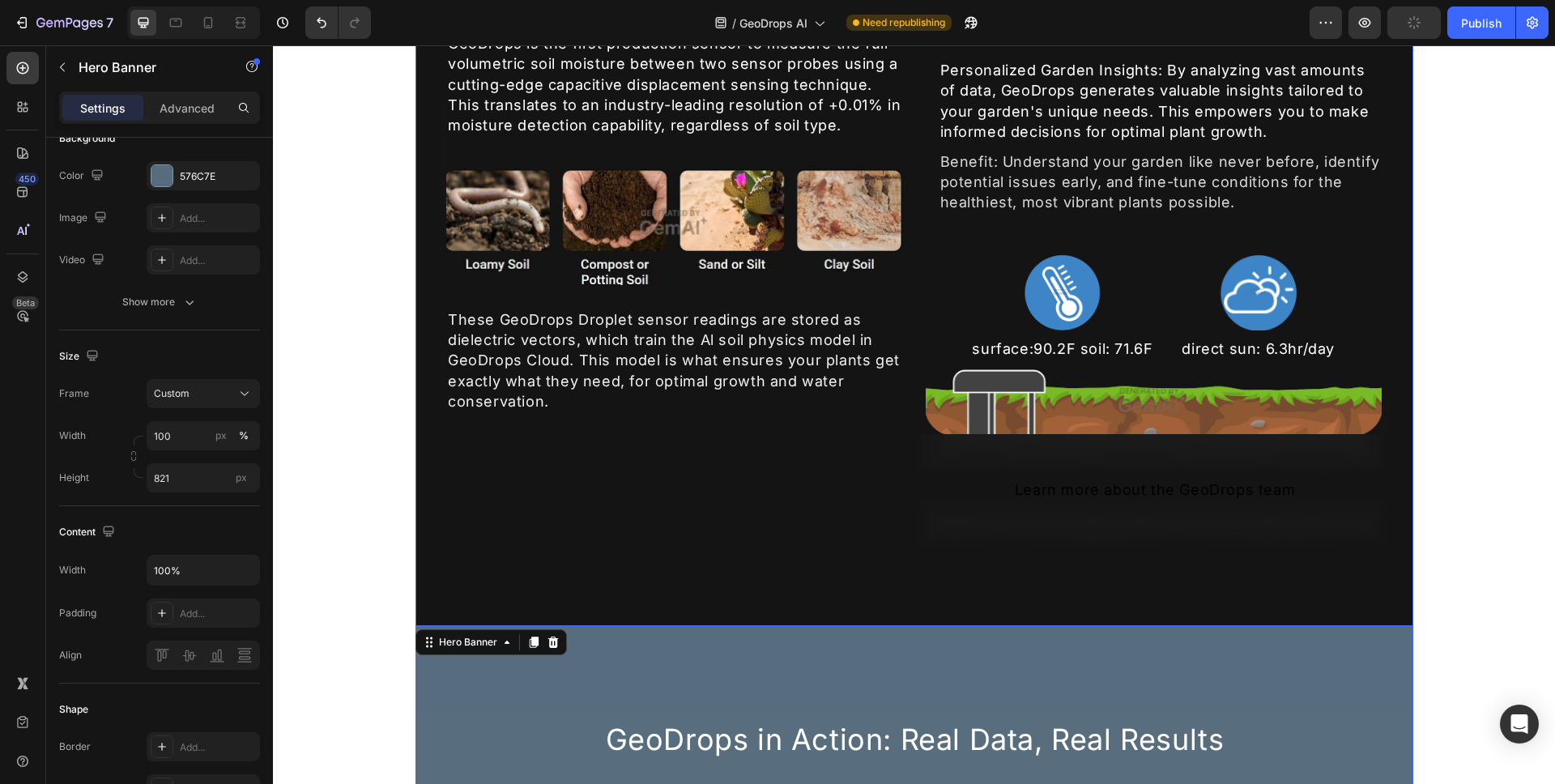
click at [484, 549] on div "Overlay" at bounding box center [914, 104] width 998 height 1044
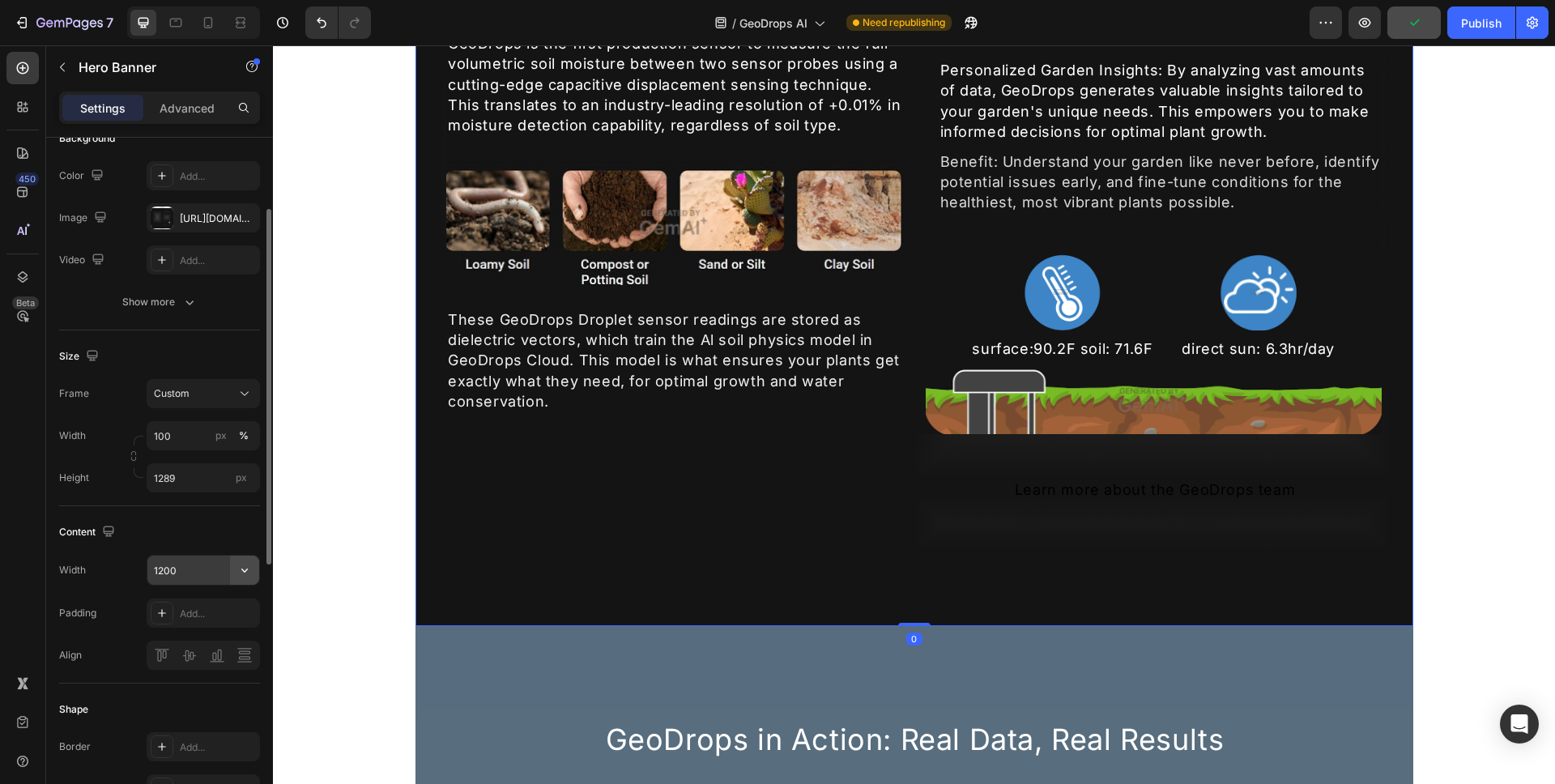
click at [247, 573] on icon "button" at bounding box center [244, 570] width 16 height 16
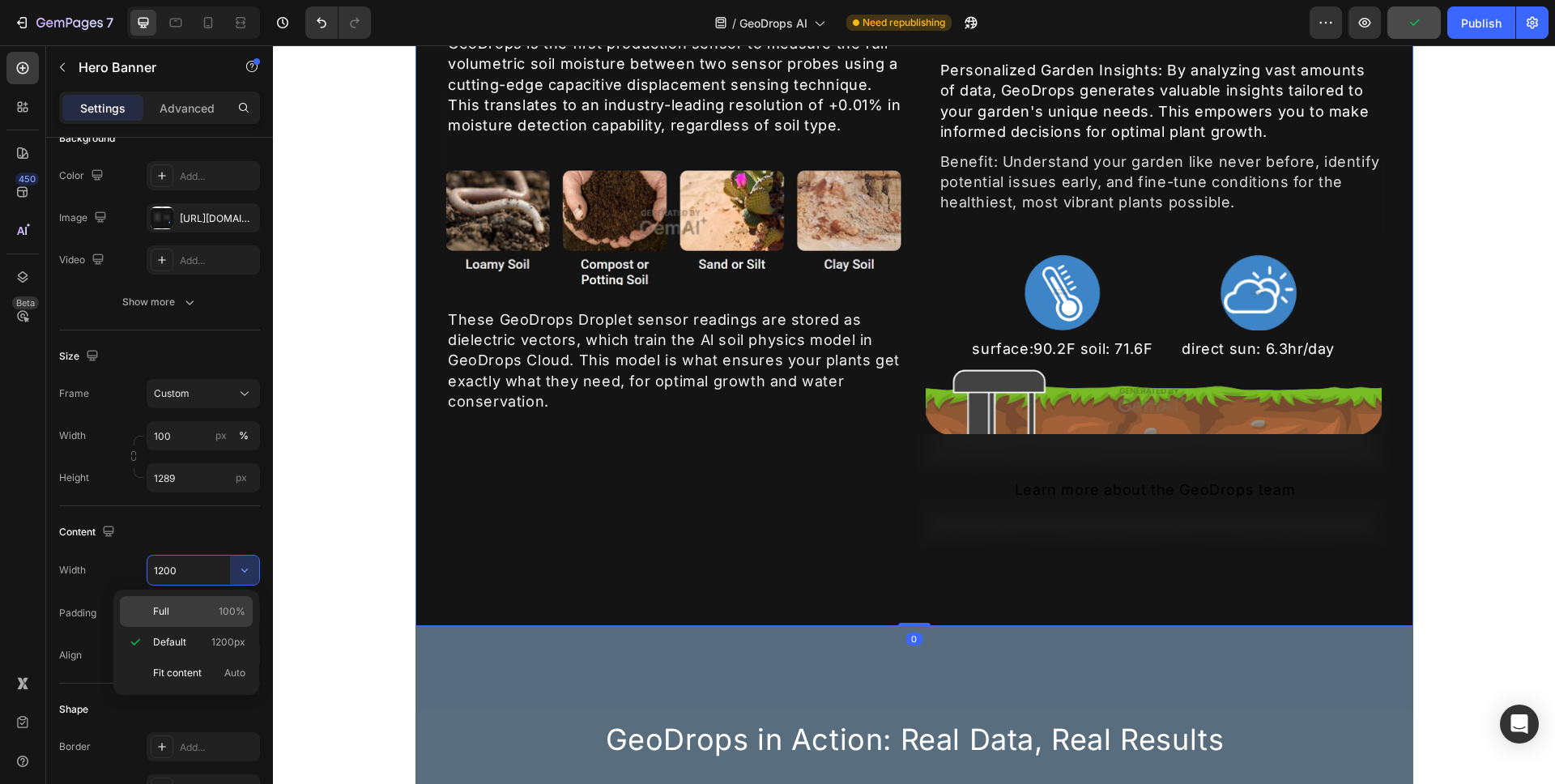
click at [236, 613] on span "100%" at bounding box center [233, 611] width 27 height 15
type input "100%"
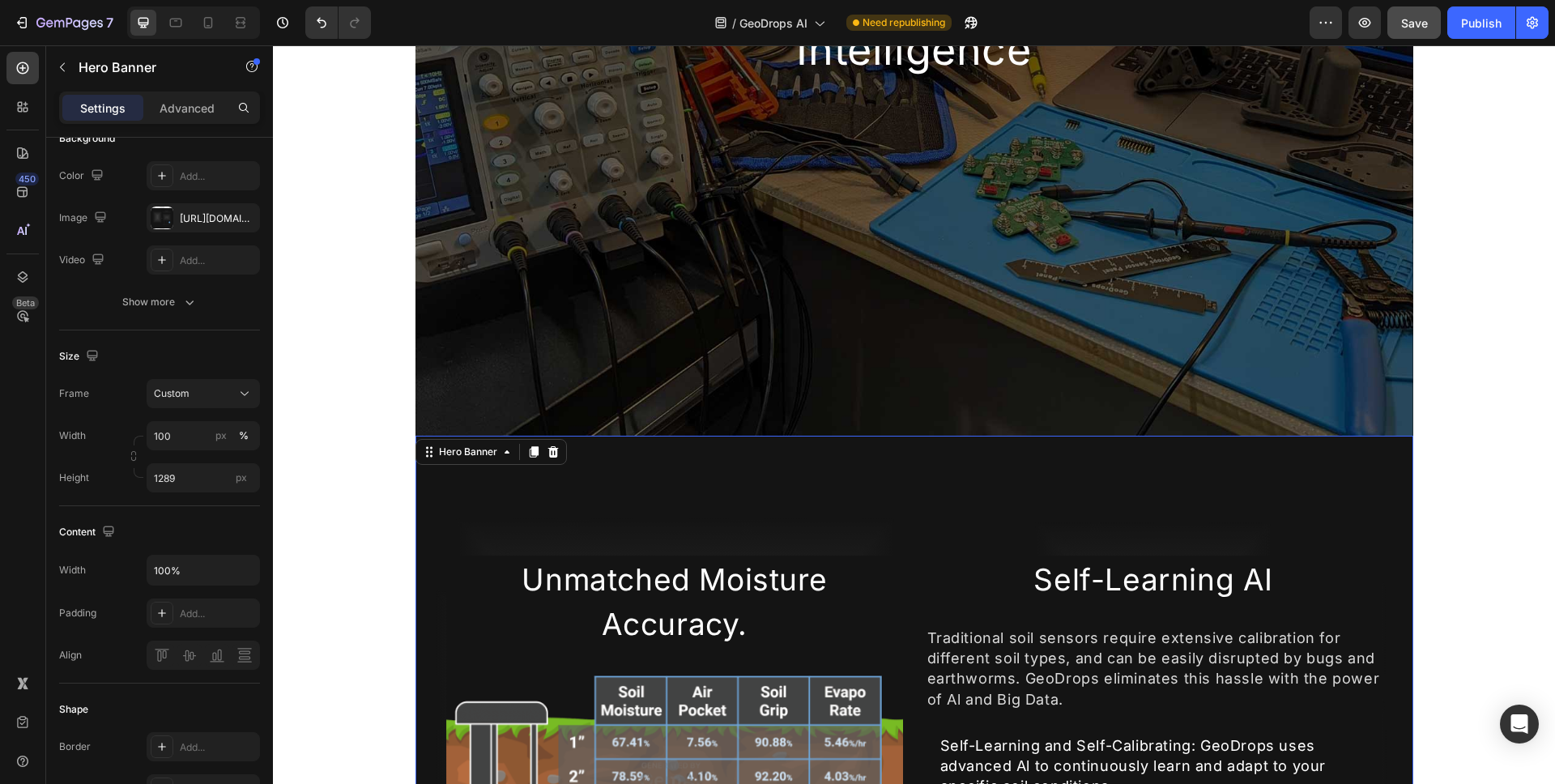
scroll to position [257, 0]
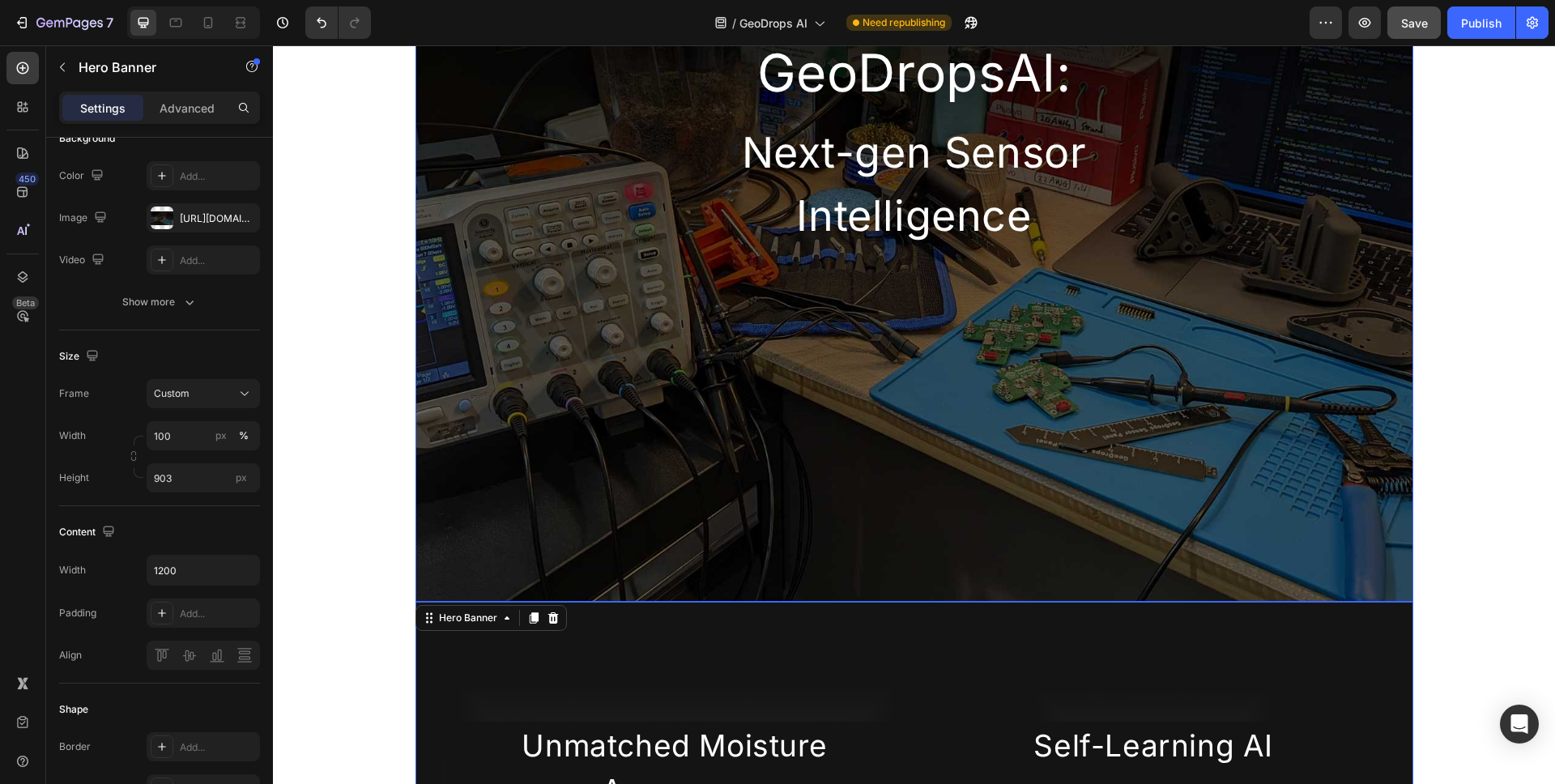
click at [447, 497] on div "Overlay" at bounding box center [914, 235] width 998 height 732
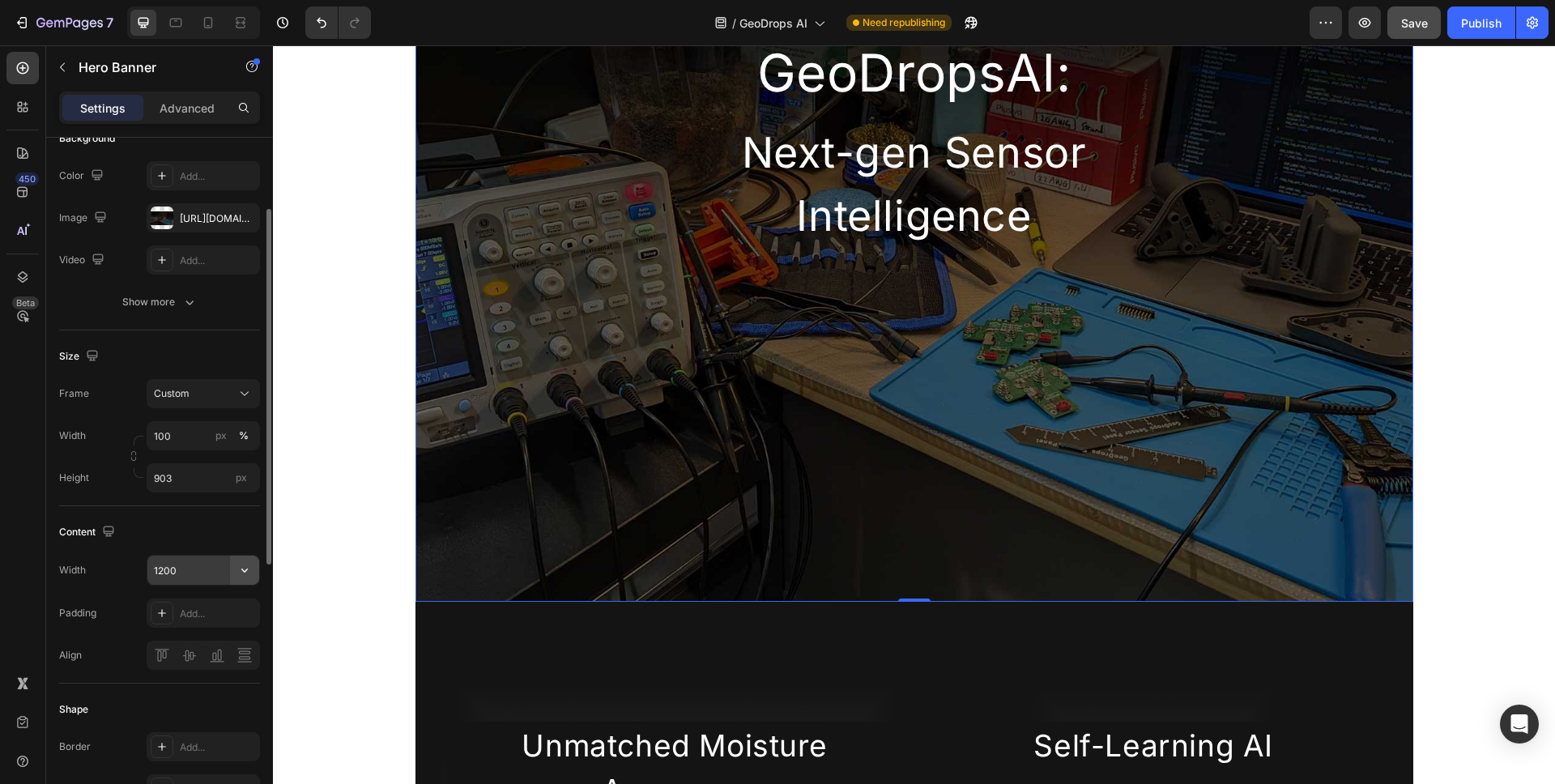
click at [255, 562] on button "button" at bounding box center [244, 570] width 29 height 29
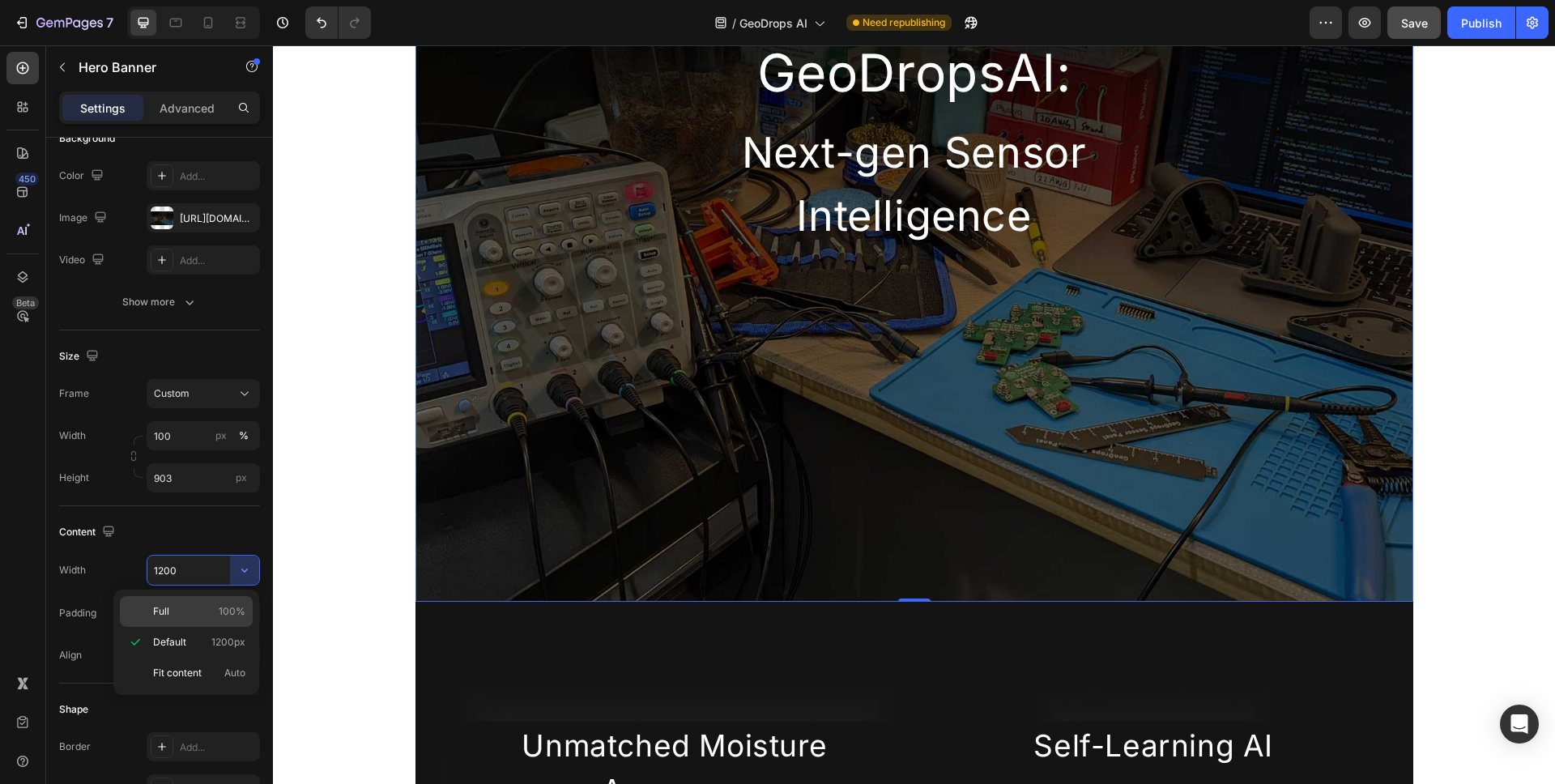
click at [229, 602] on div "Full 100%" at bounding box center [186, 612] width 133 height 31
type input "100%"
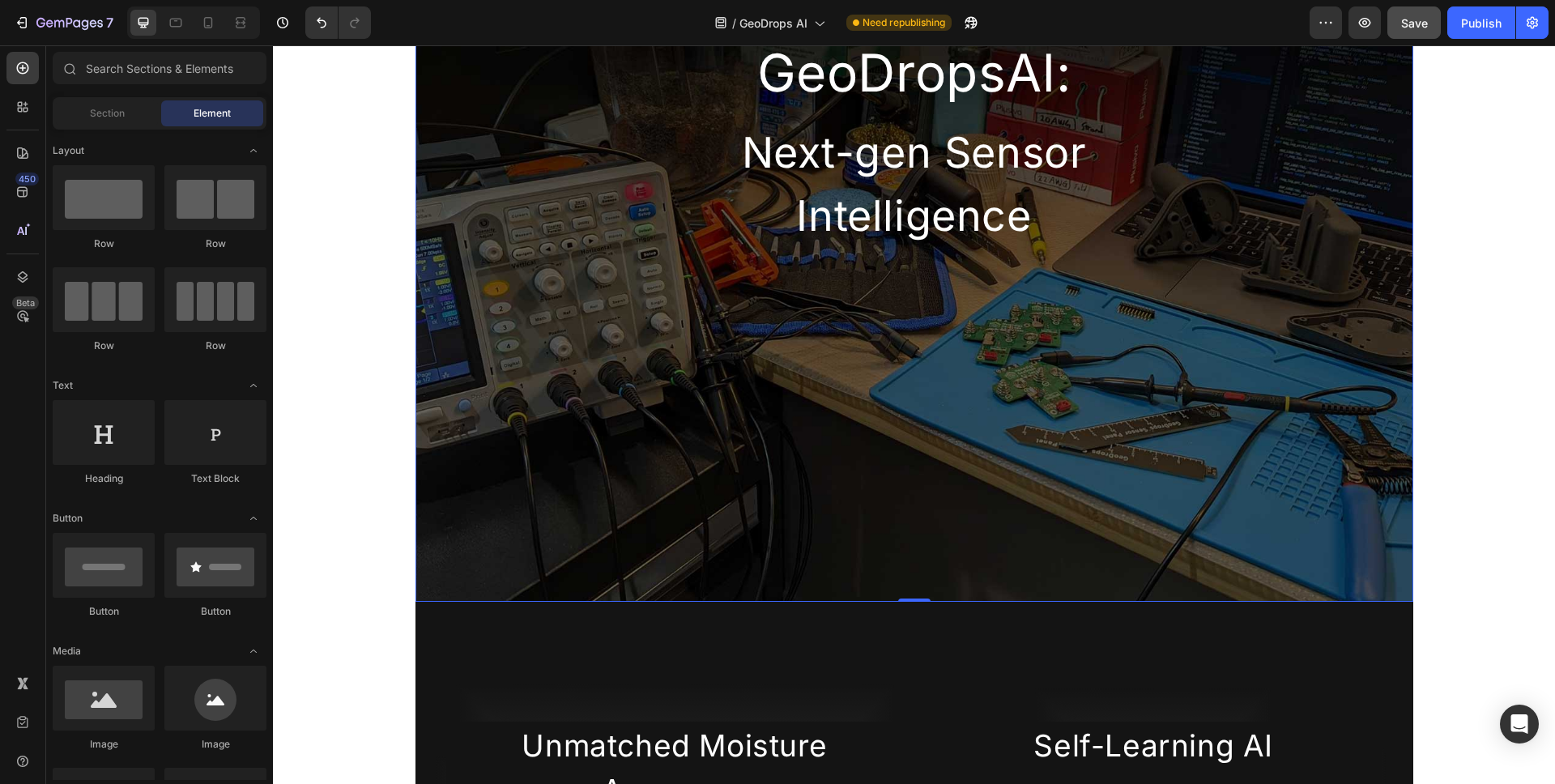
click at [417, 479] on div "Overlay" at bounding box center [914, 235] width 998 height 732
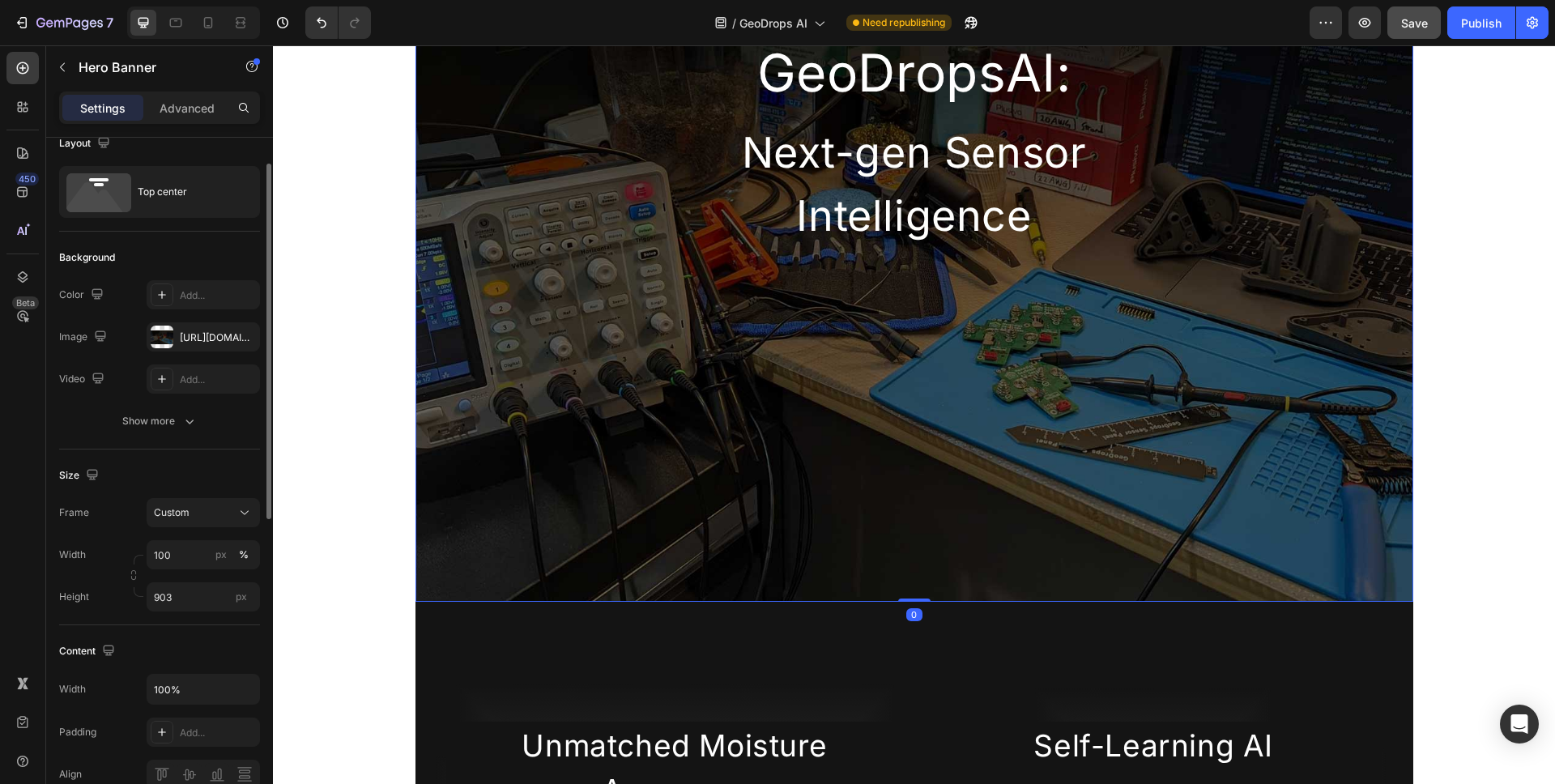
scroll to position [31, 0]
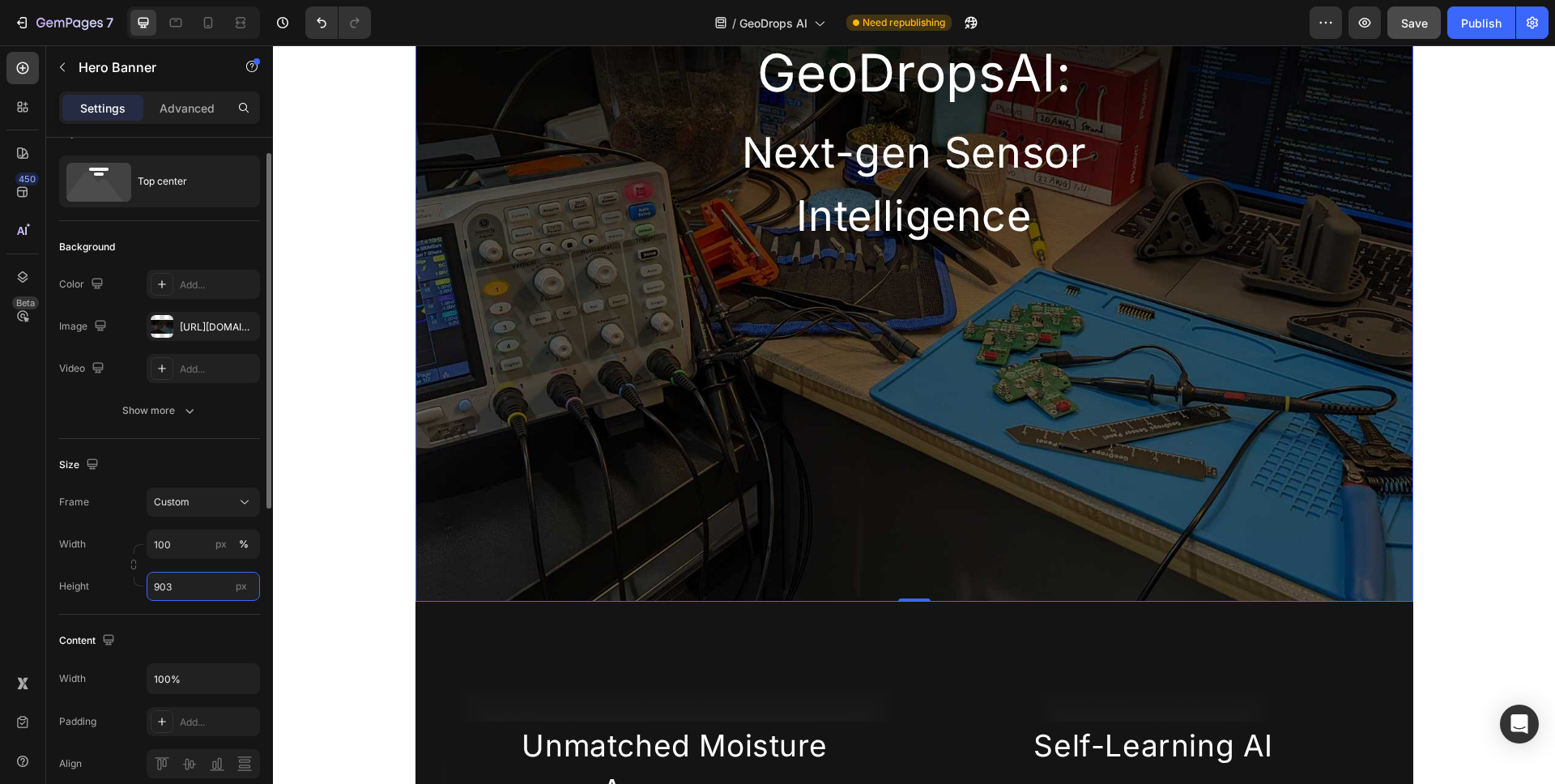
click at [195, 587] on input "903" at bounding box center [203, 586] width 113 height 29
click at [205, 643] on div "Fit screen 100vh" at bounding box center [187, 654] width 133 height 29
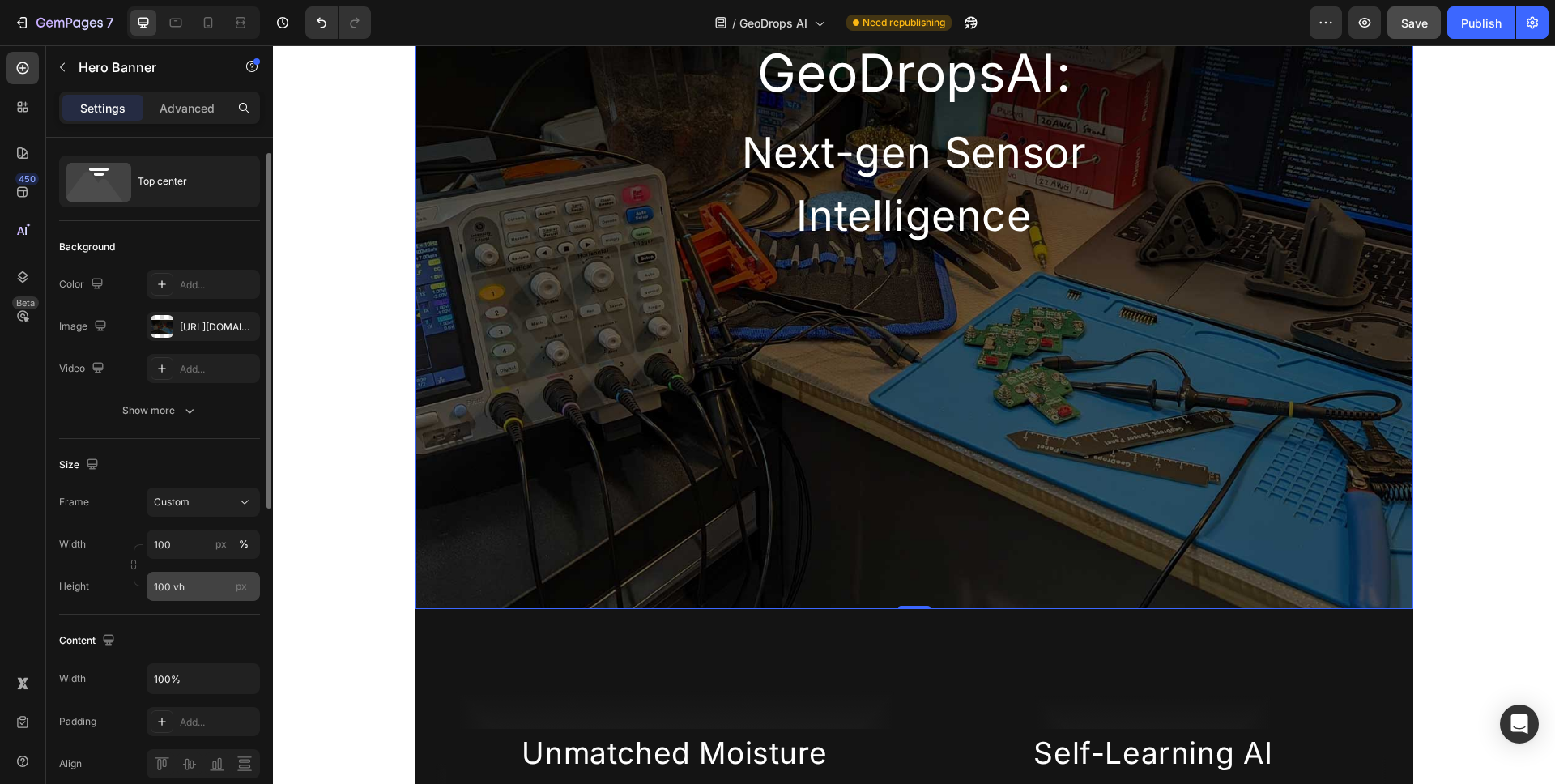
click at [233, 591] on div "px" at bounding box center [240, 586] width 24 height 21
click at [233, 591] on input "100 vh" at bounding box center [203, 586] width 113 height 29
click at [200, 593] on input "100 vh" at bounding box center [203, 586] width 113 height 29
click at [205, 591] on input "100 vh" at bounding box center [203, 586] width 113 height 29
click at [205, 590] on input "100 vh" at bounding box center [203, 586] width 113 height 29
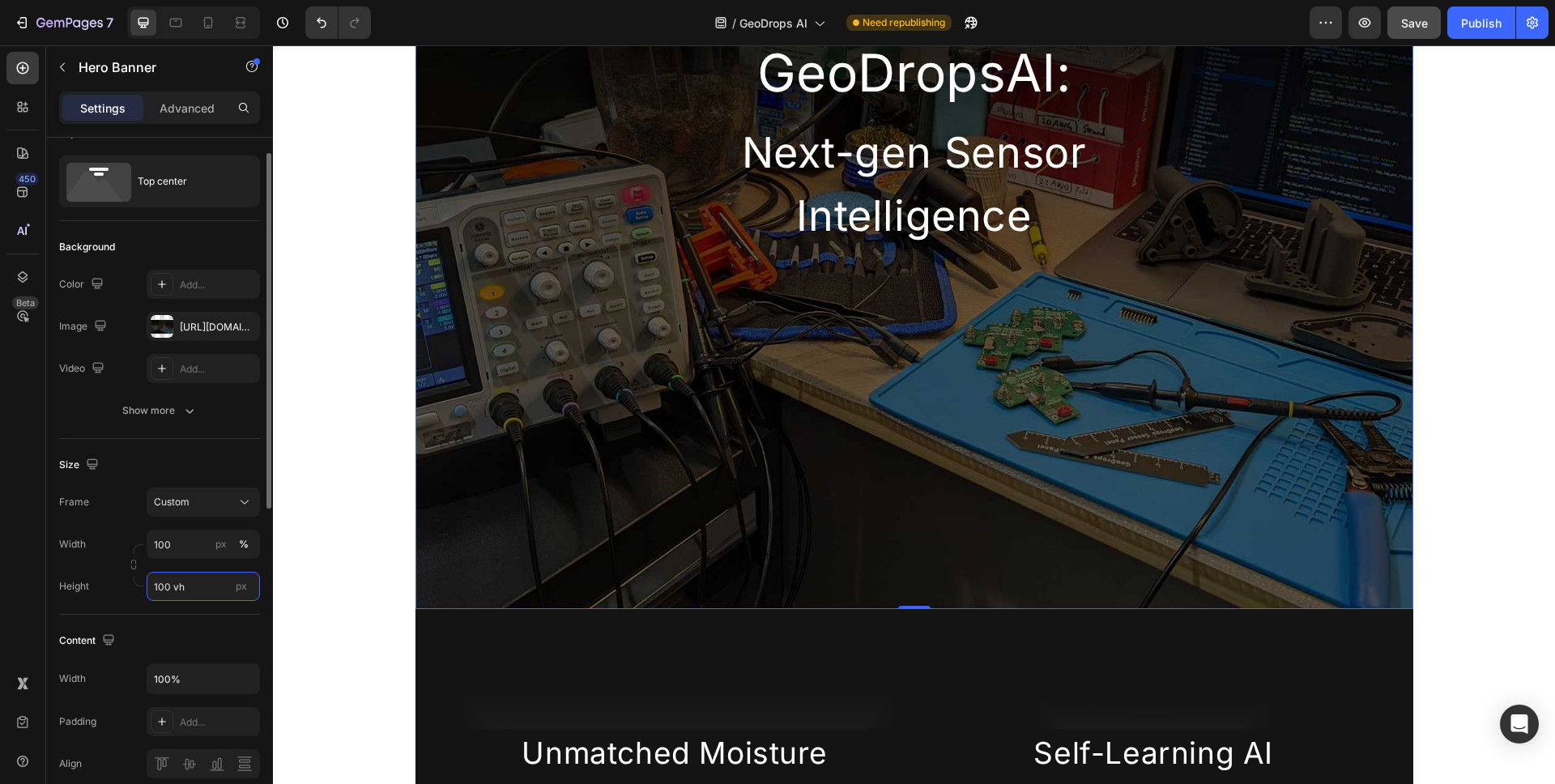
click at [180, 588] on input "100 vh" at bounding box center [203, 586] width 113 height 29
click at [213, 581] on input "100 vh" at bounding box center [203, 586] width 113 height 29
click at [244, 590] on span "px" at bounding box center [241, 585] width 12 height 13
click at [244, 590] on input "100 vh" at bounding box center [203, 586] width 113 height 29
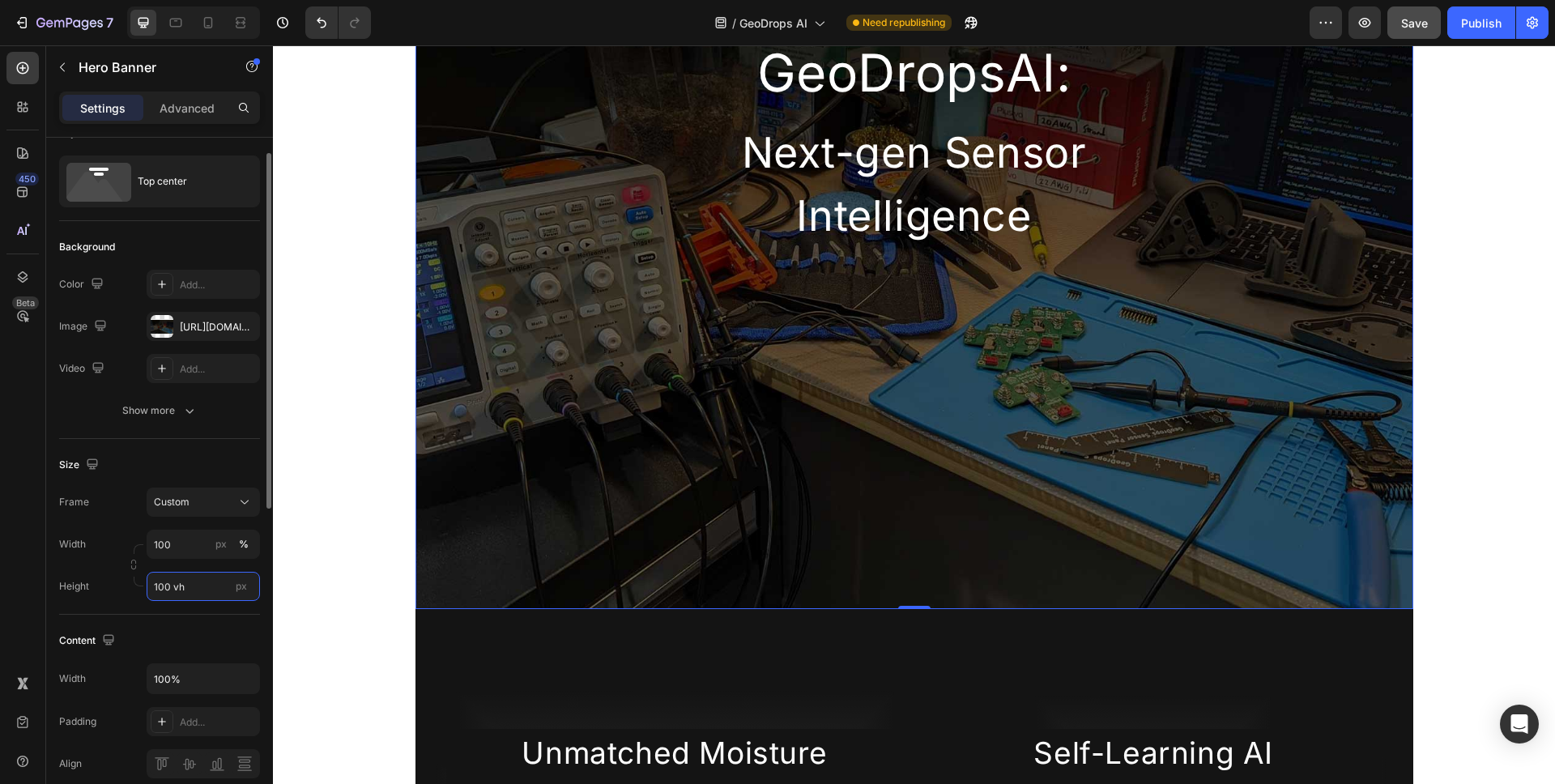
click at [208, 587] on input "100 vh" at bounding box center [203, 586] width 113 height 29
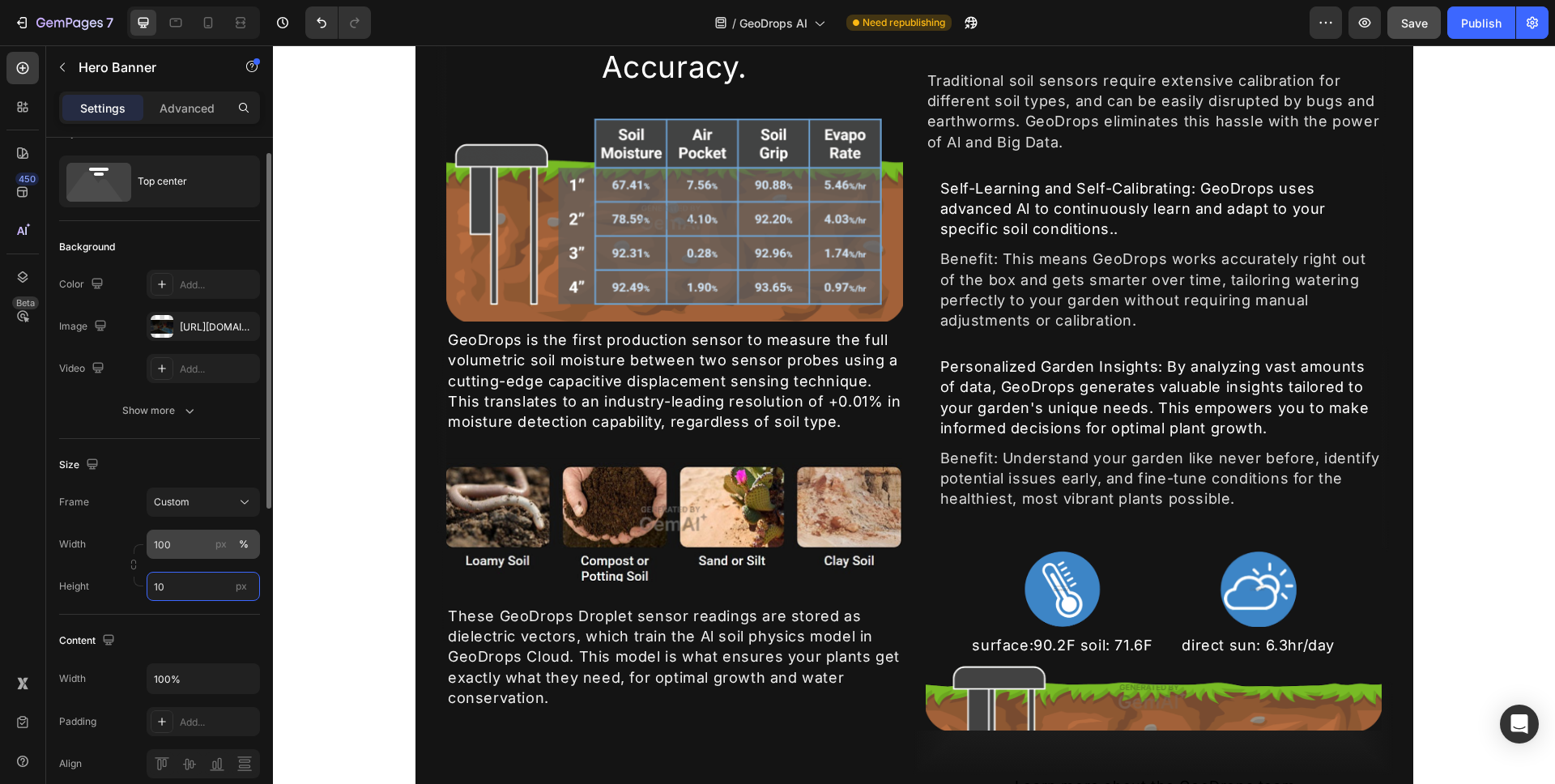
type input "1"
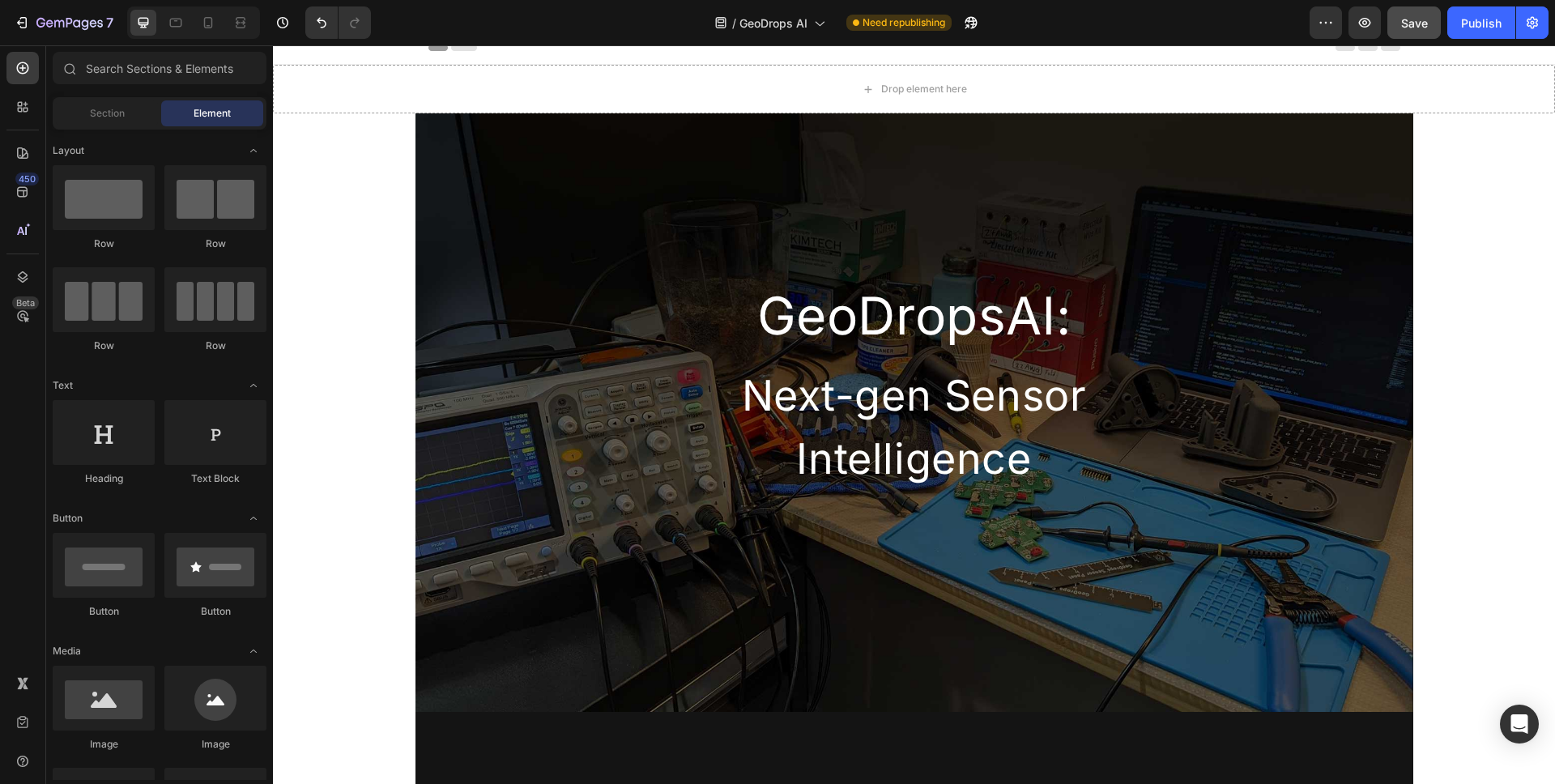
scroll to position [3, 0]
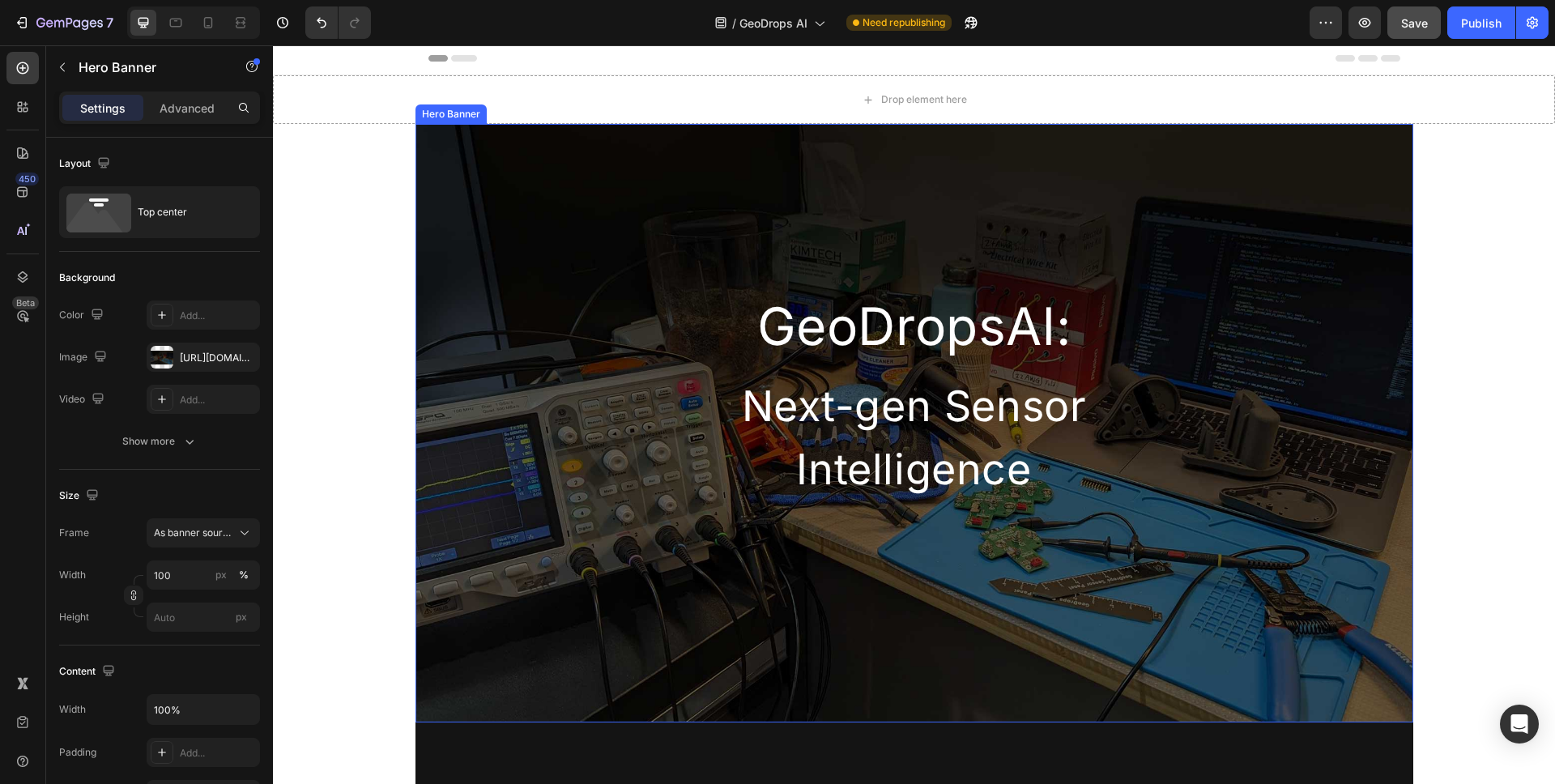
click at [468, 441] on div "GeoDropsAl: Heading Next-gen Sensor Intelligence Heading Row" at bounding box center [914, 313] width 998 height 379
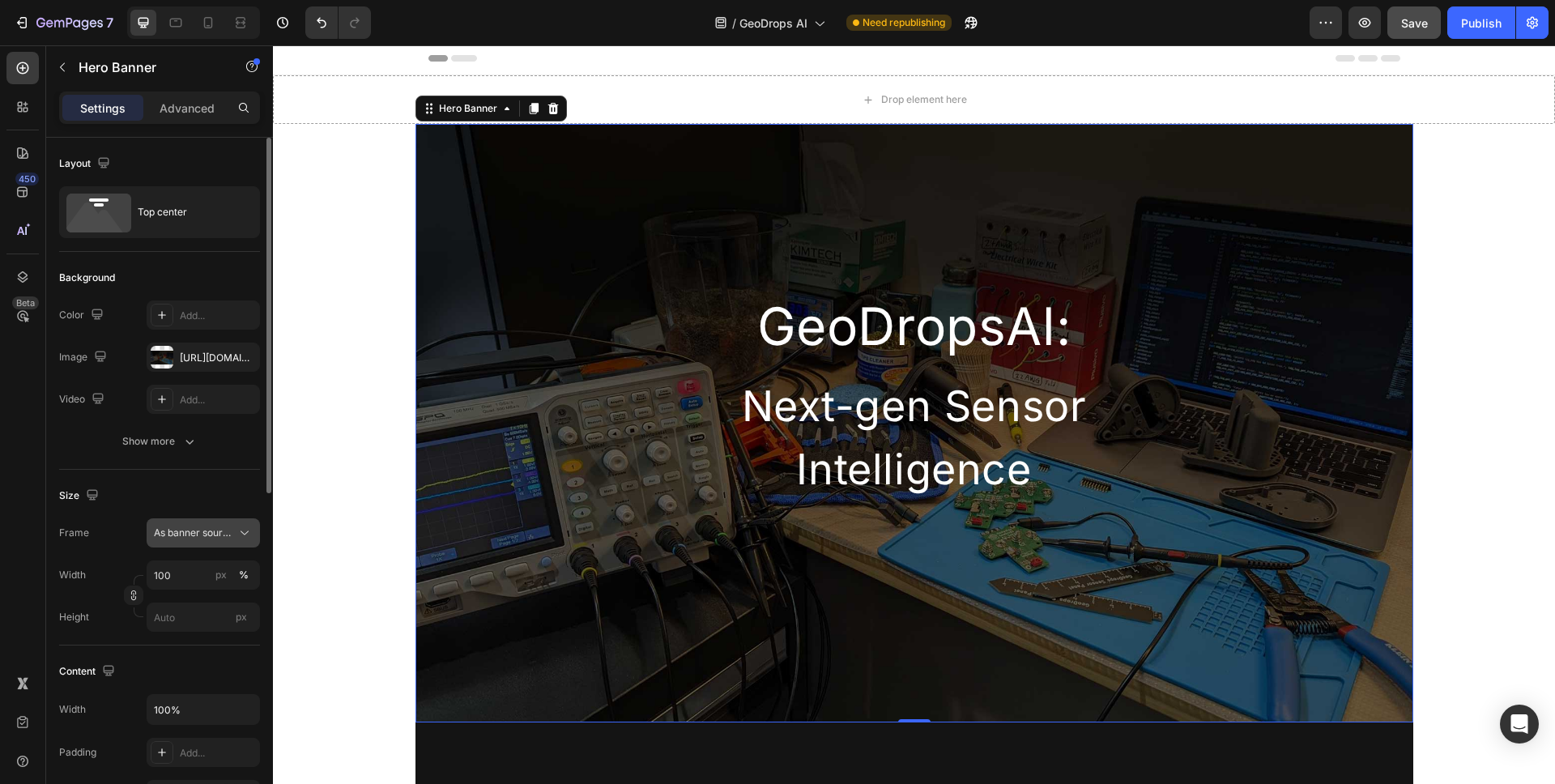
click at [232, 529] on span "As banner source" at bounding box center [194, 532] width 79 height 15
click at [219, 590] on div "Custom" at bounding box center [189, 601] width 130 height 29
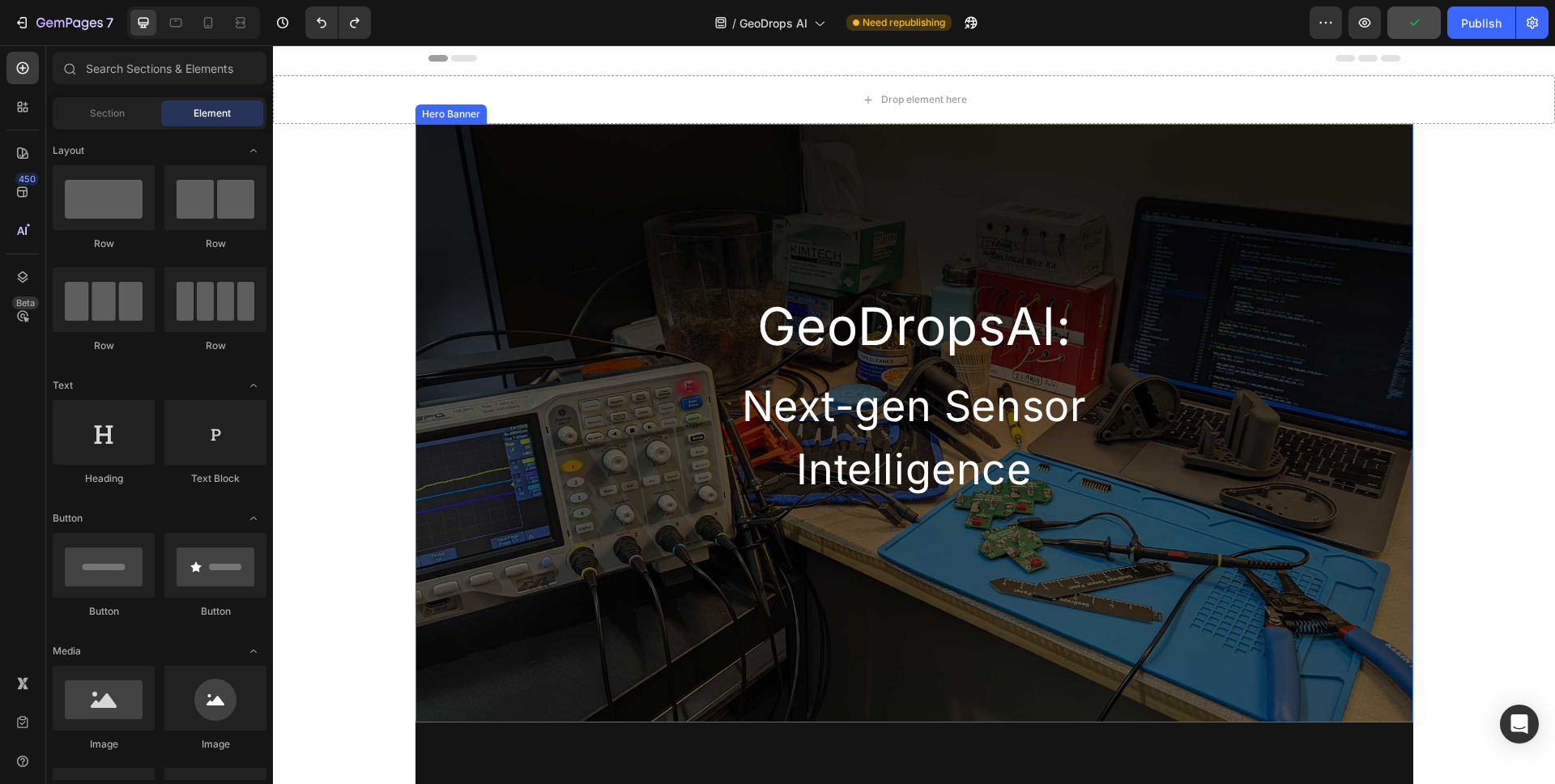
click at [441, 311] on div "GeoDropsAl: Heading Next-gen Sensor Intelligence Heading Row" at bounding box center [914, 313] width 998 height 379
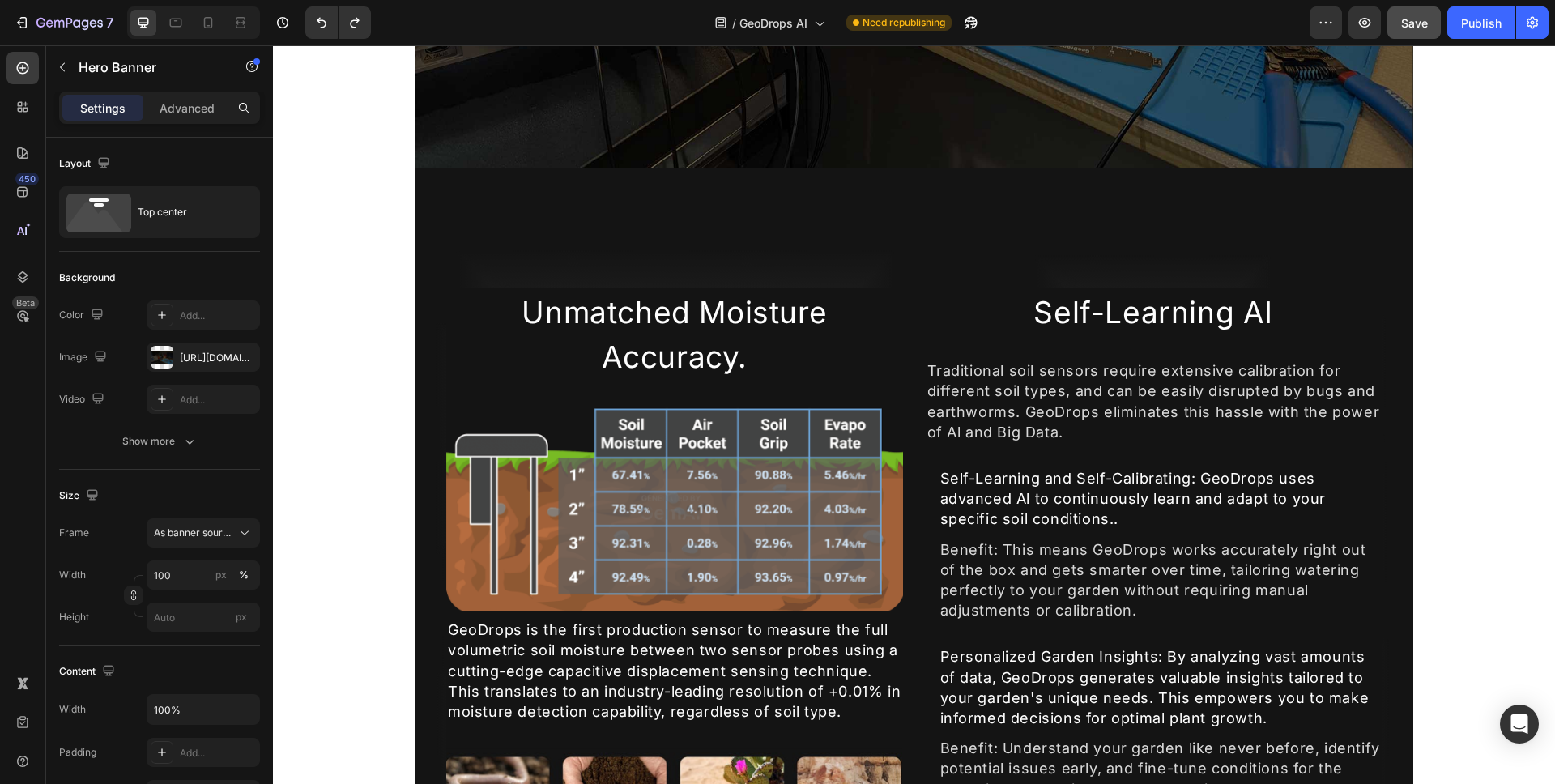
scroll to position [0, 0]
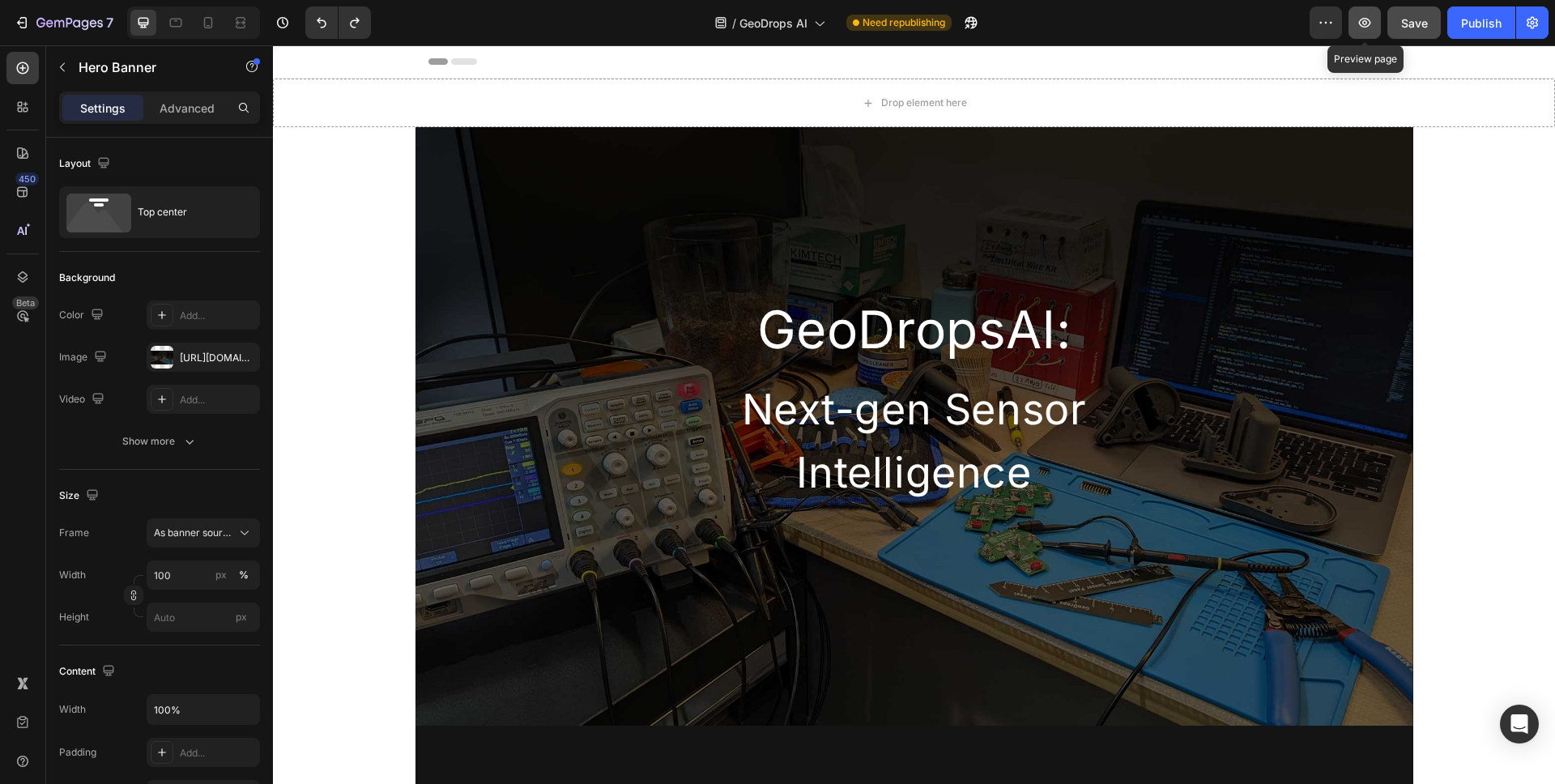
click at [1366, 35] on button "button" at bounding box center [1364, 22] width 32 height 32
click at [1119, 145] on div "GeoDropsAl: Heading Next-gen Sensor Intelligence Heading Row" at bounding box center [914, 316] width 998 height 379
click at [546, 139] on div "GeoDropsAl: Heading Next-gen Sensor Intelligence Heading Row" at bounding box center [914, 316] width 998 height 379
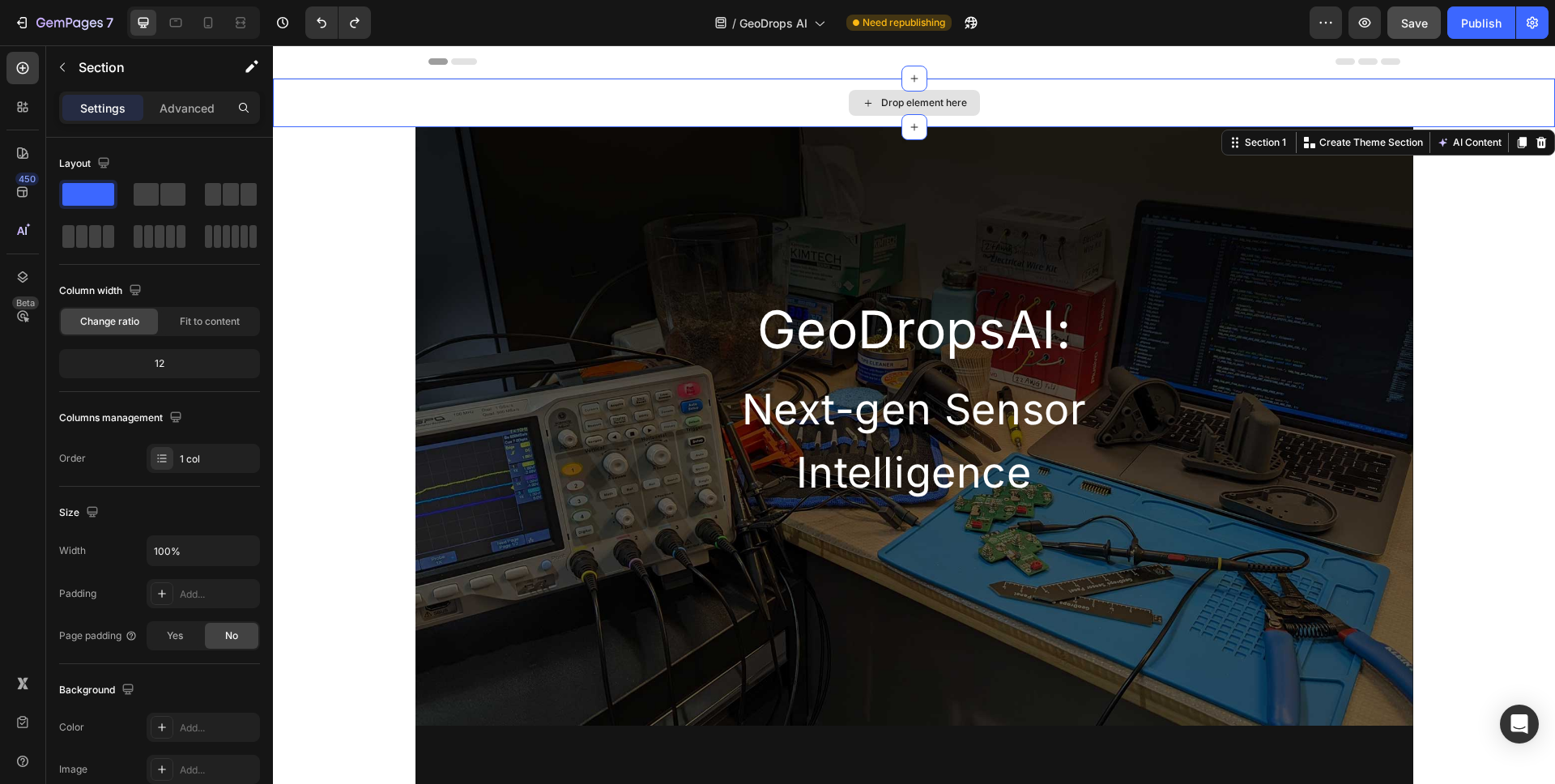
click at [678, 106] on div "Drop element here" at bounding box center [914, 103] width 1283 height 48
click at [1537, 142] on icon at bounding box center [1541, 142] width 11 height 12
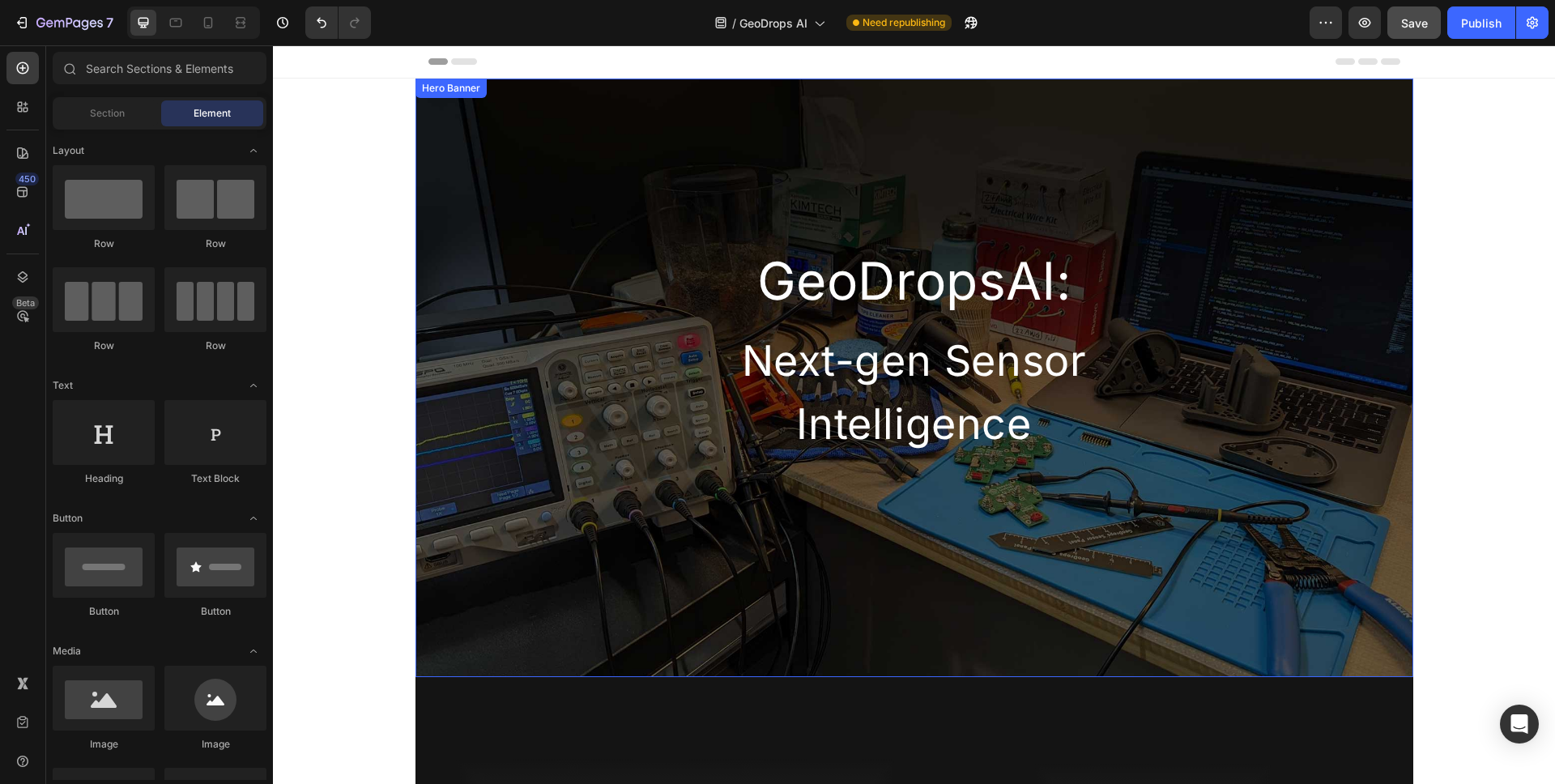
click at [607, 154] on div "GeoDropsAl: Heading Next-gen Sensor Intelligence Heading Row" at bounding box center [914, 267] width 998 height 379
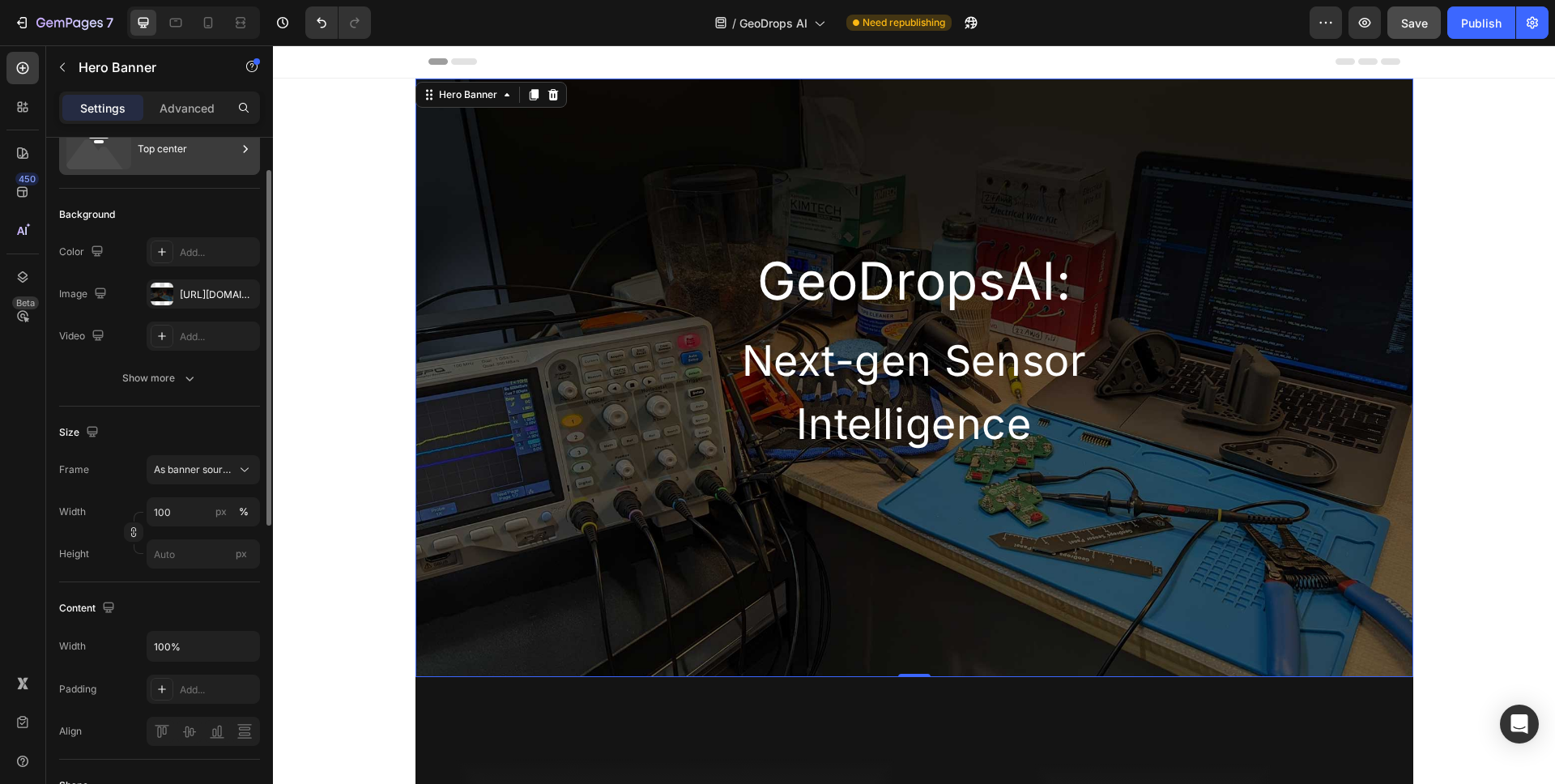
scroll to position [101, 0]
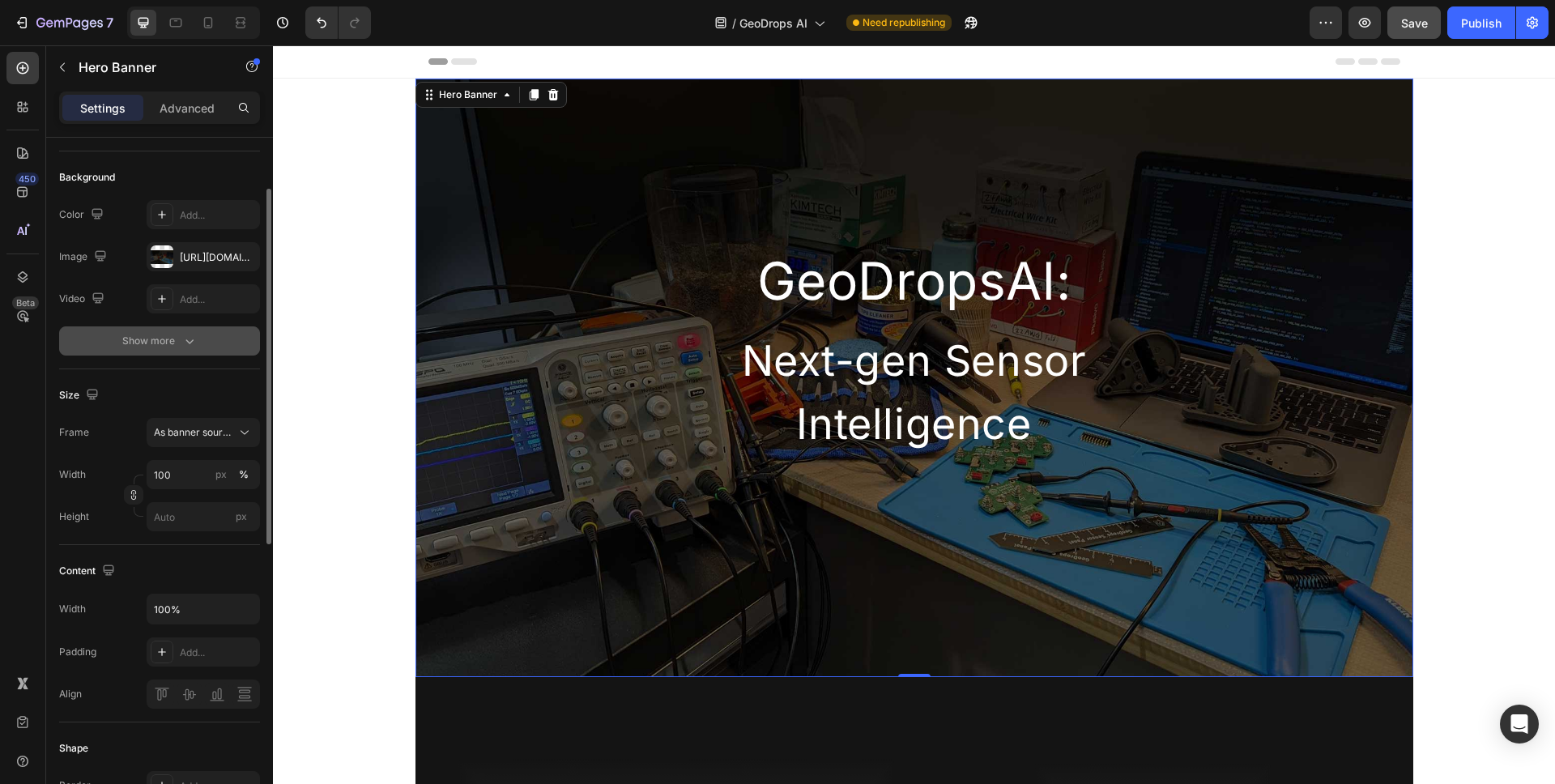
click at [165, 334] on div "Show more" at bounding box center [160, 340] width 76 height 16
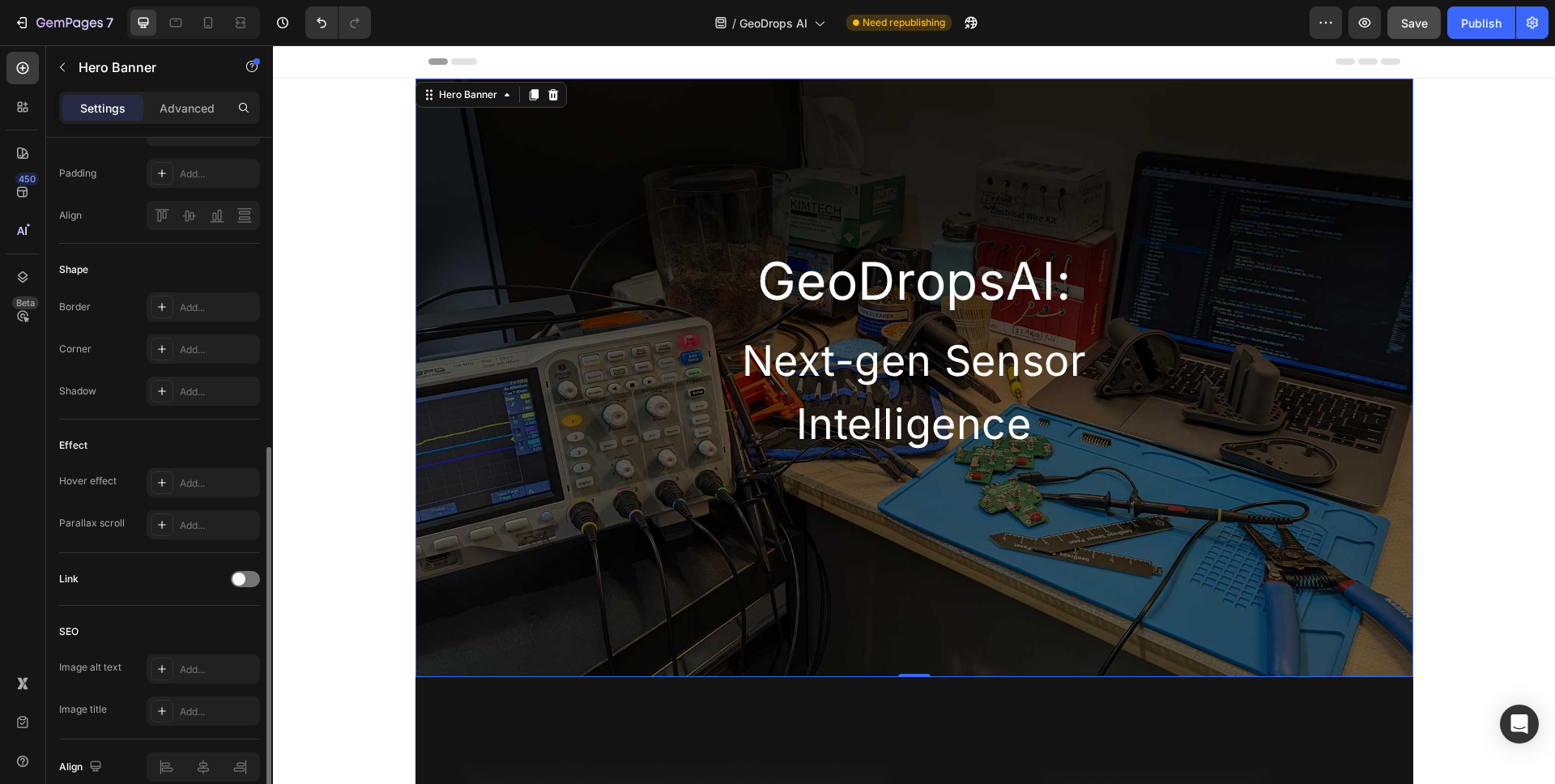
scroll to position [697, 0]
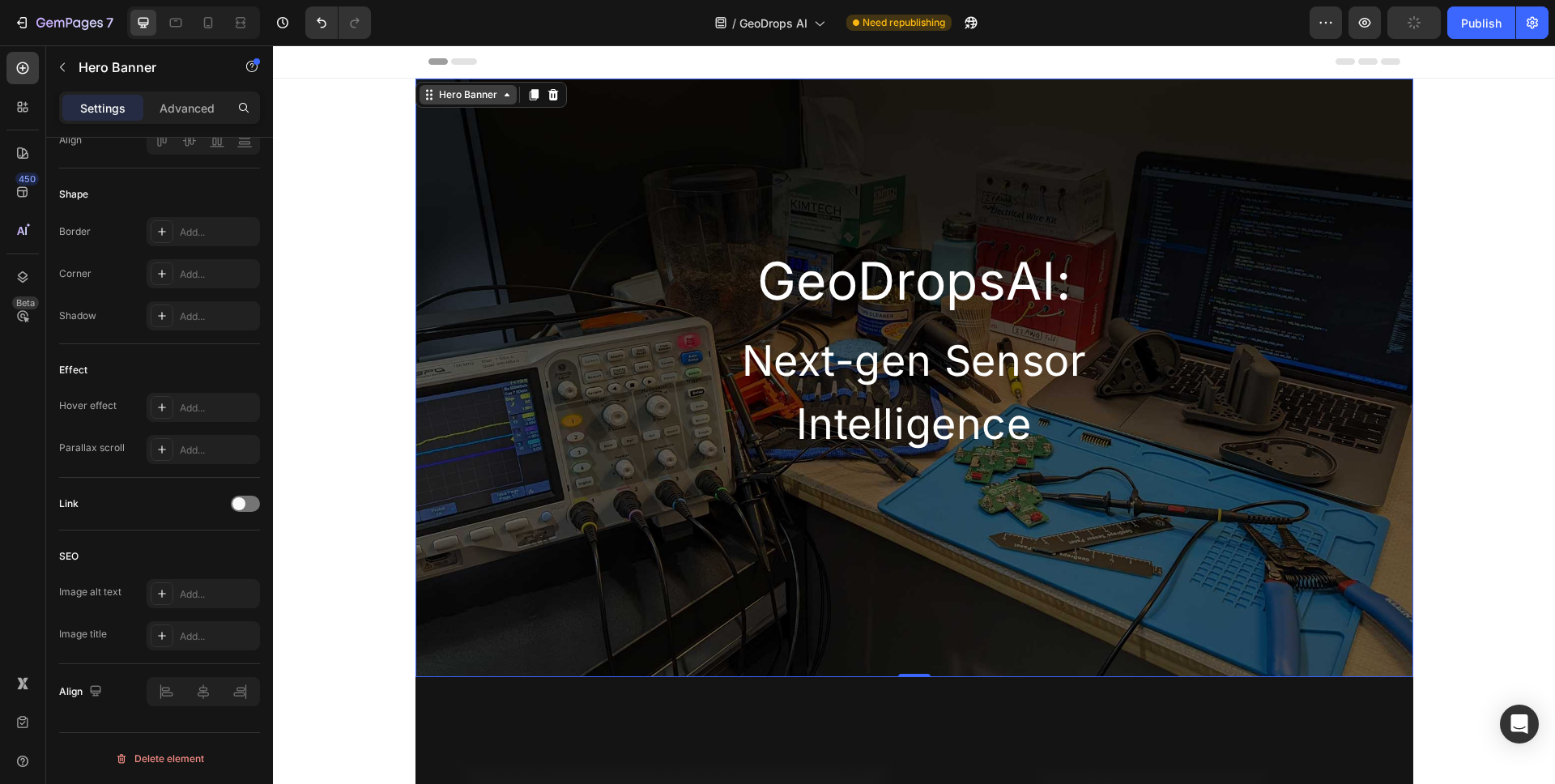
click at [474, 91] on div "Hero Banner" at bounding box center [468, 94] width 65 height 15
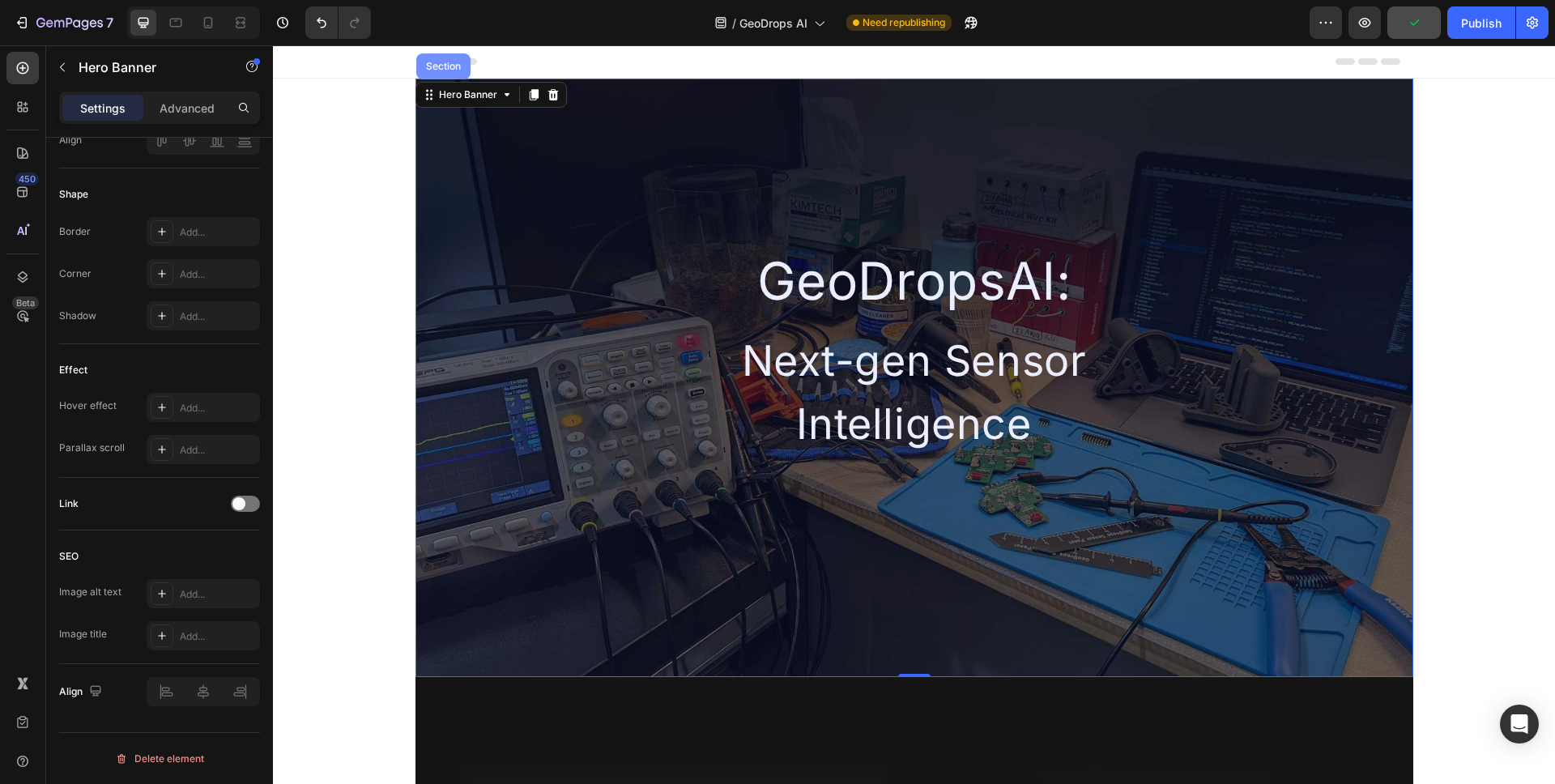
click at [454, 69] on div "Section" at bounding box center [443, 67] width 42 height 10
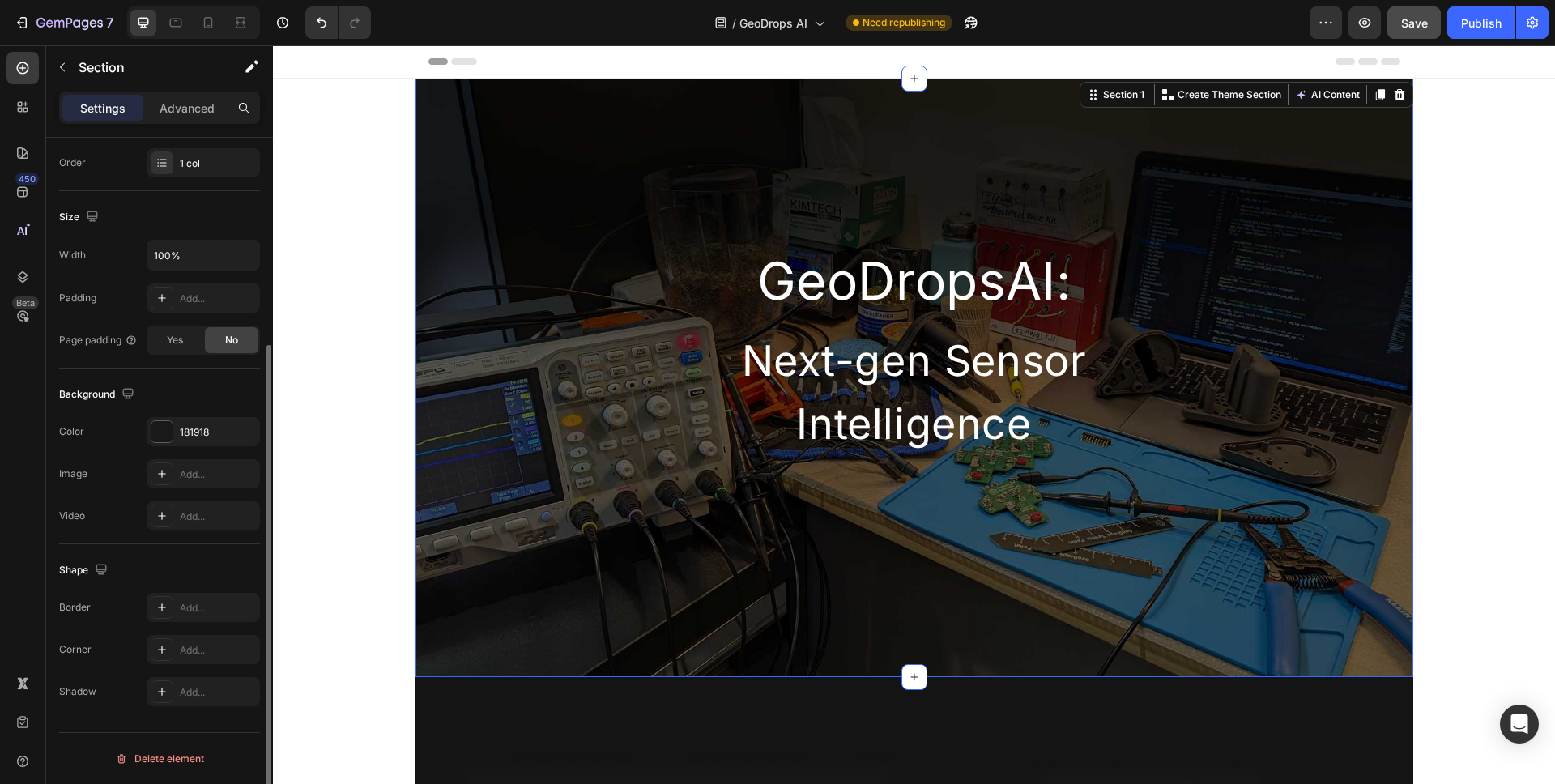
scroll to position [0, 0]
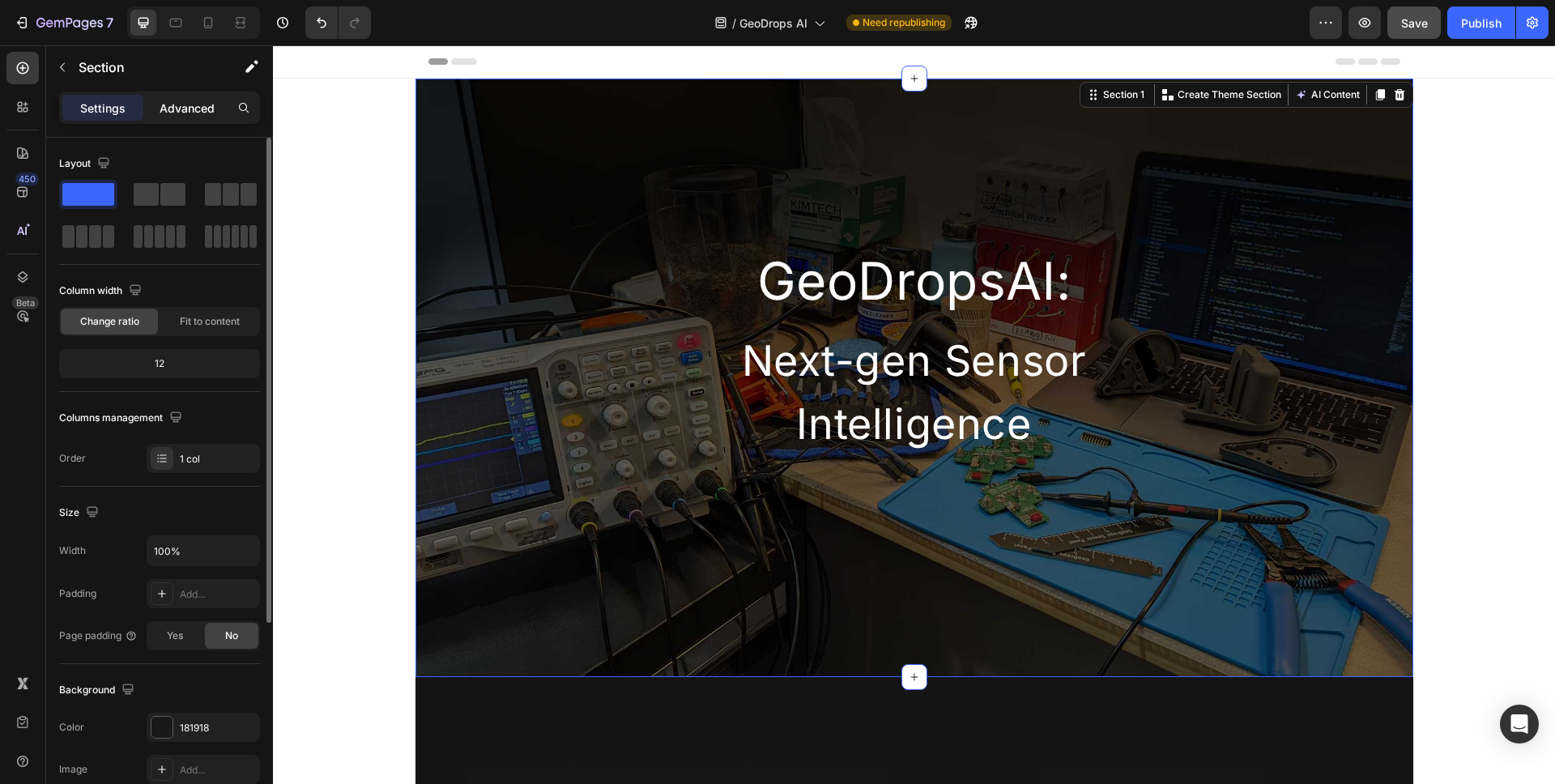
click at [177, 101] on p "Advanced" at bounding box center [187, 109] width 55 height 17
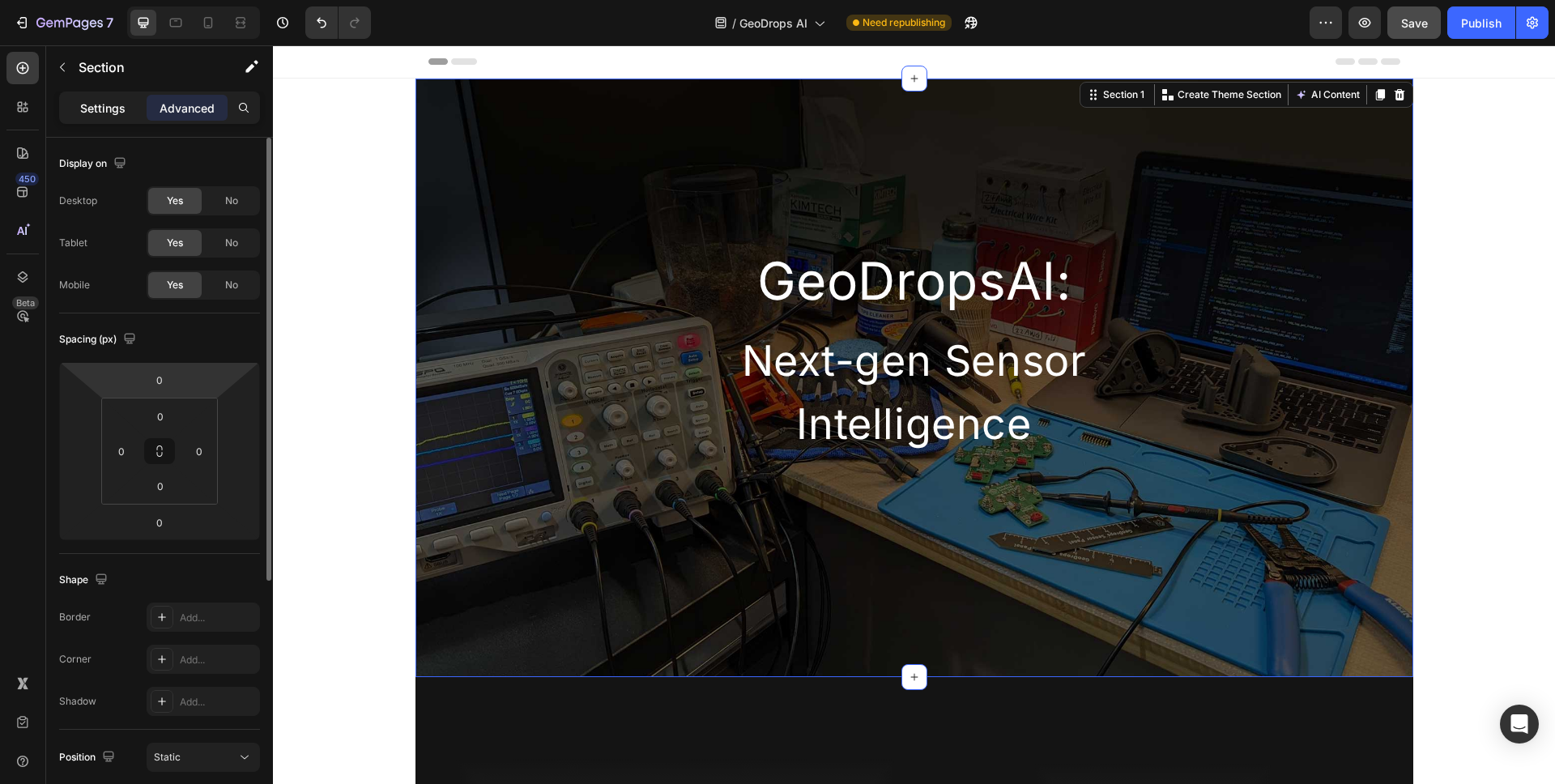
click at [137, 114] on div "Settings" at bounding box center [103, 108] width 81 height 26
